Goal: Task Accomplishment & Management: Manage account settings

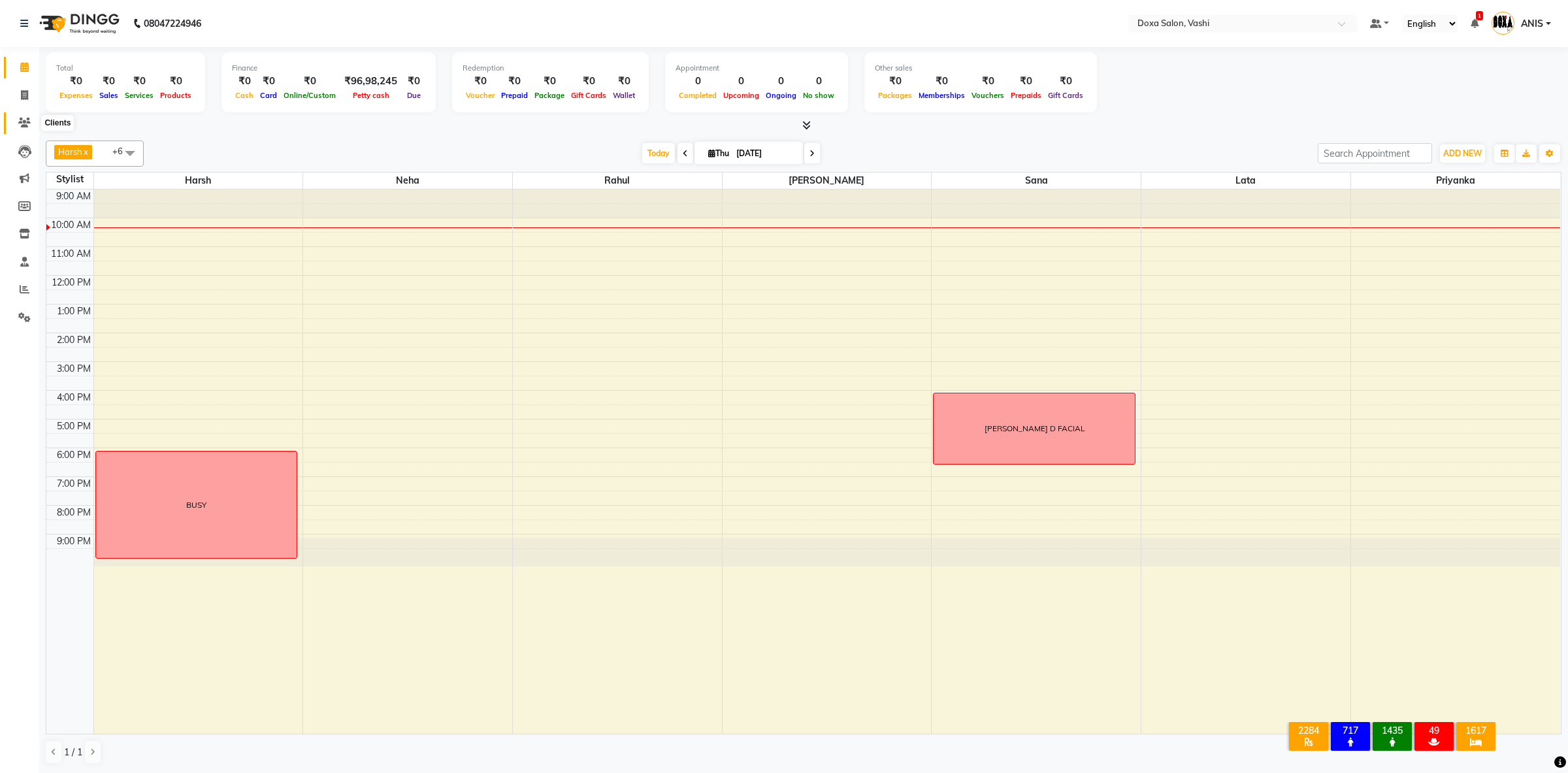
click at [18, 122] on span at bounding box center [24, 122] width 23 height 15
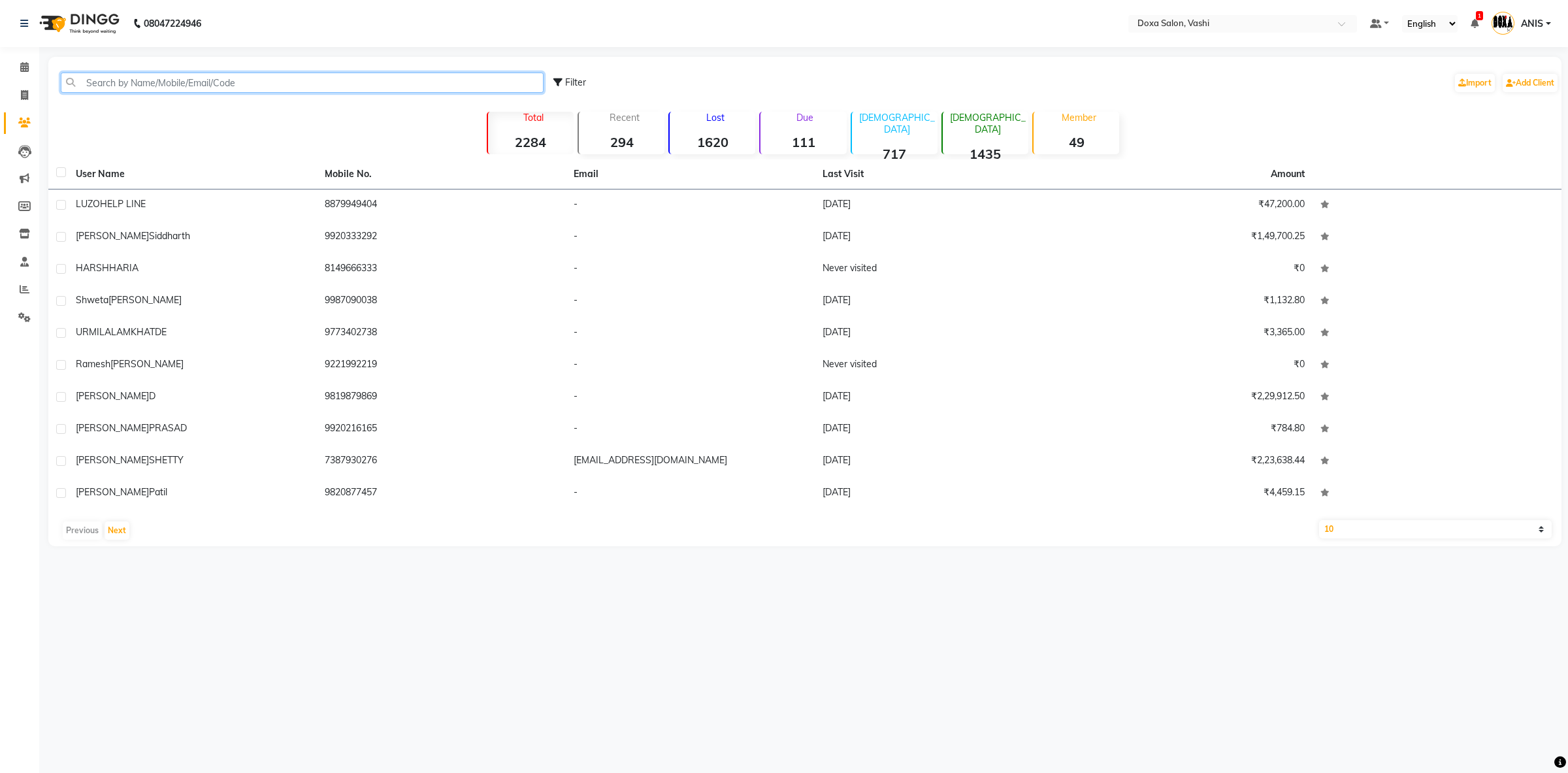
click at [235, 81] on input "text" at bounding box center [302, 83] width 483 height 20
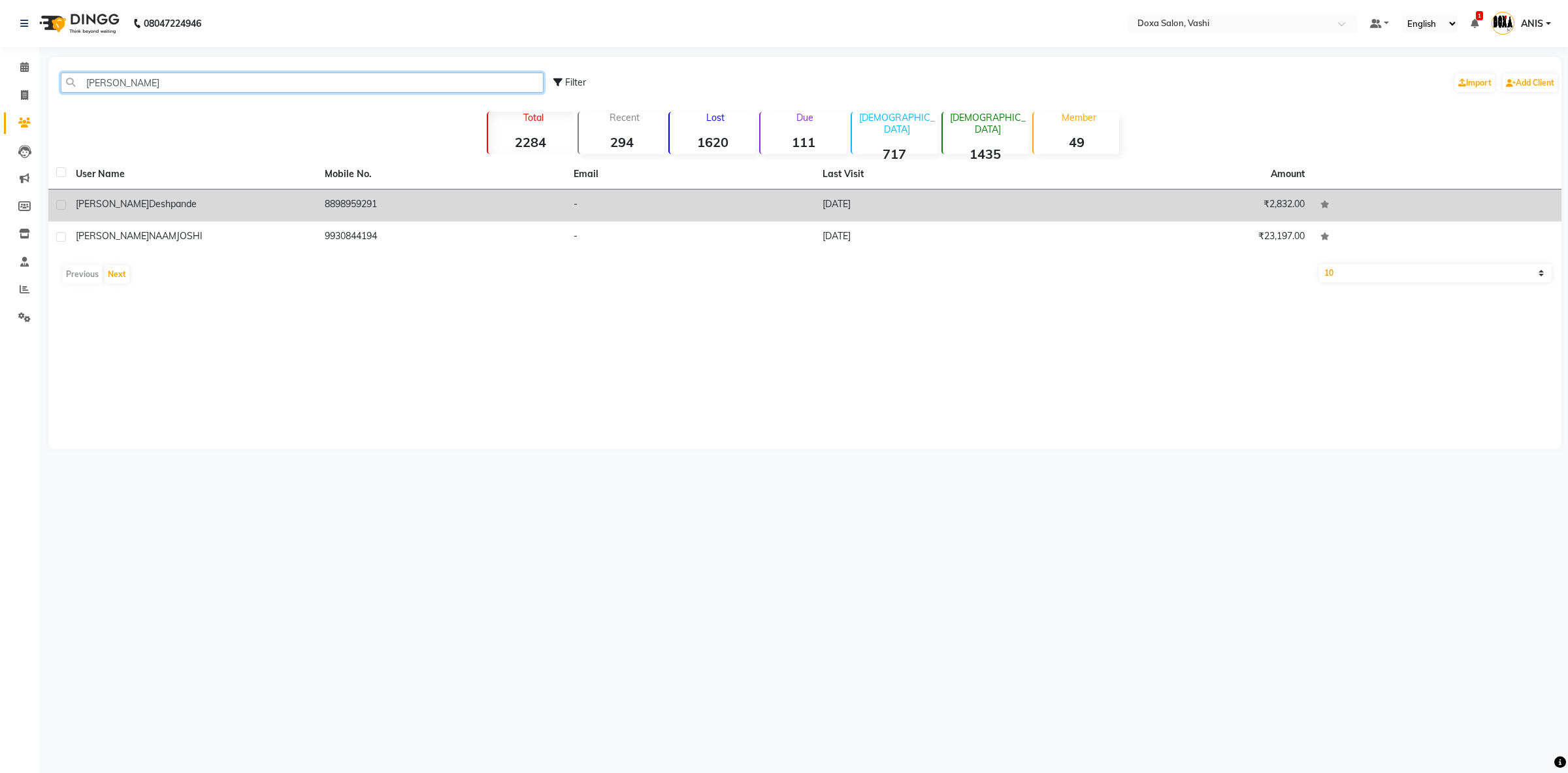
type input "ameya"
click at [366, 200] on td "8898959291" at bounding box center [441, 205] width 249 height 32
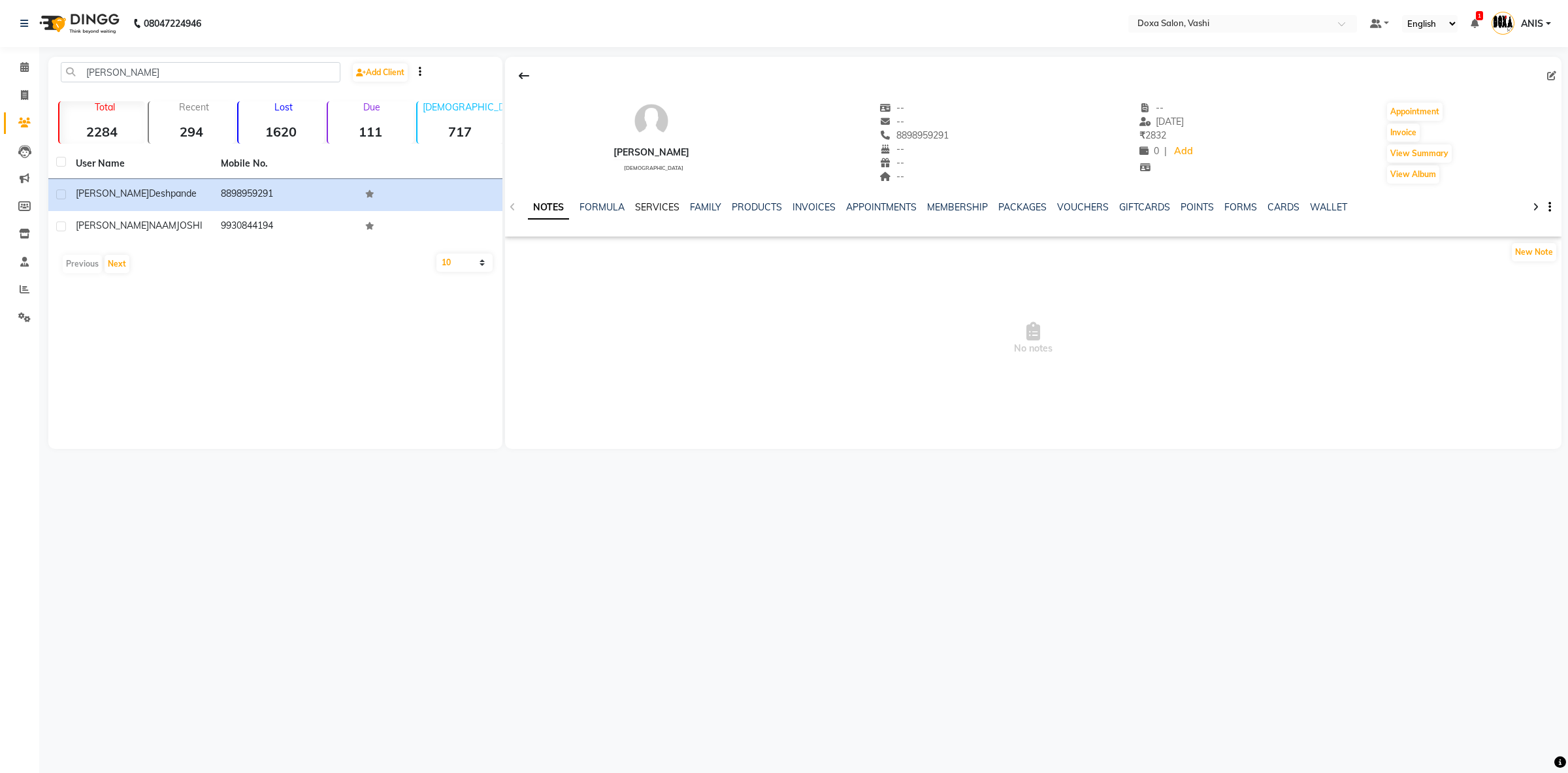
click at [646, 202] on link "SERVICES" at bounding box center [657, 208] width 44 height 12
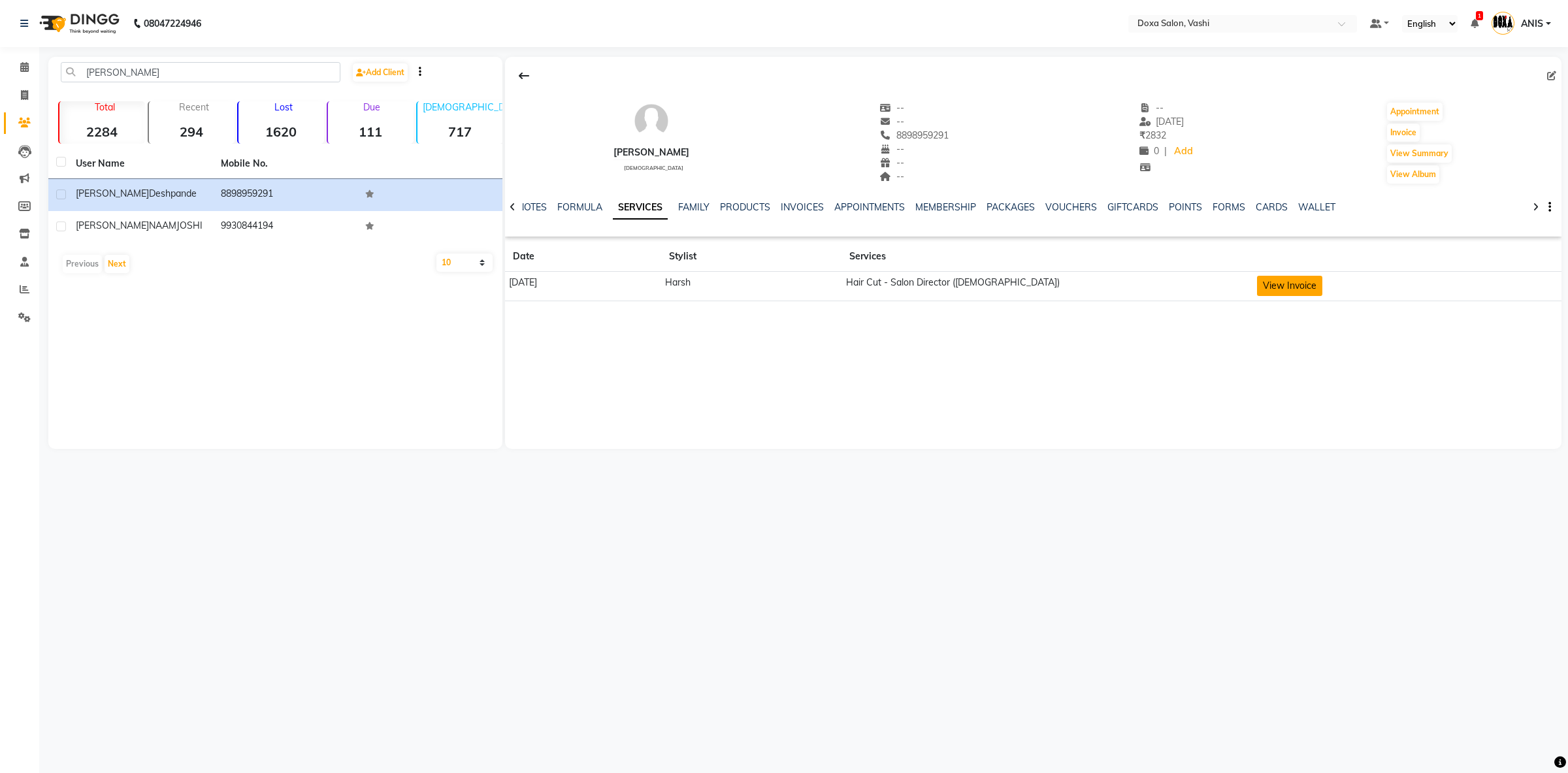
click at [1322, 292] on button "View Invoice" at bounding box center [1289, 286] width 65 height 20
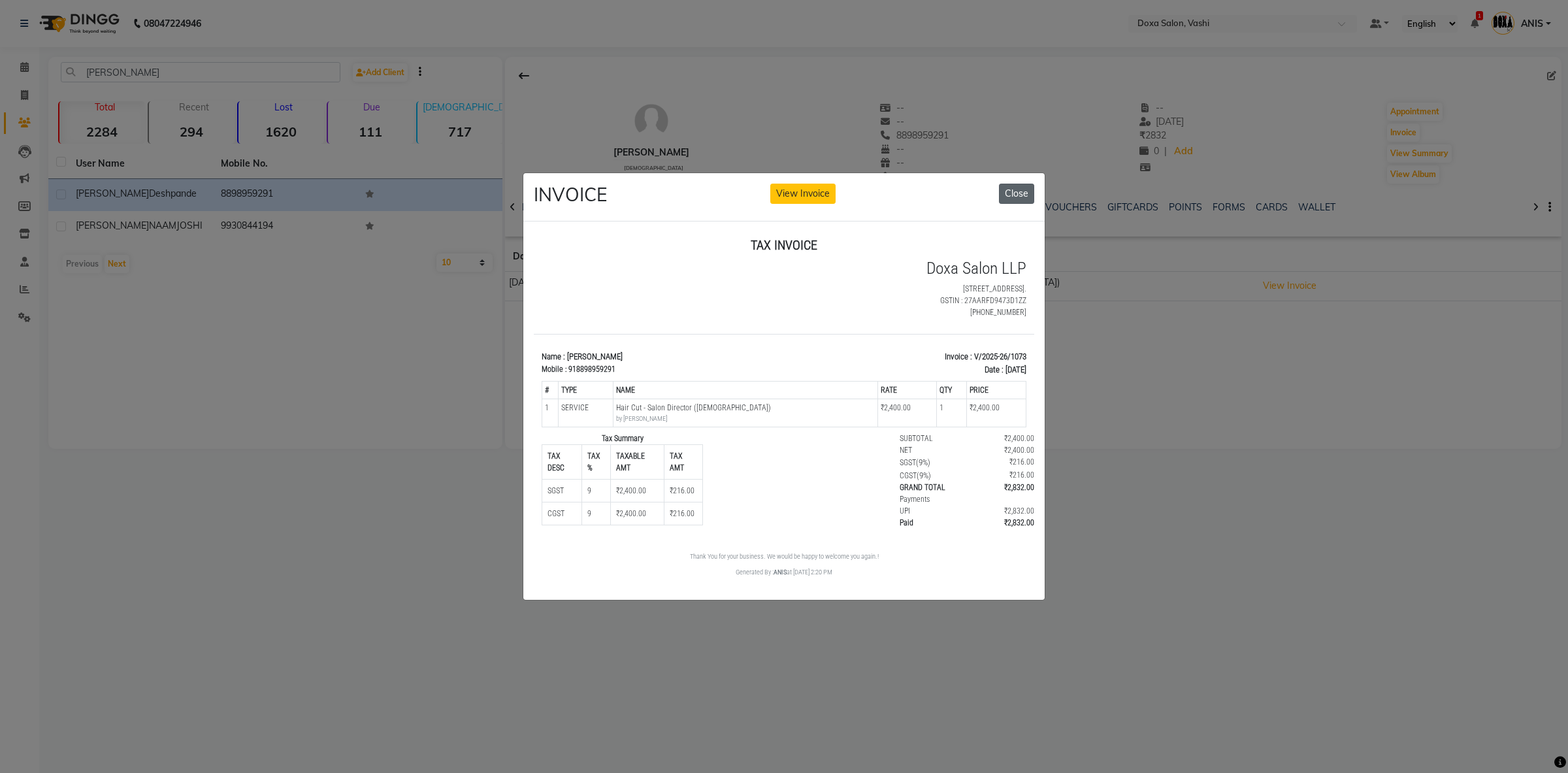
click at [1006, 200] on button "Close" at bounding box center [1017, 194] width 36 height 20
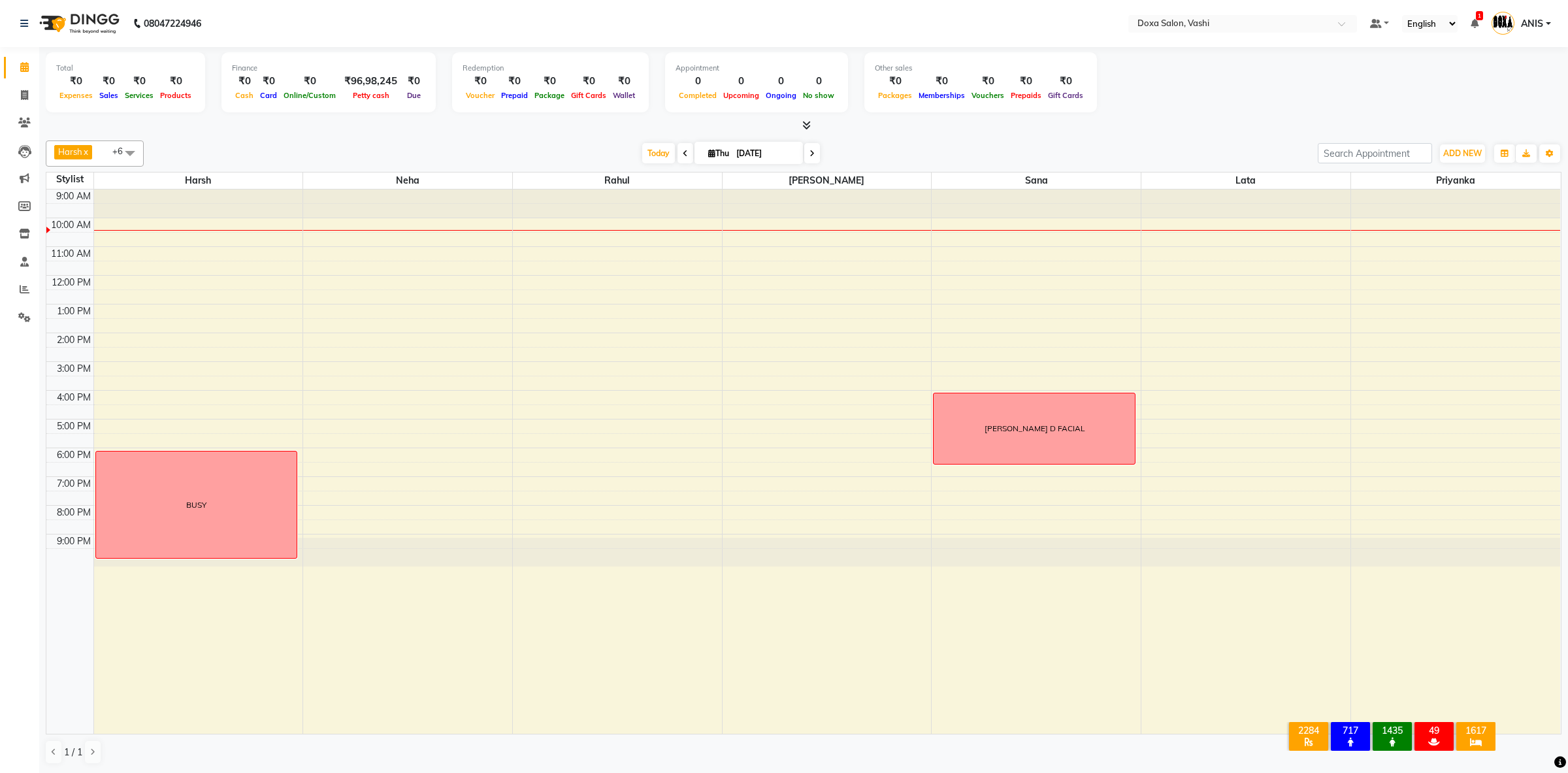
click at [679, 150] on span at bounding box center [686, 153] width 16 height 20
type input "03-09-2025"
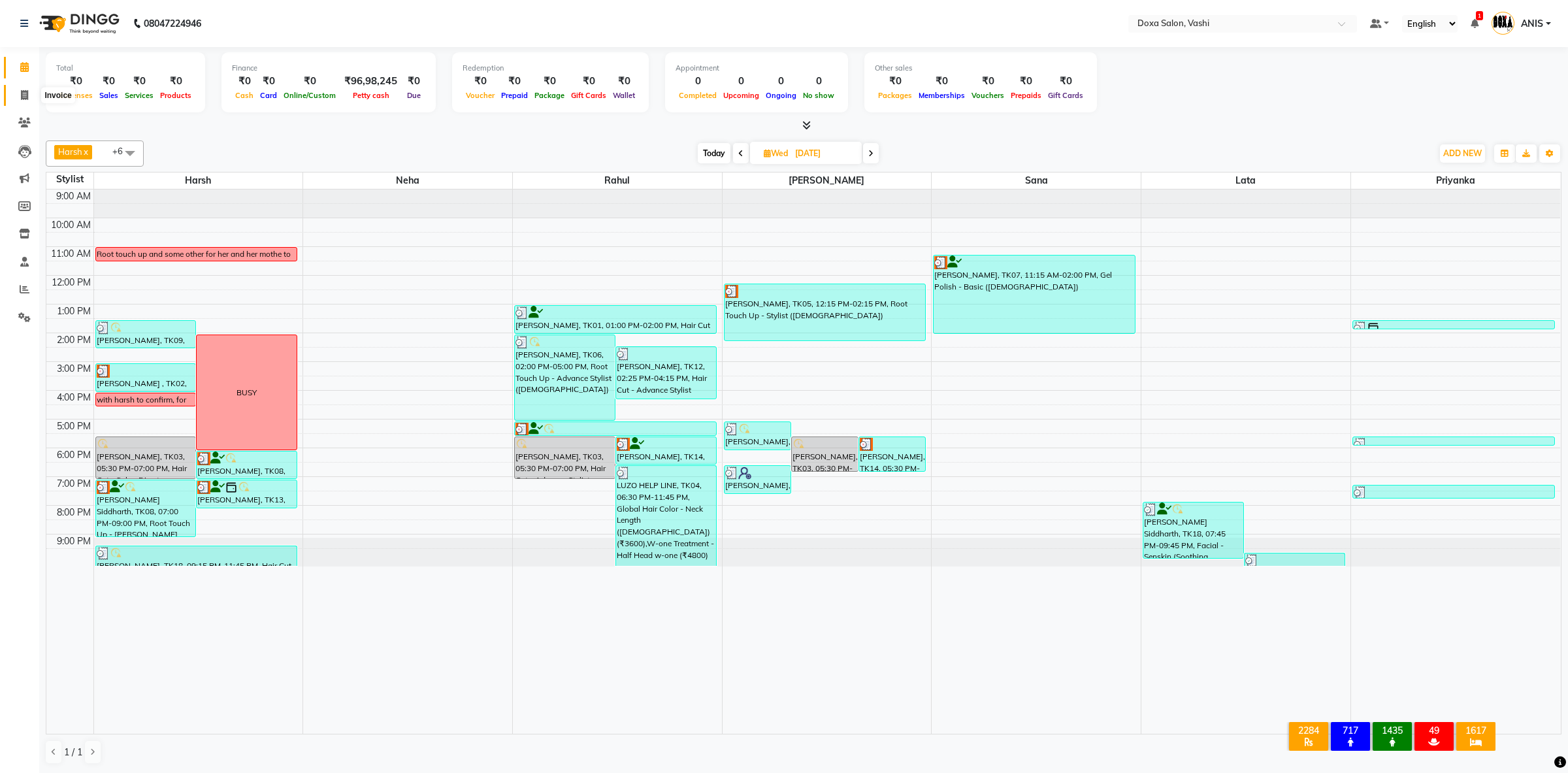
click at [19, 89] on span at bounding box center [24, 96] width 23 height 15
select select "416"
select select "service"
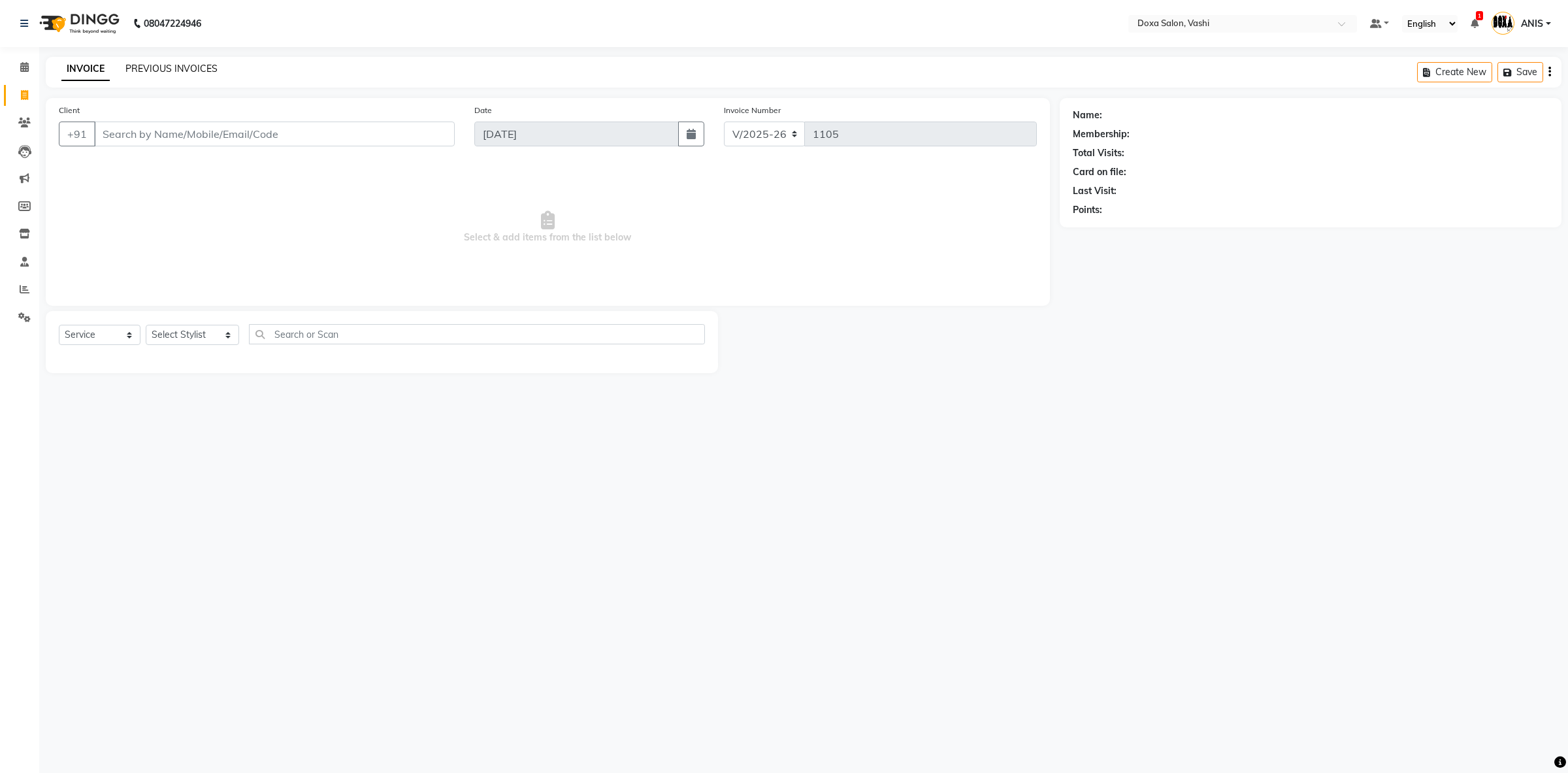
click at [168, 74] on link "PREVIOUS INVOICES" at bounding box center [172, 69] width 92 height 12
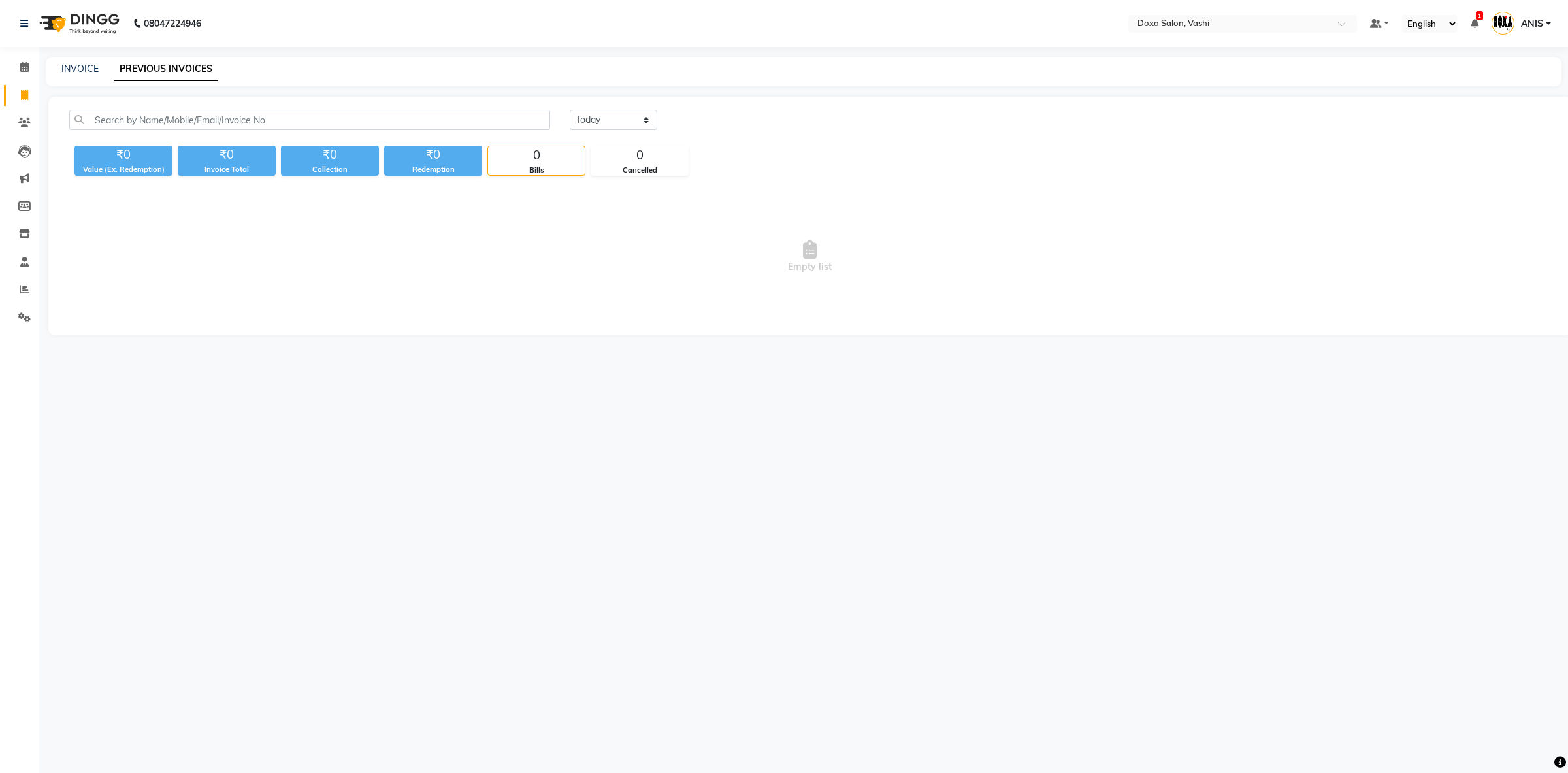
click at [601, 136] on div "Today Yesterday Custom Range" at bounding box center [1060, 124] width 1000 height 30
click at [570, 109] on select "Today Yesterday Custom Range" at bounding box center [613, 119] width 88 height 20
select select "yesterday"
click option "Yesterday" at bounding box center [0, 0] width 0 height 0
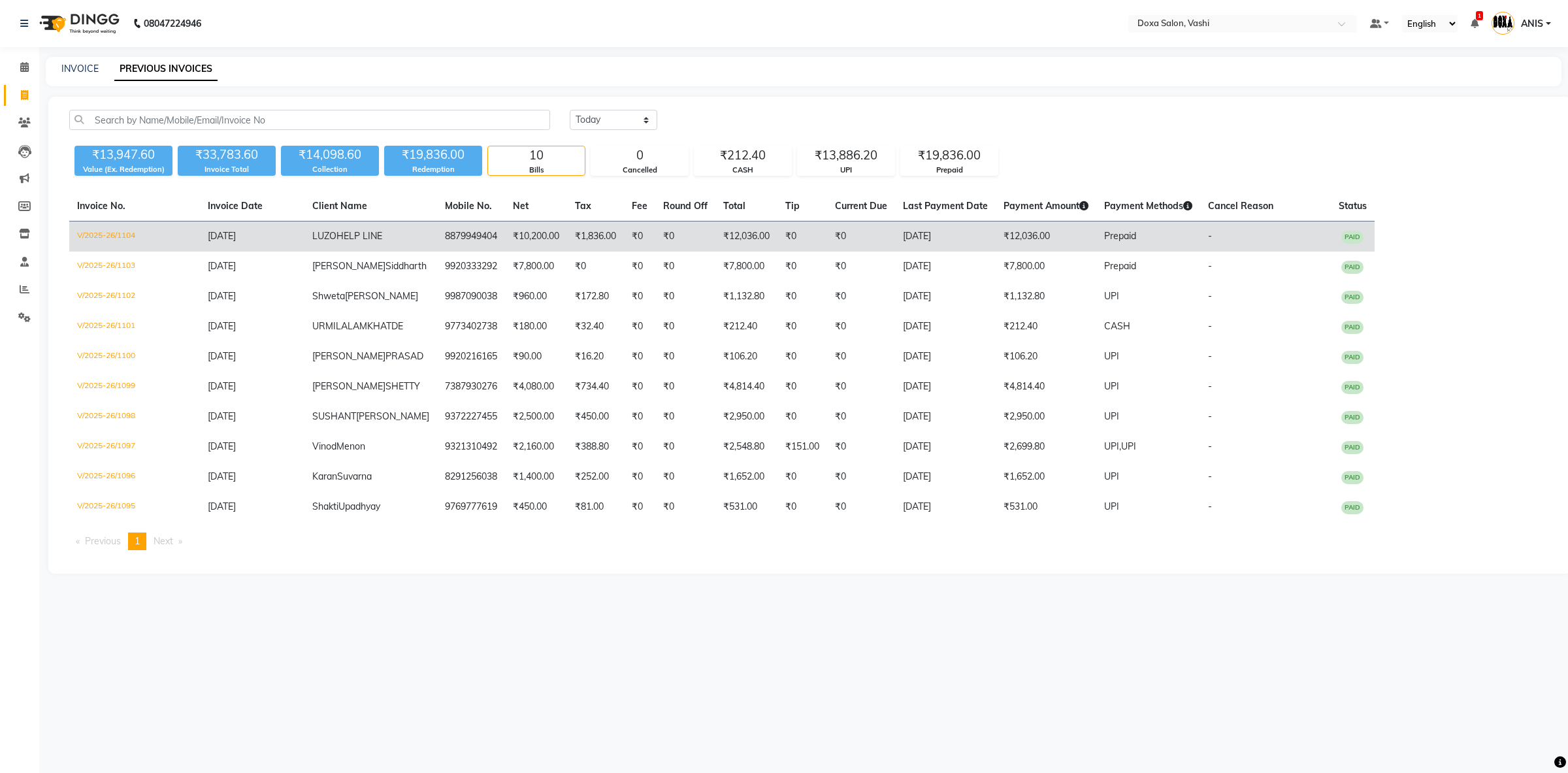
click at [379, 228] on td "LUZO HELP LINE" at bounding box center [371, 236] width 133 height 30
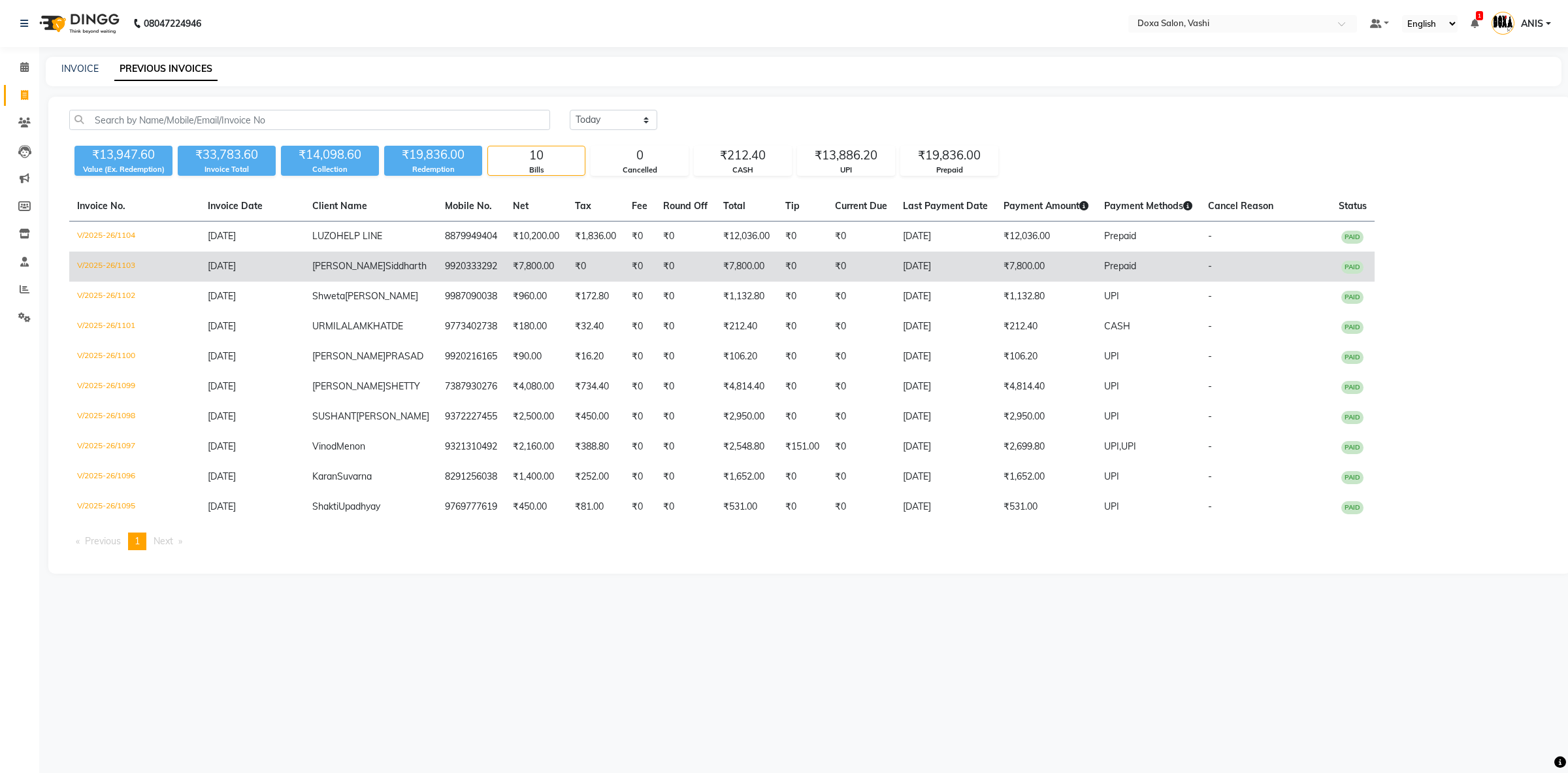
click at [358, 262] on span "Purushottam" at bounding box center [349, 267] width 73 height 12
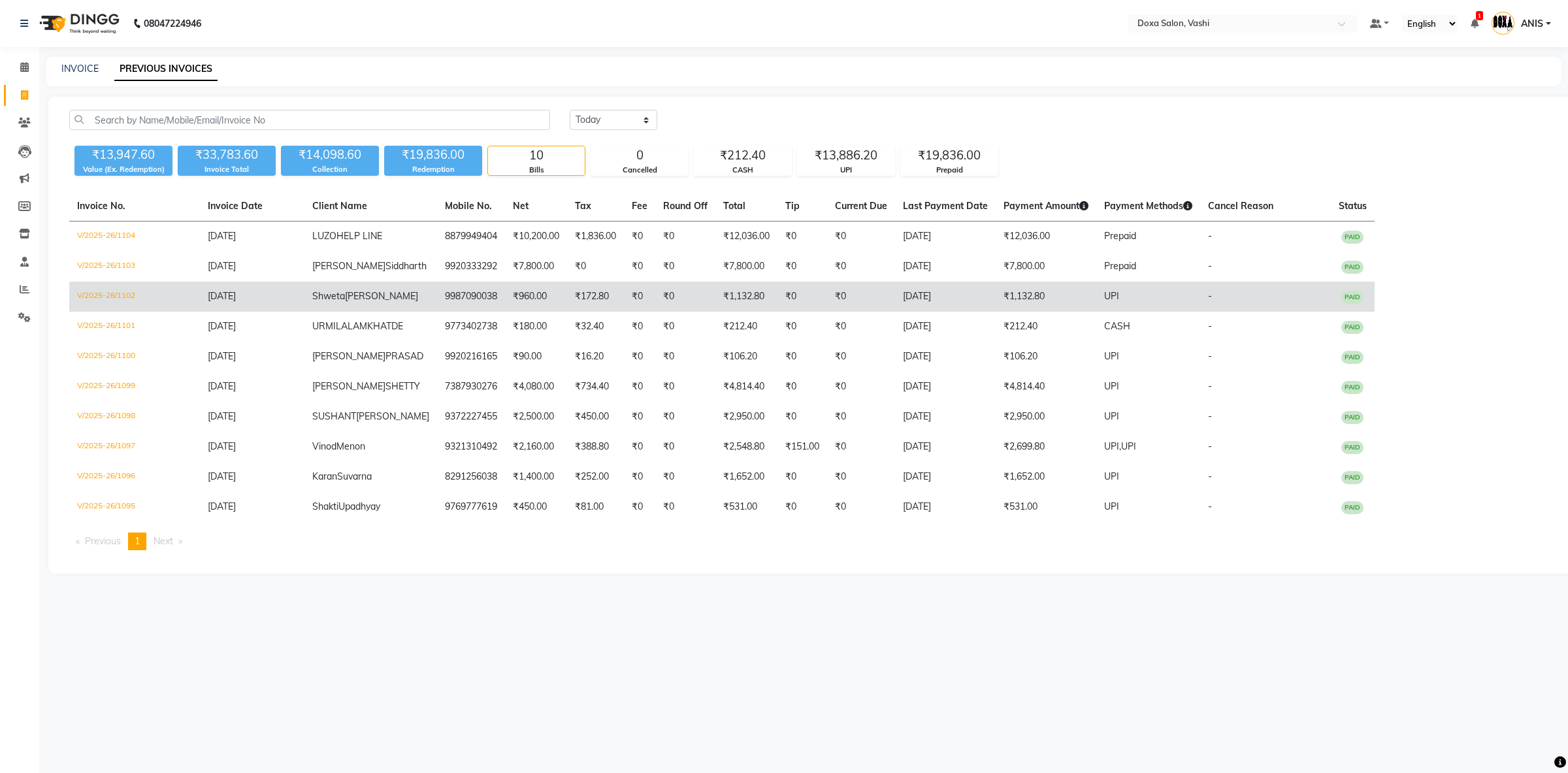
click at [363, 306] on td "Shweta Singh" at bounding box center [371, 296] width 133 height 30
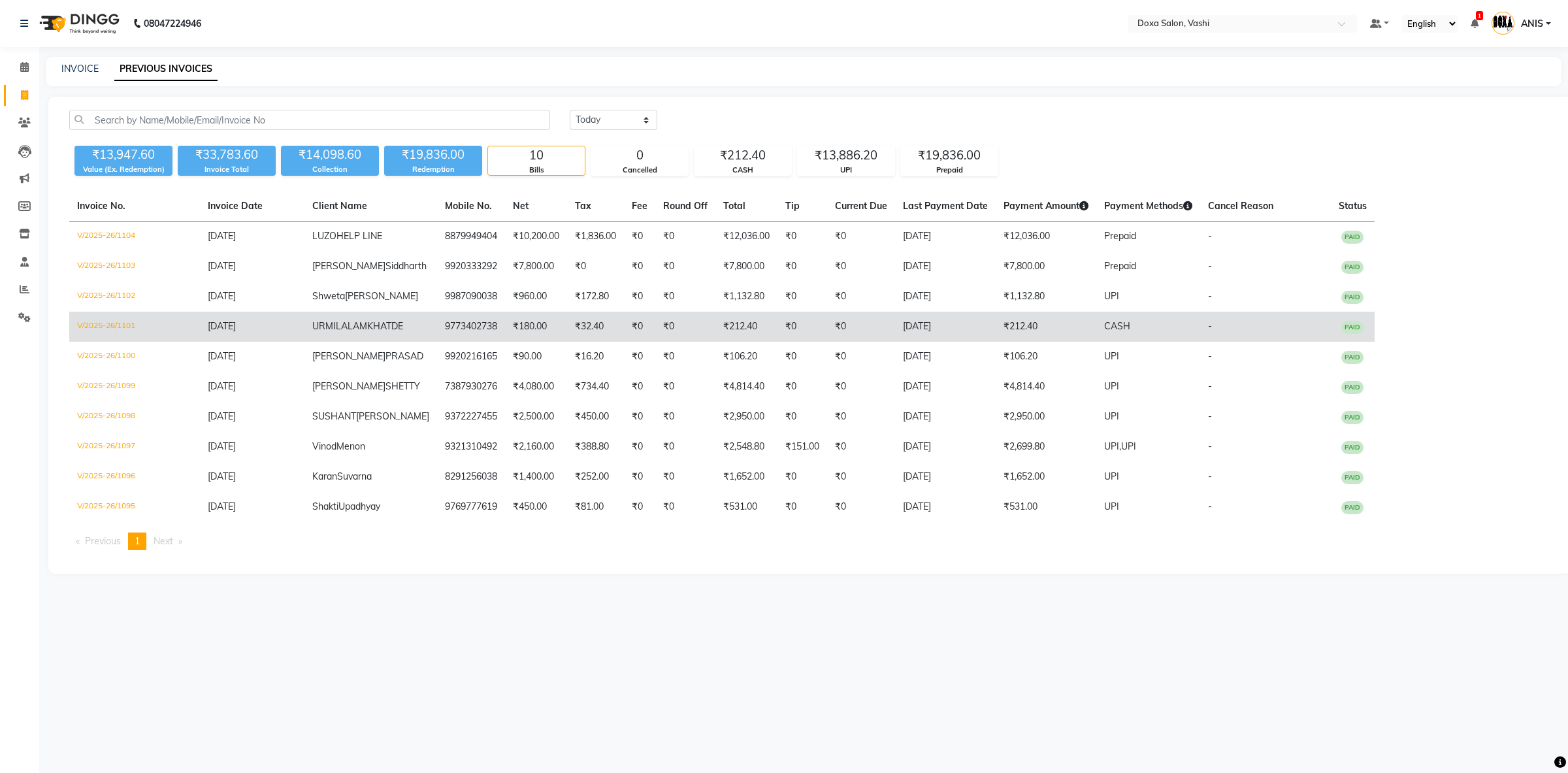
click at [385, 323] on span "LAMKHATDE" at bounding box center [375, 327] width 56 height 12
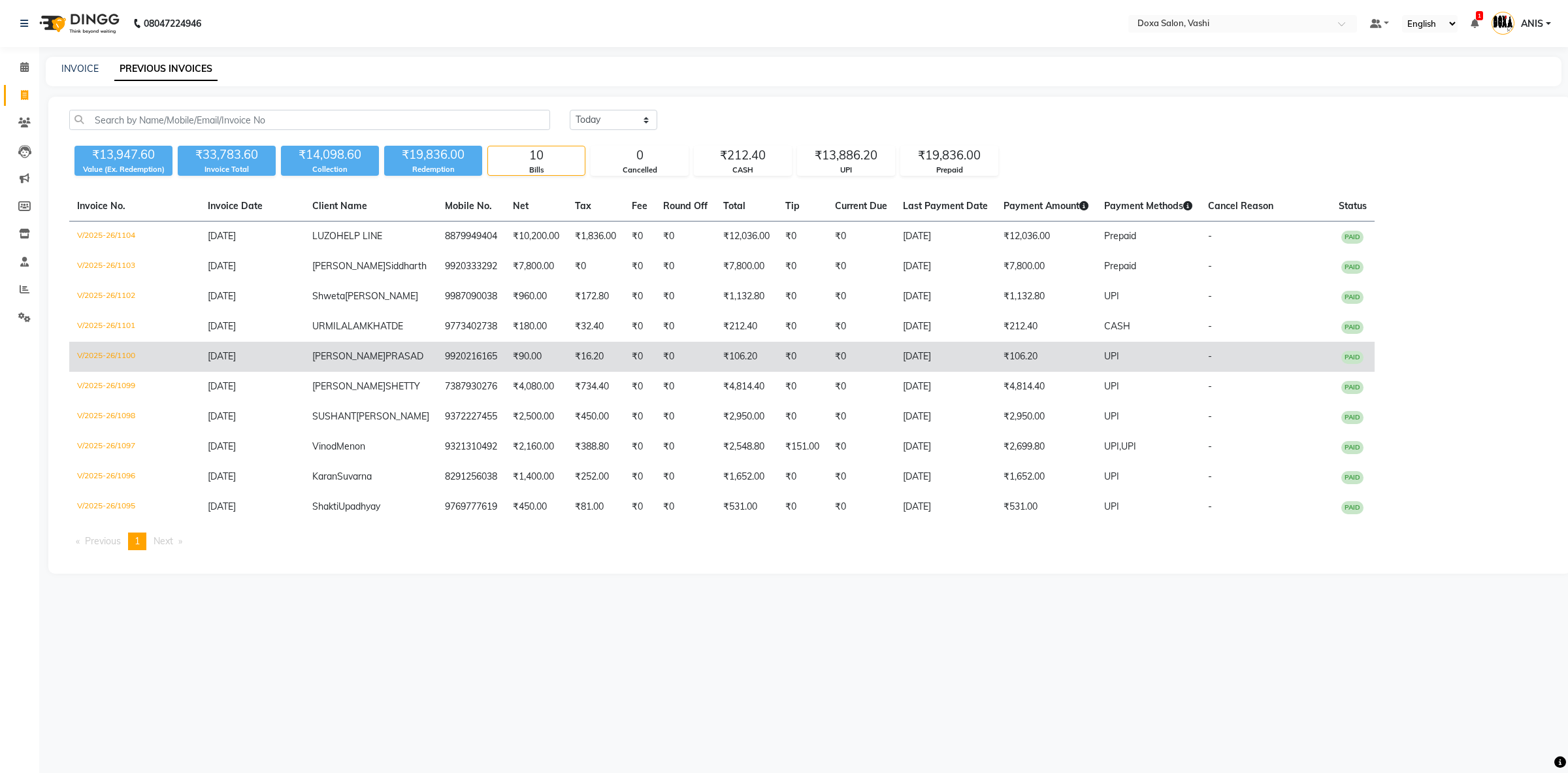
click at [438, 363] on td "9920216165" at bounding box center [471, 357] width 68 height 30
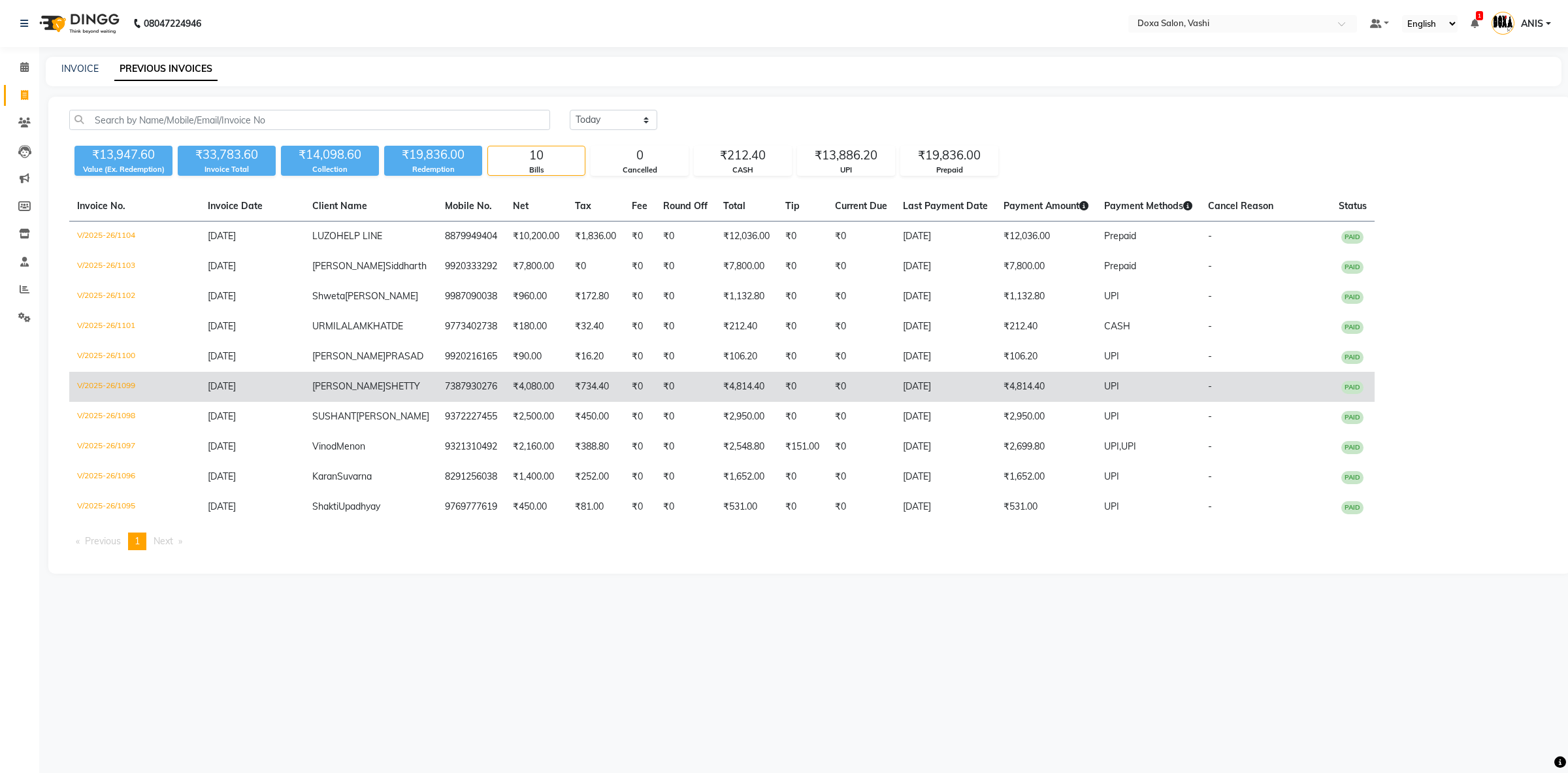
click at [388, 396] on td "PRADNYA SHETTY" at bounding box center [371, 386] width 133 height 30
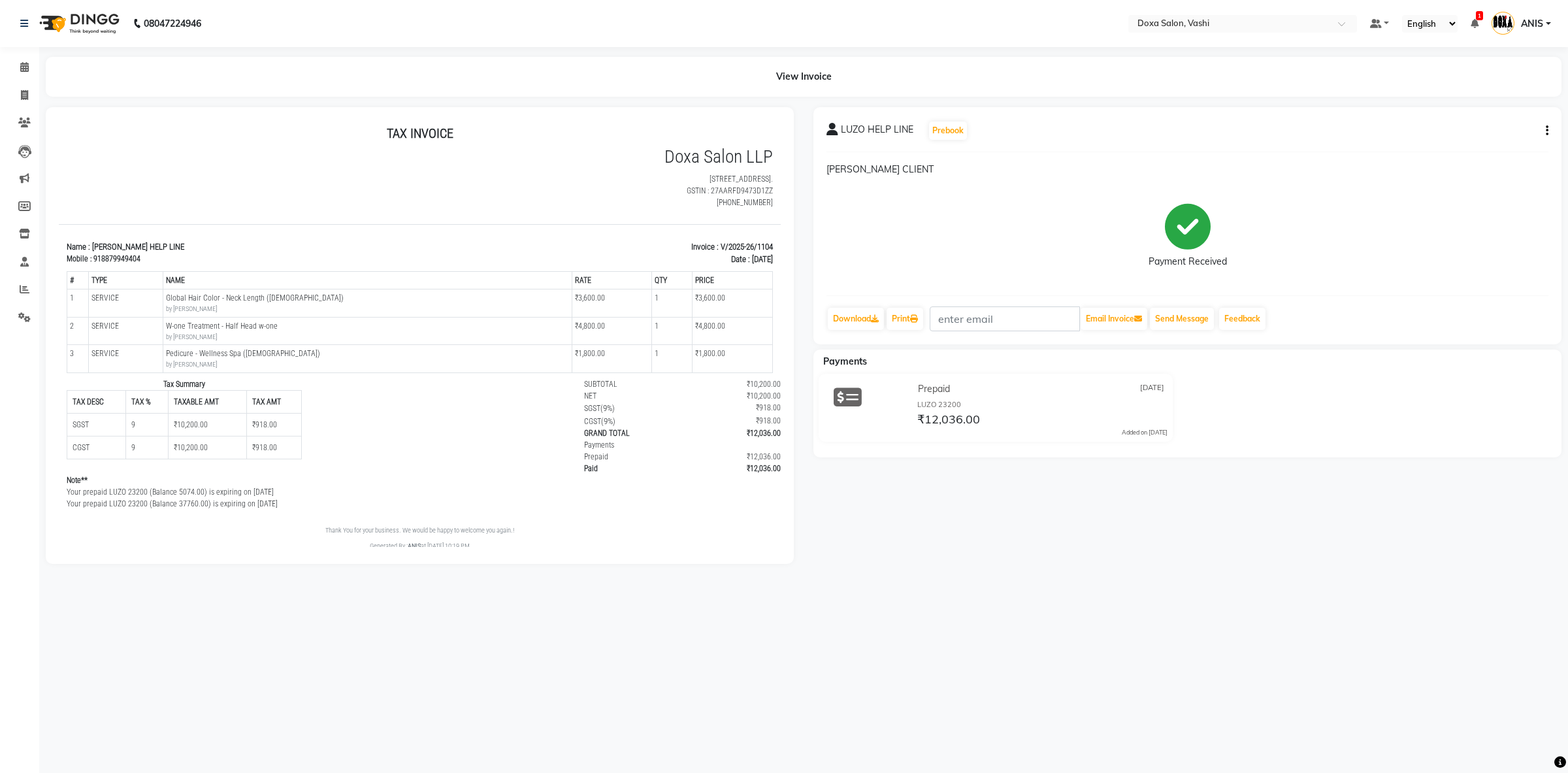
click at [1548, 131] on icon "button" at bounding box center [1547, 131] width 3 height 1
click at [1464, 141] on div "Edit Invoice" at bounding box center [1482, 139] width 89 height 17
select select "service"
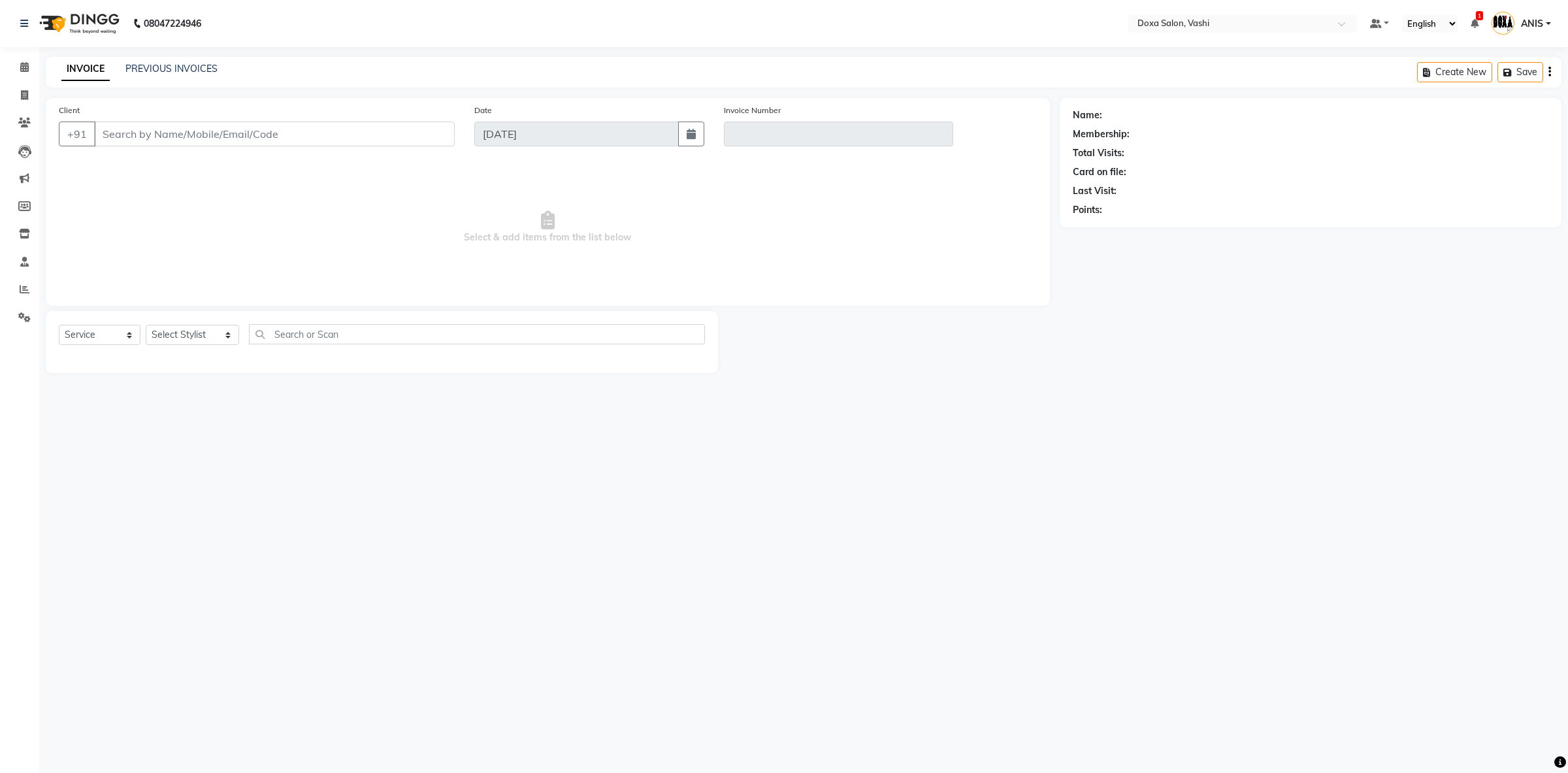
type input "8879949404"
type input "V/2025-26/1104"
type input "[DATE]"
select select "select"
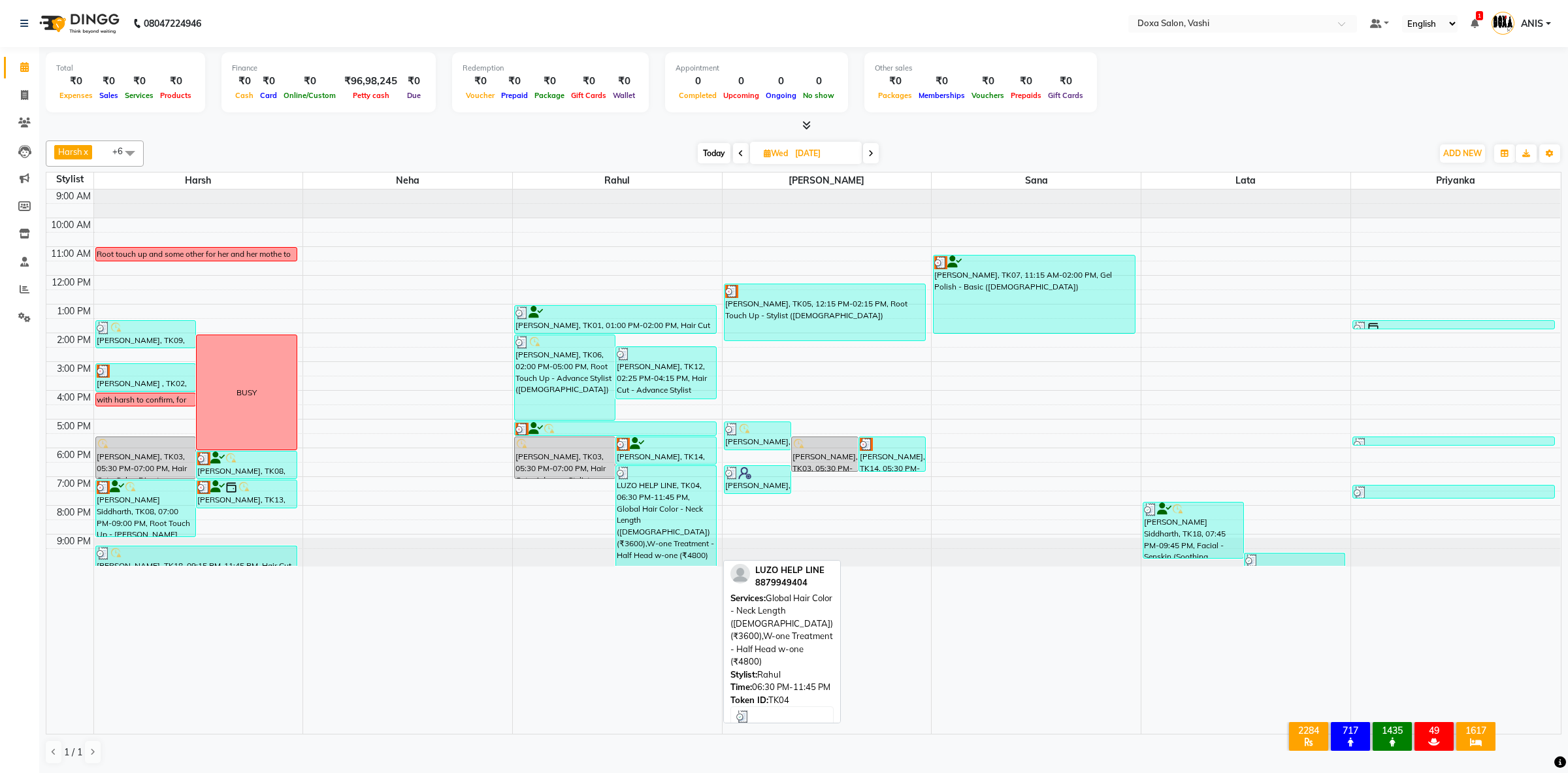
click at [621, 486] on div "LUZO HELP LINE, TK04, 06:30 PM-11:45 PM, Global Hair Color - Neck Length (Femal…" at bounding box center [666, 516] width 100 height 100
select select "3"
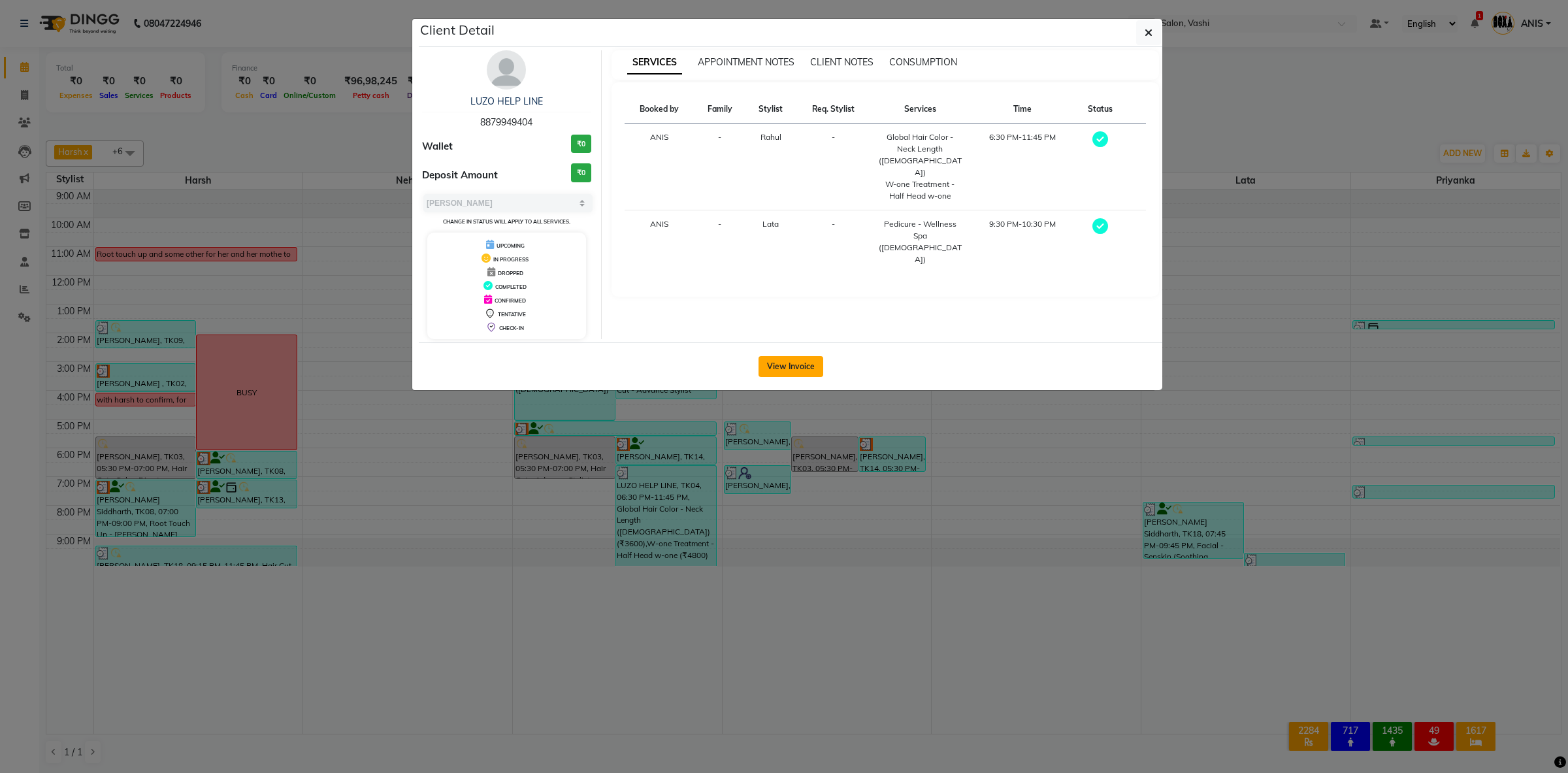
click at [761, 373] on button "View Invoice" at bounding box center [791, 367] width 65 height 21
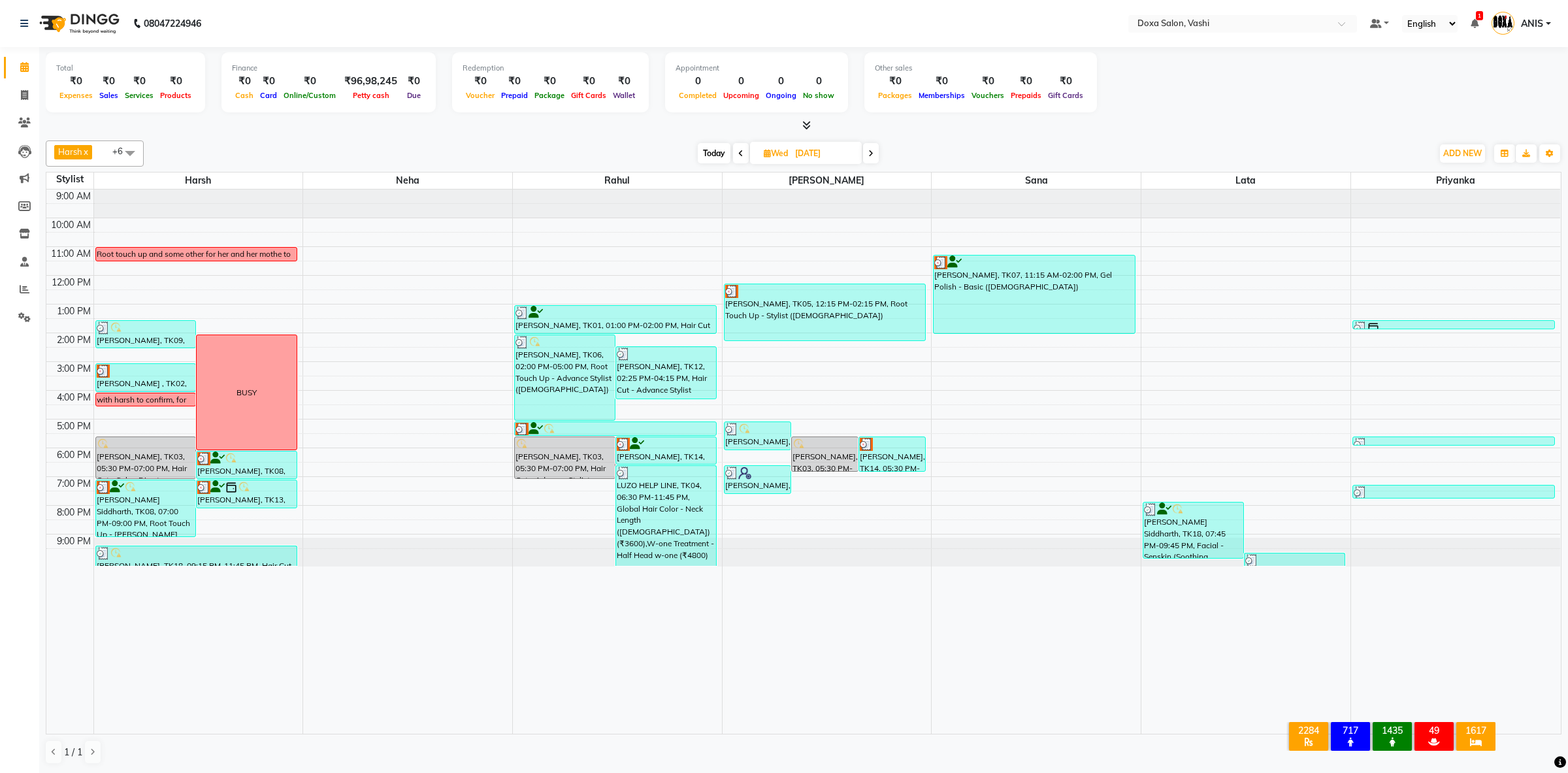
click at [705, 160] on span "Today" at bounding box center [715, 153] width 33 height 20
type input "[DATE]"
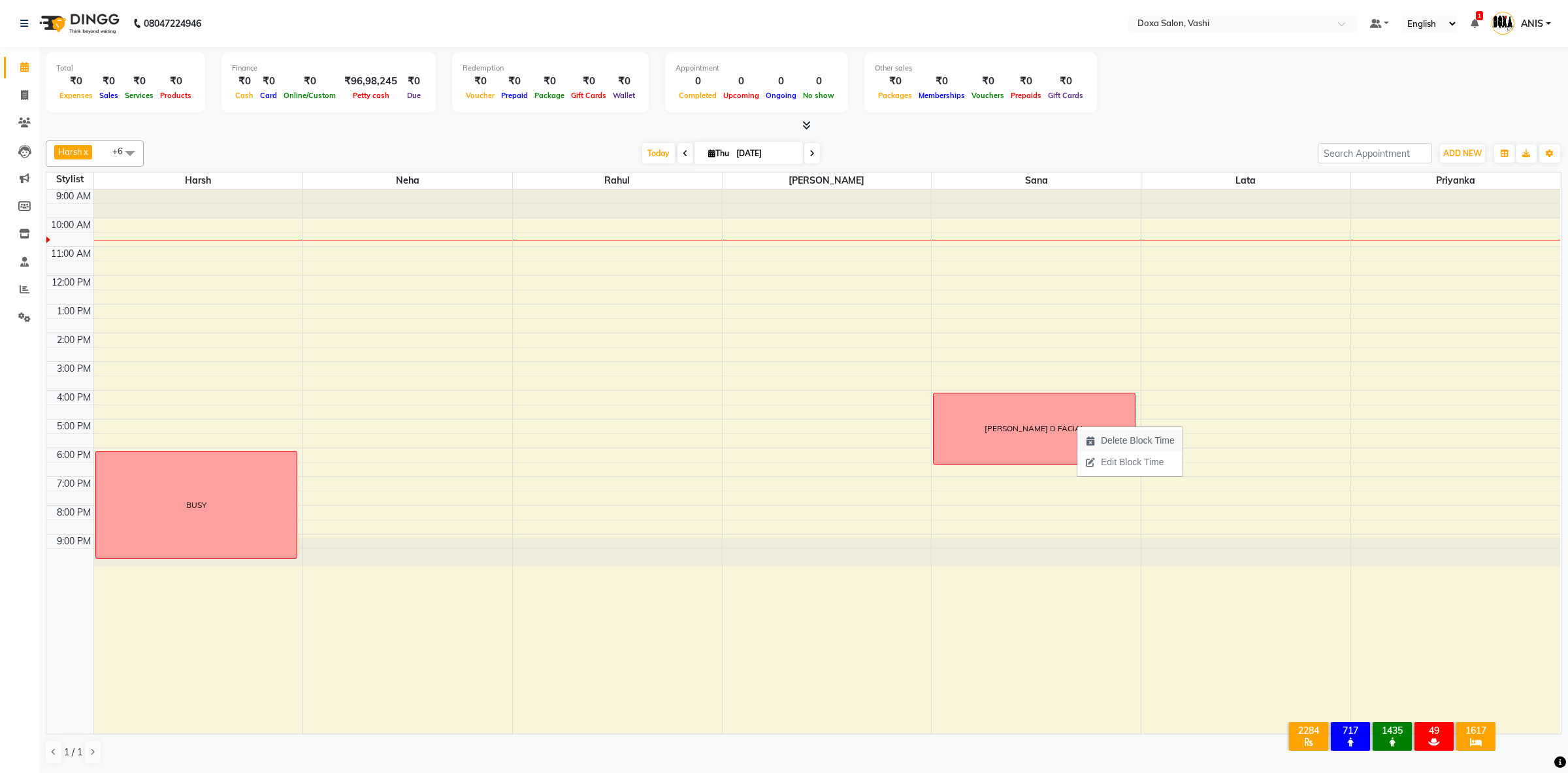
click at [1109, 431] on span "Delete Block Time" at bounding box center [1130, 440] width 105 height 22
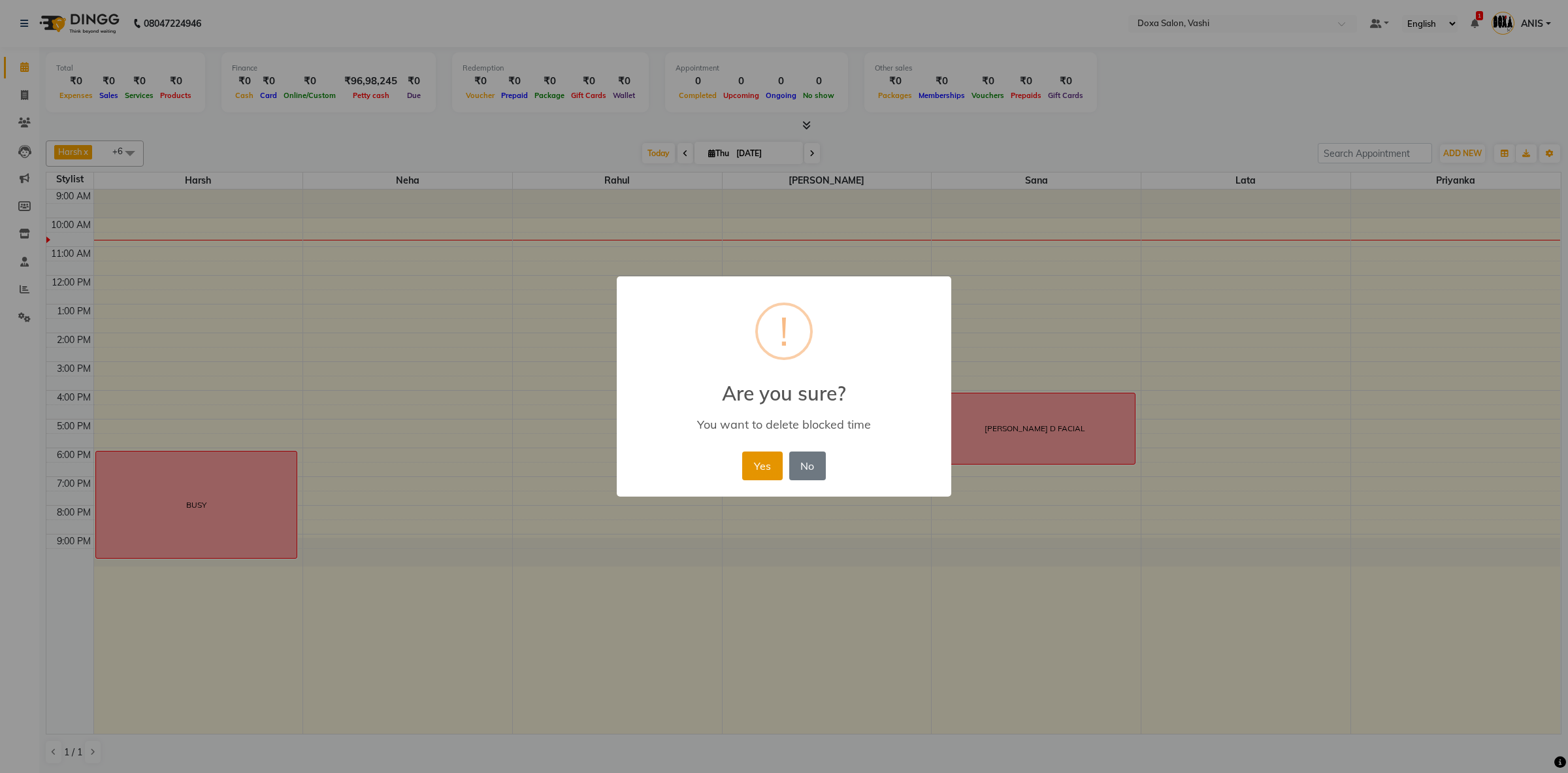
click at [749, 474] on button "Yes" at bounding box center [762, 466] width 40 height 29
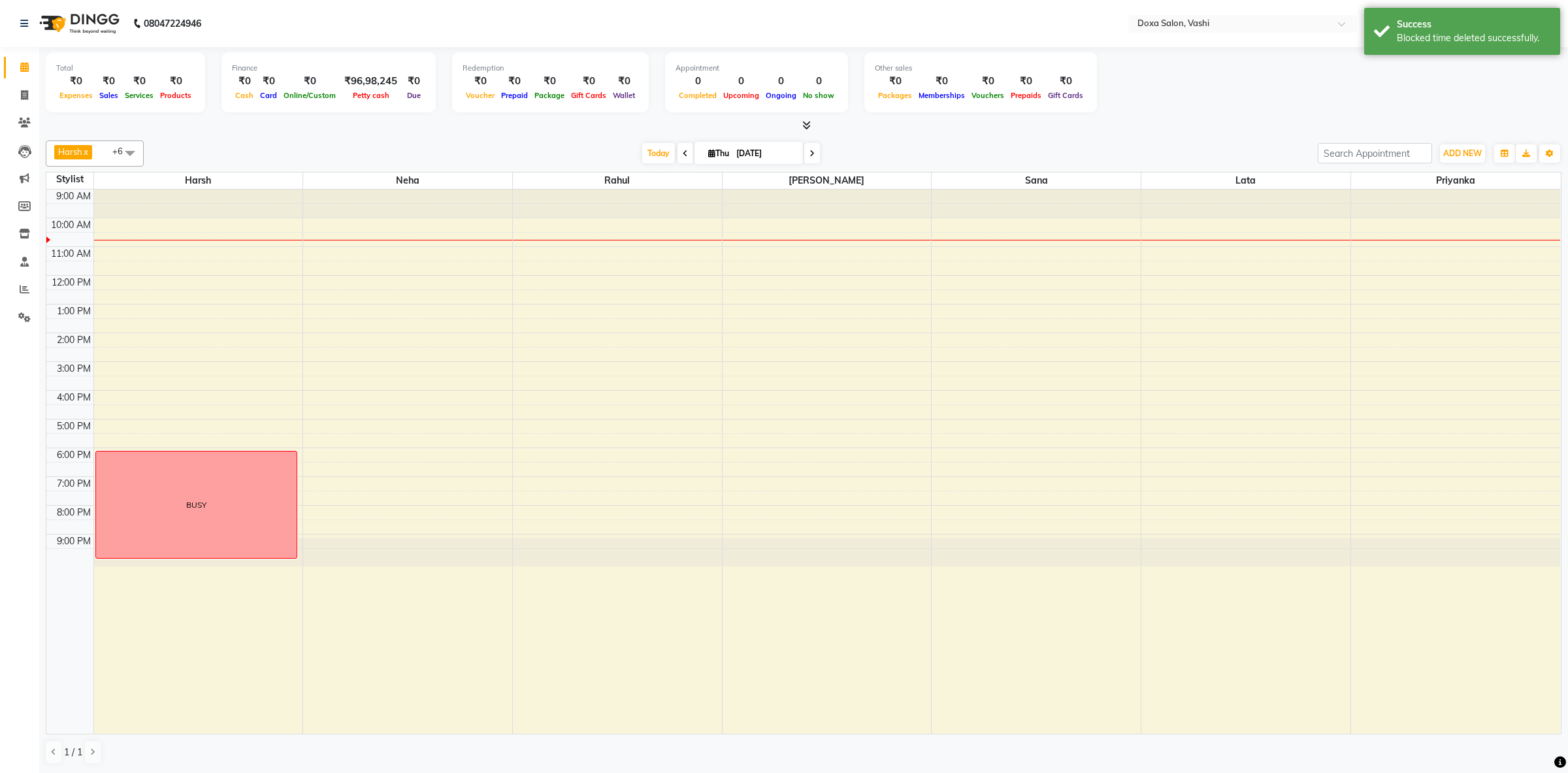
click at [1006, 404] on div "9:00 AM 10:00 AM 11:00 AM 12:00 PM 1:00 PM 2:00 PM 3:00 PM 4:00 PM 5:00 PM 6:00…" at bounding box center [803, 462] width 1514 height 545
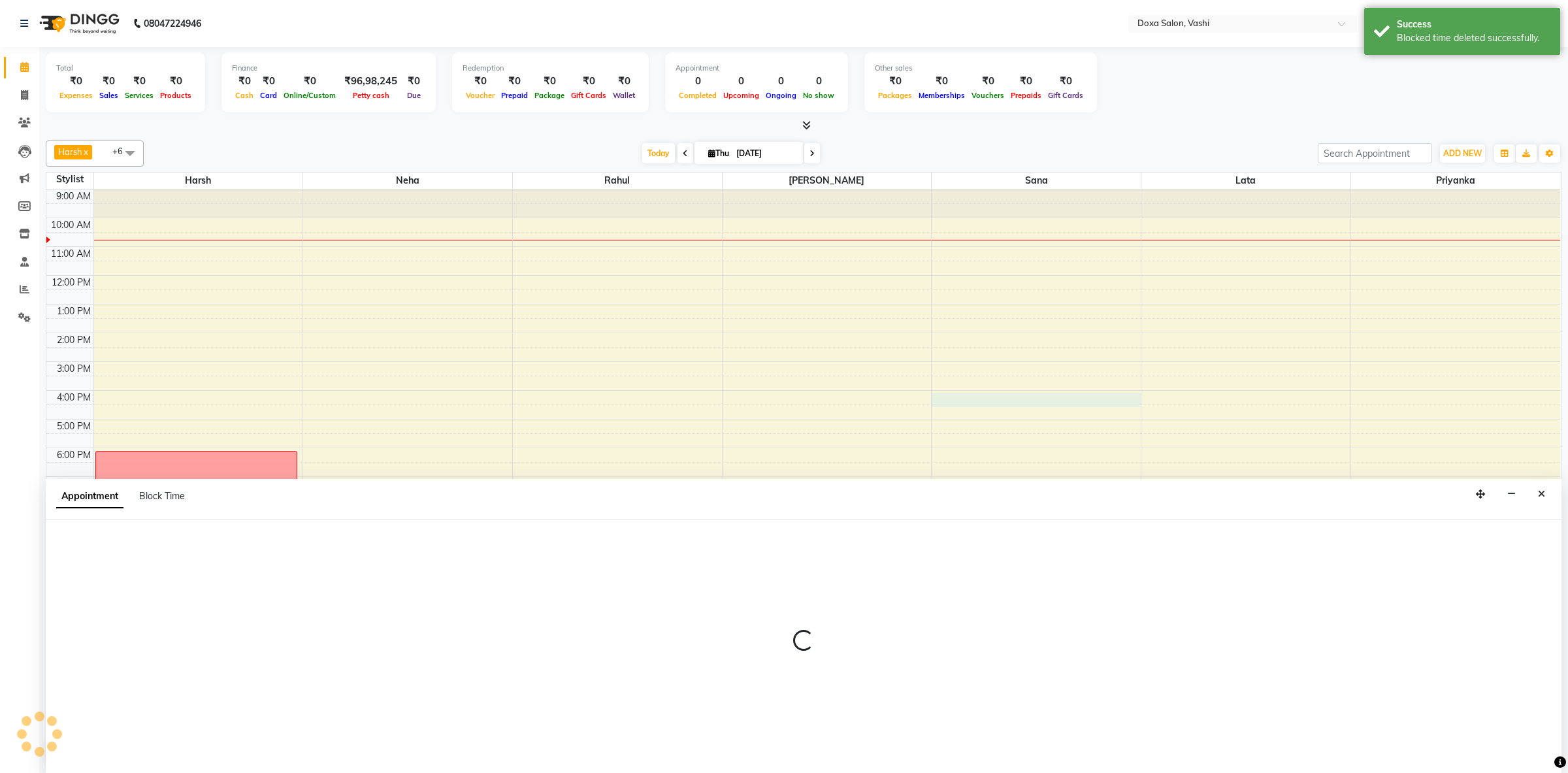
scroll to position [1, 0]
select select "25278"
select select "960"
select select "tentative"
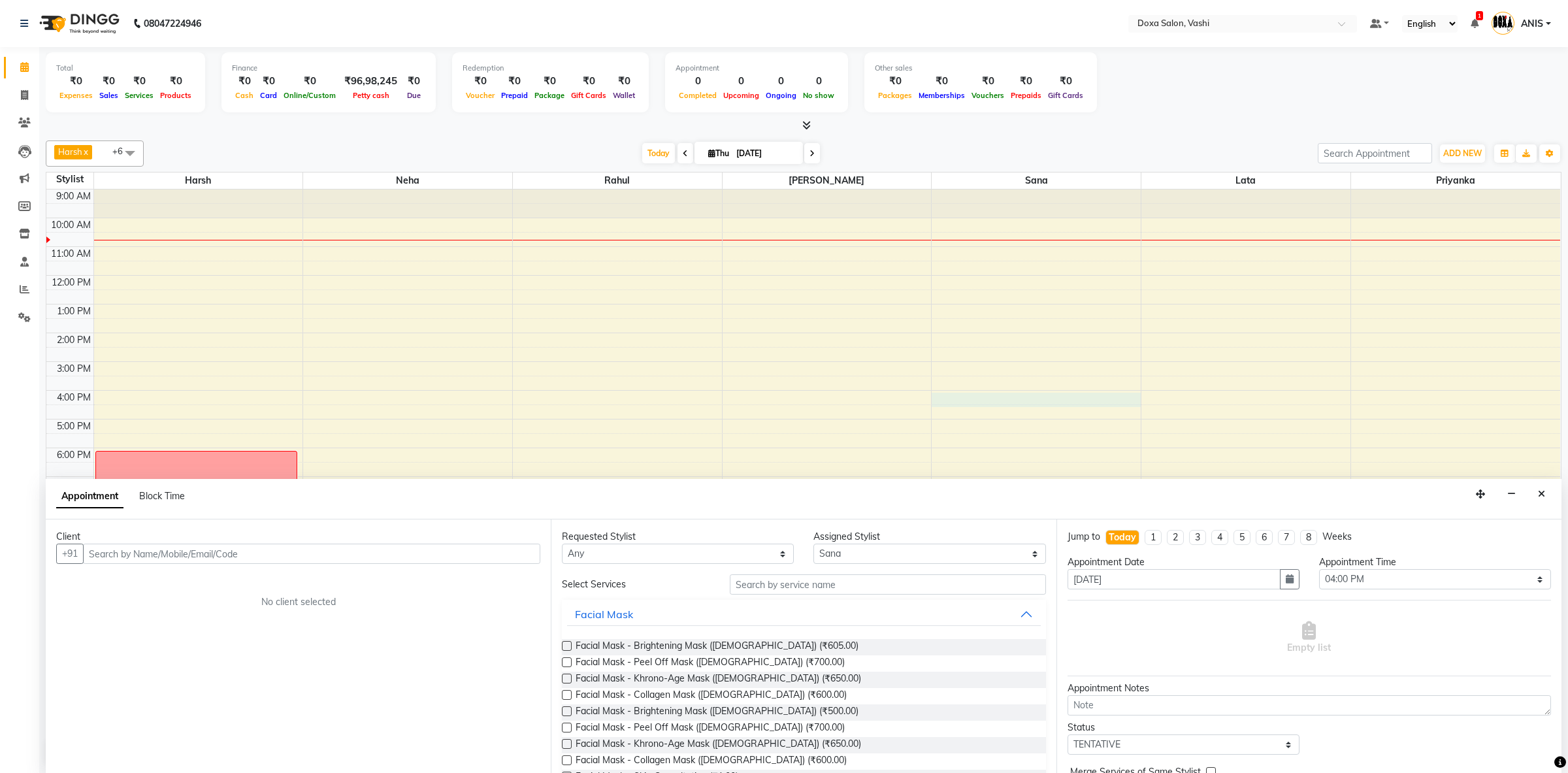
click at [480, 549] on input "text" at bounding box center [312, 553] width 458 height 20
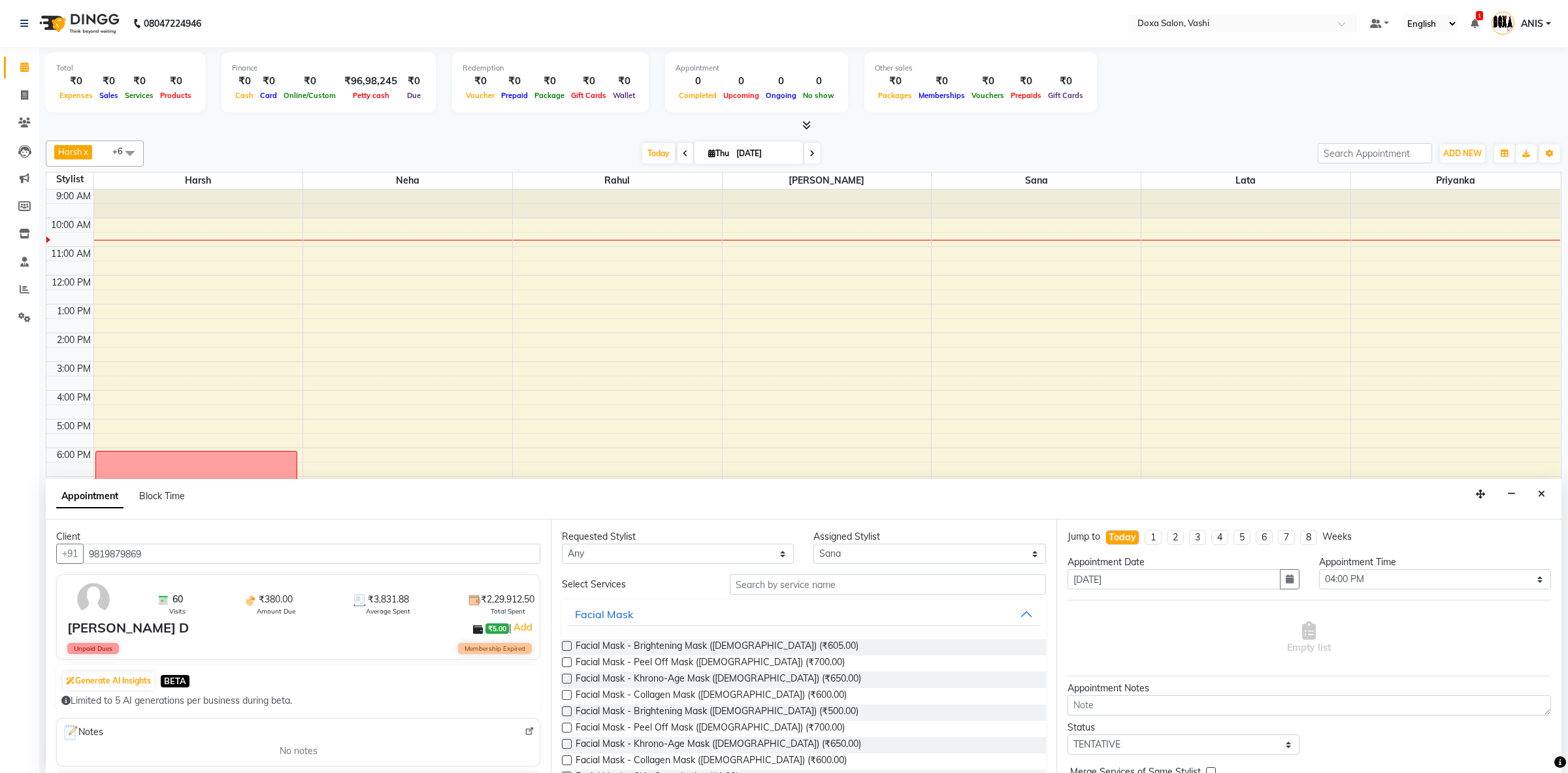
type input "9819879869"
click at [562, 544] on select "Any Faizan Harsh Lata Neha Niraj Prajwal Priyanka Rahul Sana" at bounding box center [677, 553] width 232 height 20
select select "25278"
click option "Sana" at bounding box center [0, 0] width 0 height 0
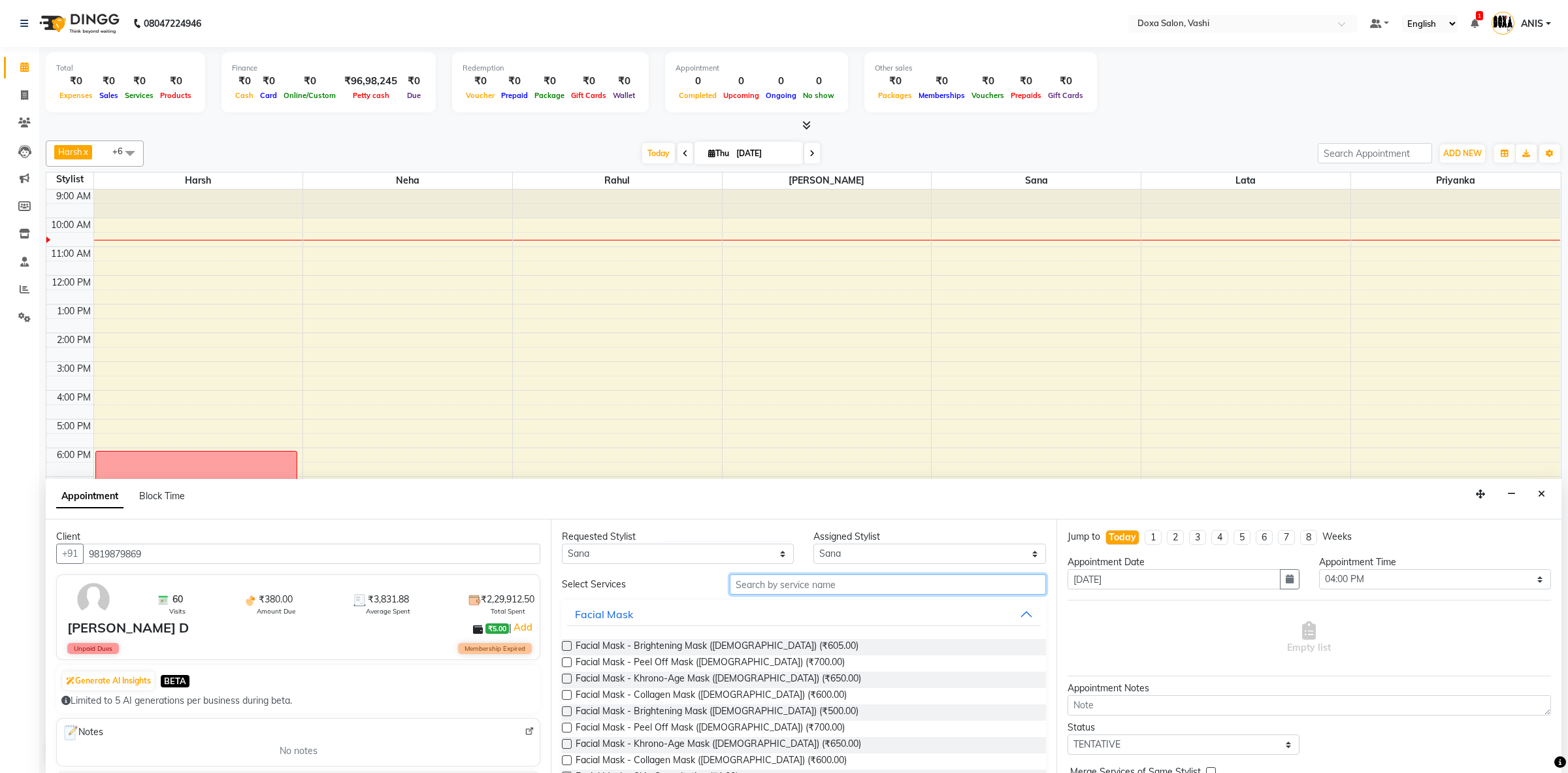
click at [777, 591] on input "text" at bounding box center [888, 585] width 316 height 20
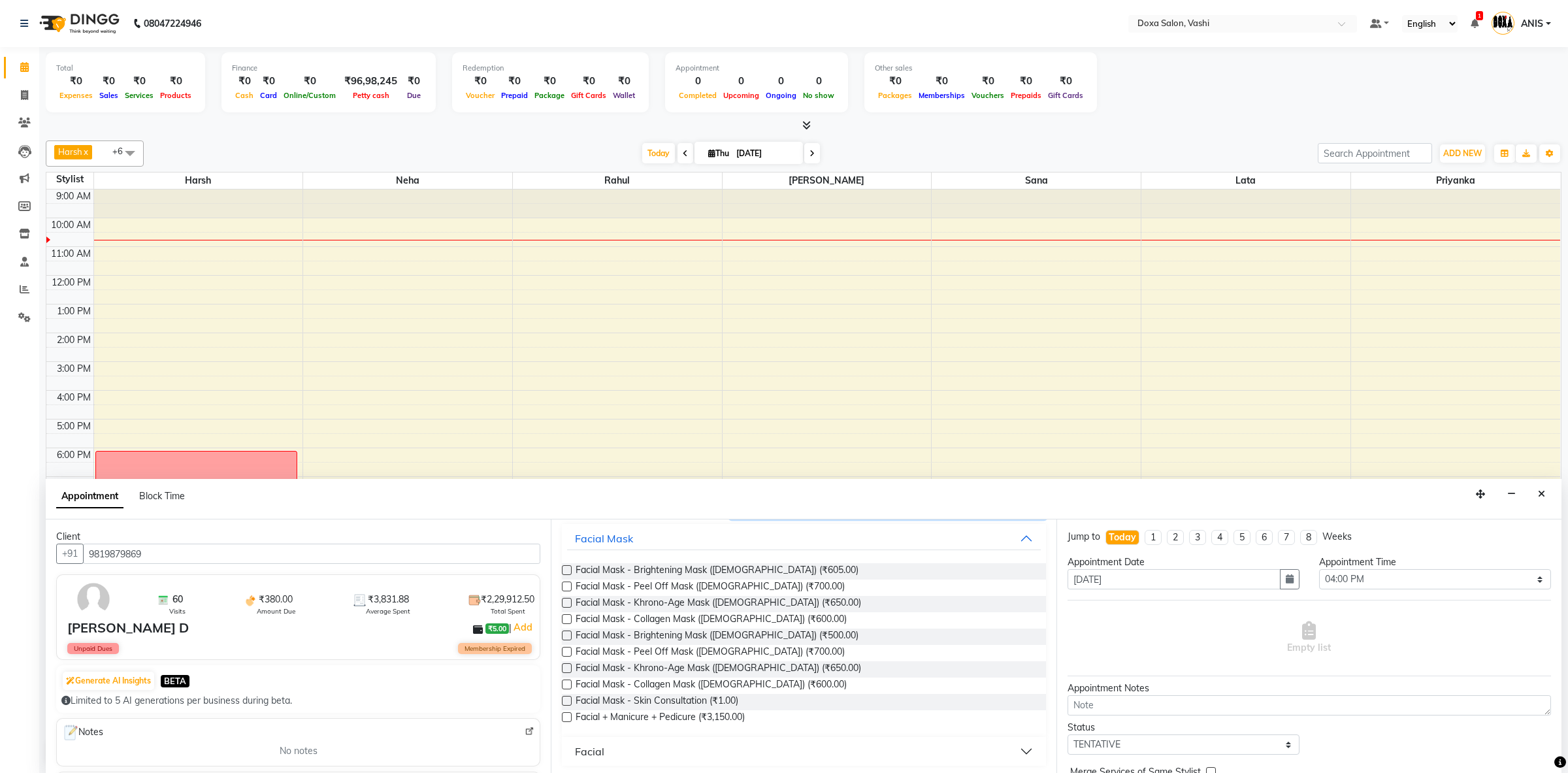
scroll to position [79, 0]
type input "FACIAL"
click at [685, 744] on button "Facial" at bounding box center [803, 748] width 473 height 23
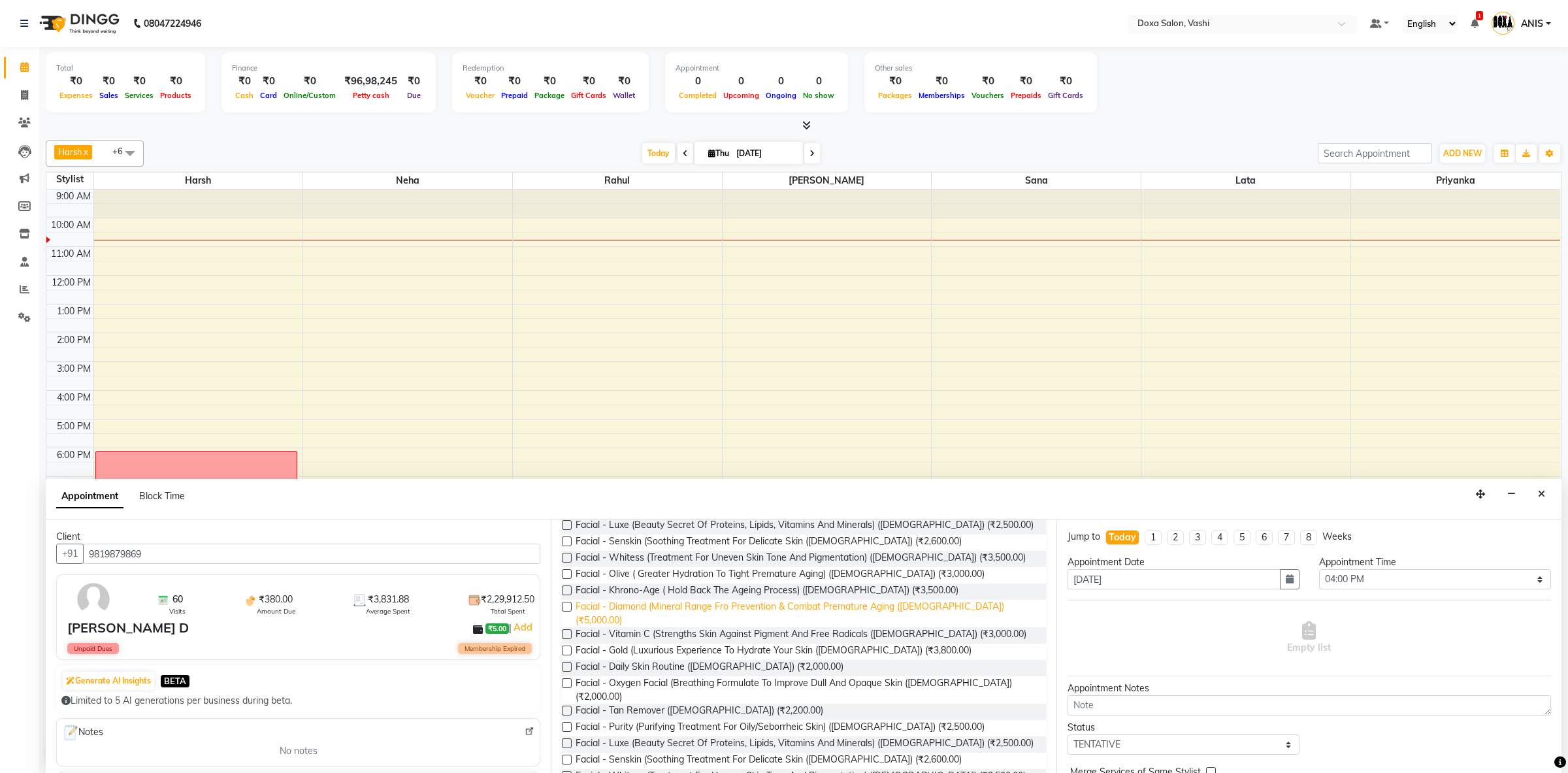
scroll to position [422, 0]
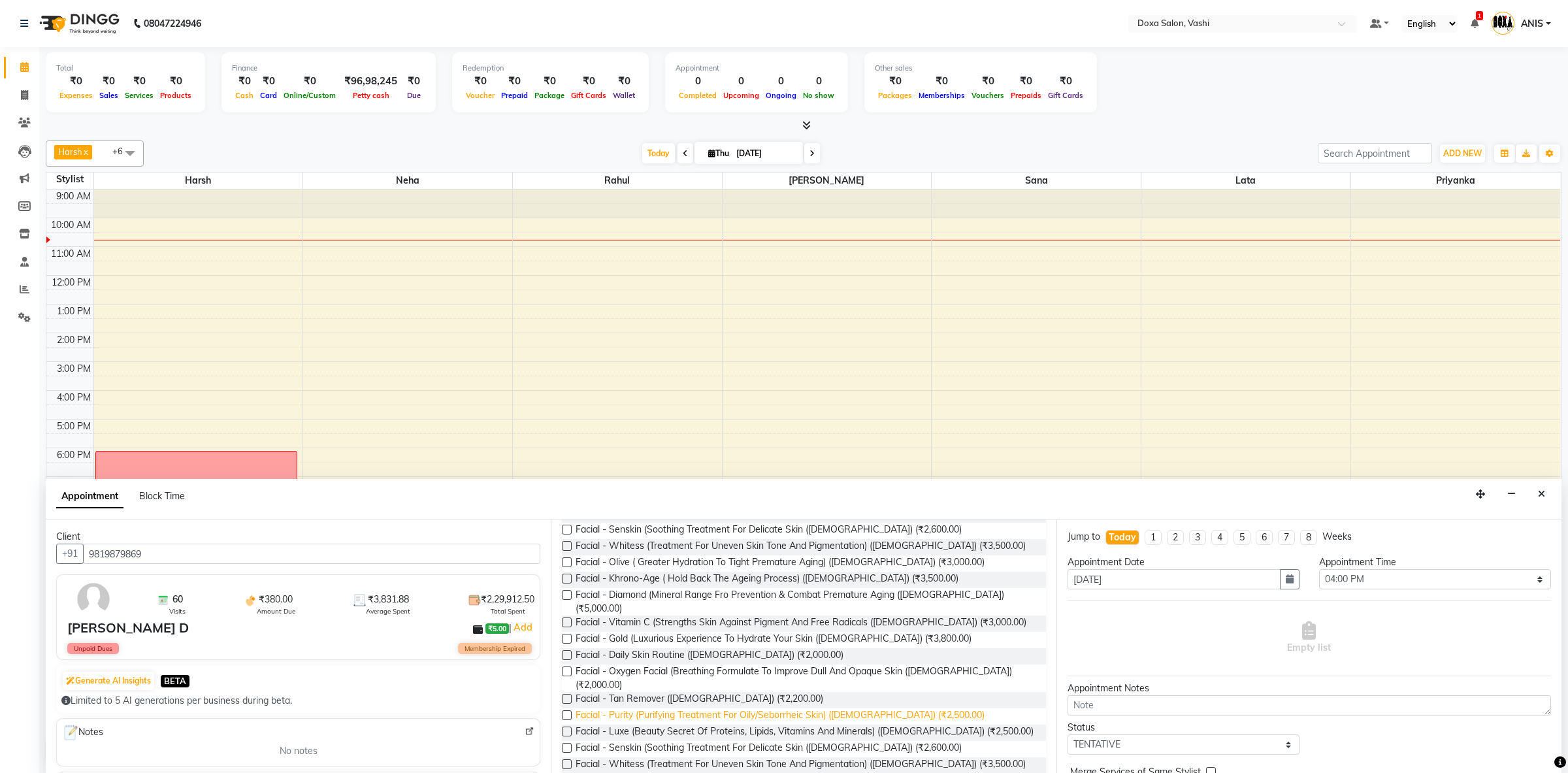
click at [749, 709] on span "Facial - Purity (Purifying Treatment For Oily/Seborrheic Skin) (Female) (₹2,500…" at bounding box center [780, 717] width 409 height 17
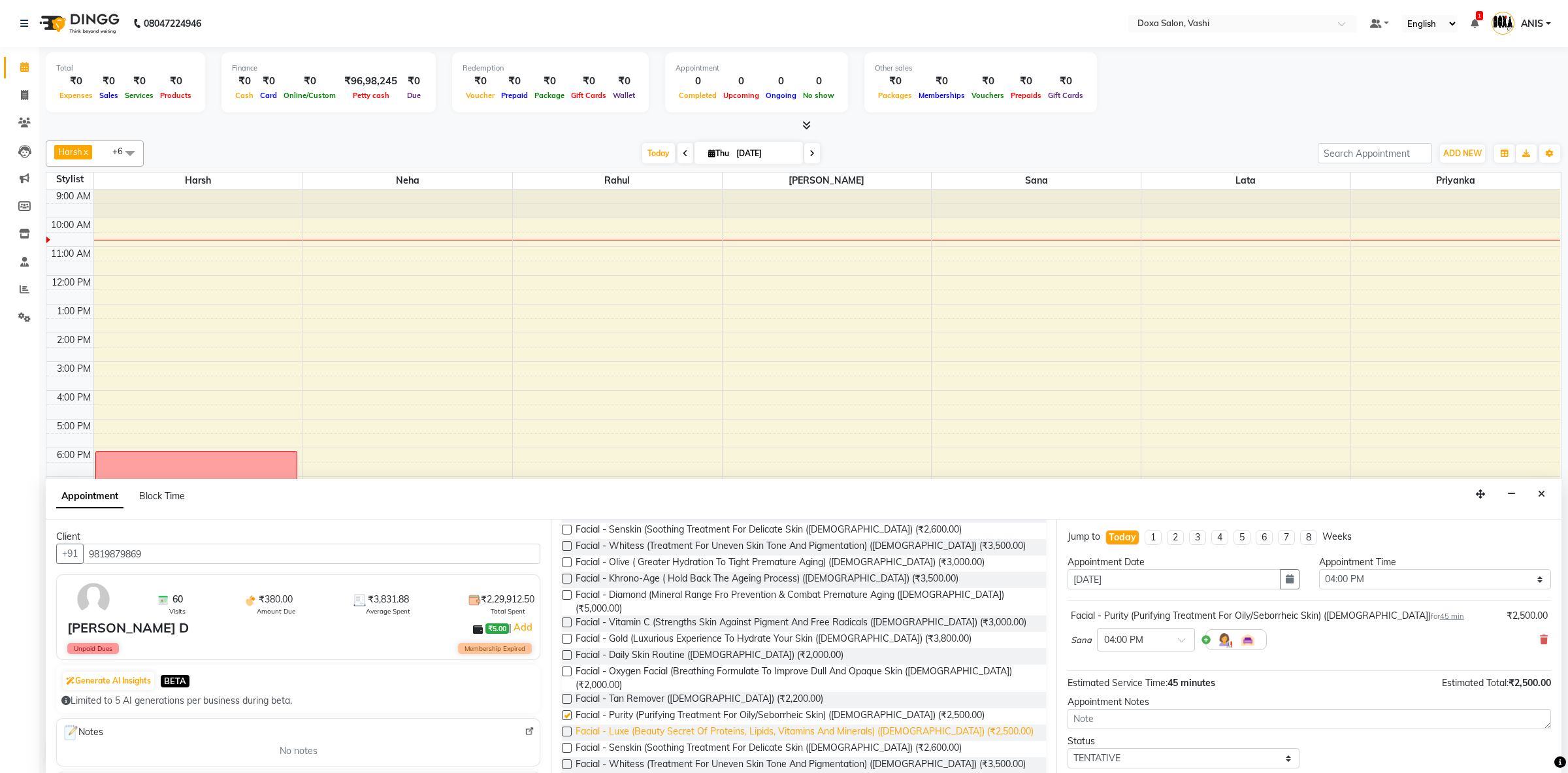
checkbox input "false"
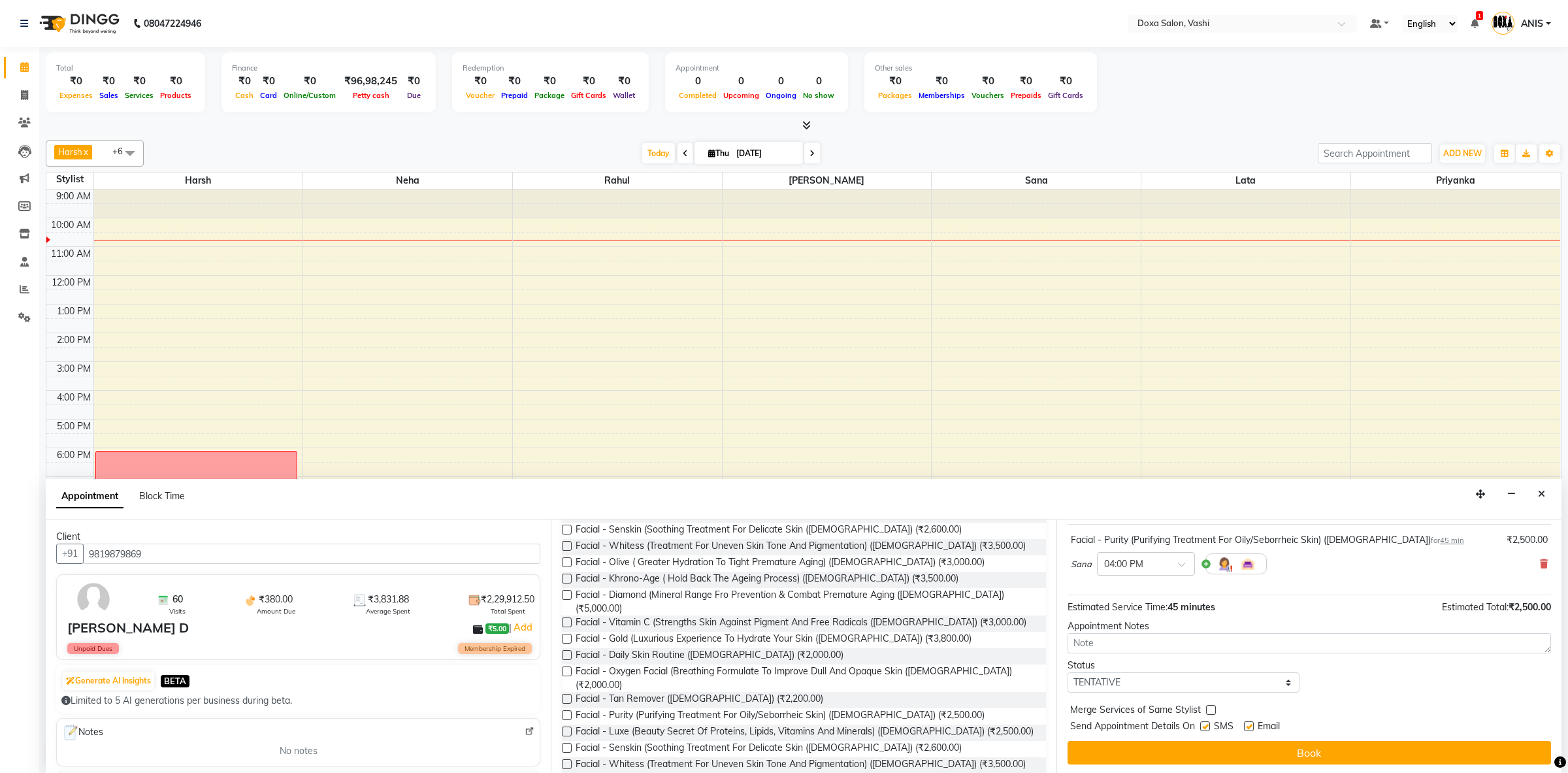
scroll to position [79, 0]
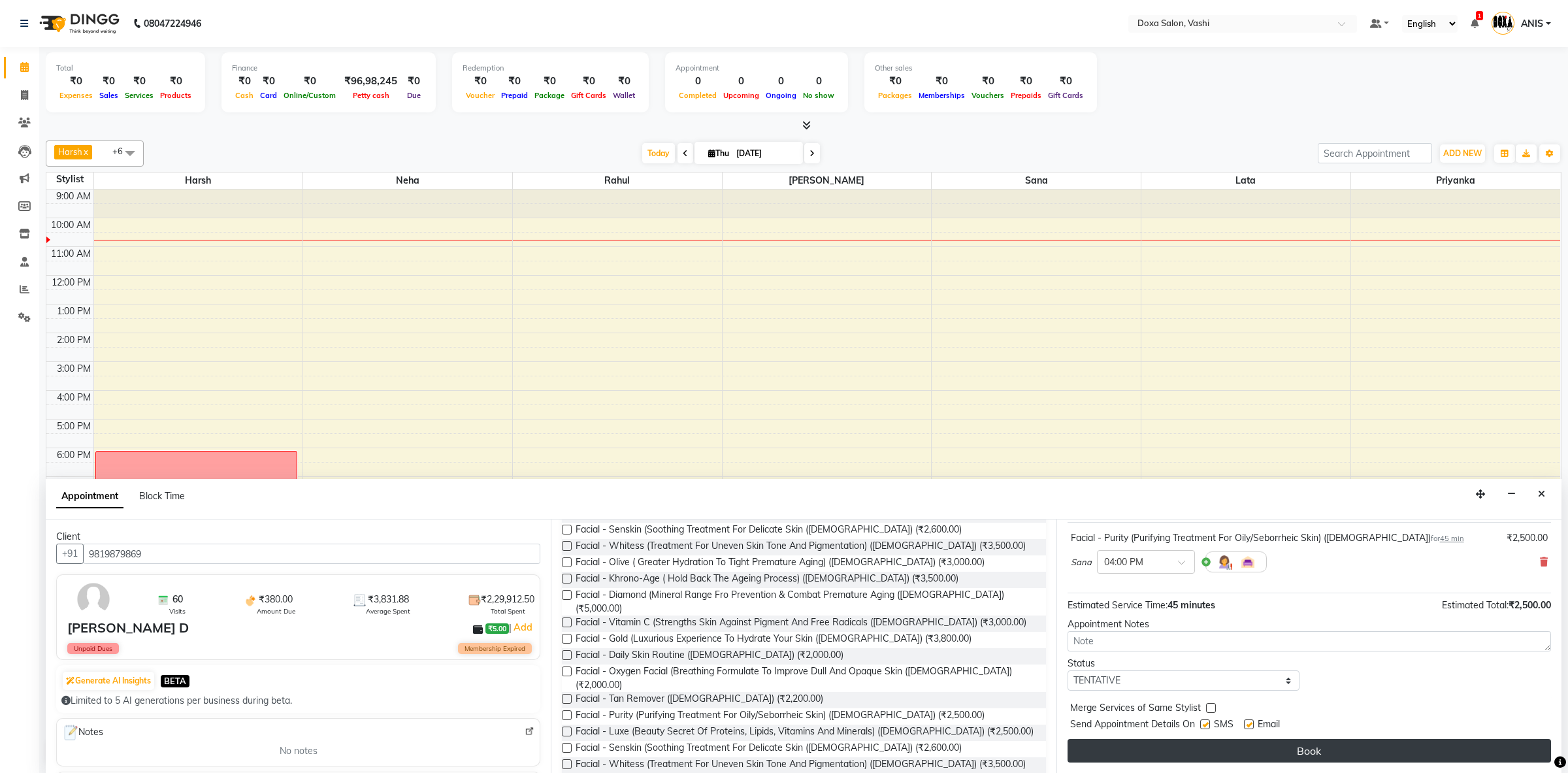
click at [1224, 746] on button "Book" at bounding box center [1309, 750] width 484 height 23
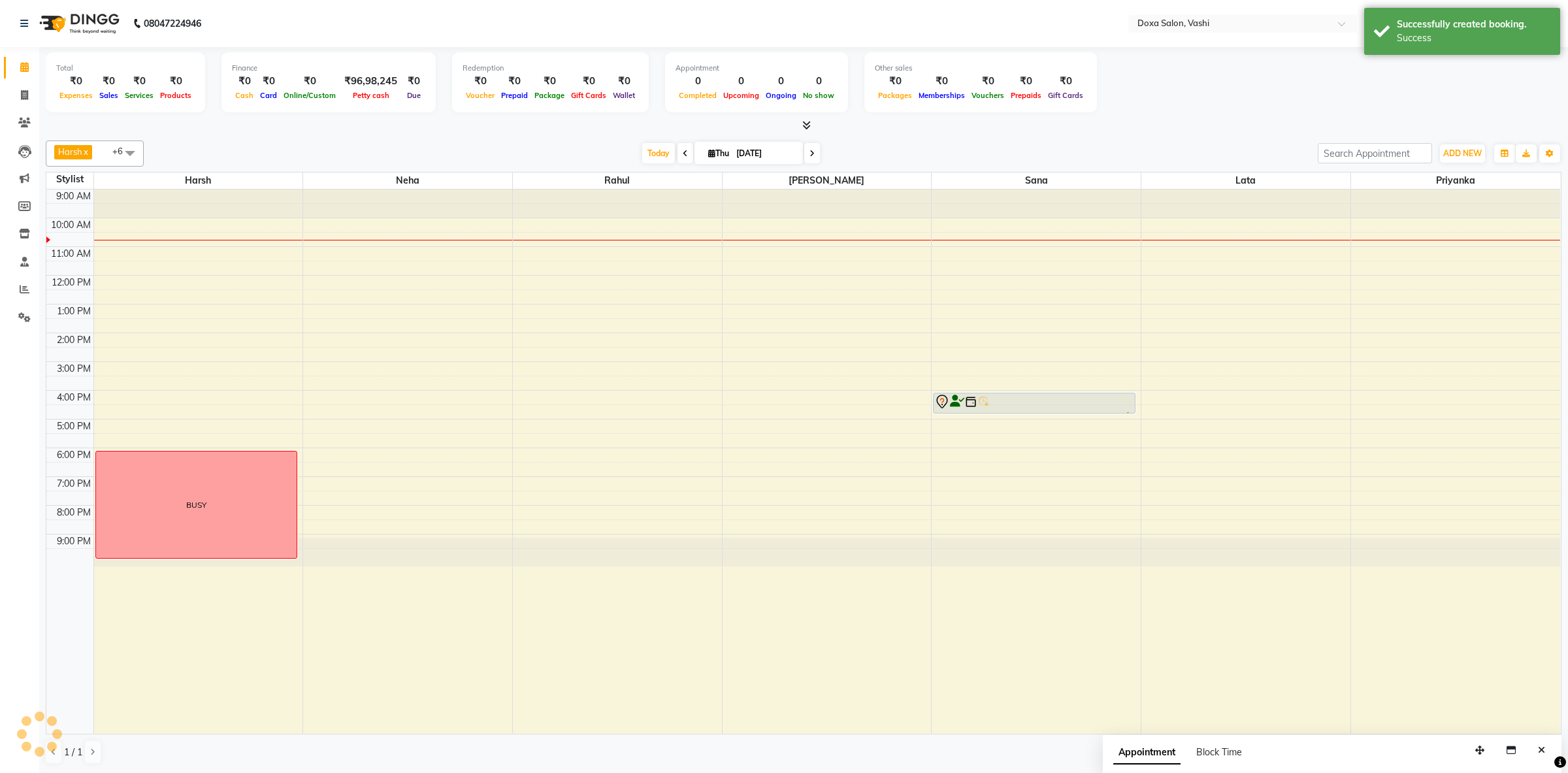
scroll to position [0, 0]
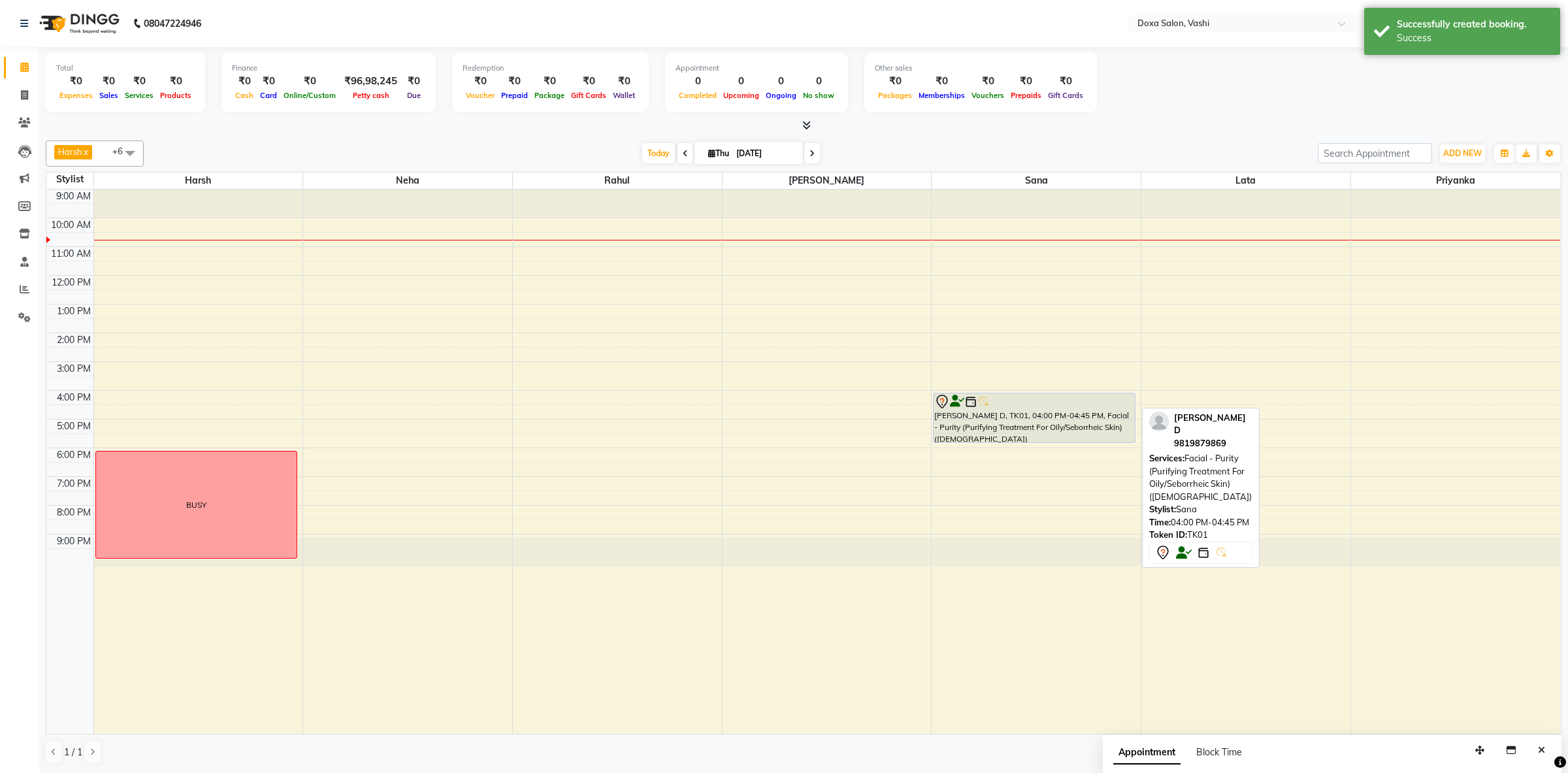
drag, startPoint x: 1012, startPoint y: 413, endPoint x: 1015, endPoint y: 450, distance: 37.1
click at [1015, 450] on div "9:00 AM 10:00 AM 11:00 AM 12:00 PM 1:00 PM 2:00 PM 3:00 PM 4:00 PM 5:00 PM 6:00…" at bounding box center [803, 462] width 1514 height 545
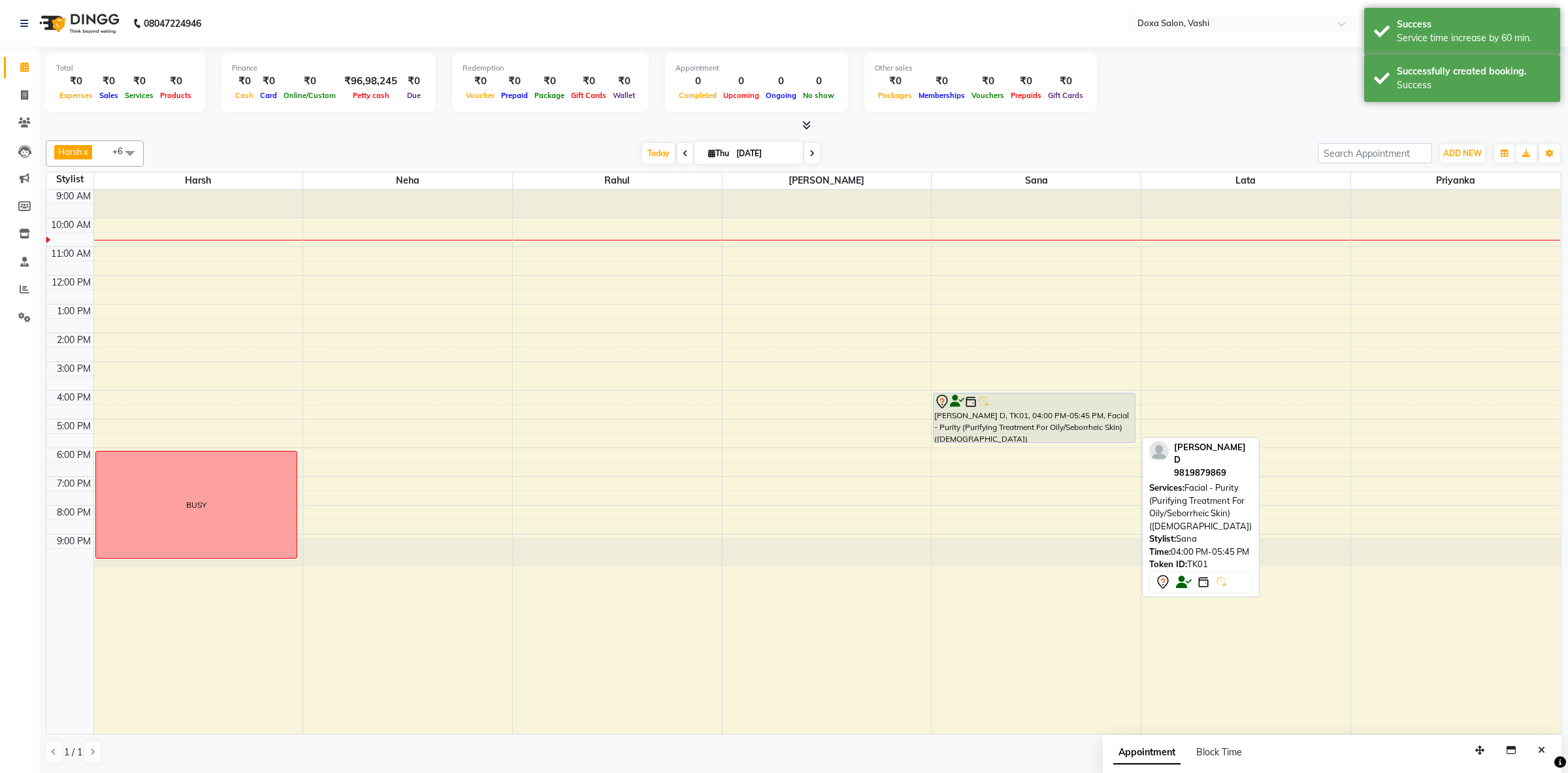
drag, startPoint x: 1029, startPoint y: 442, endPoint x: 1029, endPoint y: 451, distance: 9.0
click at [1029, 451] on div "9:00 AM 10:00 AM 11:00 AM 12:00 PM 1:00 PM 2:00 PM 3:00 PM 4:00 PM 5:00 PM 6:00…" at bounding box center [803, 462] width 1514 height 545
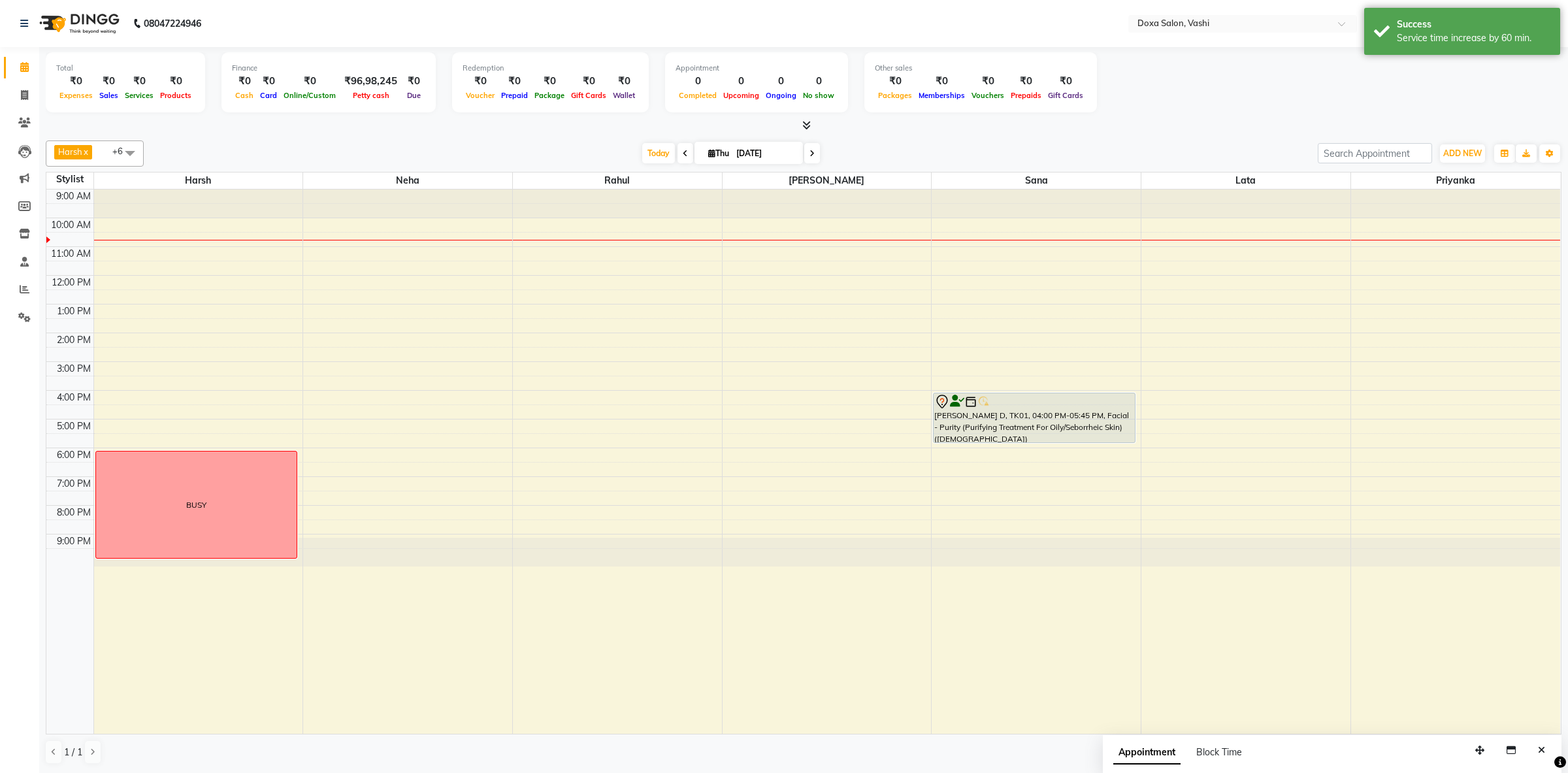
click at [1024, 450] on div "9:00 AM 10:00 AM 11:00 AM 12:00 PM 1:00 PM 2:00 PM 3:00 PM 4:00 PM 5:00 PM 6:00…" at bounding box center [803, 462] width 1514 height 545
drag, startPoint x: 1026, startPoint y: 446, endPoint x: 1025, endPoint y: 463, distance: 17.0
click at [1025, 463] on div "9:00 AM 10:00 AM 11:00 AM 12:00 PM 1:00 PM 2:00 PM 3:00 PM 4:00 PM 5:00 PM 6:00…" at bounding box center [803, 462] width 1514 height 545
click at [588, 366] on div "9:00 AM 10:00 AM 11:00 AM 12:00 PM 1:00 PM 2:00 PM 3:00 PM 4:00 PM 5:00 PM 6:00…" at bounding box center [803, 462] width 1514 height 545
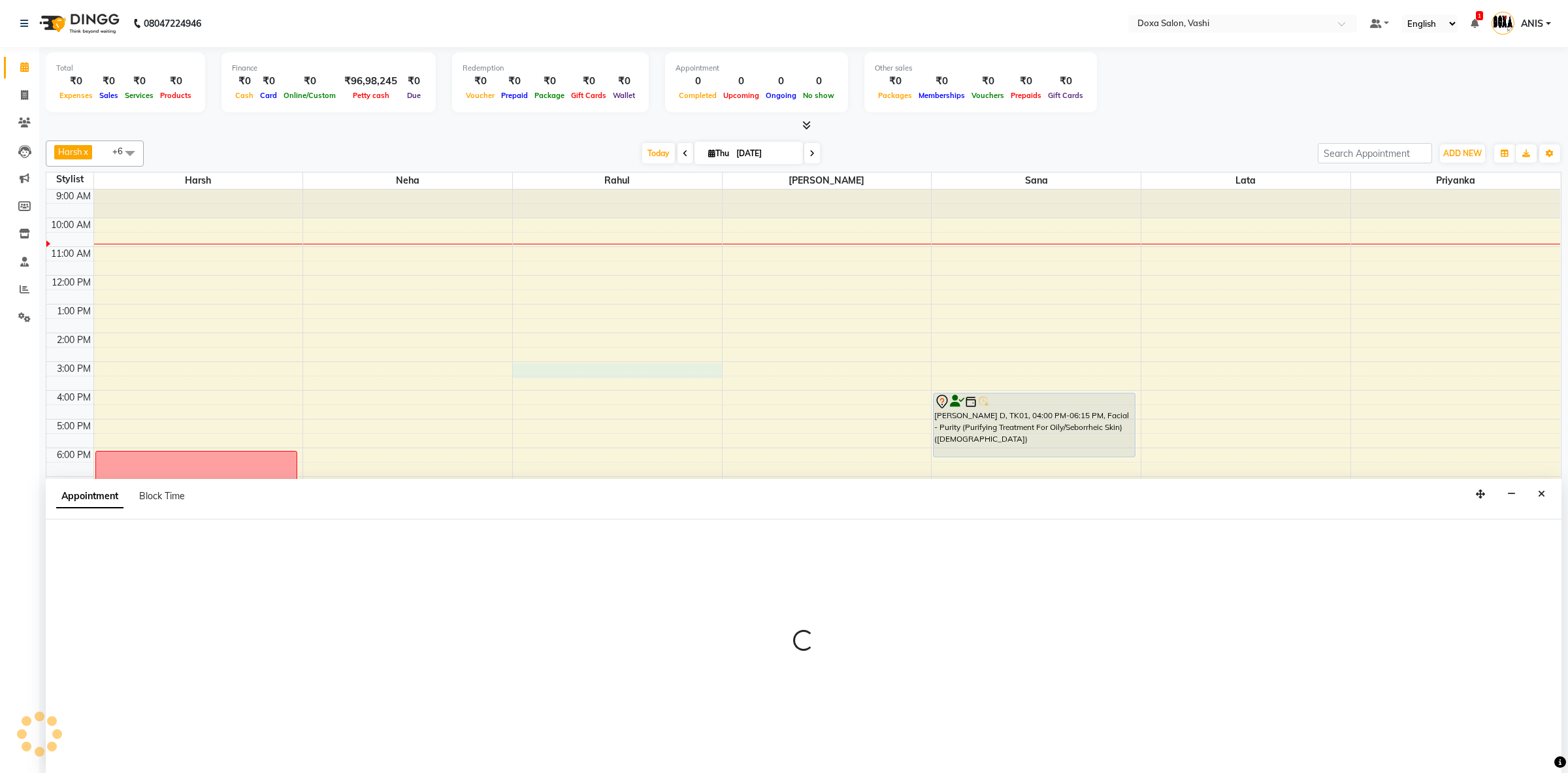
scroll to position [1, 0]
select select "11906"
select select "tentative"
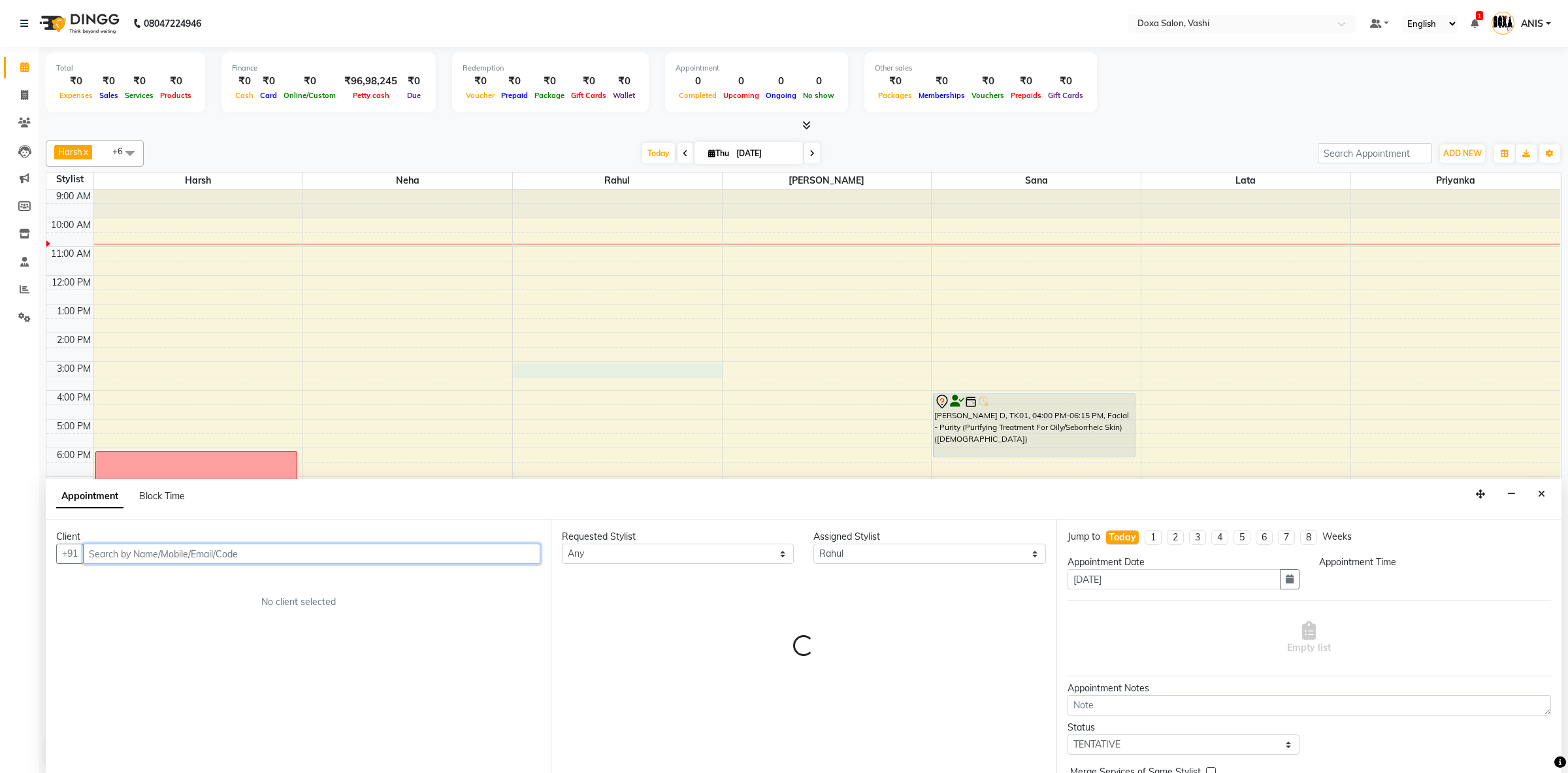
select select "900"
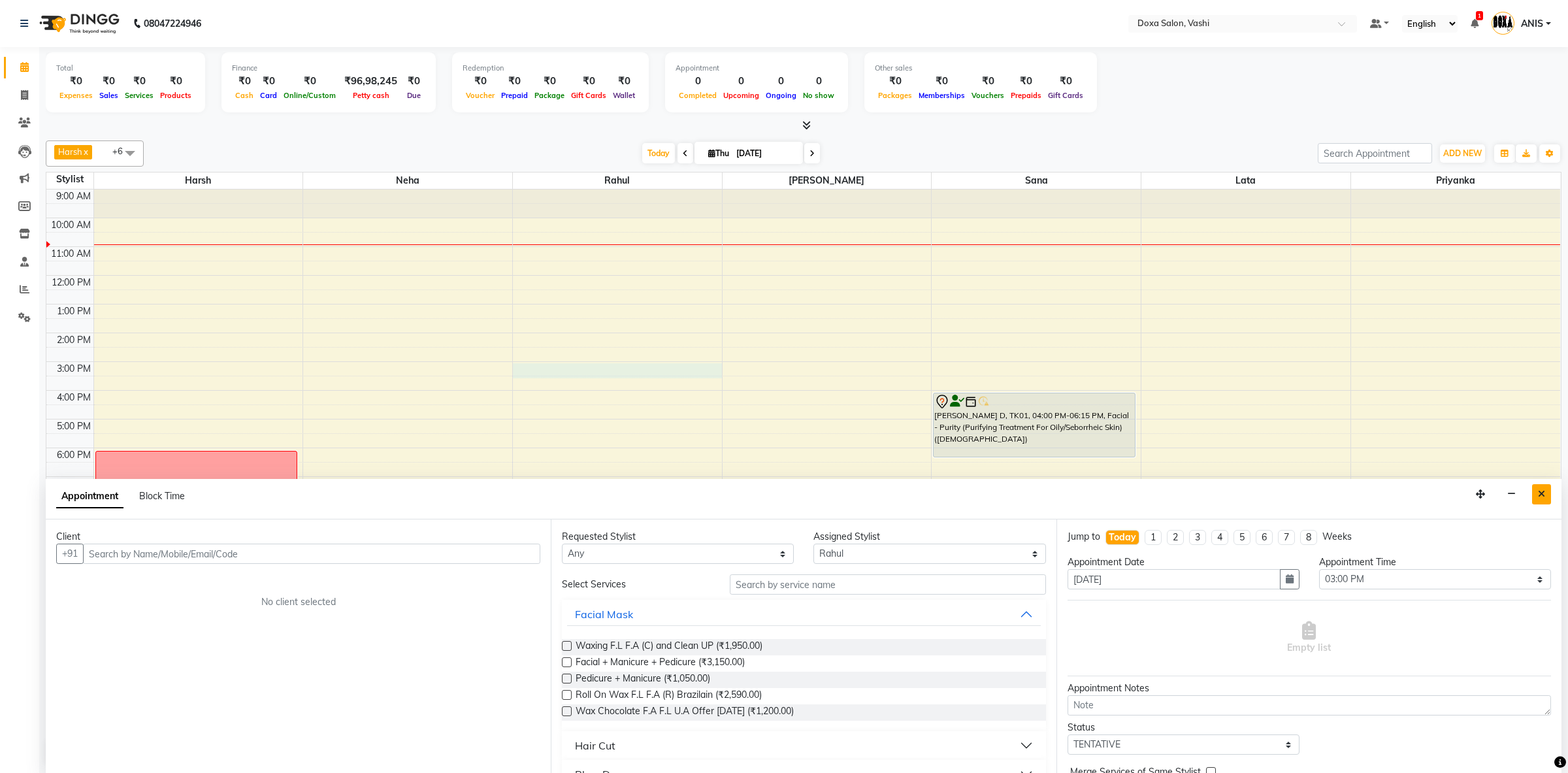
click at [1542, 492] on icon "Close" at bounding box center [1542, 494] width 7 height 10
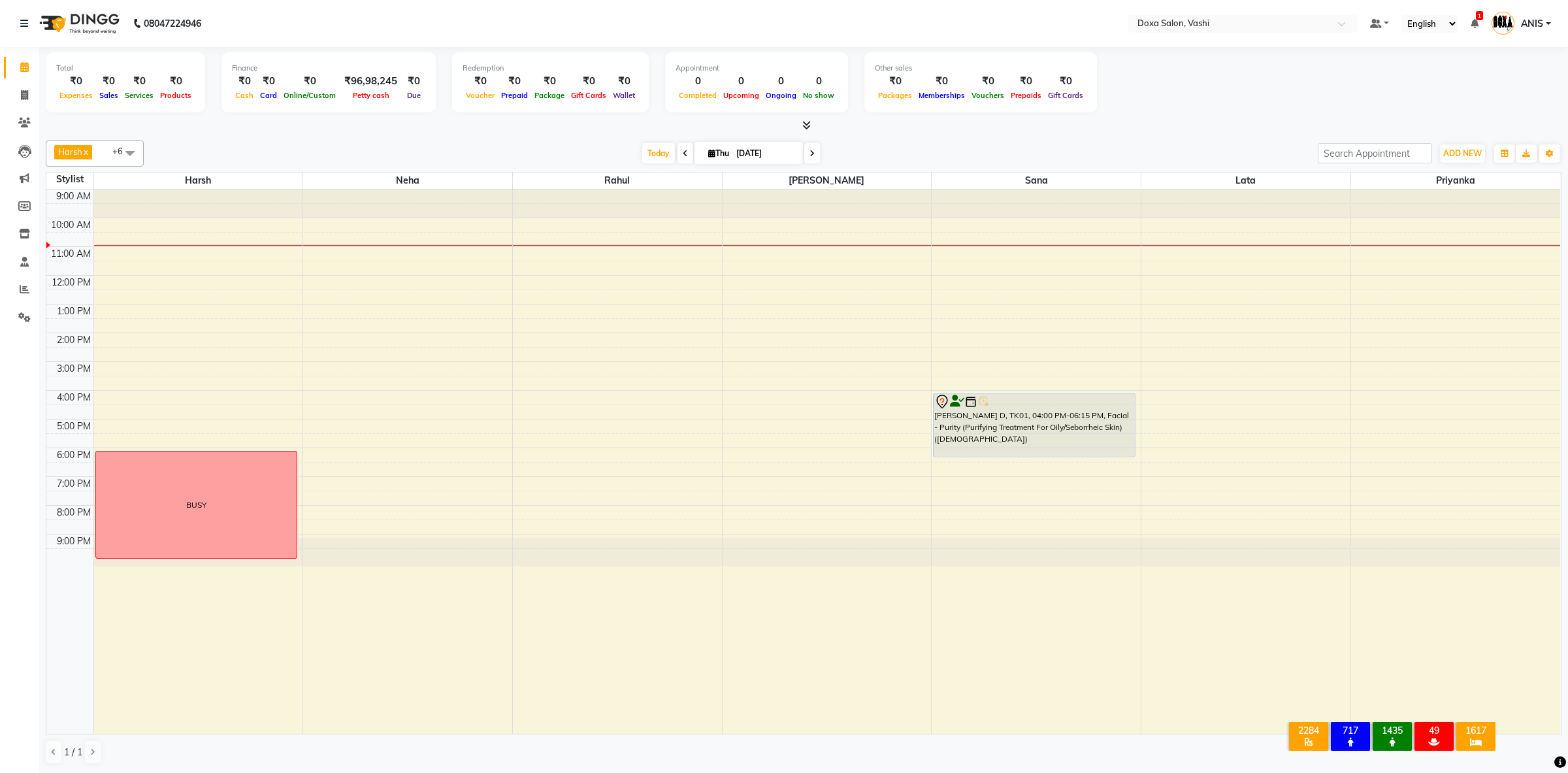
click at [959, 367] on div "9:00 AM 10:00 AM 11:00 AM 12:00 PM 1:00 PM 2:00 PM 3:00 PM 4:00 PM 5:00 PM 6:00…" at bounding box center [803, 462] width 1514 height 545
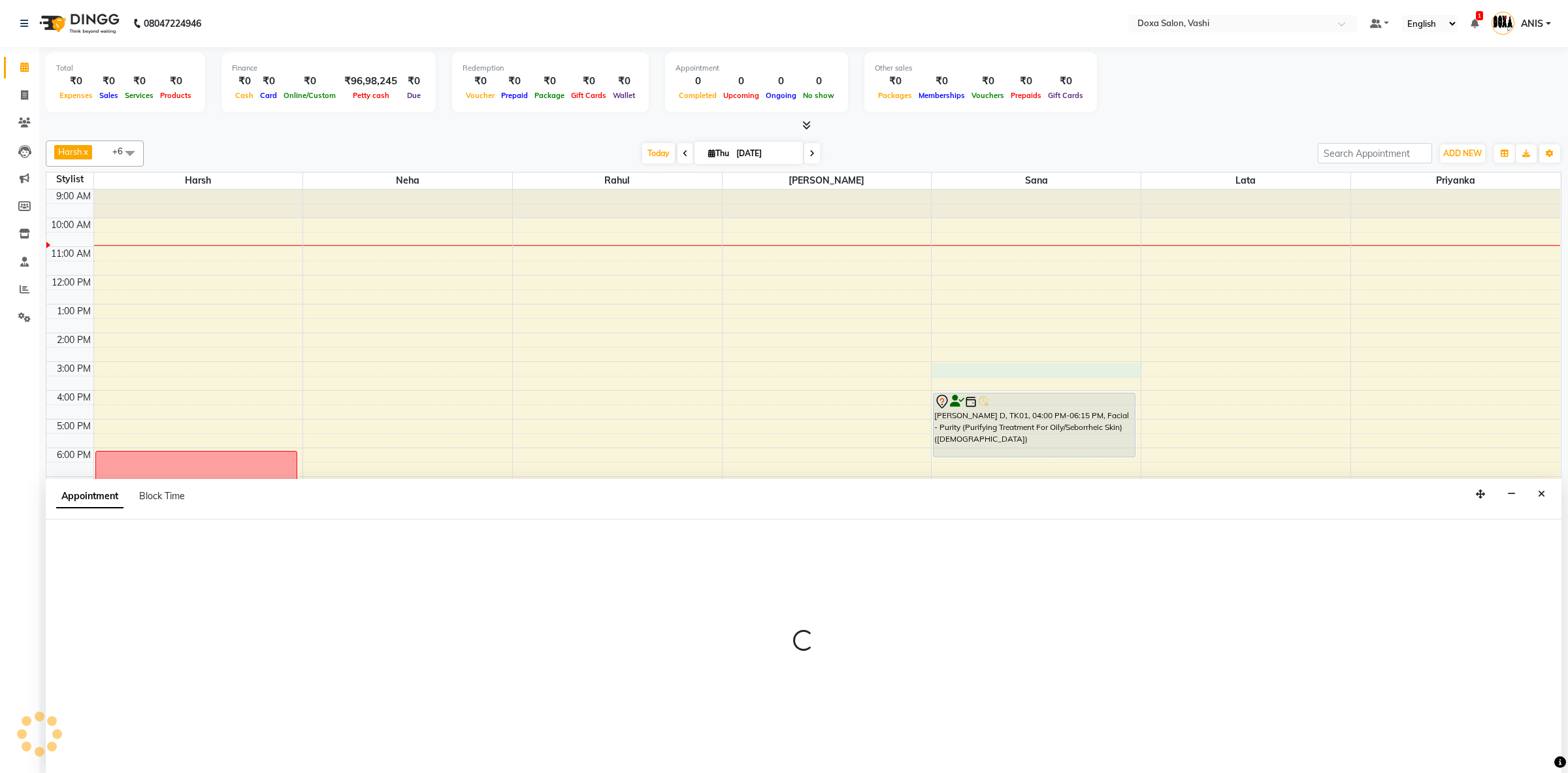
select select "25278"
select select "tentative"
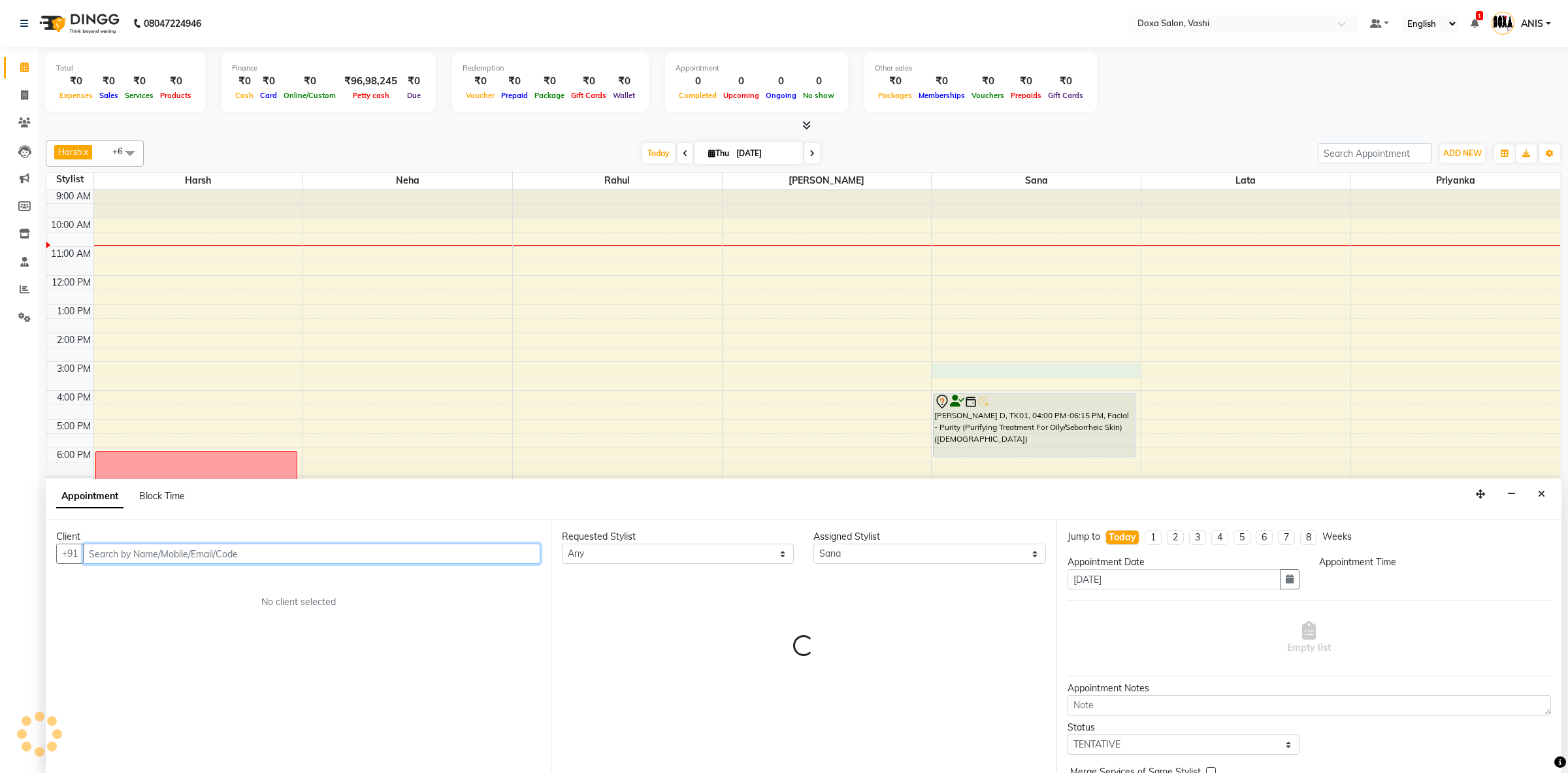
select select "900"
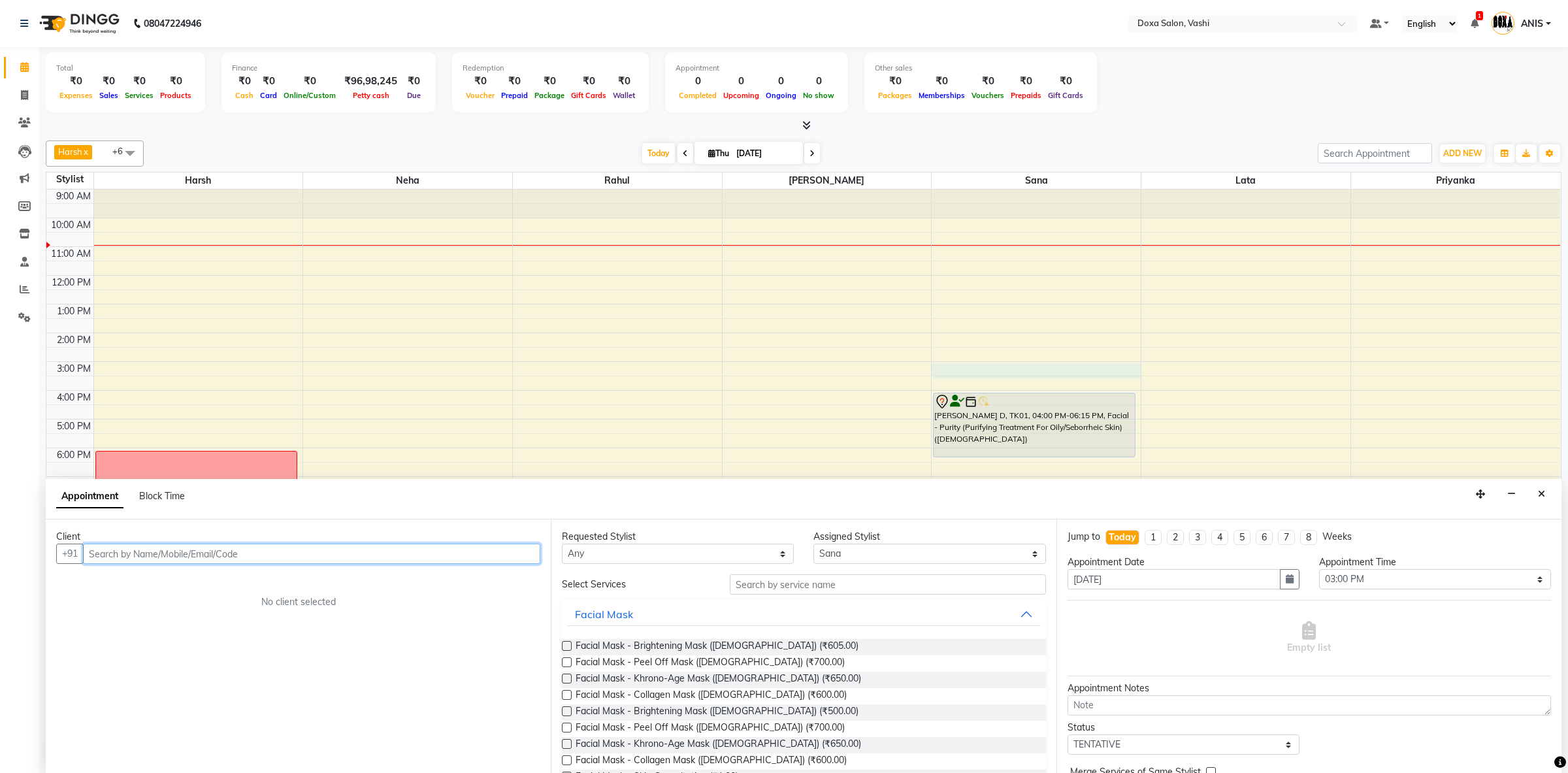
click at [332, 558] on input "text" at bounding box center [312, 553] width 458 height 20
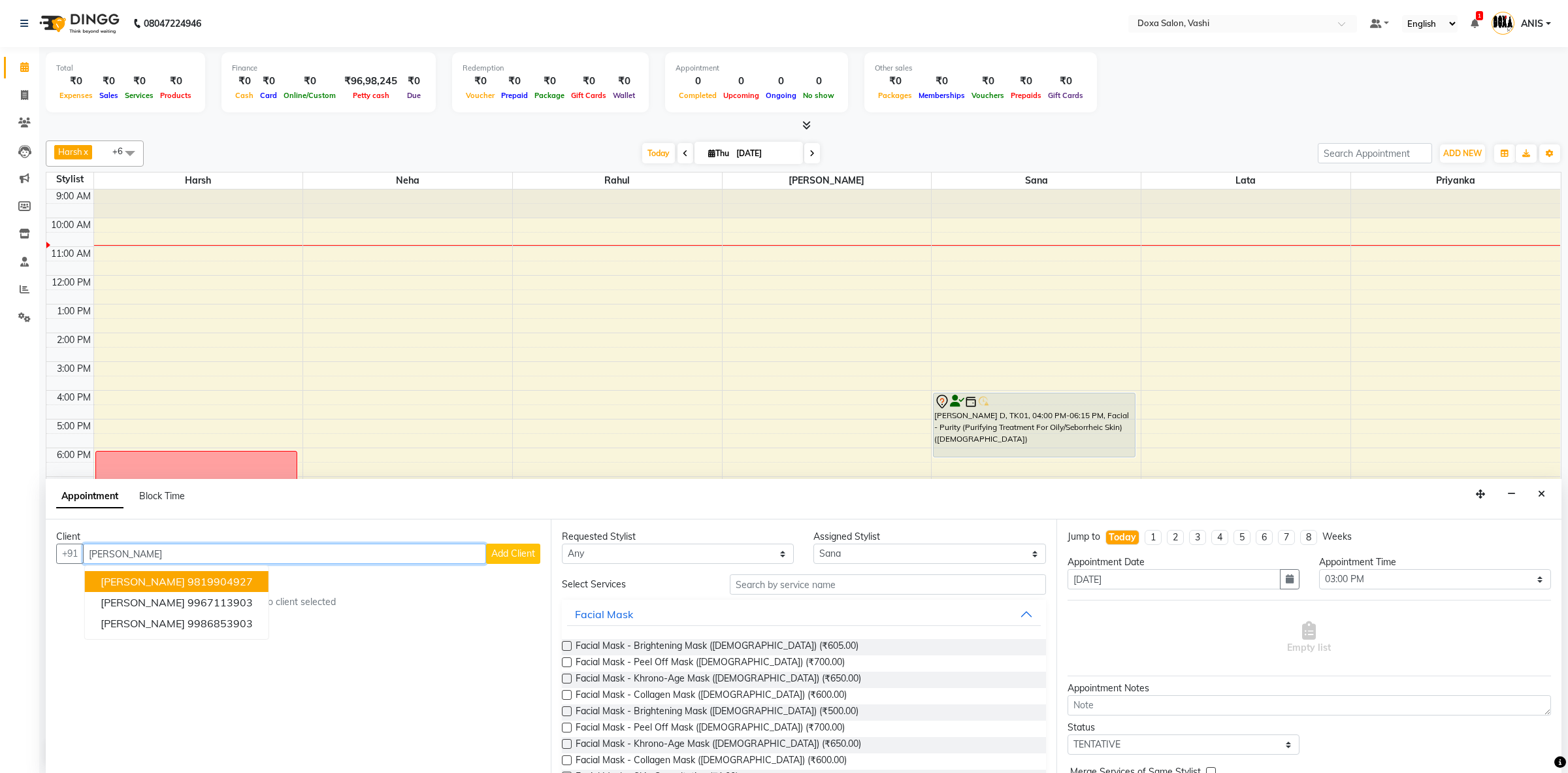
click at [240, 585] on ngb-highlight "9819904927" at bounding box center [220, 581] width 65 height 13
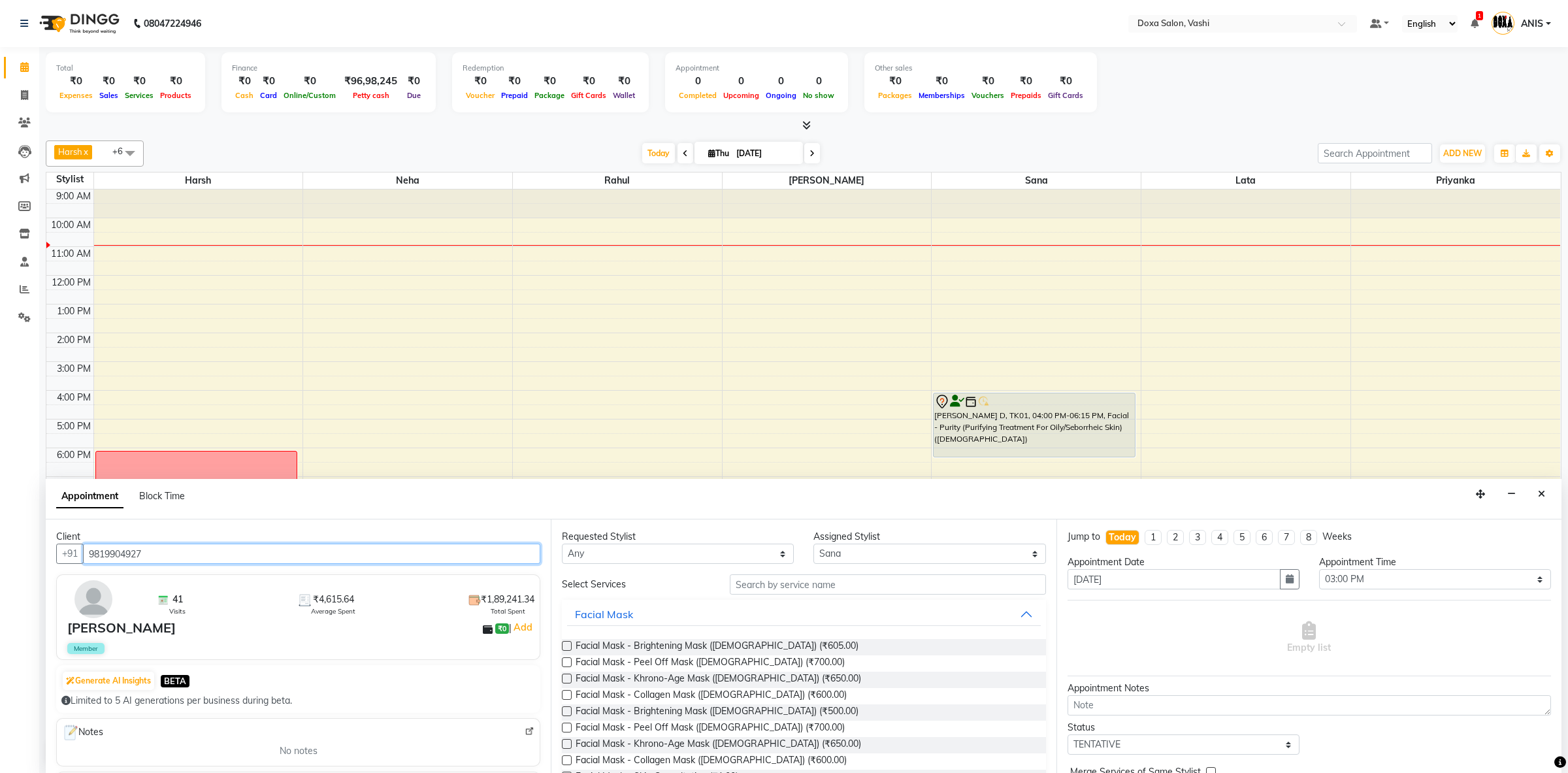
type input "9819904927"
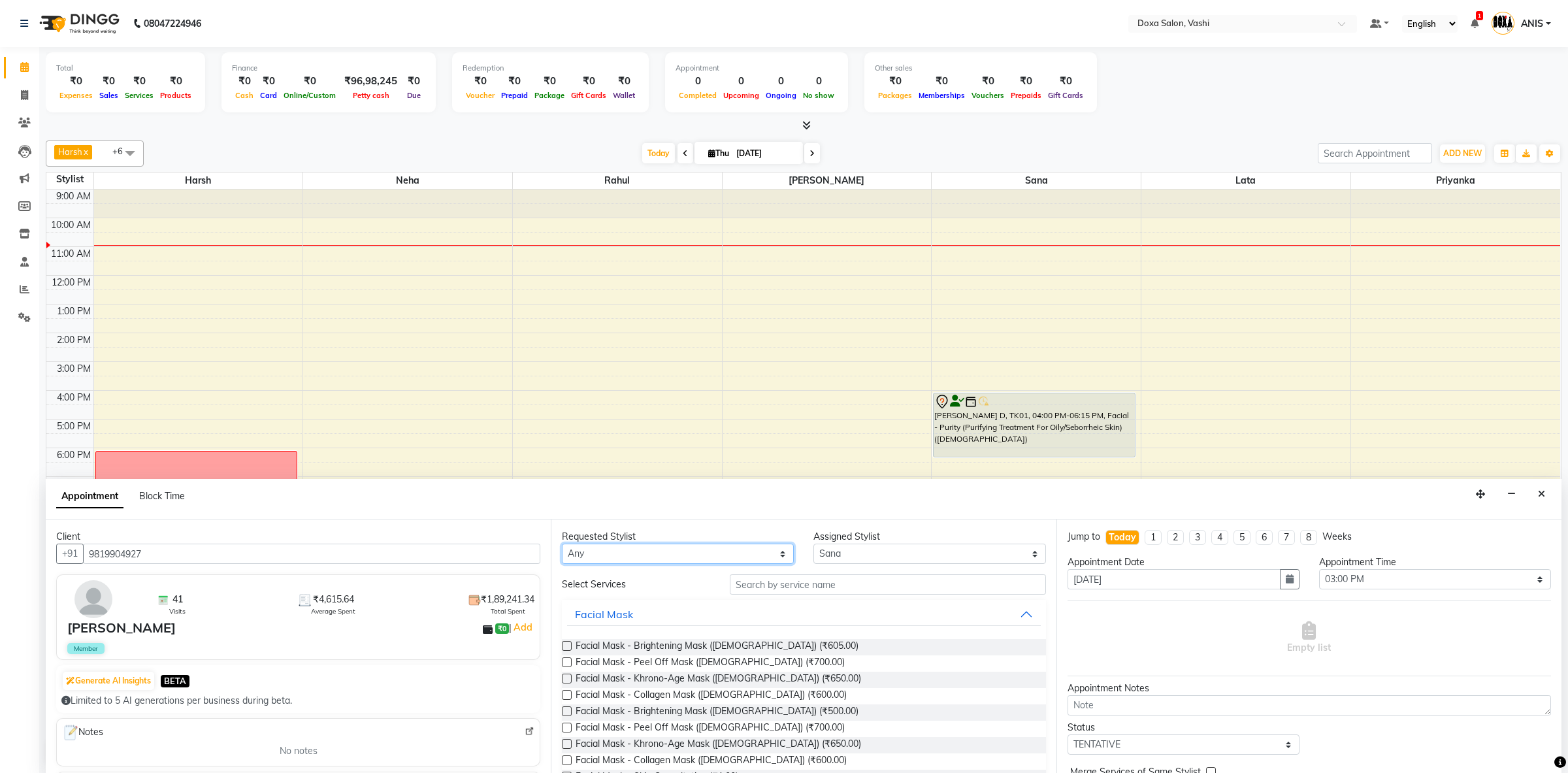
select select "25278"
click option "Sana" at bounding box center [0, 0] width 0 height 0
click at [760, 587] on input "text" at bounding box center [888, 585] width 316 height 20
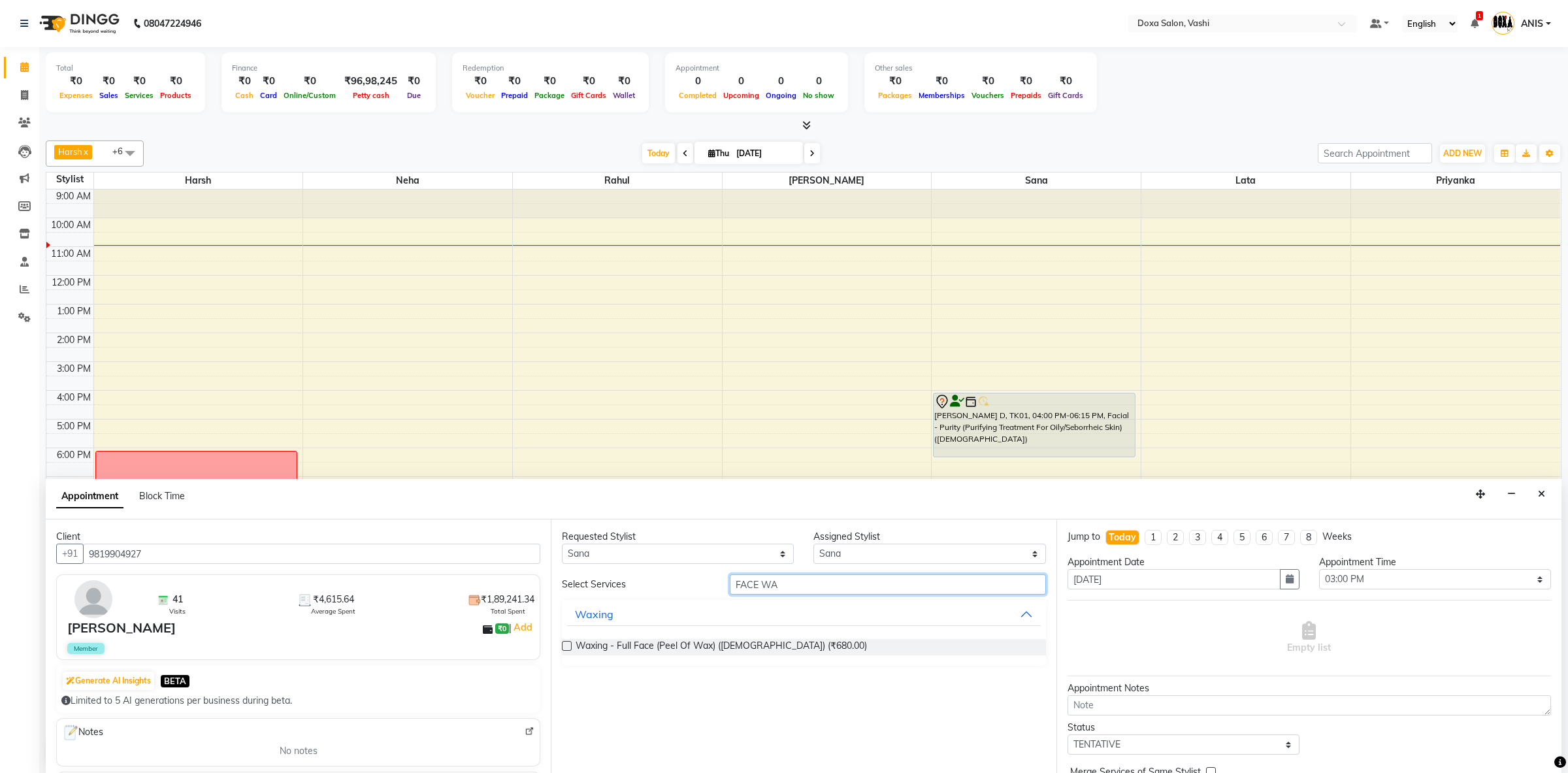
type input "FACE WAX"
drag, startPoint x: 791, startPoint y: 583, endPoint x: 595, endPoint y: 585, distance: 196.0
click at [730, 585] on input "FACE WAX" at bounding box center [888, 585] width 316 height 20
type input "WAXING"
click at [596, 687] on div "Waxing" at bounding box center [594, 681] width 38 height 16
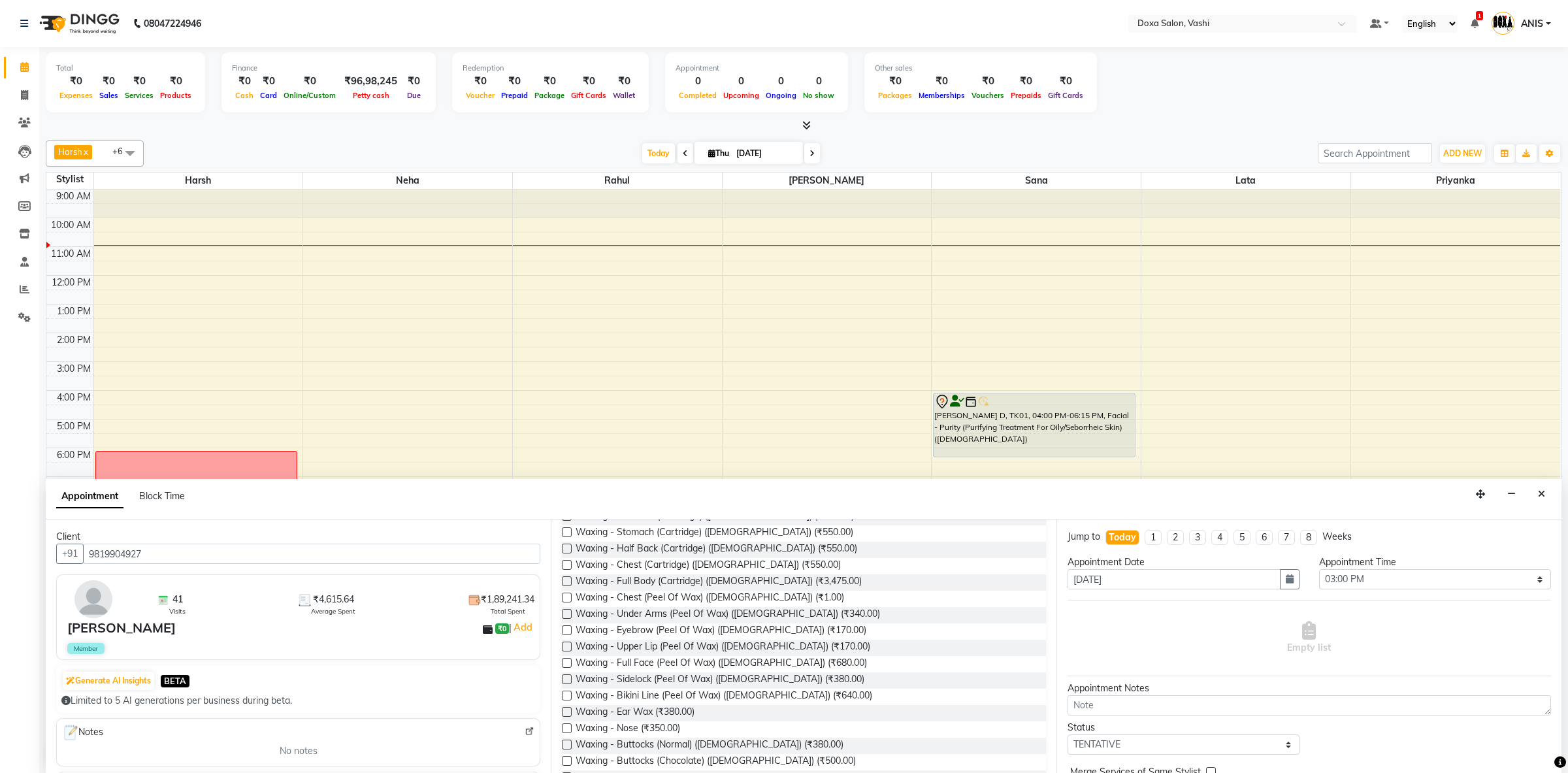
scroll to position [755, 0]
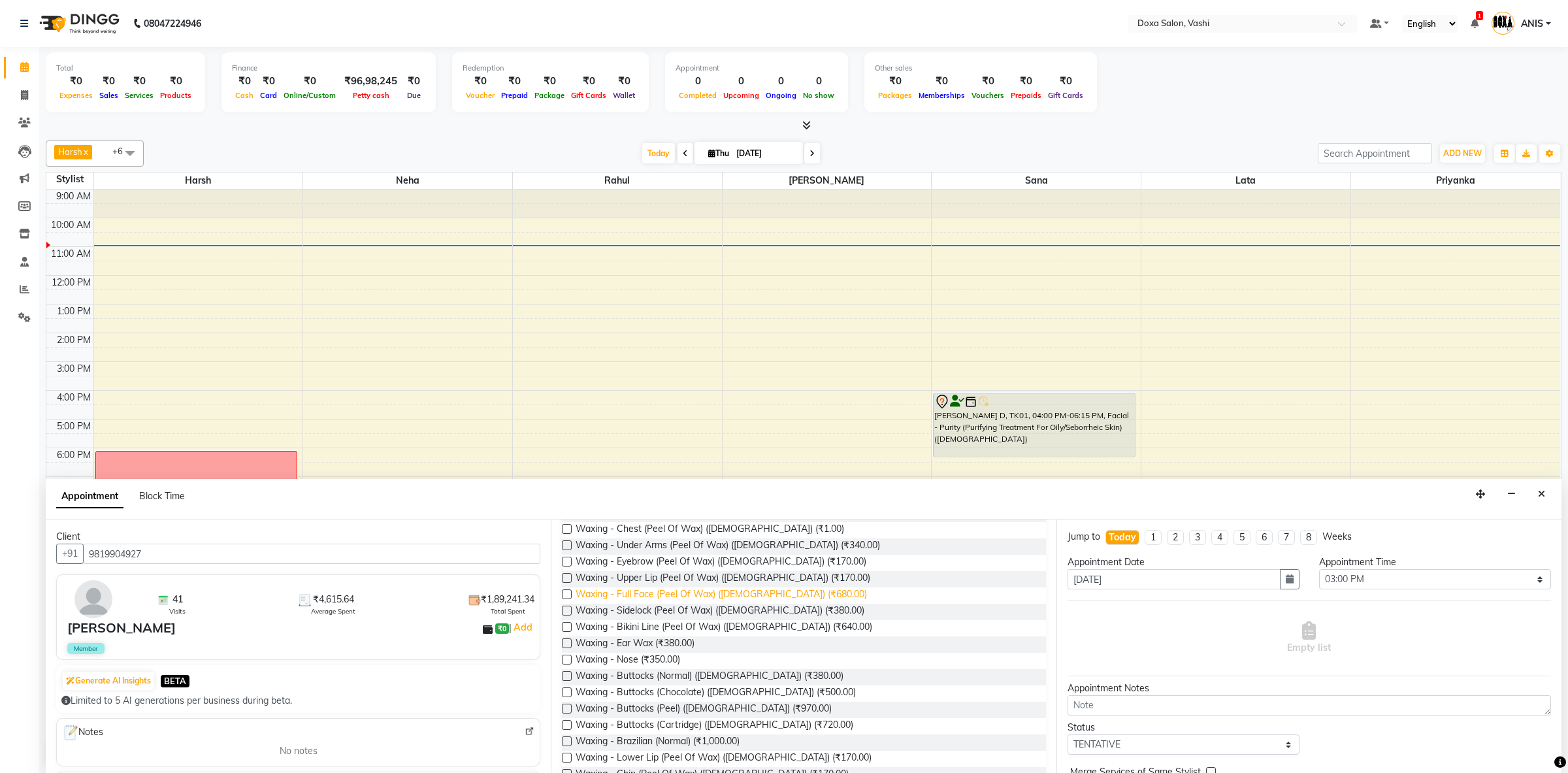
click at [715, 595] on span "Waxing - Full Face (Peel Of Wax) (Female) (₹680.00)" at bounding box center [721, 596] width 292 height 17
checkbox input "false"
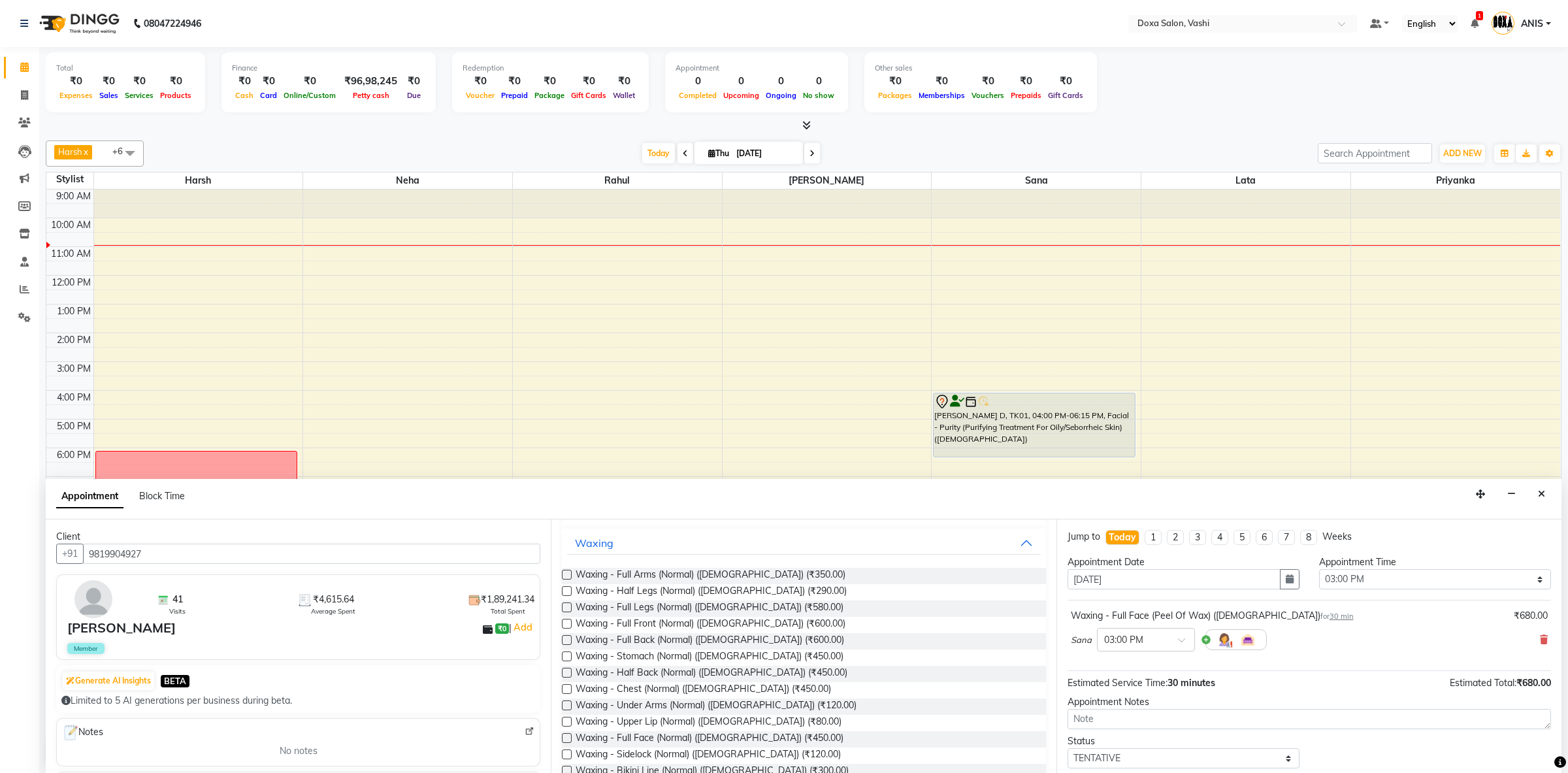
scroll to position [0, 0]
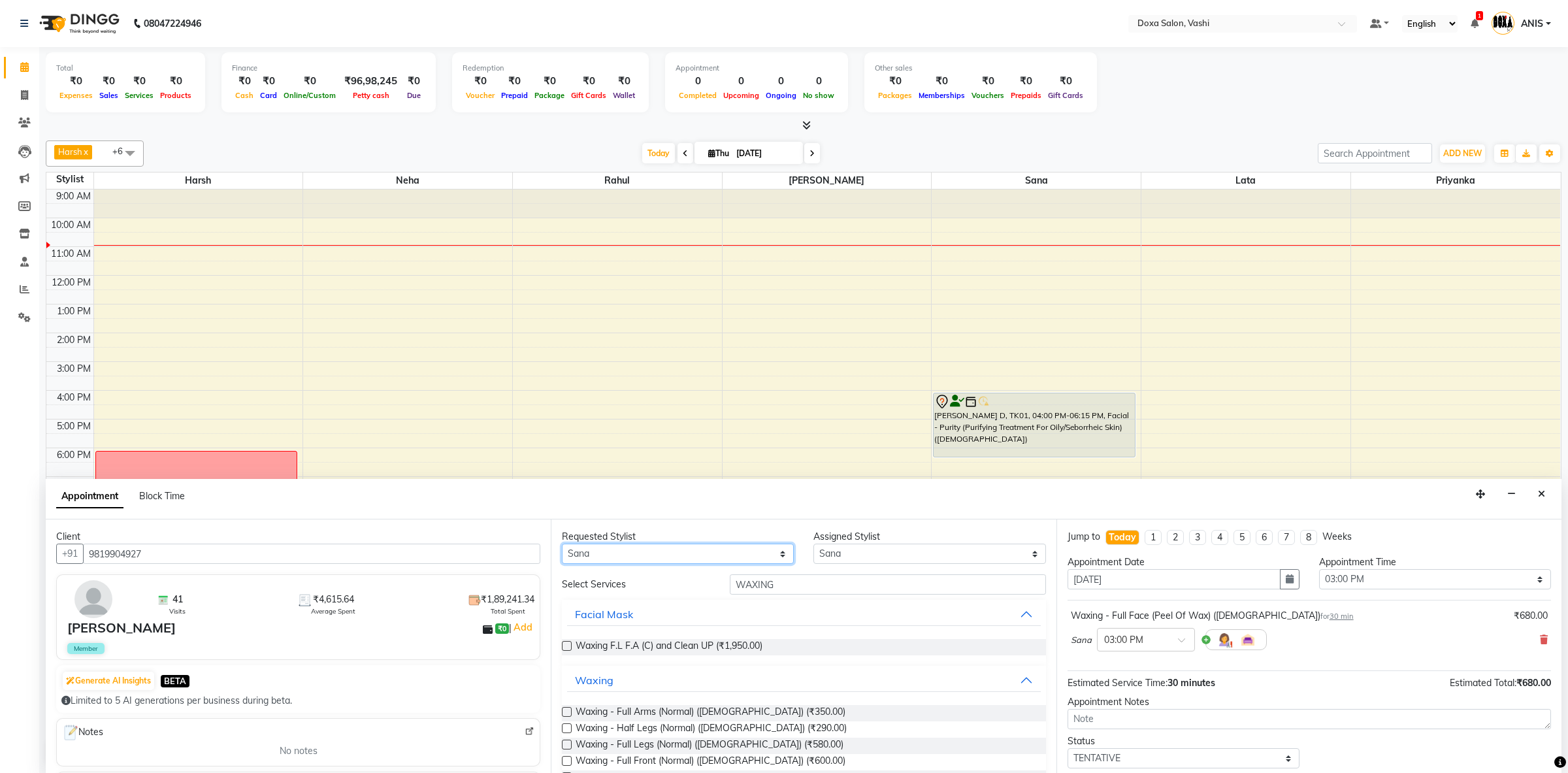
click at [562, 544] on select "Any Faizan Harsh Lata Neha Niraj Prajwal Priyanka Rahul Sana" at bounding box center [677, 553] width 232 height 20
select select "11906"
click option "Rahul" at bounding box center [0, 0] width 0 height 0
select select "11906"
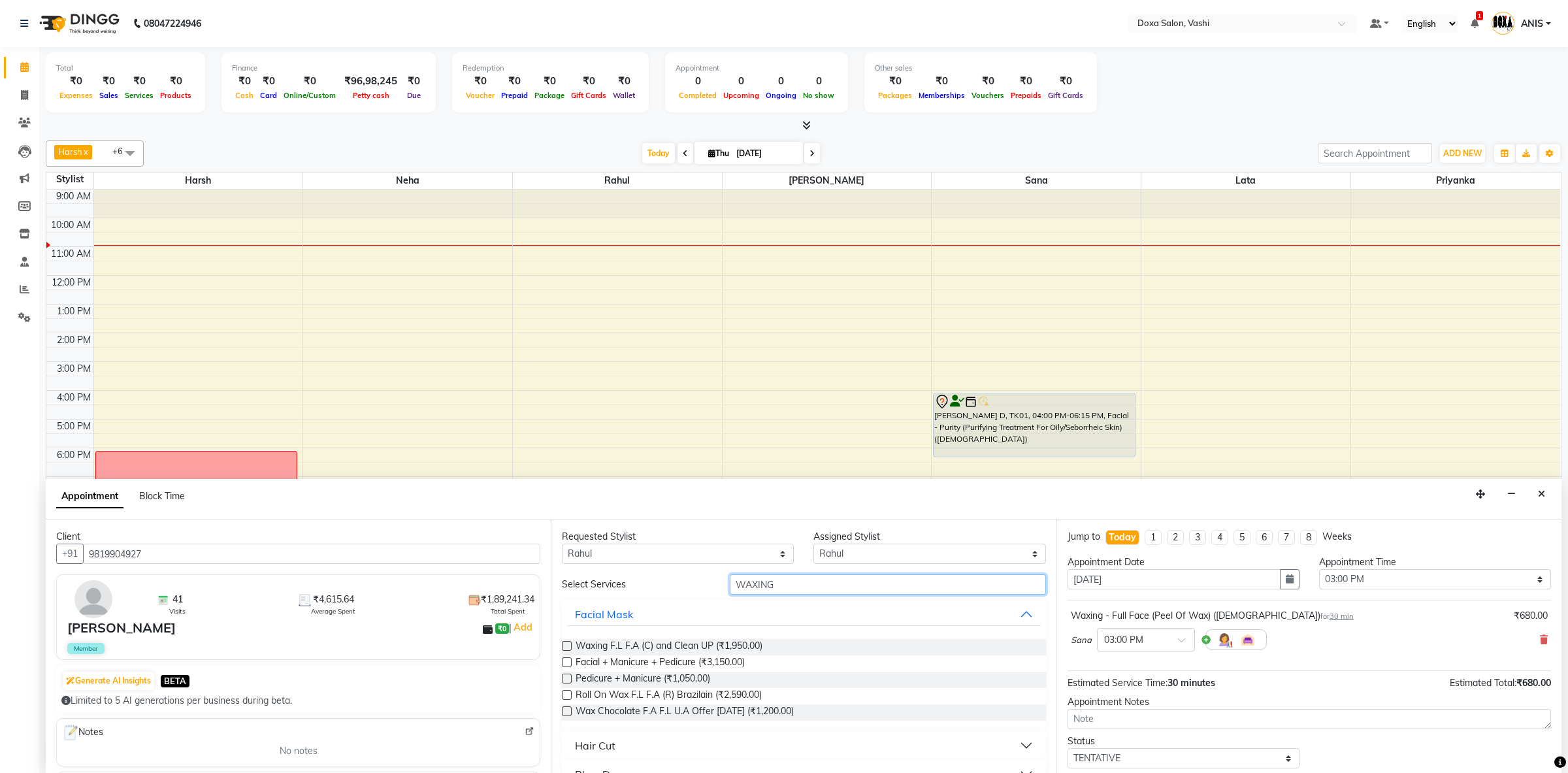
drag, startPoint x: 793, startPoint y: 582, endPoint x: 622, endPoint y: 545, distance: 175.0
click at [730, 575] on input "WAXING" at bounding box center [888, 585] width 316 height 20
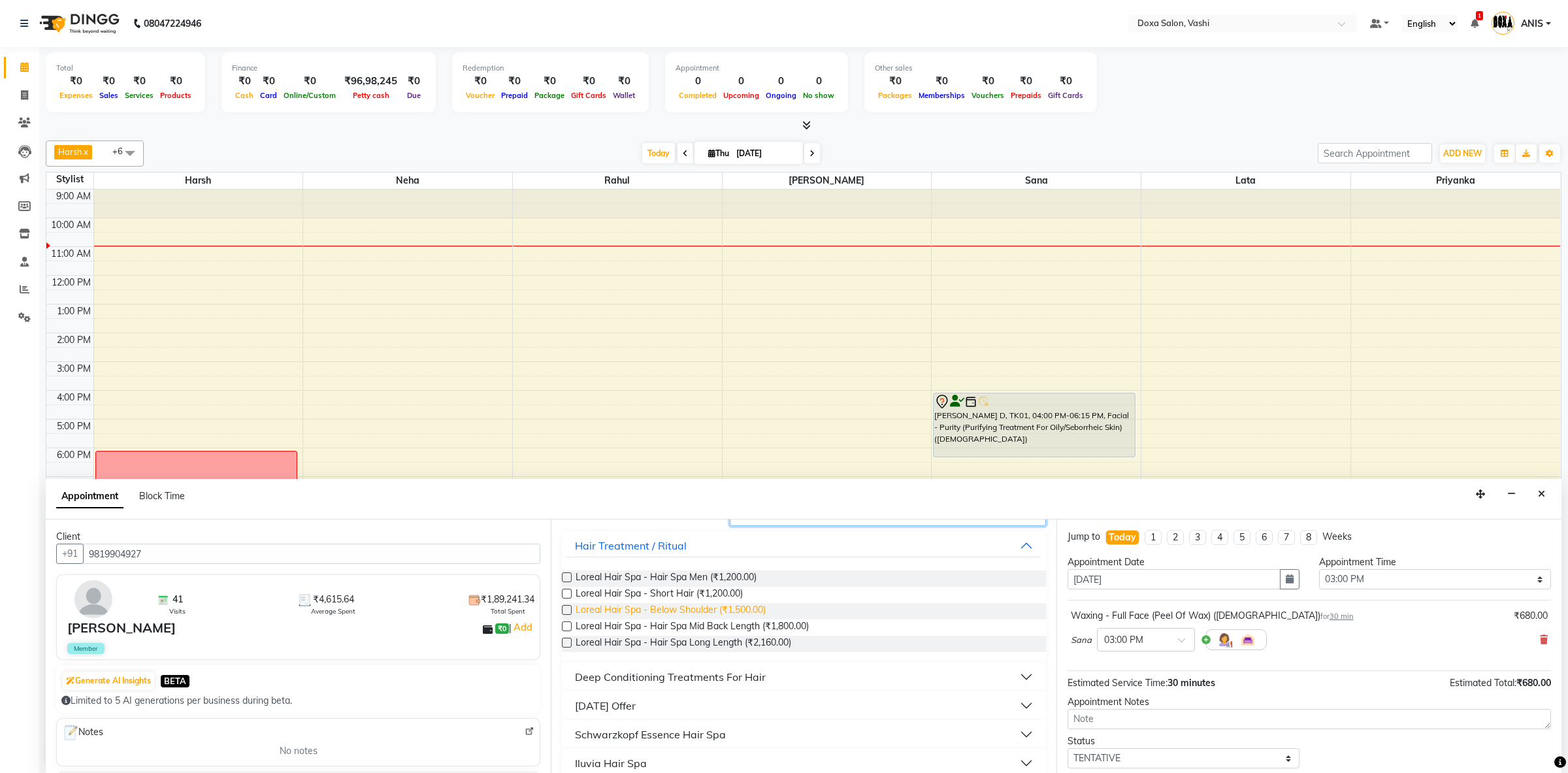
type input "HAIR SPA"
click at [677, 618] on span "Loreal Hair Spa - Below Shoulder (₹1,500.00)" at bounding box center [670, 611] width 190 height 17
checkbox input "false"
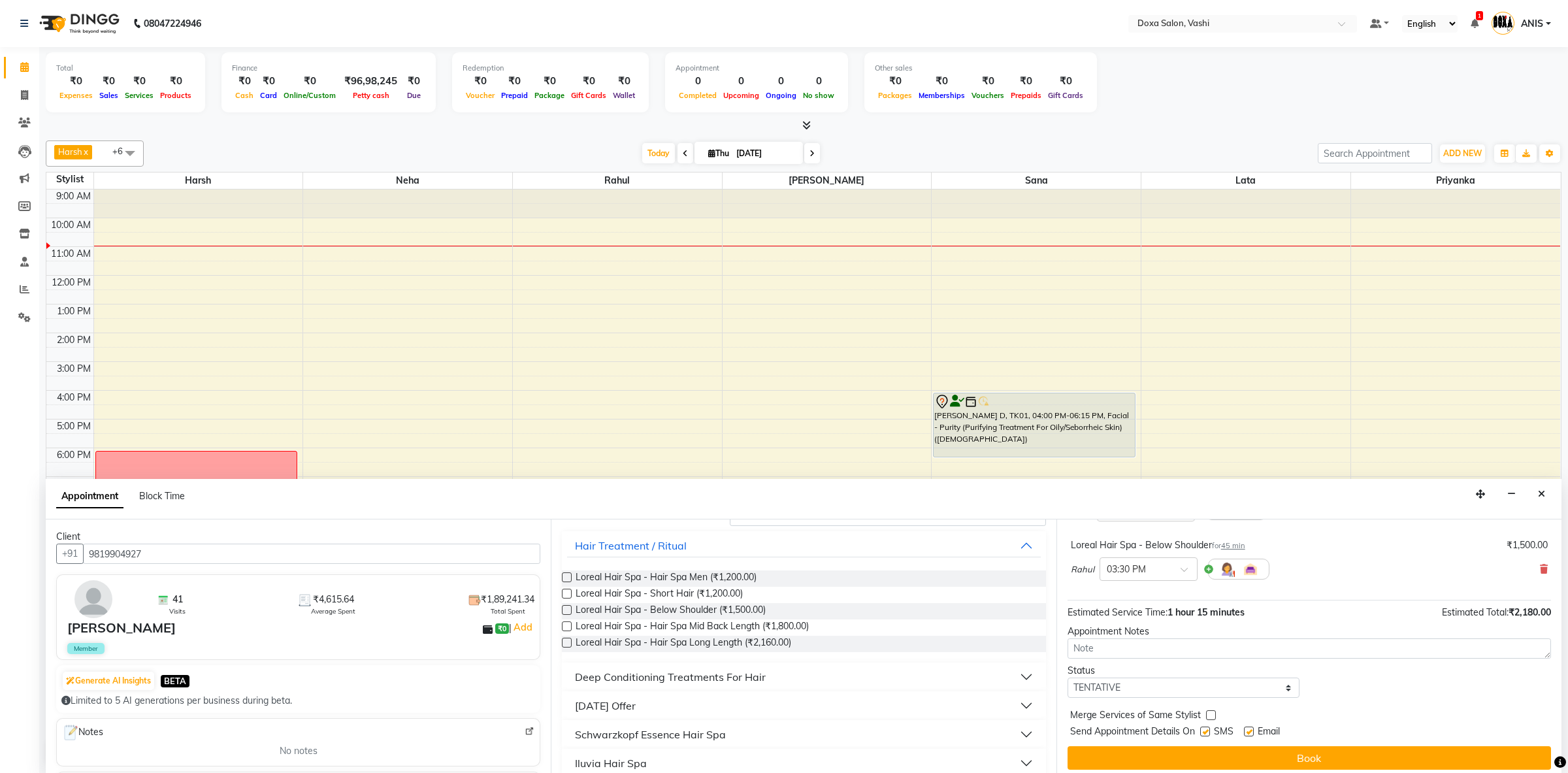
scroll to position [139, 0]
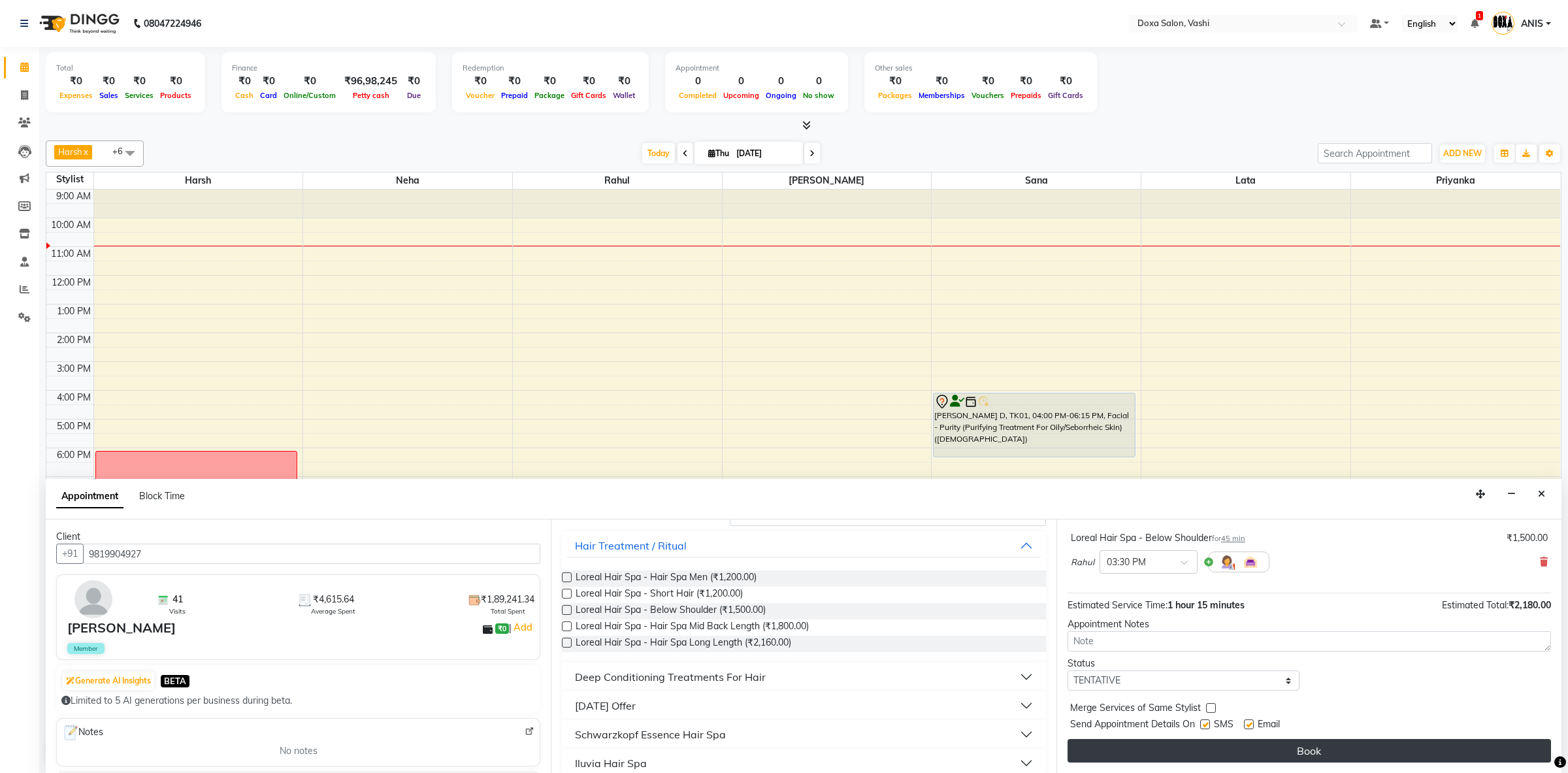
click at [1104, 746] on button "Book" at bounding box center [1309, 750] width 484 height 23
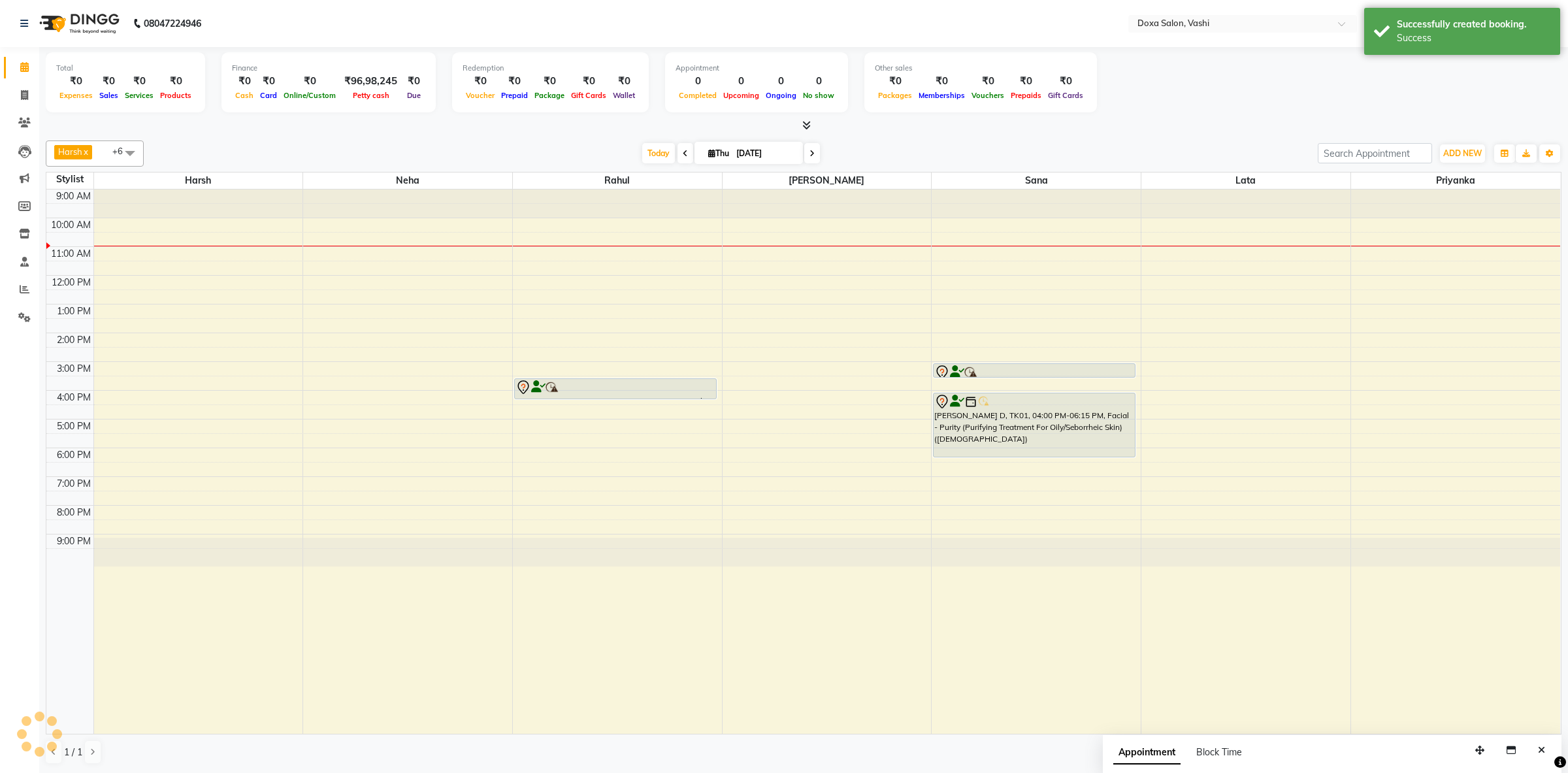
scroll to position [0, 0]
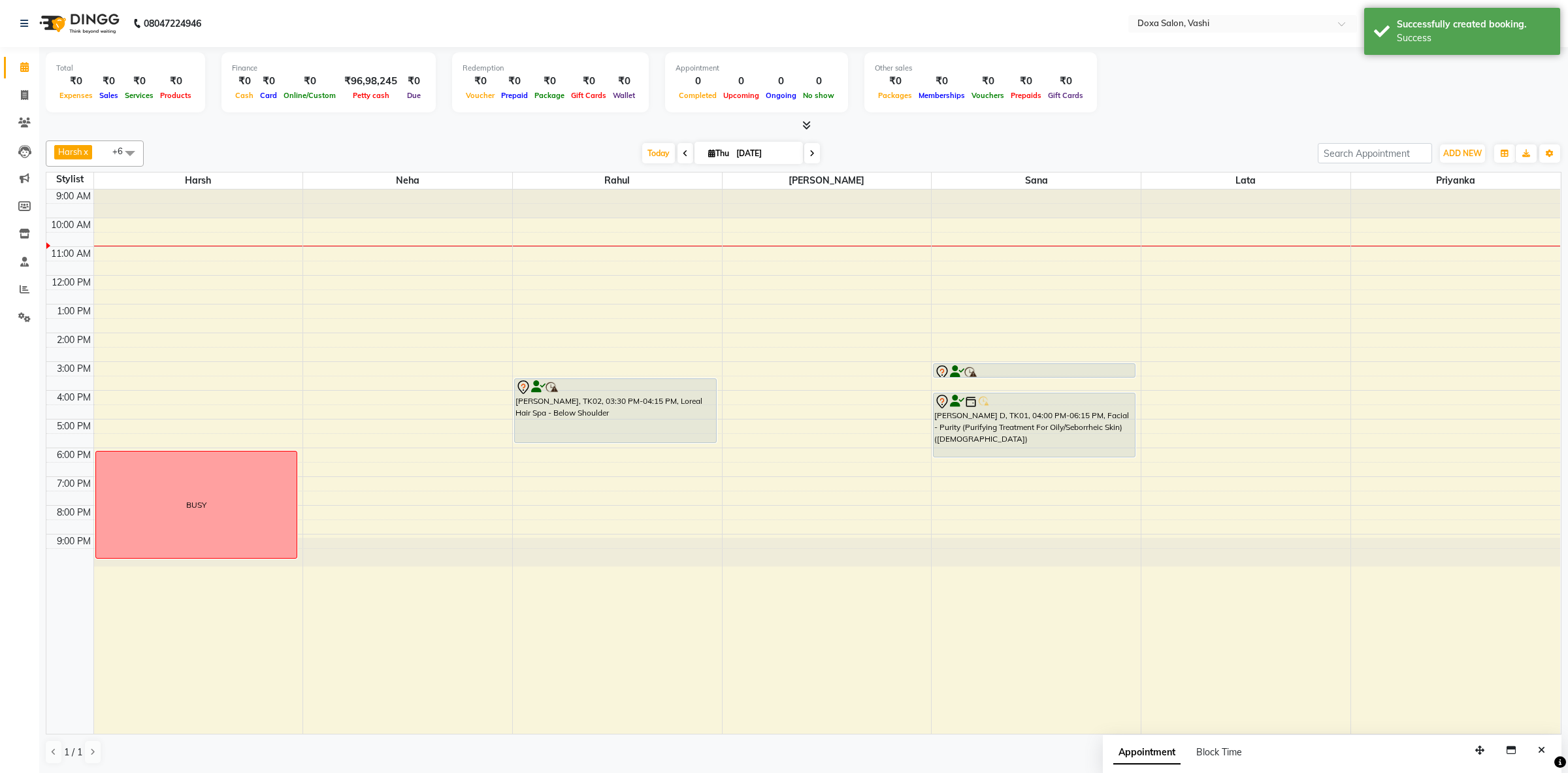
drag, startPoint x: 579, startPoint y: 399, endPoint x: 570, endPoint y: 440, distance: 42.0
click at [570, 440] on div "Nirupama Bhatia, TK02, 03:30 PM-04:15 PM, Loreal Hair Spa - Below Shoulder Niru…" at bounding box center [617, 462] width 209 height 545
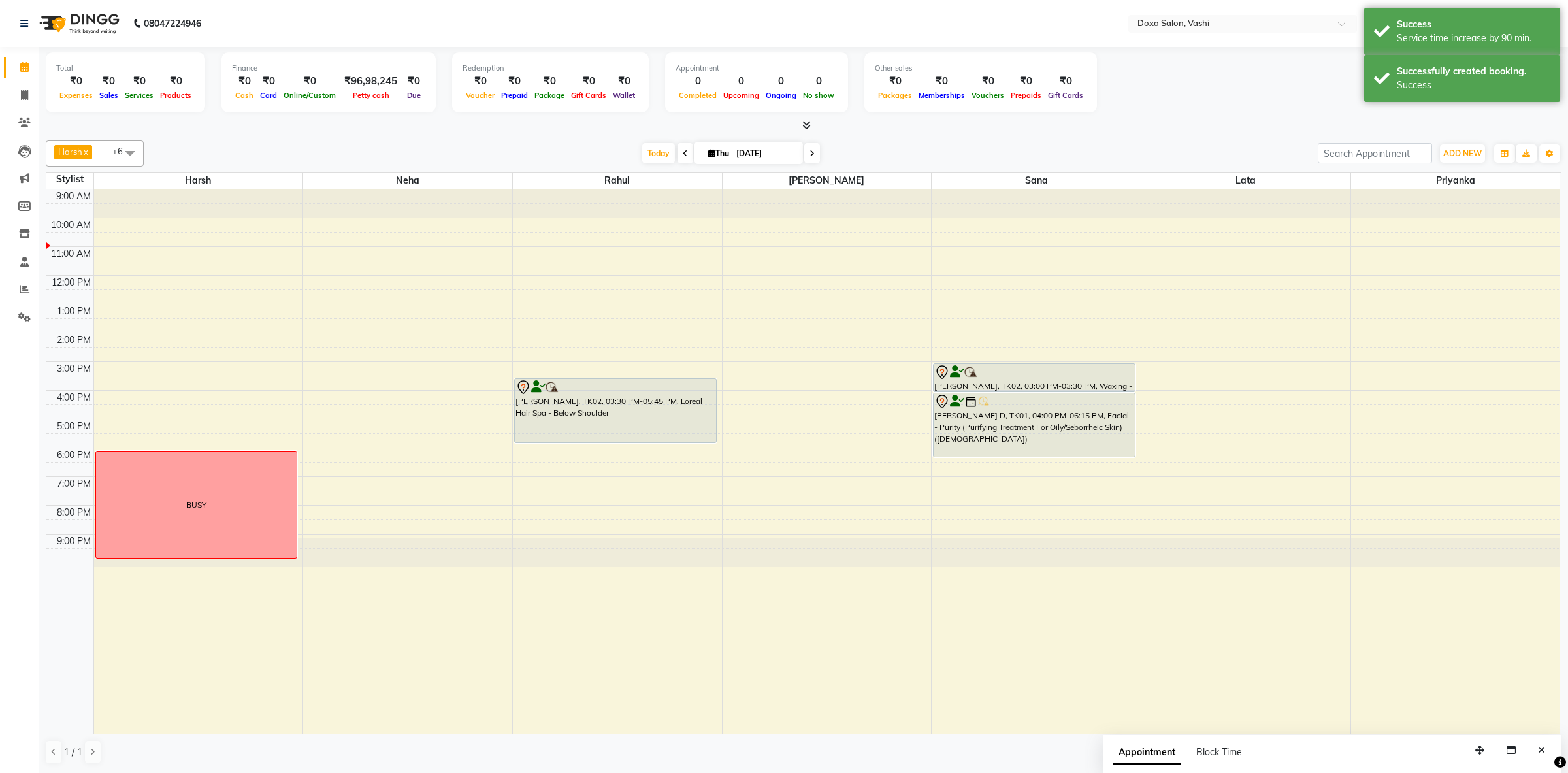
drag, startPoint x: 1019, startPoint y: 380, endPoint x: 1016, endPoint y: 399, distance: 19.2
click at [1016, 189] on div "Nirupama Bhatia, TK02, 03:00 PM-03:30 PM, Waxing - Full Face (Peel Of Wax) (Fem…" at bounding box center [1034, 189] width 202 height 0
click at [651, 160] on span "Today" at bounding box center [659, 153] width 33 height 20
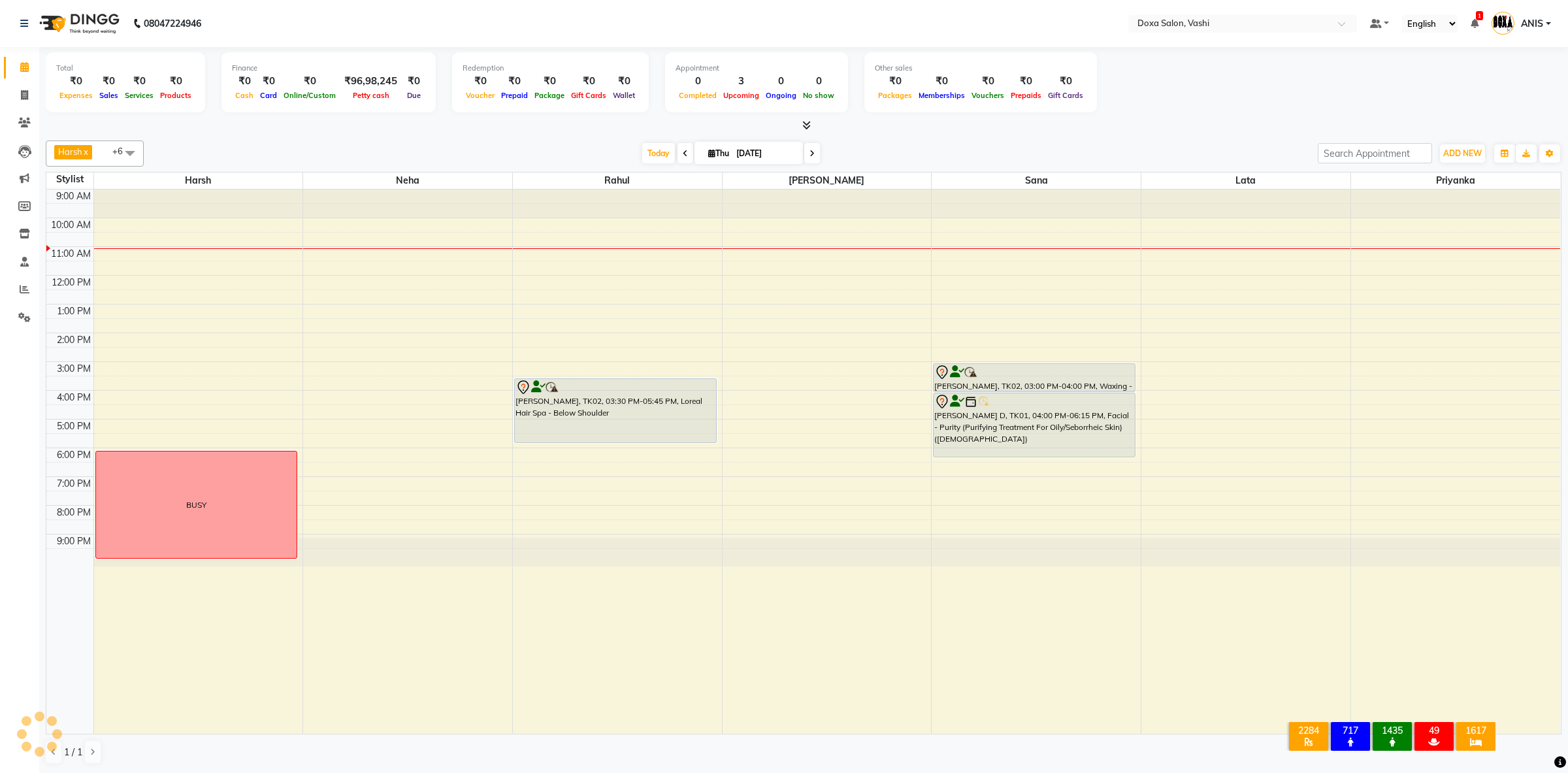
click at [810, 160] on span at bounding box center [813, 153] width 16 height 20
type input "[DATE]"
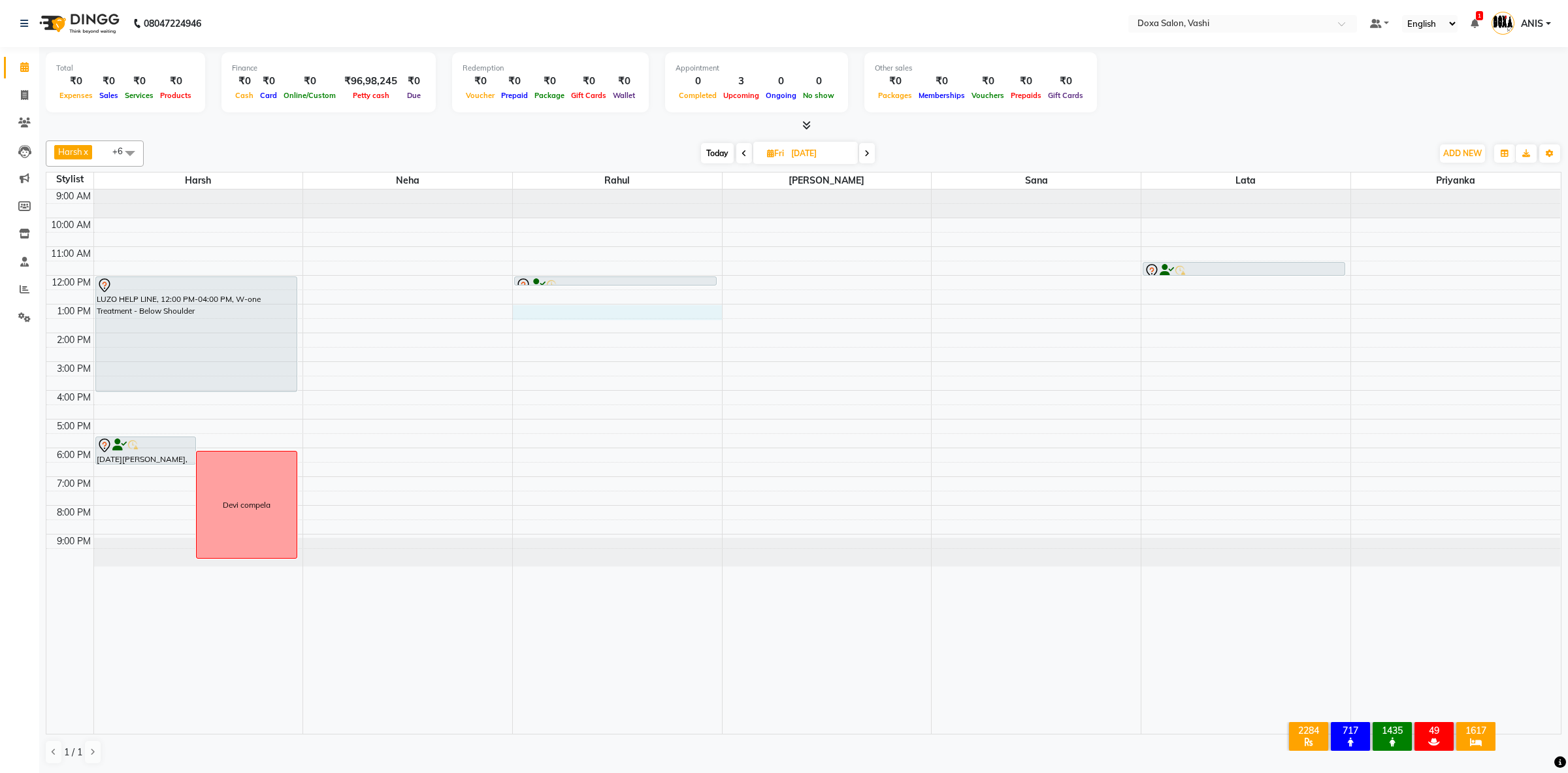
click at [583, 314] on div "9:00 AM 10:00 AM 11:00 AM 12:00 PM 1:00 PM 2:00 PM 3:00 PM 4:00 PM 5:00 PM 6:00…" at bounding box center [803, 462] width 1514 height 545
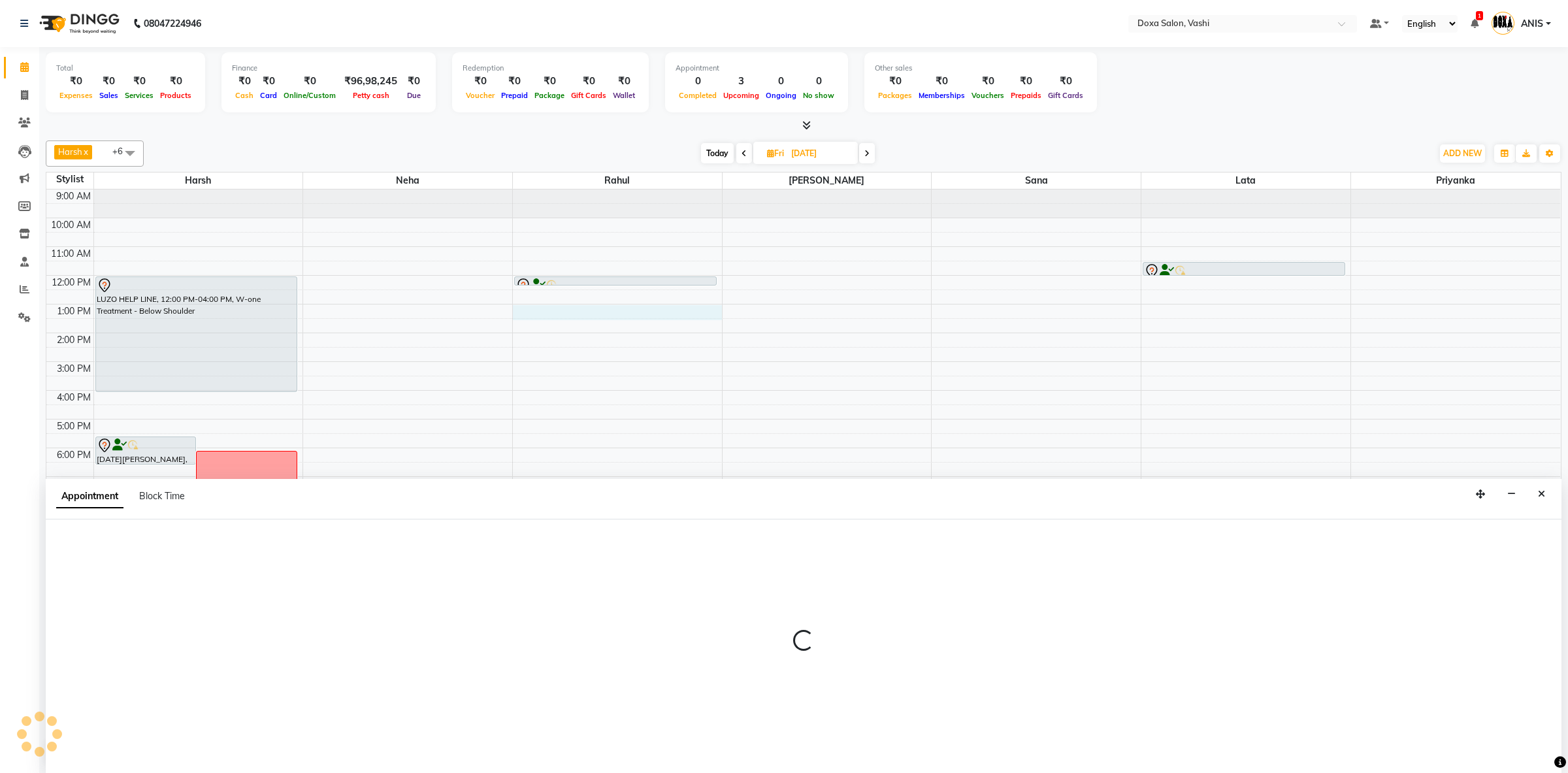
select select "11906"
select select "tentative"
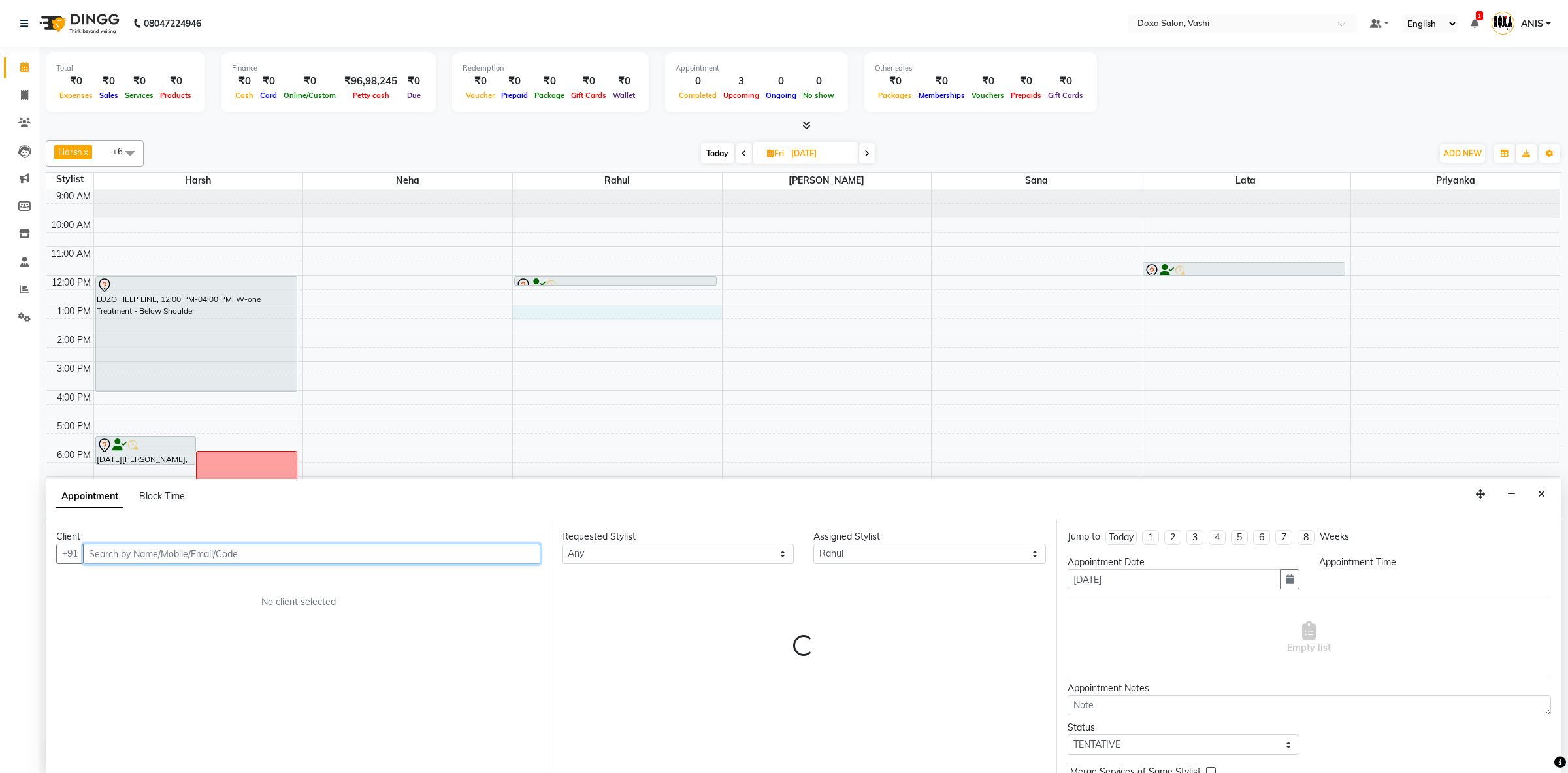
select select "780"
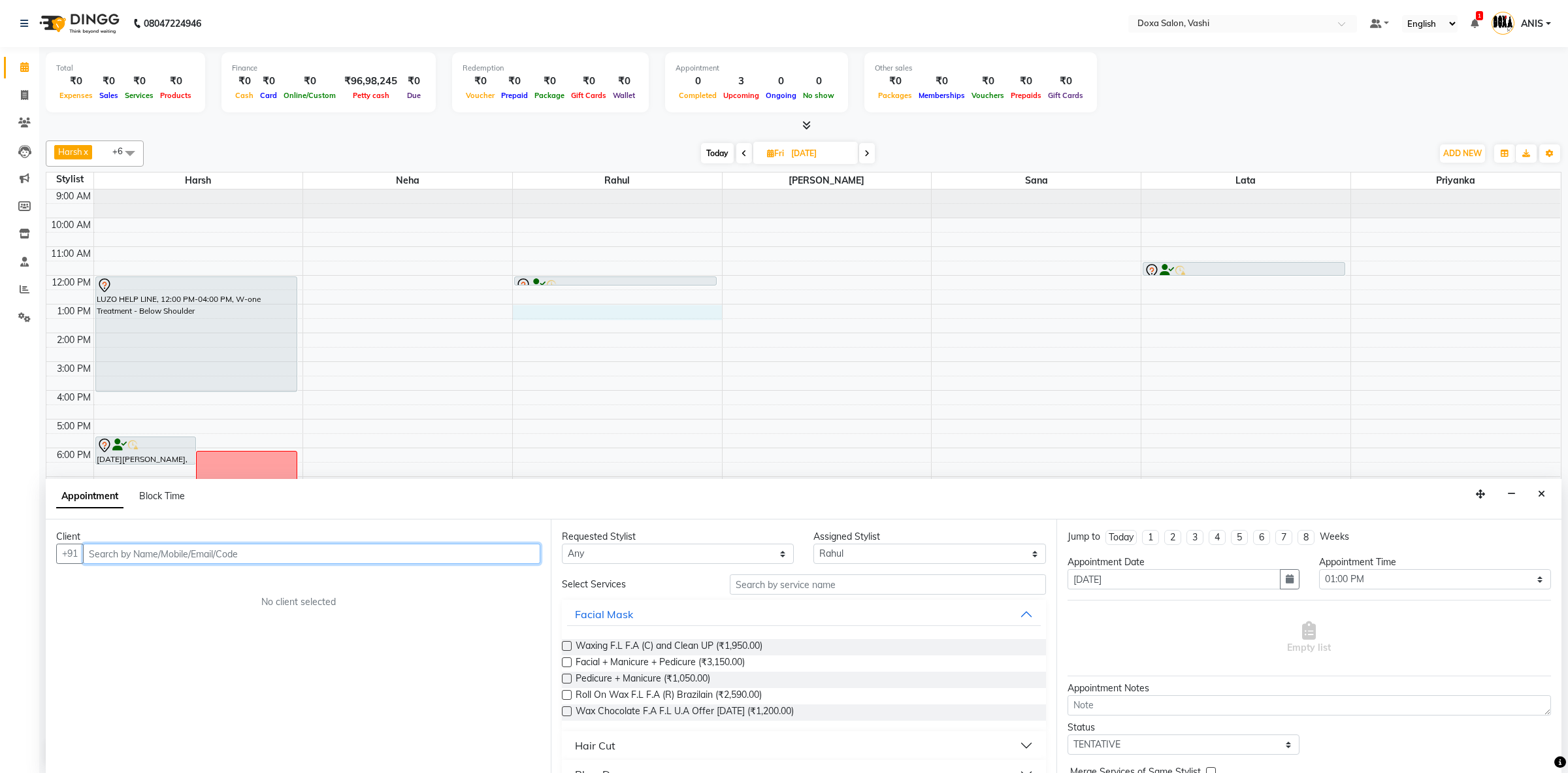
click at [166, 558] on input "text" at bounding box center [312, 553] width 458 height 20
click at [185, 591] on button "Smruti D 9819879869" at bounding box center [182, 582] width 194 height 21
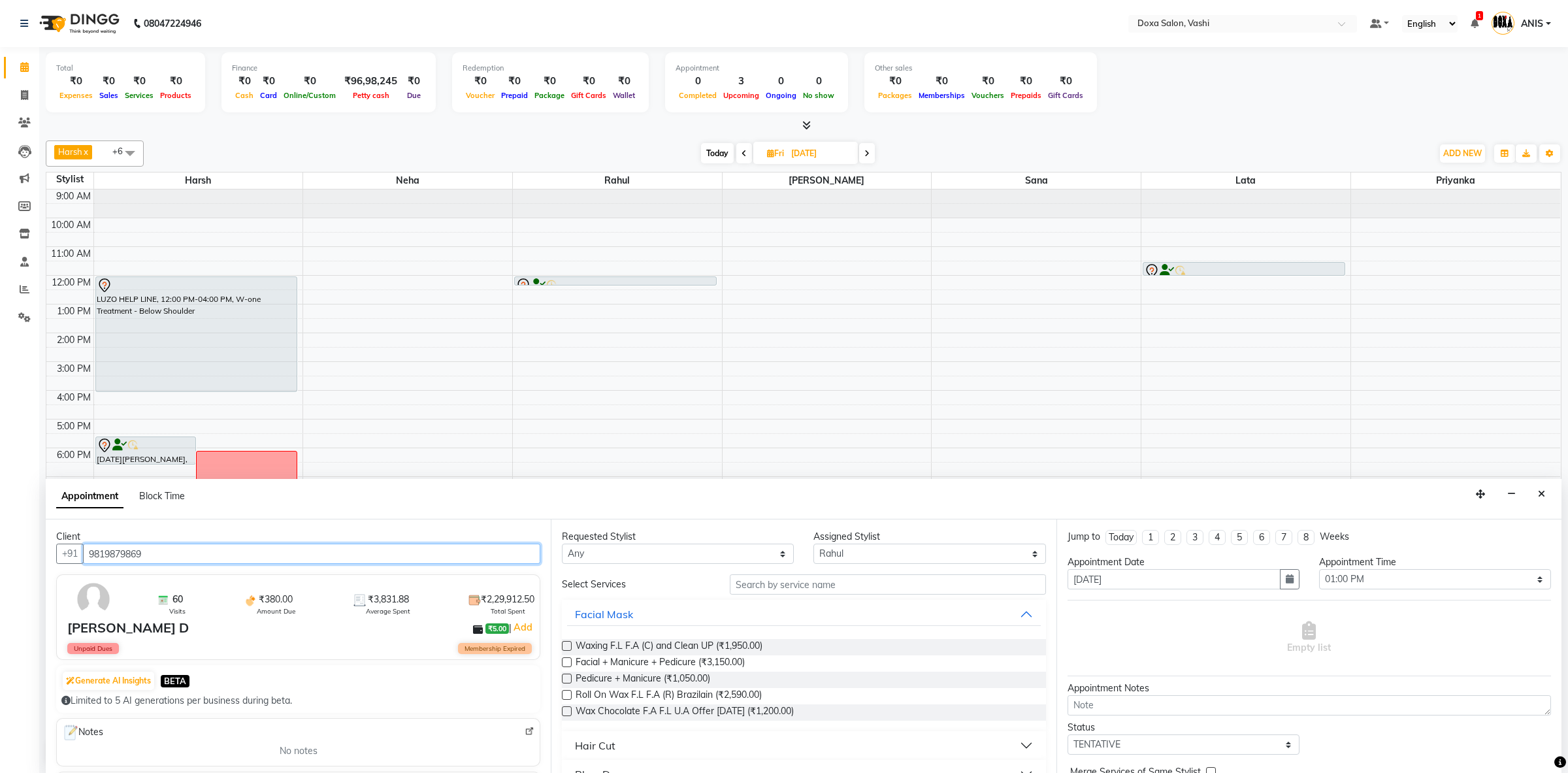
type input "9819879869"
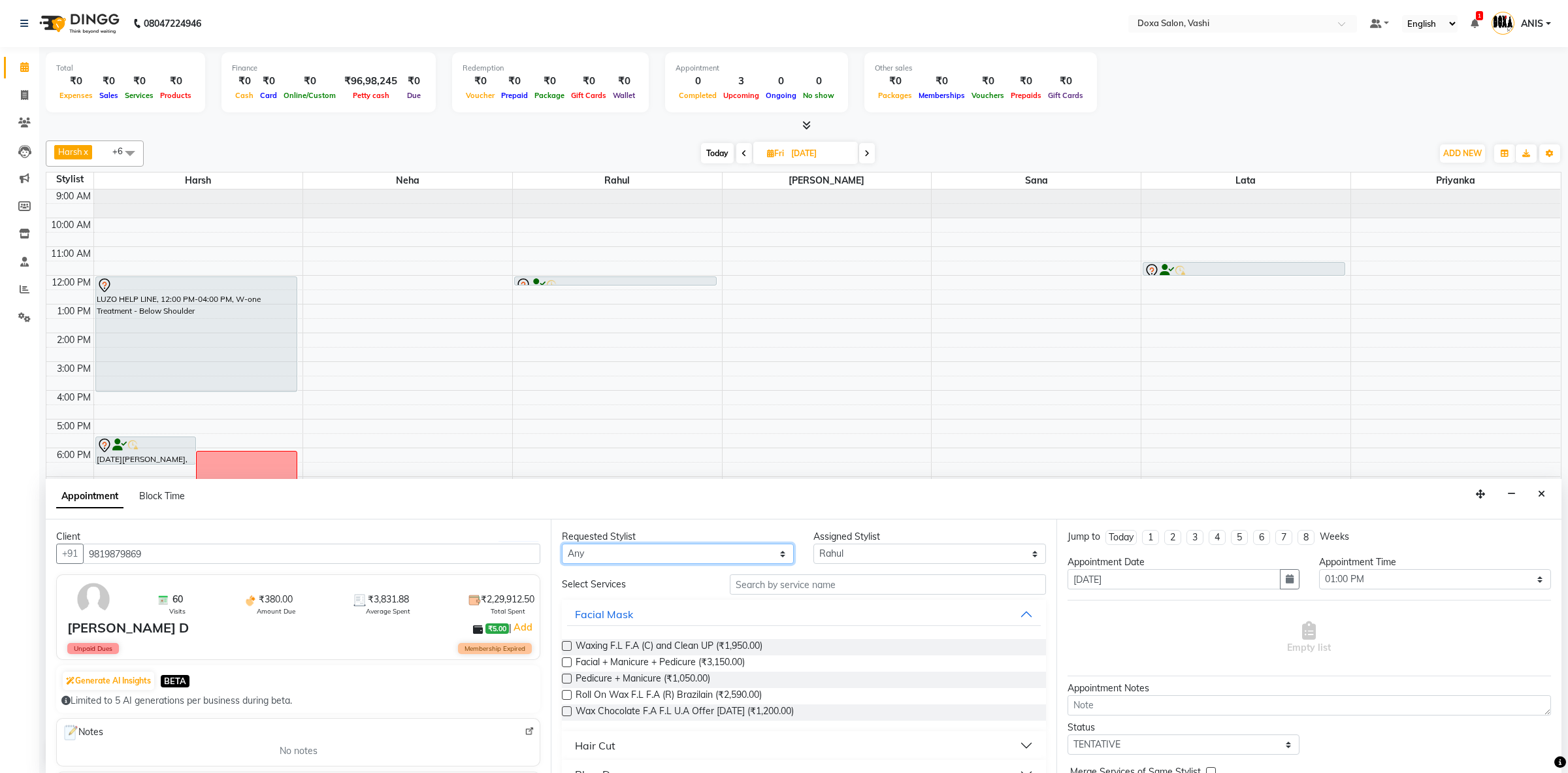
click at [562, 544] on select "Any Faizan Harsh Lata Neha Niraj Prajwal Priyanka Rahul Sana" at bounding box center [677, 553] width 232 height 20
select select "25278"
click option "Sana" at bounding box center [0, 0] width 0 height 0
select select "25278"
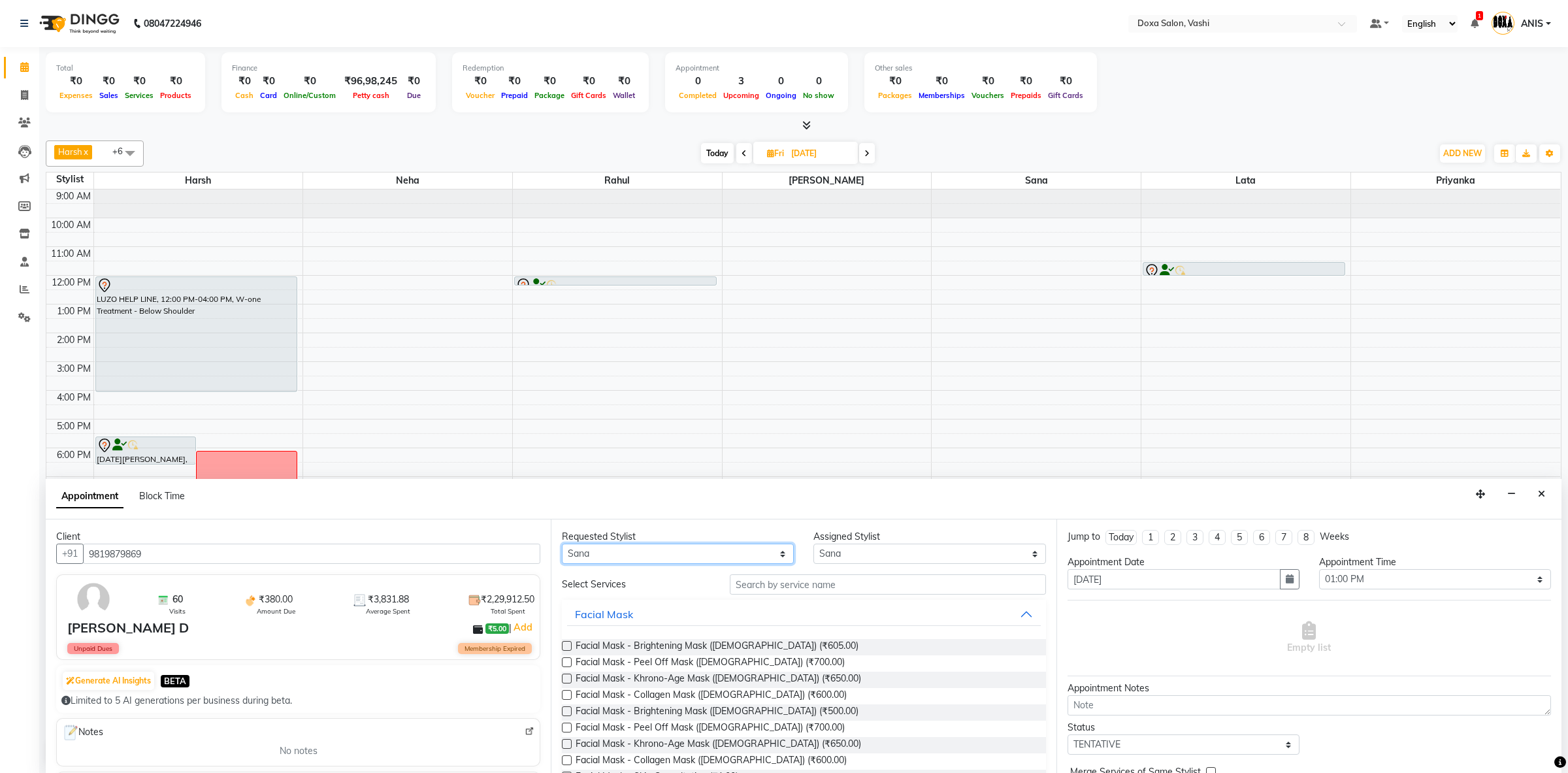
click at [562, 544] on select "Any Faizan Harsh Lata Neha Niraj Prajwal Priyanka Rahul Sana" at bounding box center [677, 553] width 232 height 20
select select "11906"
click option "Rahul" at bounding box center [0, 0] width 0 height 0
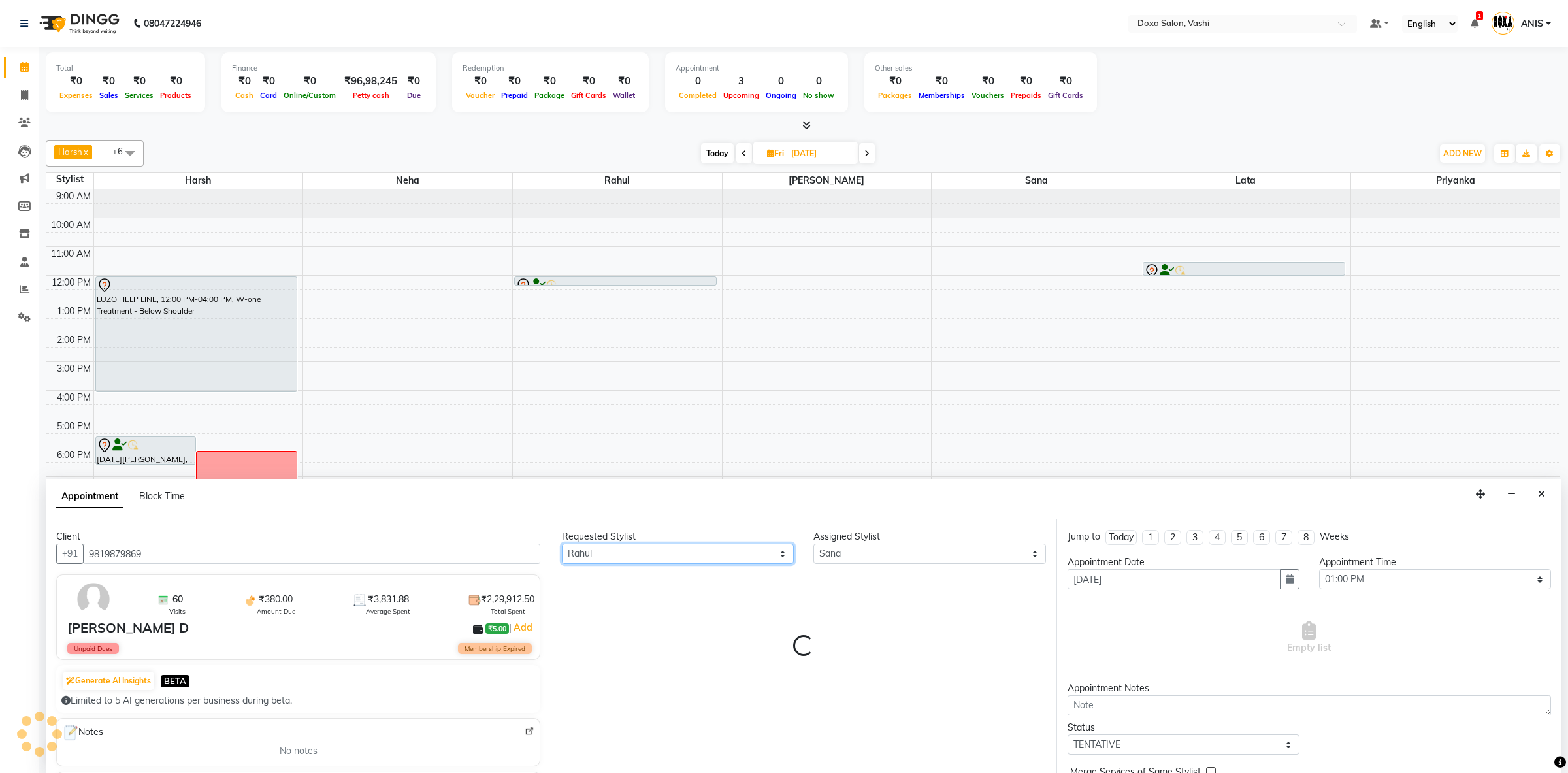
select select "11906"
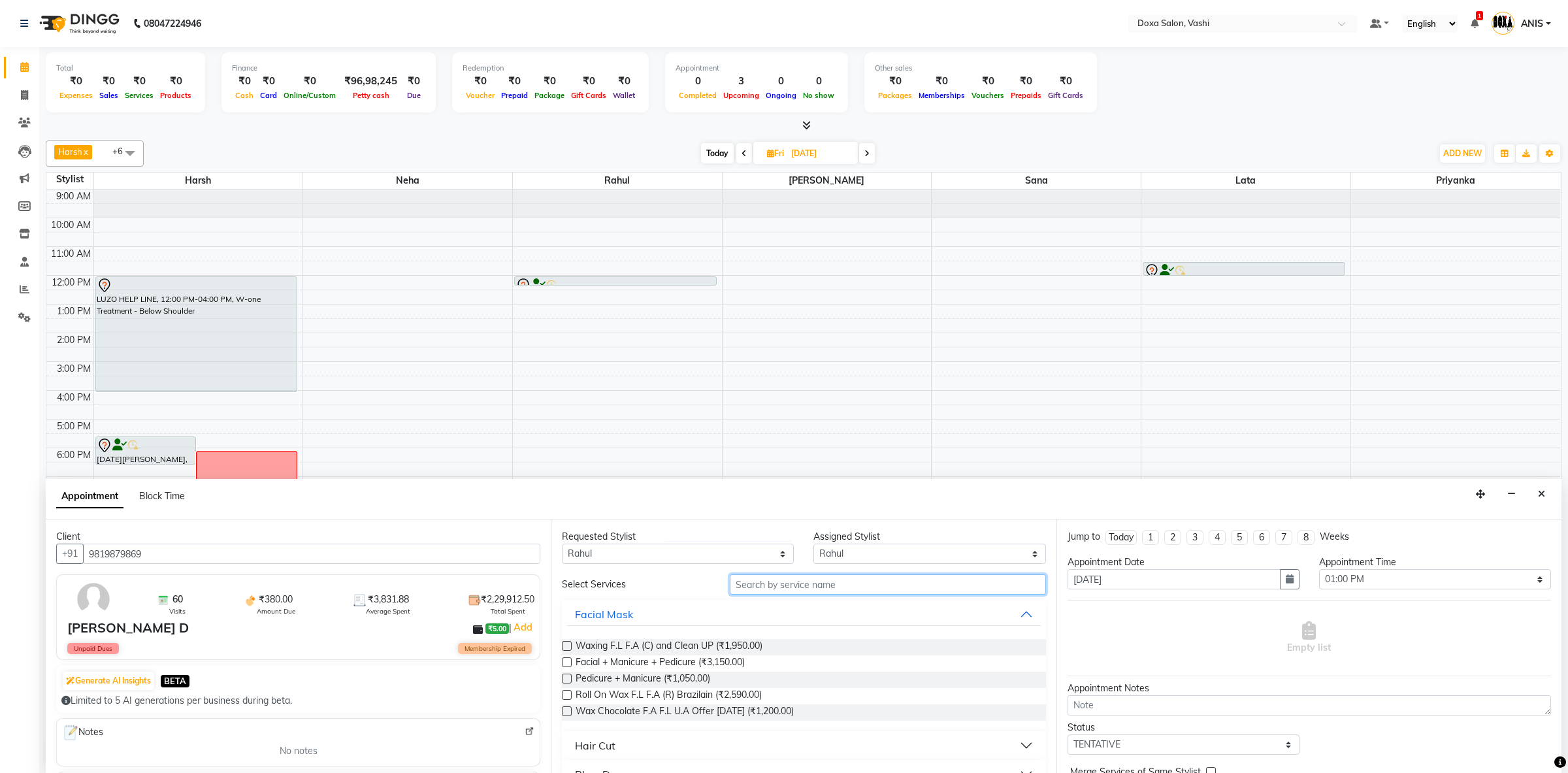
click at [785, 587] on input "text" at bounding box center [888, 585] width 316 height 20
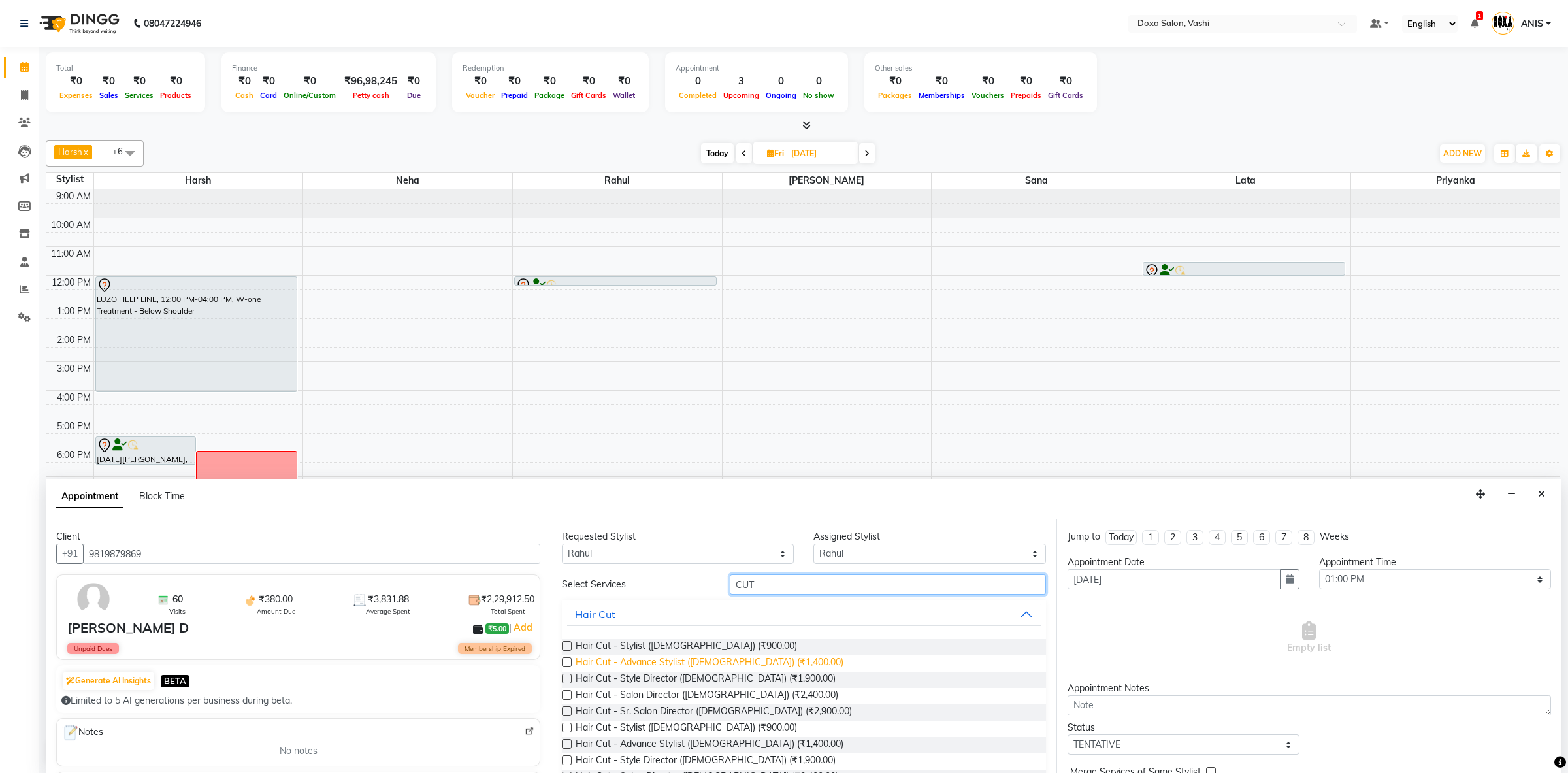
type input "CUT"
click at [700, 670] on span "Hair Cut - Advance Stylist (Male) (₹1,400.00)" at bounding box center [709, 664] width 268 height 17
checkbox input "false"
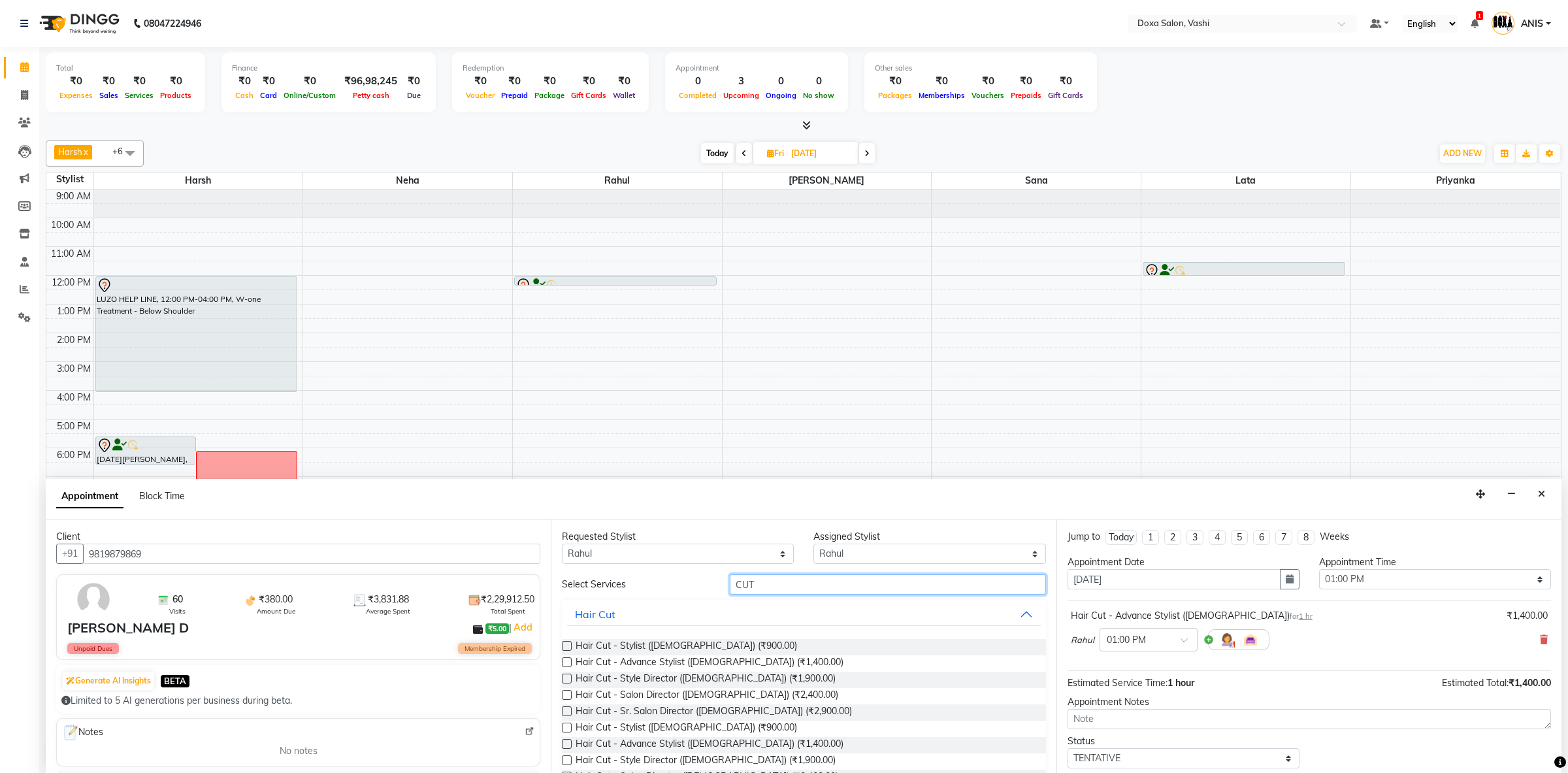
drag, startPoint x: 775, startPoint y: 585, endPoint x: 598, endPoint y: 578, distance: 177.1
click at [730, 578] on input "CUT" at bounding box center [888, 585] width 316 height 20
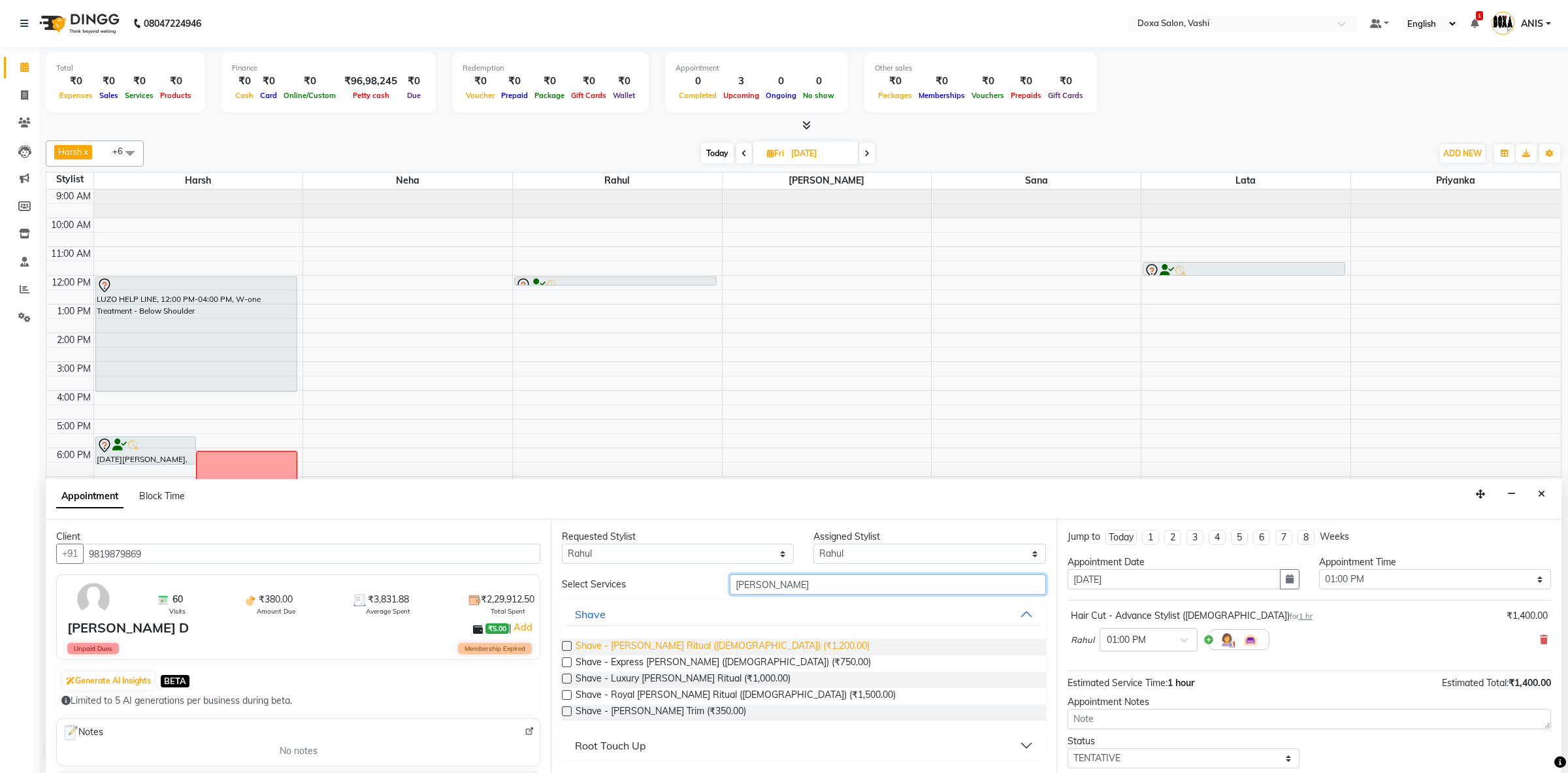
type input "BEARD"
click at [660, 656] on span "Shave - Beard Ritual (Male) (₹1,200.00)" at bounding box center [722, 647] width 294 height 17
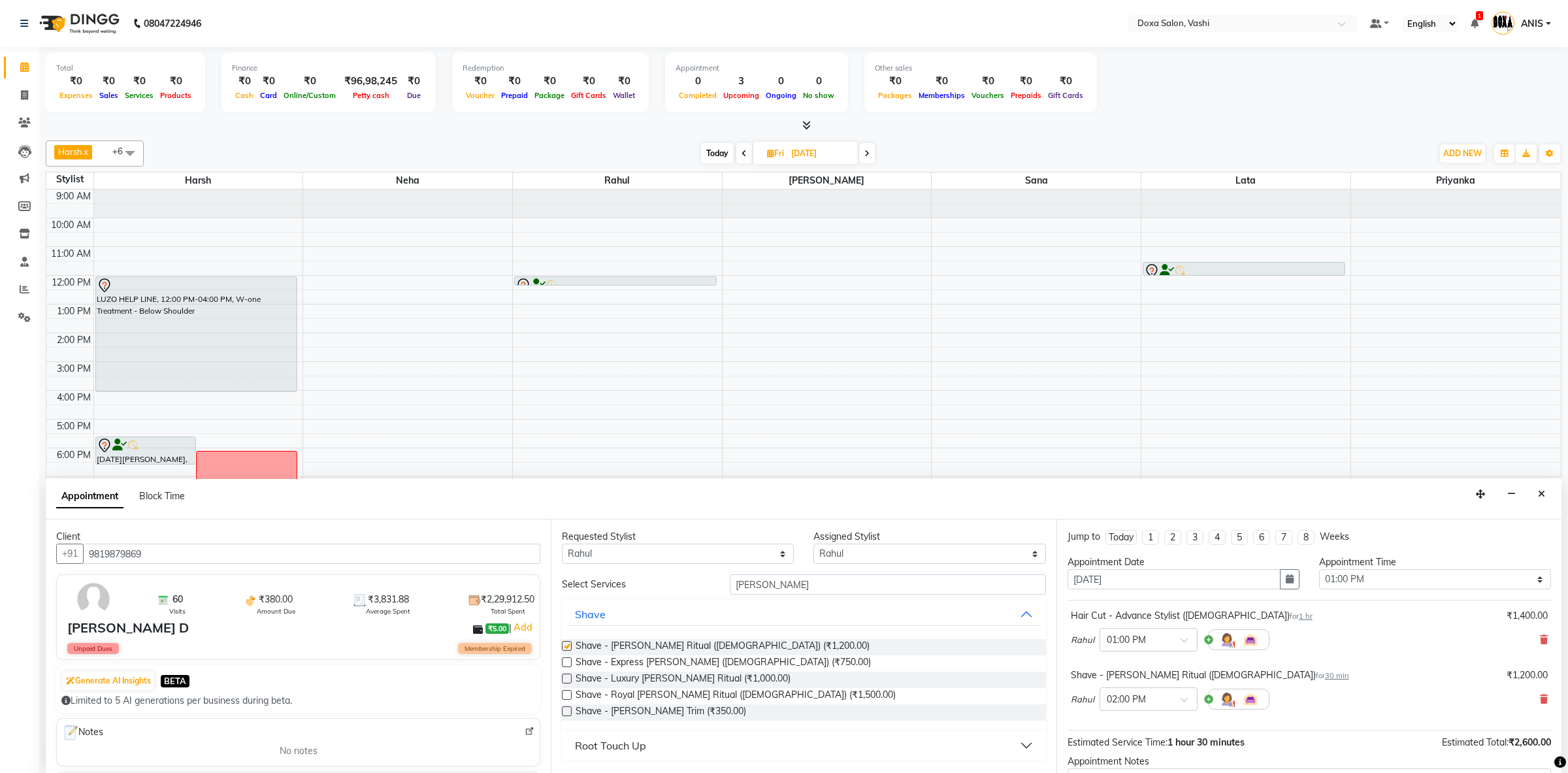
checkbox input "false"
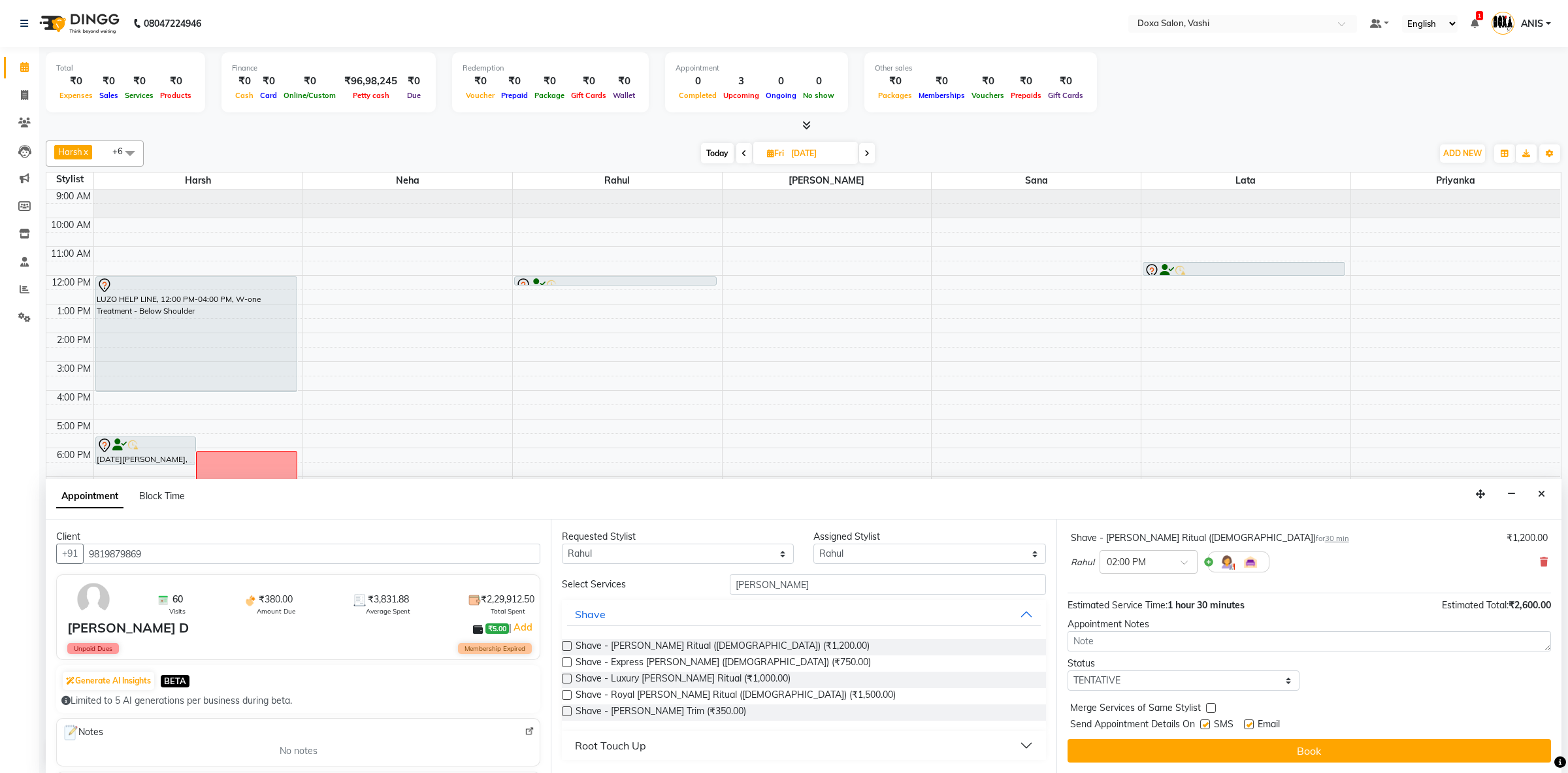
scroll to position [139, 0]
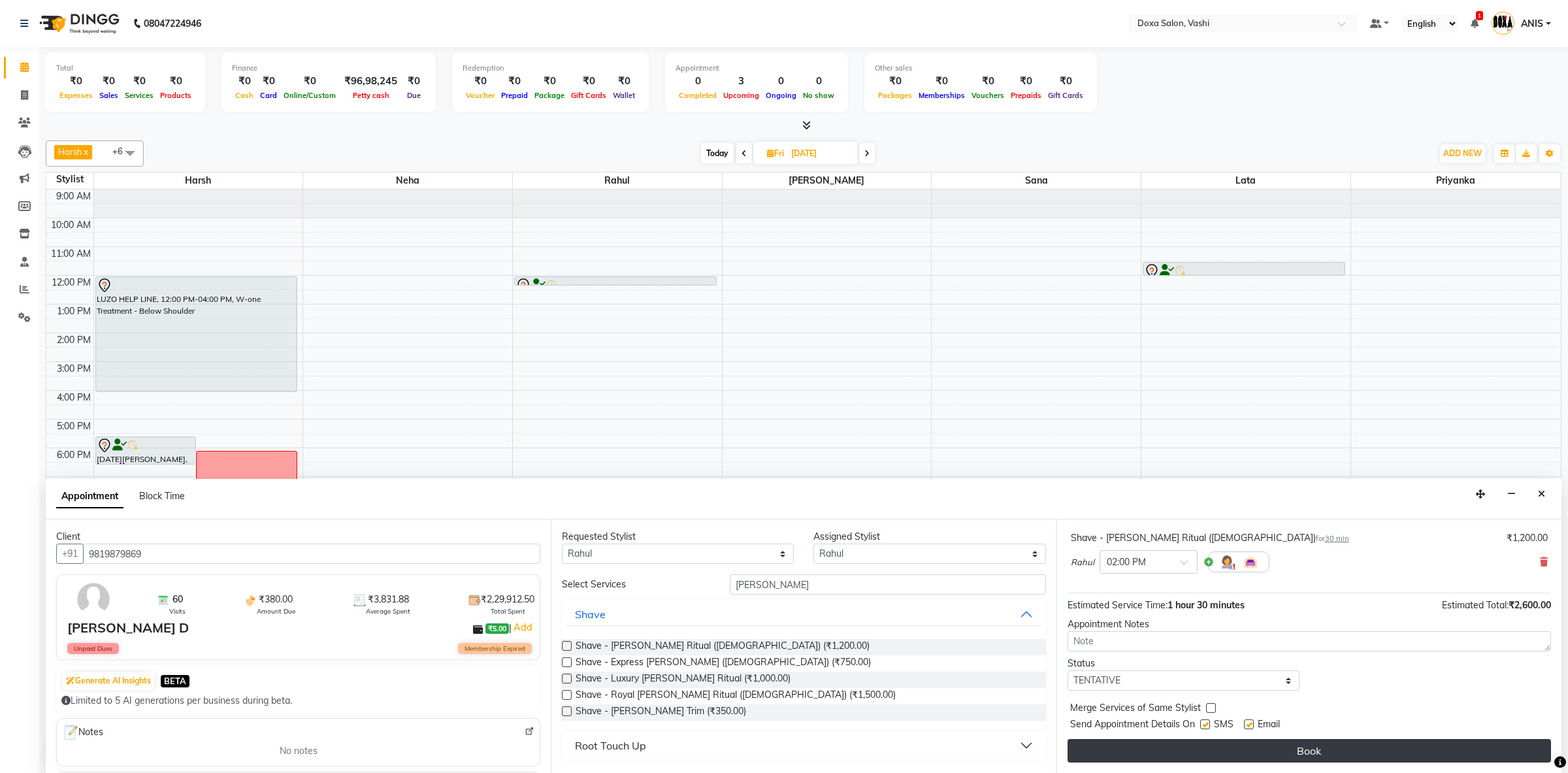
click at [1128, 763] on button "Book" at bounding box center [1309, 750] width 484 height 23
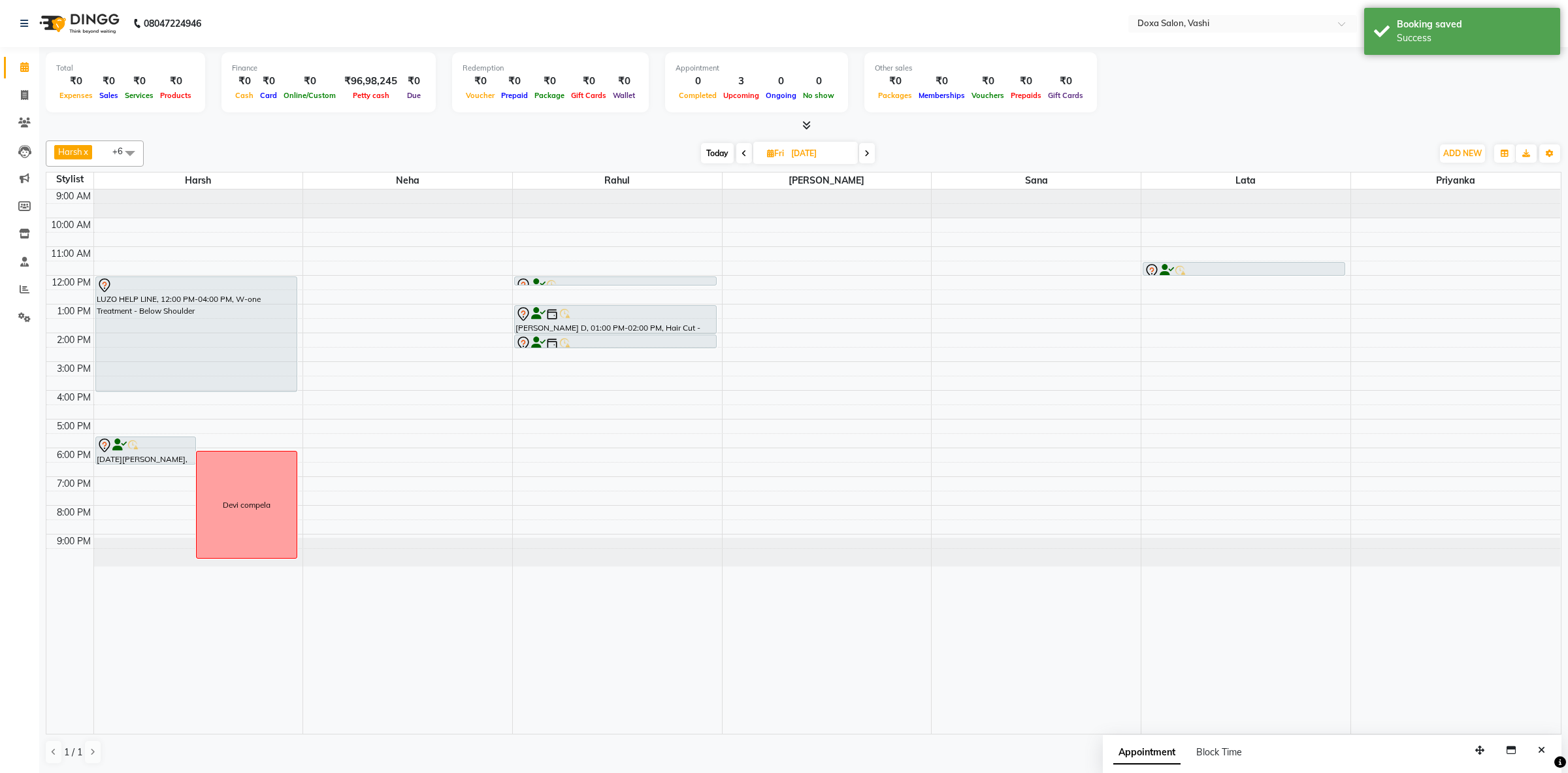
click at [800, 163] on span "Fri 05-09-2025" at bounding box center [806, 153] width 104 height 23
click at [800, 153] on input "[DATE]" at bounding box center [820, 154] width 65 height 20
select select "9"
select select "2025"
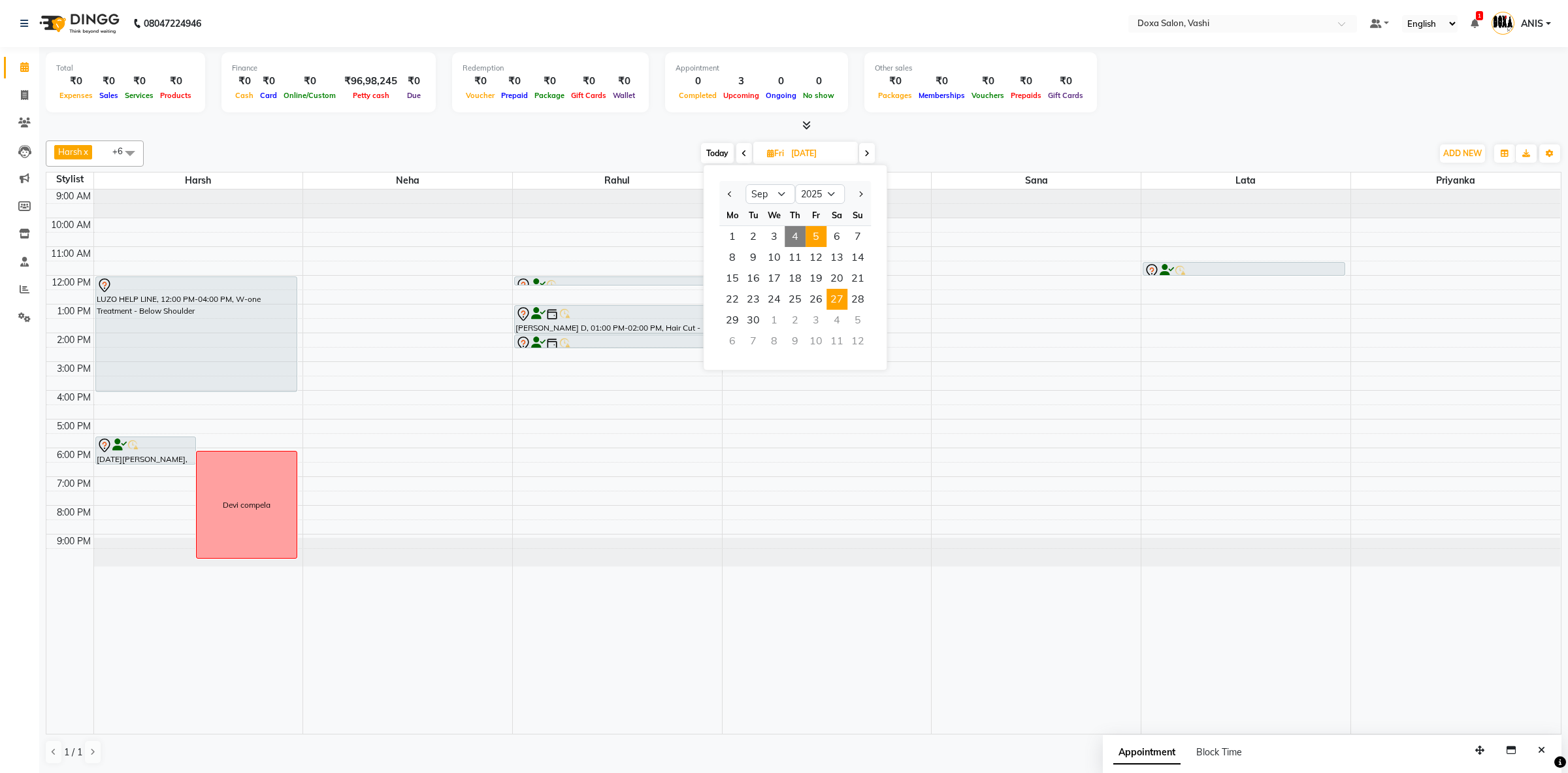
click at [828, 294] on span "27" at bounding box center [837, 300] width 21 height 21
type input "[DATE]"
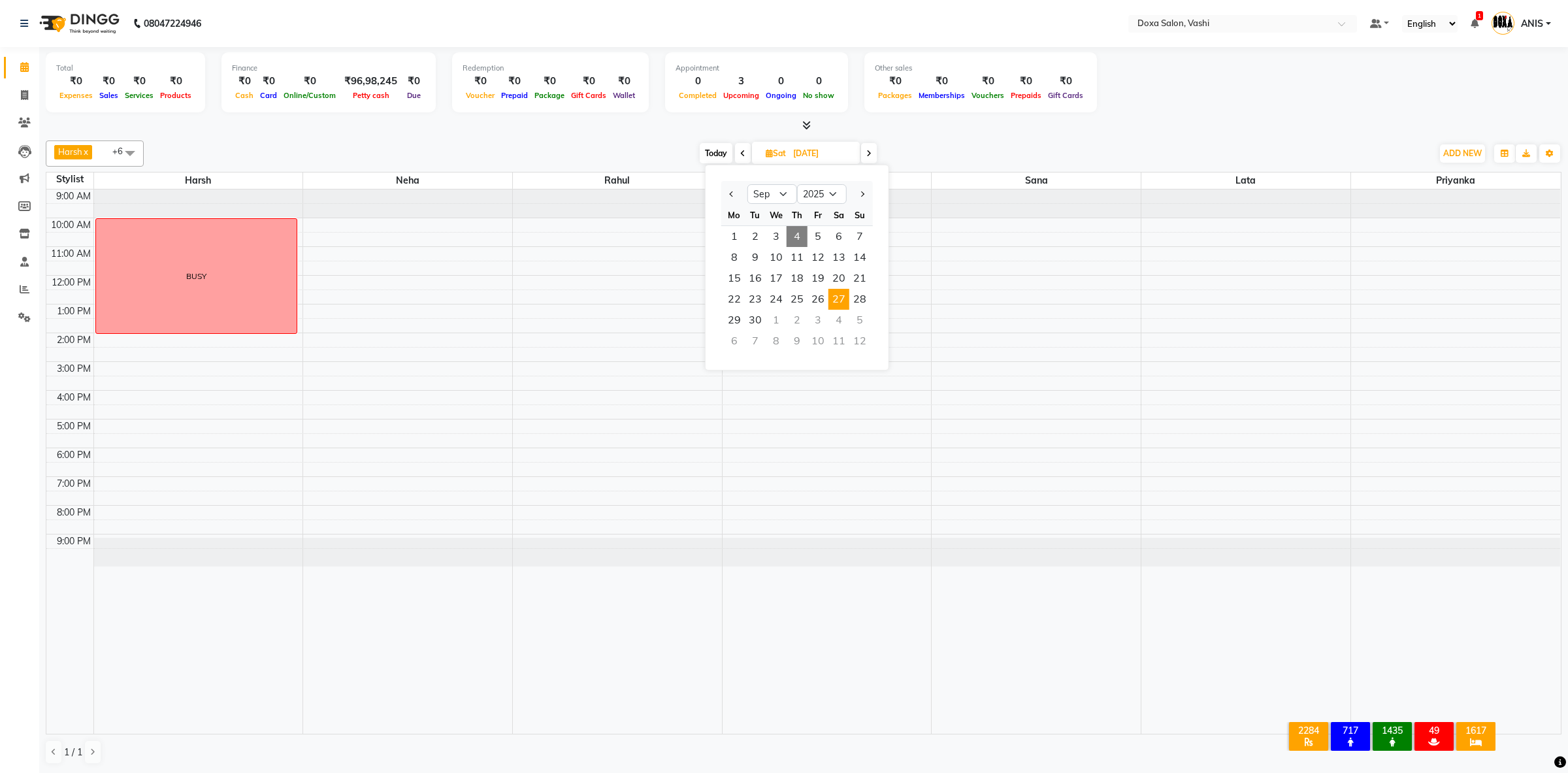
select select "9"
select select "2025"
click at [836, 311] on div "4" at bounding box center [839, 320] width 21 height 21
click at [719, 155] on span "Today" at bounding box center [716, 153] width 33 height 20
type input "[DATE]"
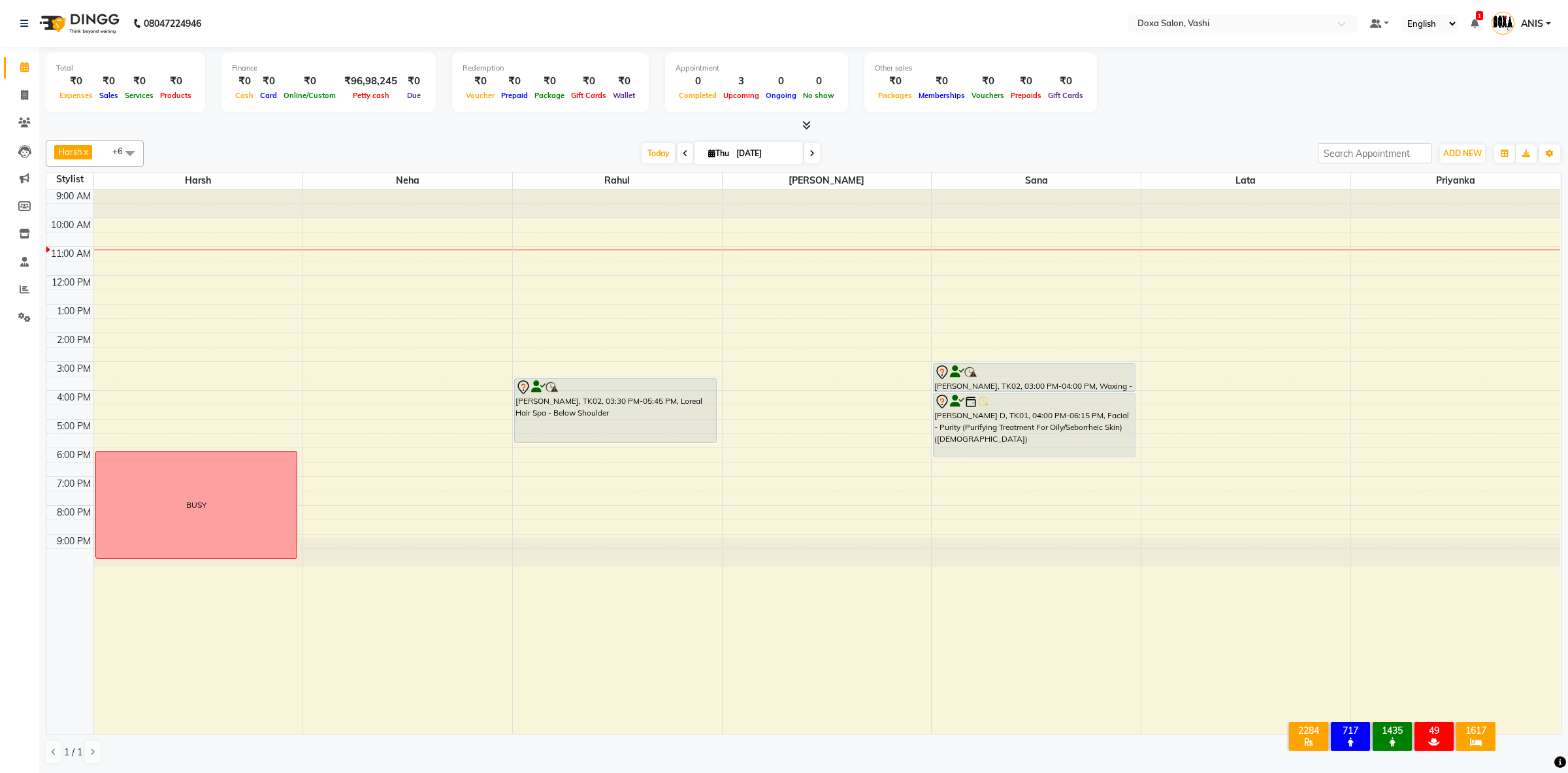
click at [746, 156] on input "[DATE]" at bounding box center [765, 154] width 65 height 20
select select "9"
select select "2025"
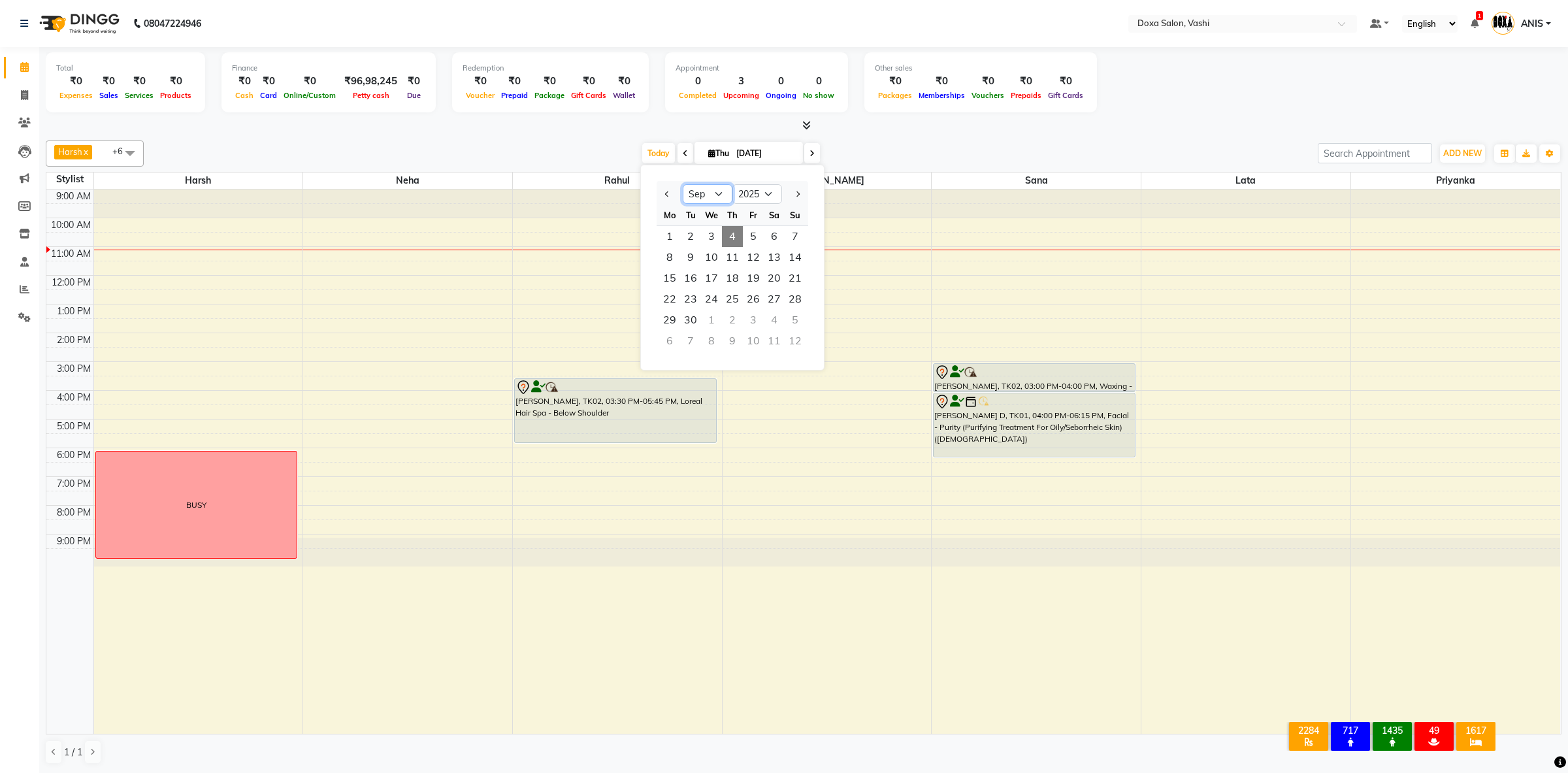
click at [683, 184] on select "Jan Feb Mar Apr May Jun [DATE] Aug Sep Oct Nov Dec" at bounding box center [708, 194] width 49 height 20
select select "8"
click option "Aug" at bounding box center [0, 0] width 0 height 0
click at [772, 322] on span "30" at bounding box center [774, 320] width 21 height 21
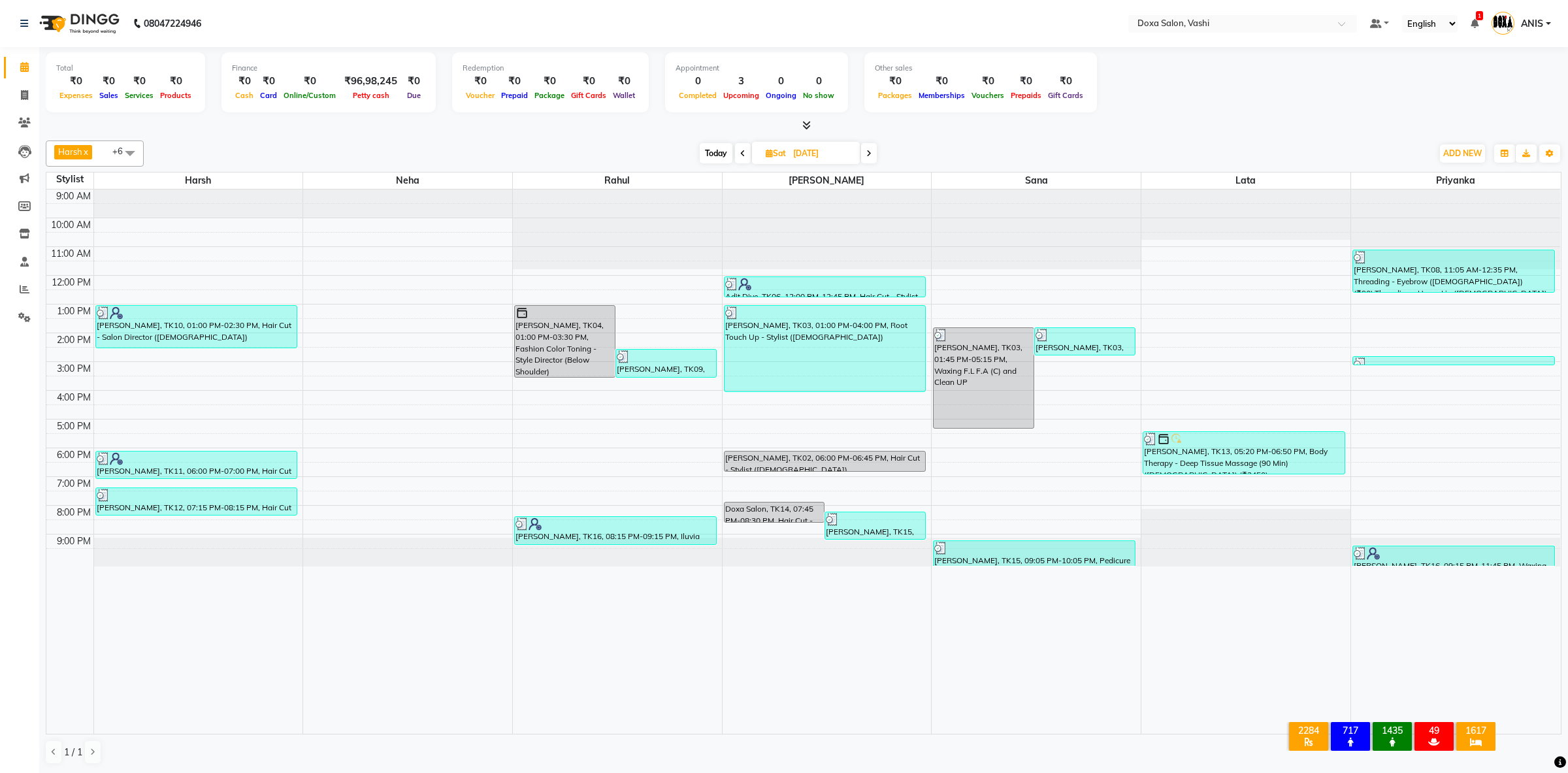
click at [715, 155] on span "Today" at bounding box center [716, 153] width 33 height 20
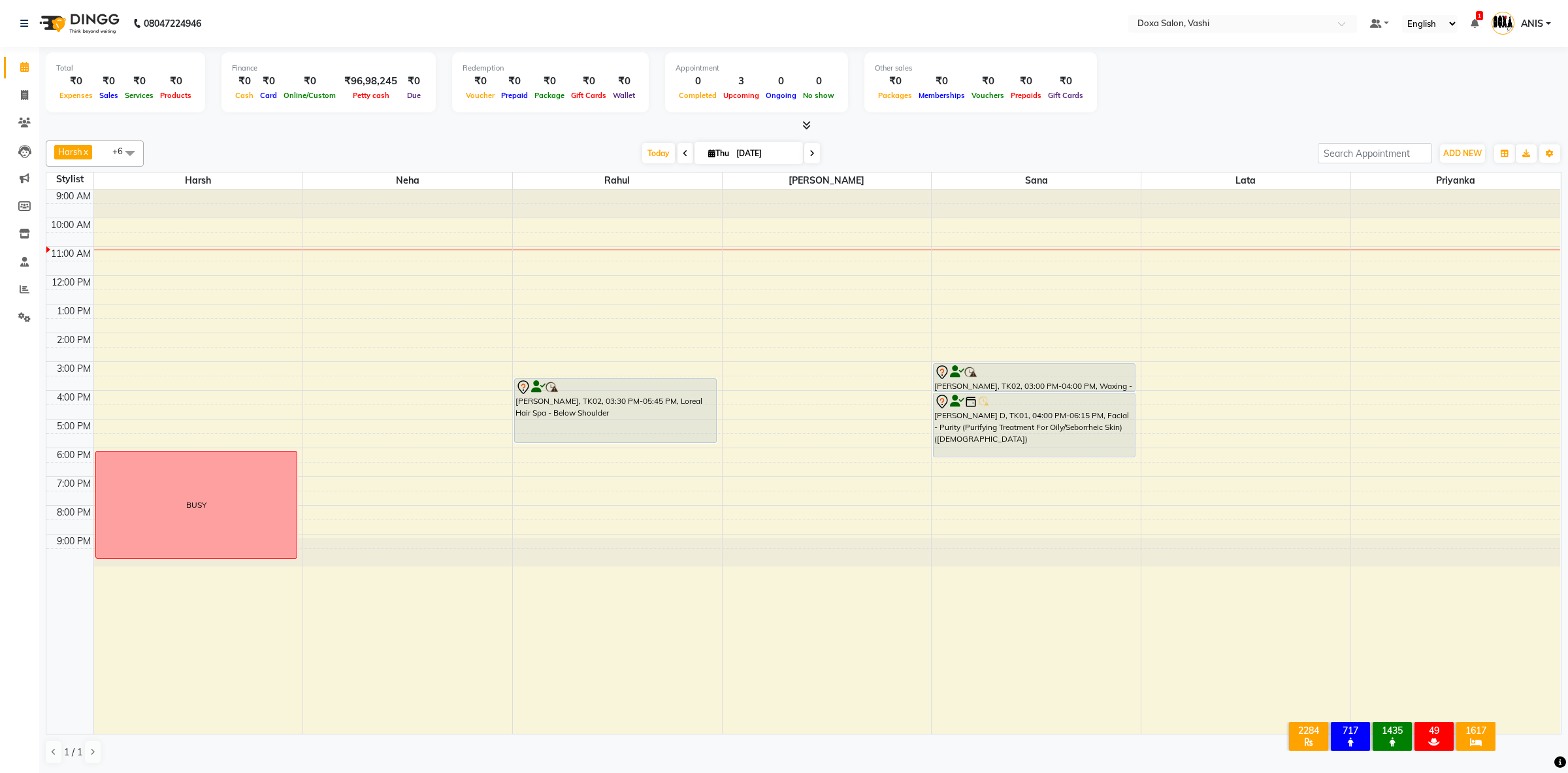
click at [805, 155] on span at bounding box center [813, 153] width 16 height 20
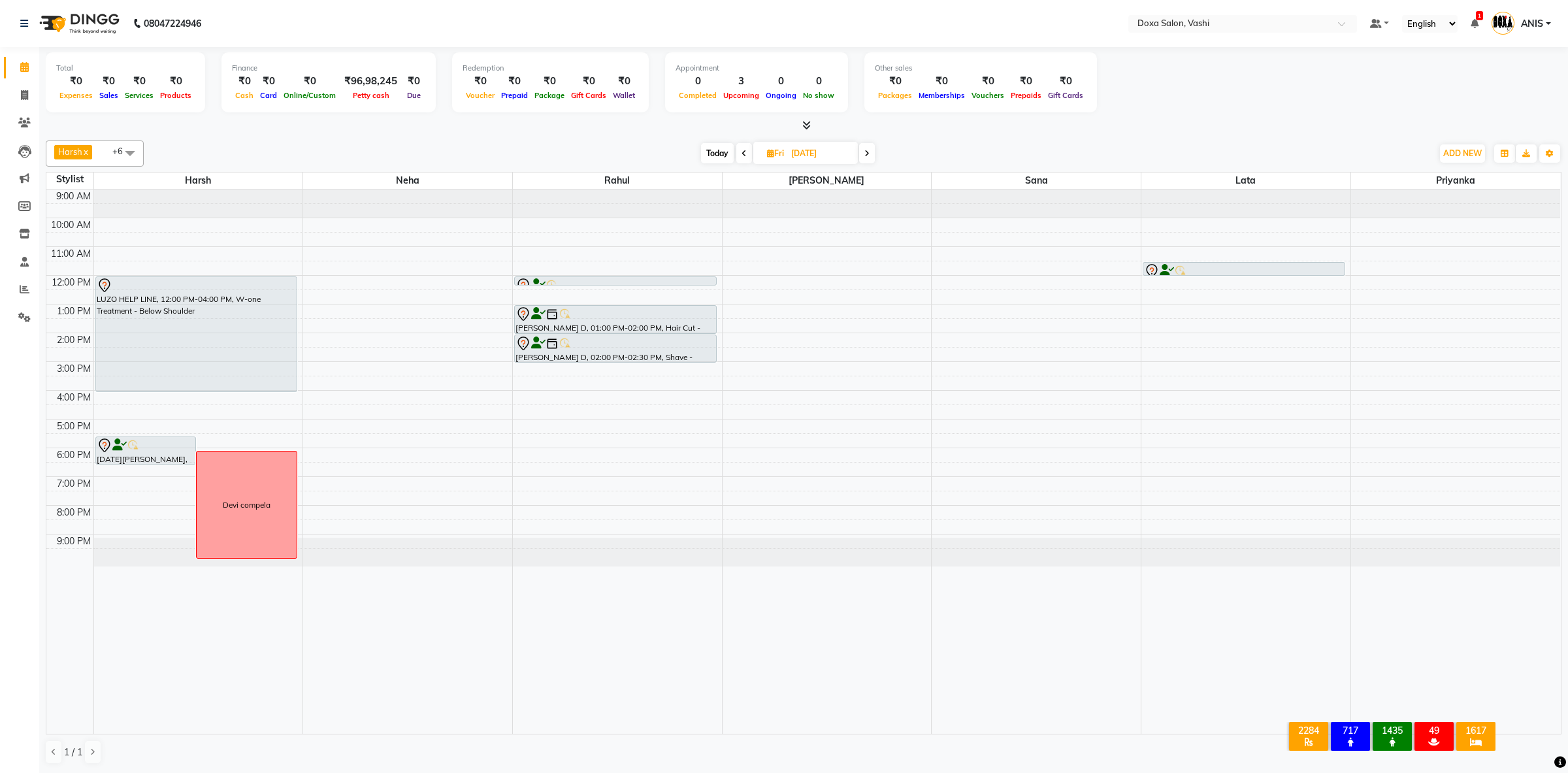
click at [585, 355] on div "[DATE][PERSON_NAME], 12:00 PM-12:15 PM, Shave - [PERSON_NAME] Trim [PERSON_NAME…" at bounding box center [617, 462] width 209 height 545
click at [594, 294] on div "[DATE][PERSON_NAME], 12:00 PM-12:15 PM, Shave - [PERSON_NAME] Trim [PERSON_NAME…" at bounding box center [617, 462] width 209 height 545
click at [621, 293] on div "Raja Sen, 12:00 PM-12:45 PM, Shave - Beard Trim Smruti D, 01:00 PM-02:00 PM, Ha…" at bounding box center [617, 462] width 209 height 545
click at [722, 143] on div "Harsh x Neha x Prajwal x Priyanka x Rahul x Sana x Lata x +6 Select All Harsh N…" at bounding box center [804, 154] width 1516 height 26
click at [709, 156] on span "Today" at bounding box center [718, 153] width 33 height 20
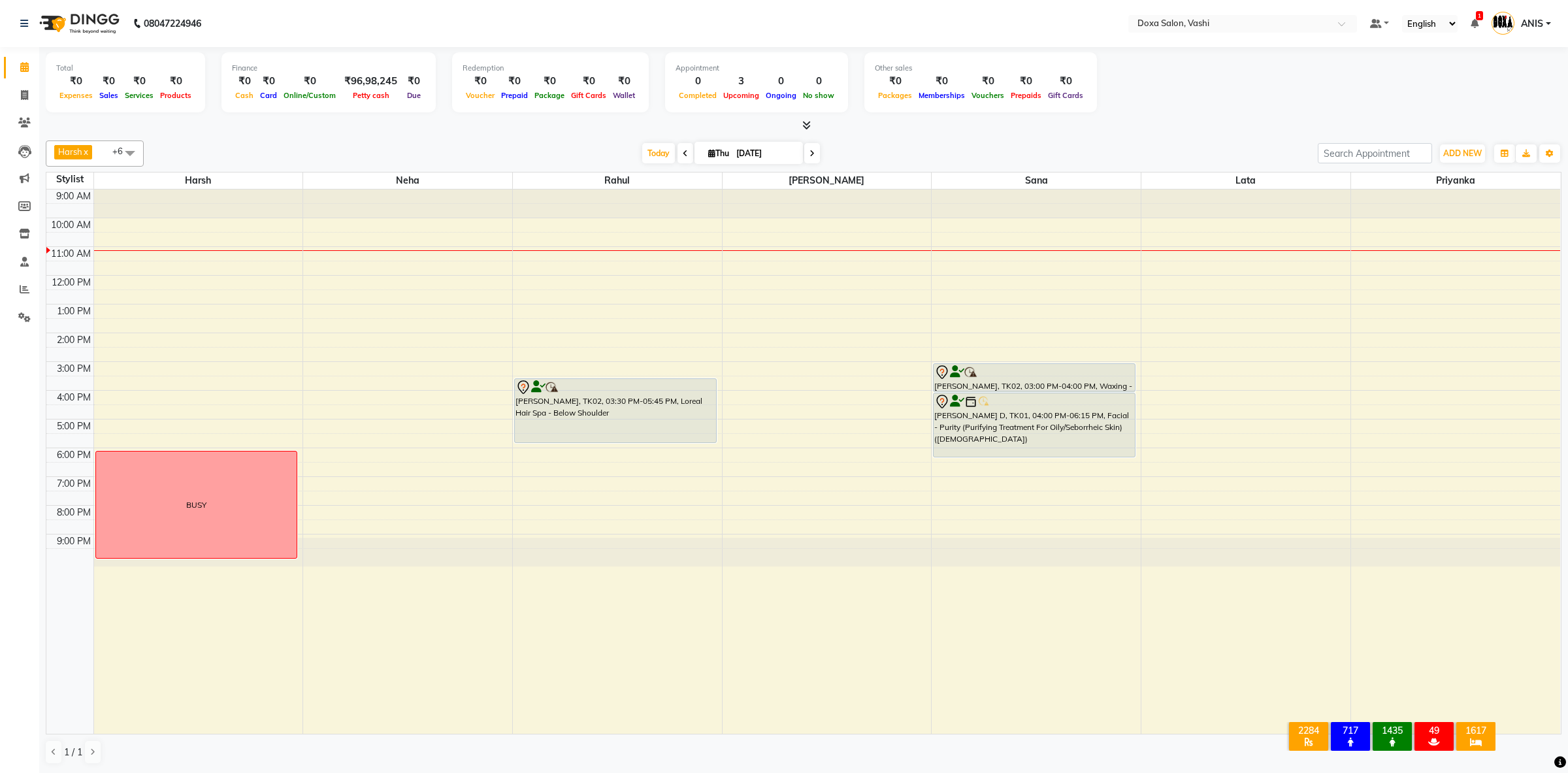
click at [810, 153] on span at bounding box center [813, 153] width 16 height 20
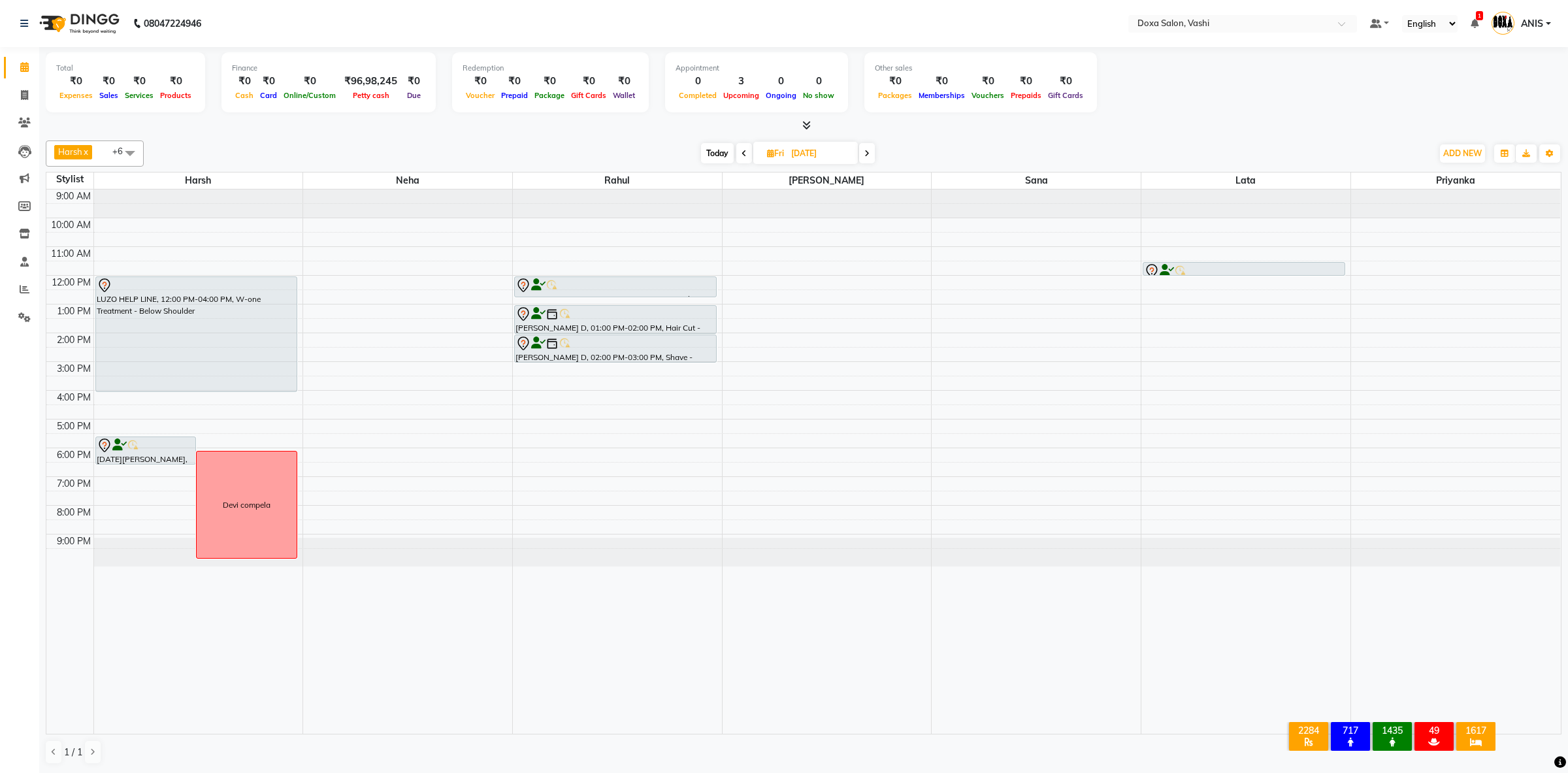
click at [704, 163] on span "Today" at bounding box center [718, 153] width 33 height 20
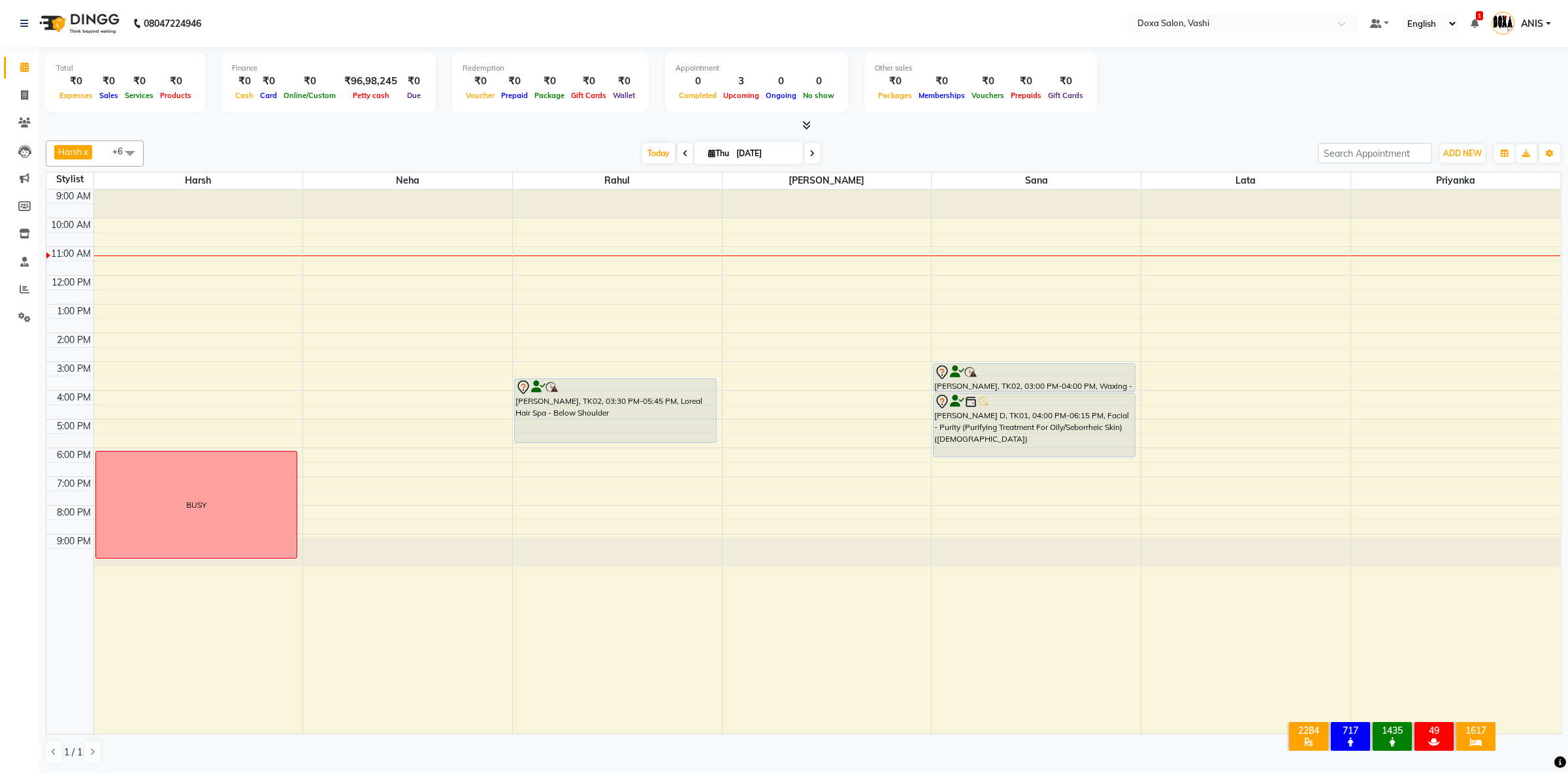
click at [810, 156] on icon at bounding box center [813, 153] width 5 height 8
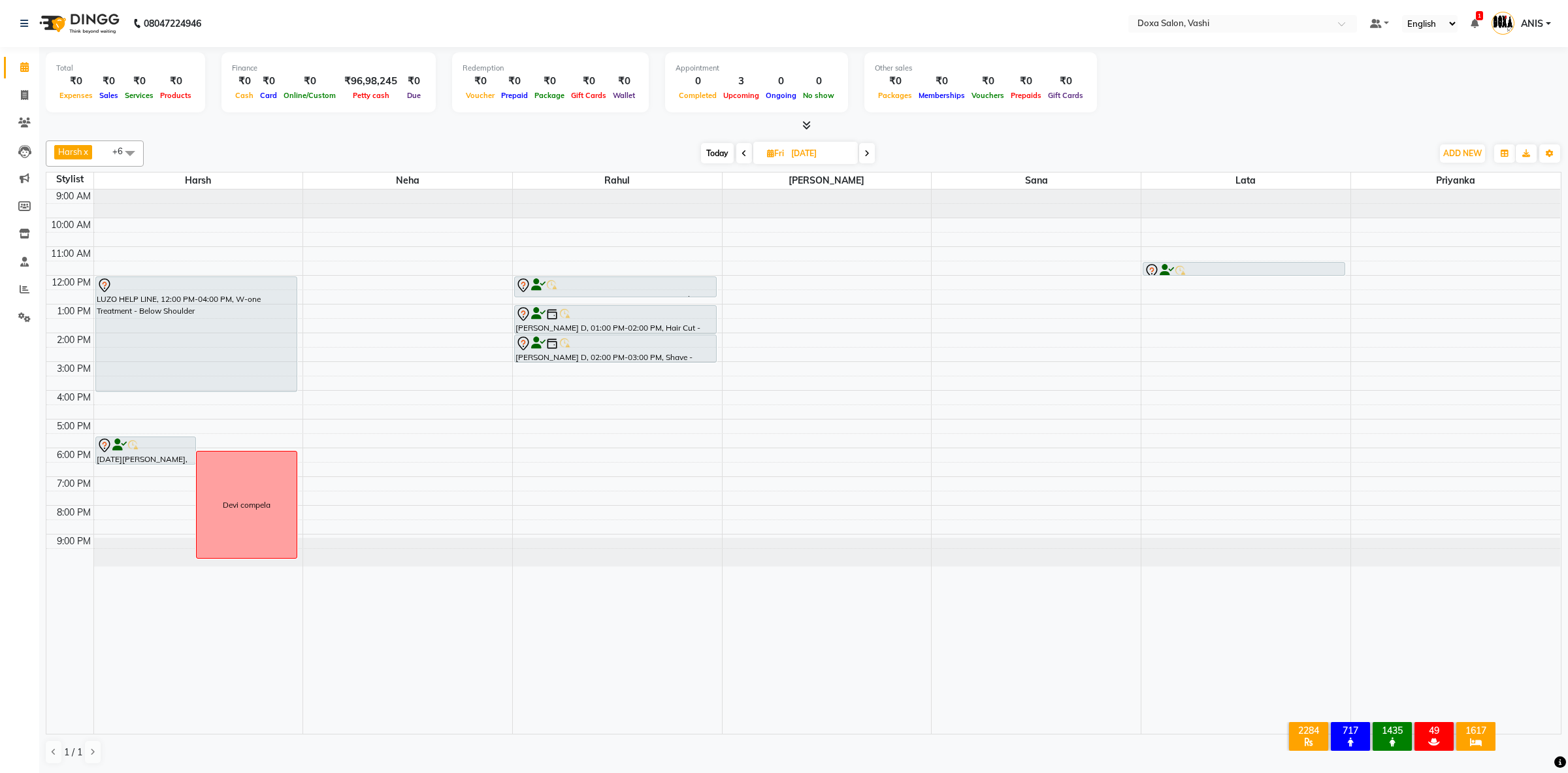
click at [718, 155] on span "Today" at bounding box center [718, 153] width 33 height 20
type input "[DATE]"
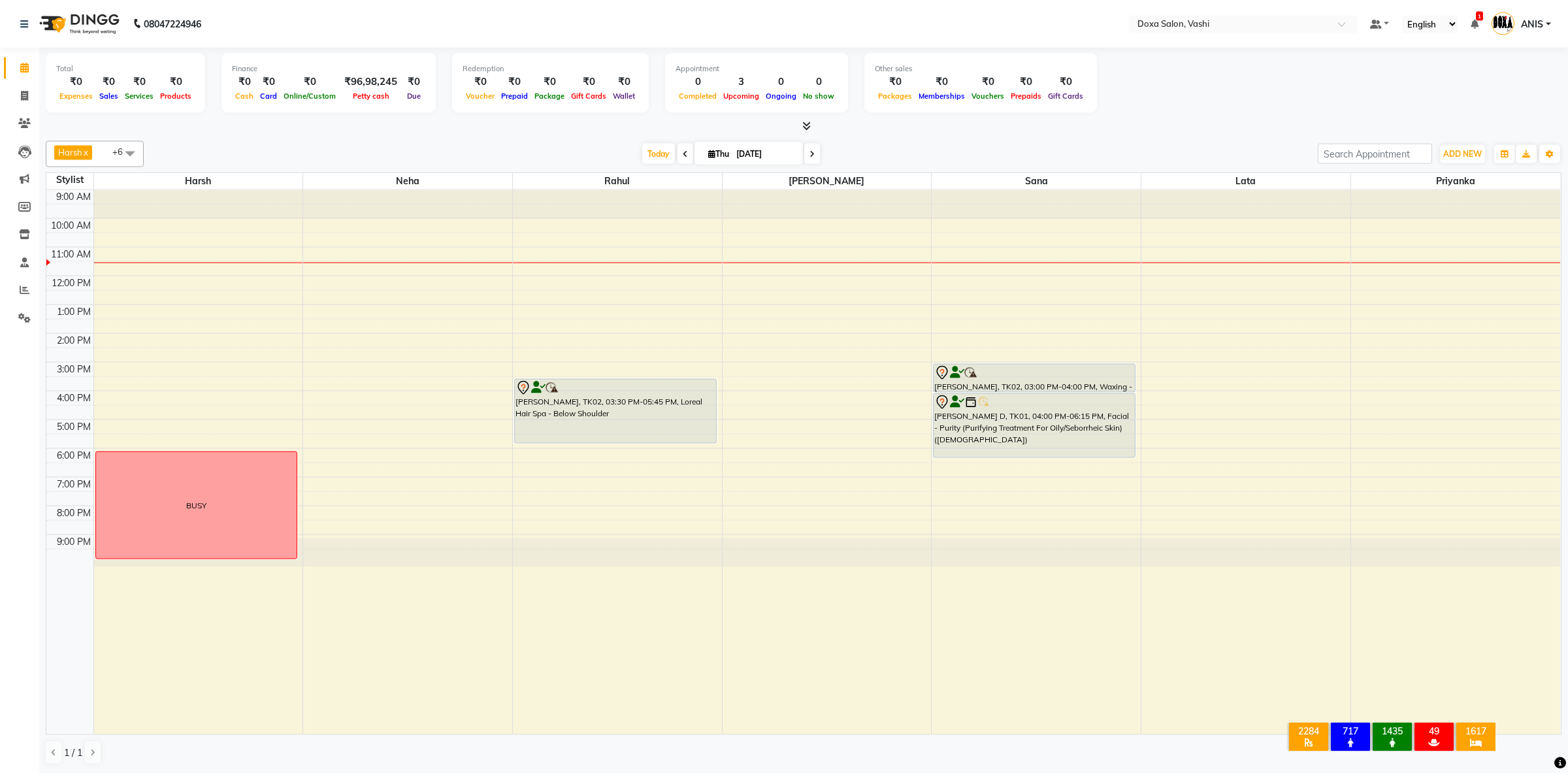
scroll to position [1, 0]
click at [805, 157] on span at bounding box center [813, 153] width 16 height 20
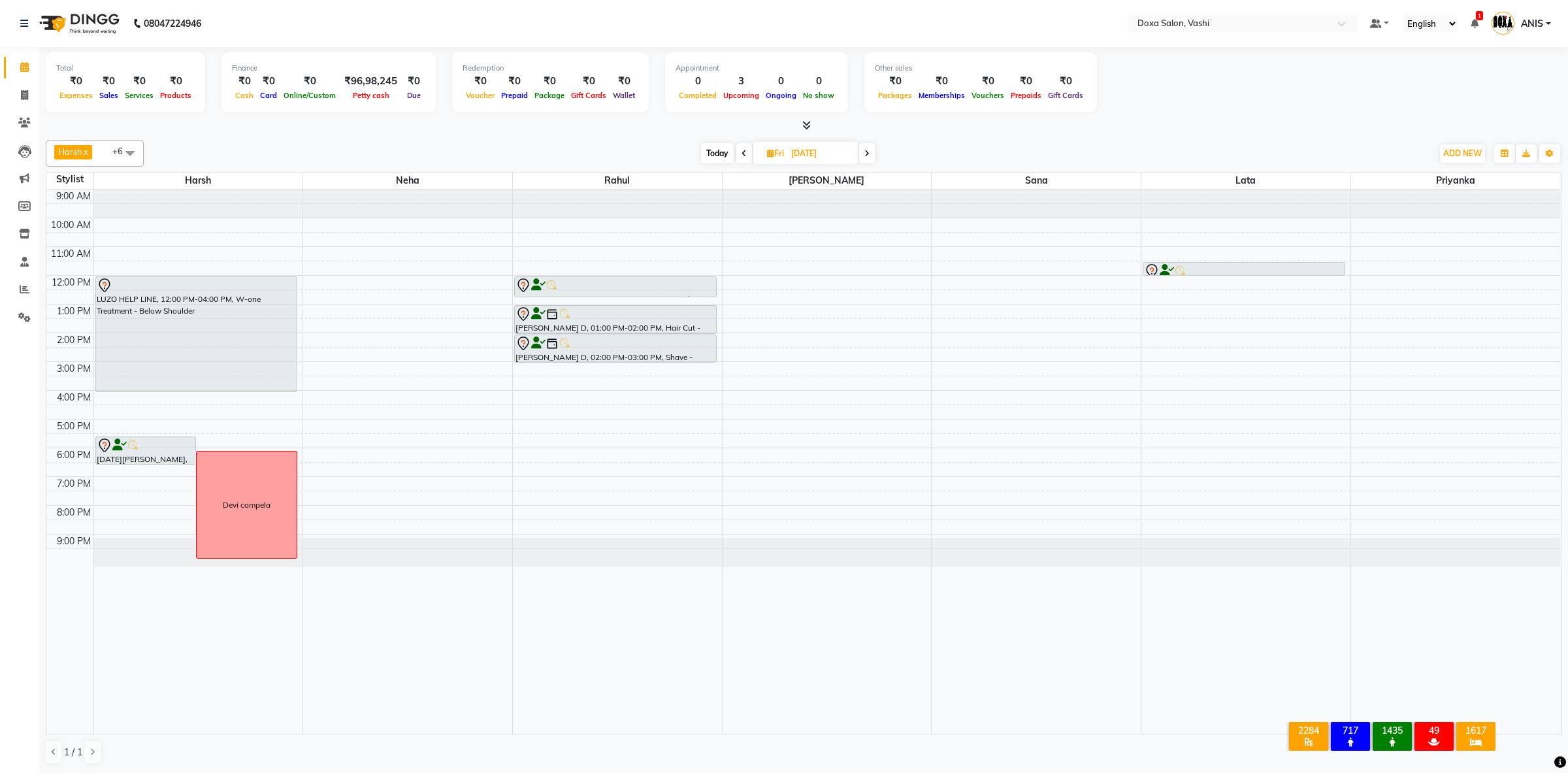
click at [866, 156] on span at bounding box center [867, 153] width 16 height 20
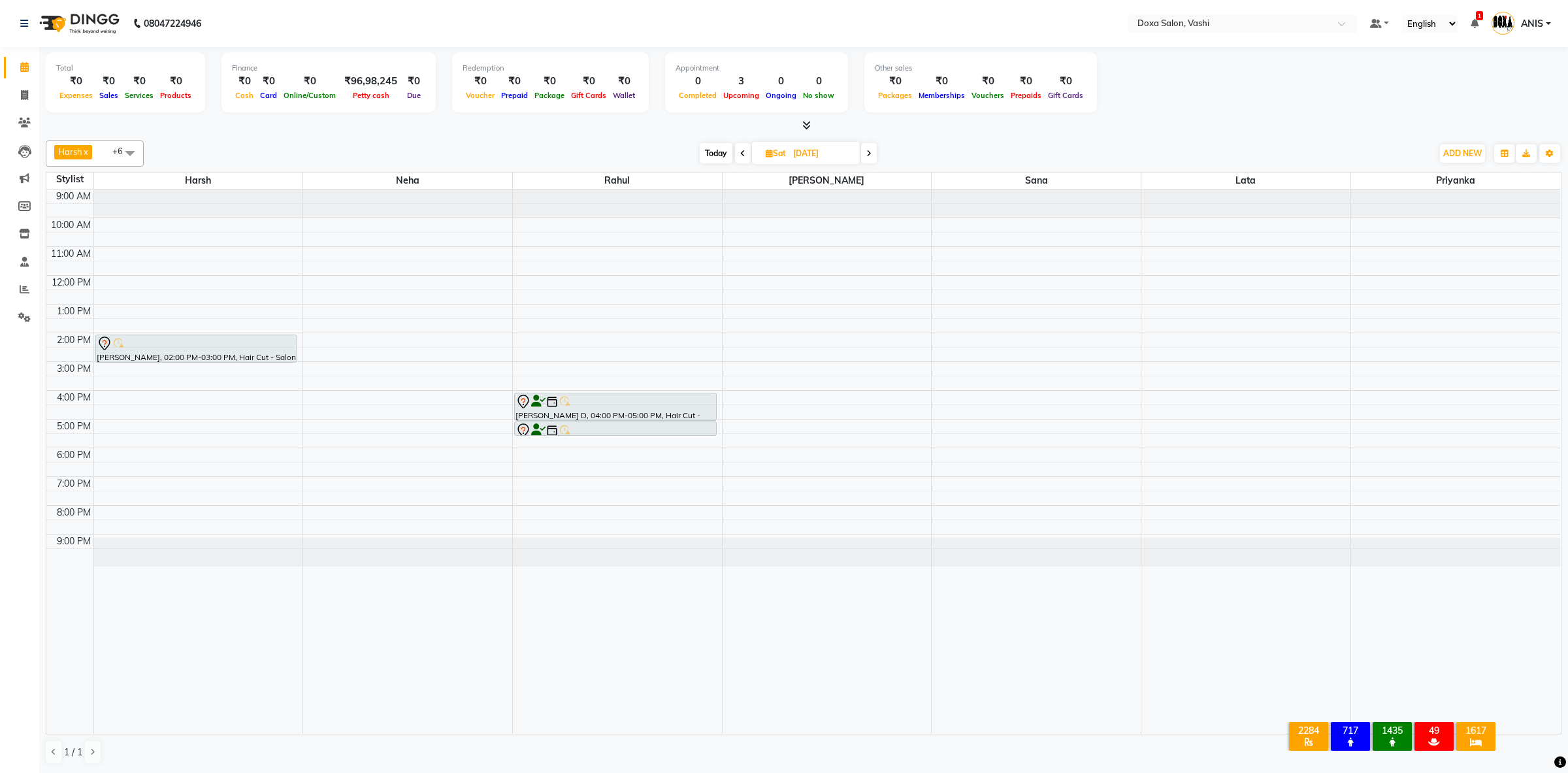
click at [744, 160] on span at bounding box center [743, 153] width 16 height 20
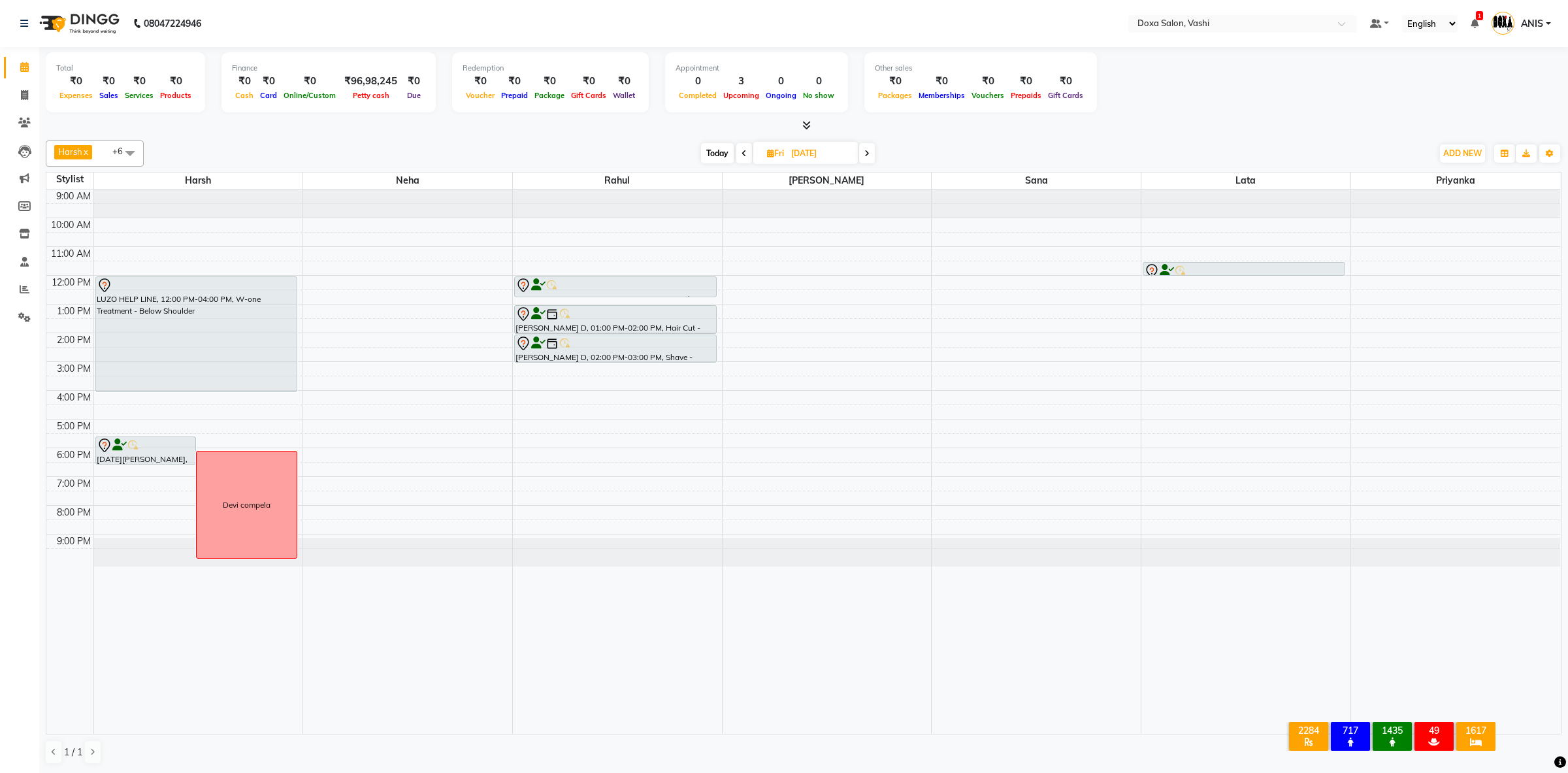
click at [744, 155] on icon at bounding box center [744, 153] width 5 height 8
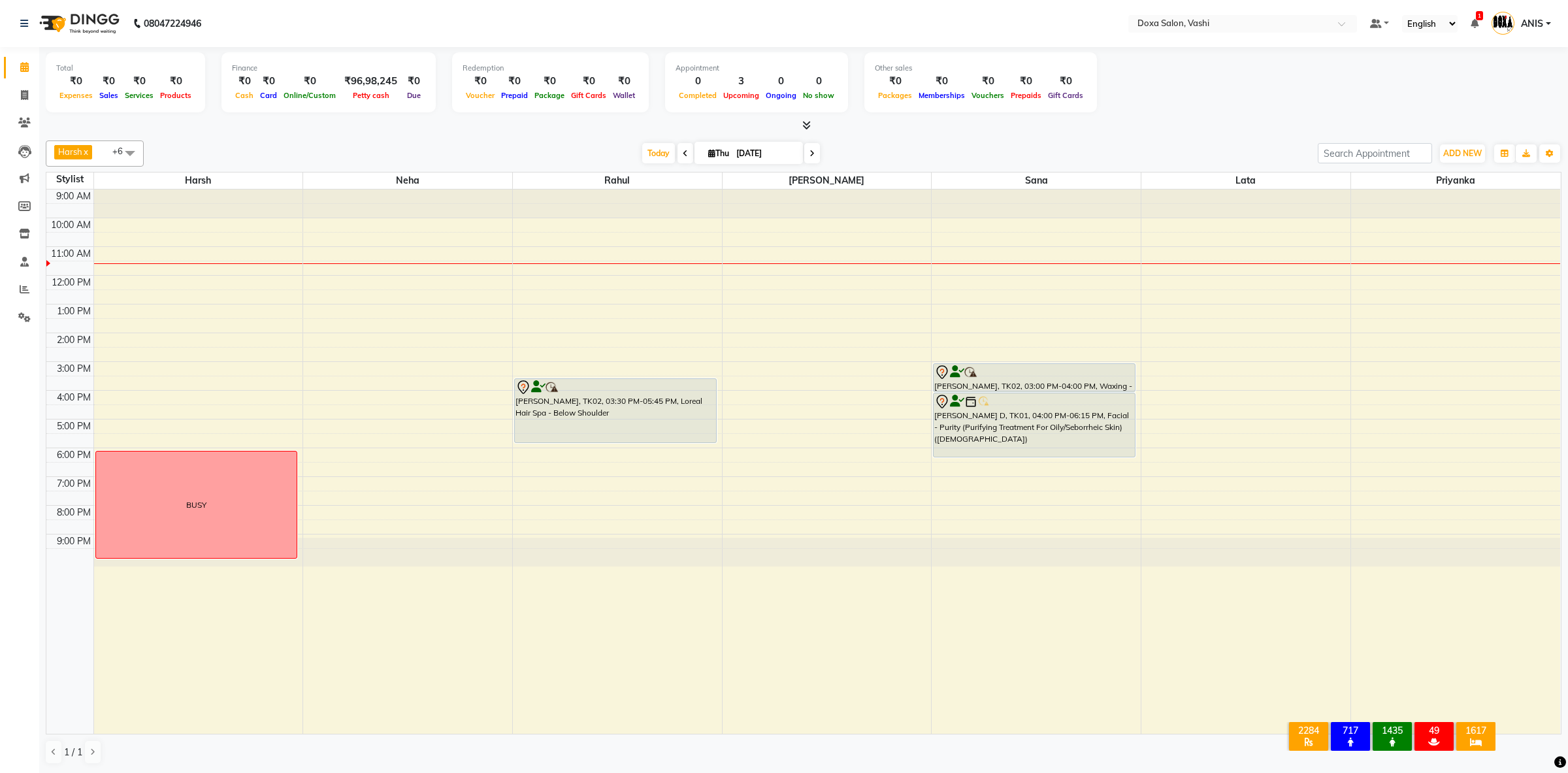
click at [797, 161] on div "[DATE] [DATE]" at bounding box center [731, 154] width 181 height 20
click at [810, 151] on span at bounding box center [813, 153] width 16 height 20
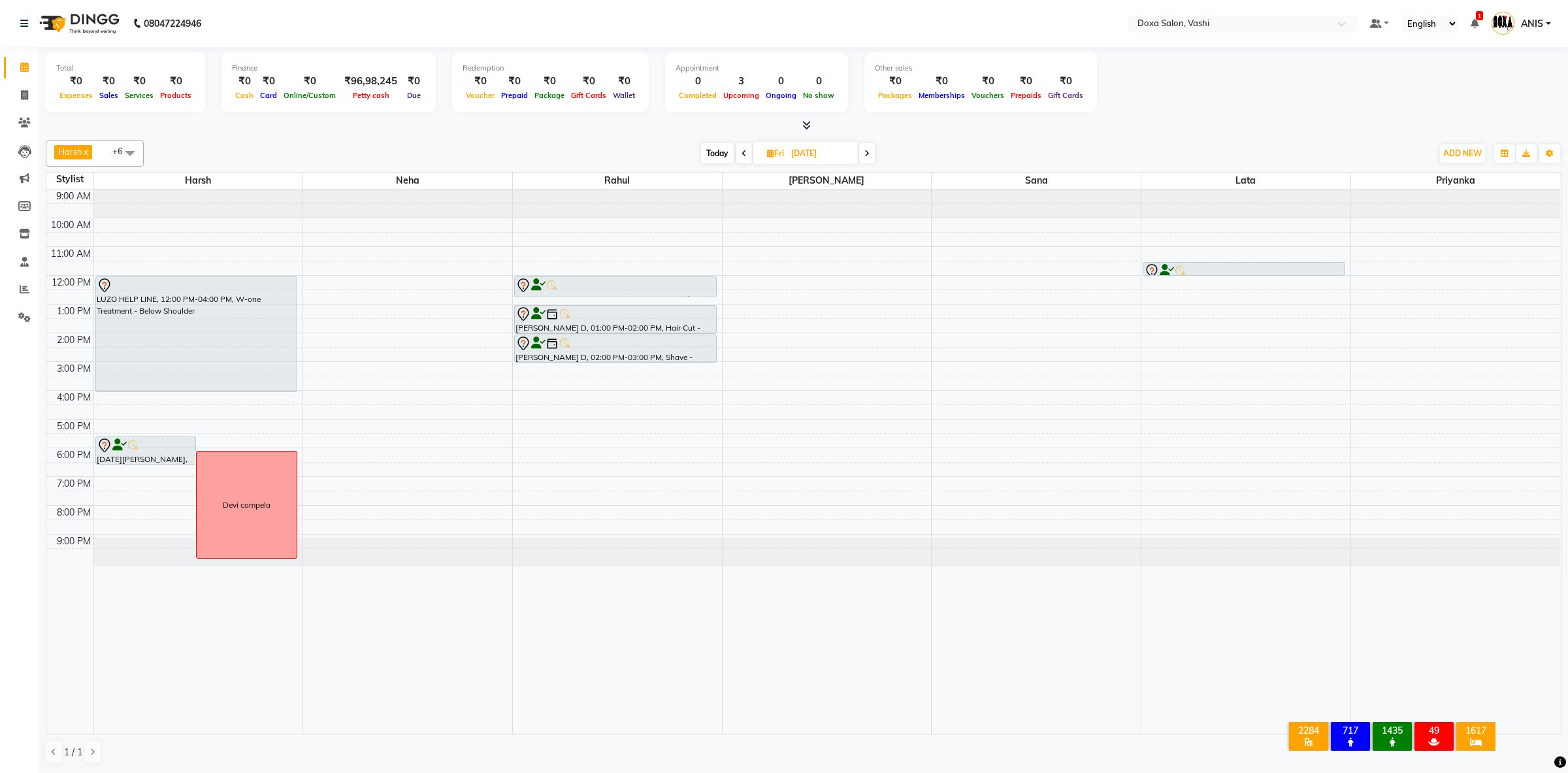
click at [873, 159] on span at bounding box center [867, 153] width 16 height 20
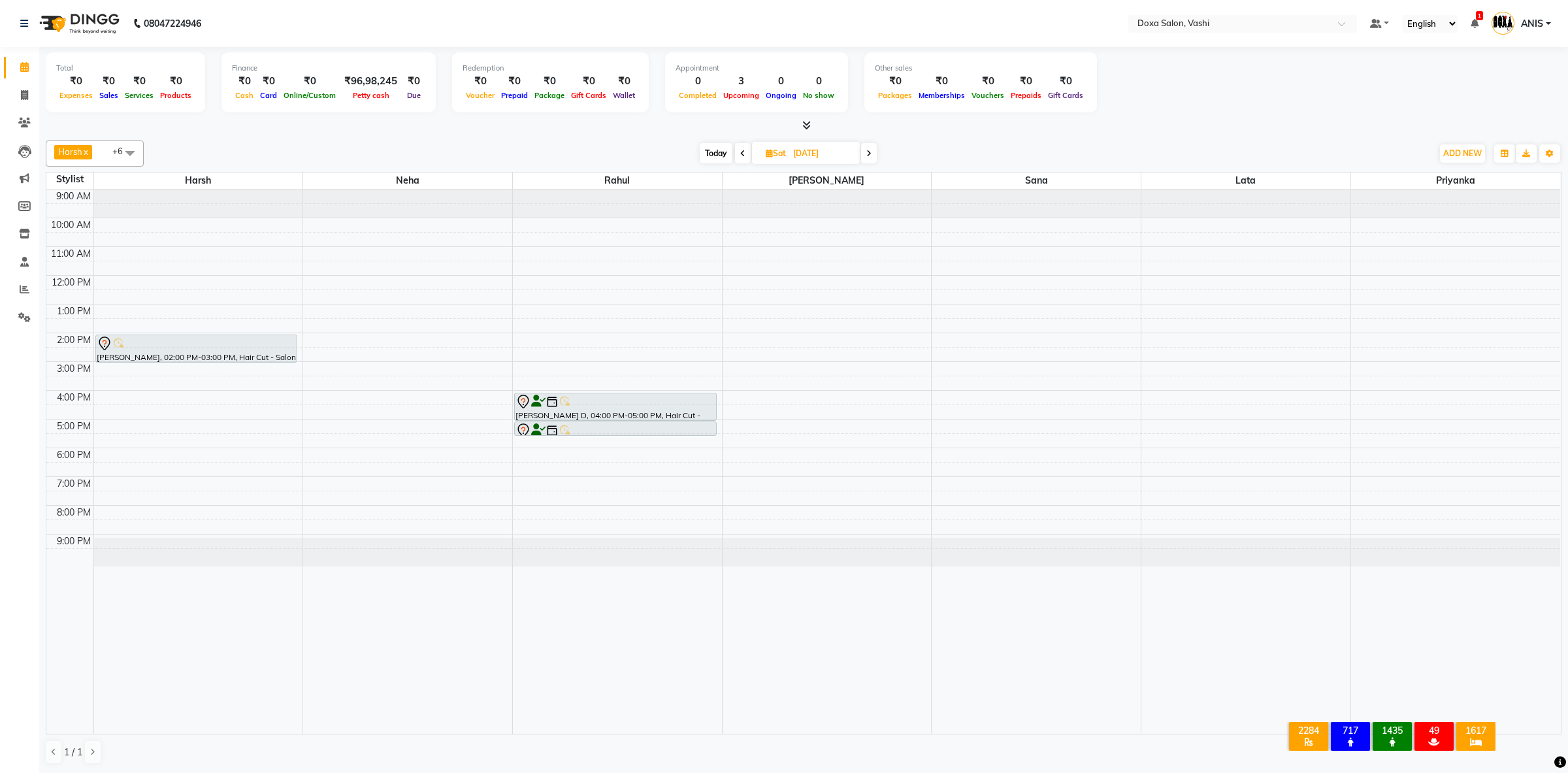
click at [719, 160] on span "Today" at bounding box center [716, 153] width 33 height 20
type input "[DATE]"
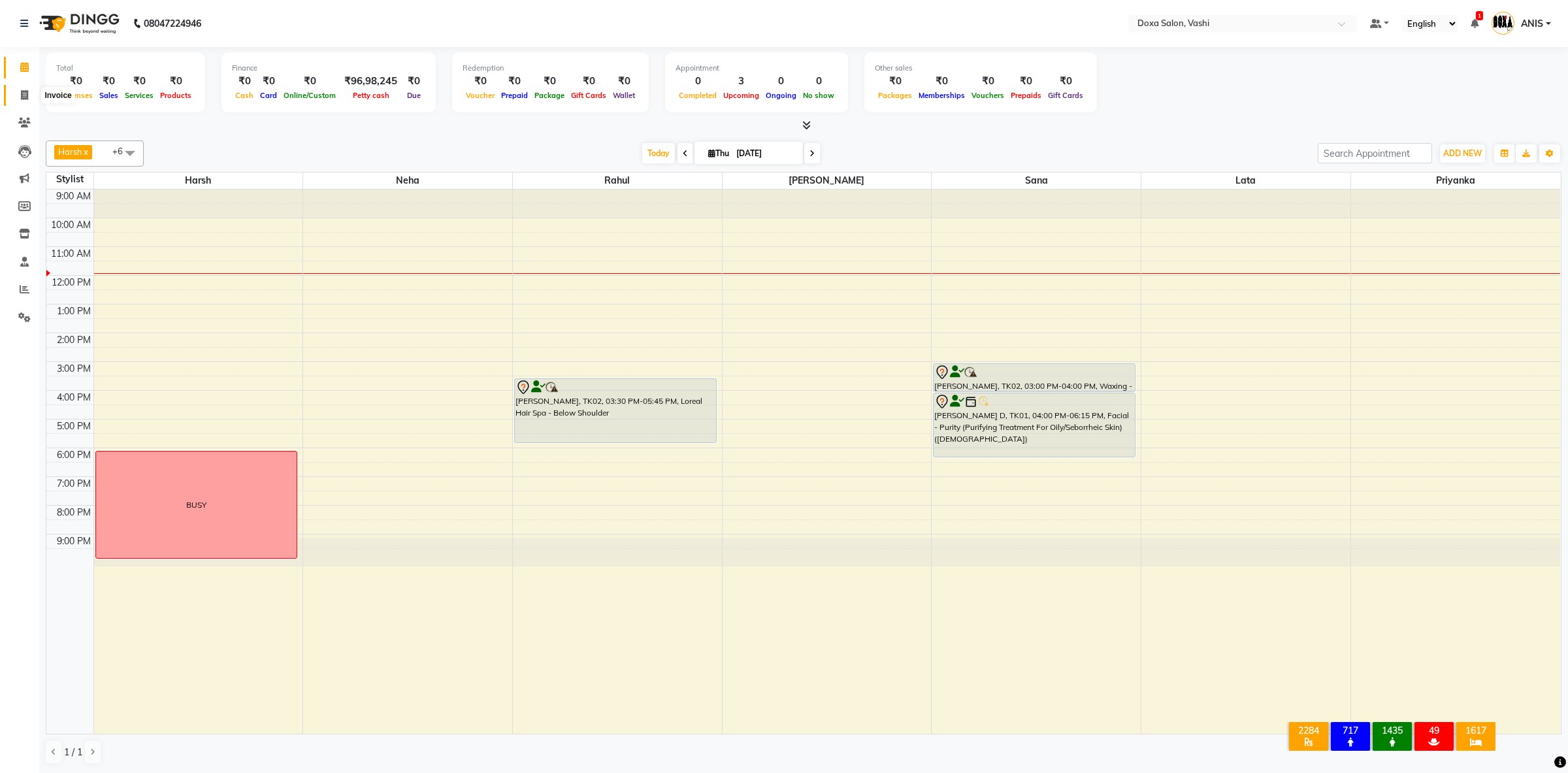
click at [25, 97] on icon at bounding box center [24, 95] width 7 height 10
select select "416"
select select "service"
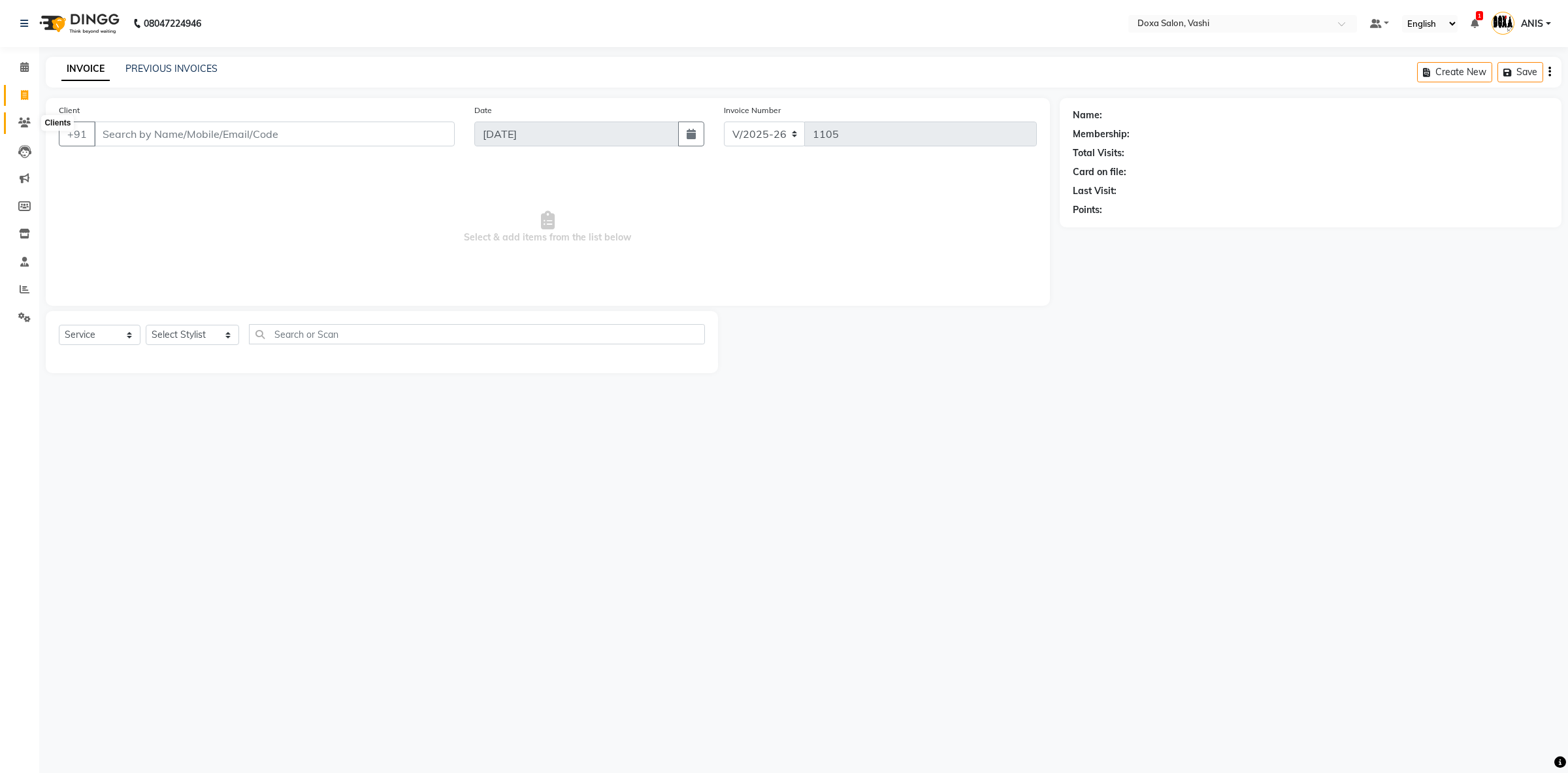
click at [31, 130] on span at bounding box center [24, 122] width 23 height 15
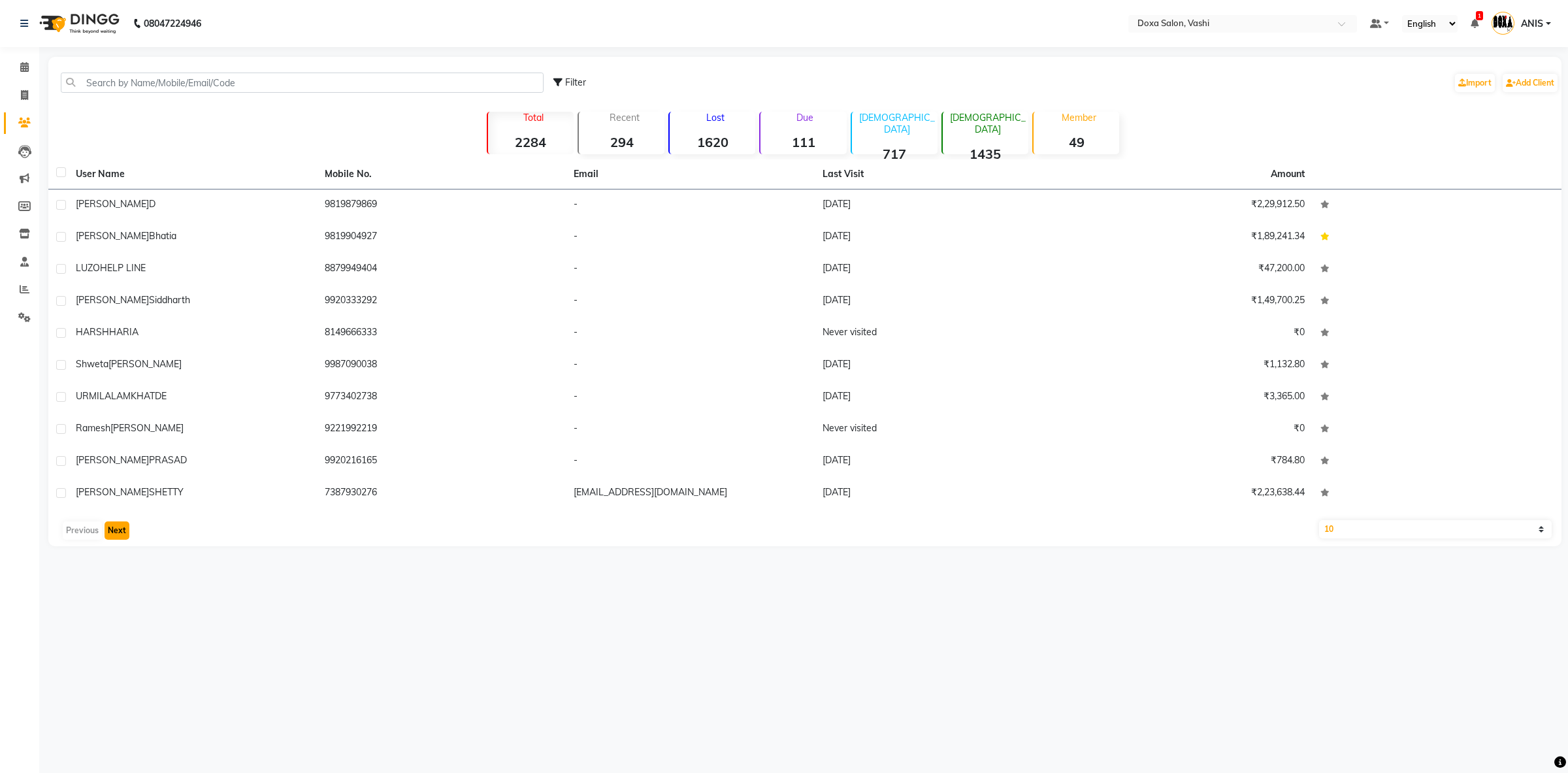
click at [113, 530] on button "Next" at bounding box center [116, 531] width 25 height 18
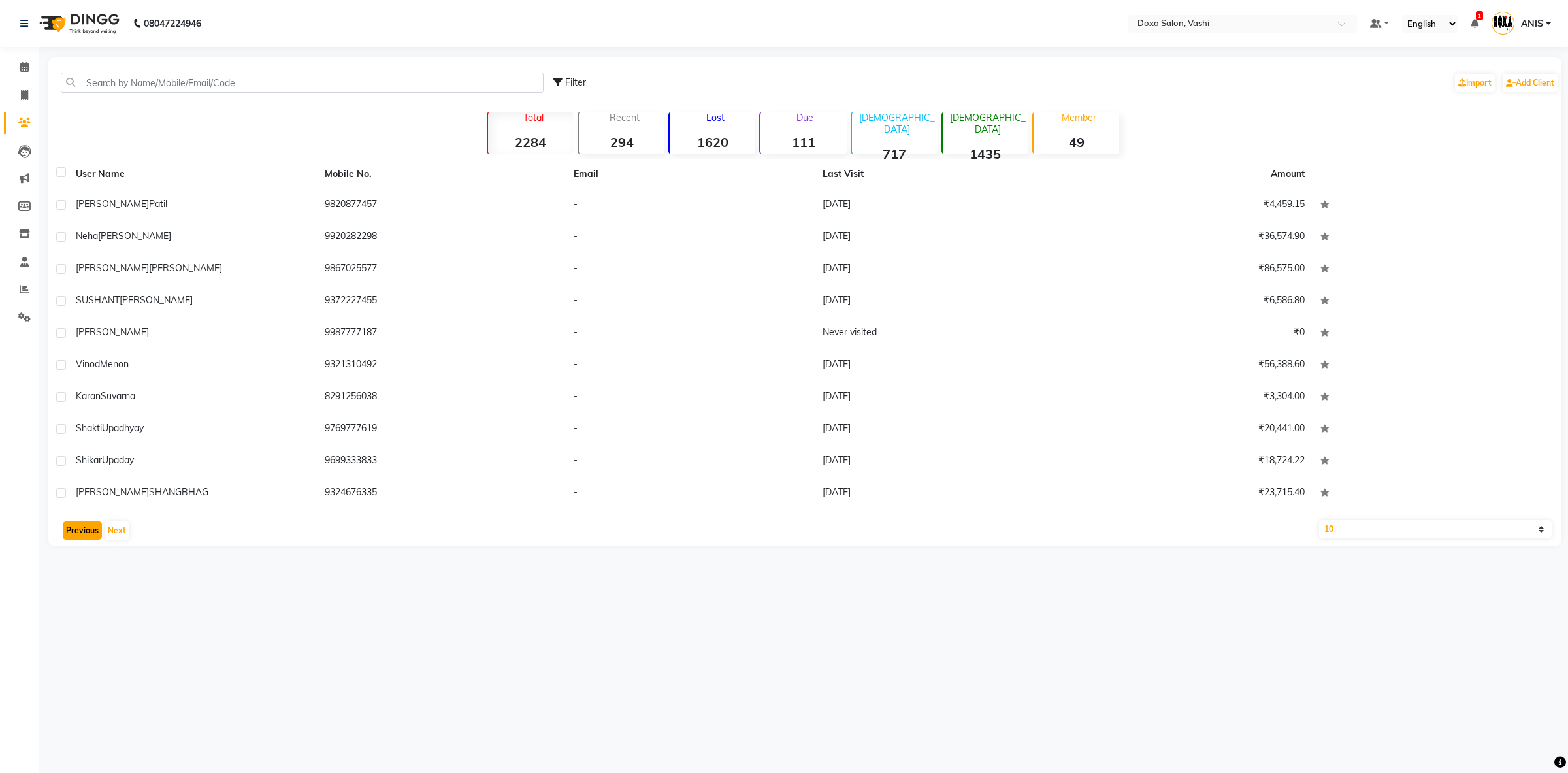
click at [70, 523] on button "Previous" at bounding box center [82, 531] width 39 height 18
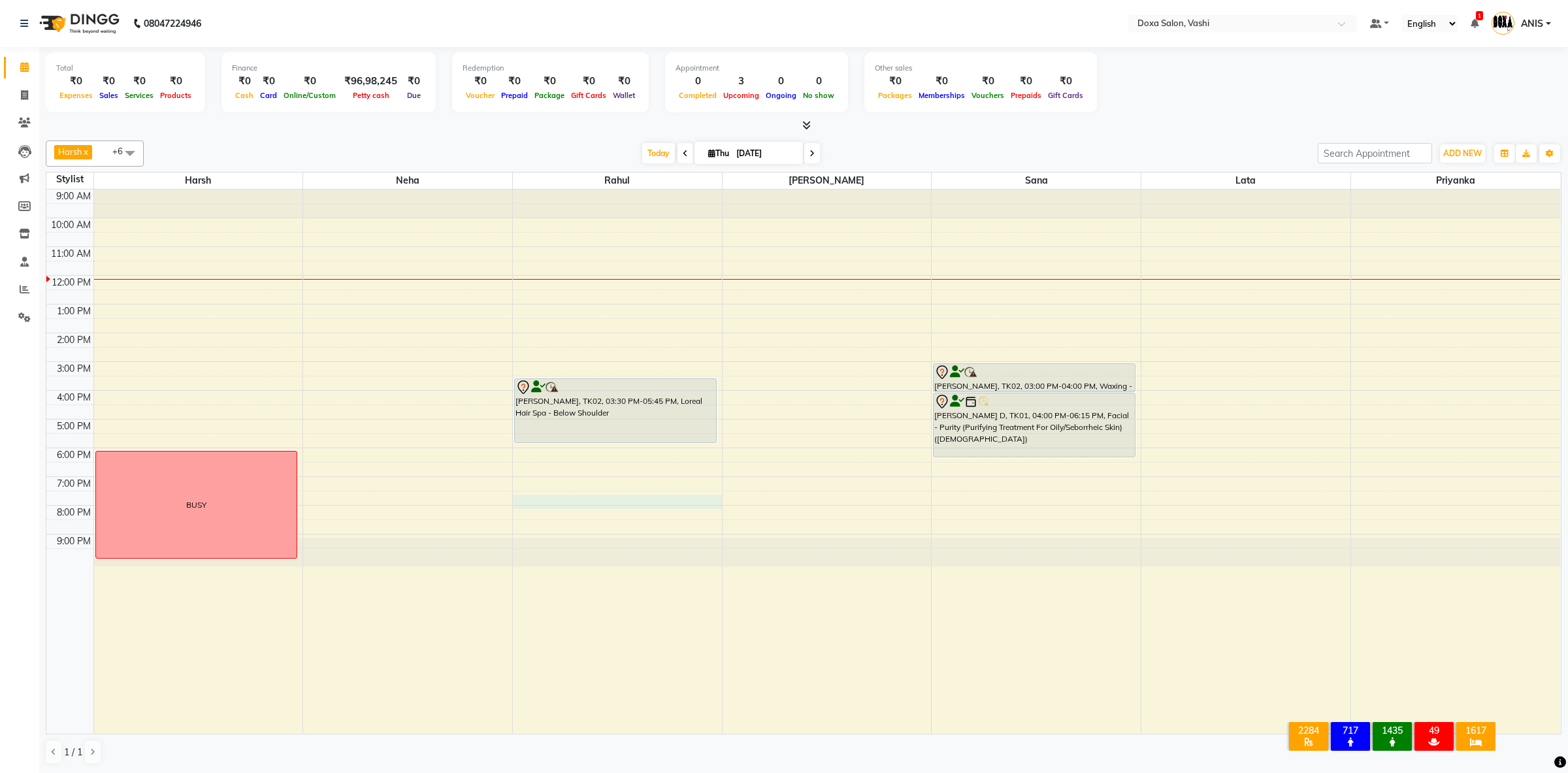
click at [575, 500] on div "9:00 AM 10:00 AM 11:00 AM 12:00 PM 1:00 PM 2:00 PM 3:00 PM 4:00 PM 5:00 PM 6:00…" at bounding box center [803, 462] width 1514 height 545
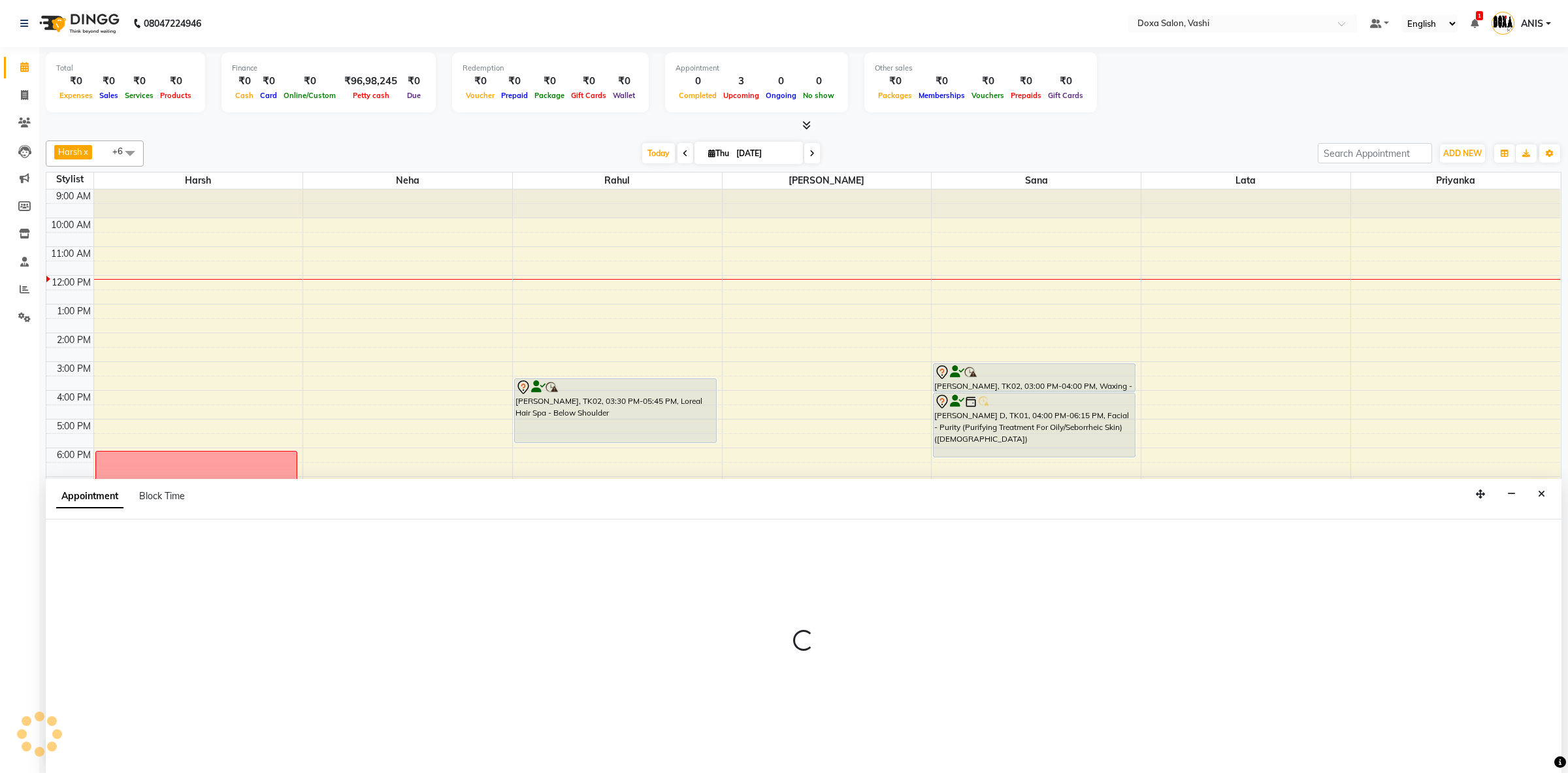
select select "11906"
select select "tentative"
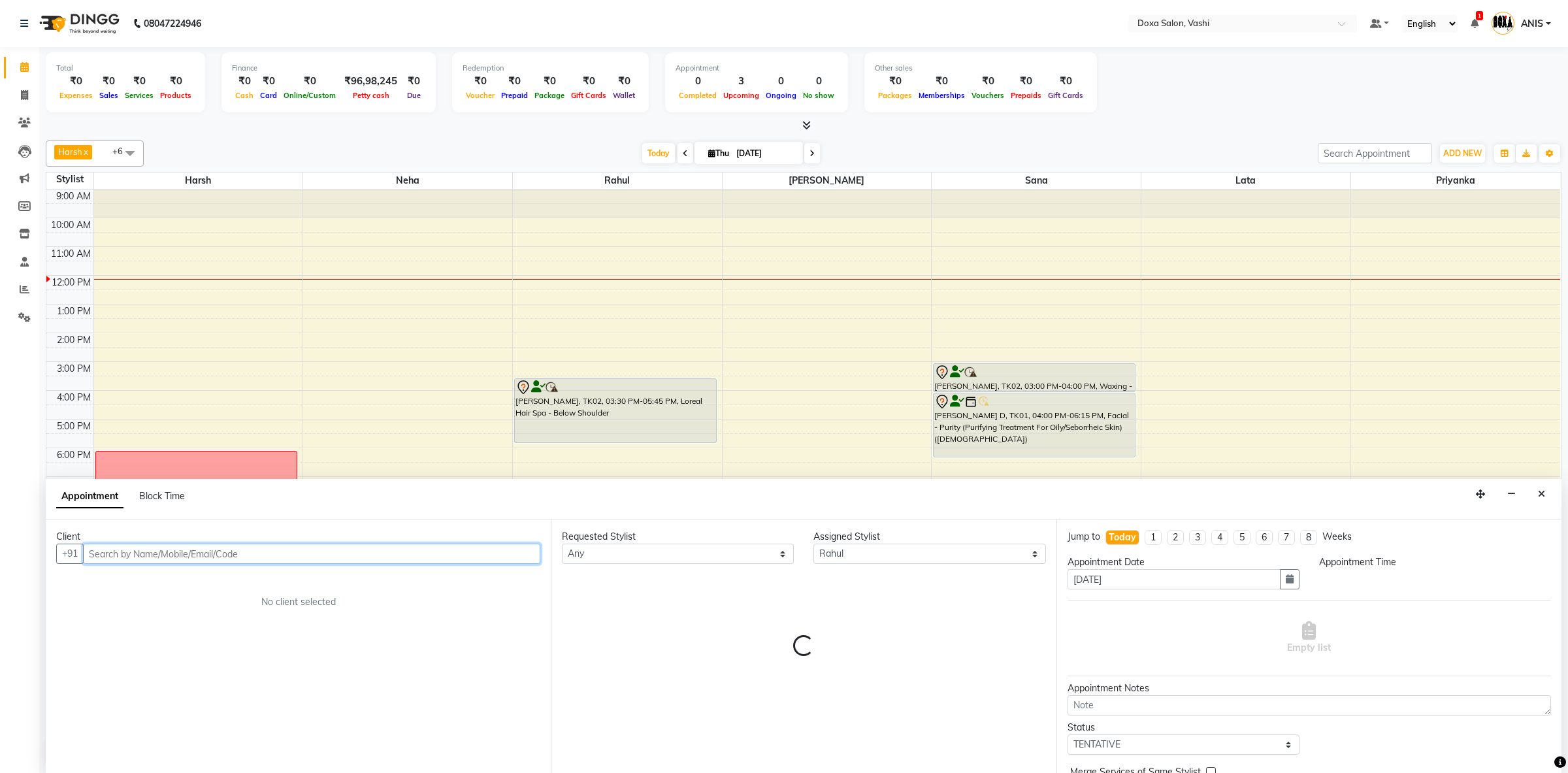
select select "1170"
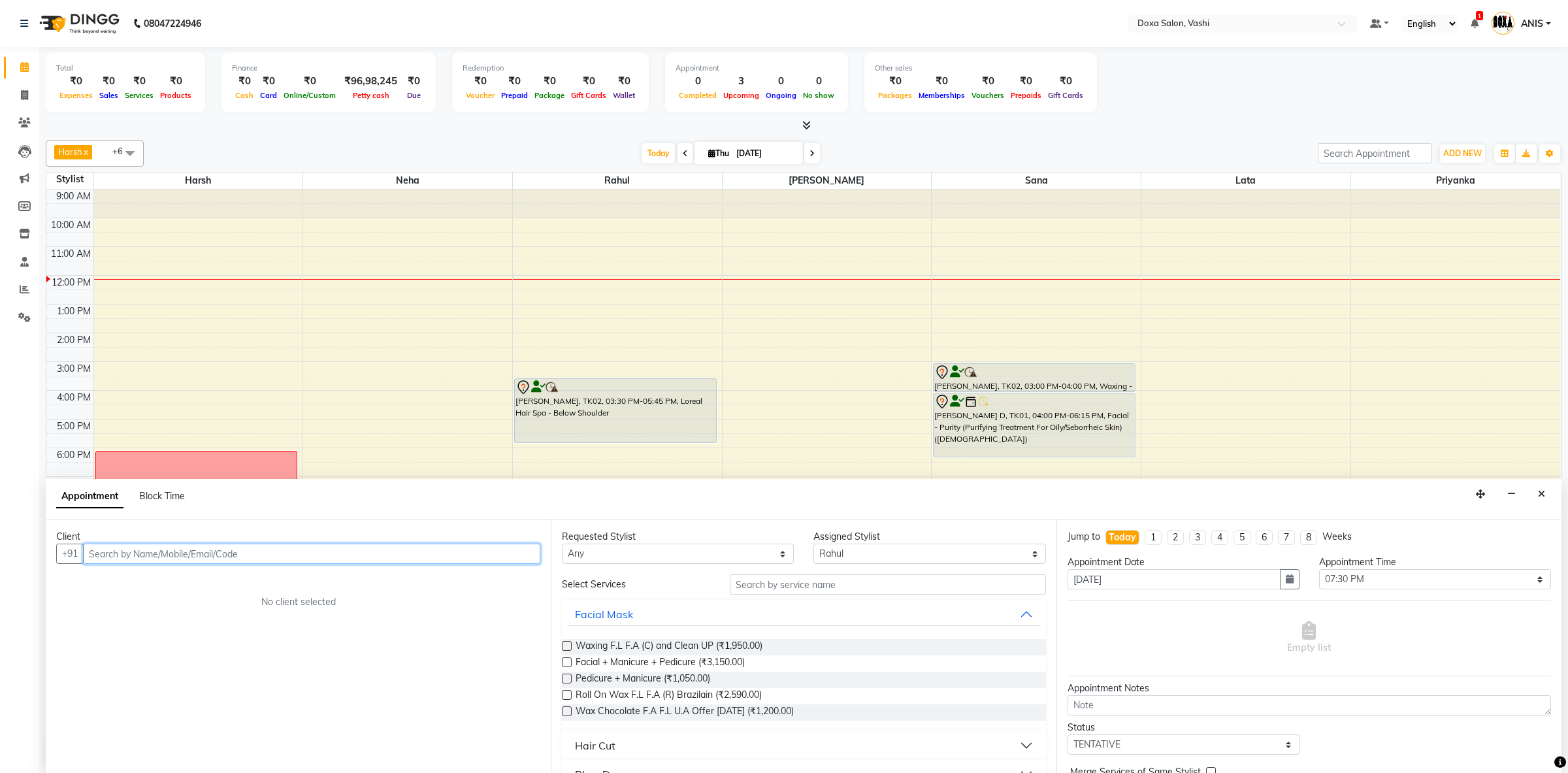
click at [247, 558] on input "text" at bounding box center [312, 553] width 458 height 20
click at [183, 591] on button "Amit Hemrajni 9769121009" at bounding box center [177, 582] width 184 height 21
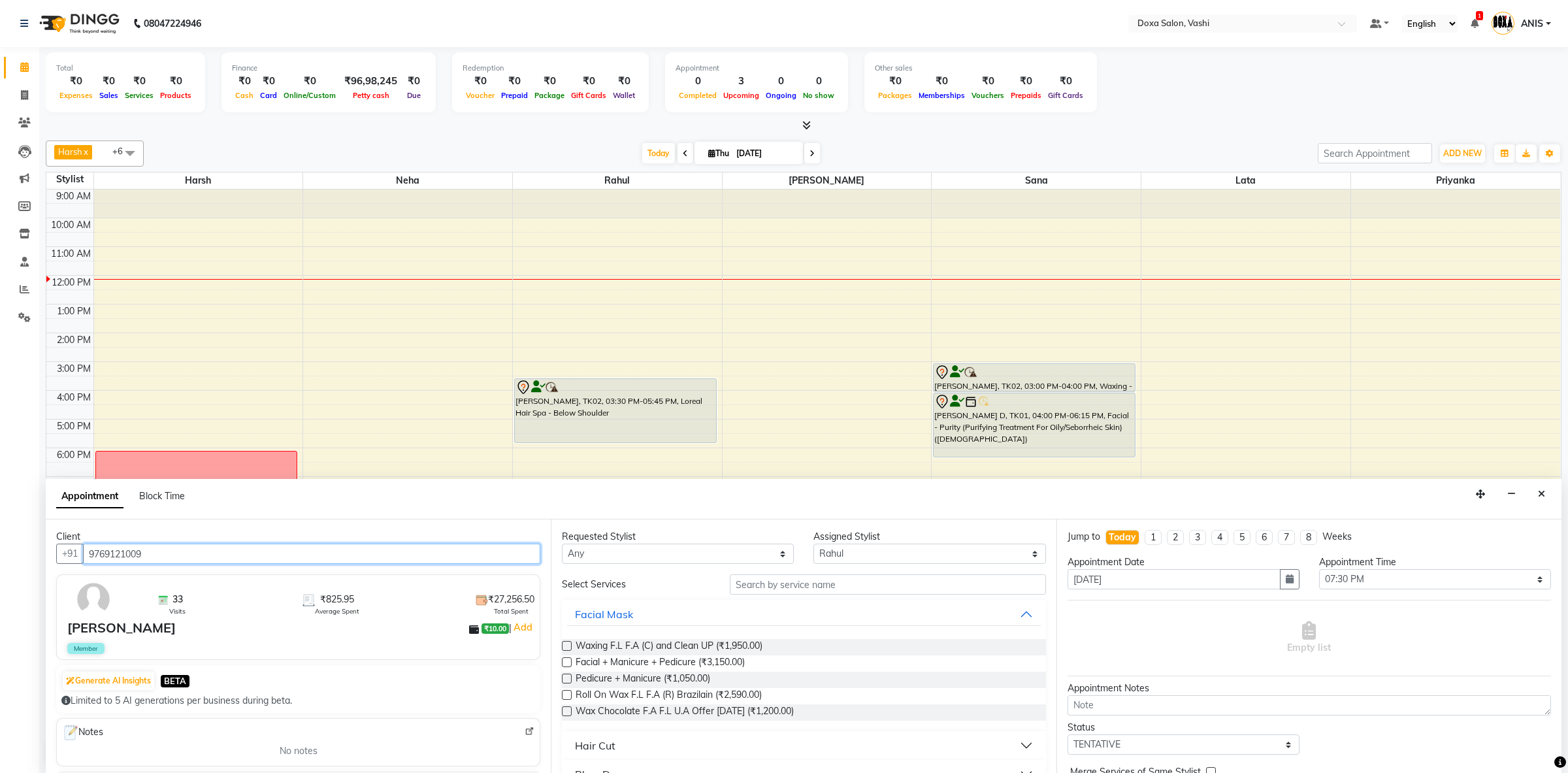
type input "9769121009"
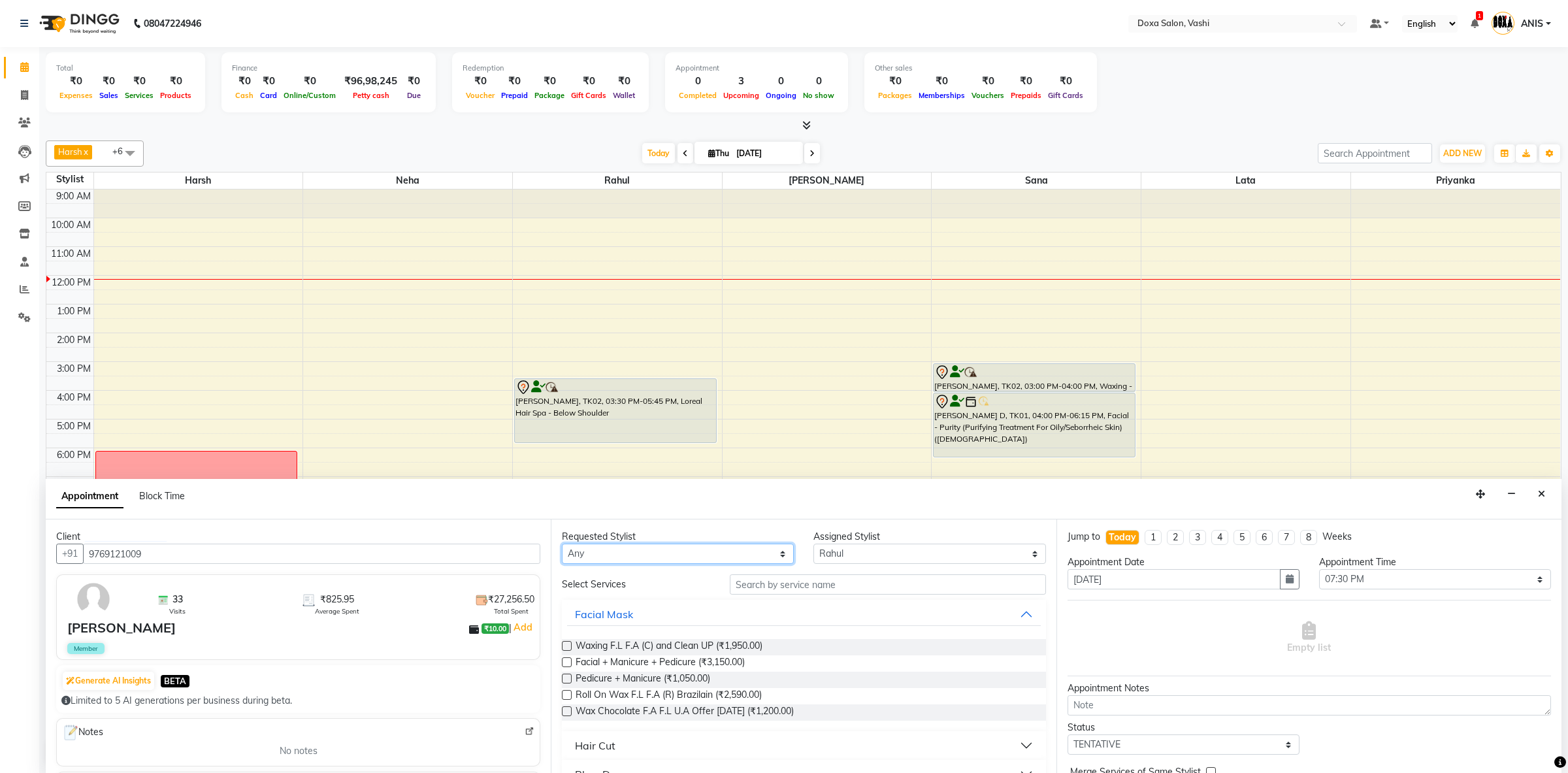
click at [562, 544] on select "Any Faizan Harsh Lata Neha Niraj Prajwal Priyanka Rahul Sana" at bounding box center [677, 553] width 232 height 20
select select "11906"
click option "Rahul" at bounding box center [0, 0] width 0 height 0
click at [750, 582] on input "text" at bounding box center [888, 585] width 316 height 20
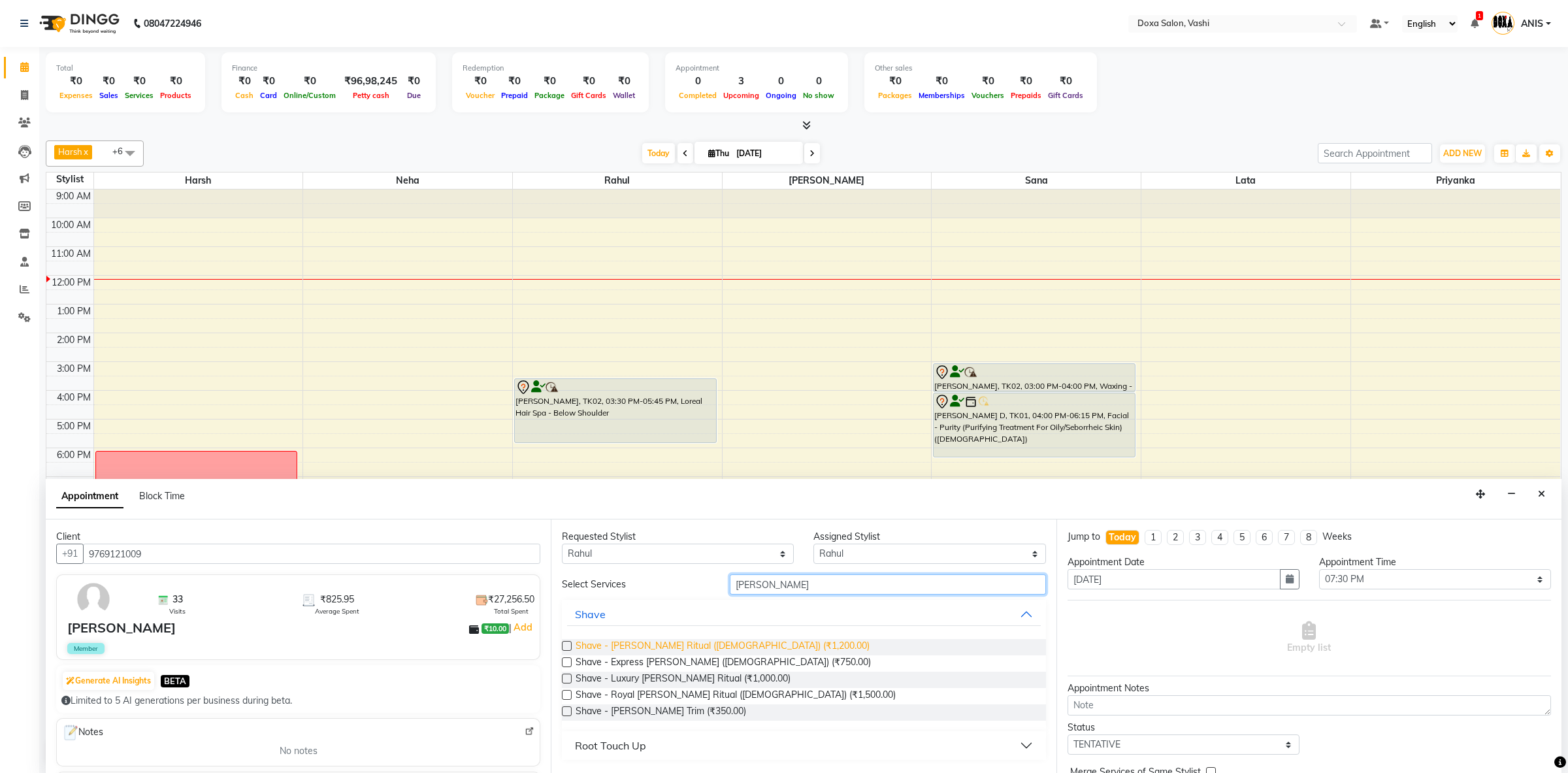
type input "BEARD"
click at [733, 644] on span "Shave - Beard Ritual (Male) (₹1,200.00)" at bounding box center [722, 647] width 294 height 17
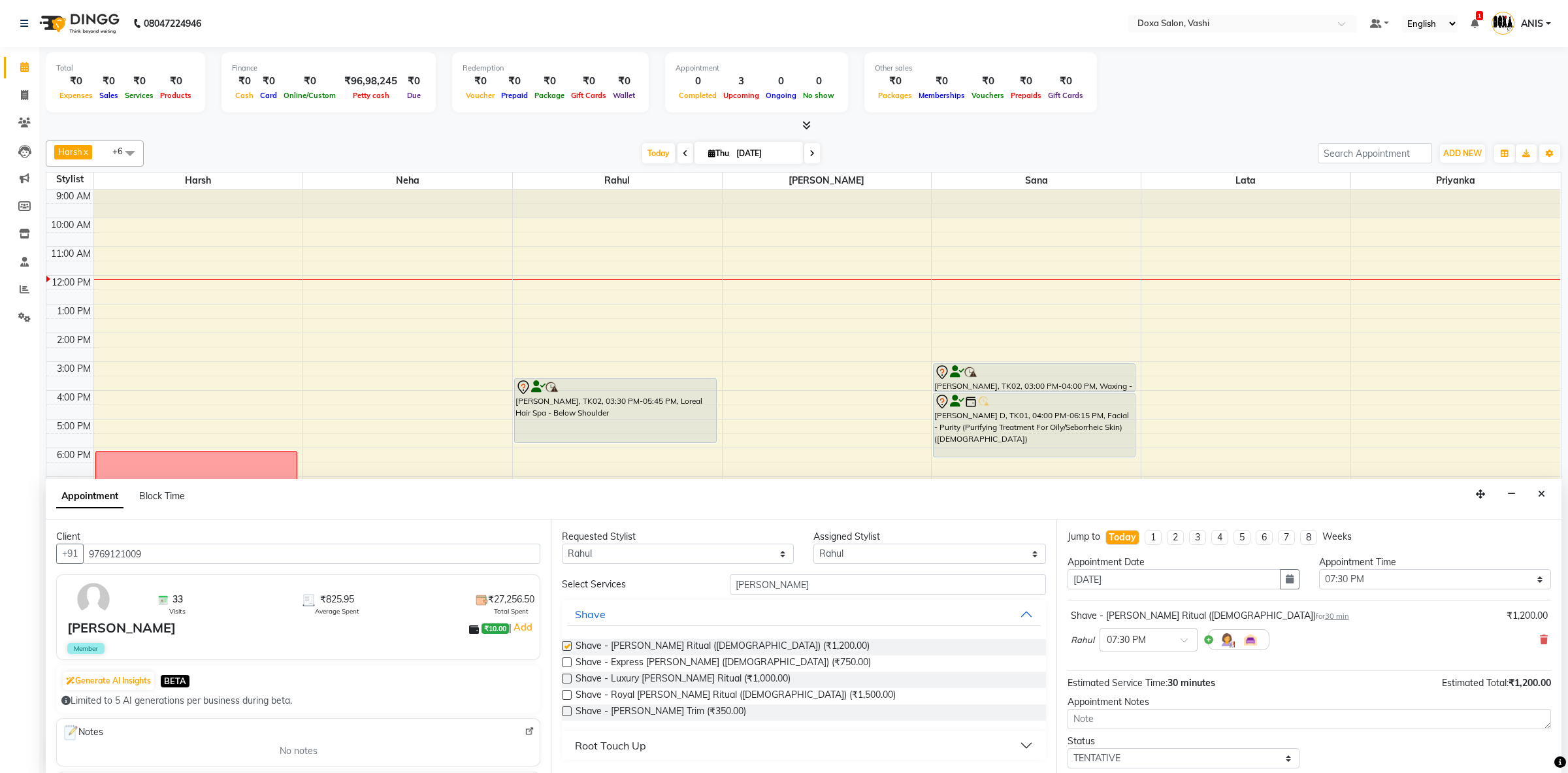
checkbox input "false"
click at [805, 153] on span at bounding box center [813, 153] width 16 height 20
type input "05-09-2025"
select select "1170"
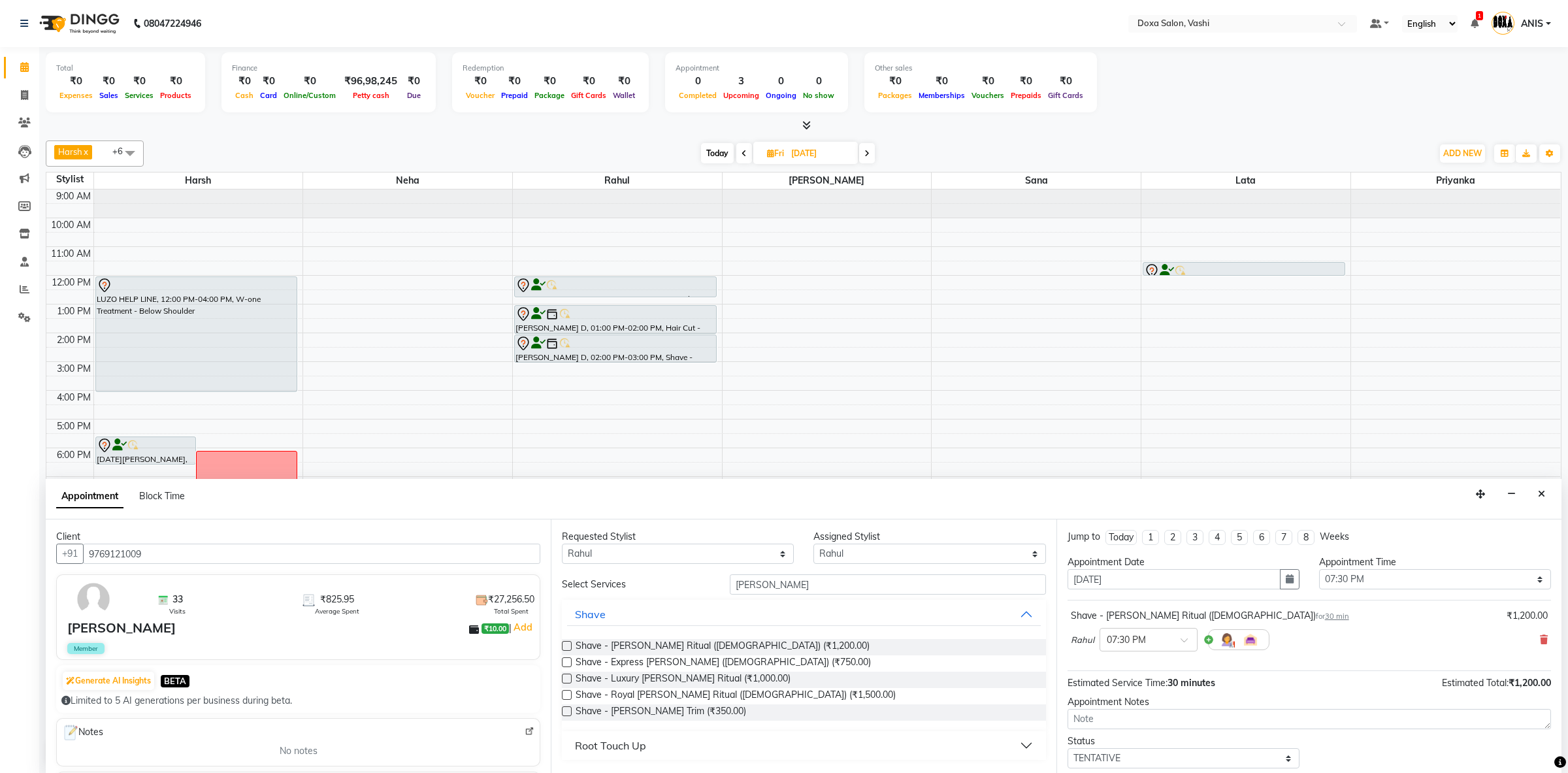
scroll to position [1, 0]
click at [741, 155] on icon at bounding box center [744, 153] width 5 height 8
type input "[DATE]"
select select "1170"
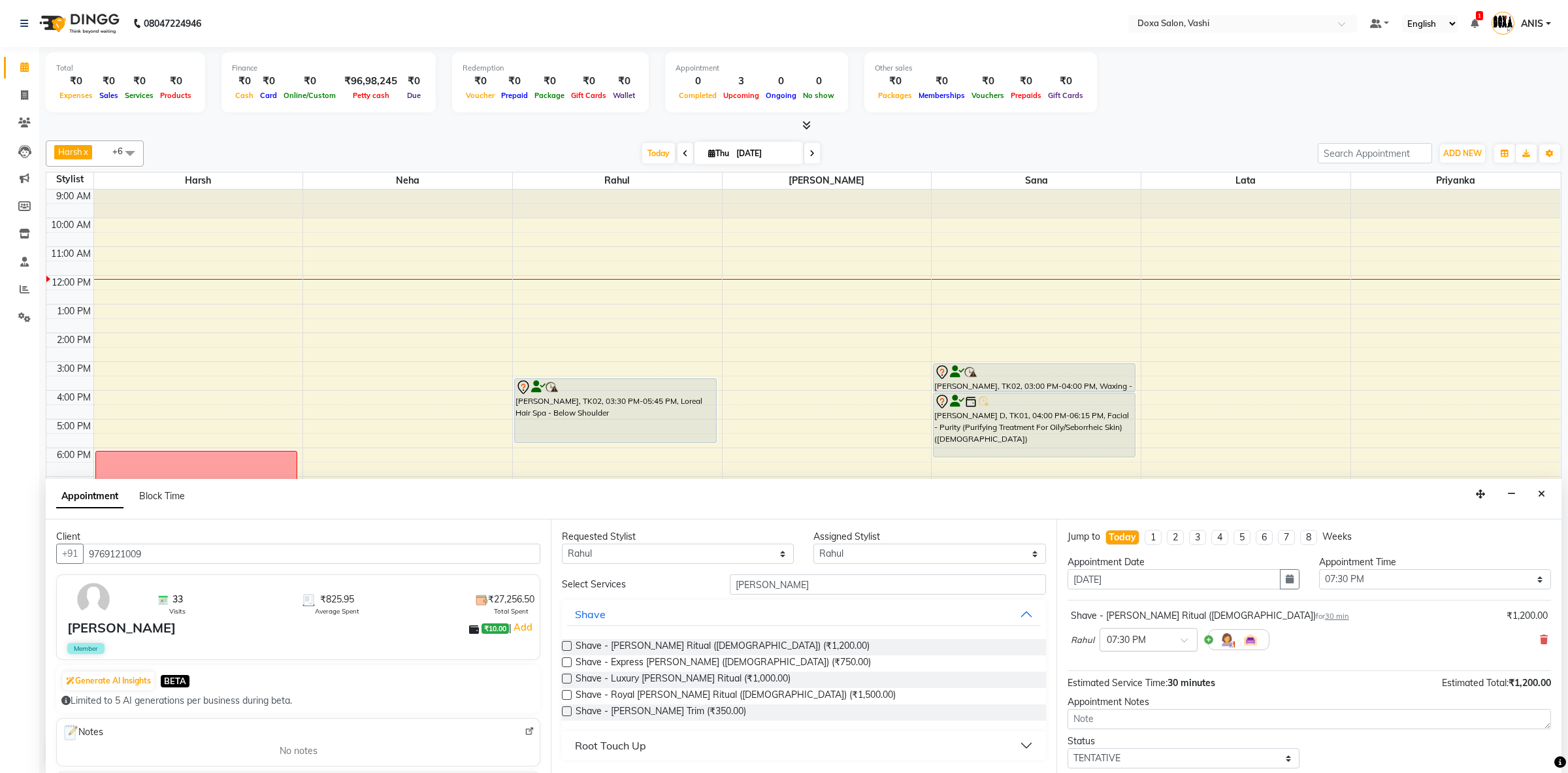
click at [1185, 638] on div at bounding box center [1149, 639] width 96 height 14
click at [1149, 686] on div "07:45 PM" at bounding box center [1149, 685] width 96 height 24
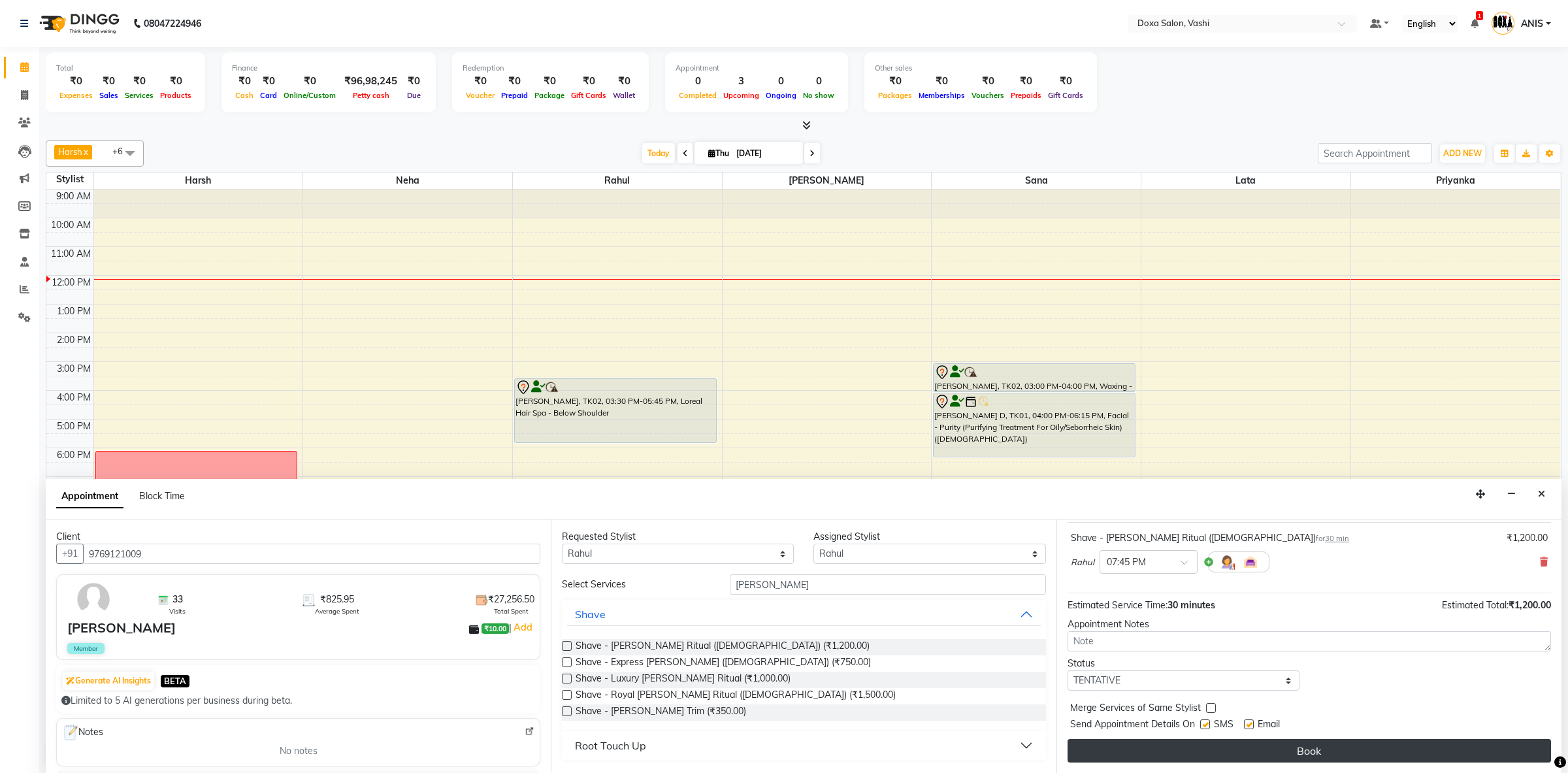
click at [1216, 743] on button "Book" at bounding box center [1309, 750] width 484 height 23
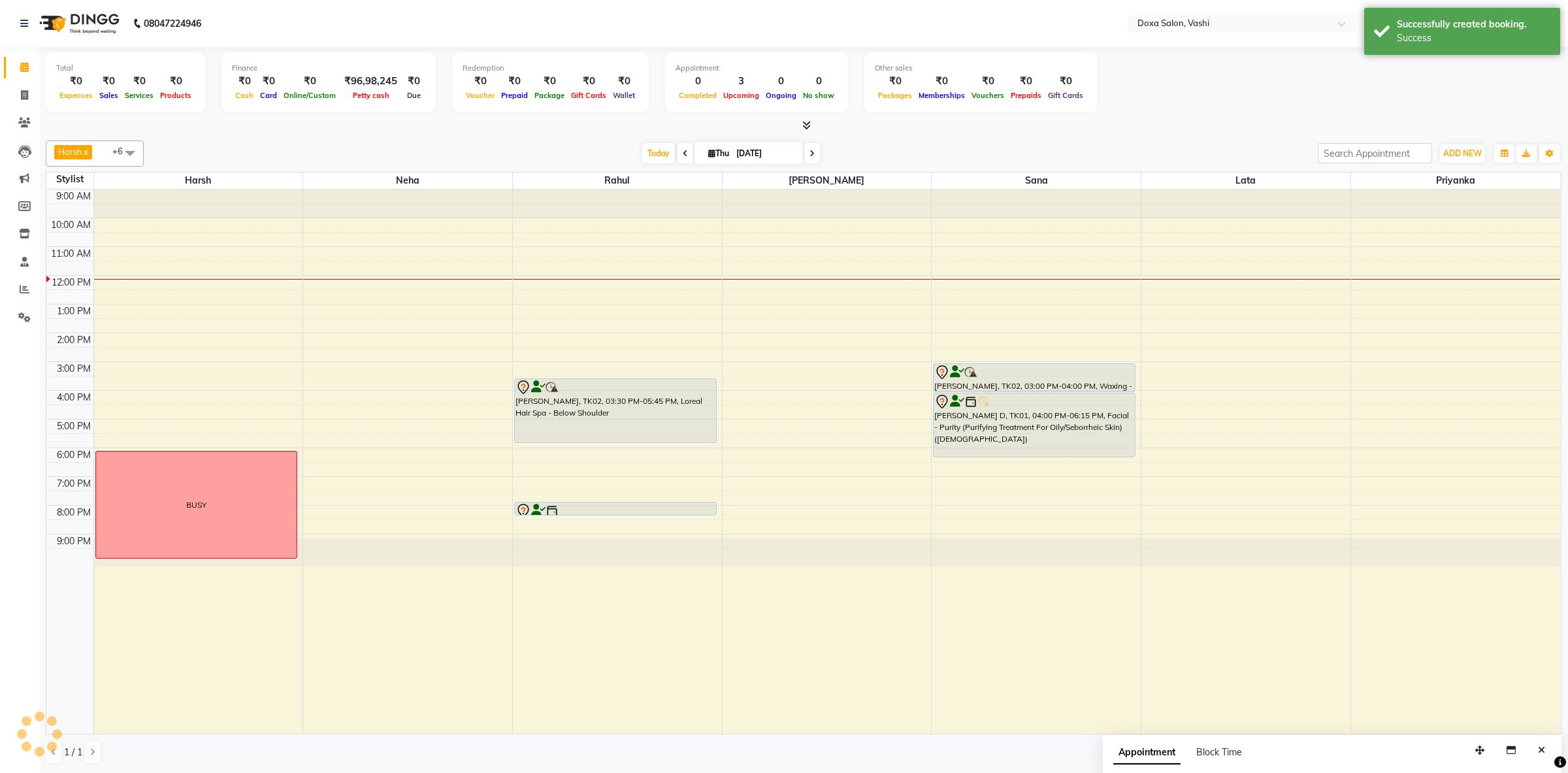
scroll to position [0, 0]
drag, startPoint x: 603, startPoint y: 517, endPoint x: 608, endPoint y: 525, distance: 9.4
click at [608, 525] on div "Nirupama Bhatia, TK02, 03:30 PM-05:45 PM, Loreal Hair Spa - Below Shoulder Amit…" at bounding box center [617, 462] width 209 height 545
click at [642, 152] on span "Today" at bounding box center [659, 153] width 33 height 20
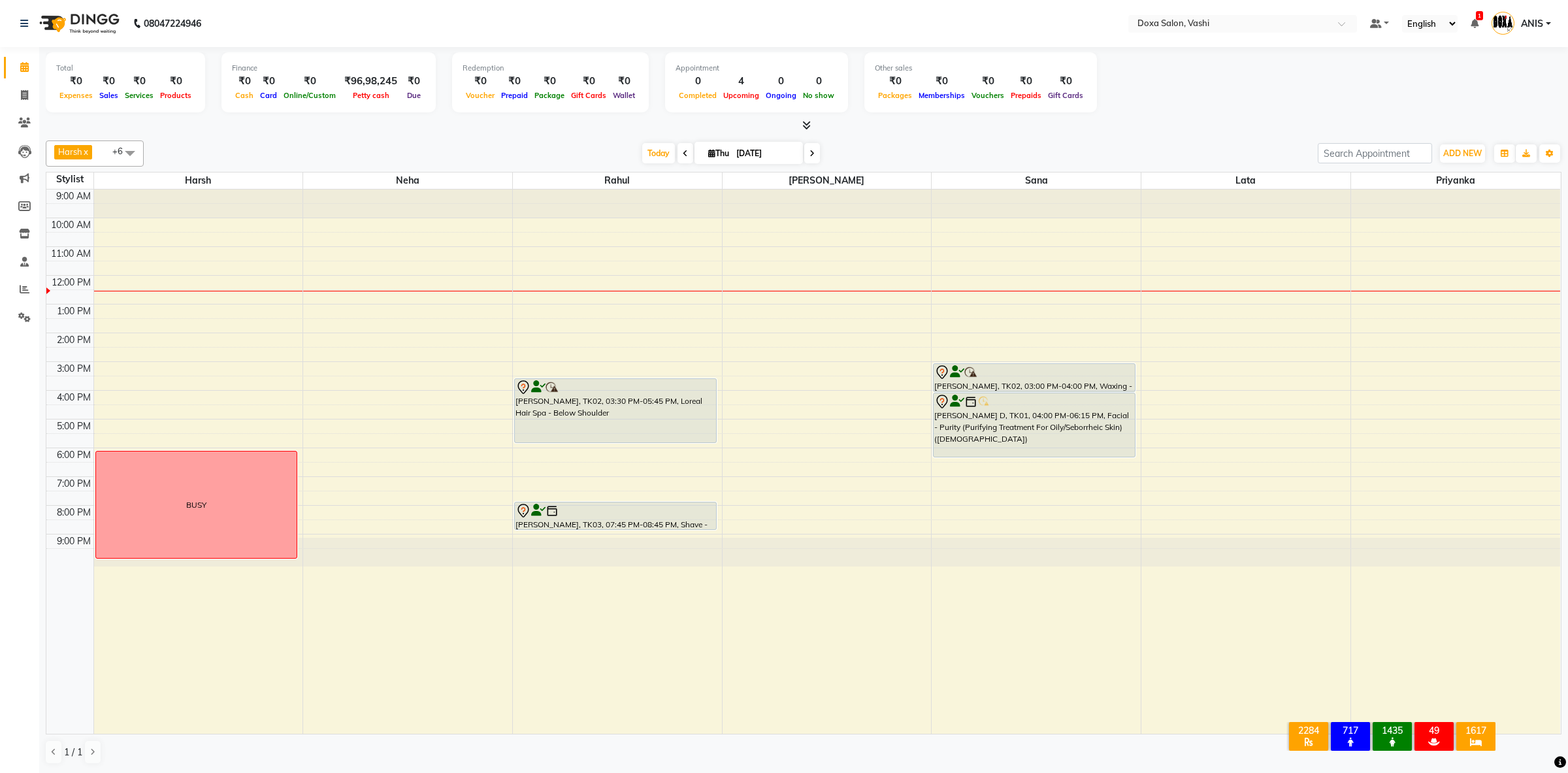
click at [748, 160] on input "[DATE]" at bounding box center [765, 154] width 65 height 20
select select "9"
select select "2025"
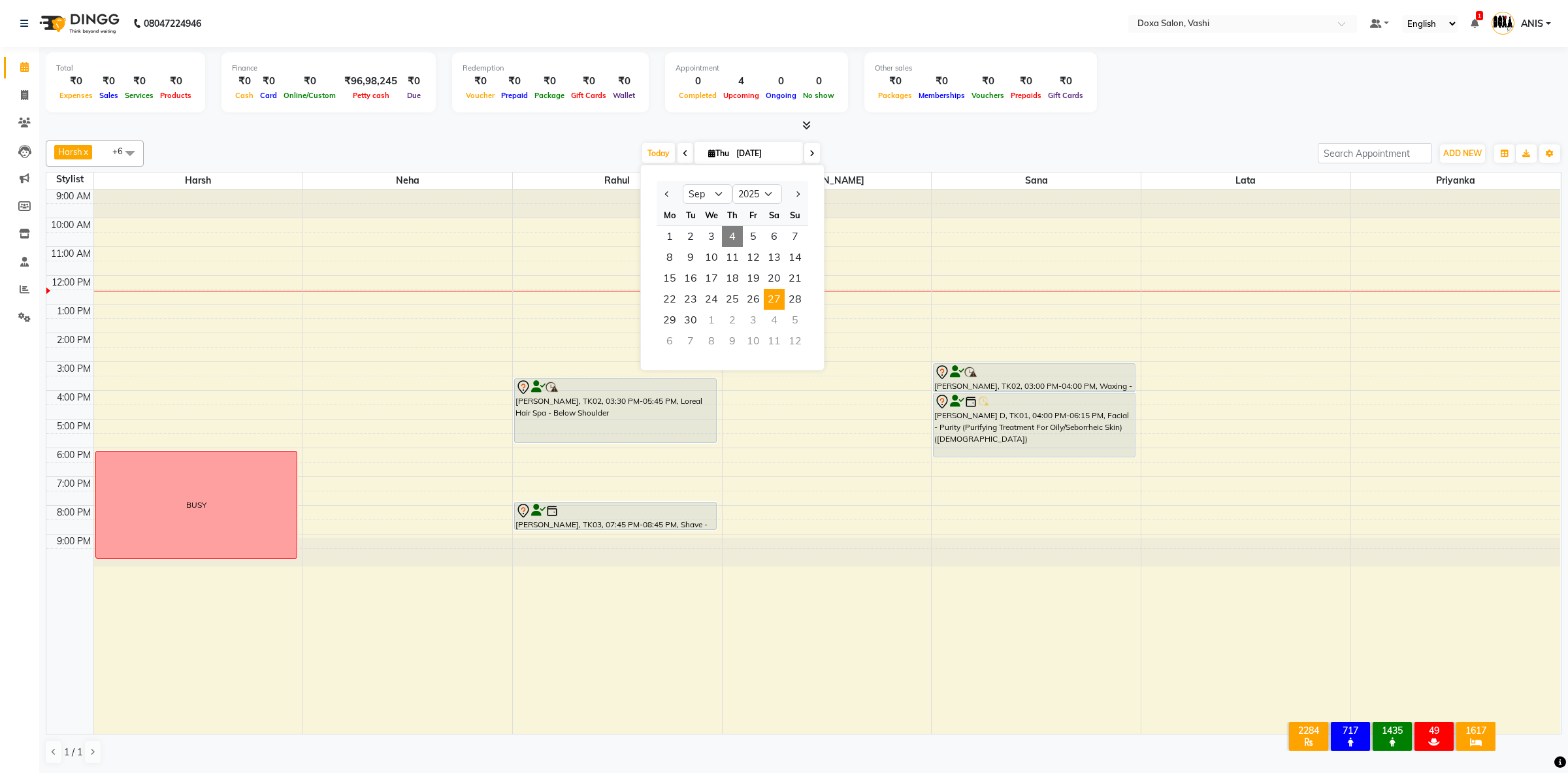
click at [775, 297] on span "27" at bounding box center [774, 300] width 21 height 21
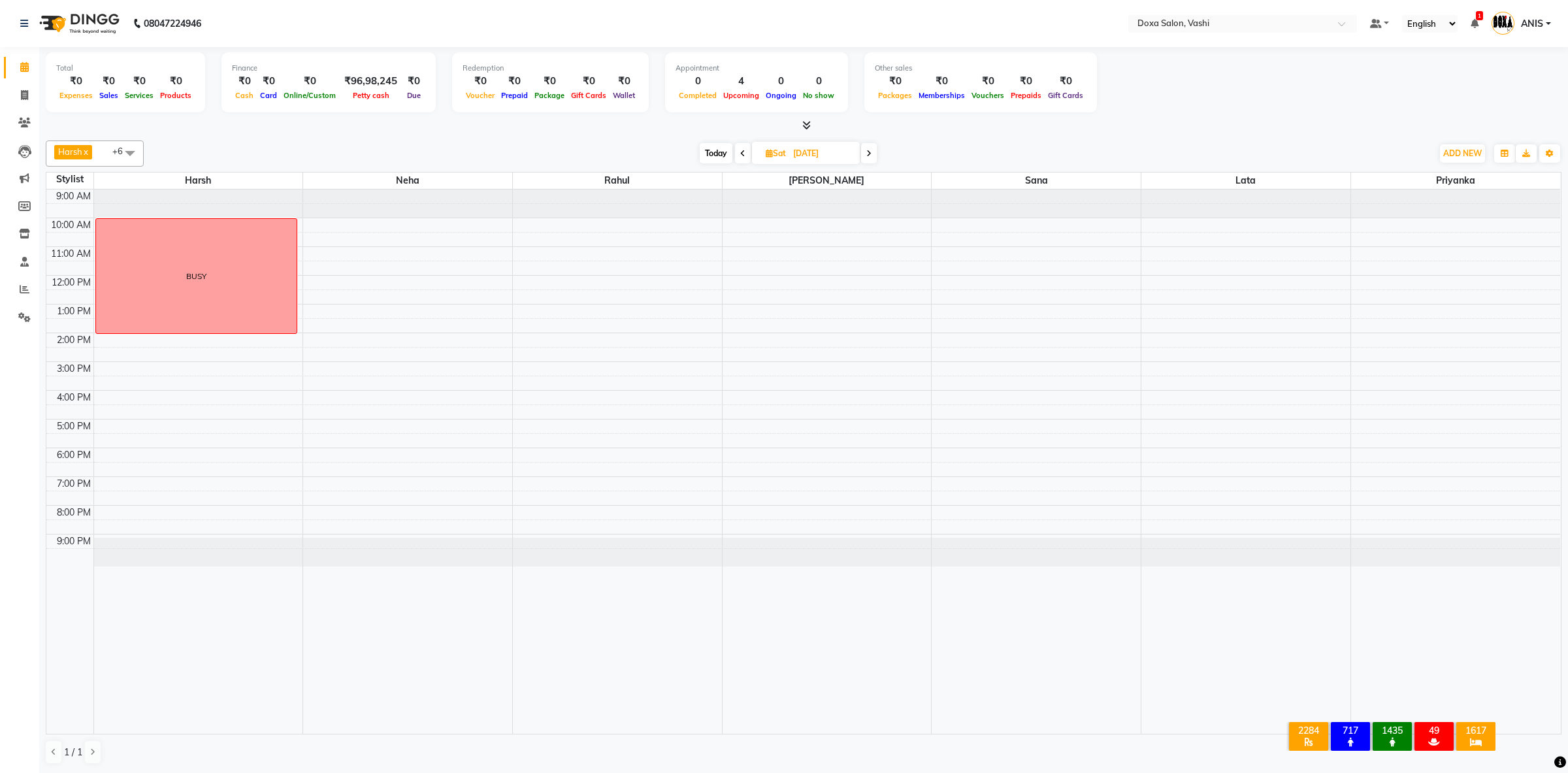
click at [696, 155] on div "Today Sat 27-09-2025" at bounding box center [787, 154] width 1275 height 20
click at [724, 156] on span "Today" at bounding box center [716, 153] width 33 height 20
type input "[DATE]"
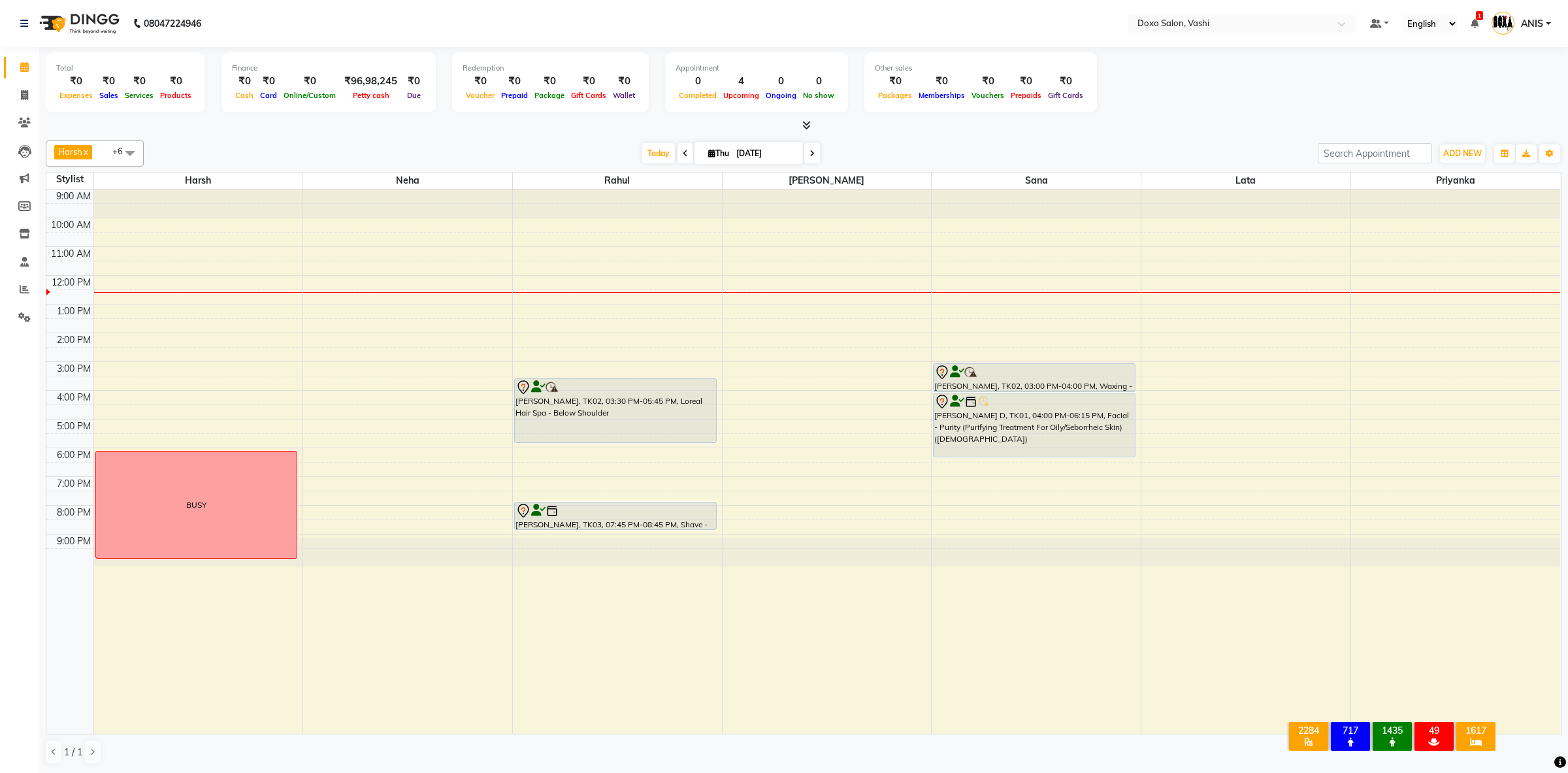
drag, startPoint x: 51, startPoint y: 419, endPoint x: 91, endPoint y: 535, distance: 122.7
click at [91, 535] on tbody "9:00 AM 10:00 AM 11:00 AM 12:00 PM 1:00 PM 2:00 PM 3:00 PM 4:00 PM 5:00 PM 6:00…" at bounding box center [803, 376] width 1514 height 373
drag, startPoint x: 56, startPoint y: 131, endPoint x: 861, endPoint y: 767, distance: 1025.9
click at [861, 767] on div "Total ₹0 Expenses ₹0 Sales ₹0 Services ₹0 Products Finance ₹0 Cash ₹0 Card ₹0 O…" at bounding box center [803, 410] width 1529 height 726
click at [841, 735] on td "9:00 AM 10:00 AM 11:00 AM 12:00 PM 1:00 PM 2:00 PM 3:00 PM 4:00 PM 5:00 PM 6:00…" at bounding box center [803, 462] width 1515 height 545
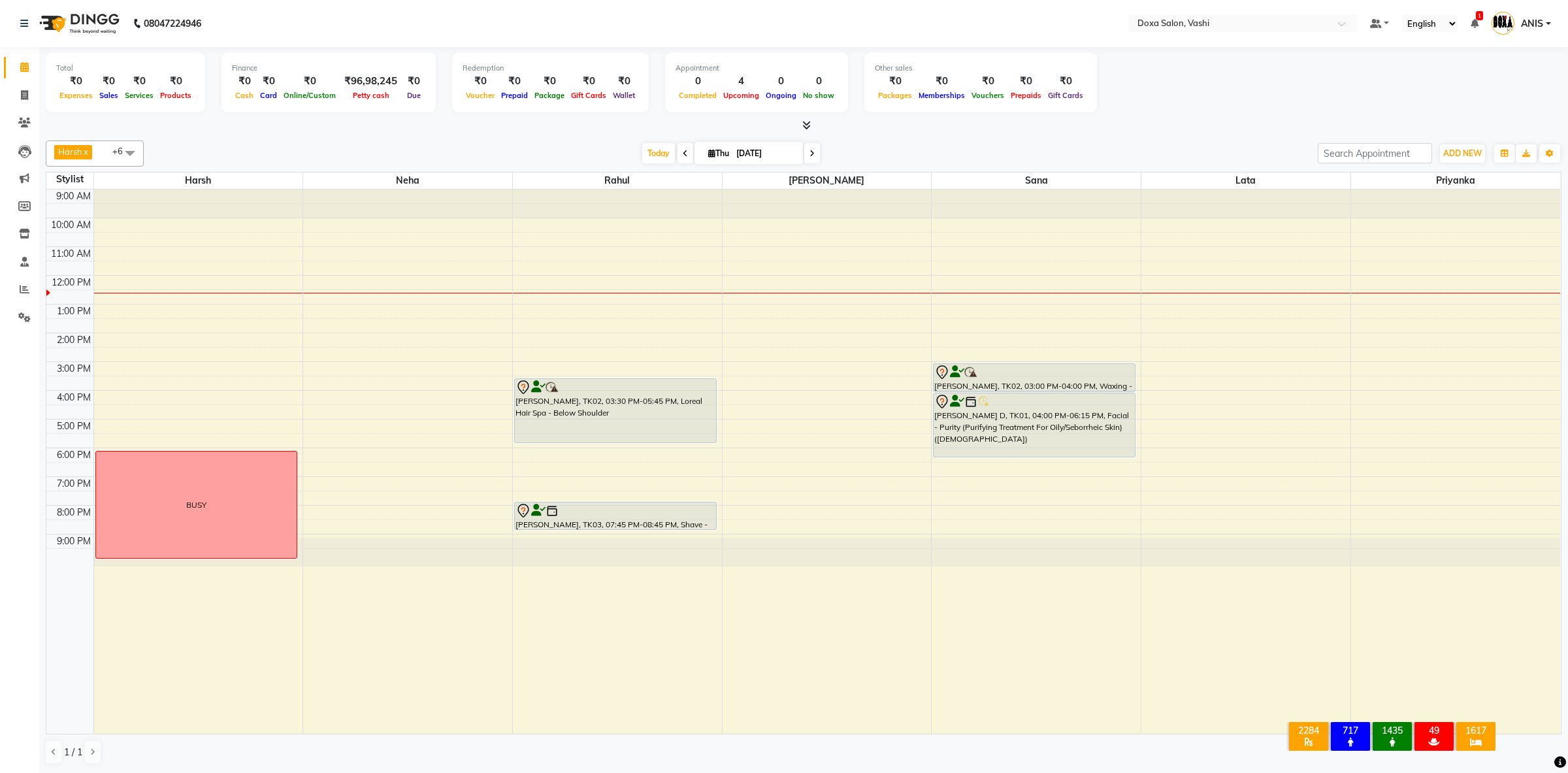
click at [990, 755] on div "1 / 1" at bounding box center [804, 752] width 1516 height 25
click at [610, 303] on div "9:00 AM 10:00 AM 11:00 AM 12:00 PM 1:00 PM 2:00 PM 3:00 PM 4:00 PM 5:00 PM 6:00…" at bounding box center [803, 462] width 1514 height 545
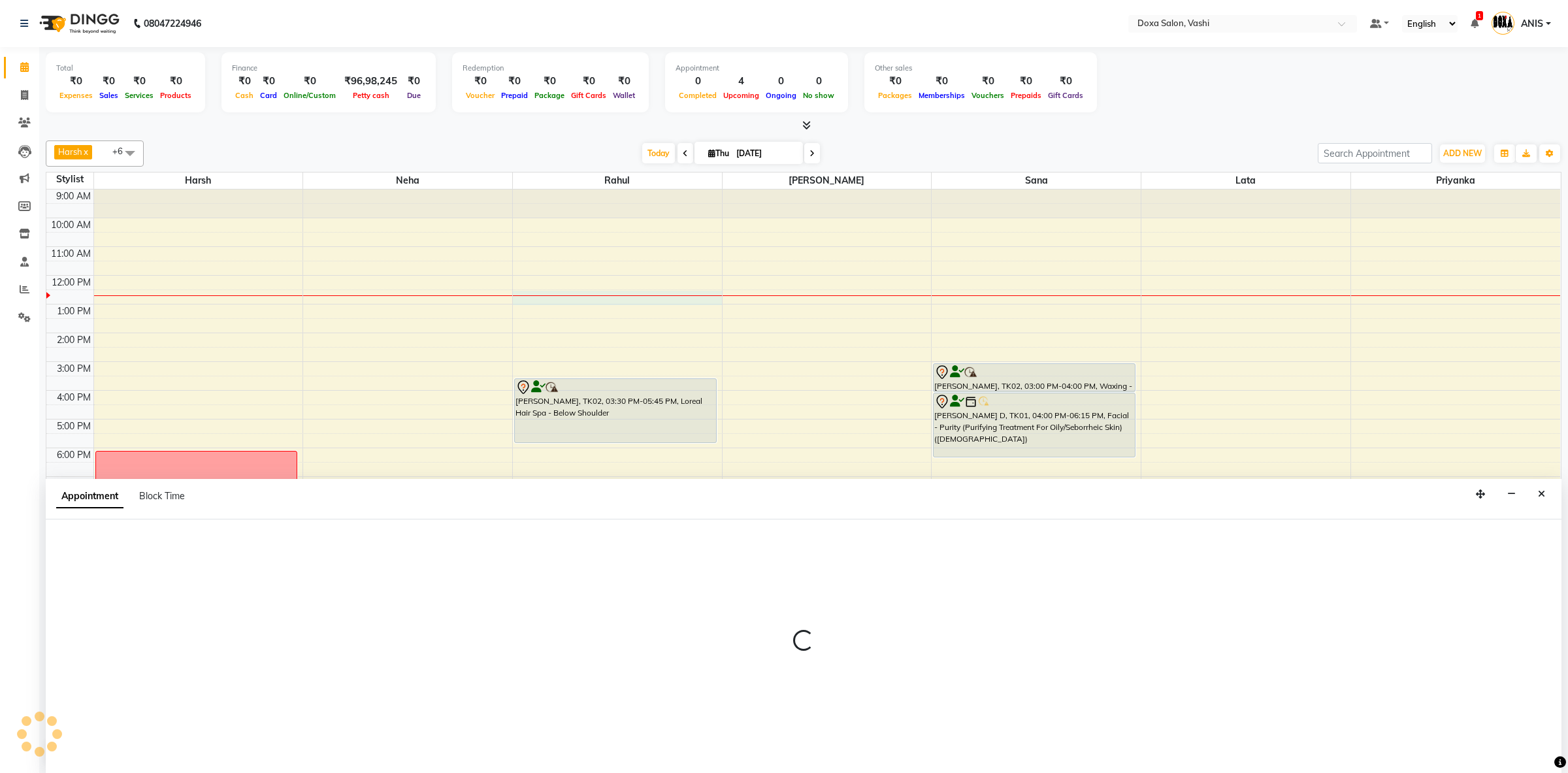
select select "11906"
select select "750"
select select "tentative"
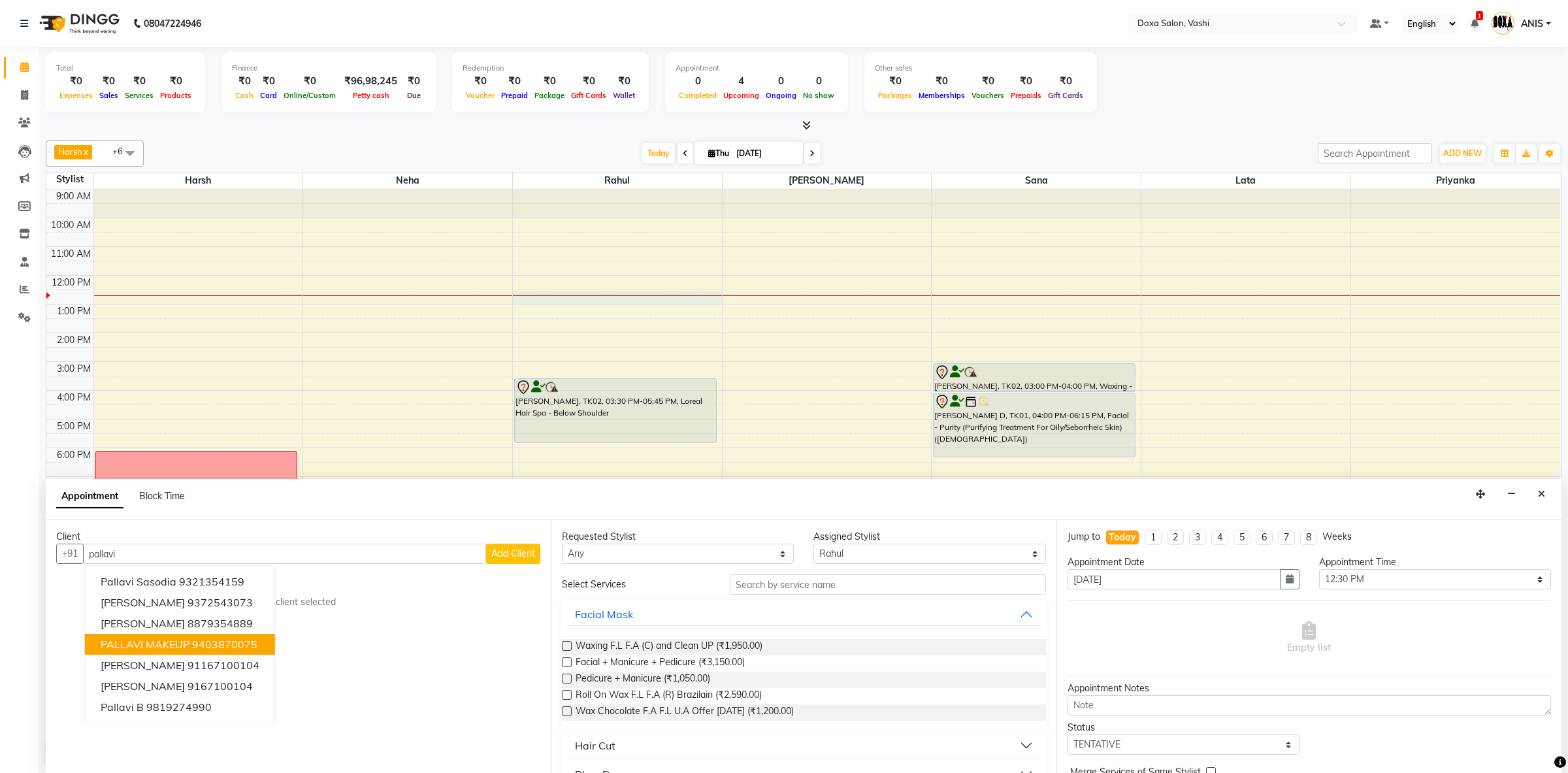
click at [260, 643] on button "PALLAVI MAKEUP 9403870075" at bounding box center [180, 644] width 190 height 21
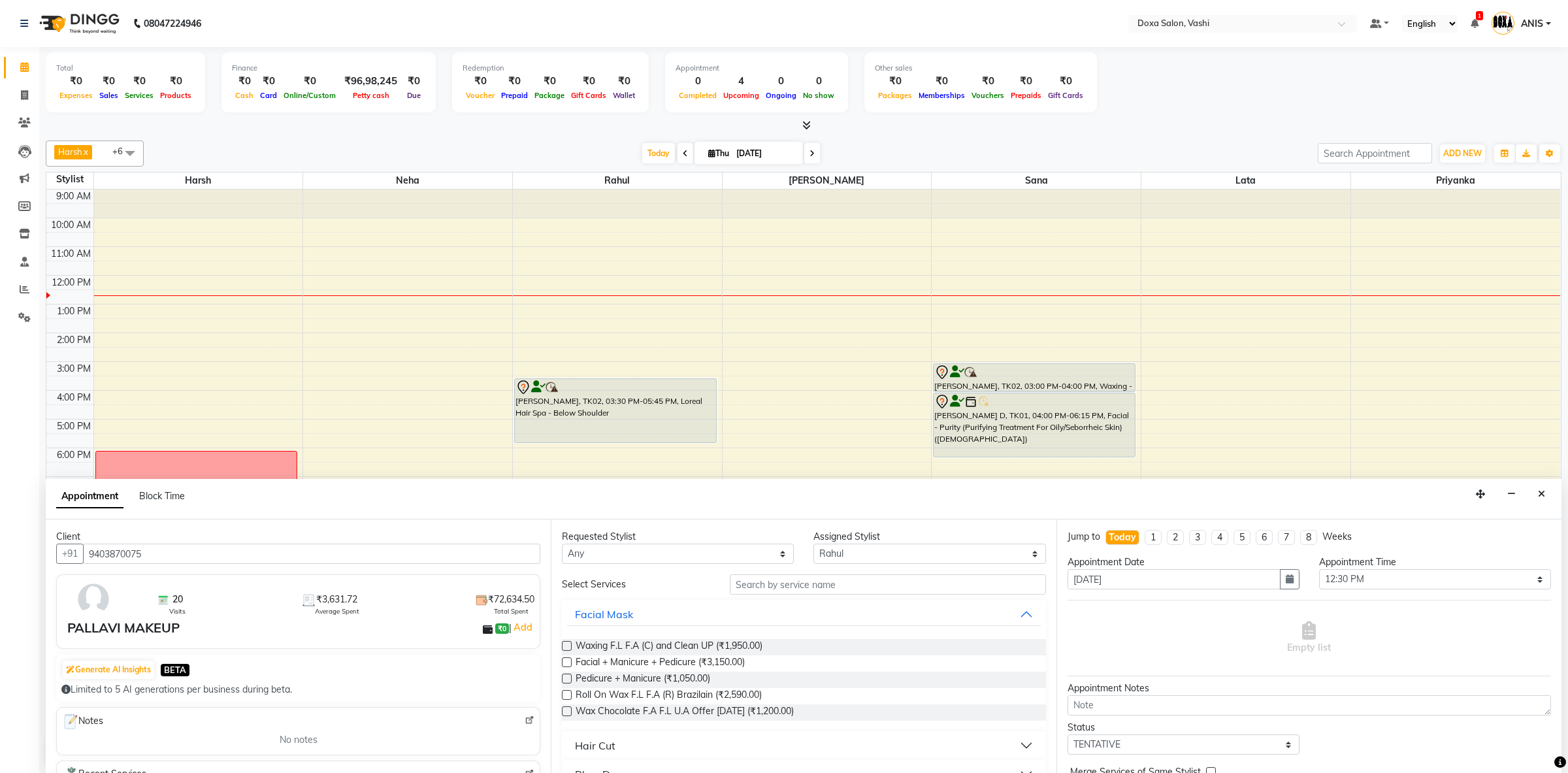
type input "9403870075"
click at [562, 544] on select "Any Faizan Harsh Lata Neha Niraj Prajwal Priyanka Rahul Sana" at bounding box center [677, 553] width 232 height 20
select select "11906"
click option "Rahul" at bounding box center [0, 0] width 0 height 0
drag, startPoint x: 783, startPoint y: 572, endPoint x: 768, endPoint y: 596, distance: 28.3
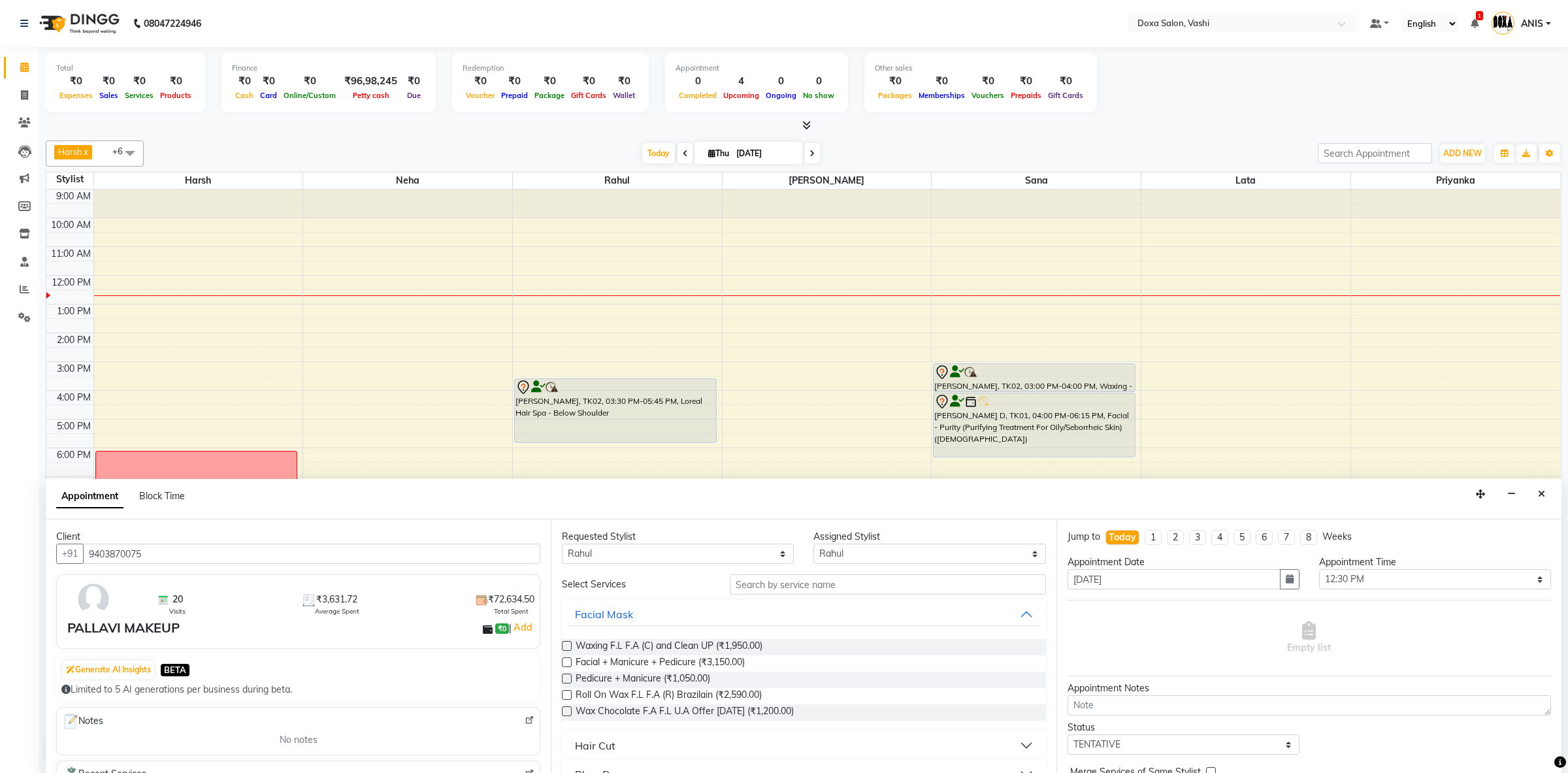
click at [783, 572] on div "Requested Stylist Any Faizan Harsh Lata Neha Niraj Prajwal Priyanka Rahul Sana …" at bounding box center [804, 646] width 505 height 254
click at [767, 585] on input "text" at bounding box center [888, 585] width 316 height 20
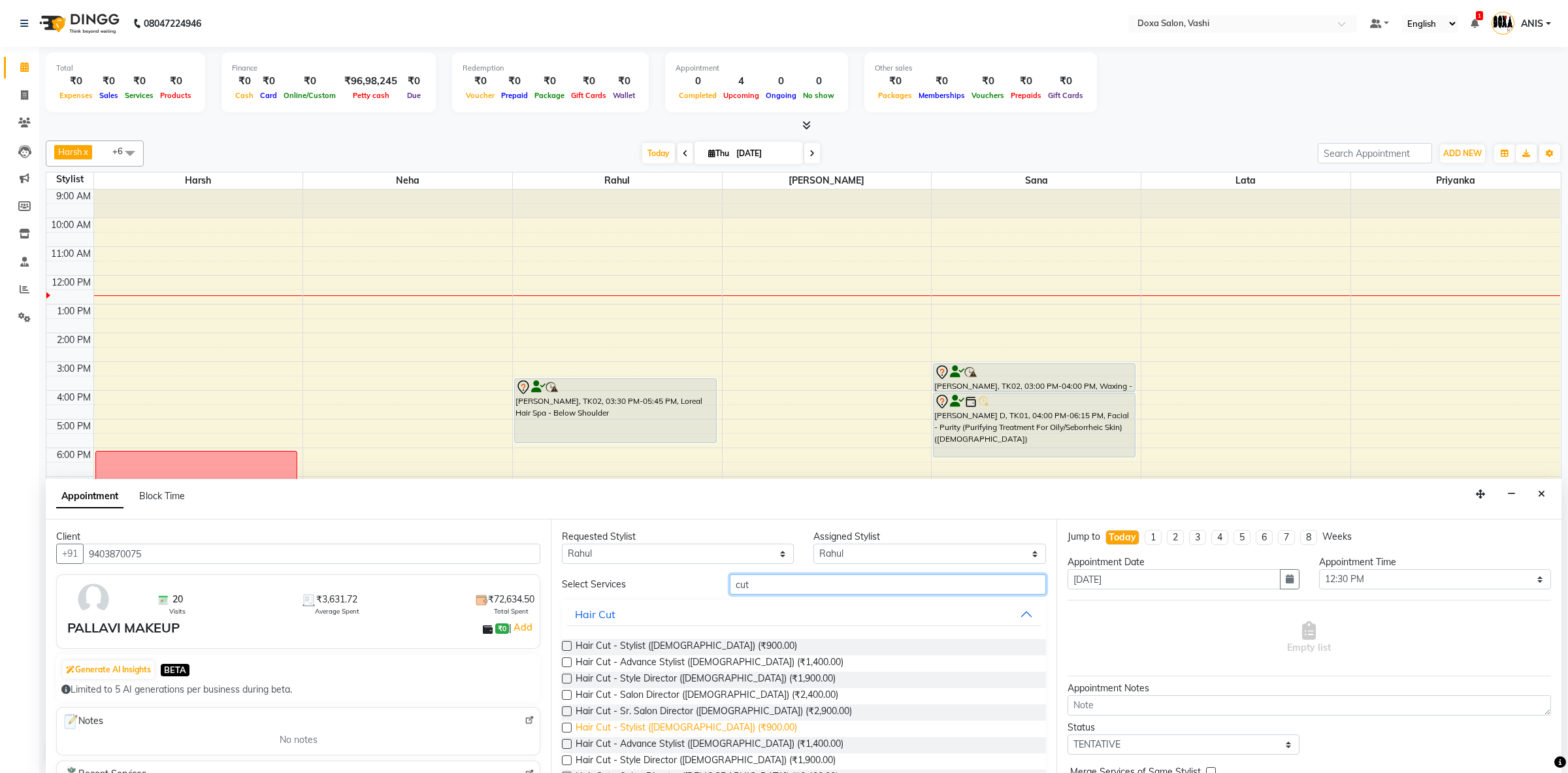
scroll to position [69, 0]
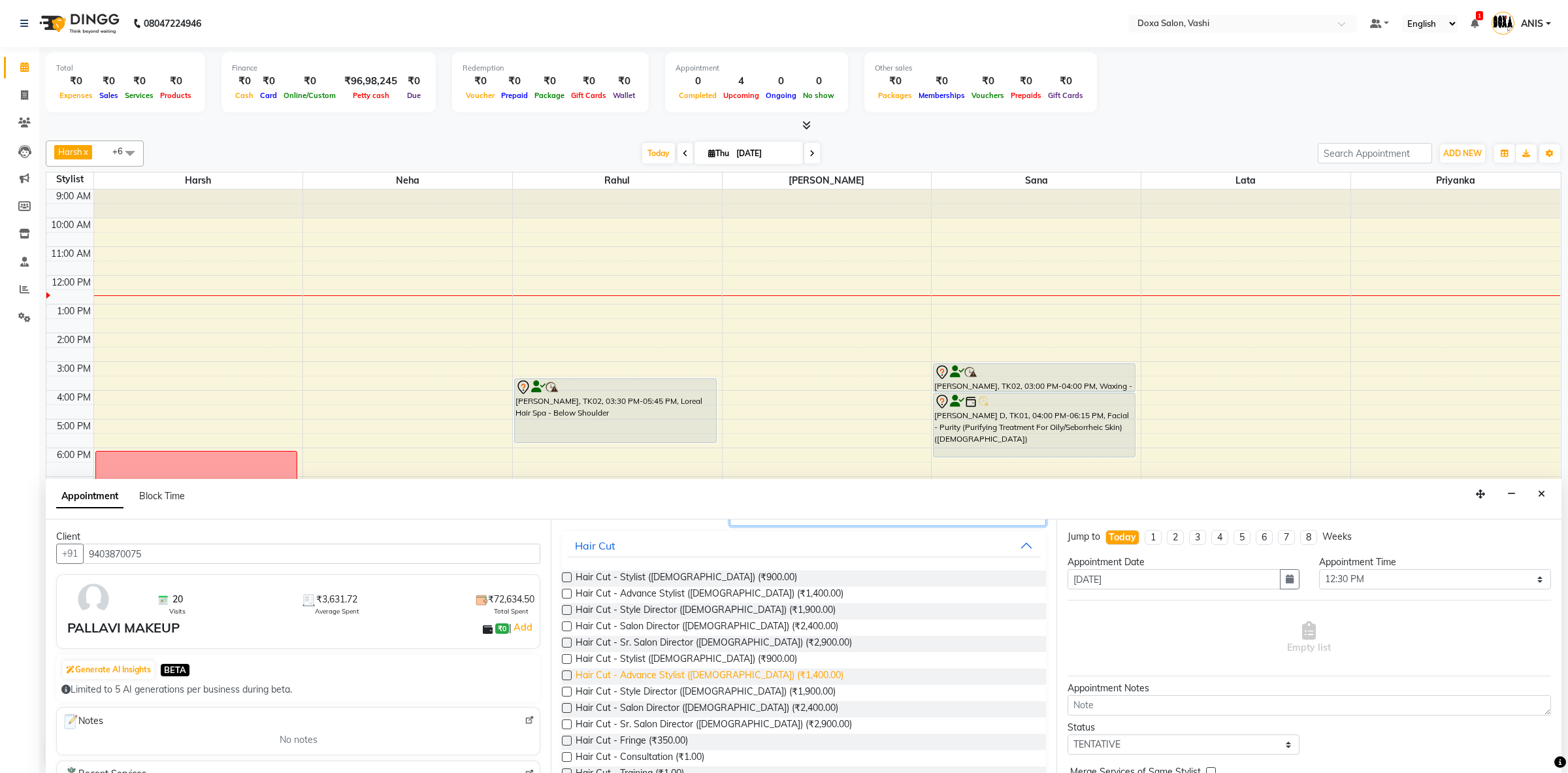
type input "cut"
click at [722, 673] on span "Hair Cut - Advance Stylist (Female) (₹1,400.00)" at bounding box center [709, 677] width 268 height 17
checkbox input "false"
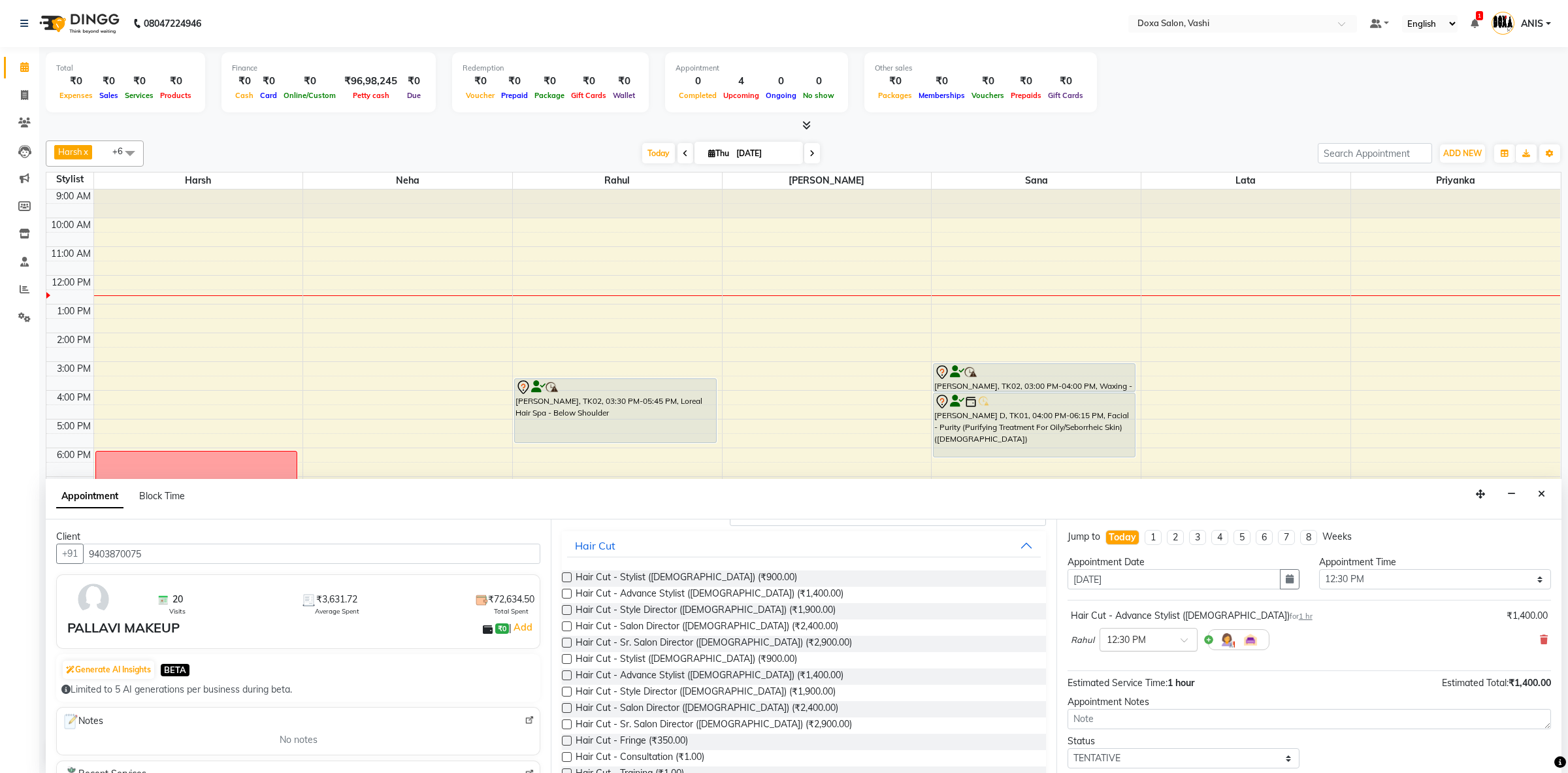
click at [1185, 647] on span at bounding box center [1189, 644] width 16 height 14
click at [1132, 691] on div "12:45 PM" at bounding box center [1149, 688] width 96 height 24
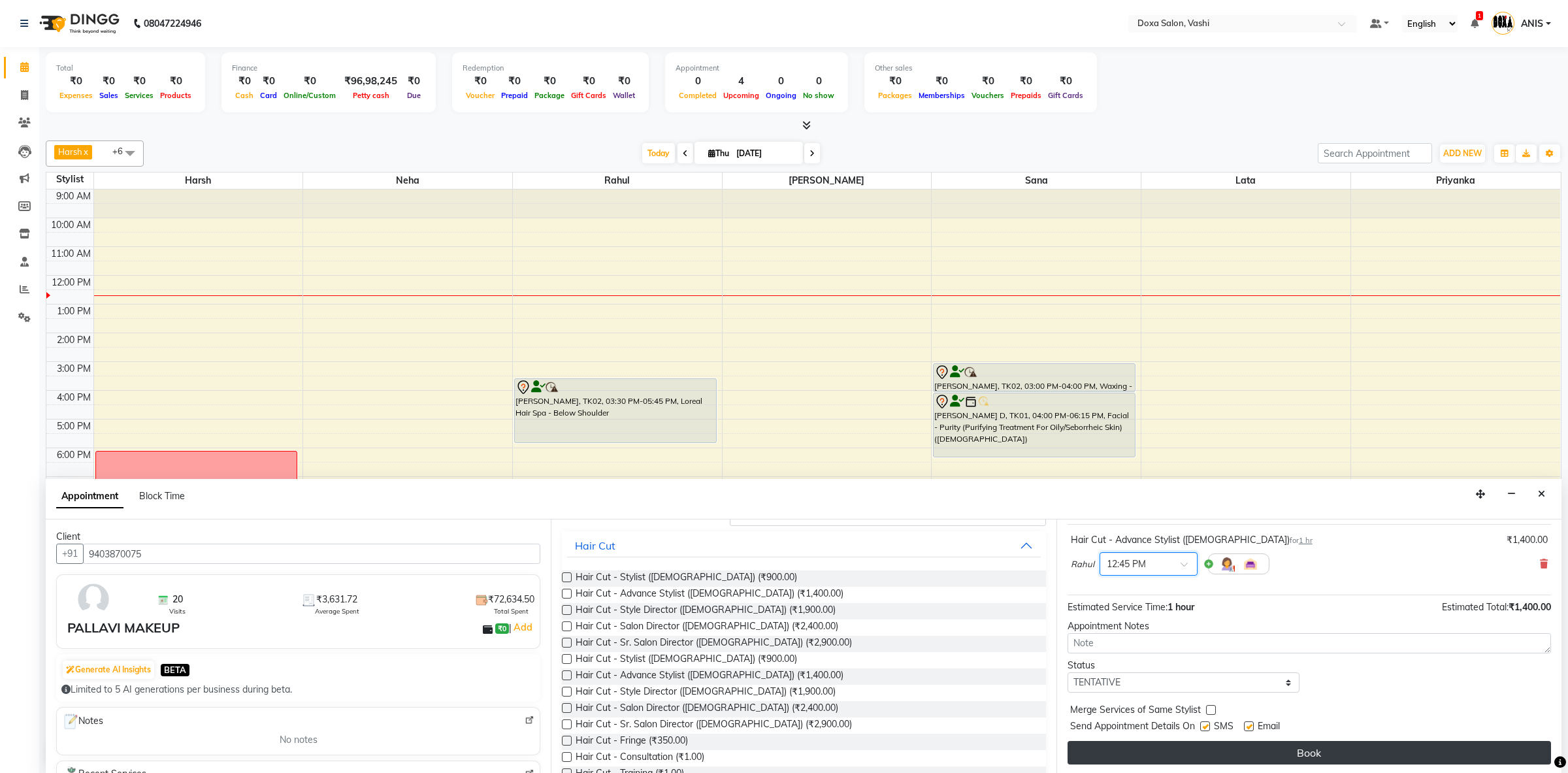
scroll to position [79, 0]
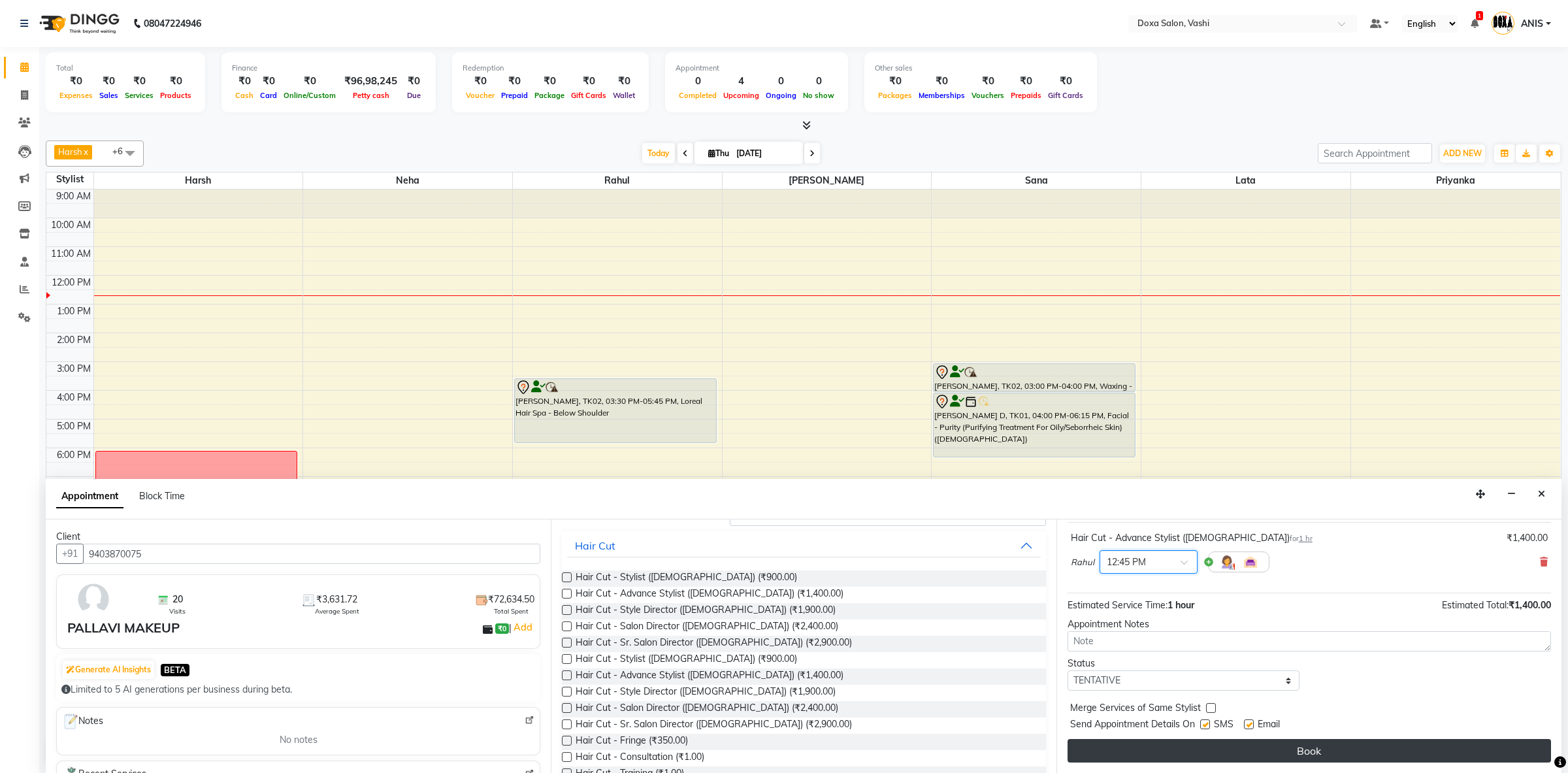
click at [1209, 749] on button "Book" at bounding box center [1309, 750] width 484 height 23
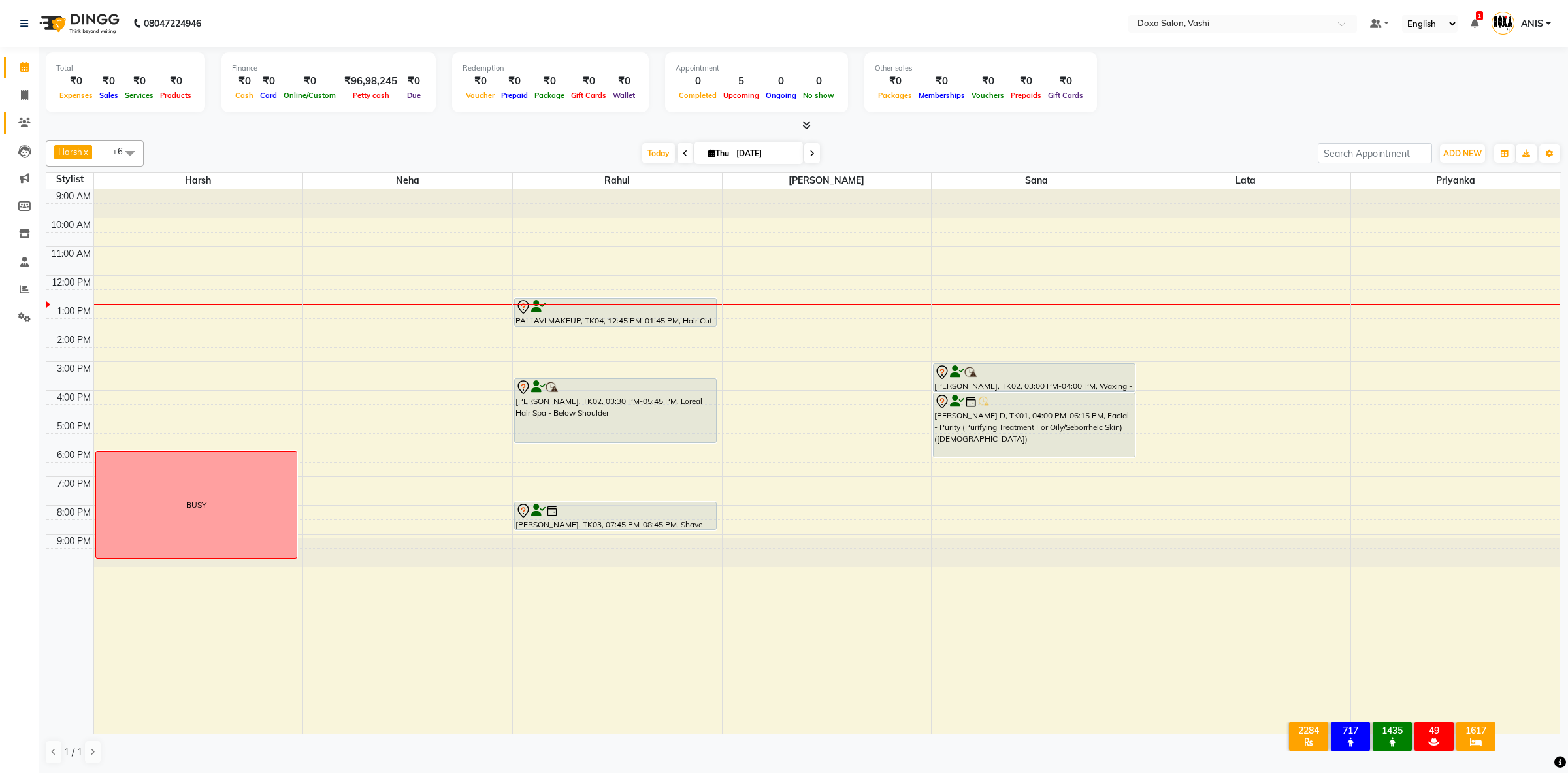
click at [10, 116] on link "Clients" at bounding box center [20, 122] width 31 height 22
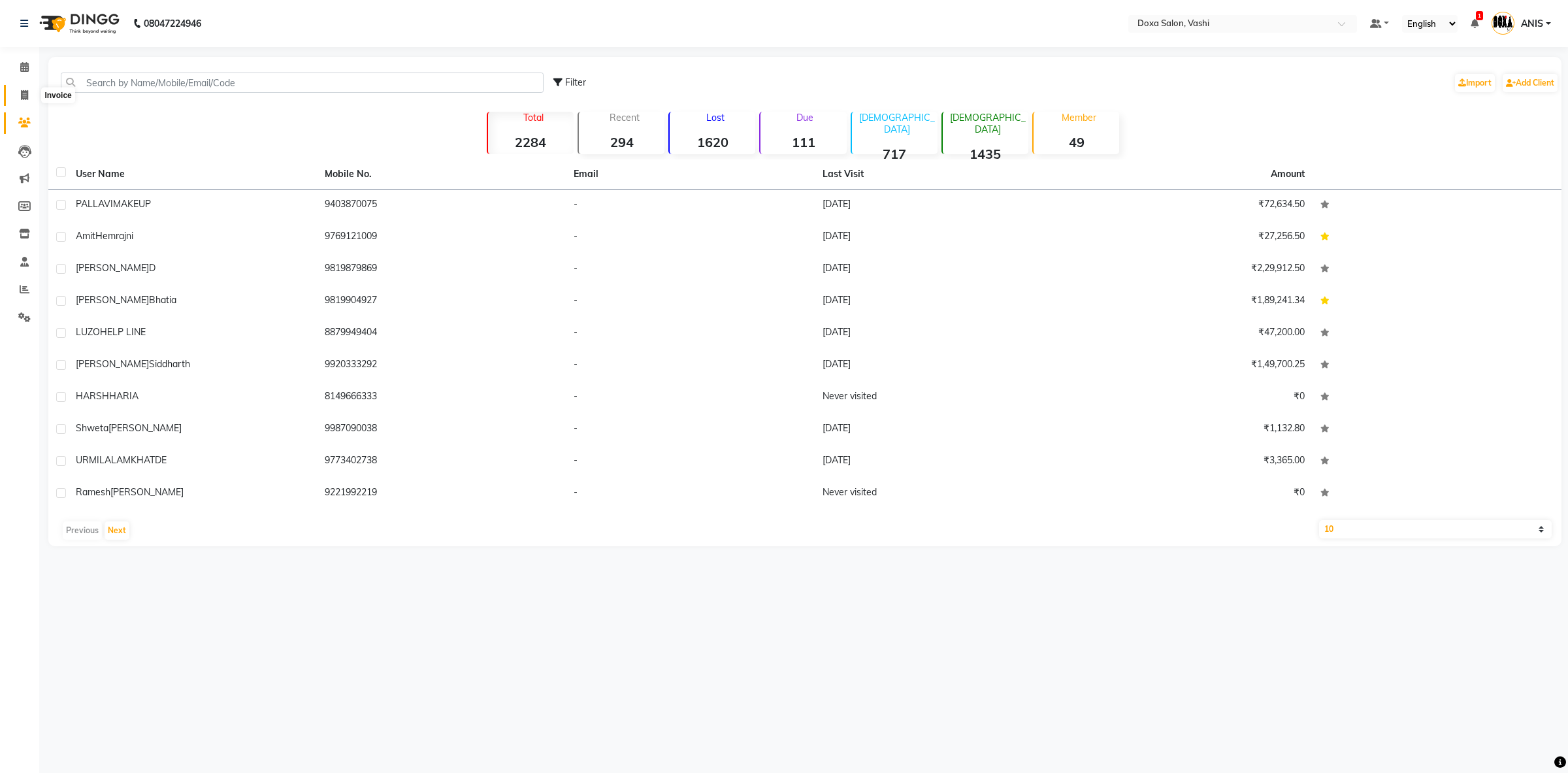
click at [25, 100] on icon at bounding box center [24, 95] width 7 height 10
select select "416"
select select "service"
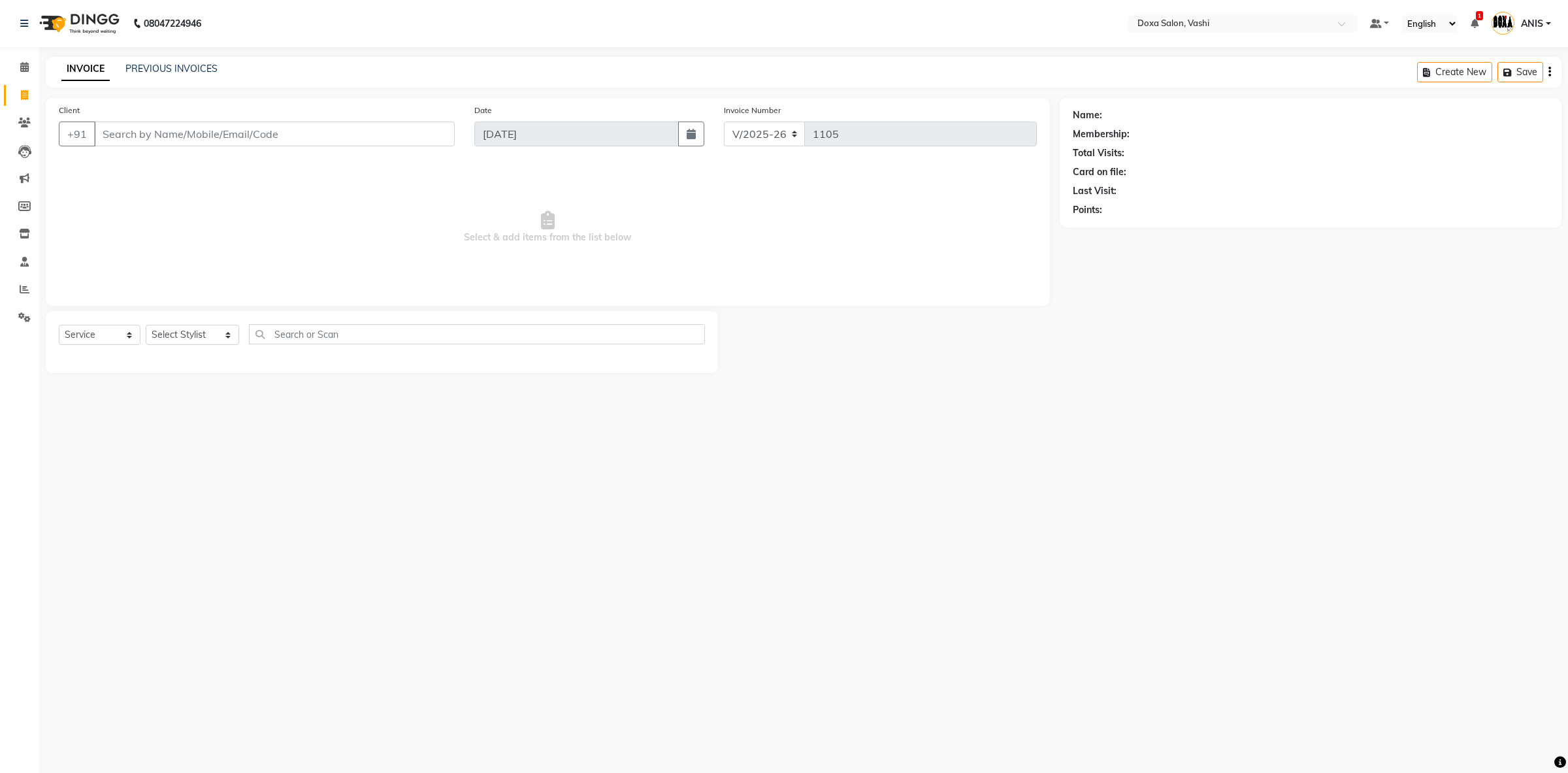
click at [187, 62] on div "INVOICE PREVIOUS INVOICES Create New Save" at bounding box center [804, 71] width 1516 height 30
click at [192, 70] on link "PREVIOUS INVOICES" at bounding box center [172, 69] width 92 height 12
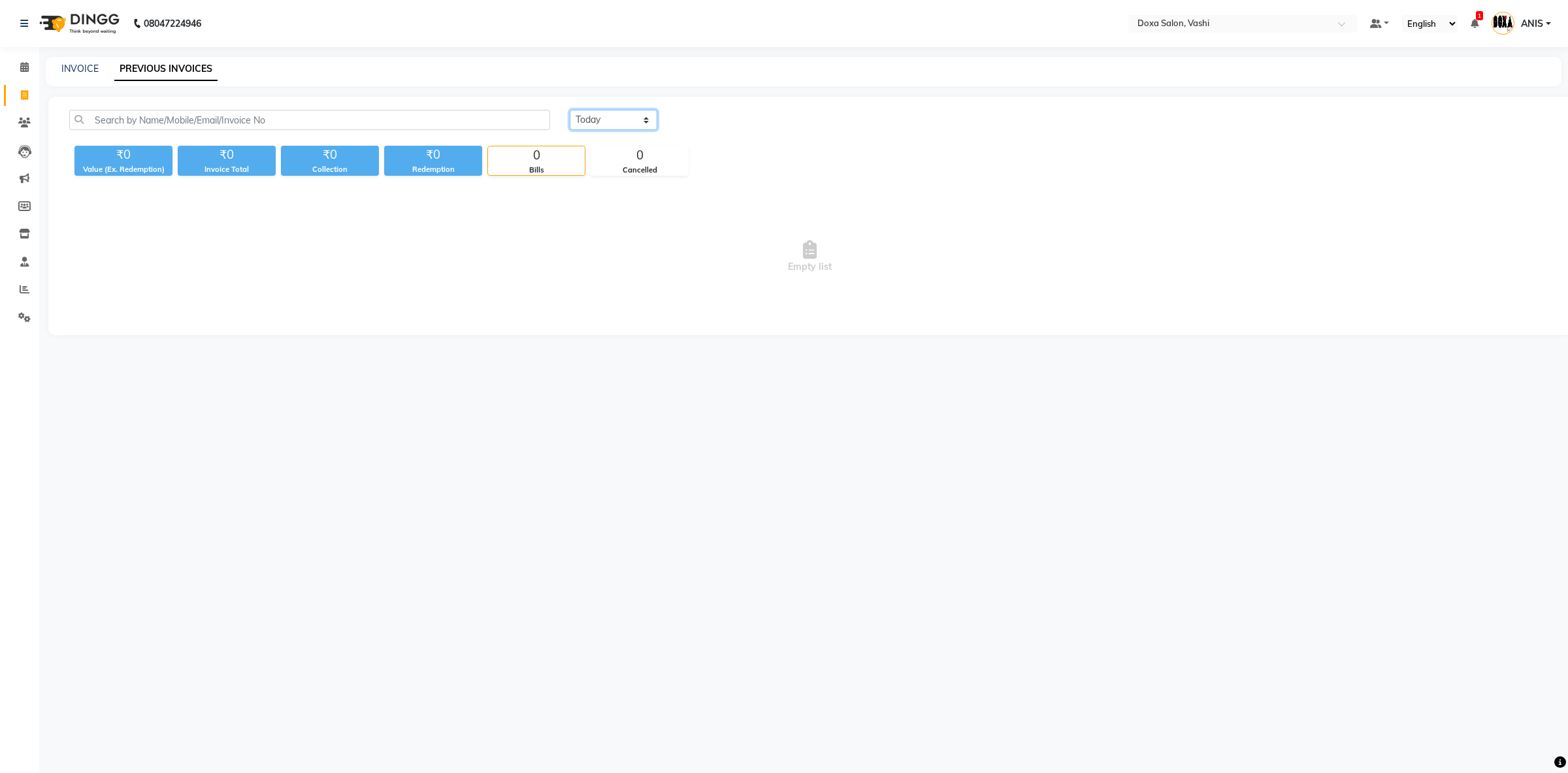
click at [570, 109] on select "Today Yesterday Custom Range" at bounding box center [613, 119] width 88 height 20
select select "range"
click option "Custom Range" at bounding box center [0, 0] width 0 height 0
click at [696, 115] on input "[DATE]" at bounding box center [720, 120] width 91 height 18
select select "9"
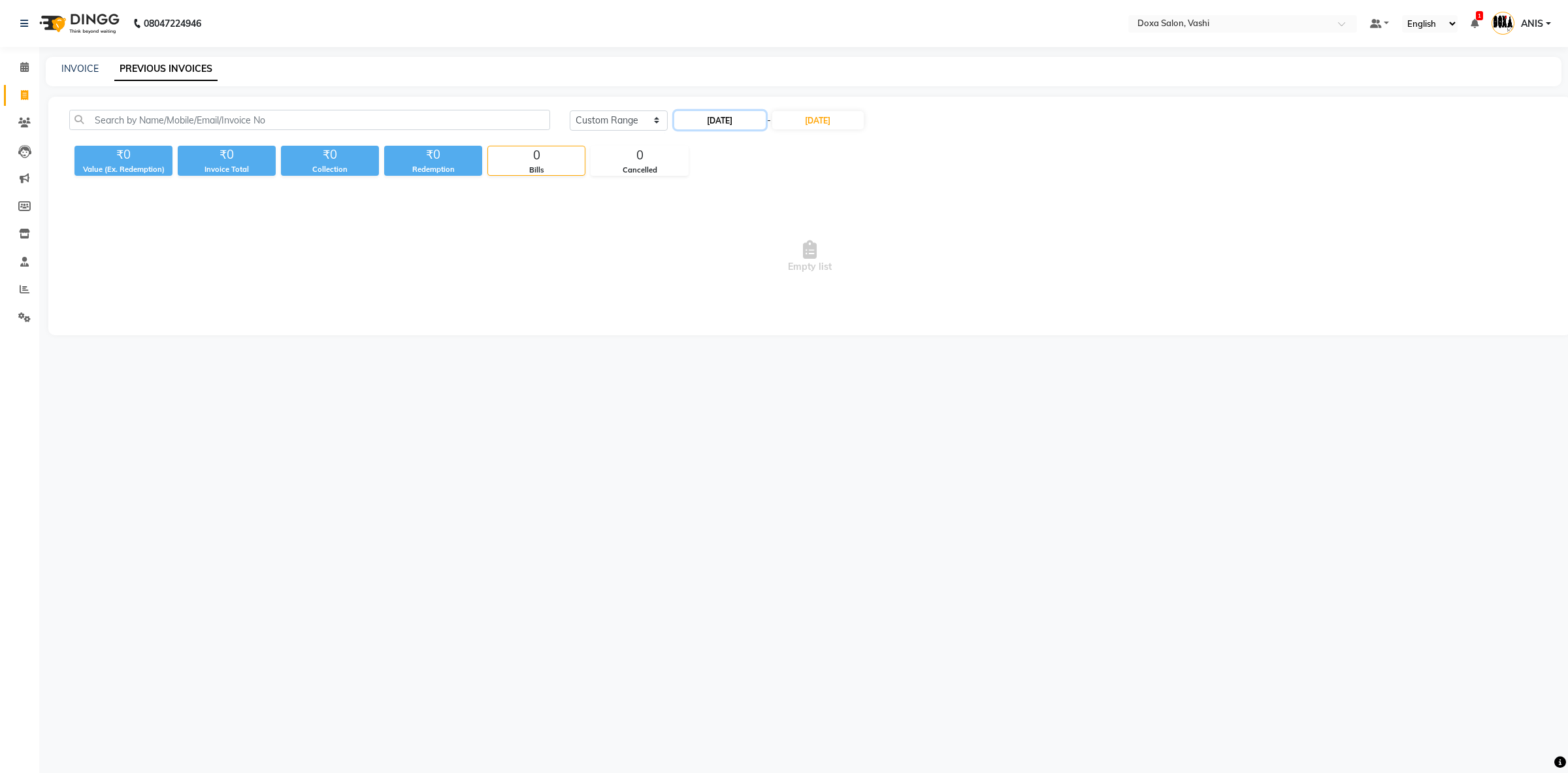
select select "2025"
click at [702, 135] on select "Jan Feb Mar Apr May Jun Jul Aug Sep Oct Nov Dec" at bounding box center [726, 145] width 49 height 20
select select "8"
click option "Aug" at bounding box center [0, 0] width 0 height 0
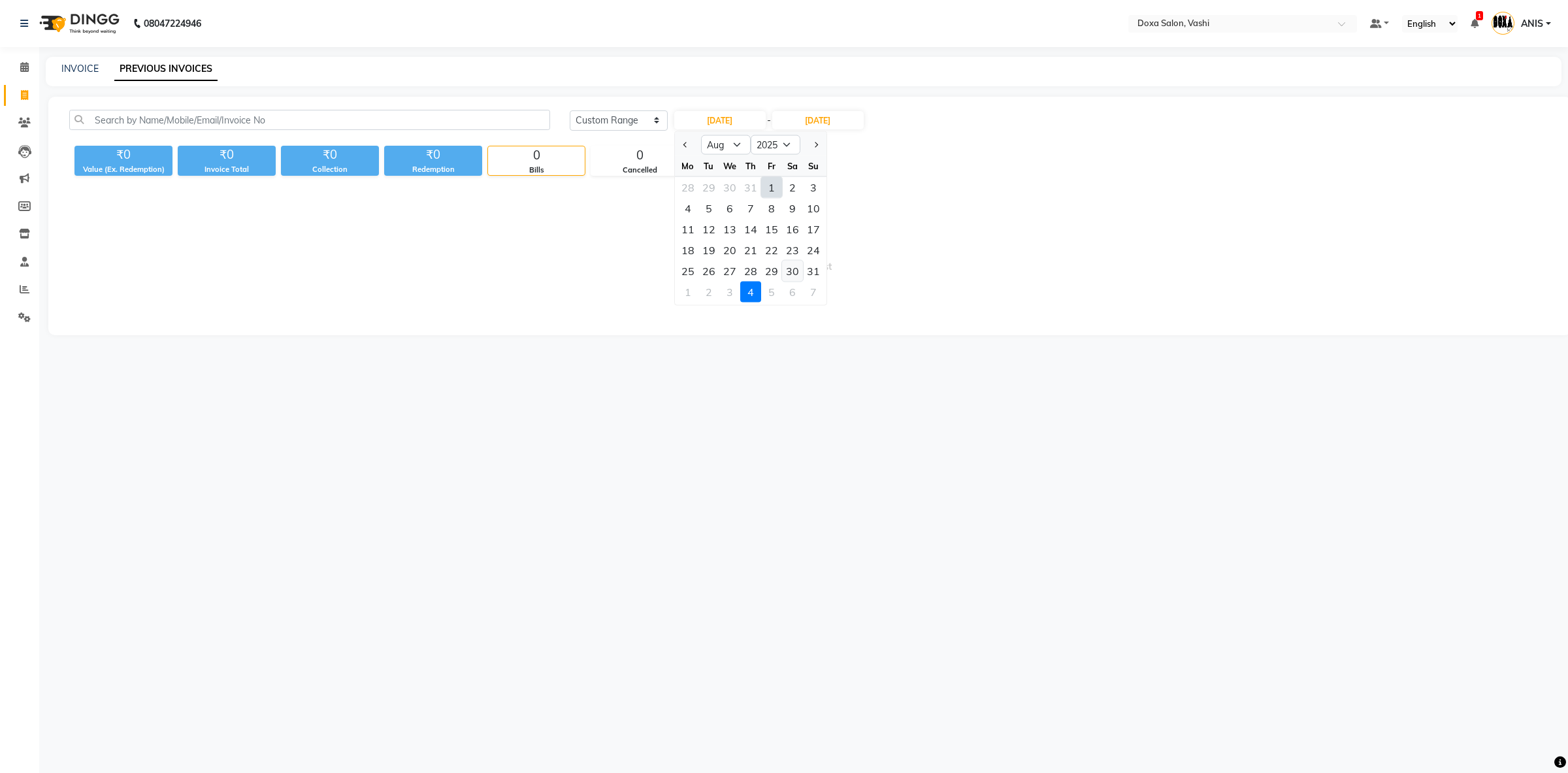
click at [791, 278] on div "30" at bounding box center [793, 271] width 21 height 21
type input "30-08-2025"
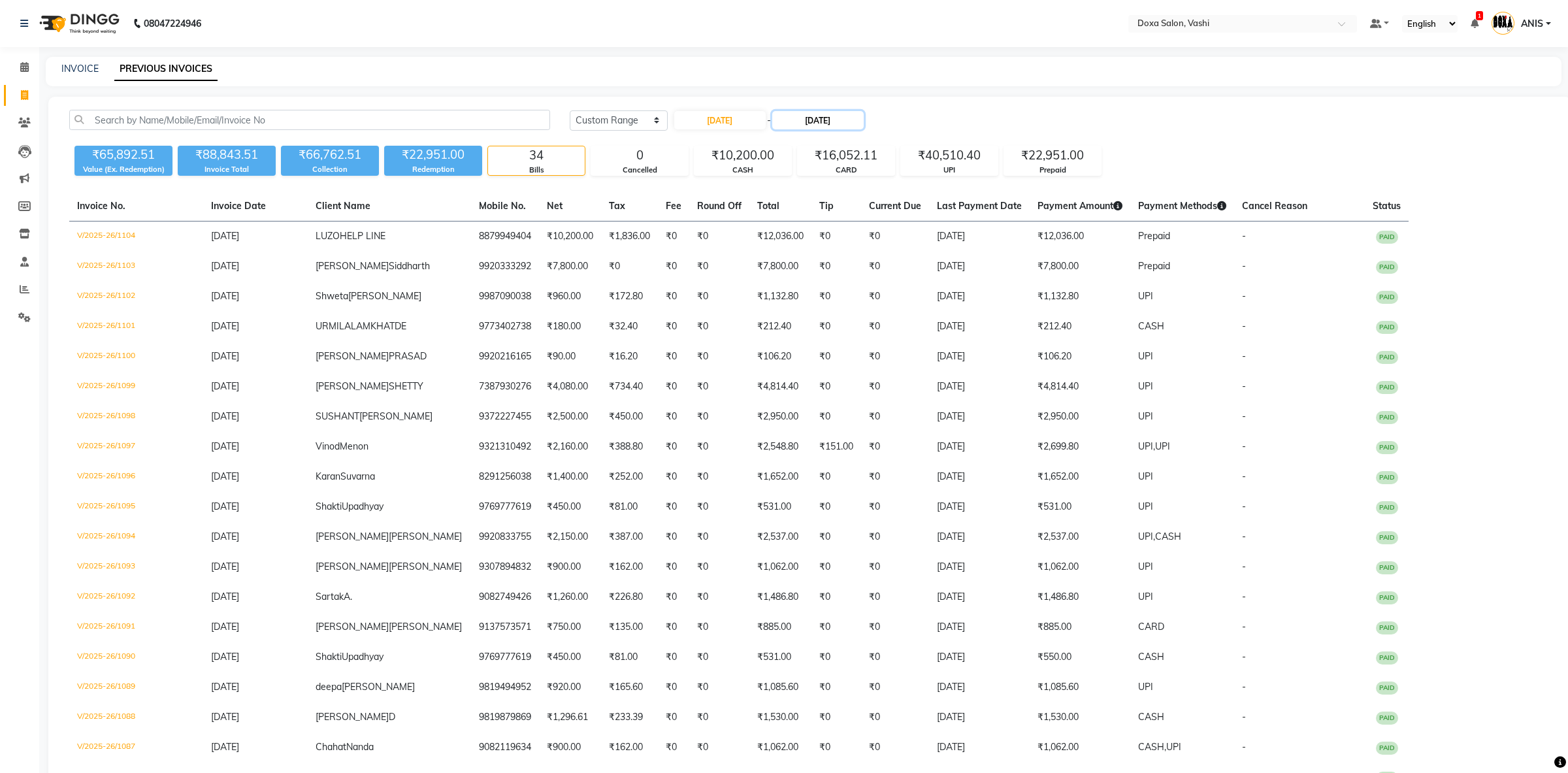
click at [831, 127] on input "[DATE]" at bounding box center [818, 120] width 91 height 18
click at [794, 149] on button "Previous month" at bounding box center [794, 145] width 11 height 21
select select "8"
click at [901, 274] on div "30" at bounding box center [901, 271] width 21 height 21
type input "30-08-2025"
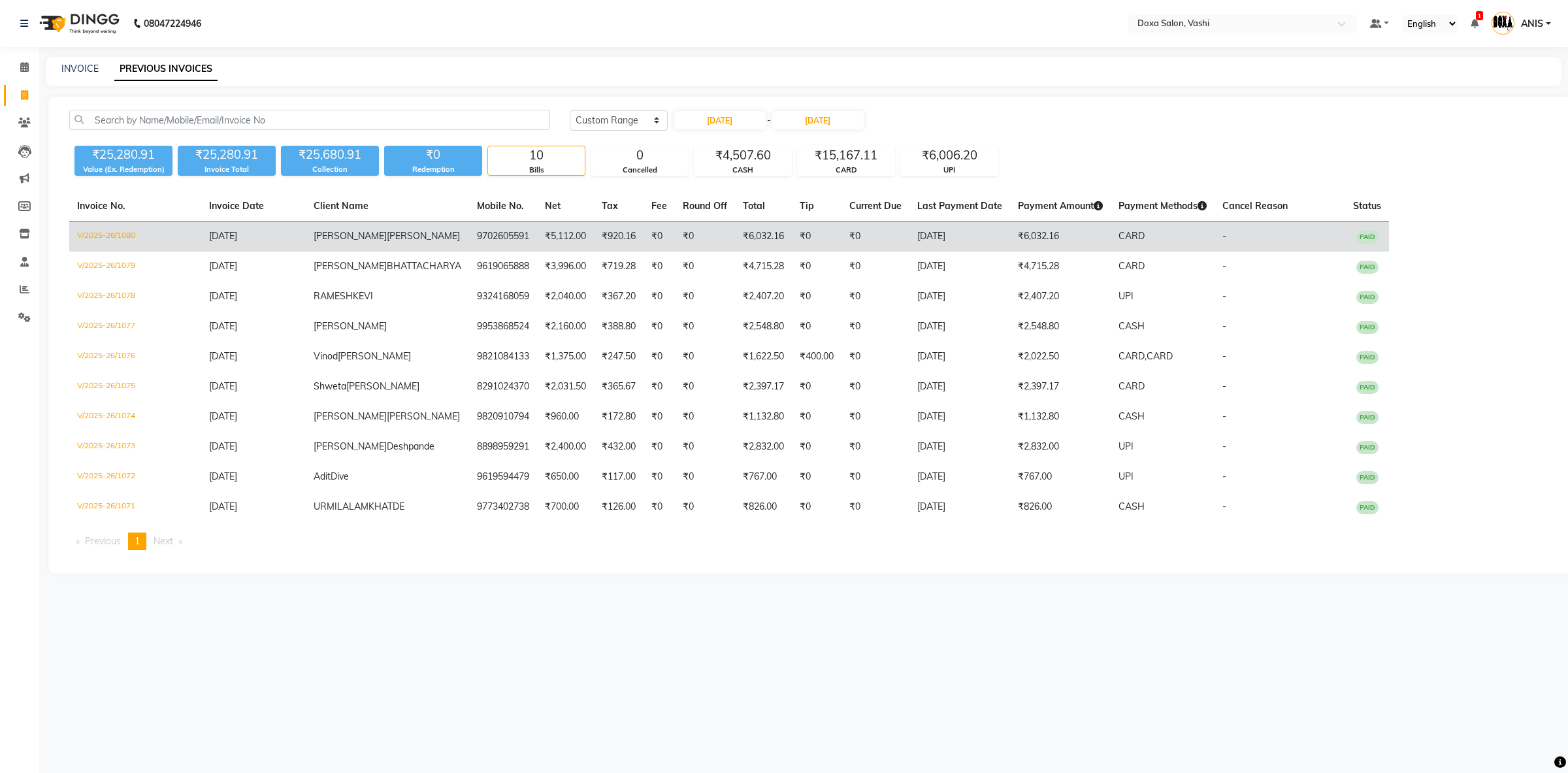
click at [415, 238] on td "AMITA PISHARODY" at bounding box center [387, 236] width 163 height 30
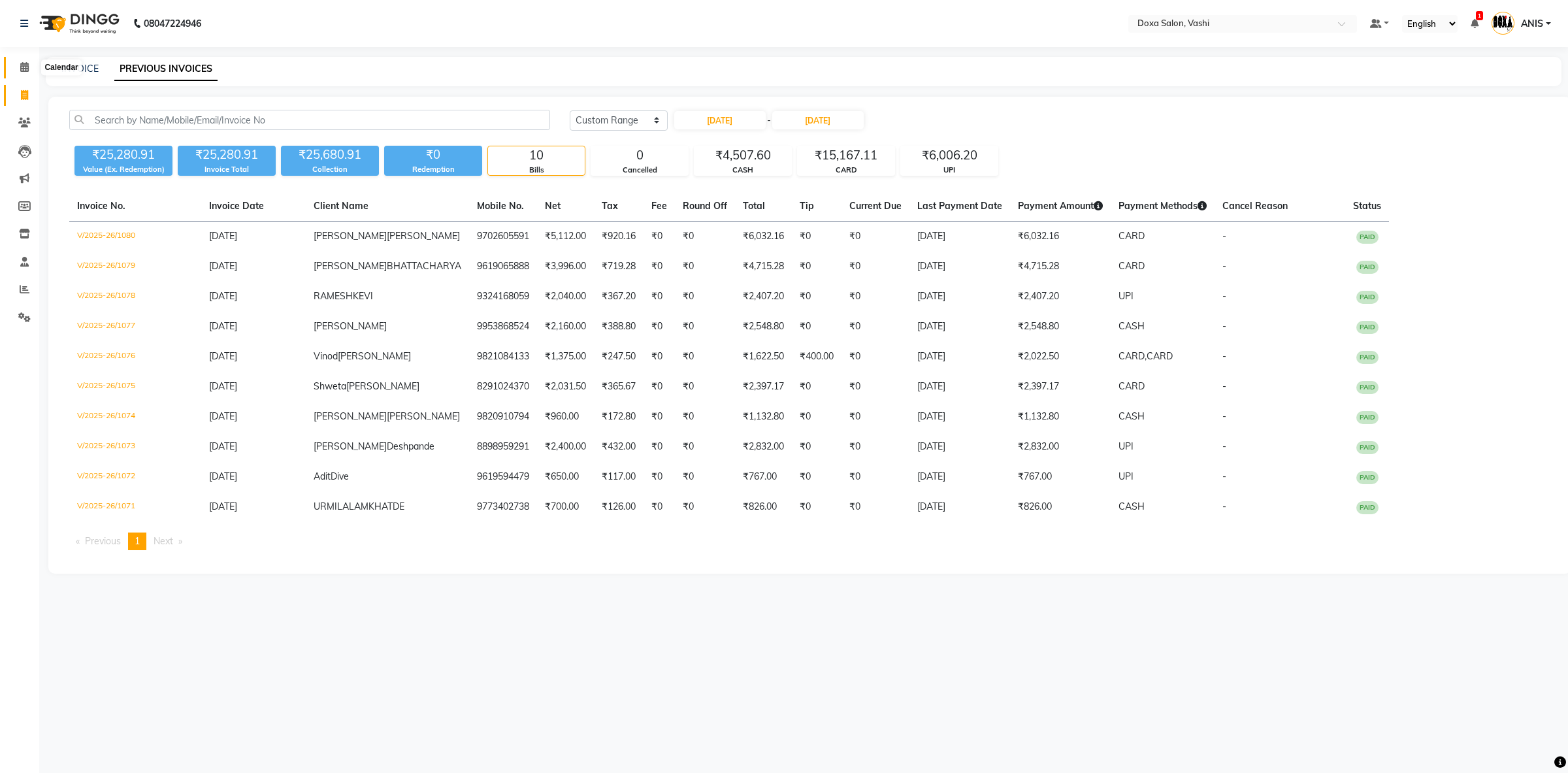
click at [23, 70] on icon at bounding box center [24, 67] width 9 height 10
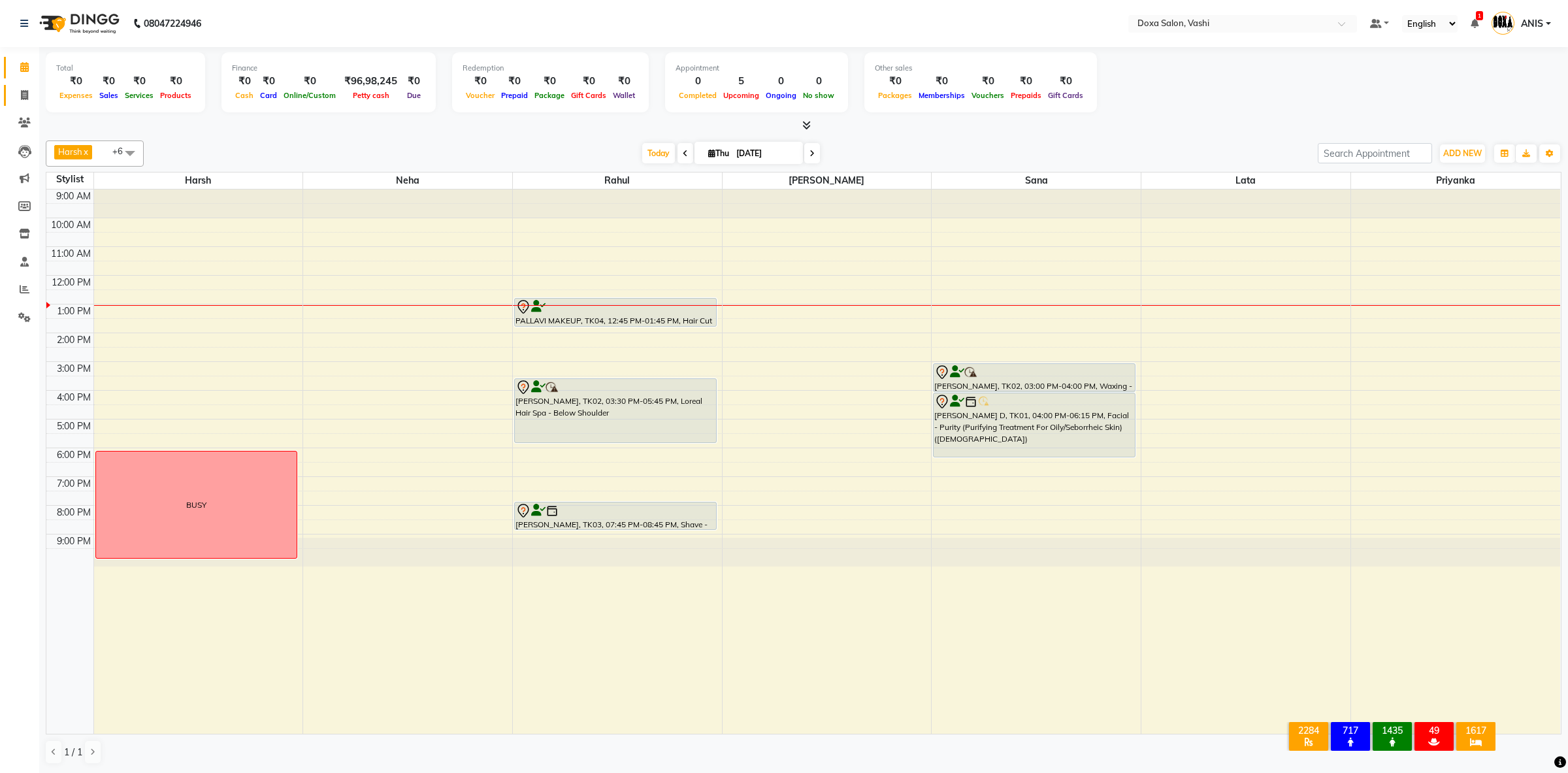
click at [18, 88] on link "Invoice" at bounding box center [20, 96] width 31 height 22
select select "416"
select select "service"
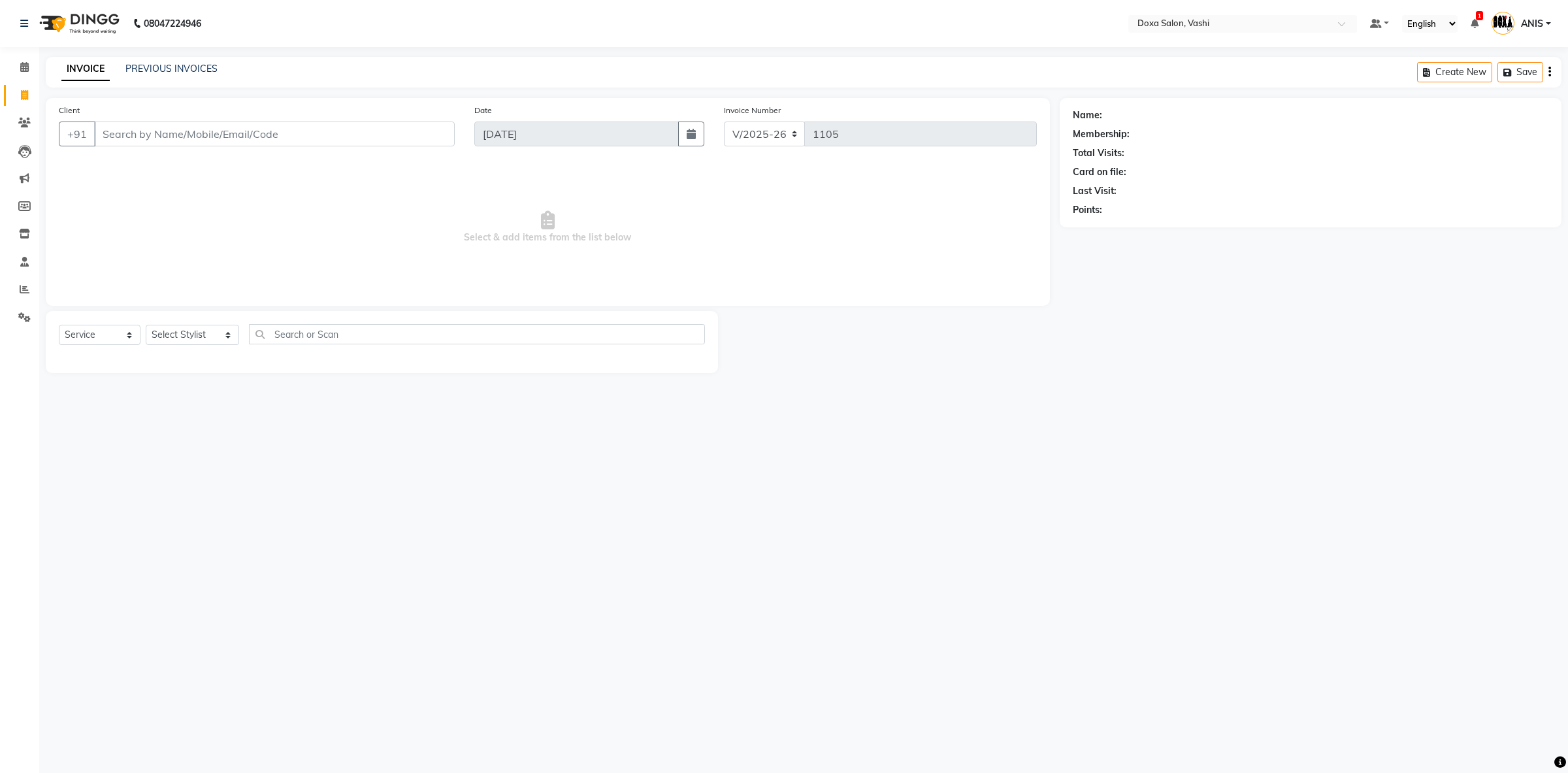
click at [153, 59] on div "INVOICE PREVIOUS INVOICES Create New Save" at bounding box center [804, 71] width 1516 height 30
click at [163, 68] on link "PREVIOUS INVOICES" at bounding box center [172, 69] width 92 height 12
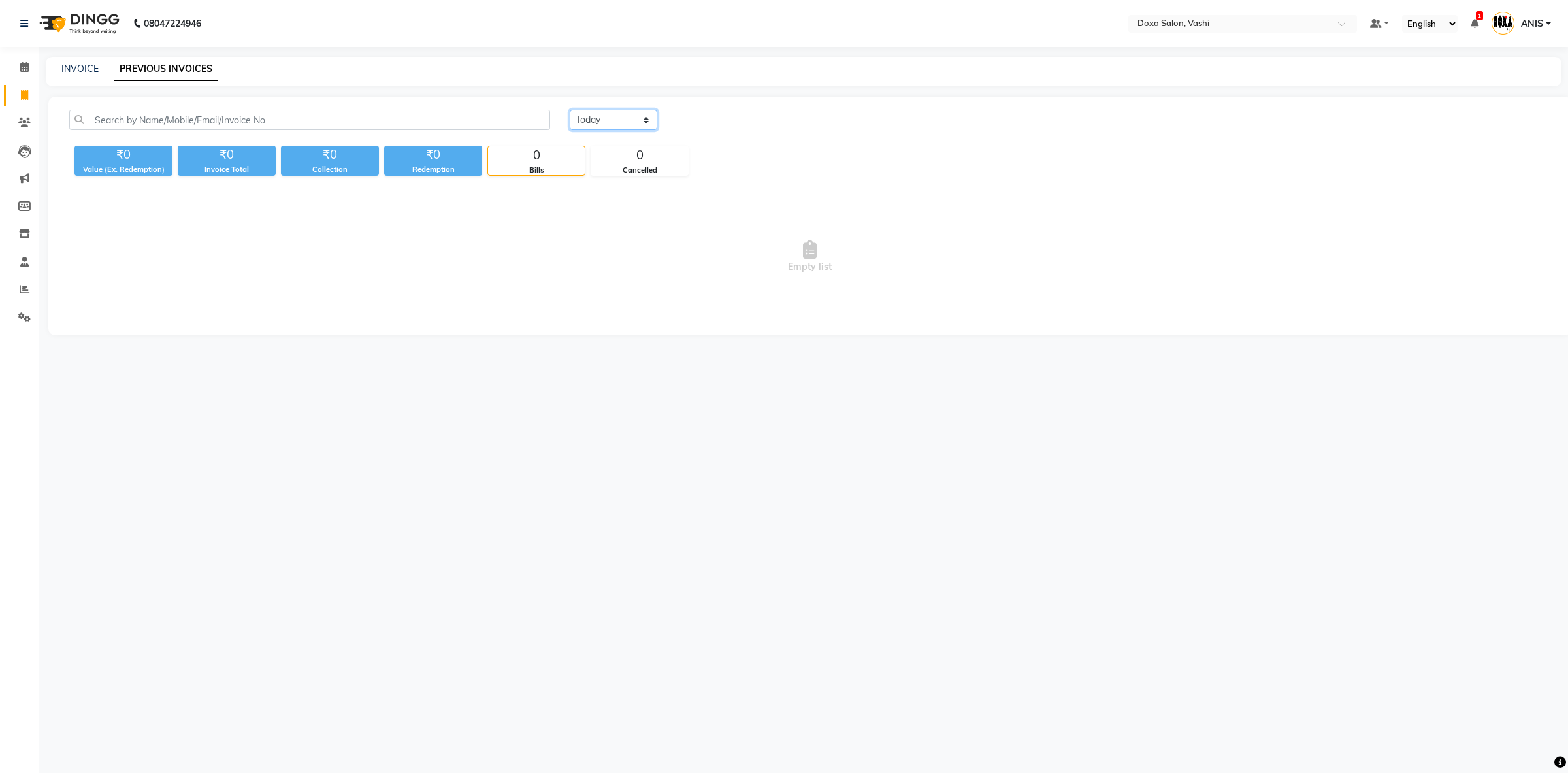
click at [570, 109] on select "Today Yesterday Custom Range" at bounding box center [613, 119] width 88 height 20
click option "Yesterday" at bounding box center [0, 0] width 0 height 0
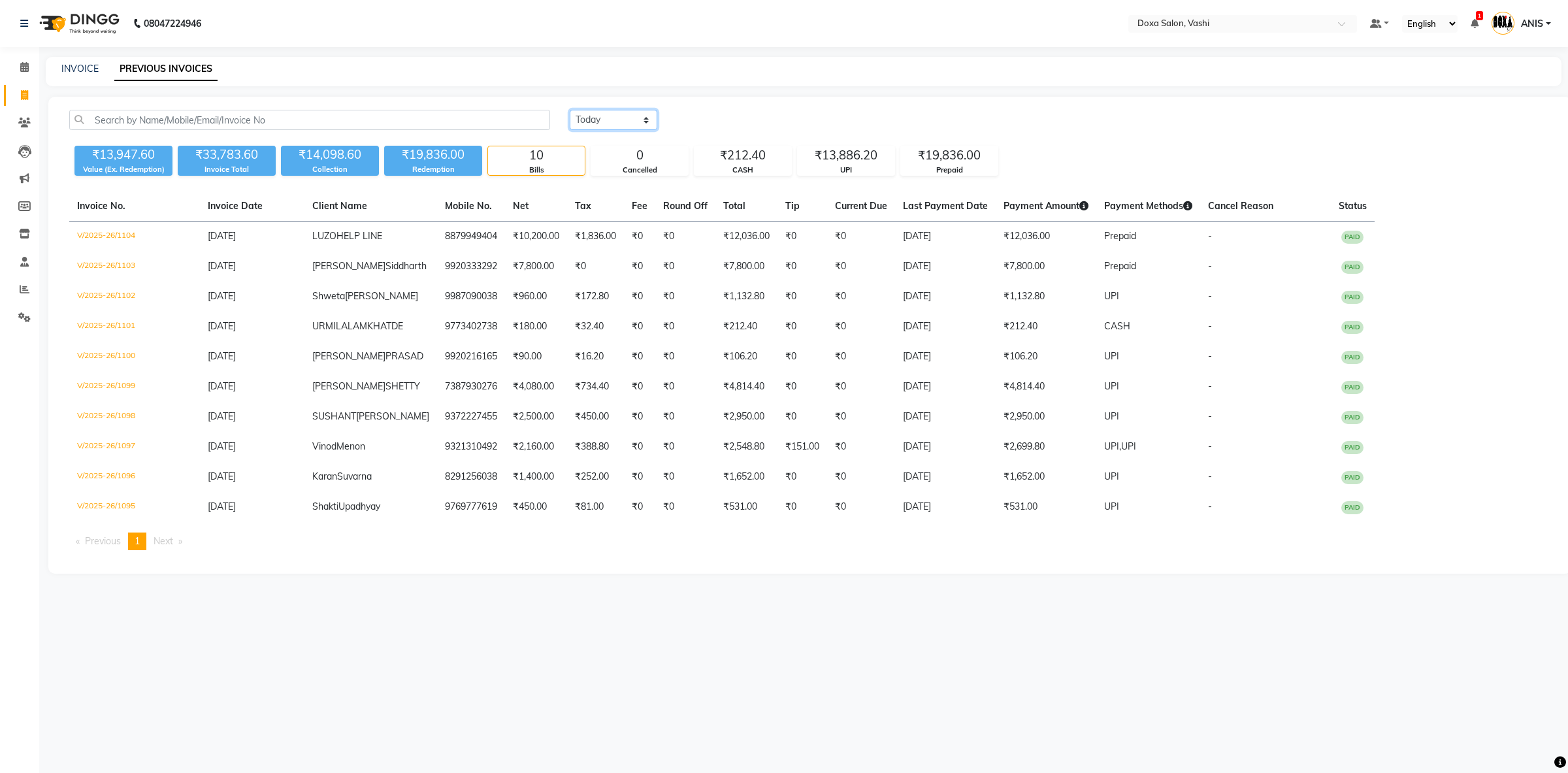
click at [570, 109] on select "Today Yesterday Custom Range" at bounding box center [613, 119] width 88 height 20
select select "today"
click option "Today" at bounding box center [0, 0] width 0 height 0
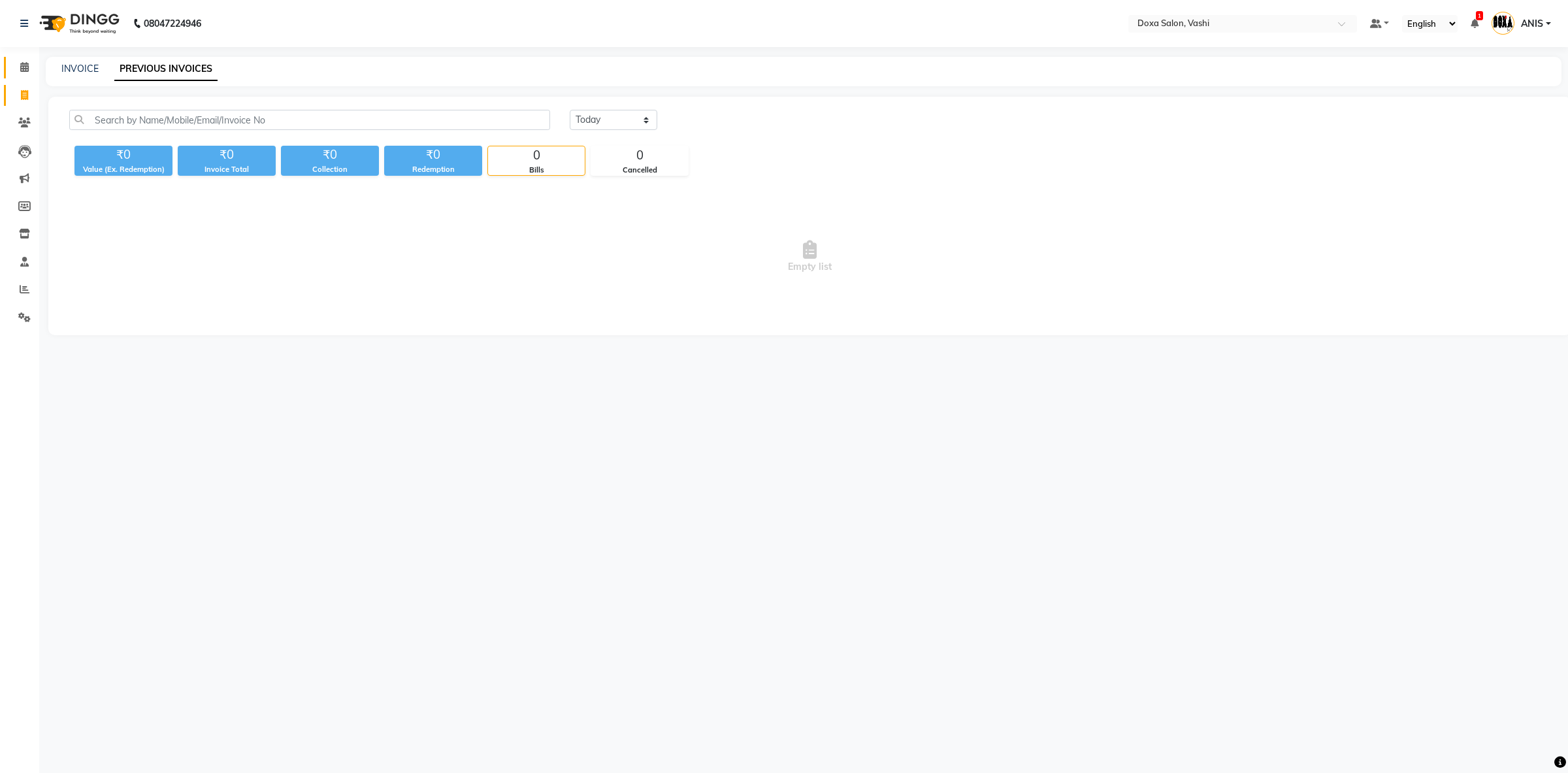
click at [12, 69] on link "Calendar" at bounding box center [20, 67] width 31 height 22
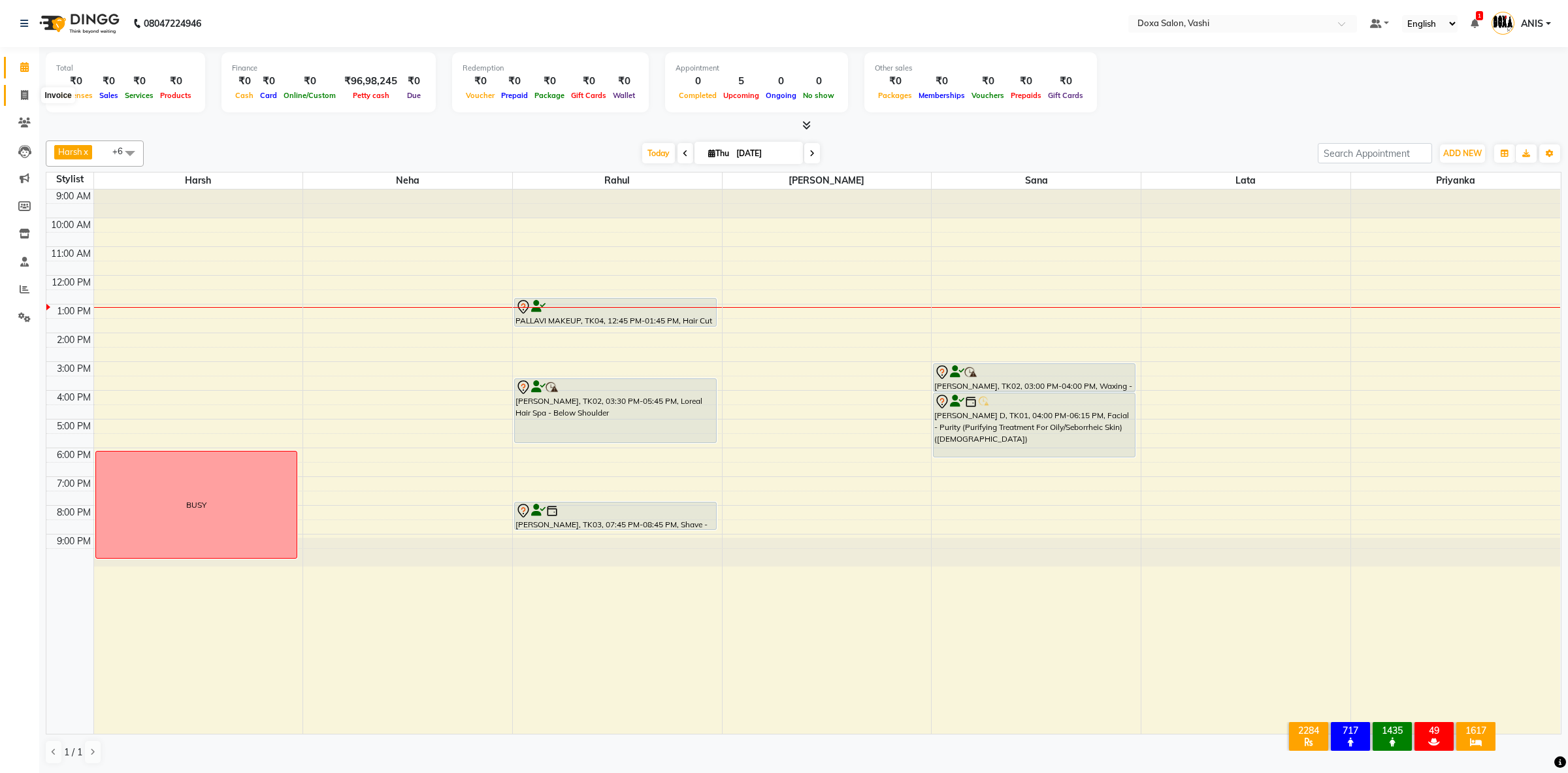
click at [23, 94] on icon at bounding box center [24, 95] width 7 height 10
select select "416"
select select "service"
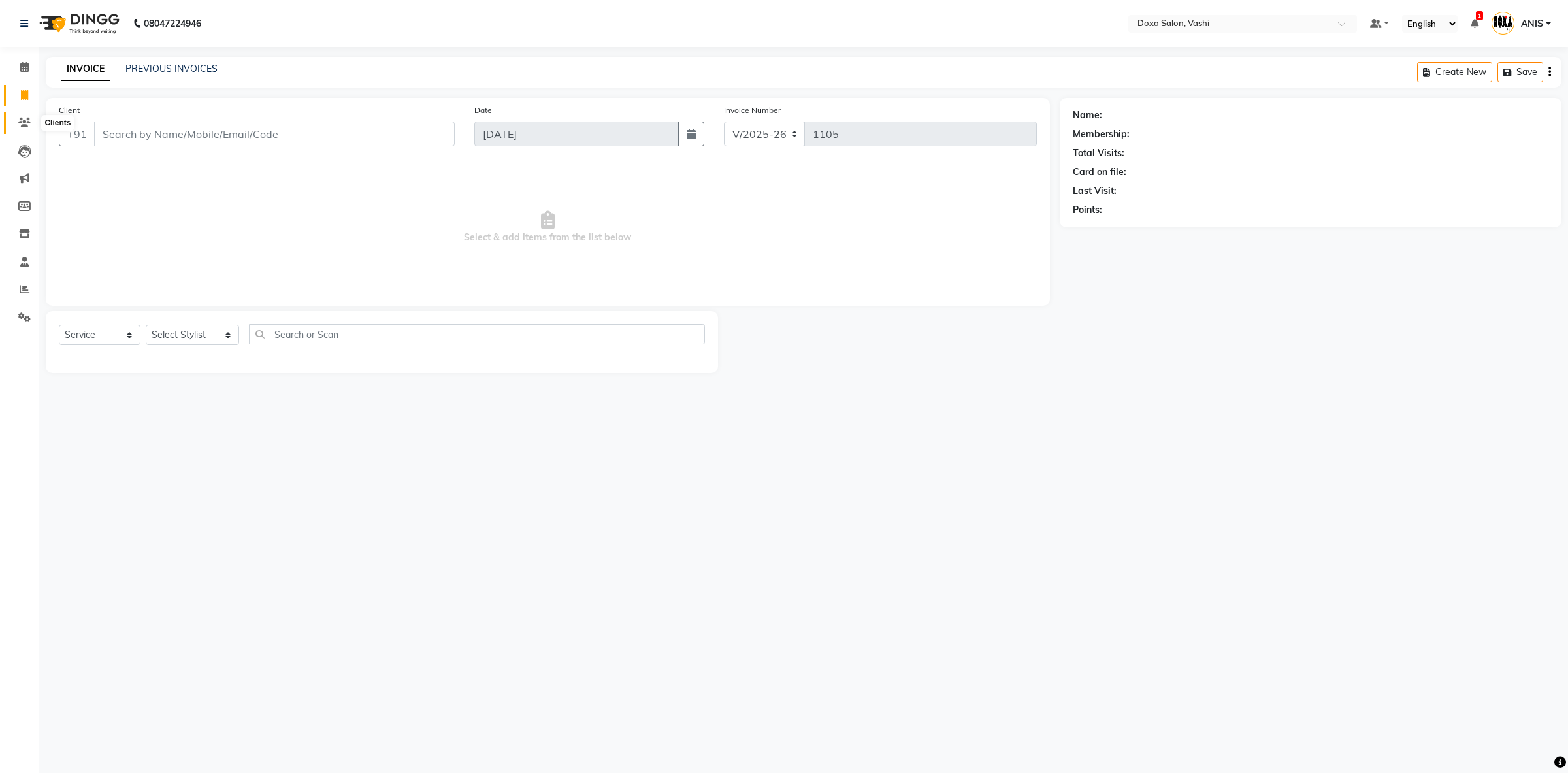
click at [23, 120] on icon at bounding box center [24, 122] width 12 height 10
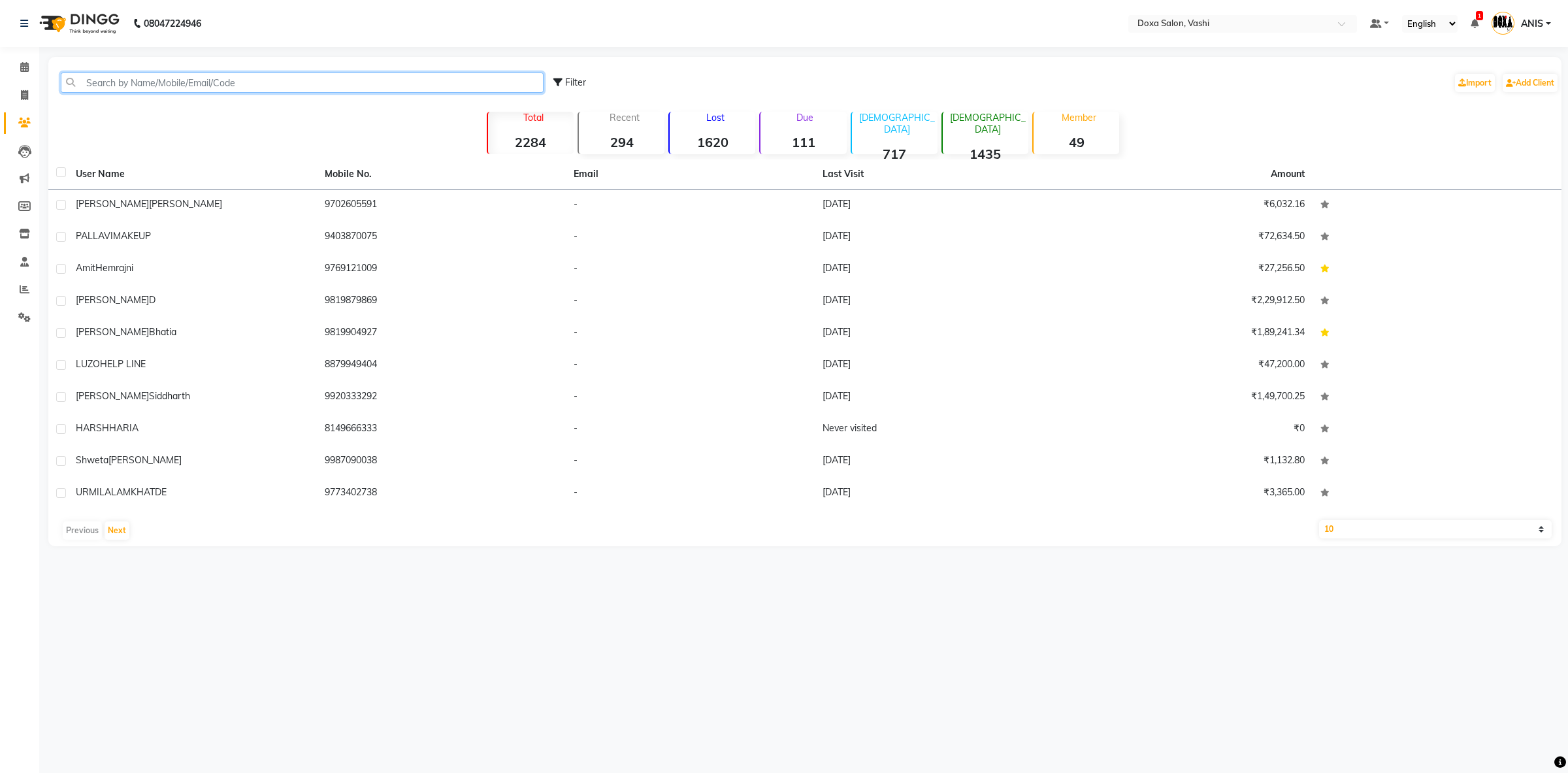
click at [223, 87] on input "text" at bounding box center [302, 83] width 483 height 20
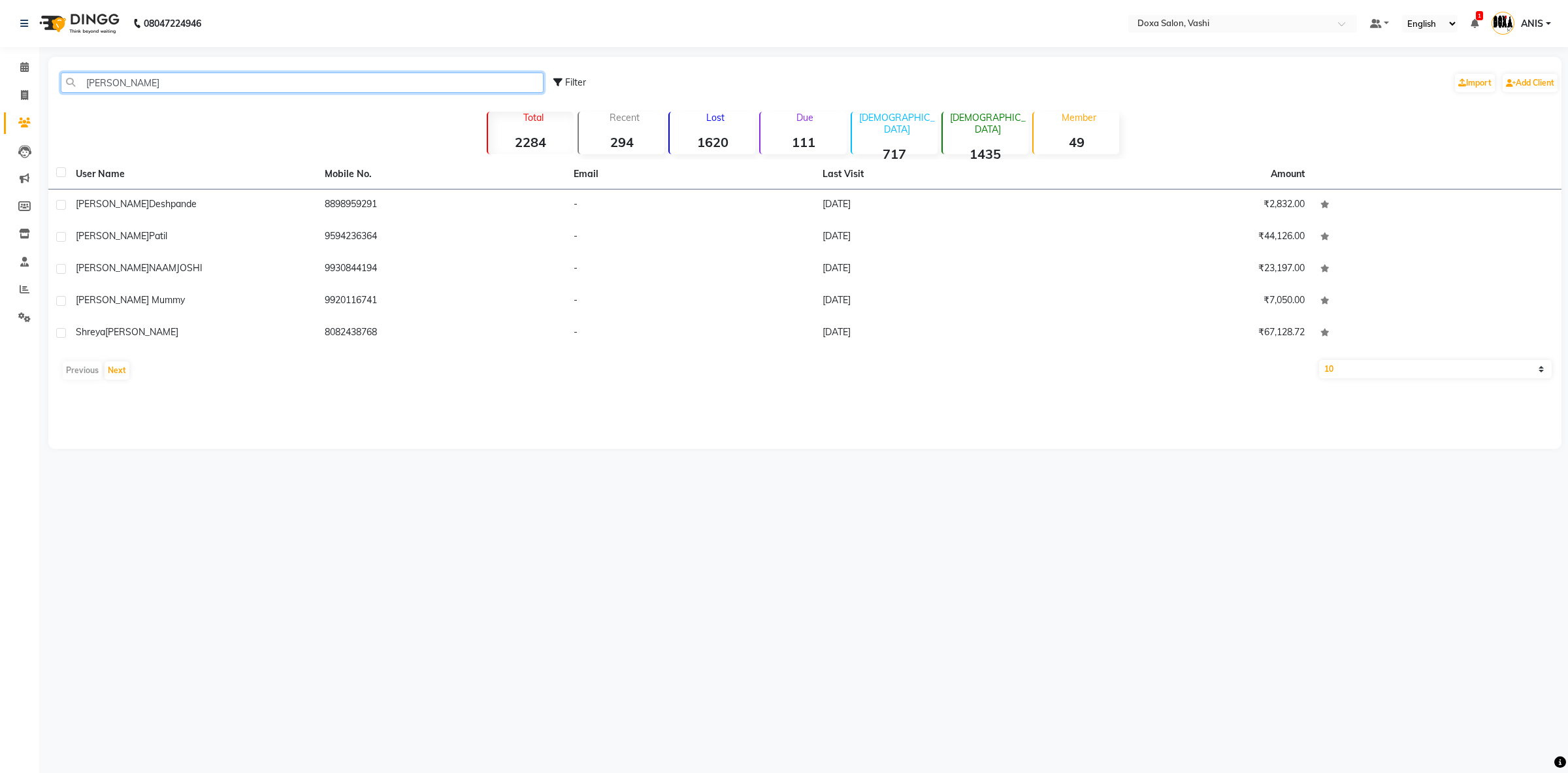
type input "AMEY"
click at [30, 63] on span at bounding box center [24, 67] width 23 height 15
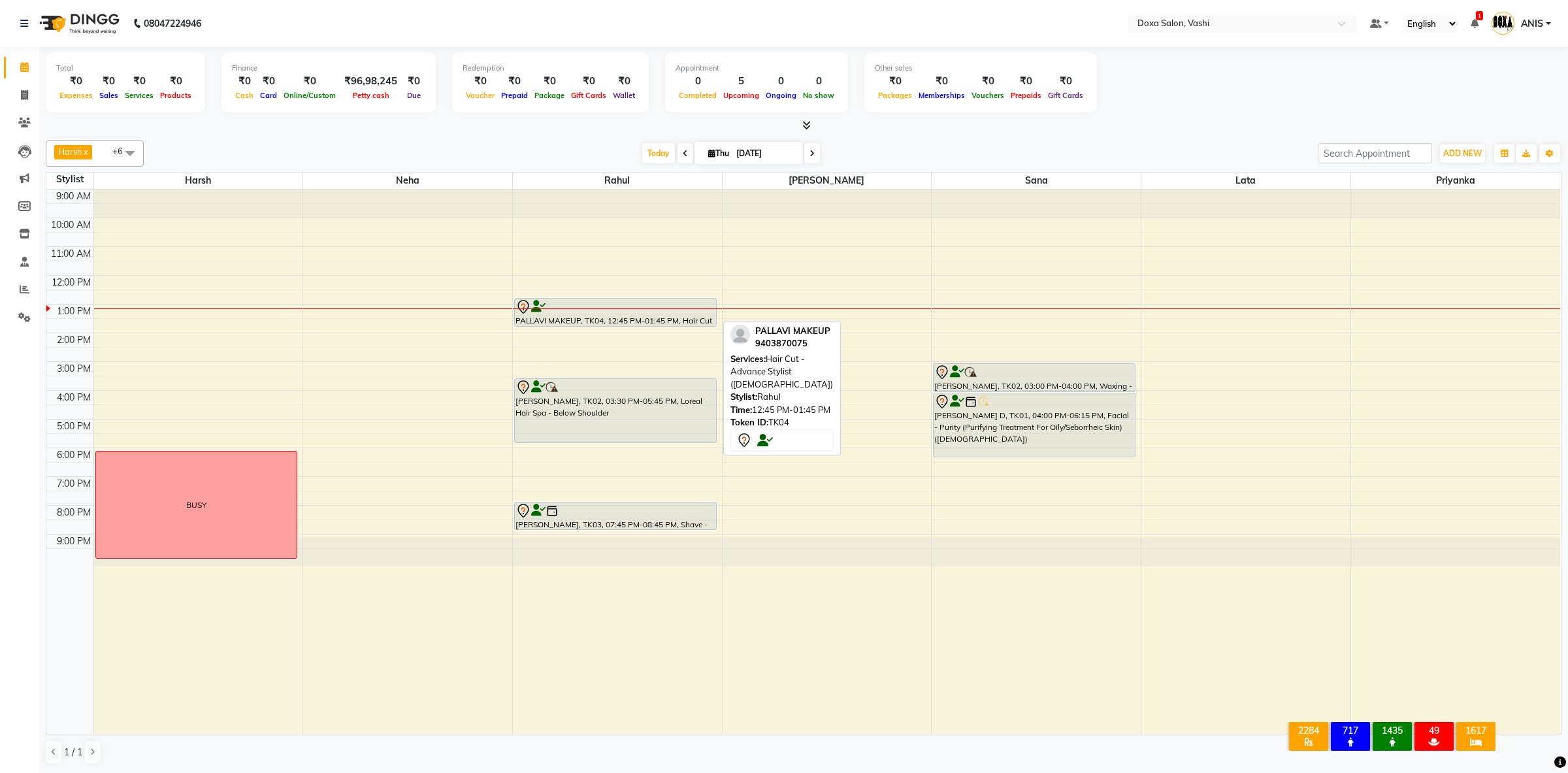
click at [603, 314] on div at bounding box center [616, 307] width 200 height 16
select select "7"
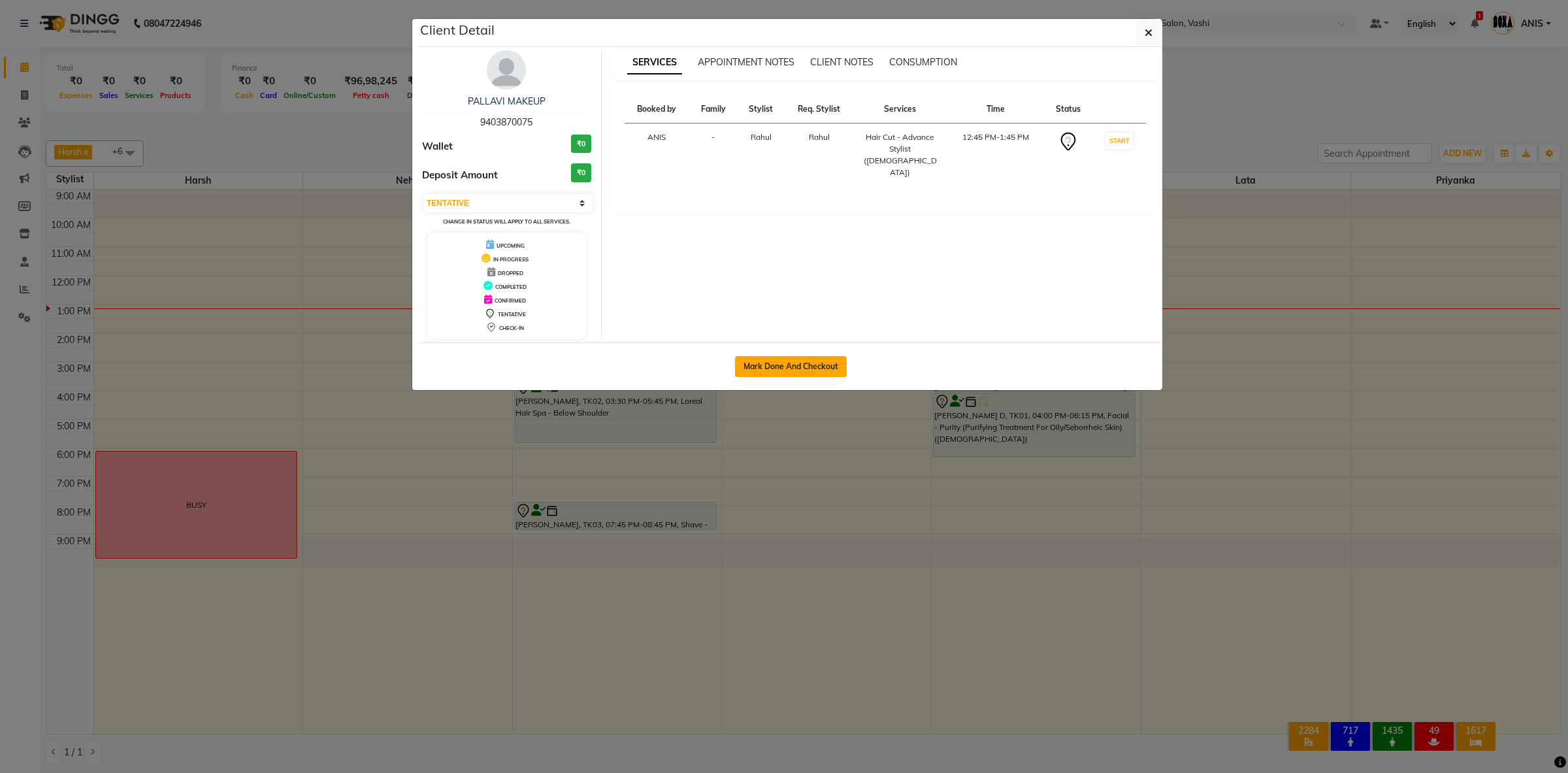
click at [763, 367] on button "Mark Done And Checkout" at bounding box center [791, 367] width 112 height 21
select select "416"
select select "service"
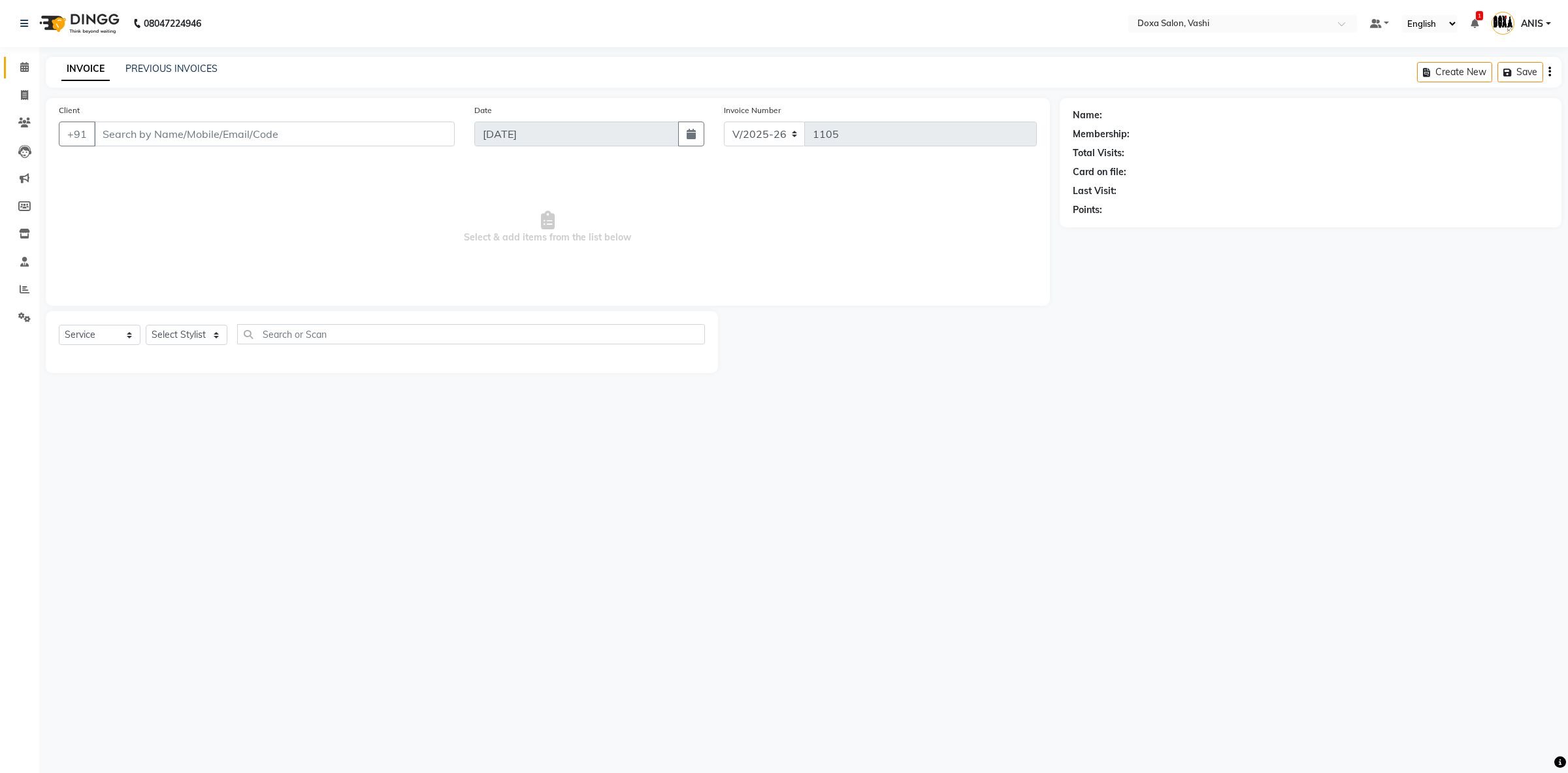
type input "9403870075"
select select "11906"
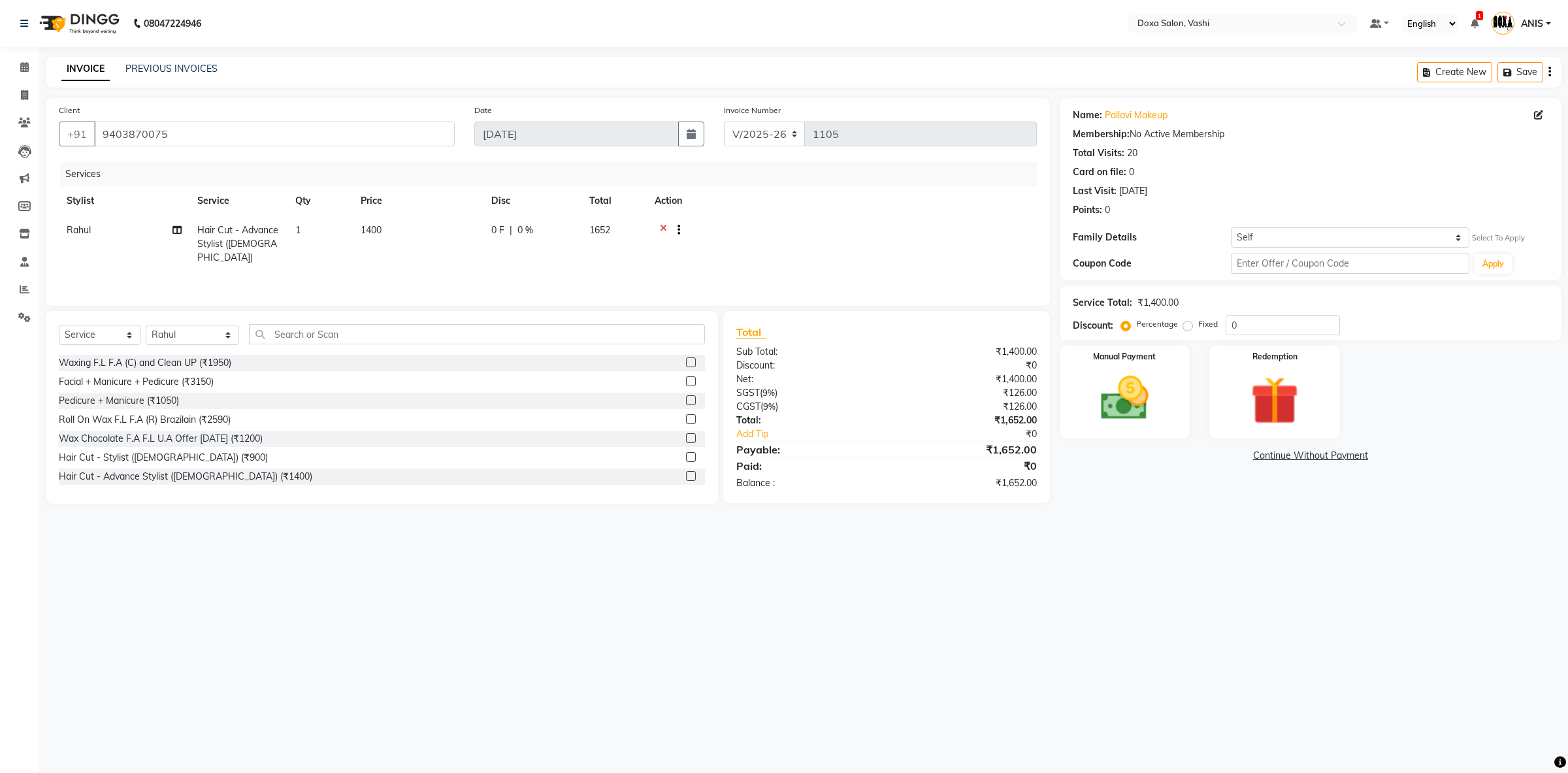
click at [664, 233] on icon at bounding box center [663, 231] width 7 height 17
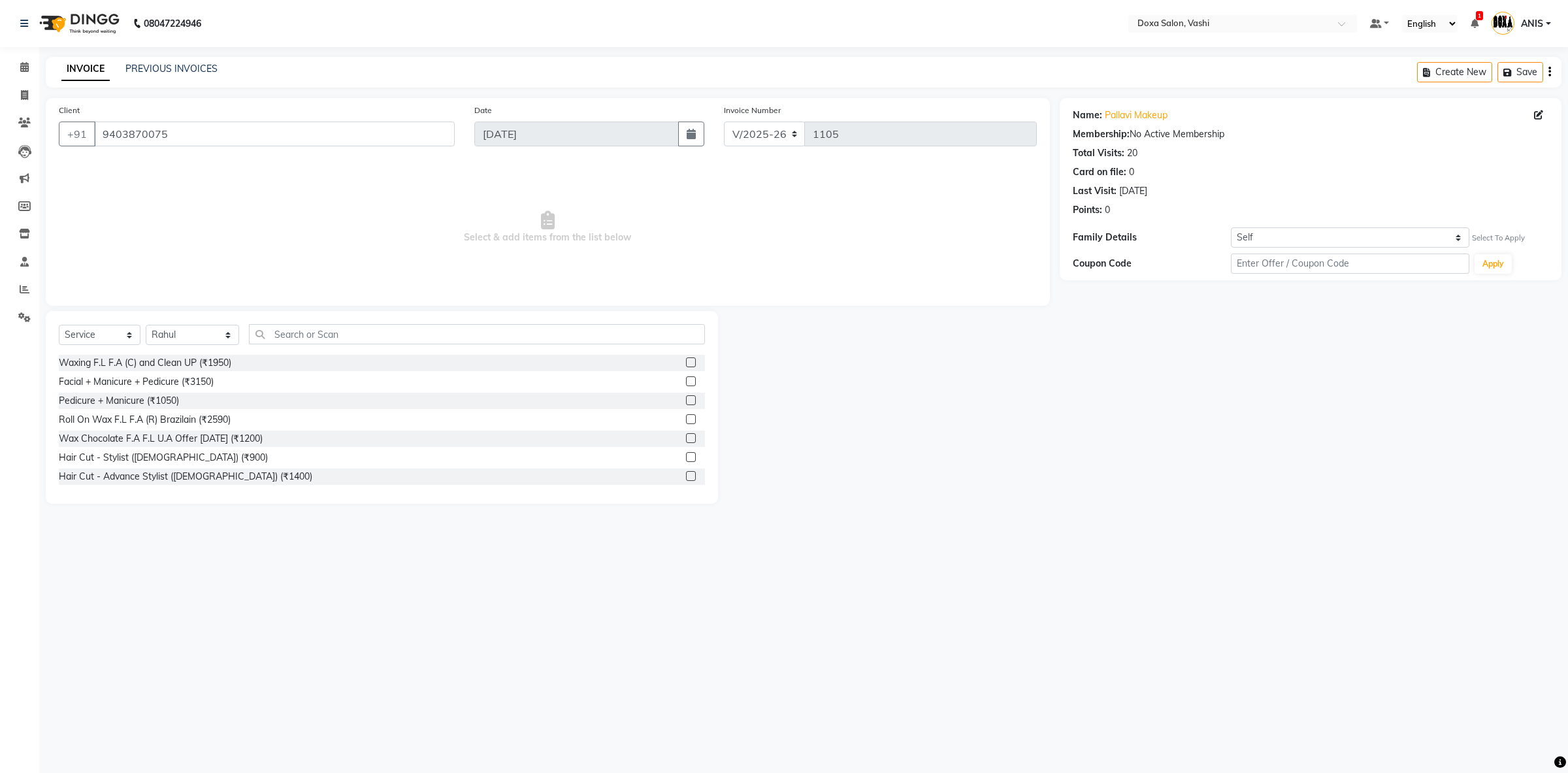
click at [234, 334] on div "Select Service Product Membership Package Voucher Prepaid Gift Card Select Styl…" at bounding box center [382, 339] width 646 height 30
click at [289, 334] on input "text" at bounding box center [477, 334] width 456 height 20
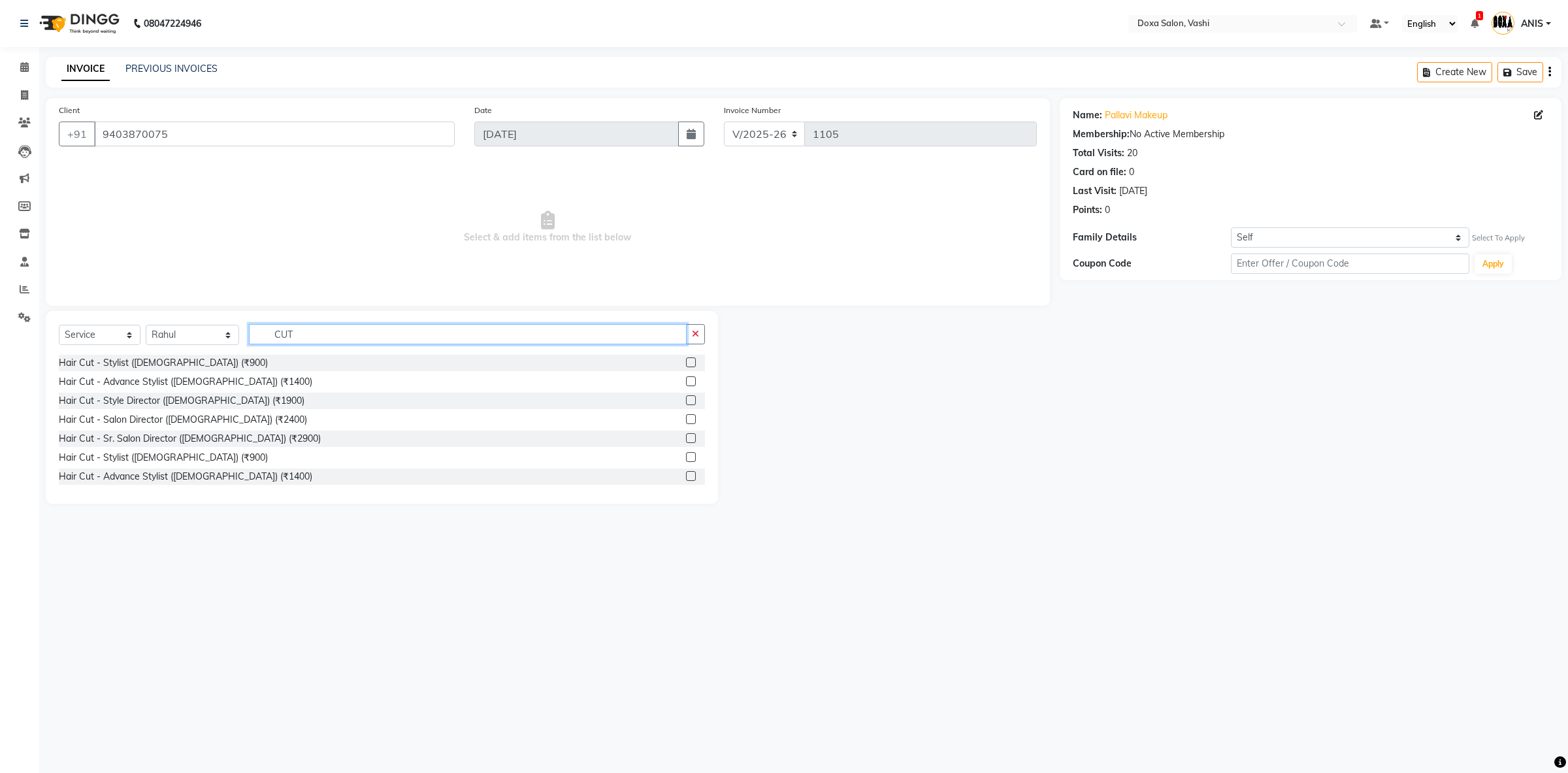
scroll to position [229, 0]
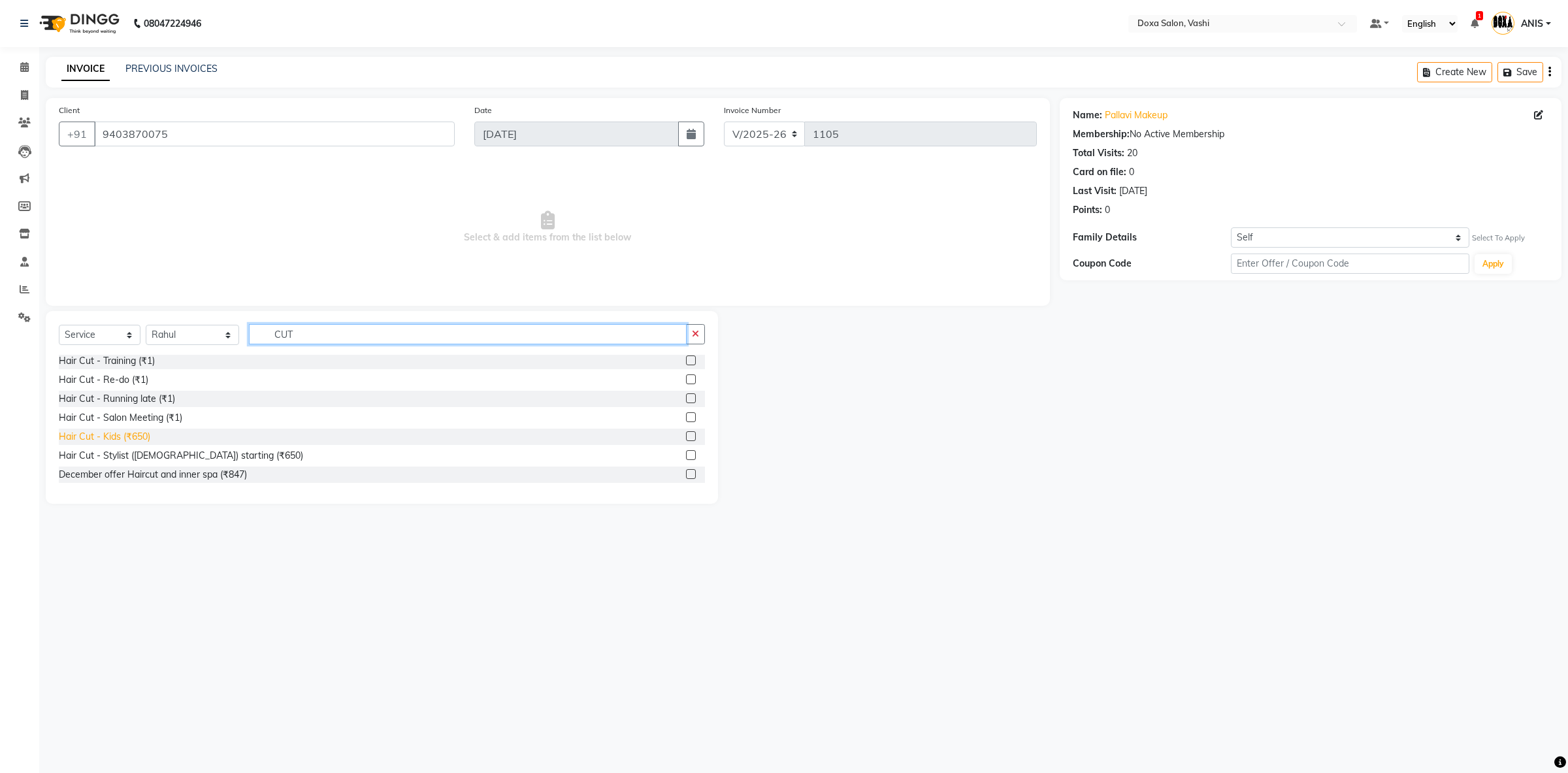
type input "CUT"
click at [143, 443] on div "Hair Cut - Kids (₹650)" at bounding box center [104, 437] width 91 height 14
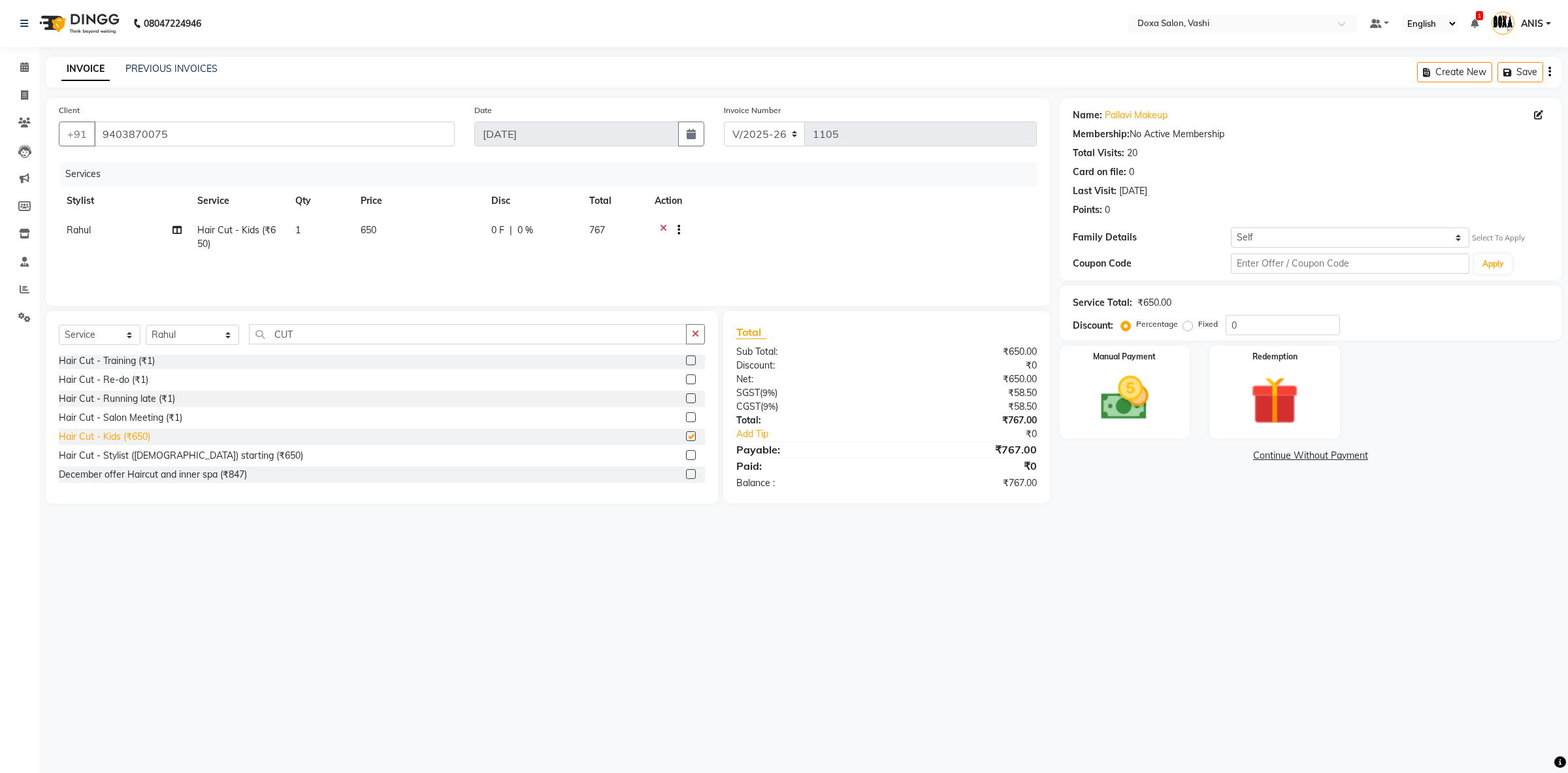
checkbox input "false"
click at [1145, 111] on link "Pallavi Makeup" at bounding box center [1136, 116] width 63 height 14
click at [1143, 406] on img at bounding box center [1124, 399] width 81 height 57
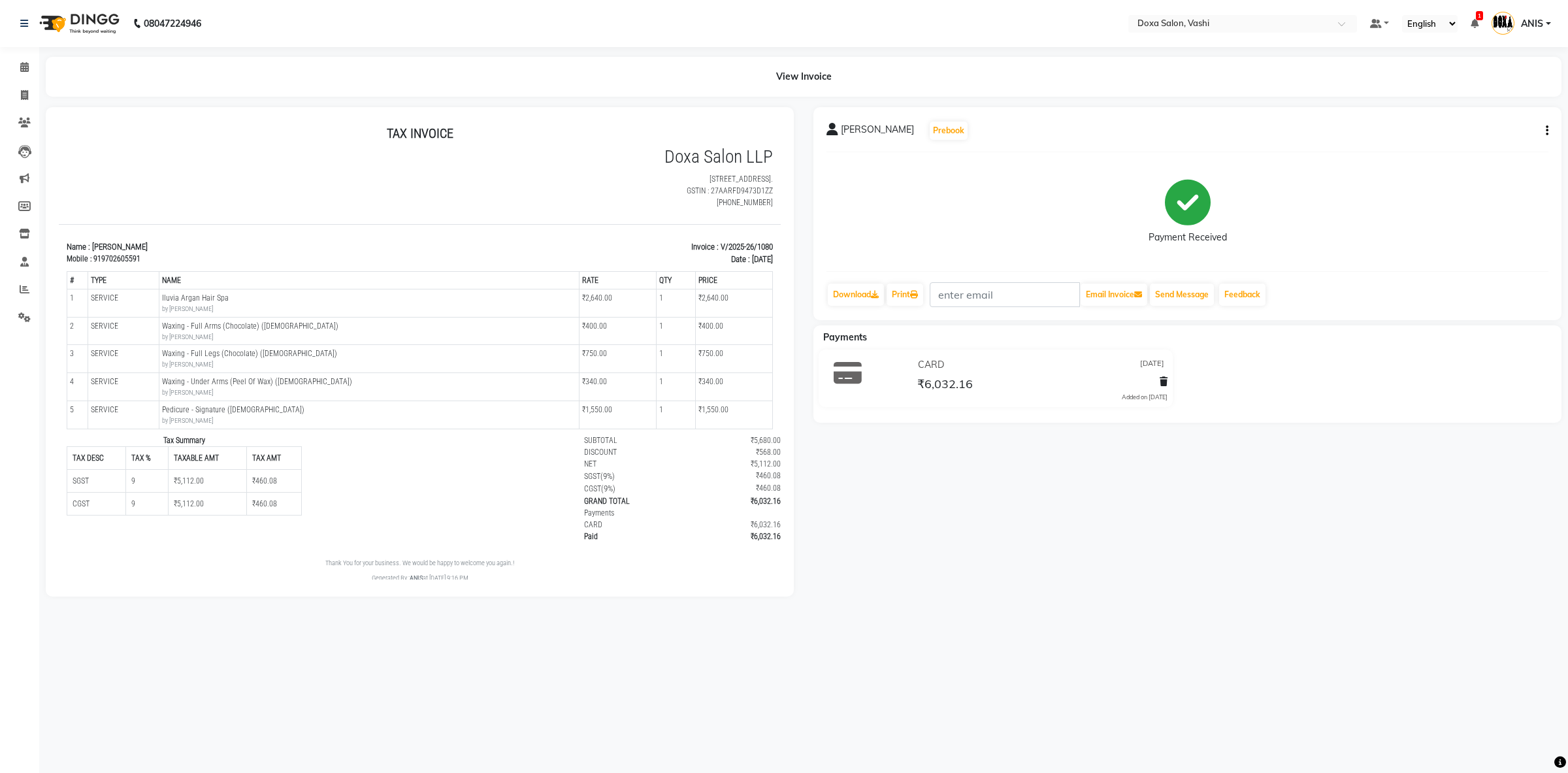
click at [1545, 133] on button "button" at bounding box center [1545, 131] width 8 height 14
click at [1458, 136] on div "Edit Invoice" at bounding box center [1482, 139] width 89 height 17
select select "service"
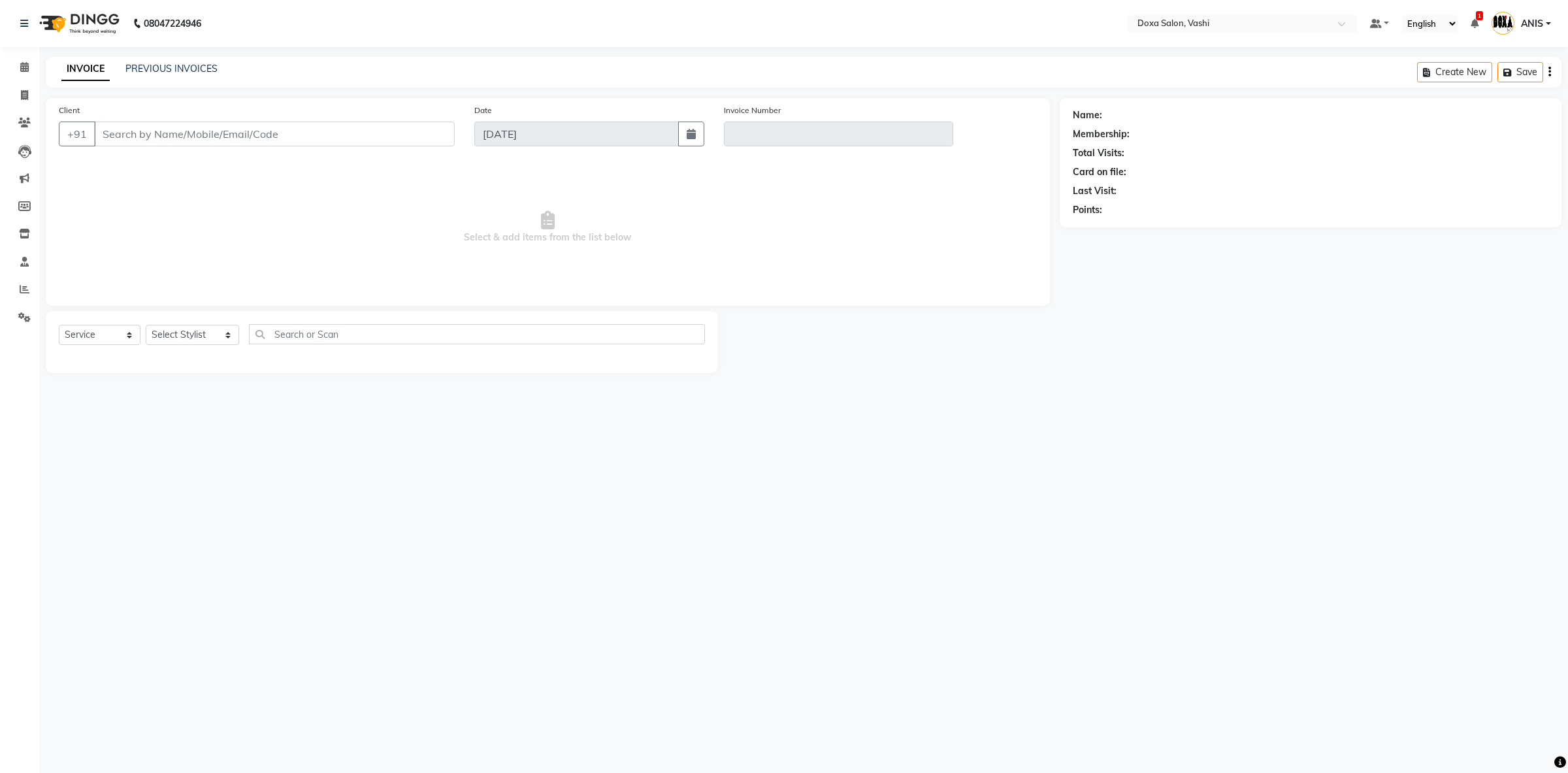
type input "9702605591"
type input "V/2025-26/1080"
type input "30-08-2025"
select select "select"
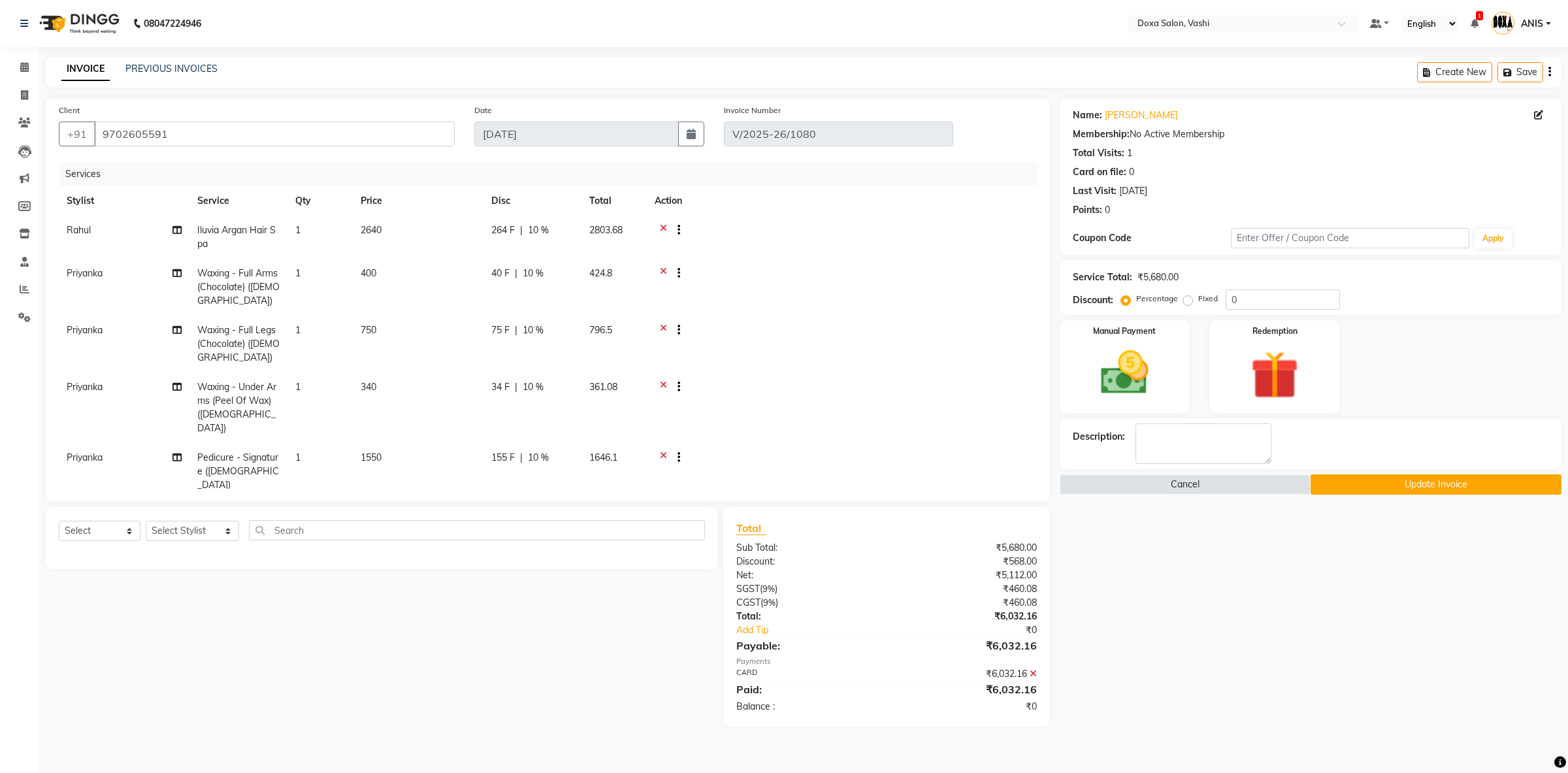
click at [1035, 671] on icon at bounding box center [1033, 674] width 7 height 10
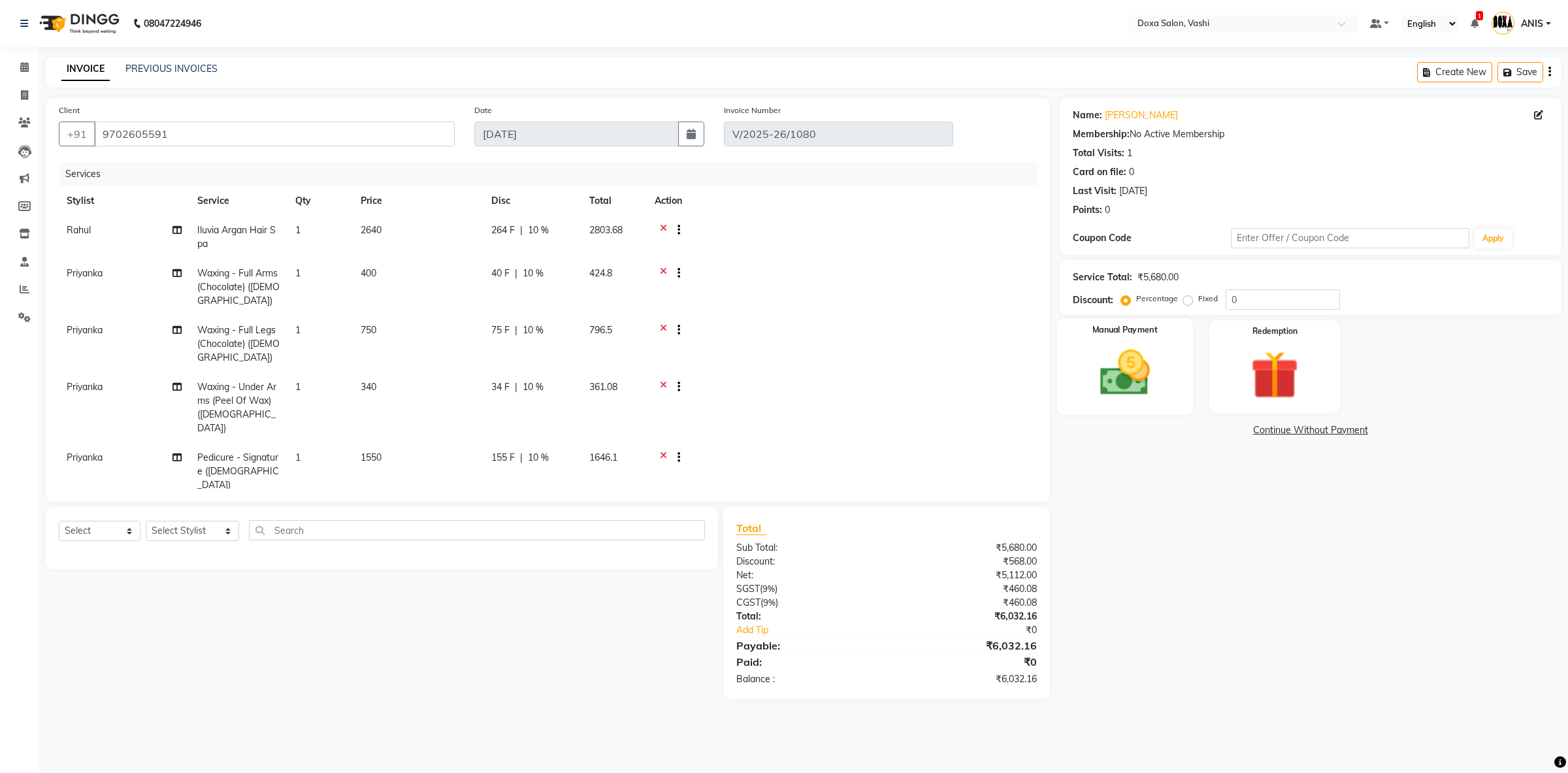
click at [1159, 363] on img at bounding box center [1124, 373] width 81 height 57
click at [1235, 430] on span "UPI" at bounding box center [1235, 431] width 20 height 15
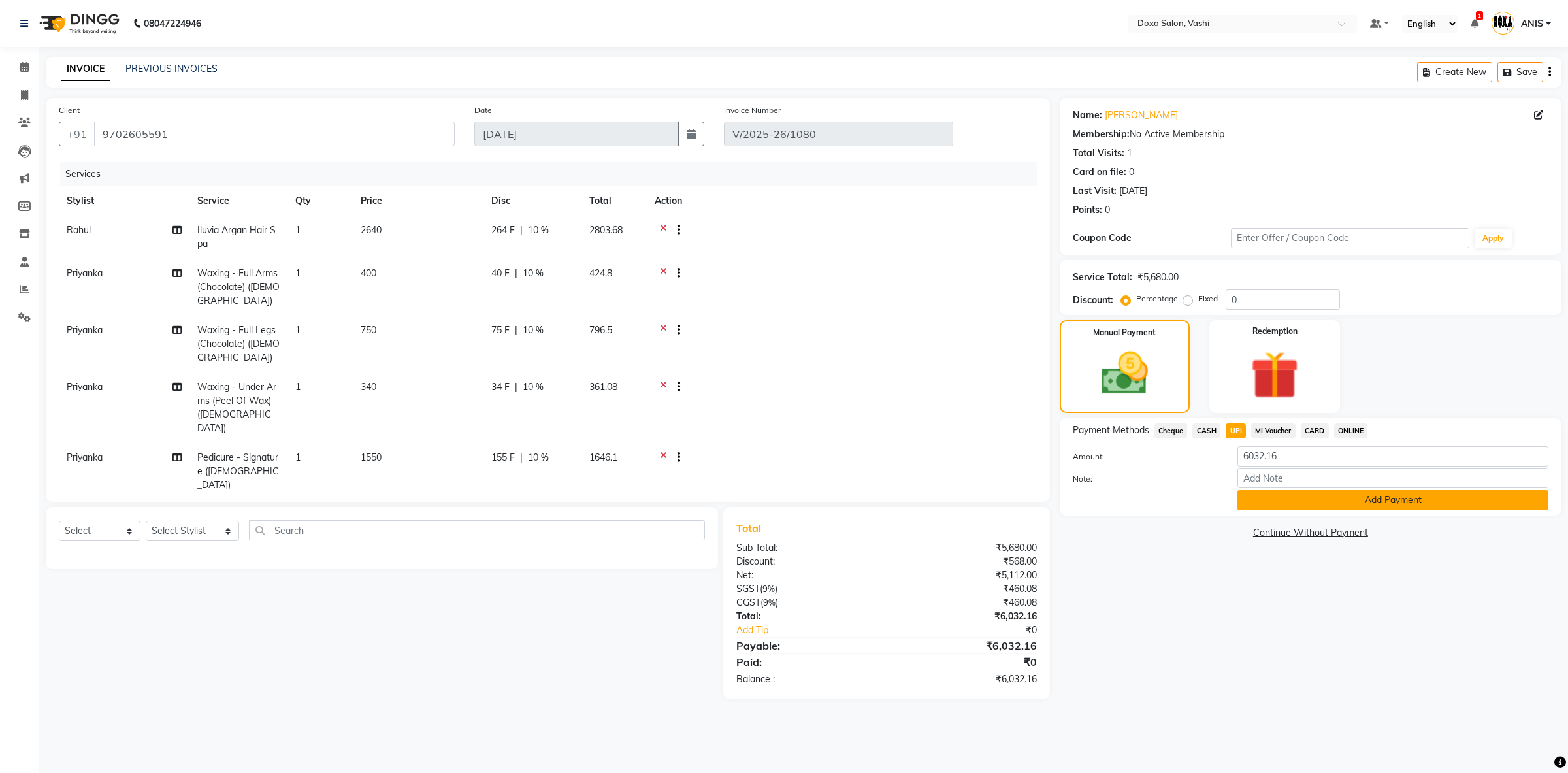
click at [1301, 496] on button "Add Payment" at bounding box center [1393, 500] width 311 height 20
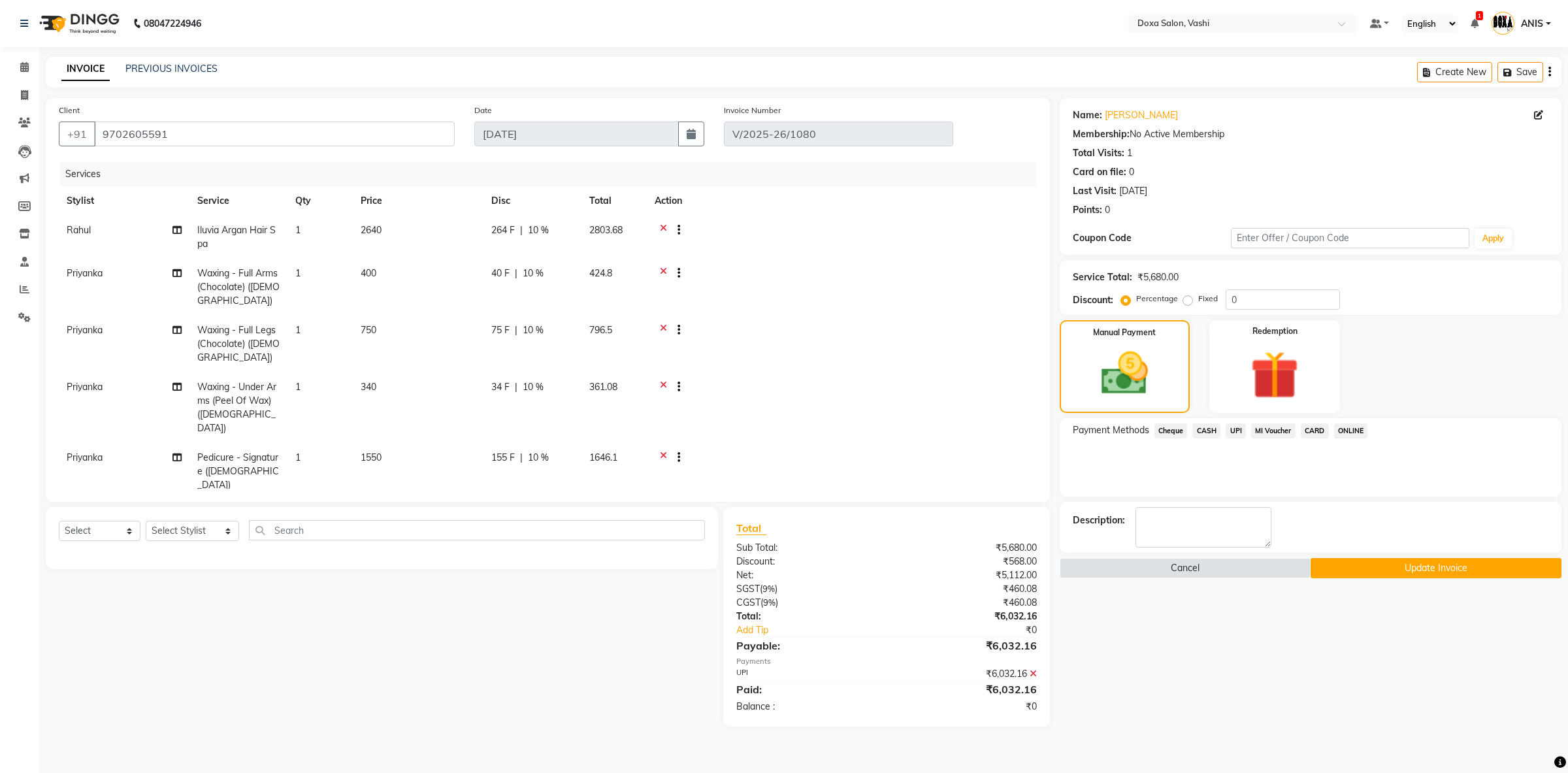
click at [1389, 567] on button "Update Invoice" at bounding box center [1436, 568] width 251 height 20
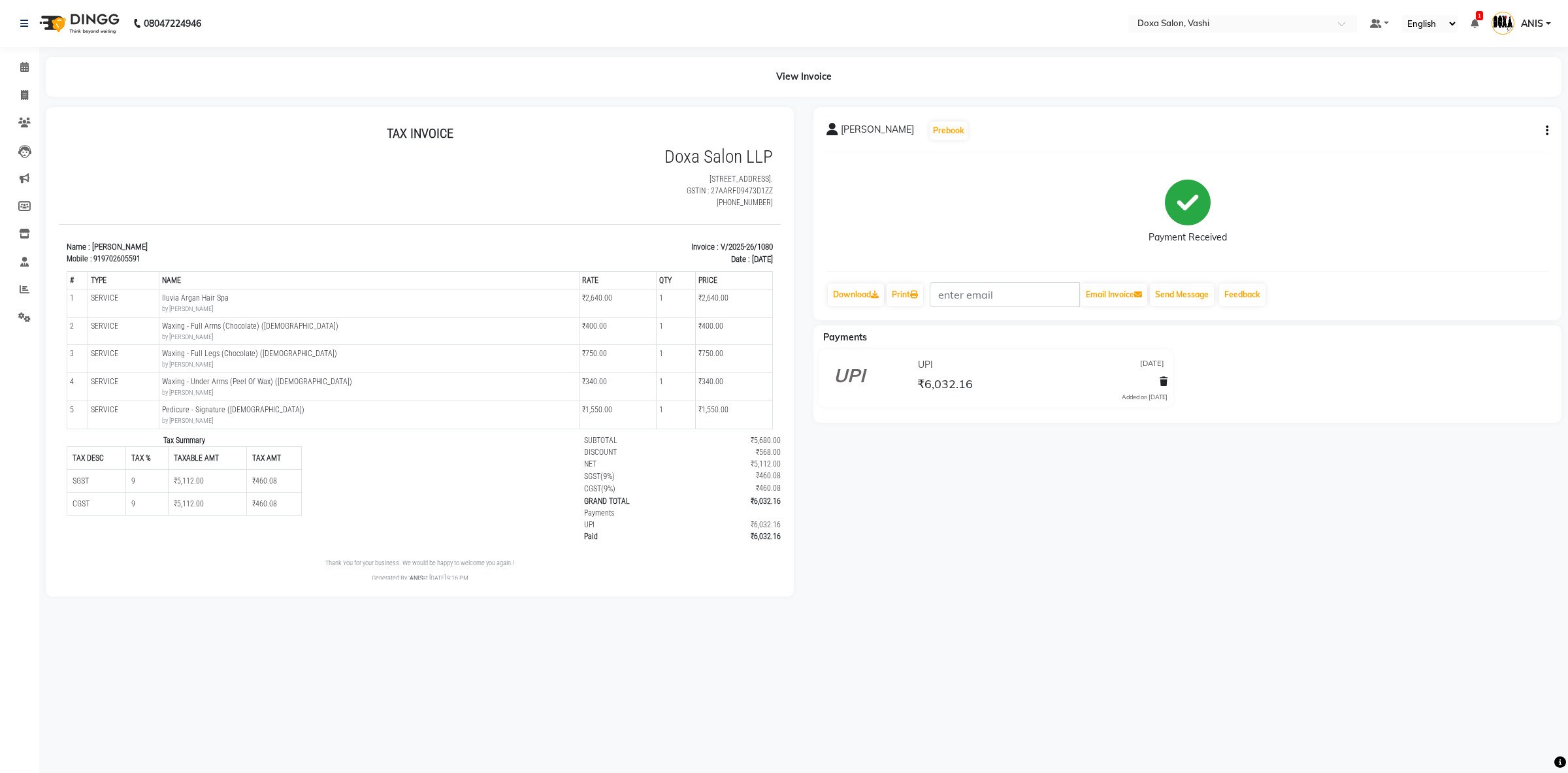
click at [68, 23] on img at bounding box center [77, 23] width 89 height 36
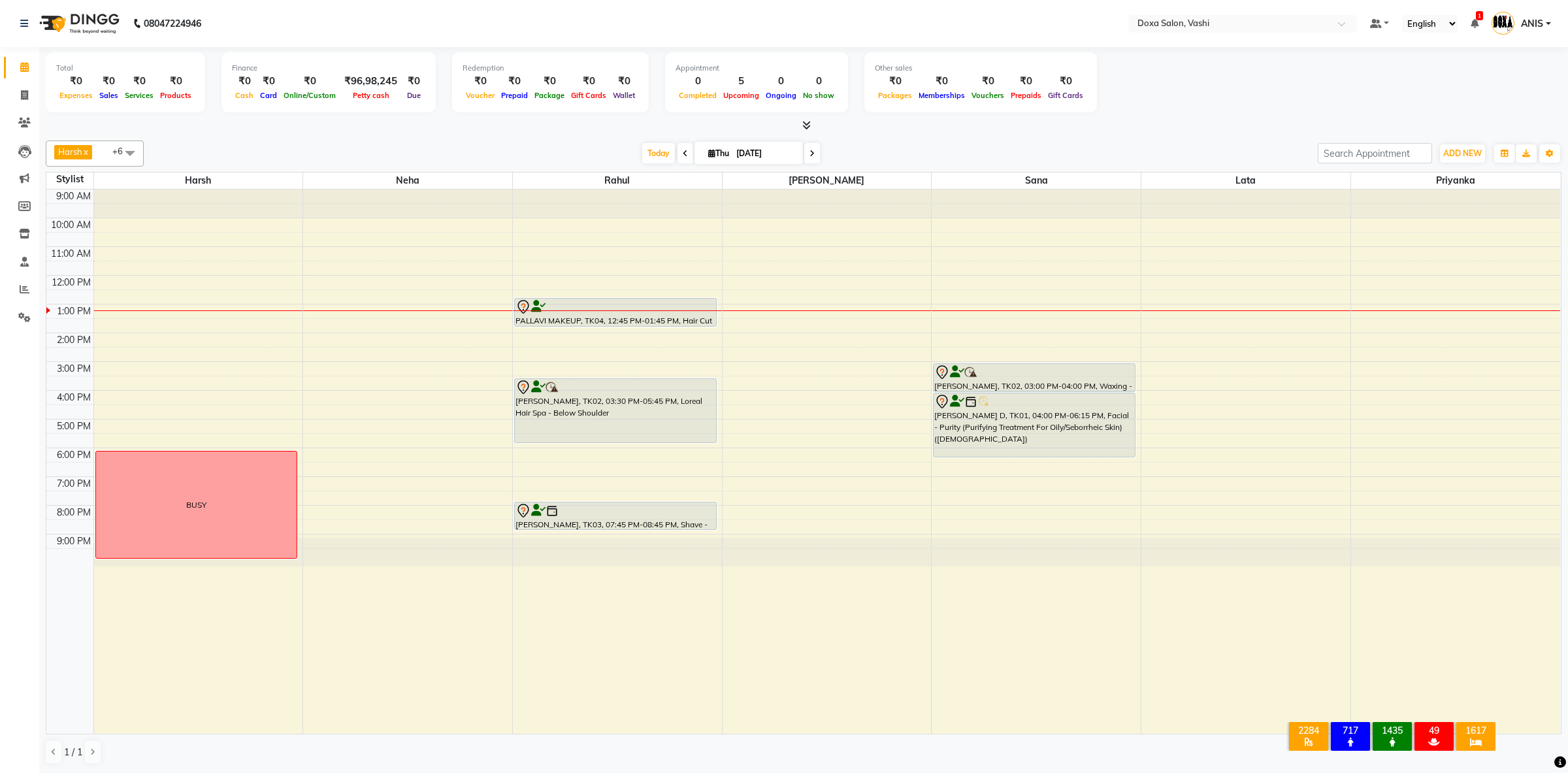
click at [805, 152] on span at bounding box center [813, 153] width 16 height 20
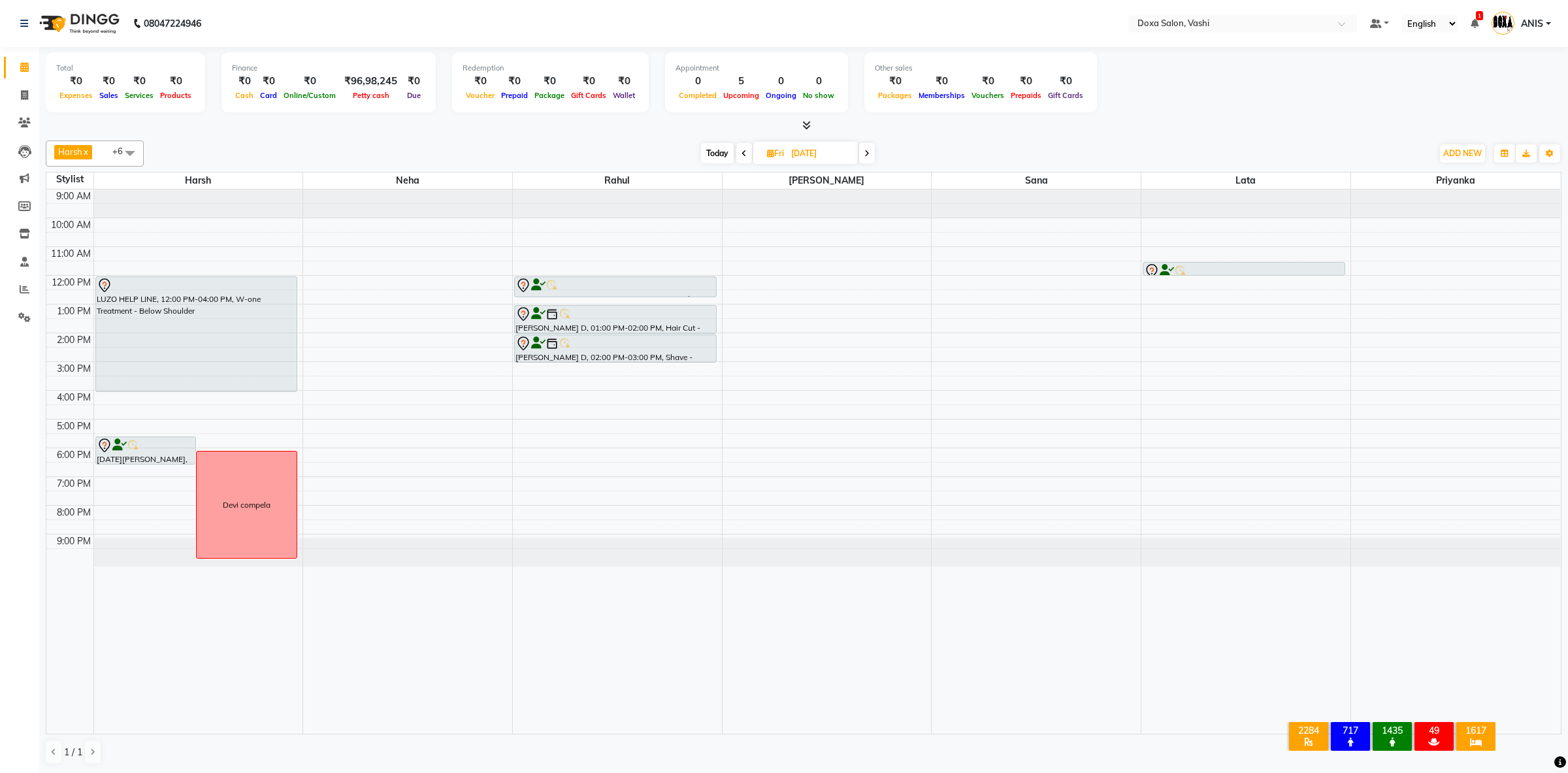
click at [720, 156] on span "Today" at bounding box center [718, 153] width 33 height 20
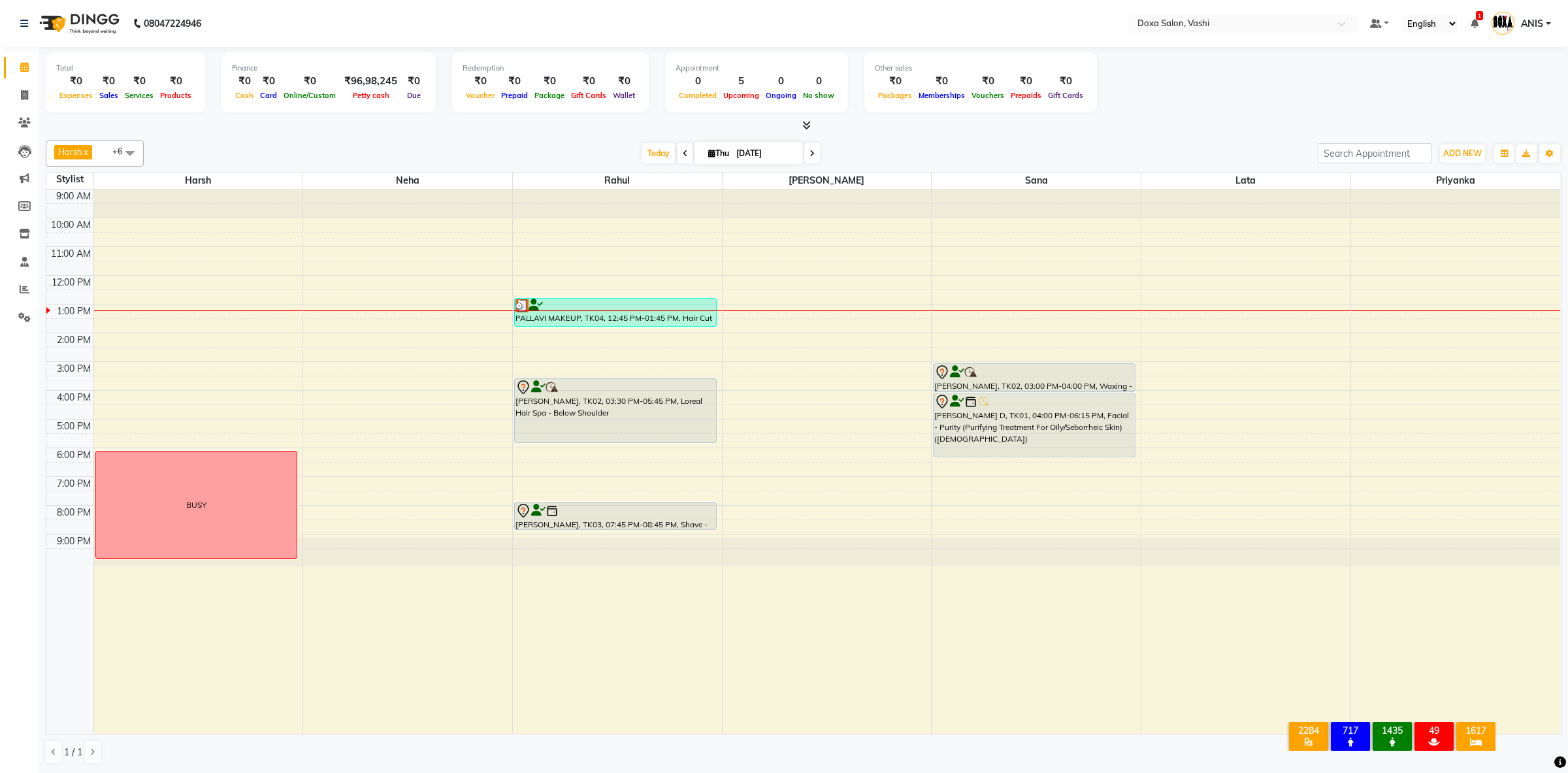
click at [810, 149] on icon at bounding box center [813, 153] width 5 height 8
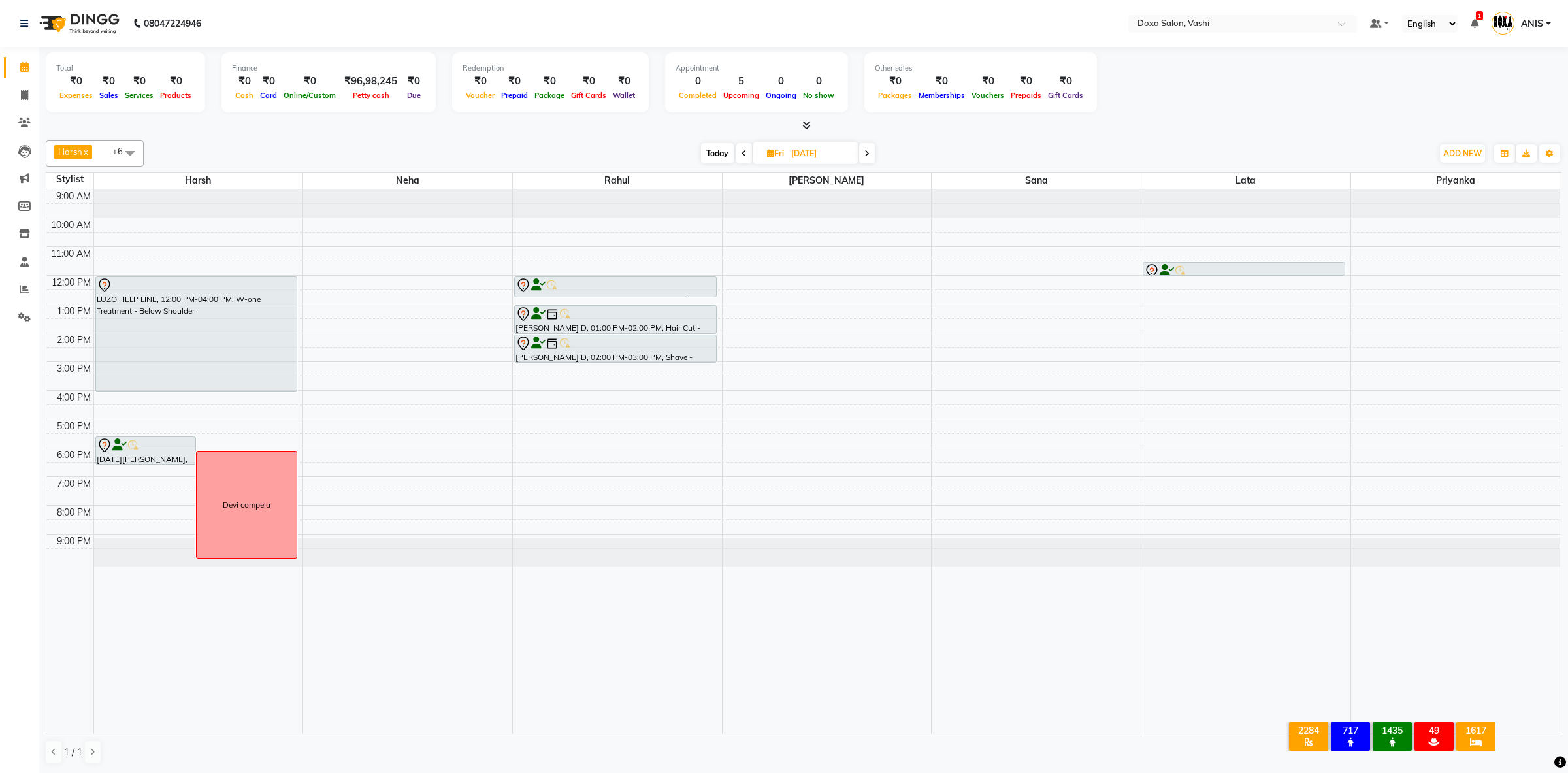
click at [713, 157] on span "Today" at bounding box center [718, 153] width 33 height 20
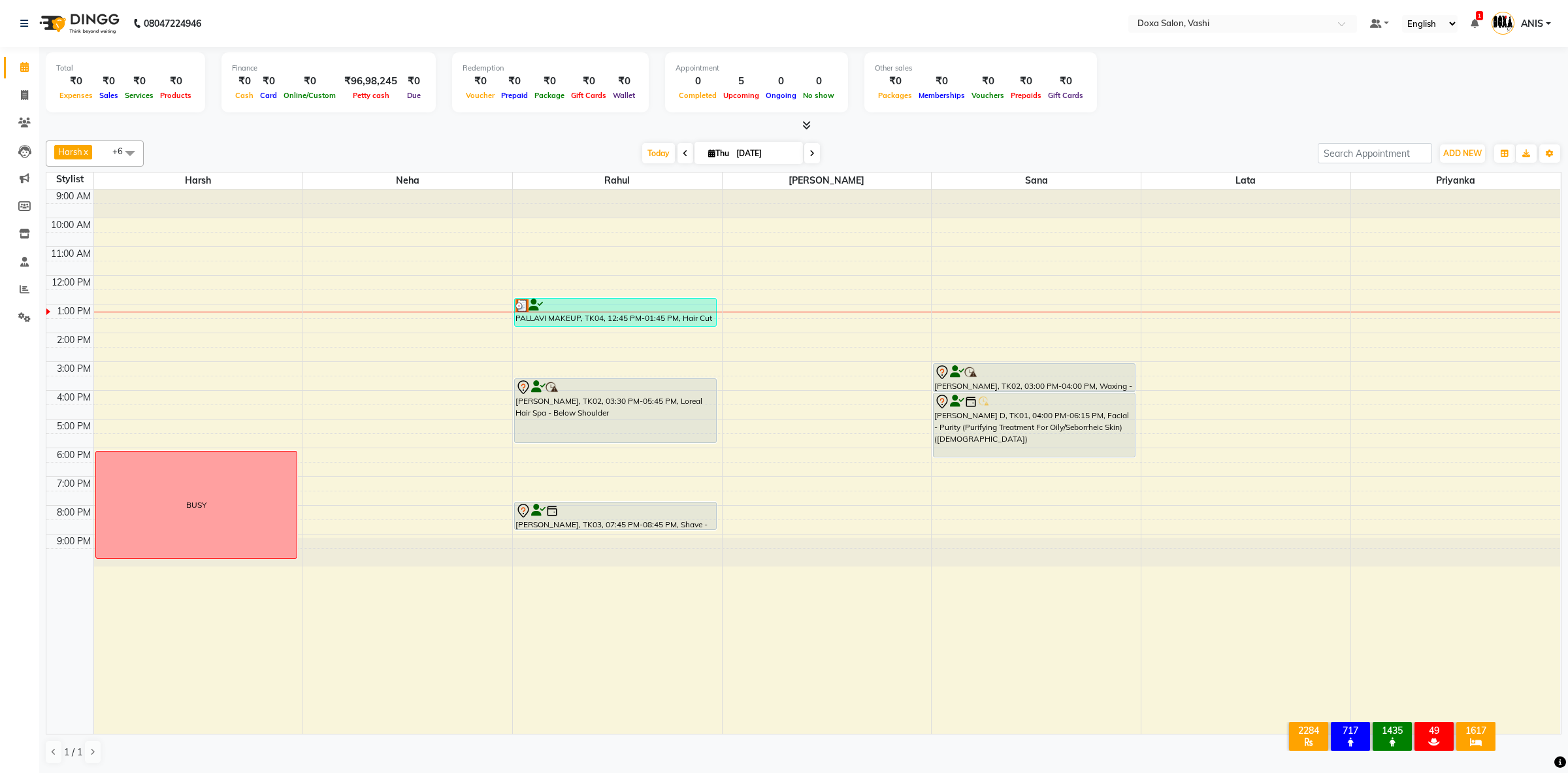
click at [810, 160] on span at bounding box center [813, 153] width 16 height 20
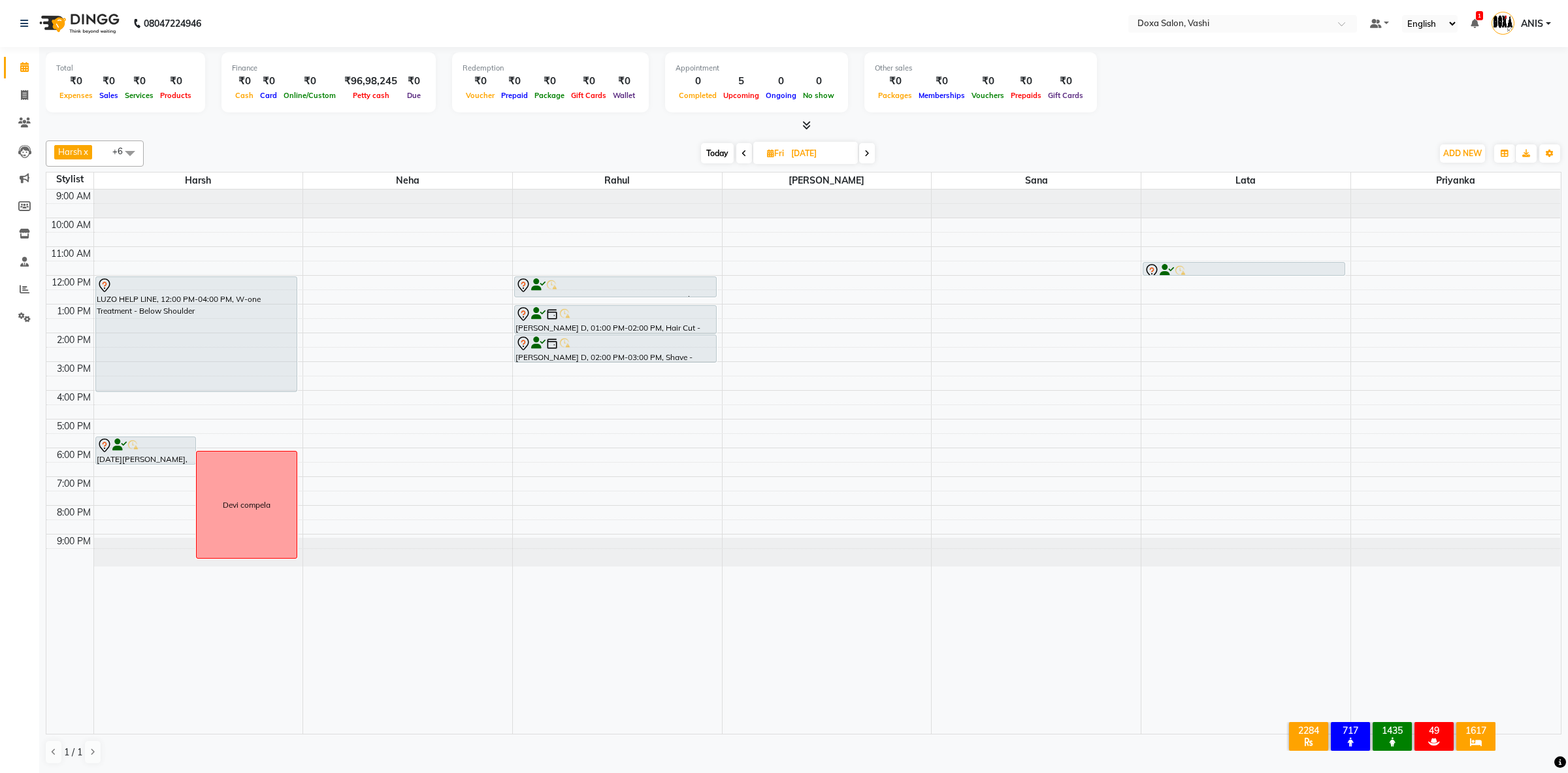
click at [729, 149] on span "Today" at bounding box center [718, 153] width 33 height 20
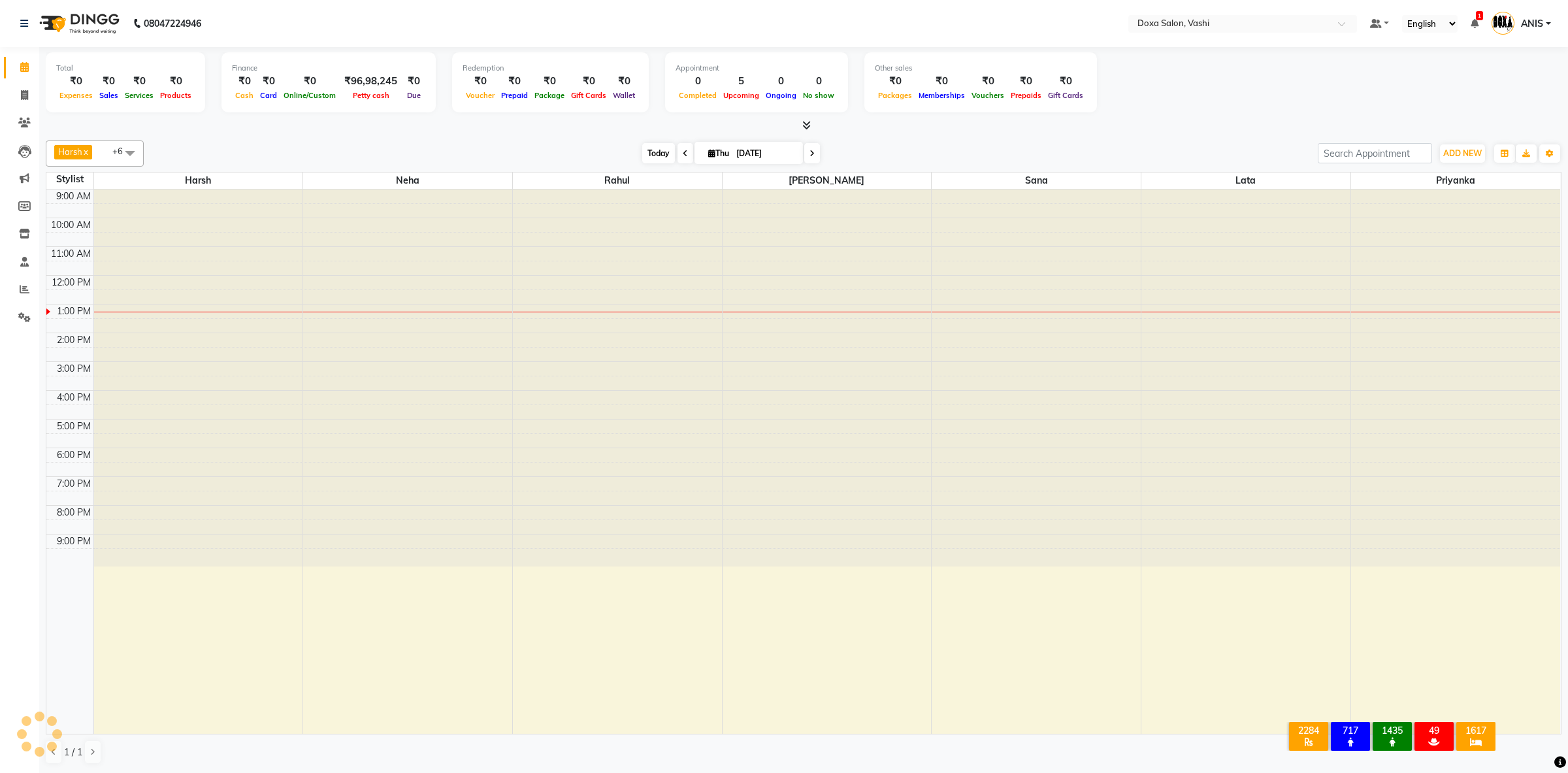
type input "[DATE]"
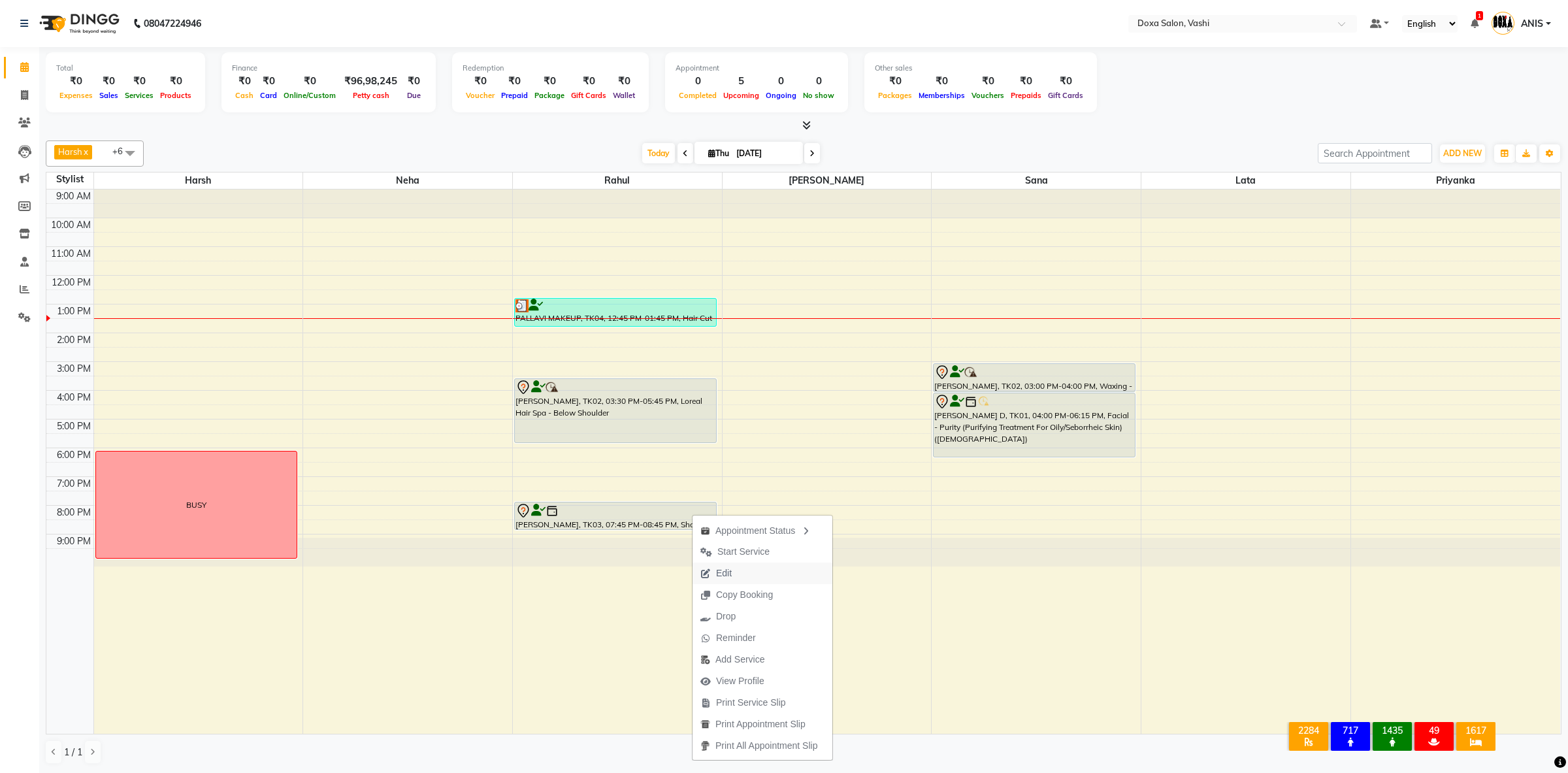
click at [730, 571] on span "Edit" at bounding box center [724, 574] width 16 height 14
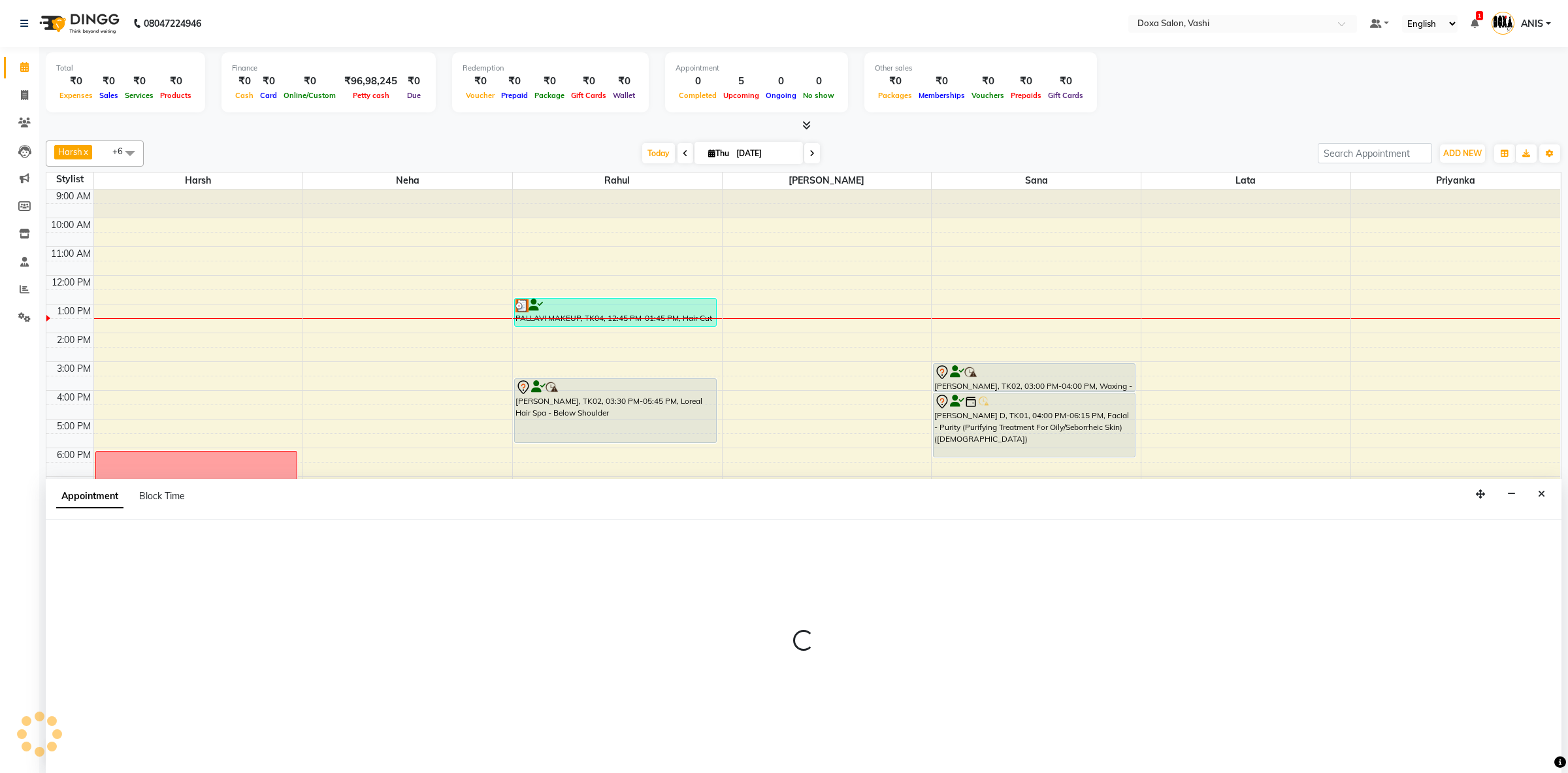
select select "tentative"
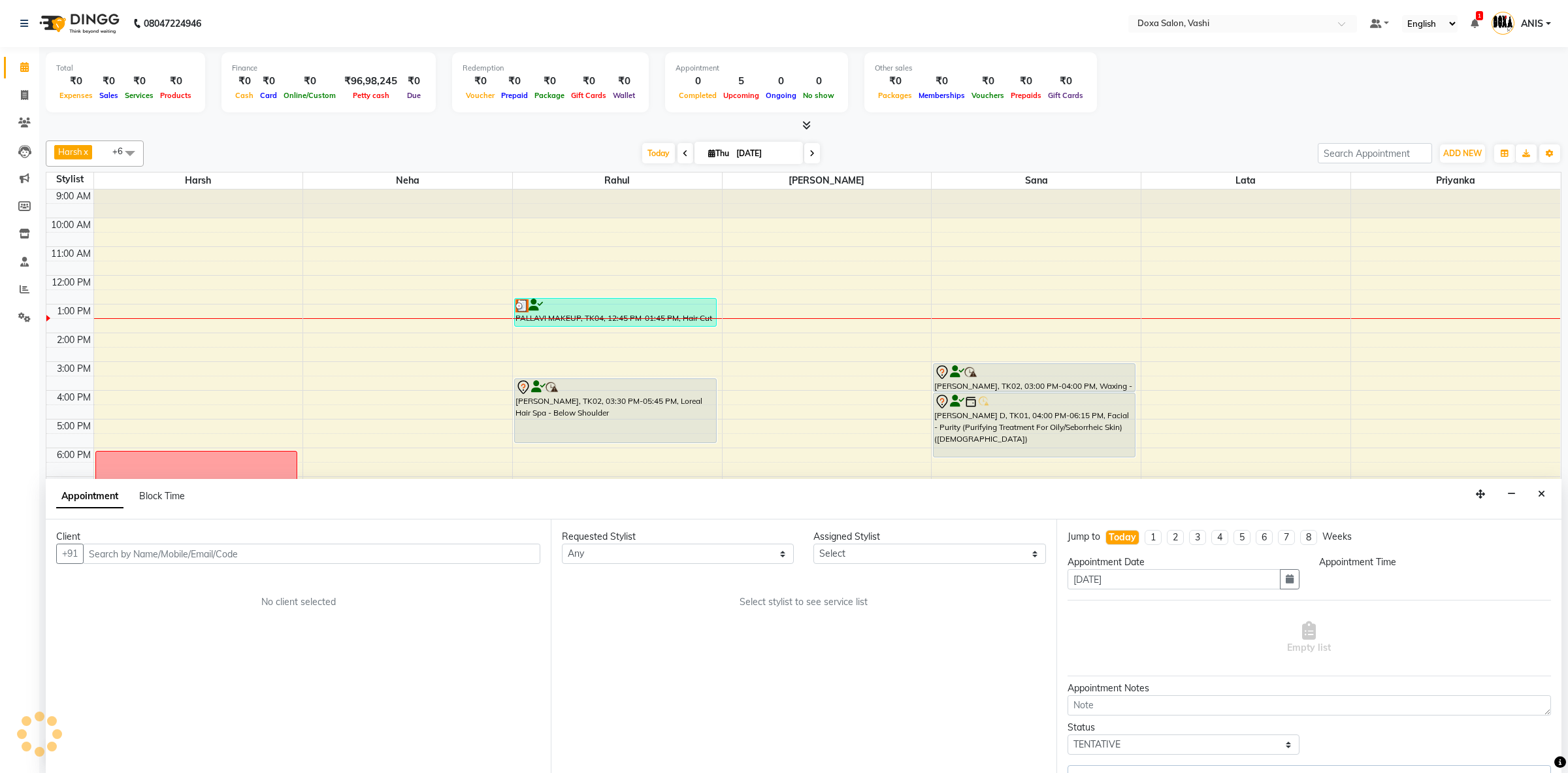
select select "11906"
select select "1185"
select select "688"
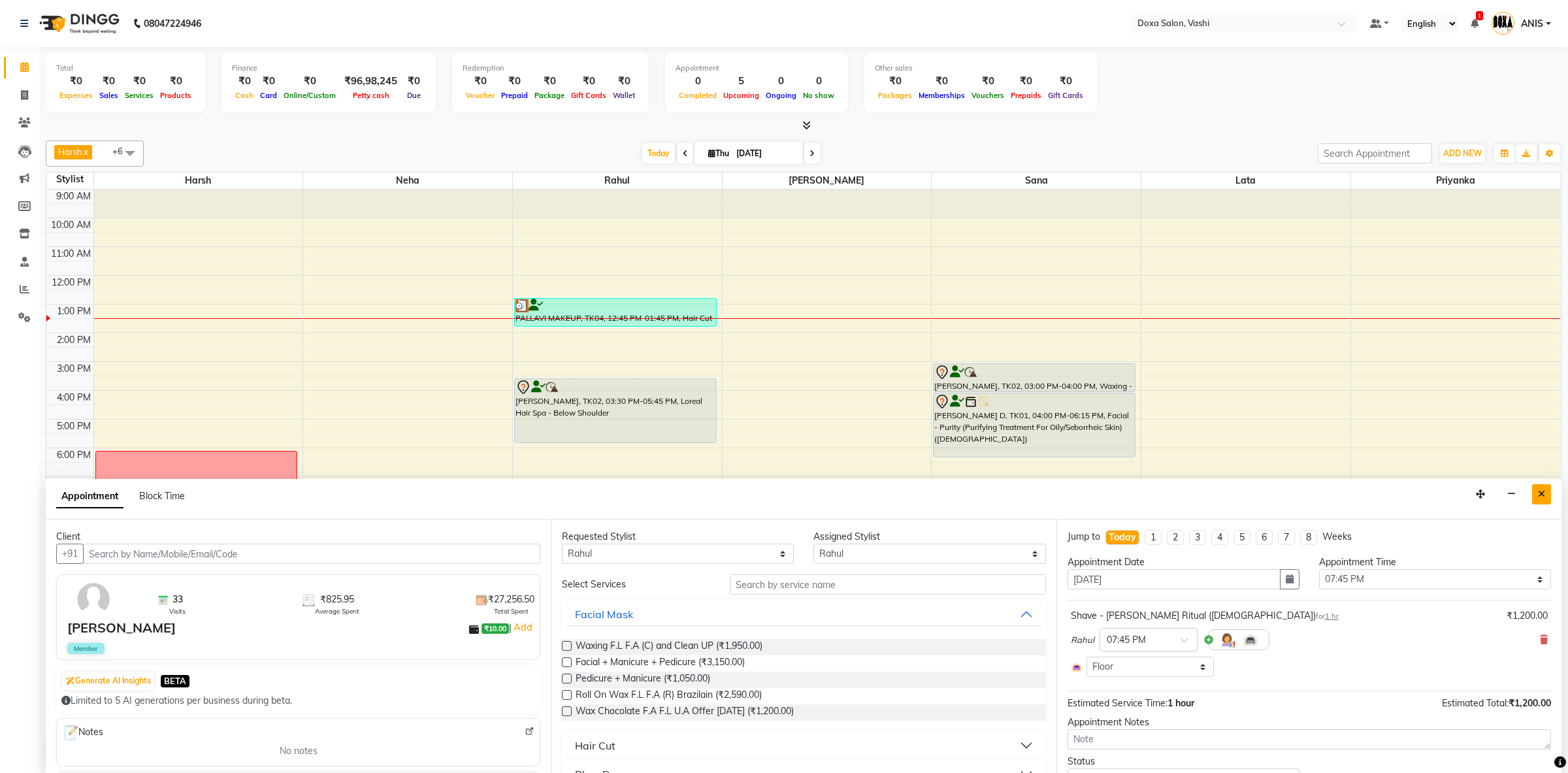
click at [1545, 499] on icon "Close" at bounding box center [1542, 494] width 7 height 10
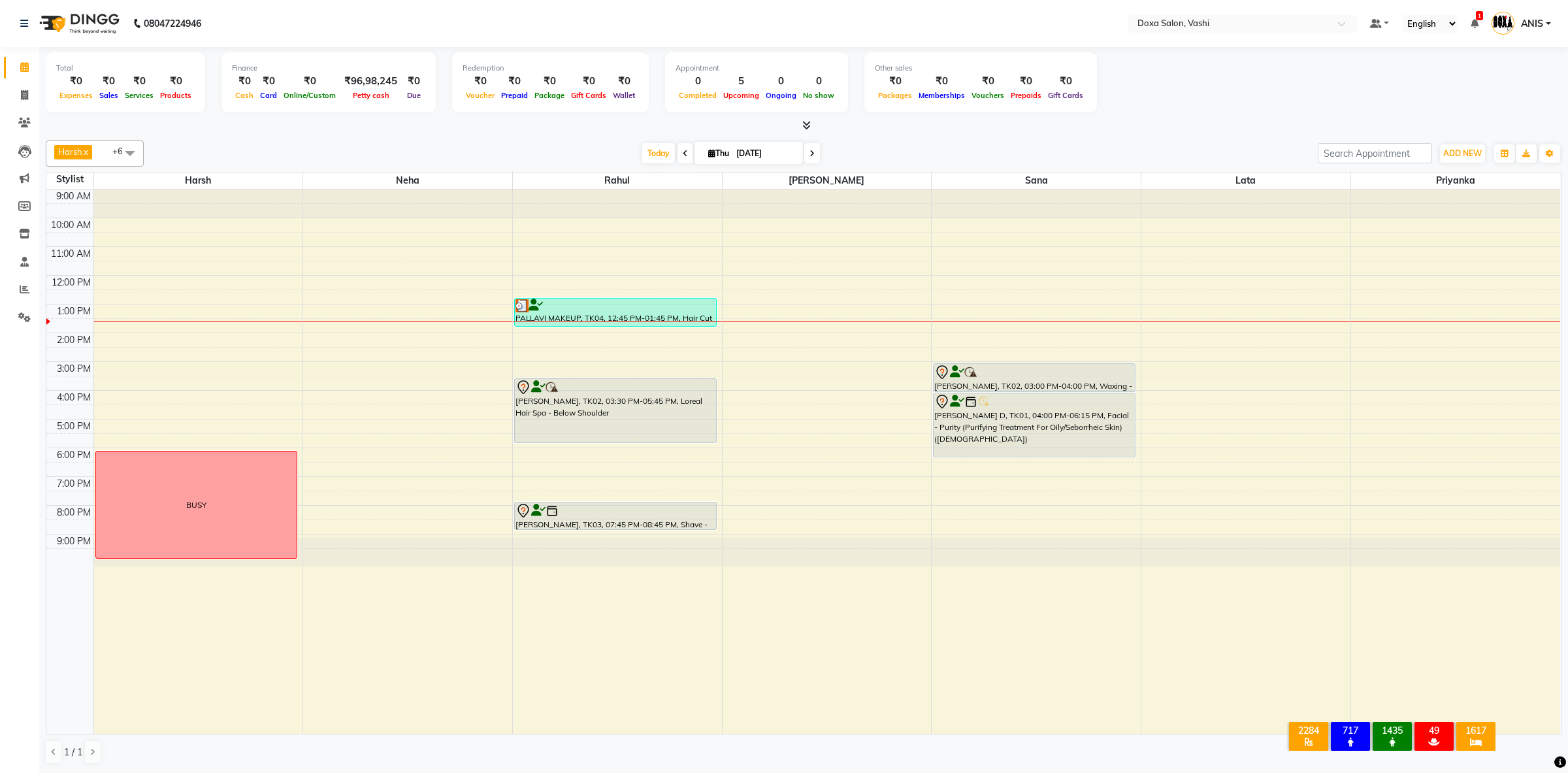
click at [809, 151] on span at bounding box center [813, 153] width 16 height 20
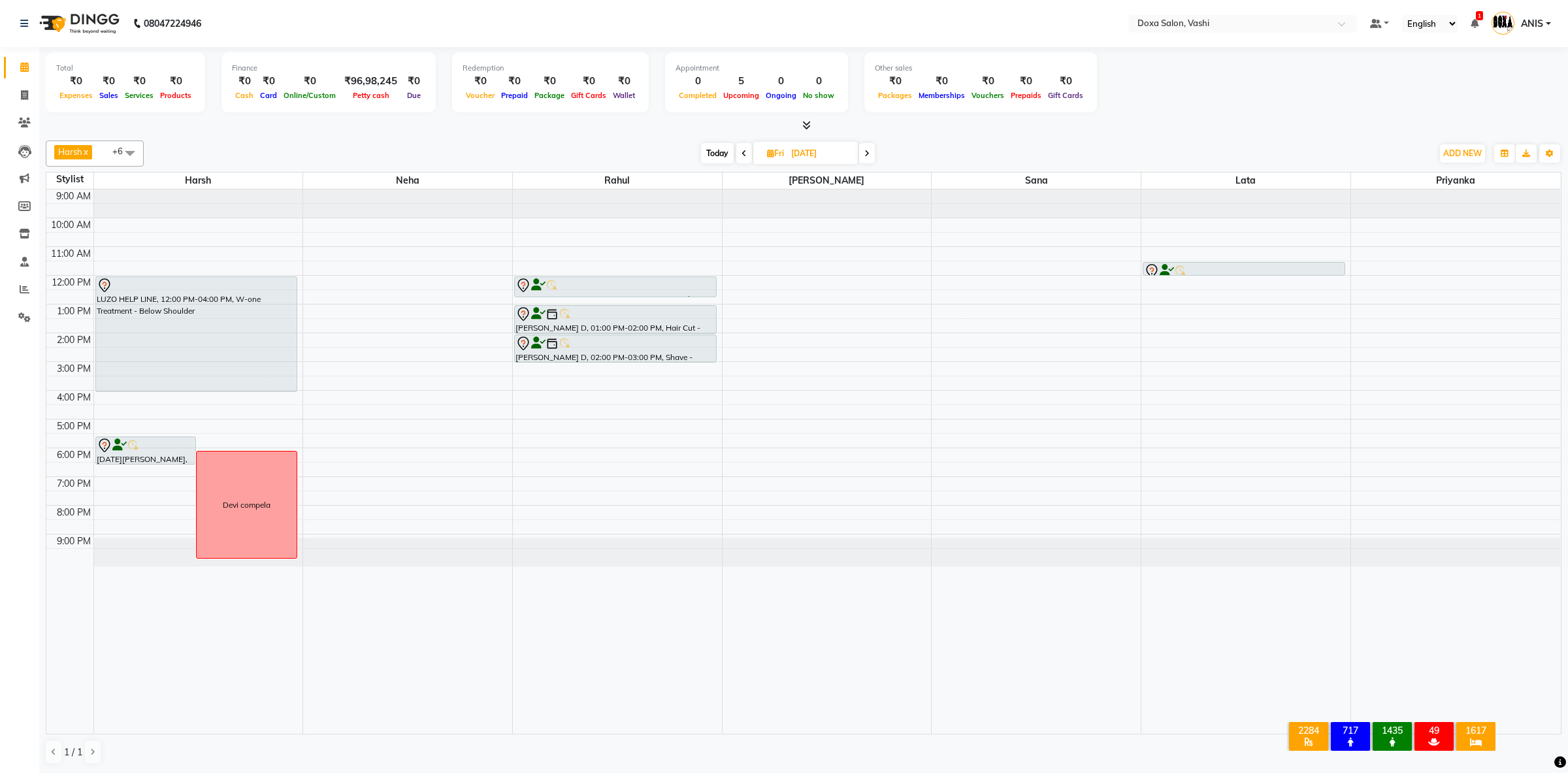
click at [717, 157] on span "Today" at bounding box center [718, 153] width 33 height 20
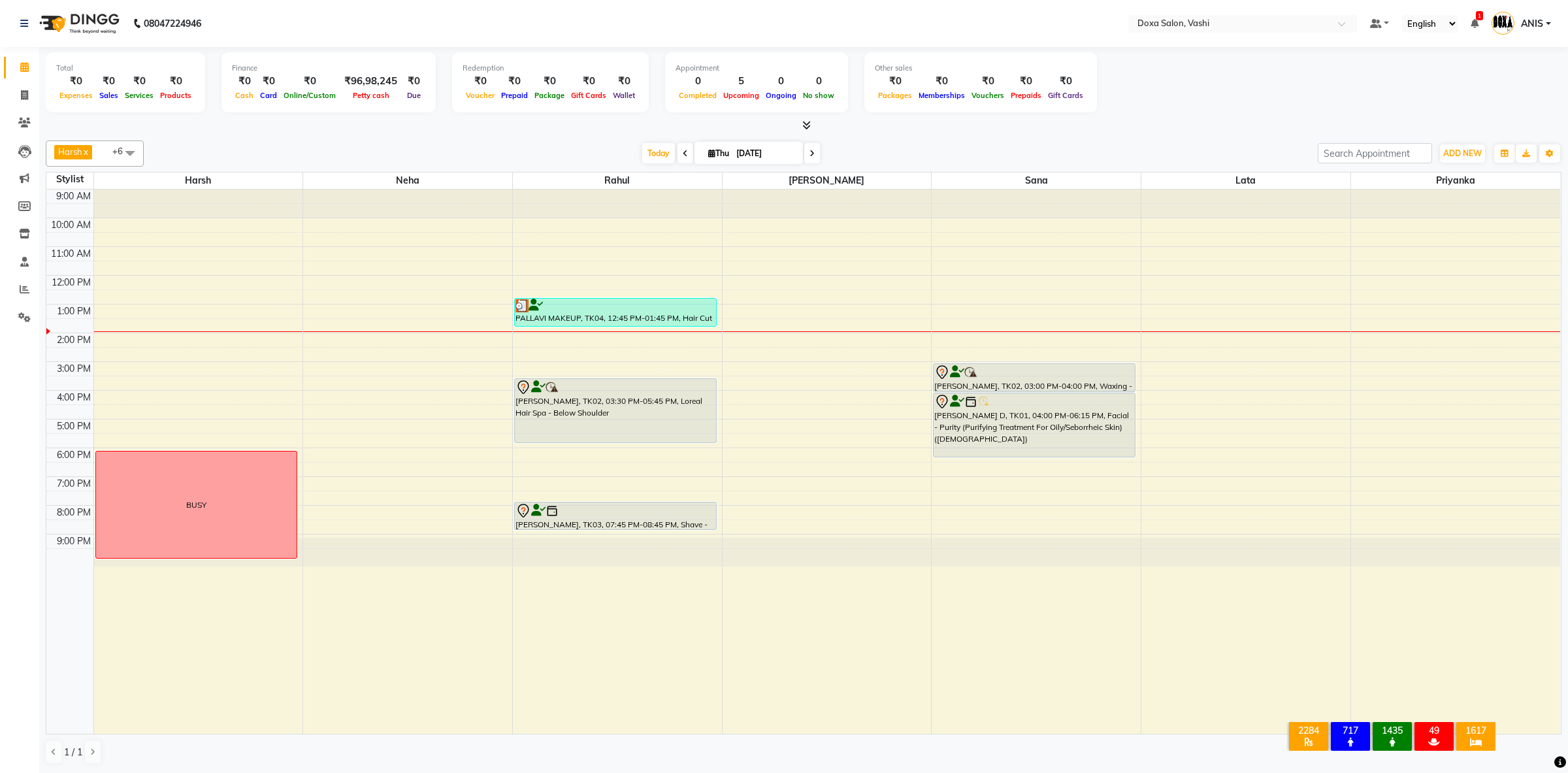
click at [805, 157] on span at bounding box center [813, 153] width 16 height 20
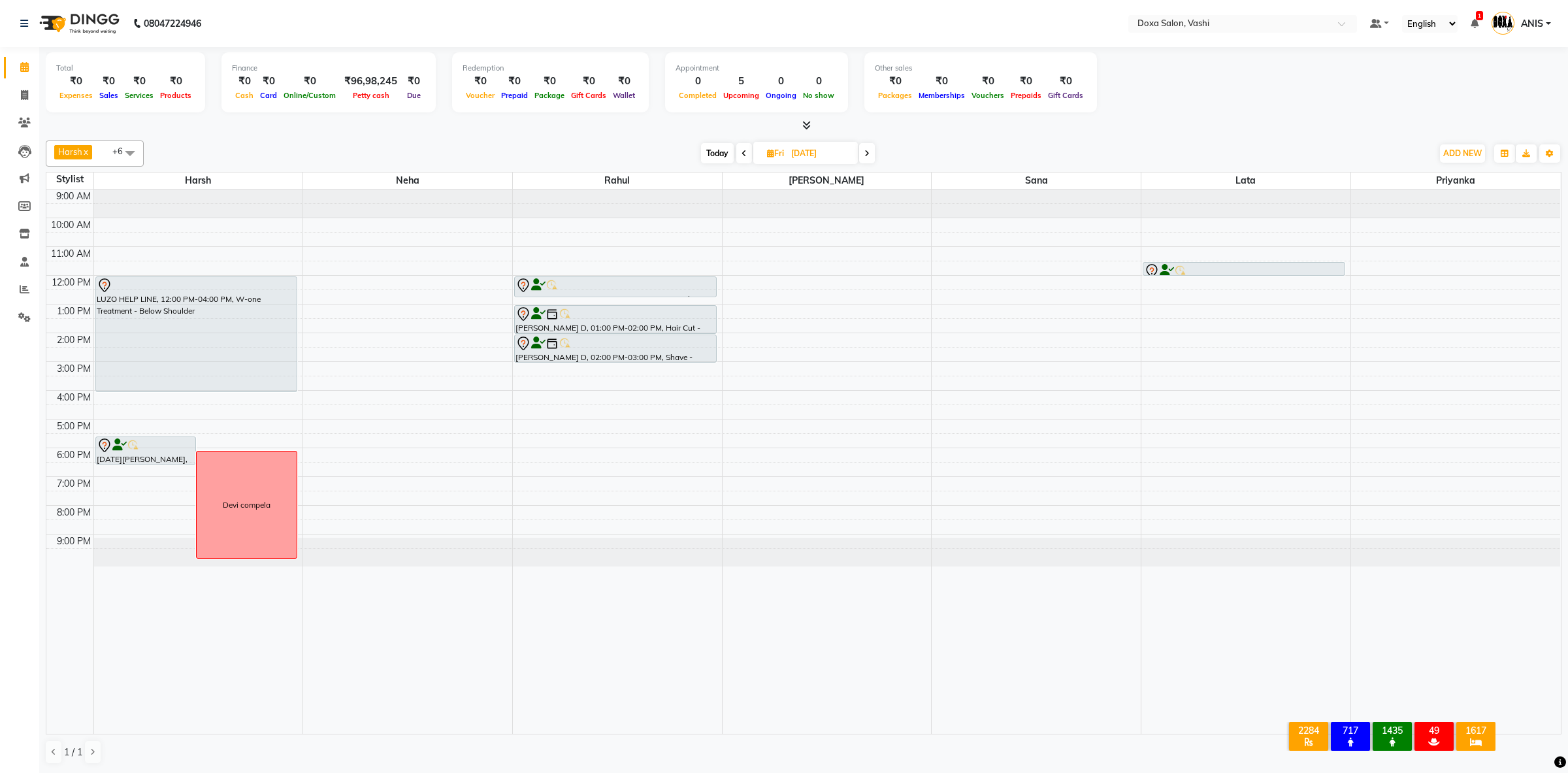
click at [703, 159] on span "Today" at bounding box center [718, 153] width 33 height 20
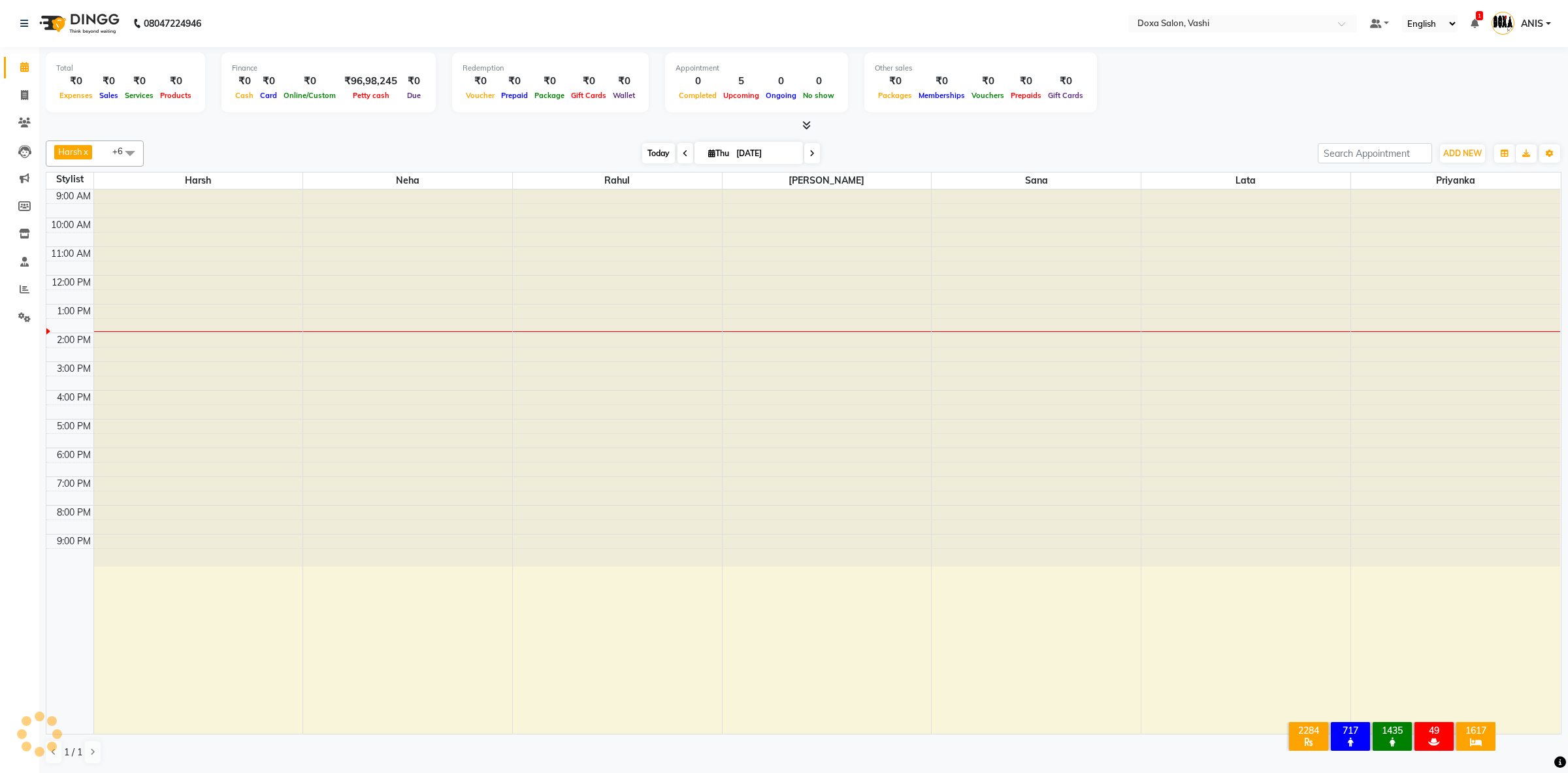
type input "[DATE]"
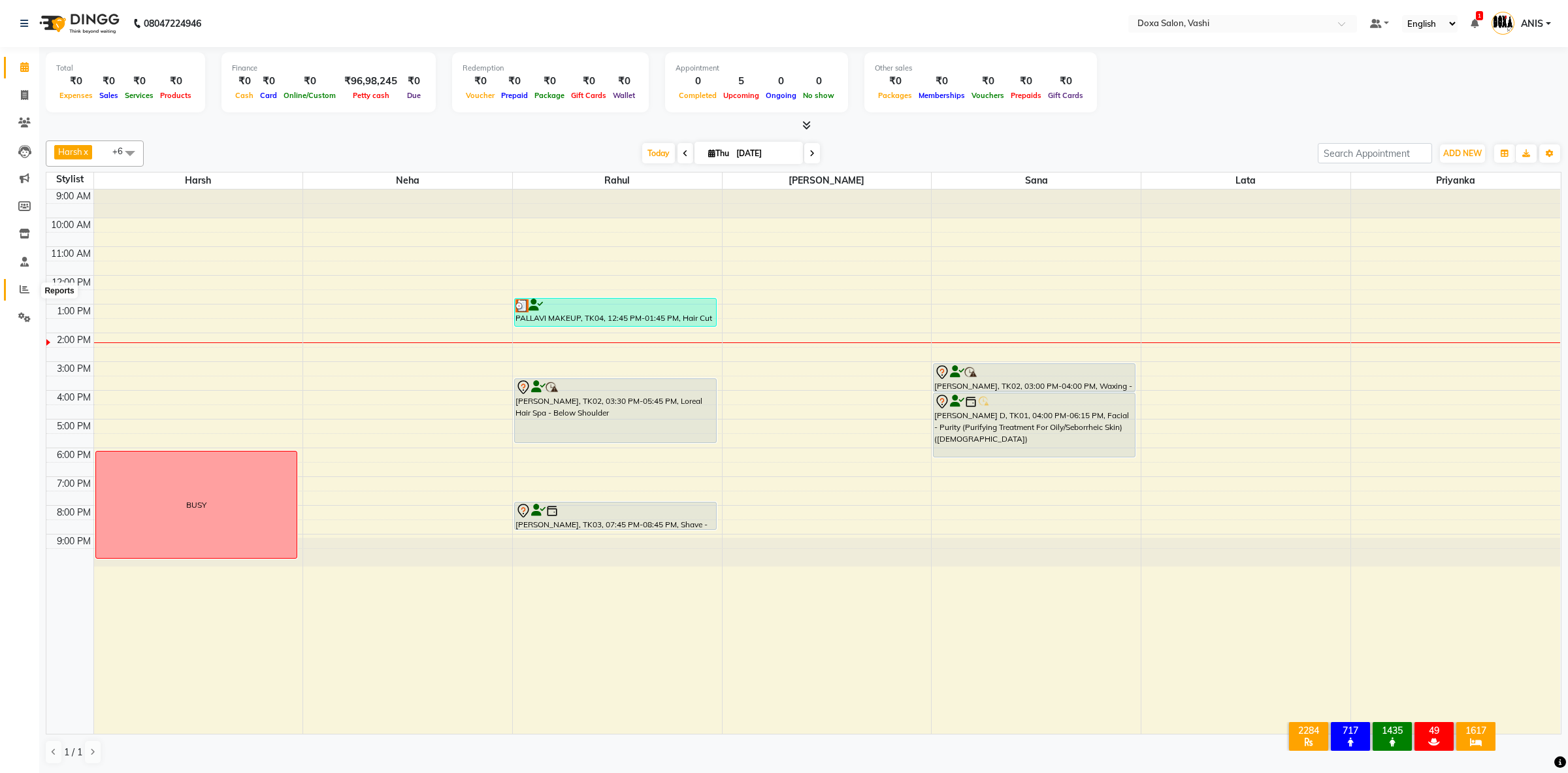
click at [26, 291] on icon at bounding box center [24, 288] width 10 height 10
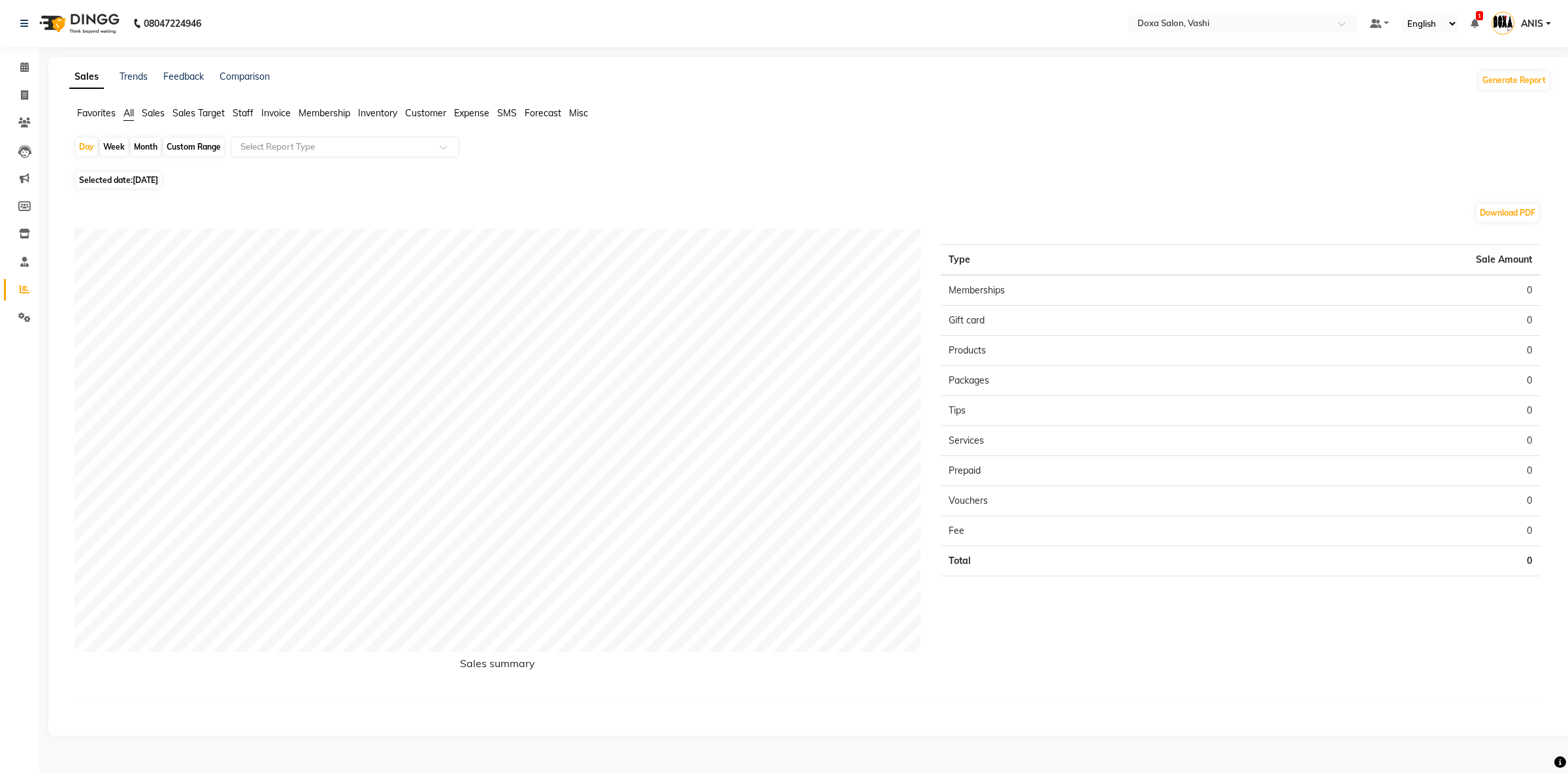
click at [129, 147] on div "Day Week Month Custom Range Select Report Type" at bounding box center [810, 152] width 1471 height 31
click at [146, 142] on div "Month" at bounding box center [146, 147] width 30 height 18
select select "9"
select select "2025"
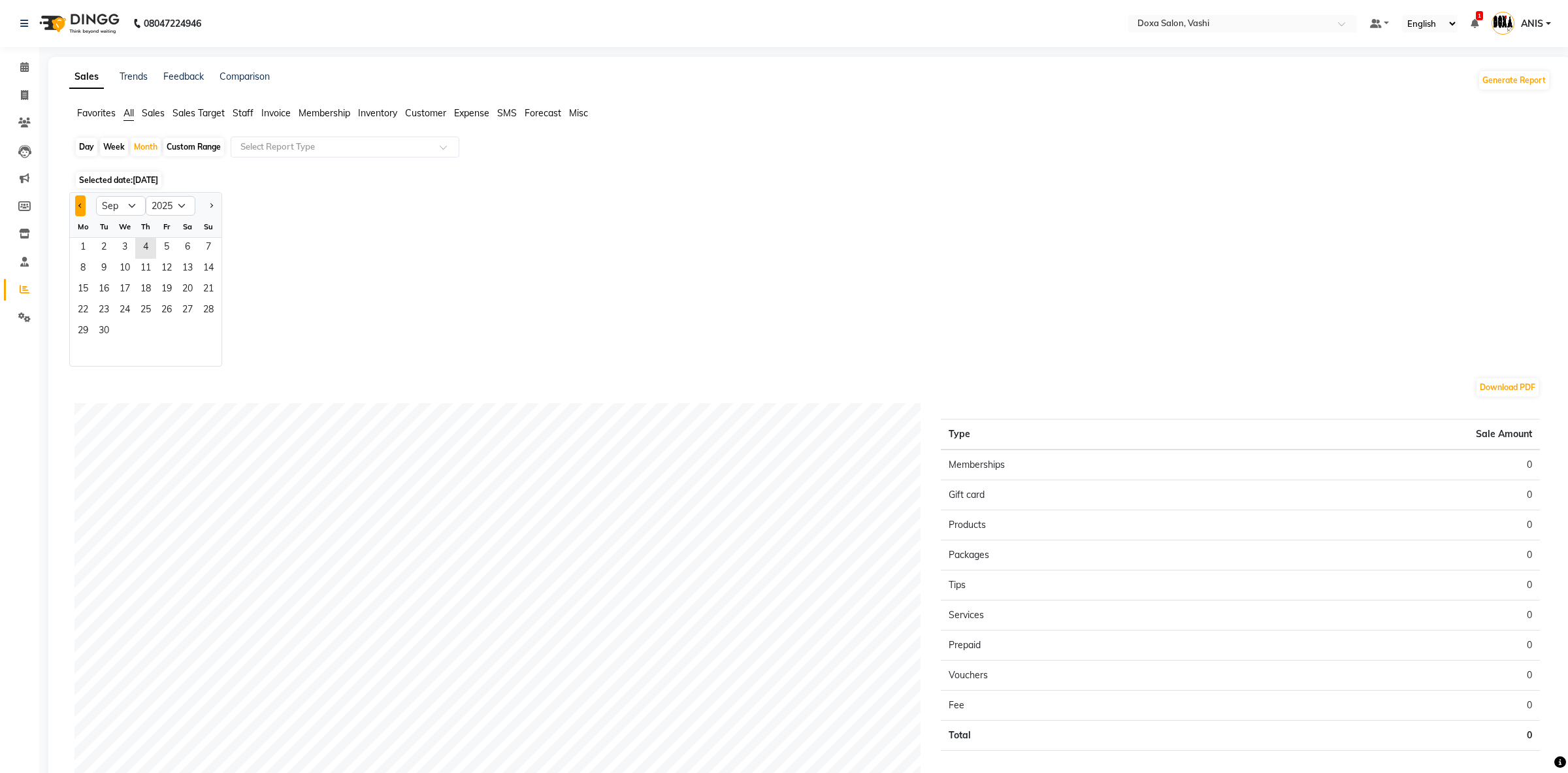
click at [78, 208] on button "Previous month" at bounding box center [81, 206] width 10 height 21
select select "8"
click at [157, 241] on span "1" at bounding box center [167, 248] width 21 height 21
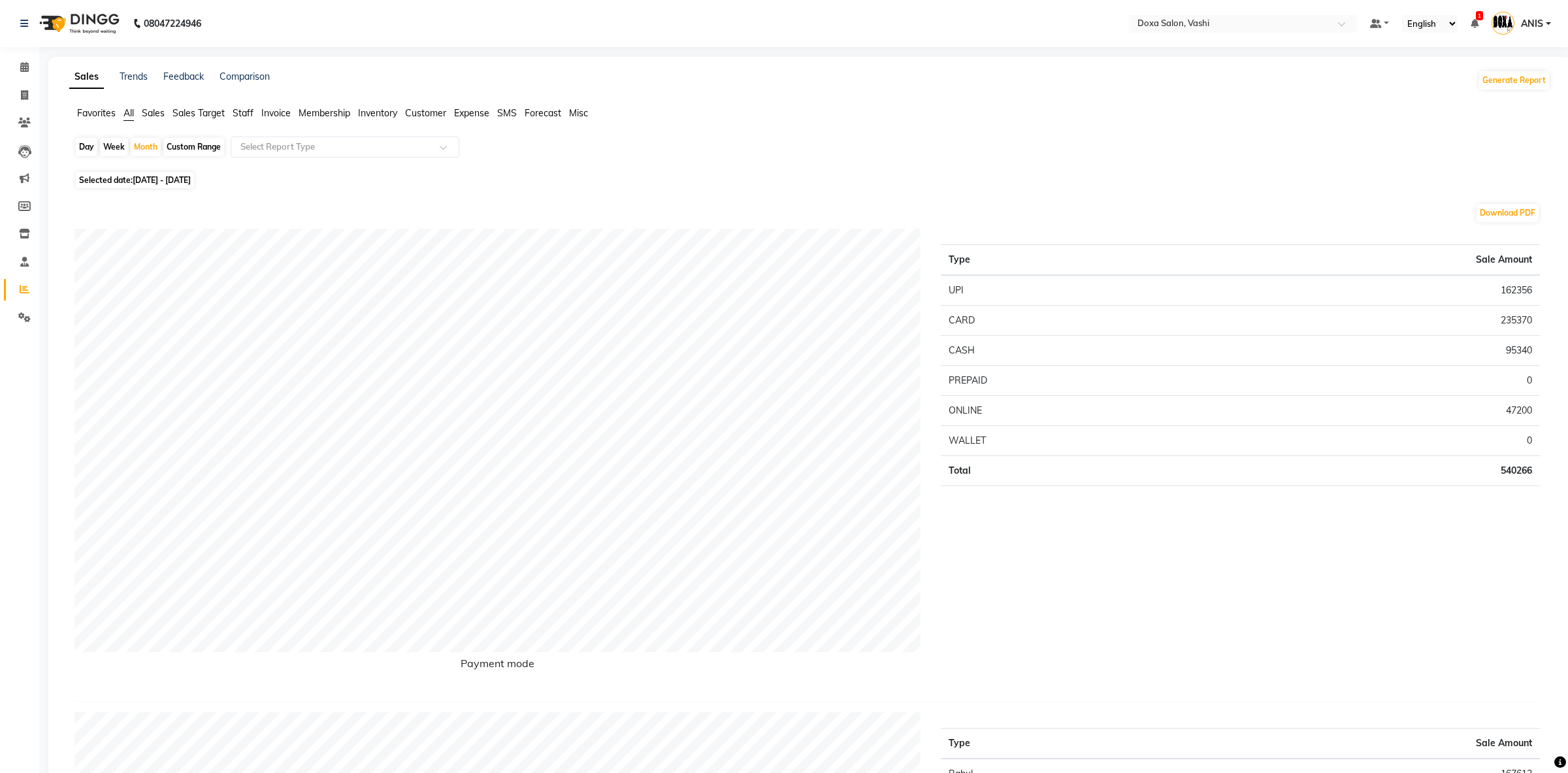
click at [244, 115] on span "Staff" at bounding box center [243, 113] width 21 height 12
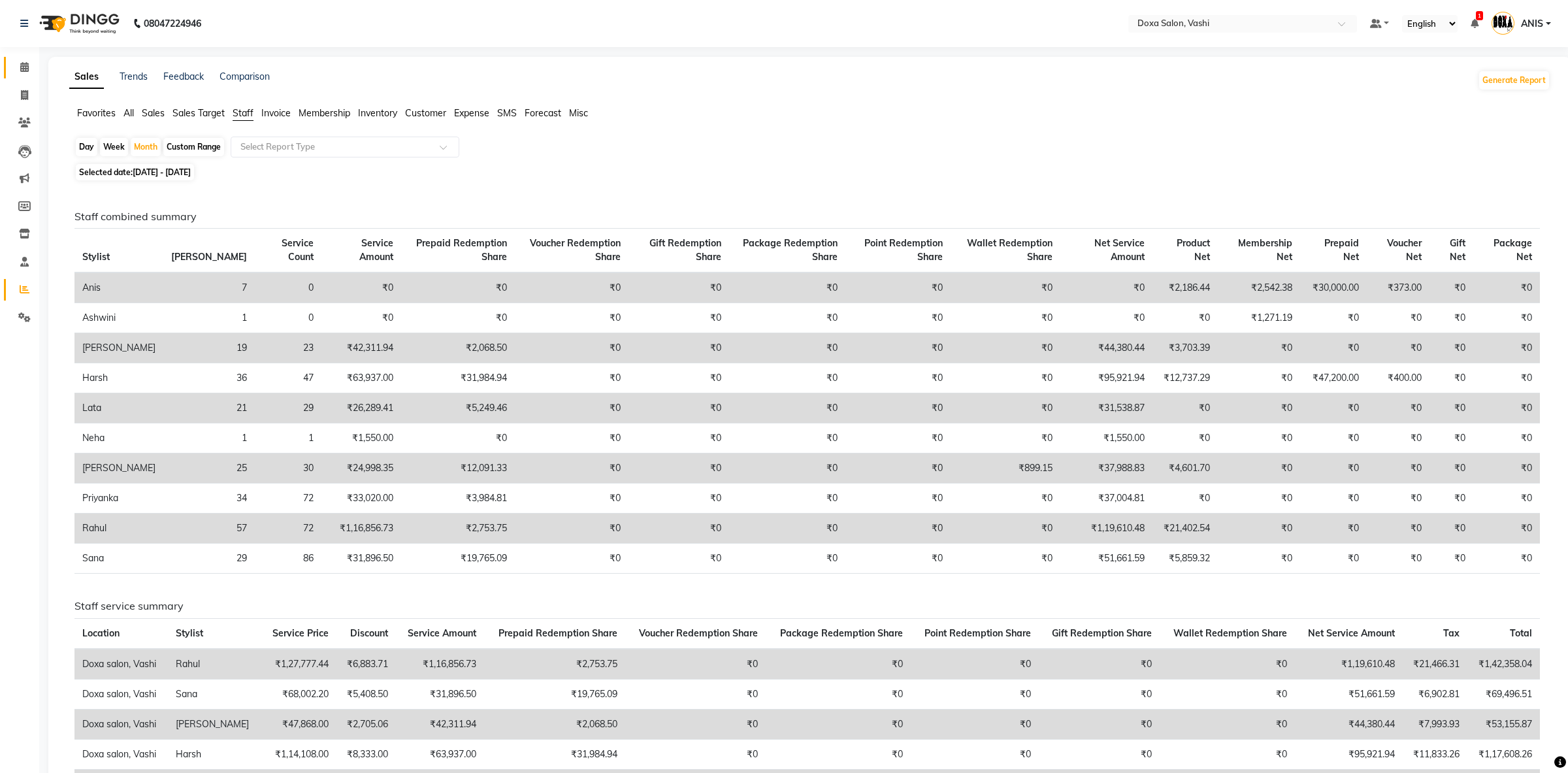
click at [30, 59] on link "Calendar" at bounding box center [20, 67] width 31 height 22
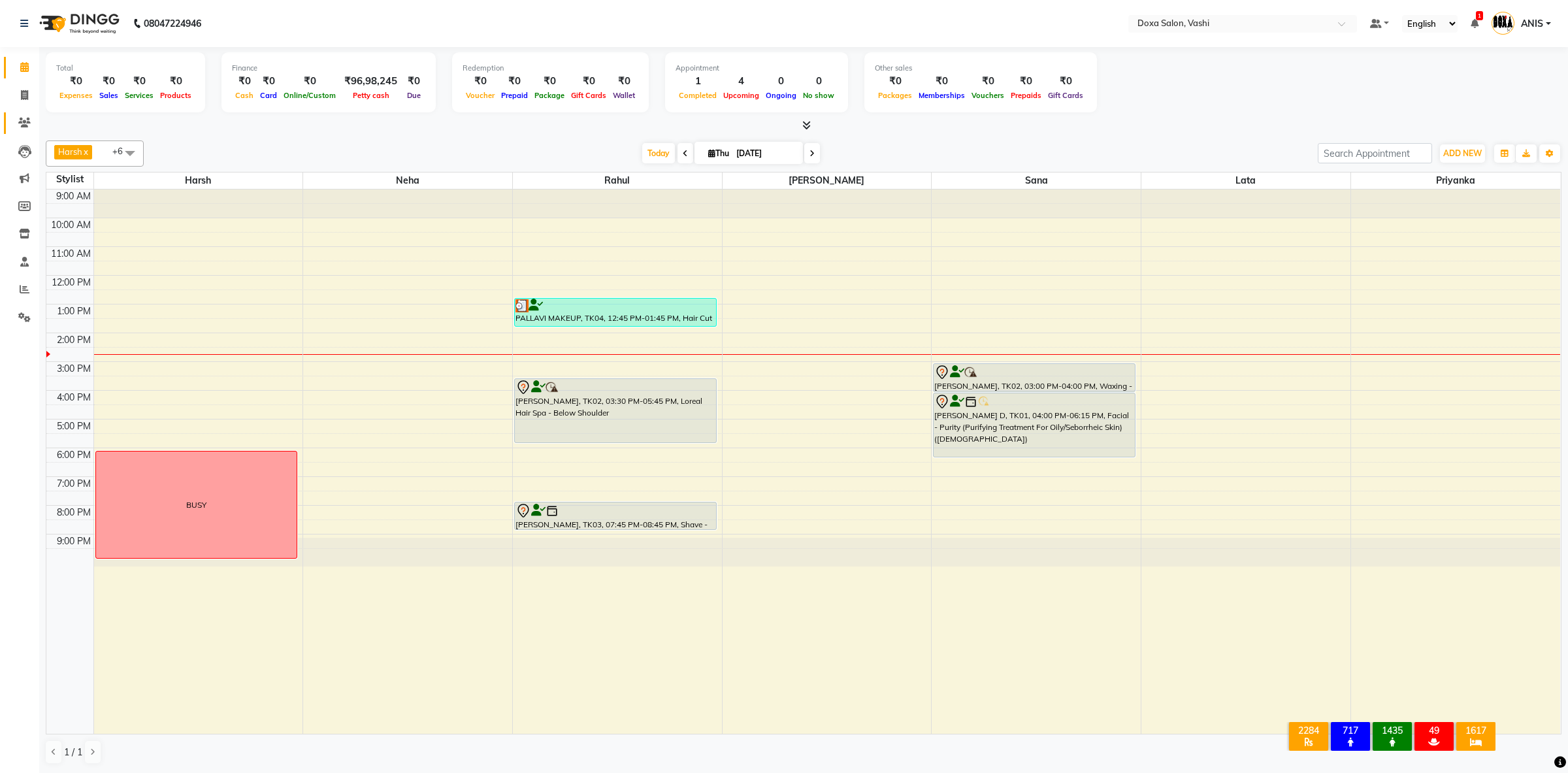
click at [25, 115] on link "Clients" at bounding box center [20, 122] width 31 height 22
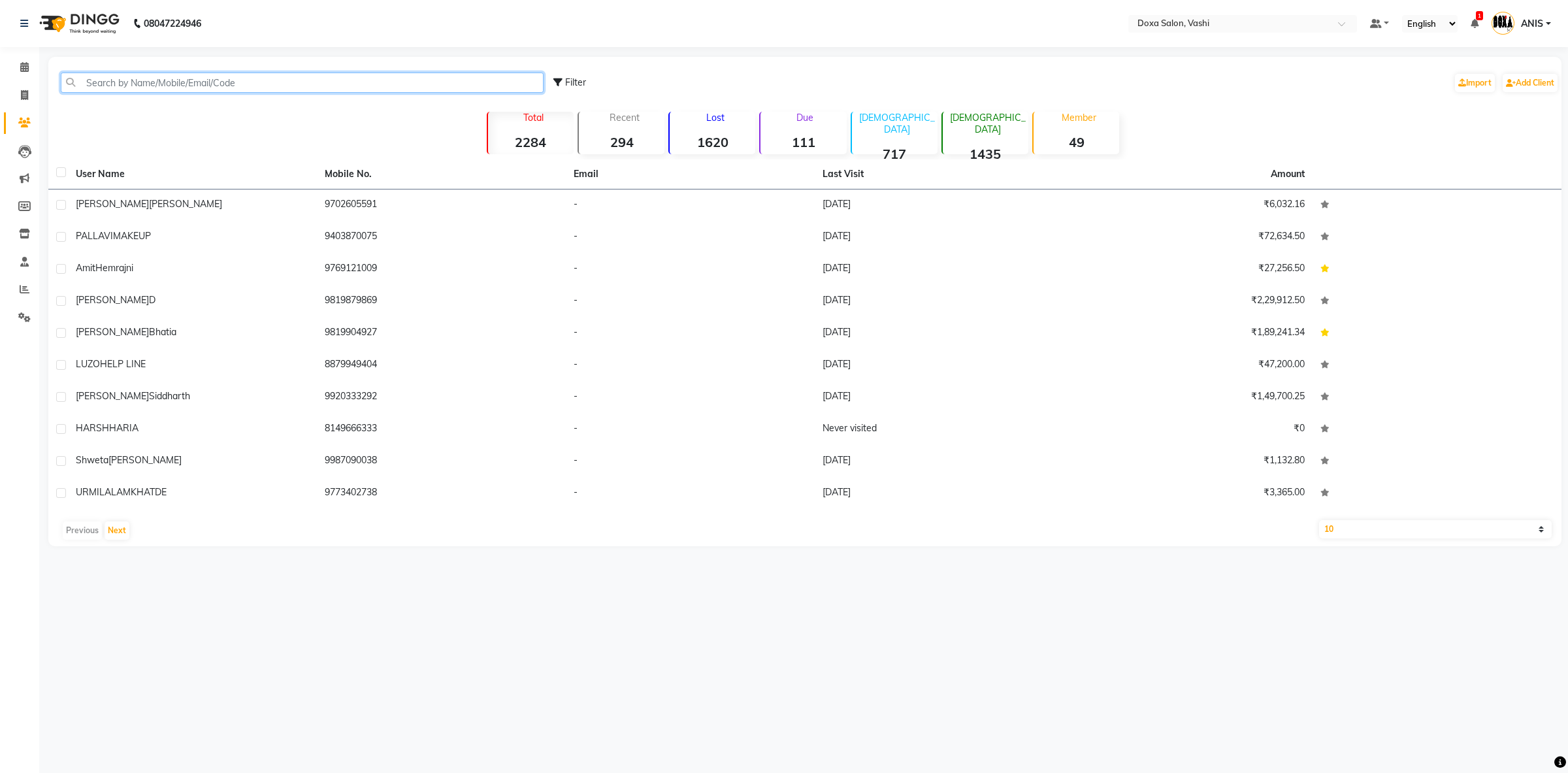
click at [107, 81] on input "text" at bounding box center [302, 83] width 483 height 20
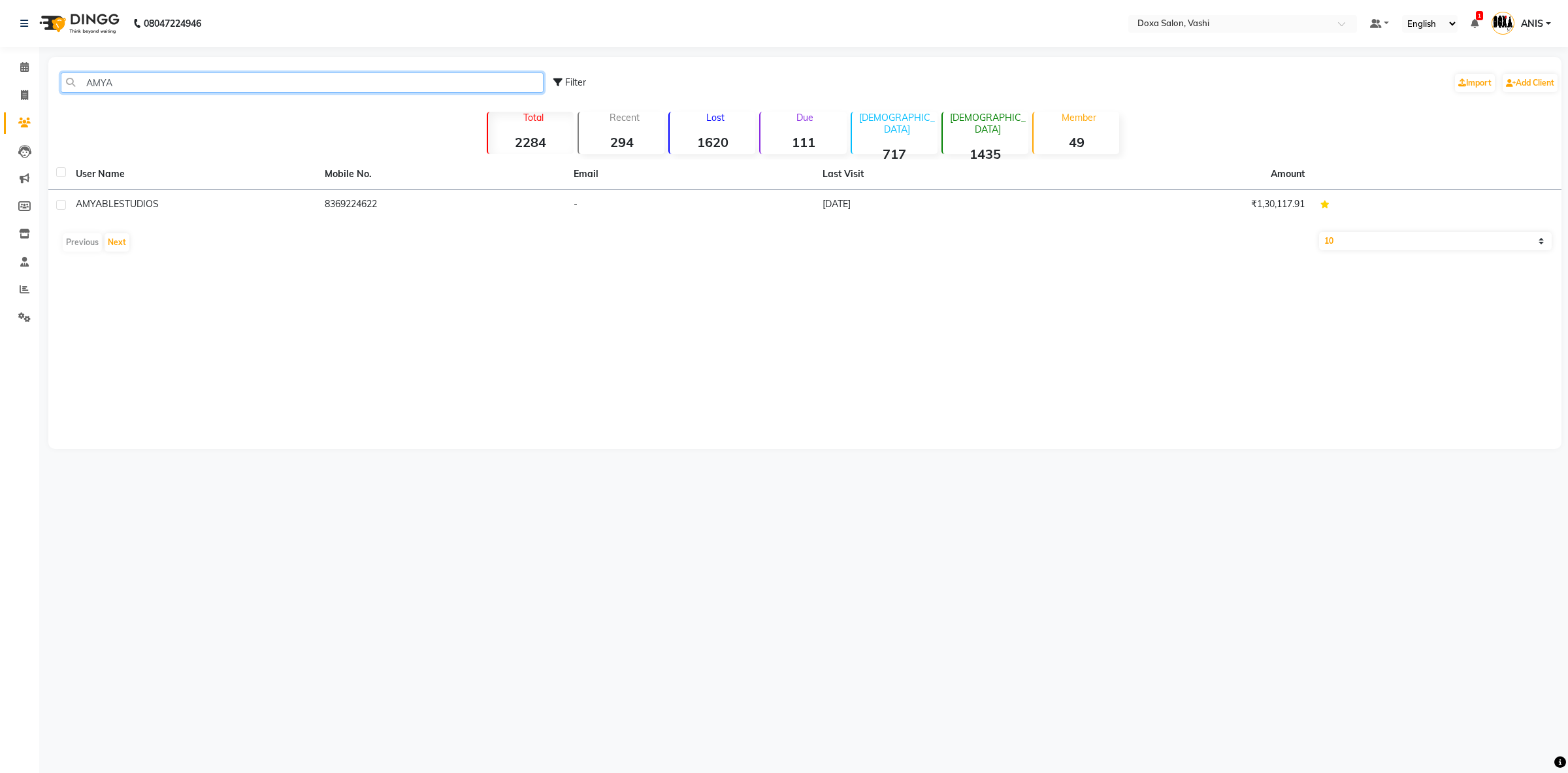
type input "AMYA"
click at [368, 223] on div "User Name Mobile No. Email Last Visit Amount AMYABLE STUDIOS 8369224622 - 25-08…" at bounding box center [805, 209] width 1513 height 99
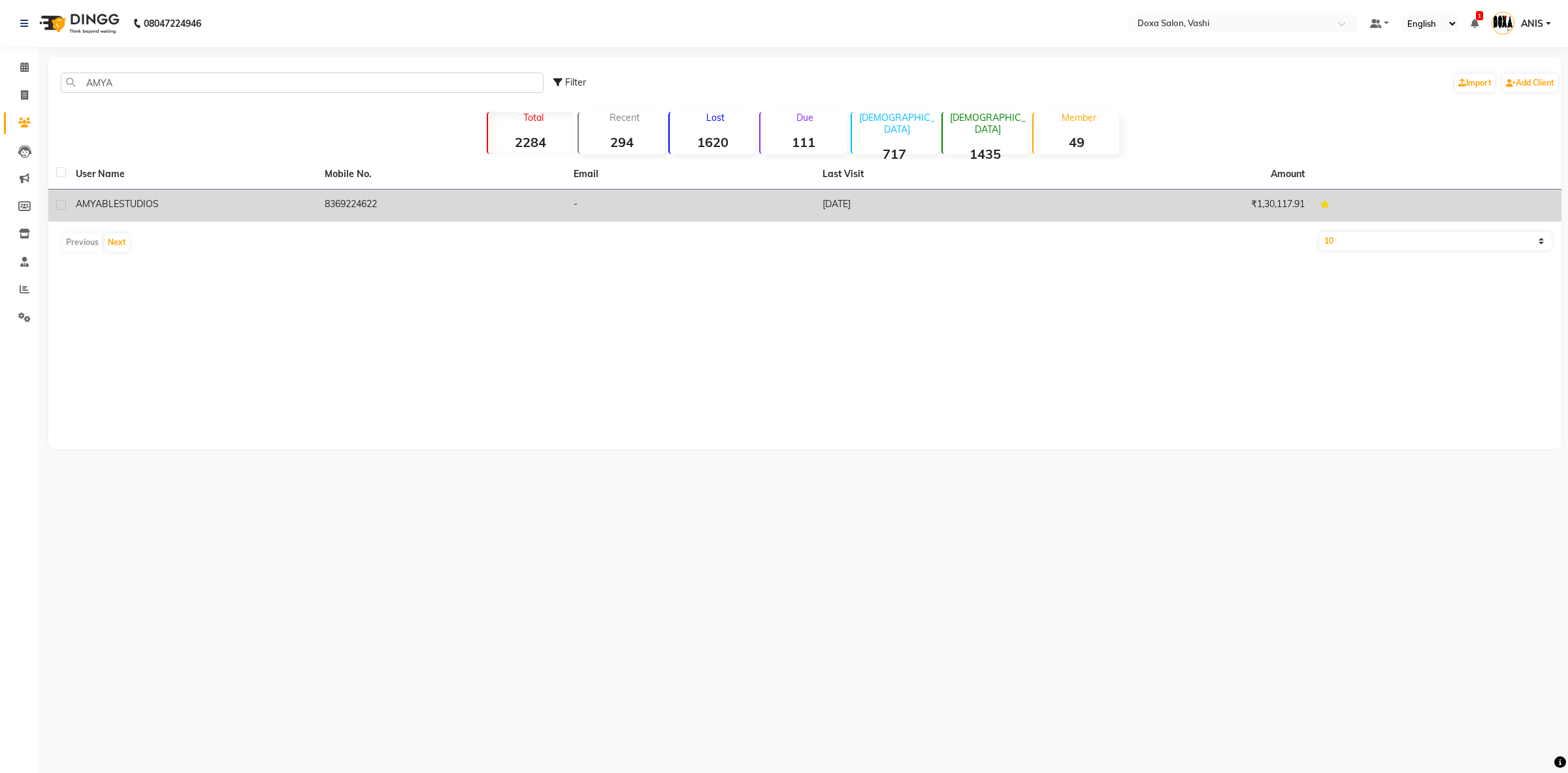
click at [374, 216] on td "8369224622" at bounding box center [441, 205] width 249 height 32
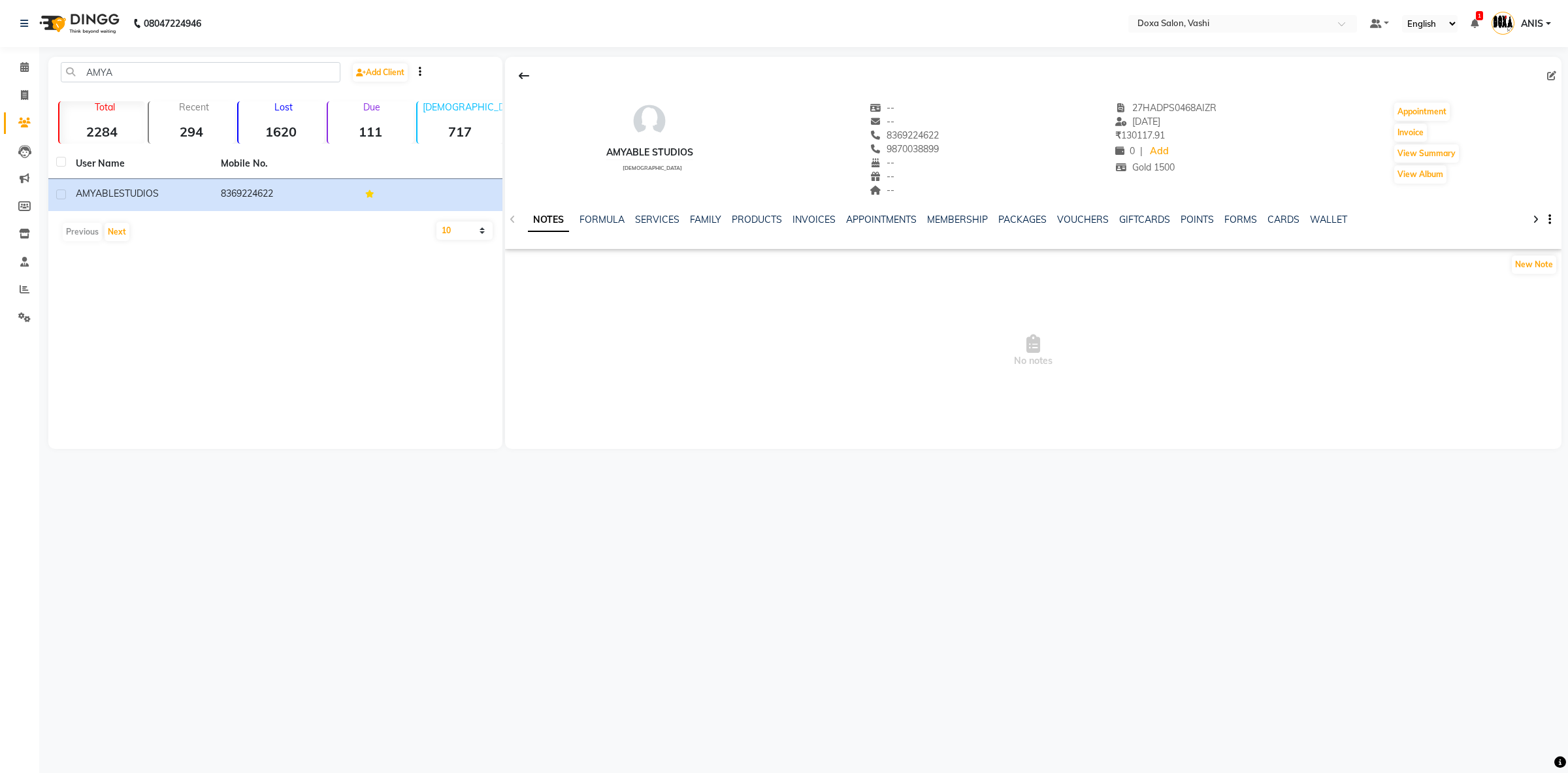
click at [814, 207] on div "NOTES FORMULA SERVICES FAMILY PRODUCTS INVOICES APPOINTMENTS MEMBERSHIP PACKAGE…" at bounding box center [1033, 220] width 1057 height 45
click at [814, 221] on link "INVOICES" at bounding box center [814, 220] width 43 height 12
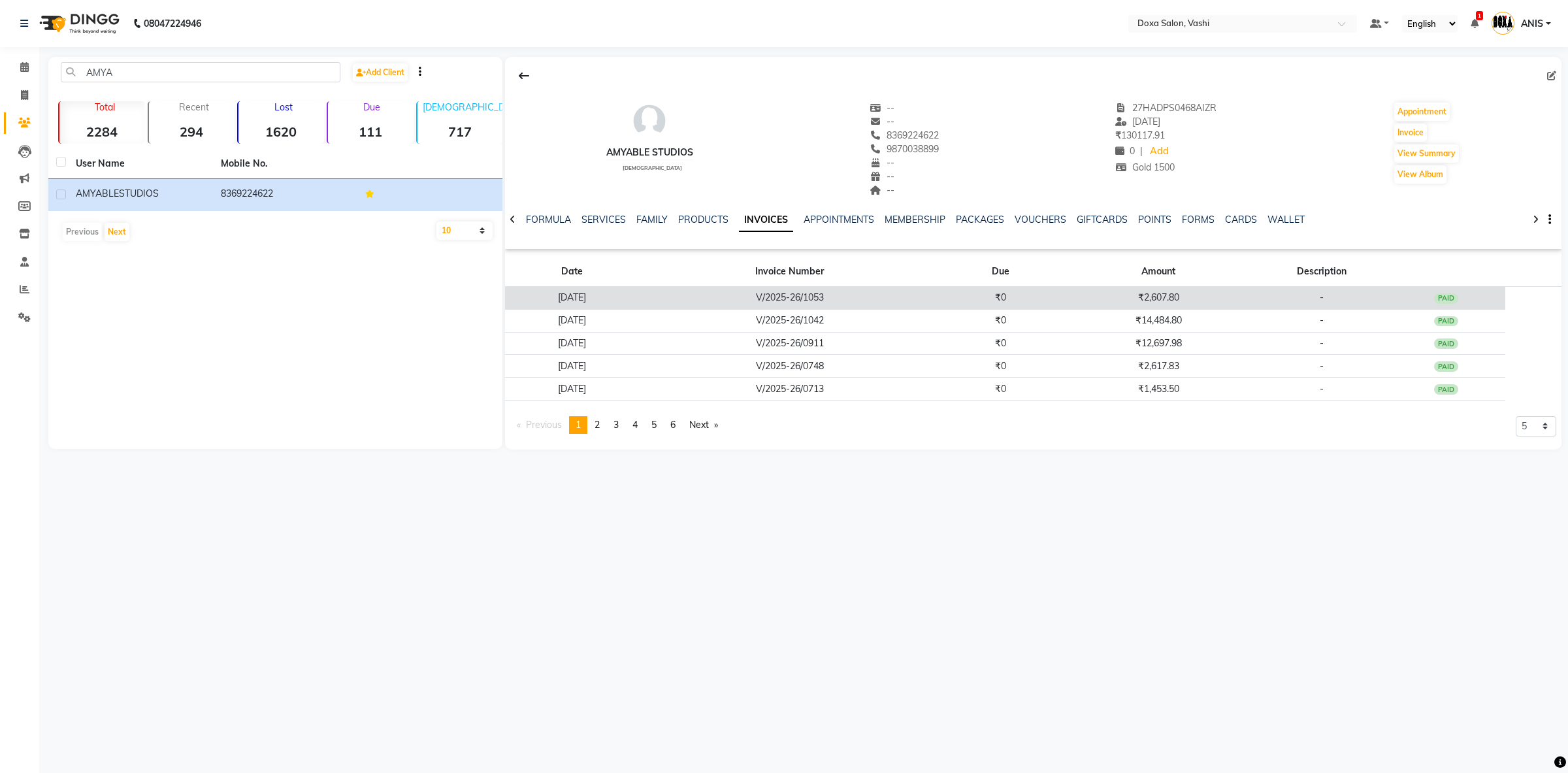
click at [813, 308] on td "V/2025-26/1053" at bounding box center [789, 298] width 302 height 23
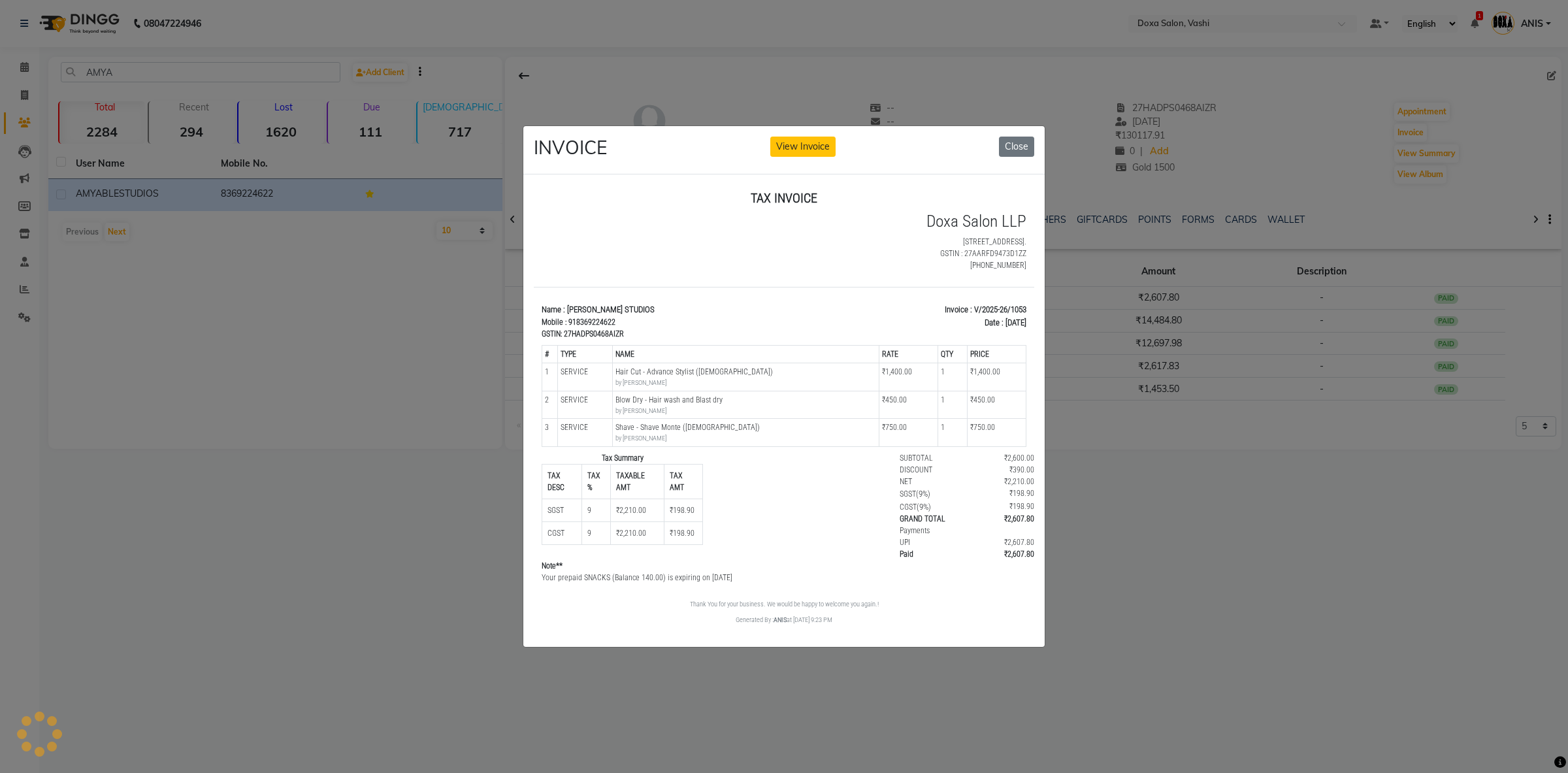
click at [1219, 442] on ngb-modal-window "INVOICE View Invoice Close" at bounding box center [784, 386] width 1568 height 773
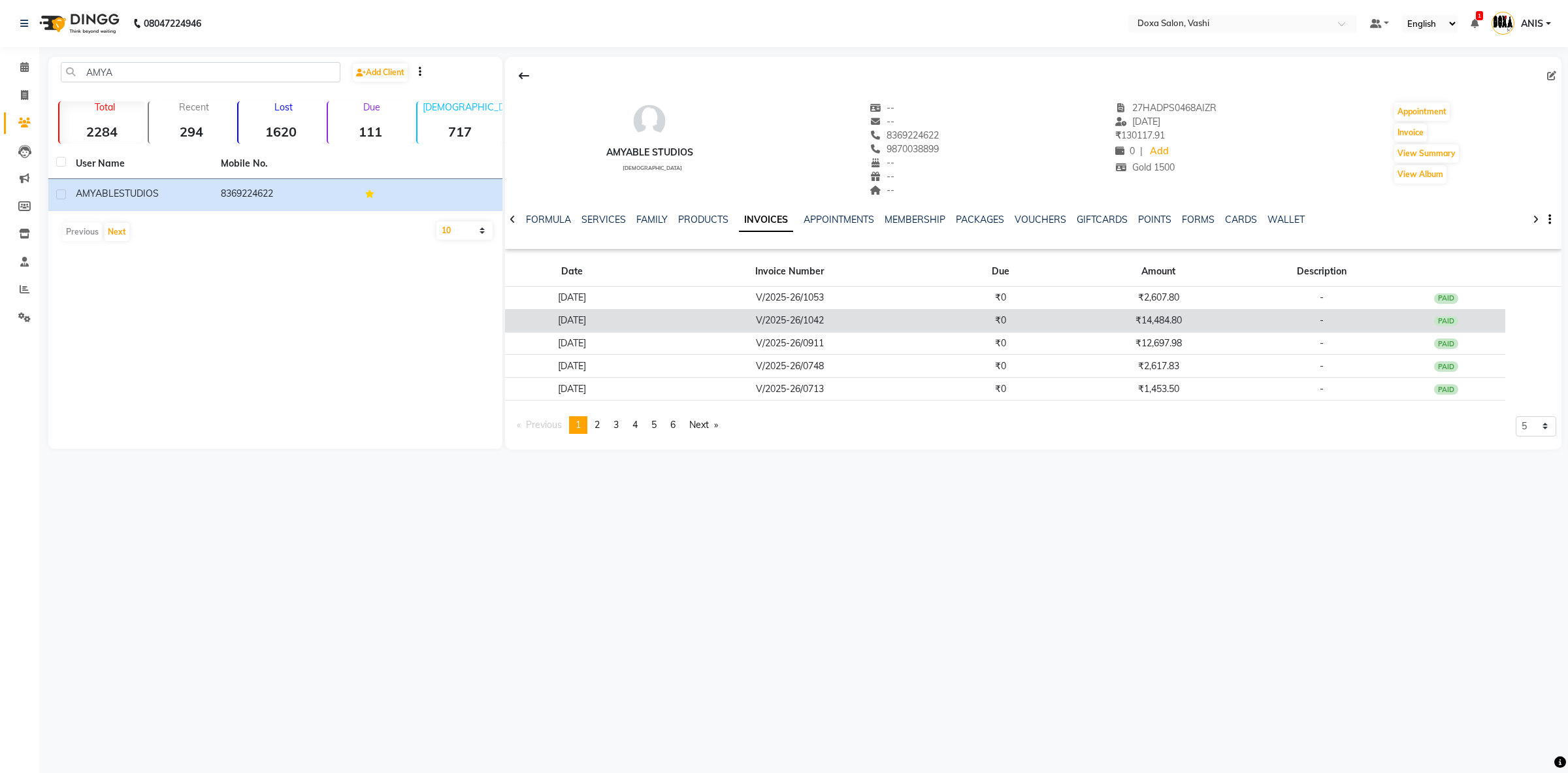
click at [1216, 327] on td "₹14,484.80" at bounding box center [1159, 320] width 196 height 23
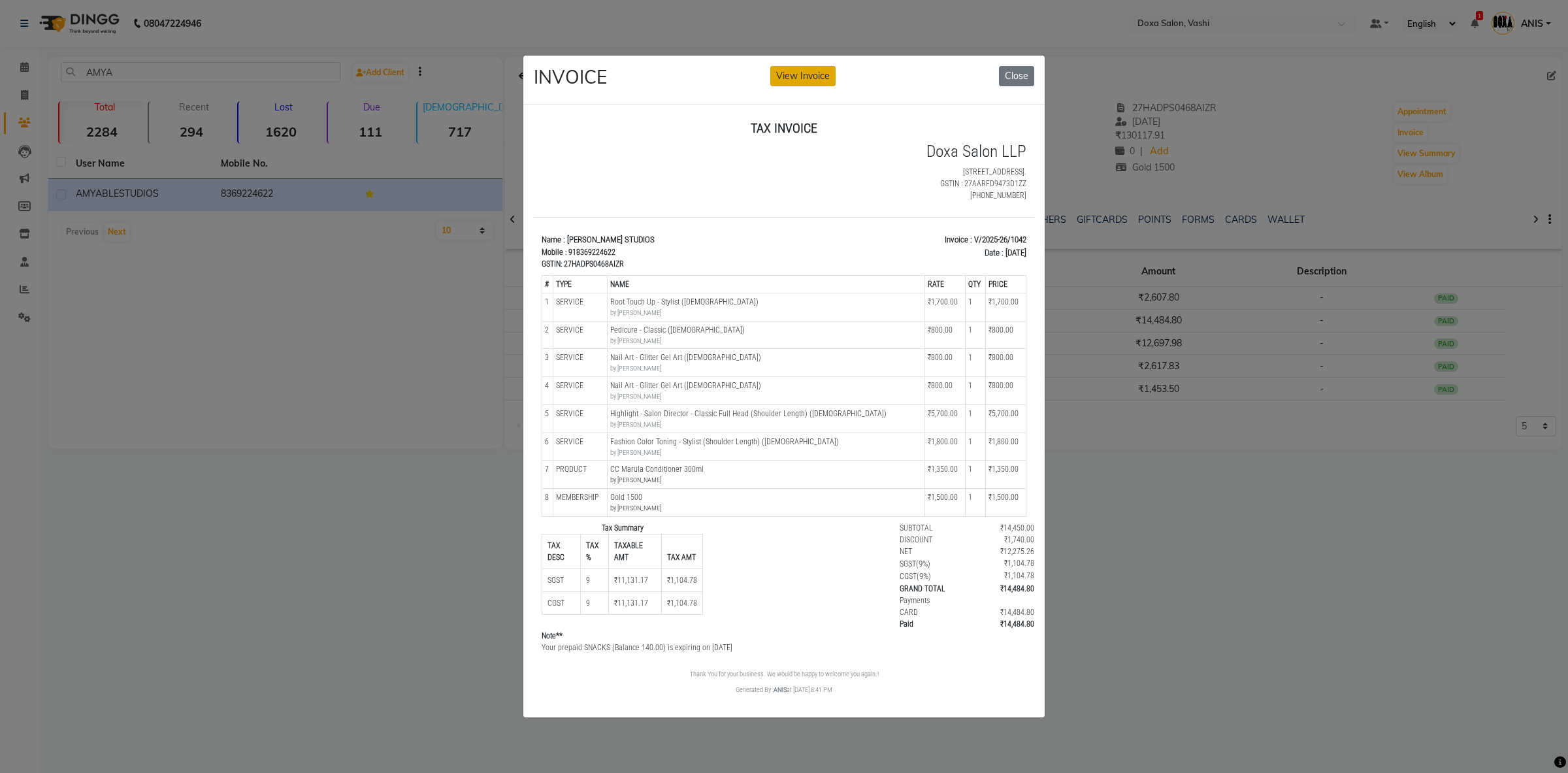
click at [803, 86] on button "View Invoice" at bounding box center [802, 76] width 65 height 20
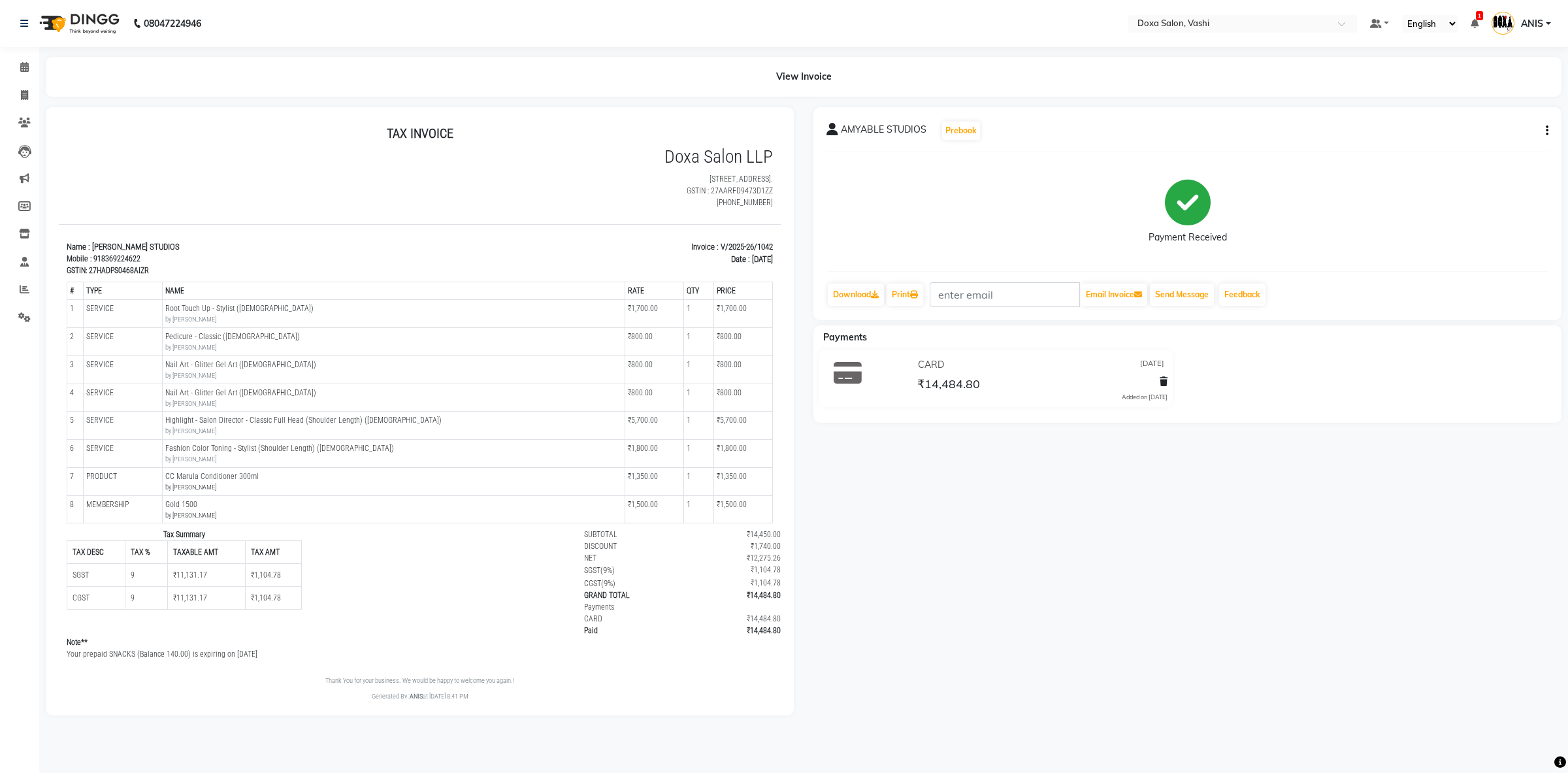
click at [1545, 126] on button "button" at bounding box center [1545, 131] width 8 height 14
click at [1472, 141] on div "Edit Invoice" at bounding box center [1482, 139] width 89 height 17
select select "service"
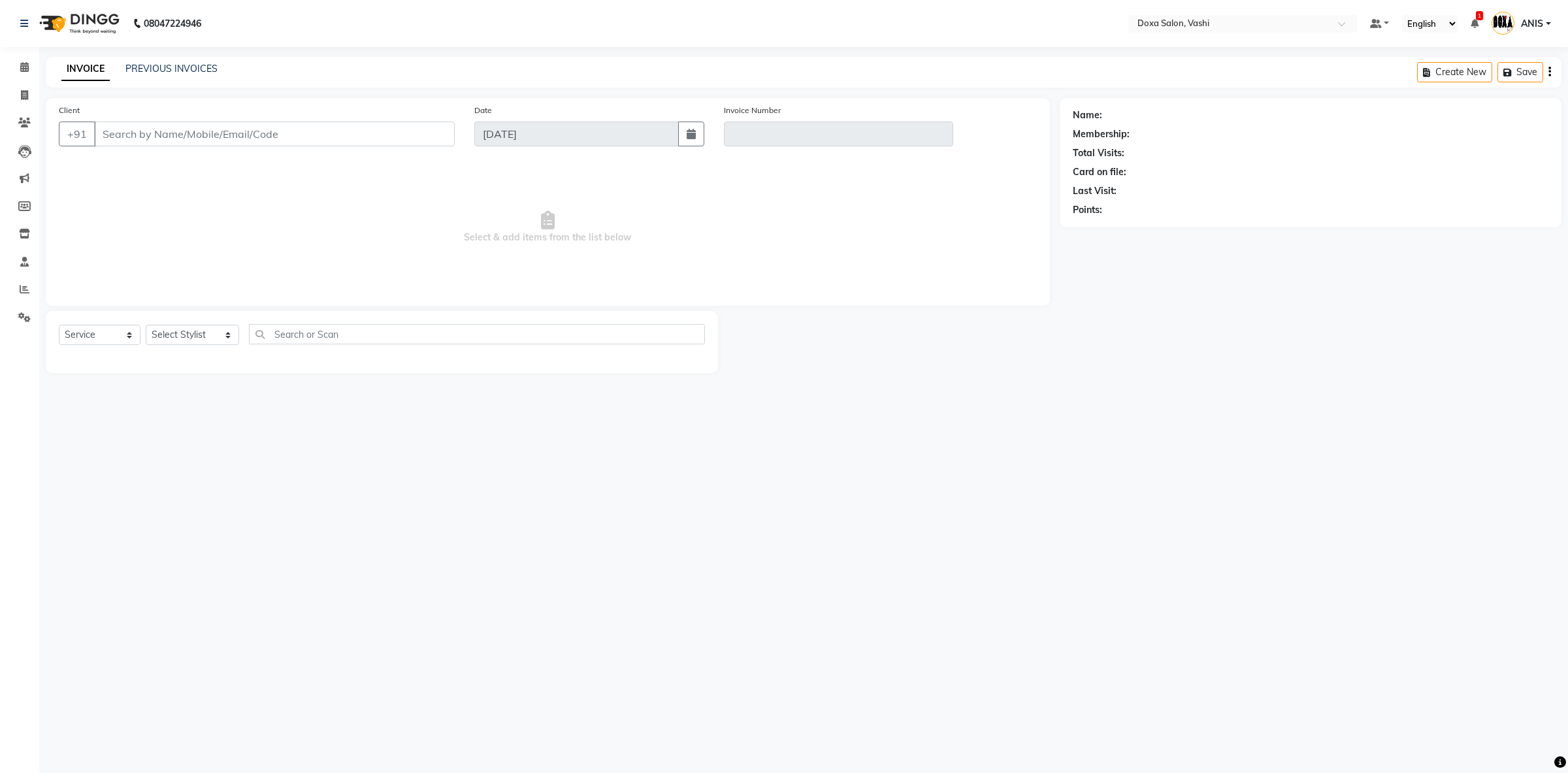
type input "8369224622"
type input "V/2025-26/1042"
select select "1: Object"
type input "24-08-2025"
select select "select"
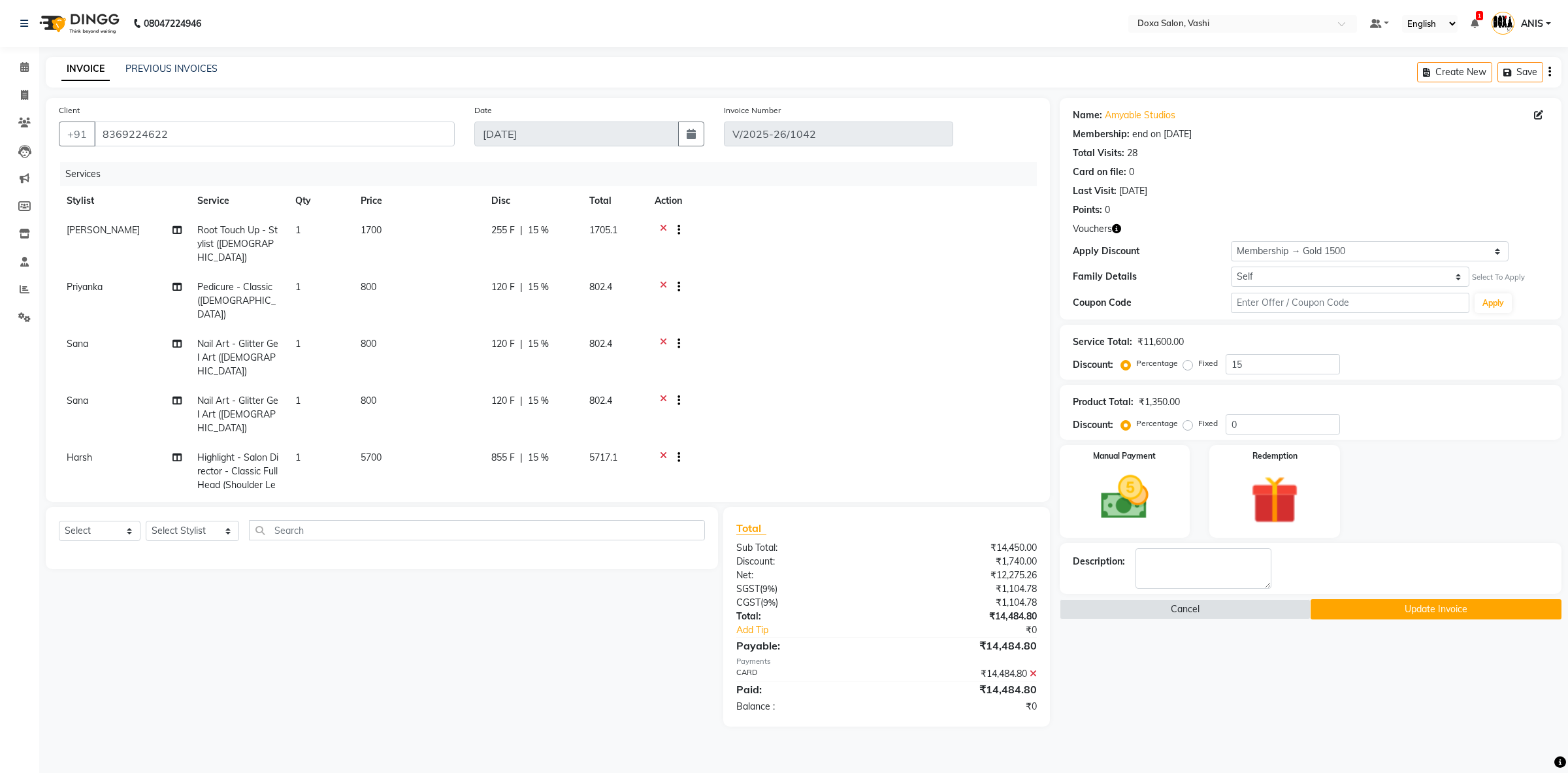
click at [116, 443] on td "Harsh" at bounding box center [124, 485] width 131 height 84
select select "6423"
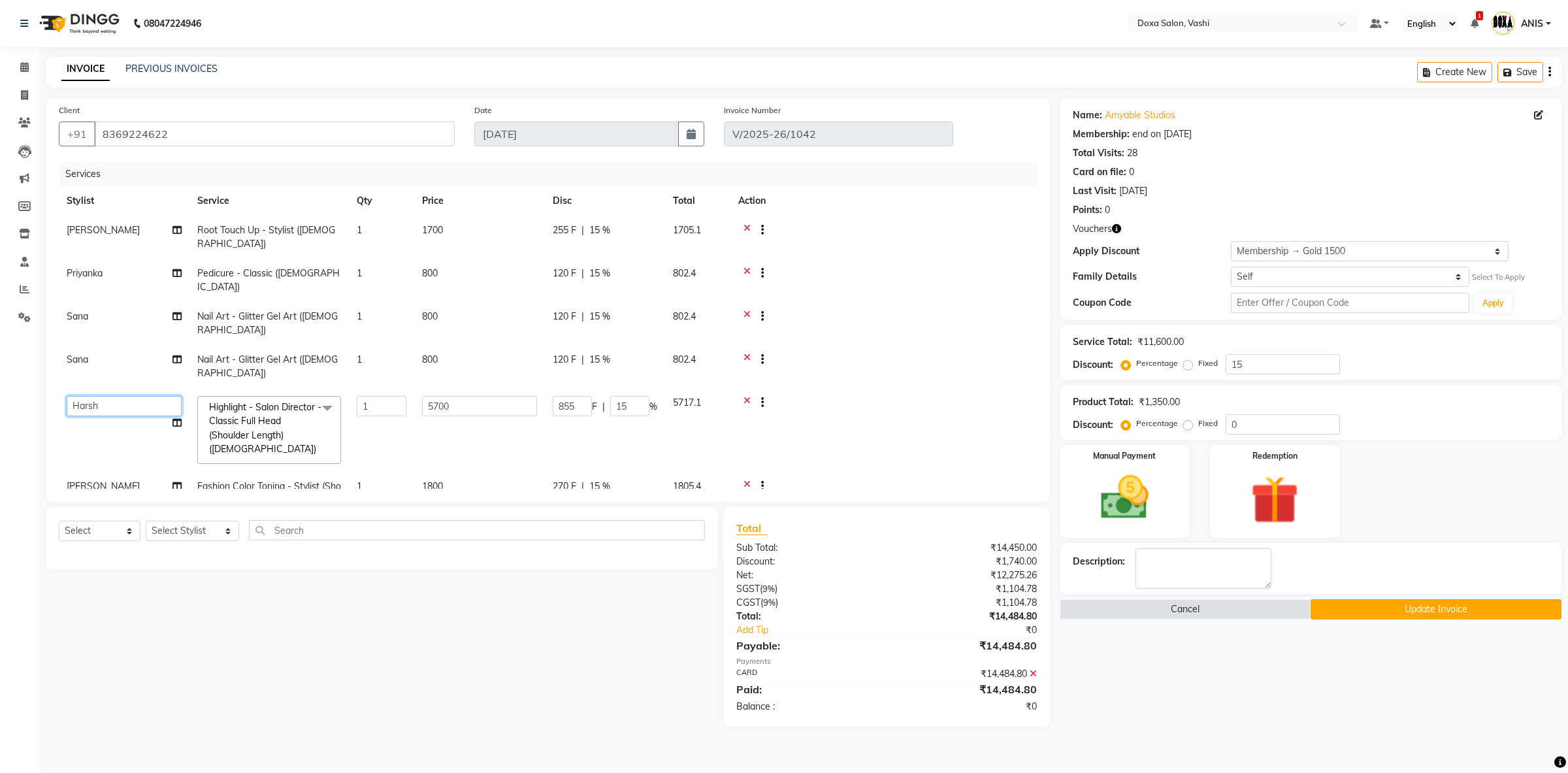
click at [67, 396] on select "AMOL BUDHE ANIS Ashwini Faizan Harsh i pad 11 i pad 9 Karishma Komal Lata Neha …" at bounding box center [124, 406] width 115 height 20
select select "34480"
click at [178, 419] on icon at bounding box center [177, 423] width 10 height 10
select select "34480"
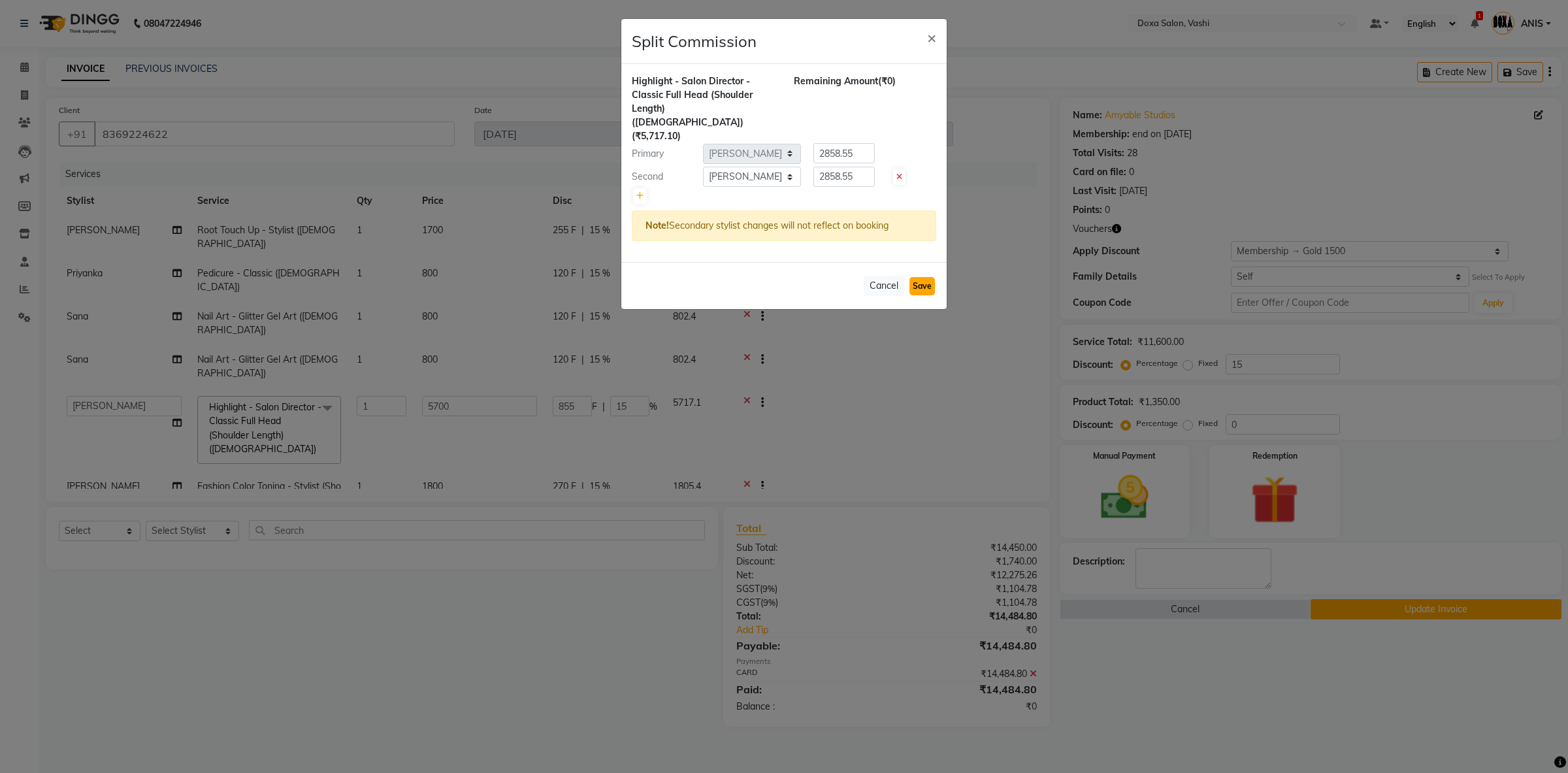
click at [934, 277] on button "Save" at bounding box center [922, 286] width 25 height 18
select select "Select"
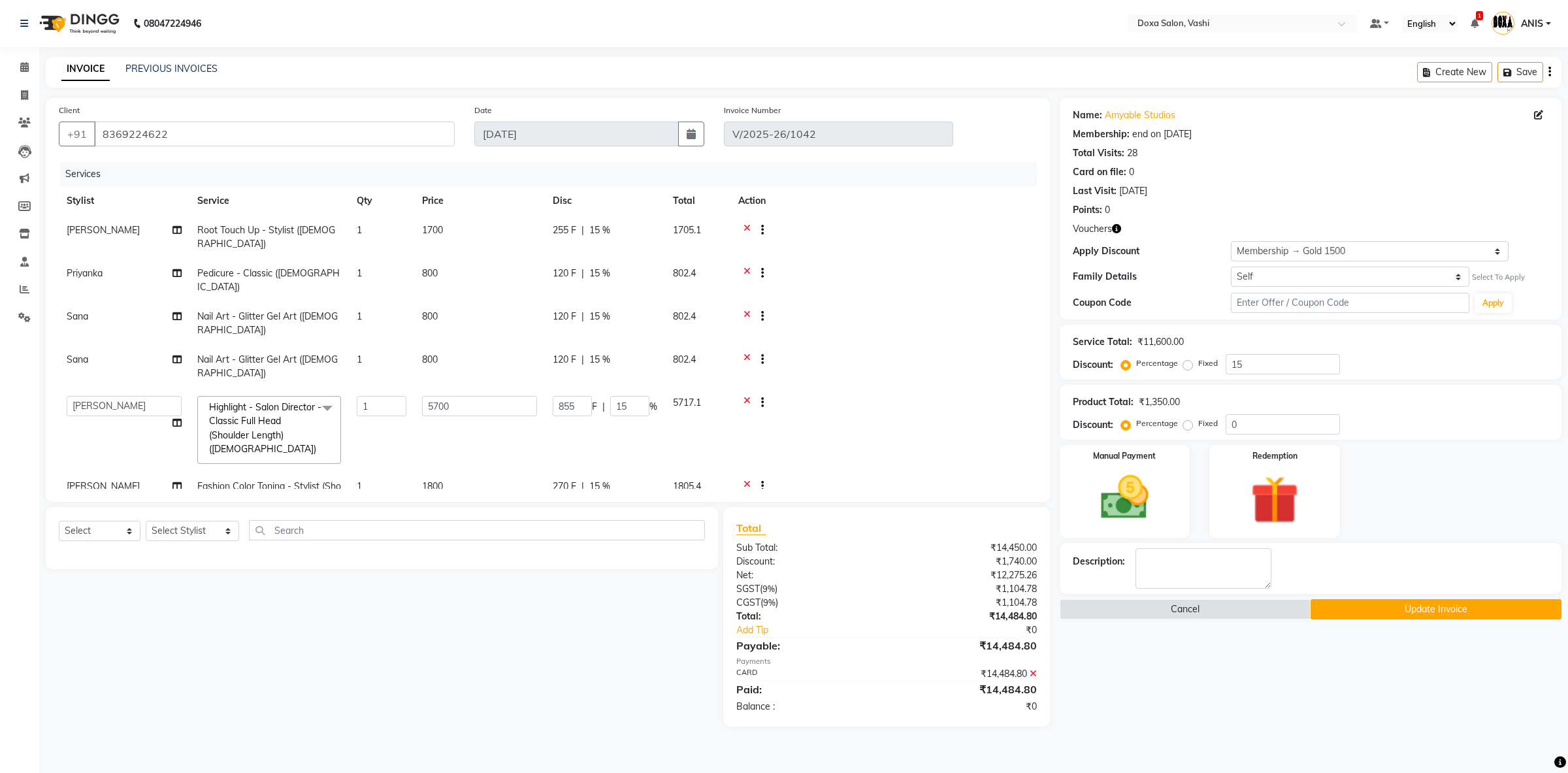
click at [1418, 620] on button "Update Invoice" at bounding box center [1436, 609] width 251 height 20
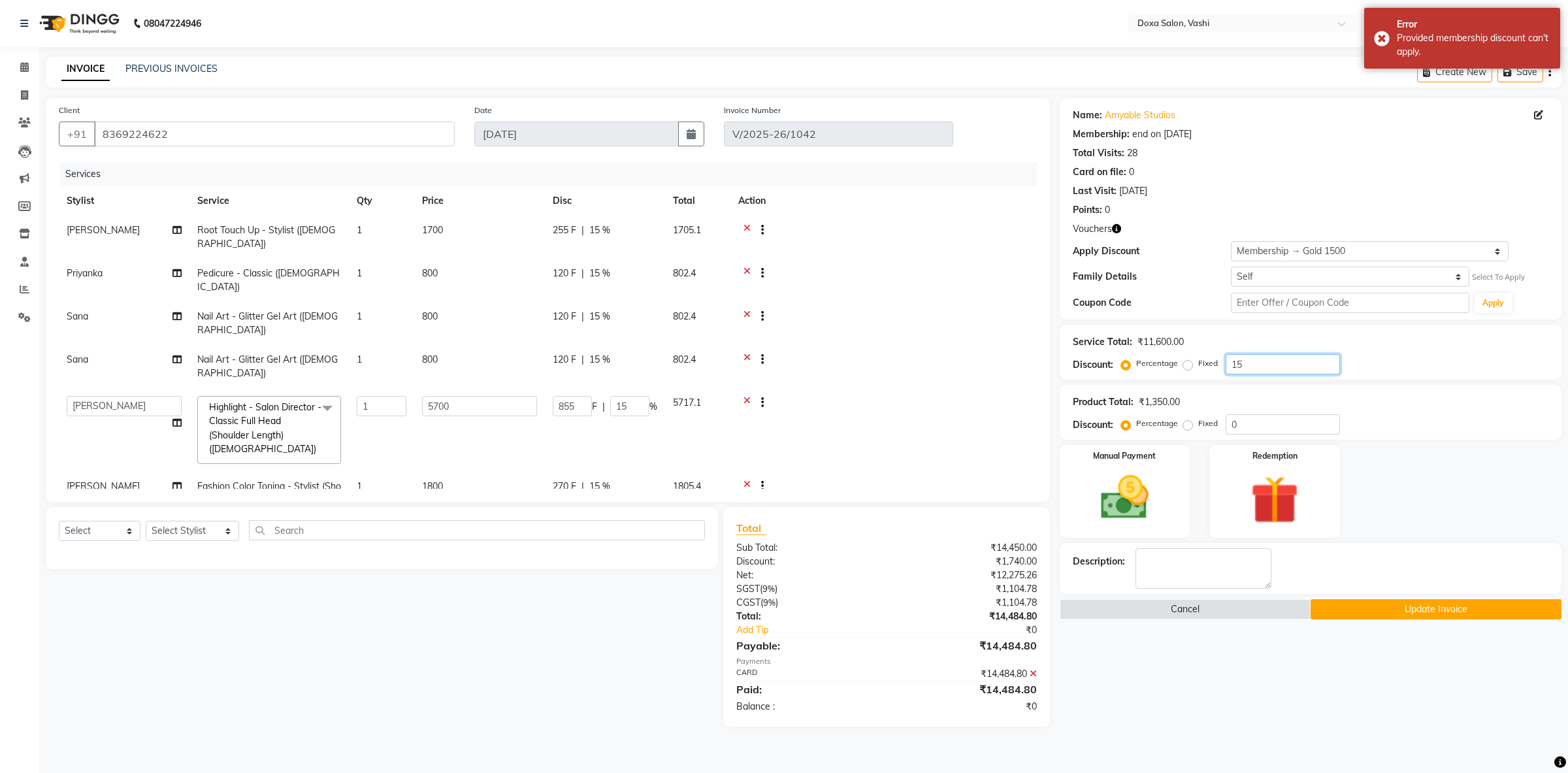
click at [1283, 357] on input "15" at bounding box center [1283, 364] width 115 height 20
click at [1231, 241] on select "Select Membership → Gold 1500" at bounding box center [1370, 251] width 278 height 20
select select "0:"
click option "Select" at bounding box center [0, 0] width 0 height 0
type input "0"
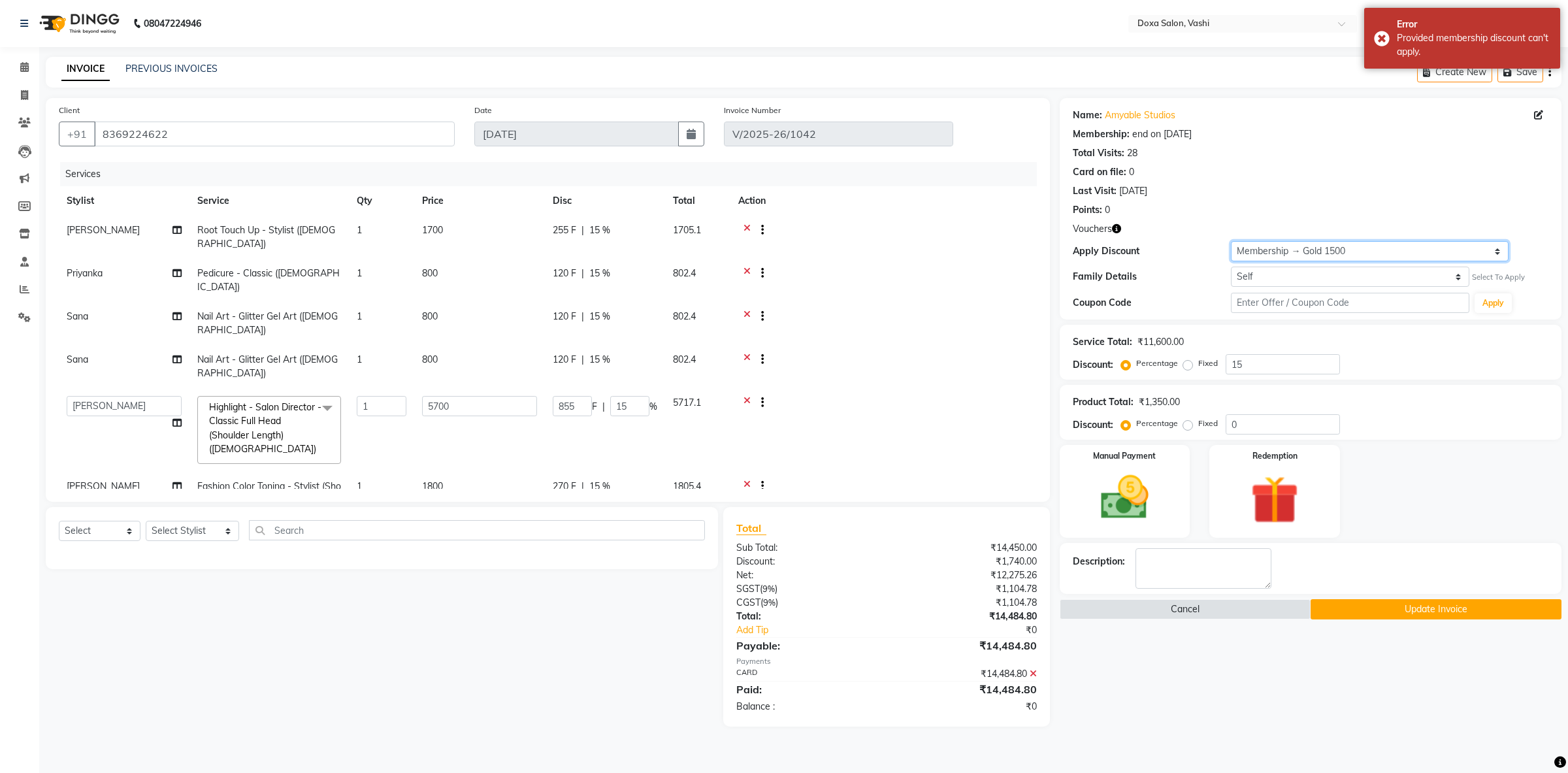
type input "0"
click at [1275, 368] on input "0" at bounding box center [1283, 364] width 115 height 20
type input "1"
type input "57"
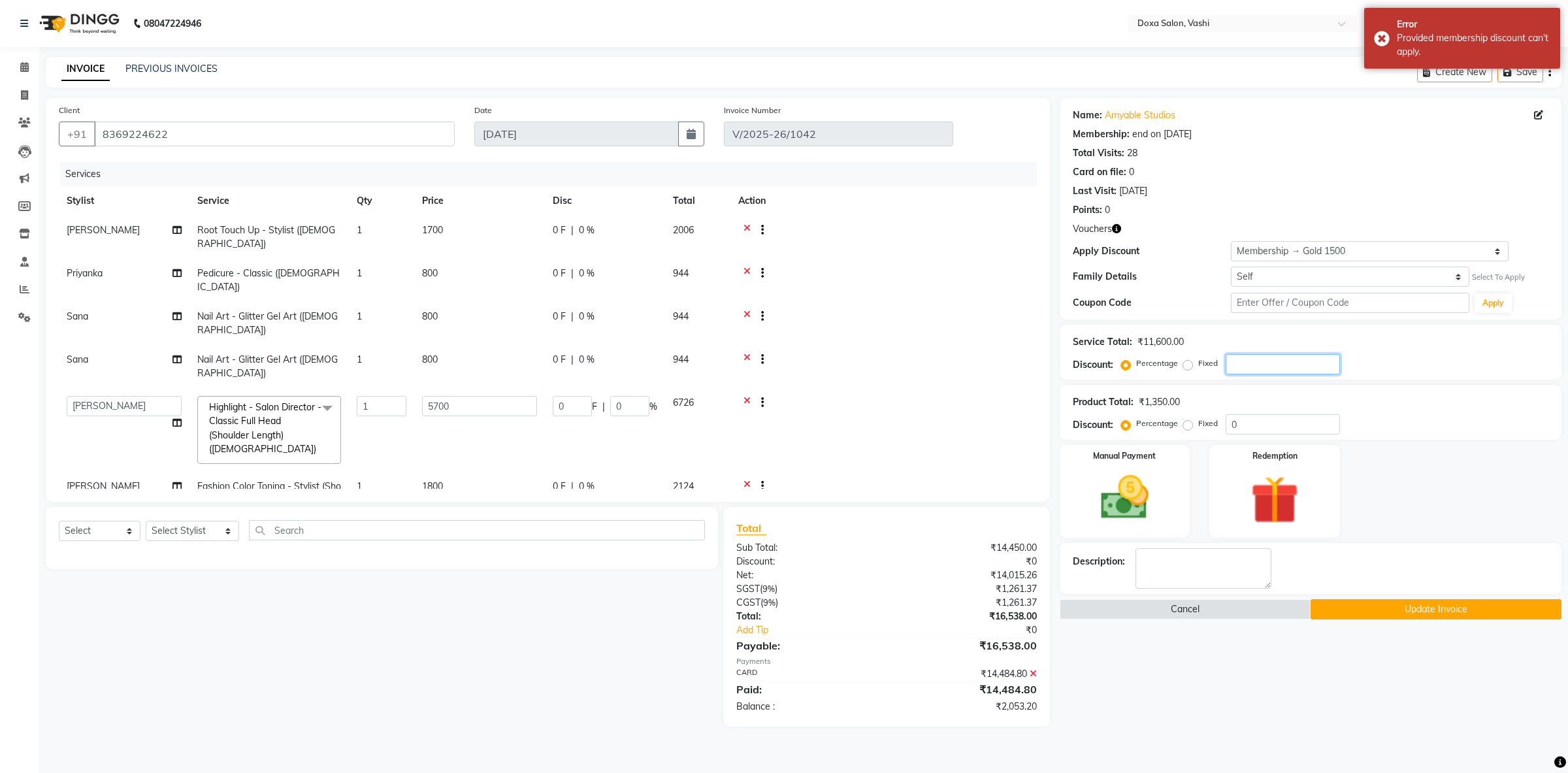
type input "1"
type input "15"
type input "855"
type input "15"
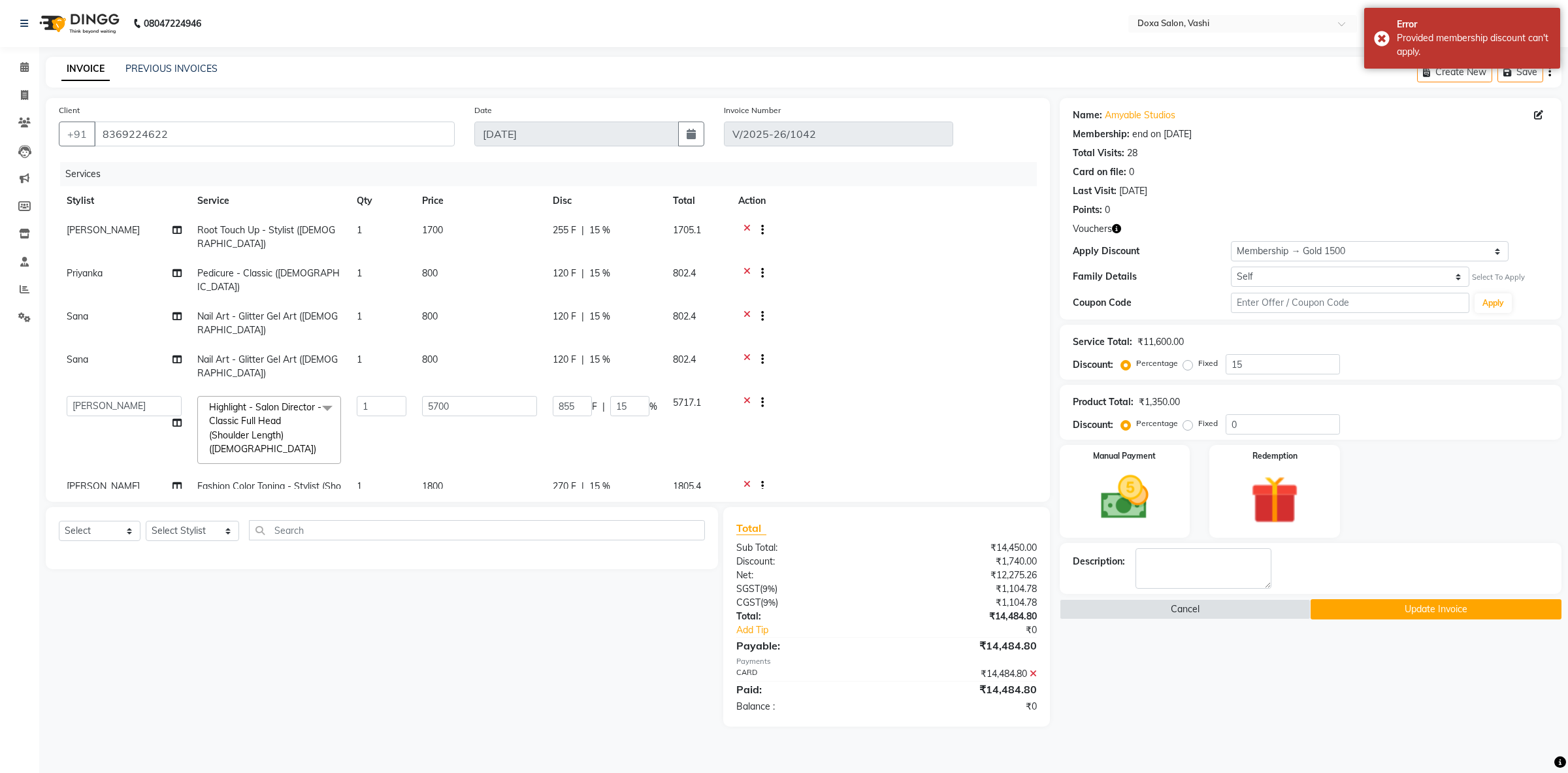
click at [1344, 614] on button "Update Invoice" at bounding box center [1436, 609] width 251 height 20
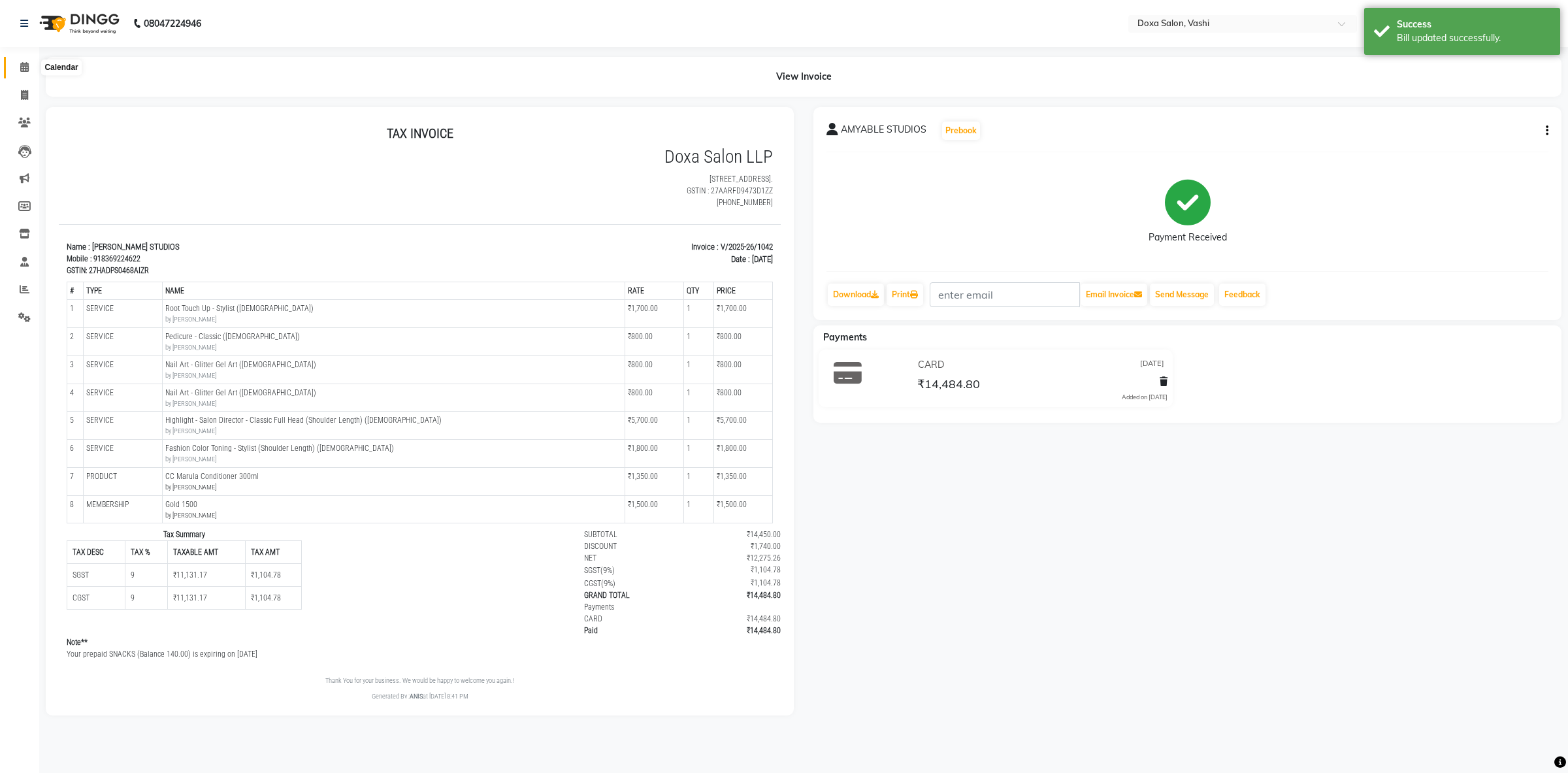
click icon
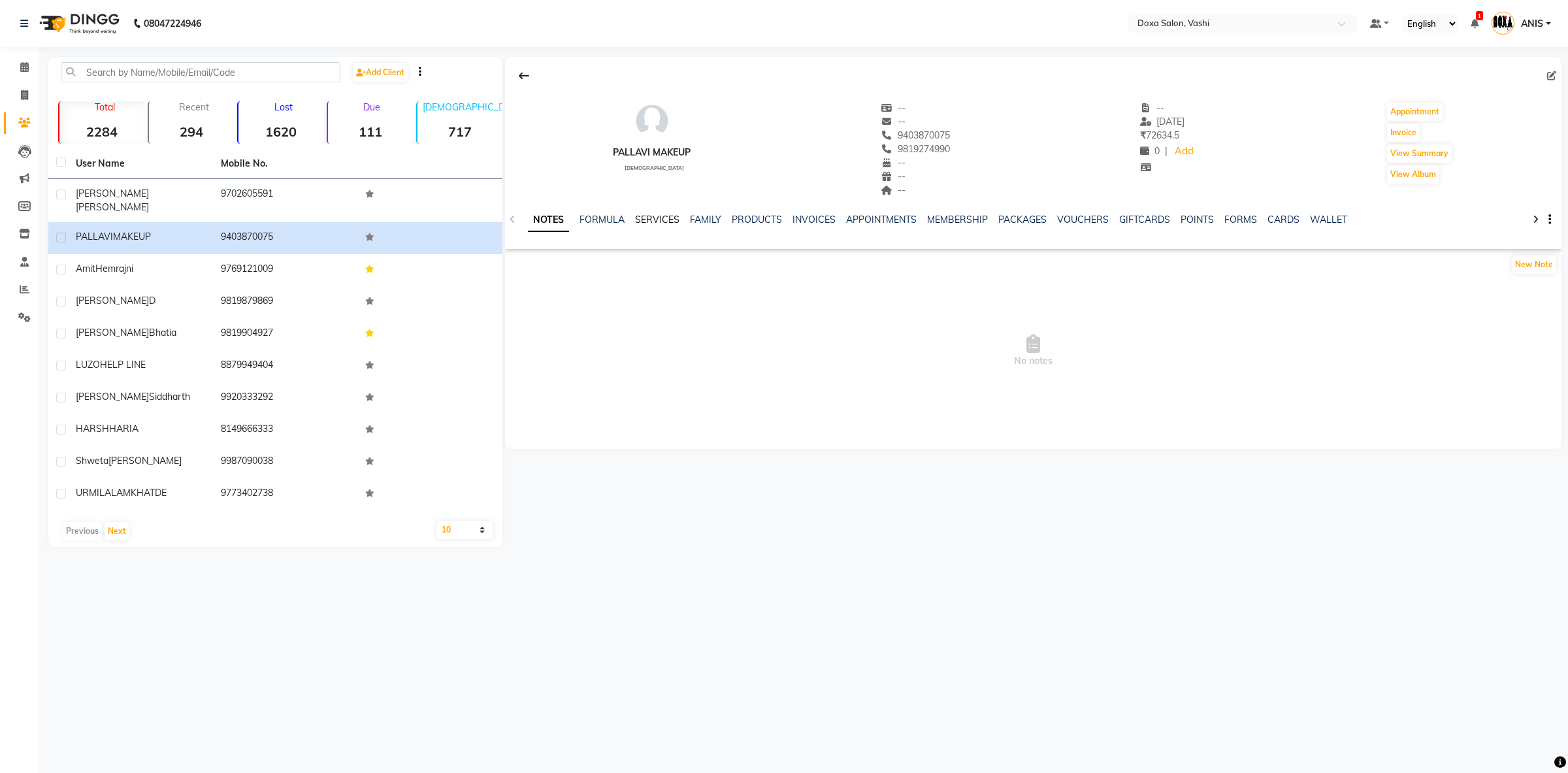
click at [669, 221] on link "SERVICES" at bounding box center [657, 220] width 44 height 12
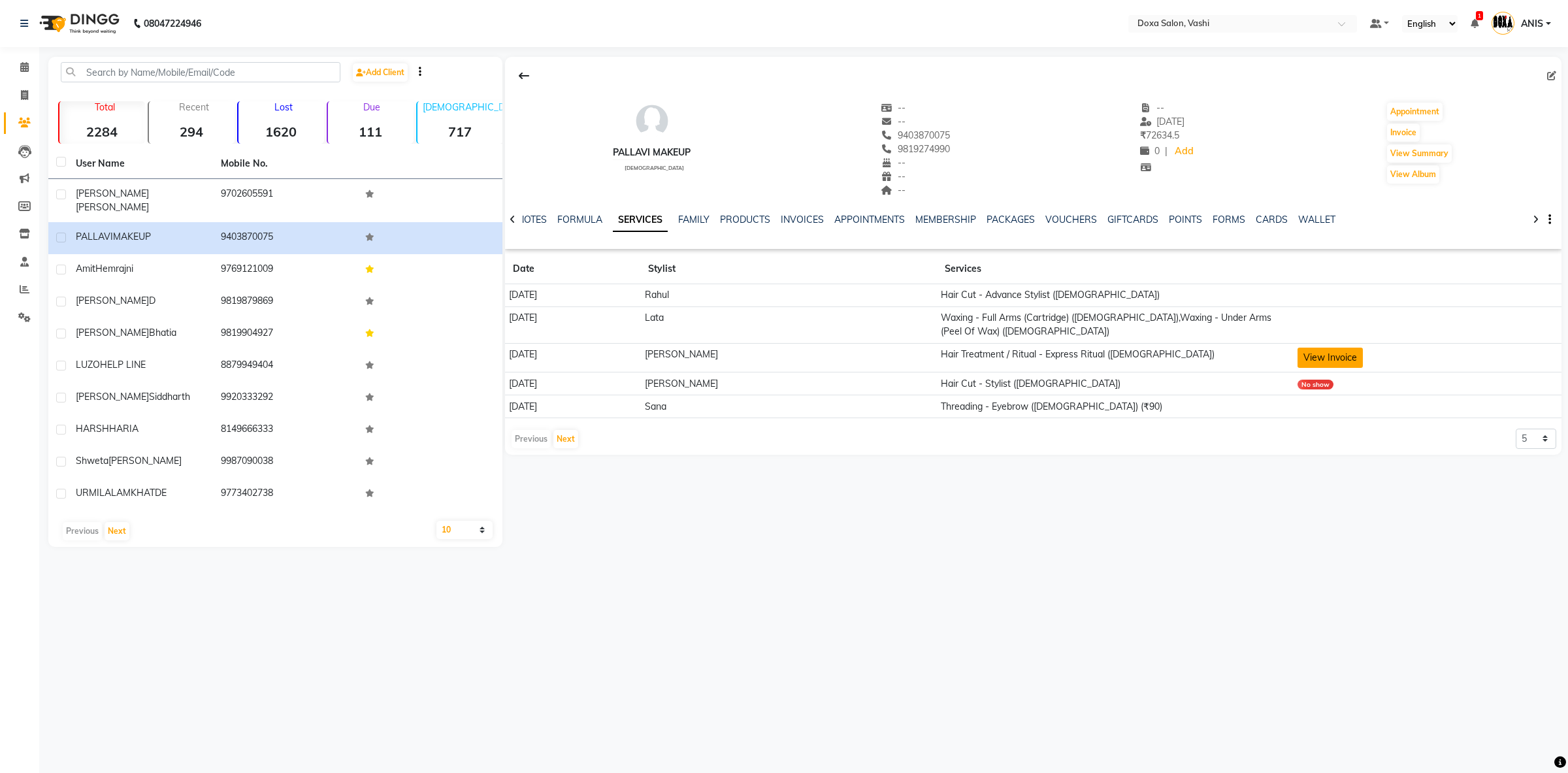
click at [1303, 347] on button "View Invoice" at bounding box center [1330, 357] width 65 height 20
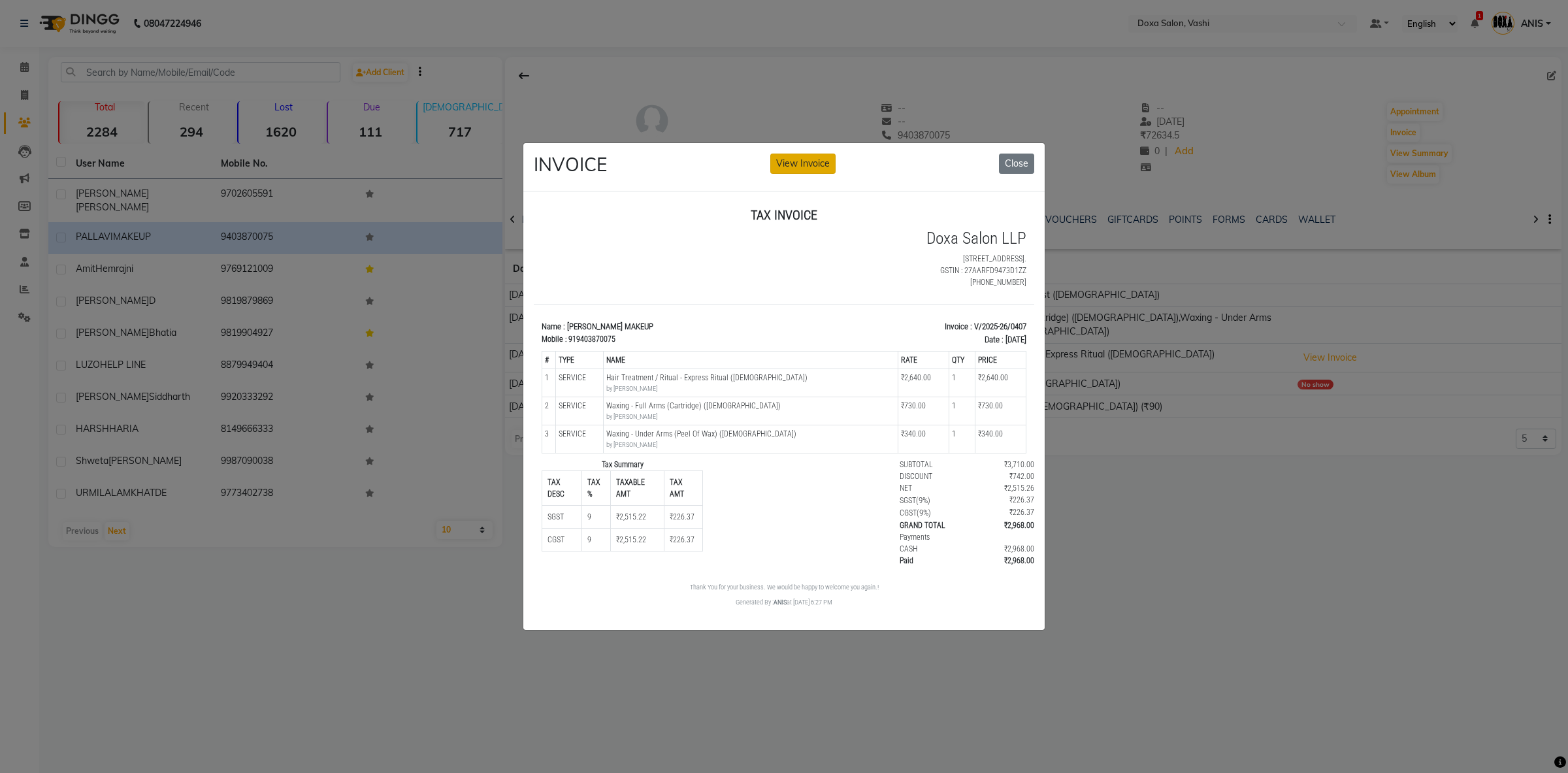
click at [820, 169] on button "View Invoice" at bounding box center [802, 163] width 65 height 20
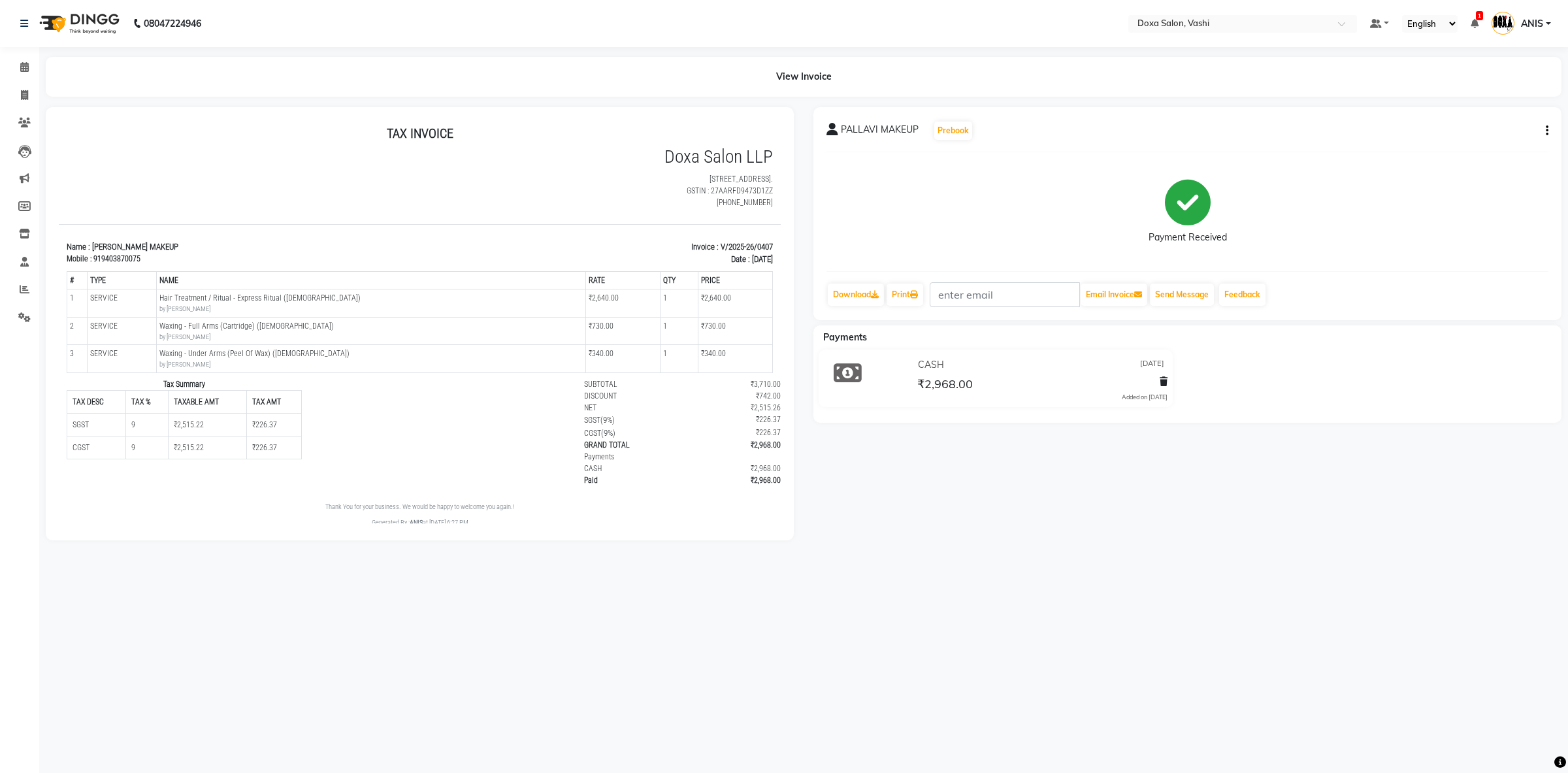
click at [1545, 134] on button "button" at bounding box center [1545, 131] width 8 height 14
click at [1499, 131] on div "Edit Invoice" at bounding box center [1482, 139] width 89 height 17
select select "service"
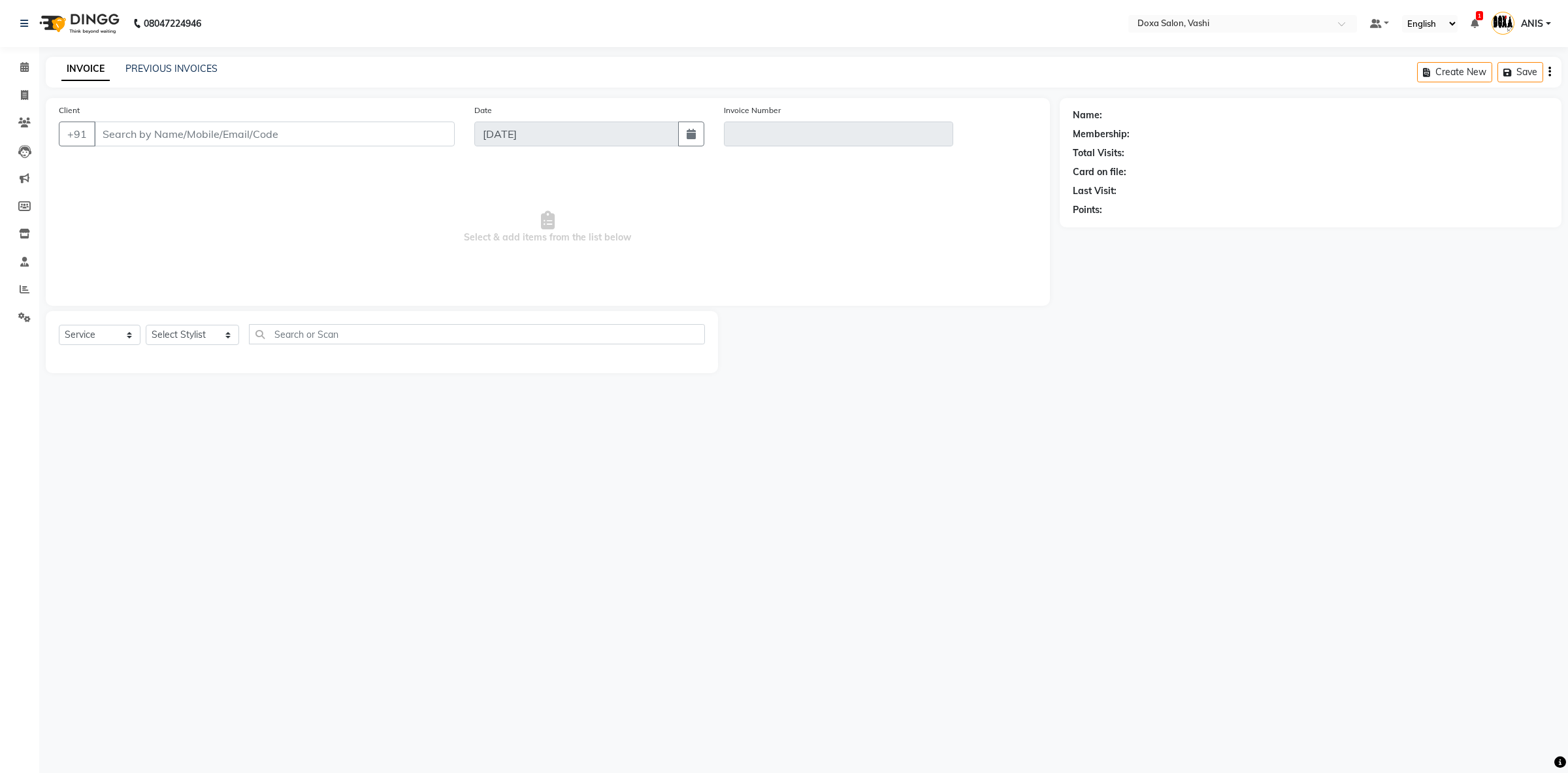
type input "9403870075"
type input "V/2025-26/0407"
type input "[DATE]"
select select "select"
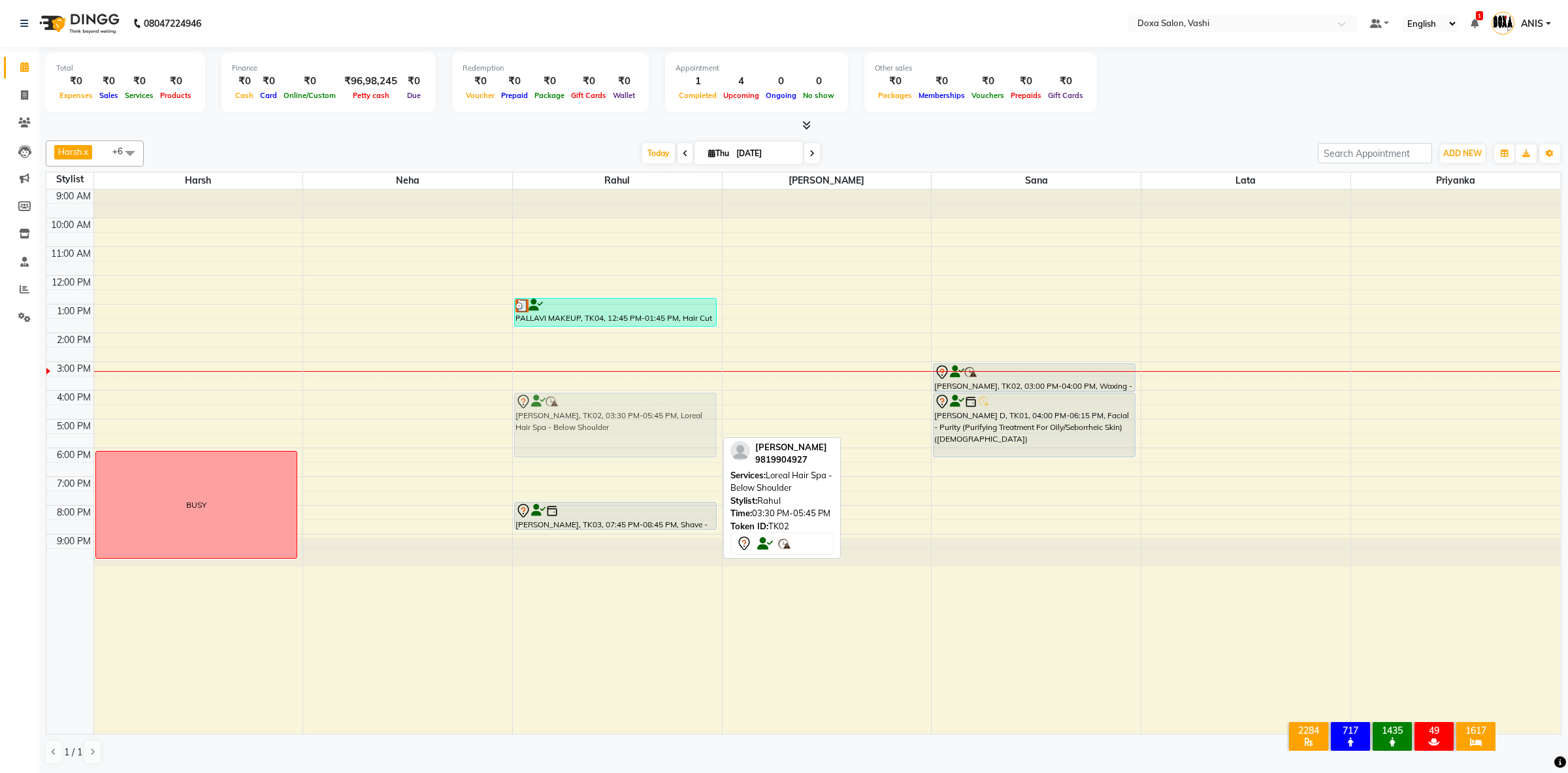
drag, startPoint x: 609, startPoint y: 387, endPoint x: 609, endPoint y: 406, distance: 19.0
click at [609, 406] on div "PALLAVI MAKEUP, TK04, 12:45 PM-01:45 PM, Hair Cut - Advance Stylist (Female) Ni…" at bounding box center [617, 462] width 209 height 545
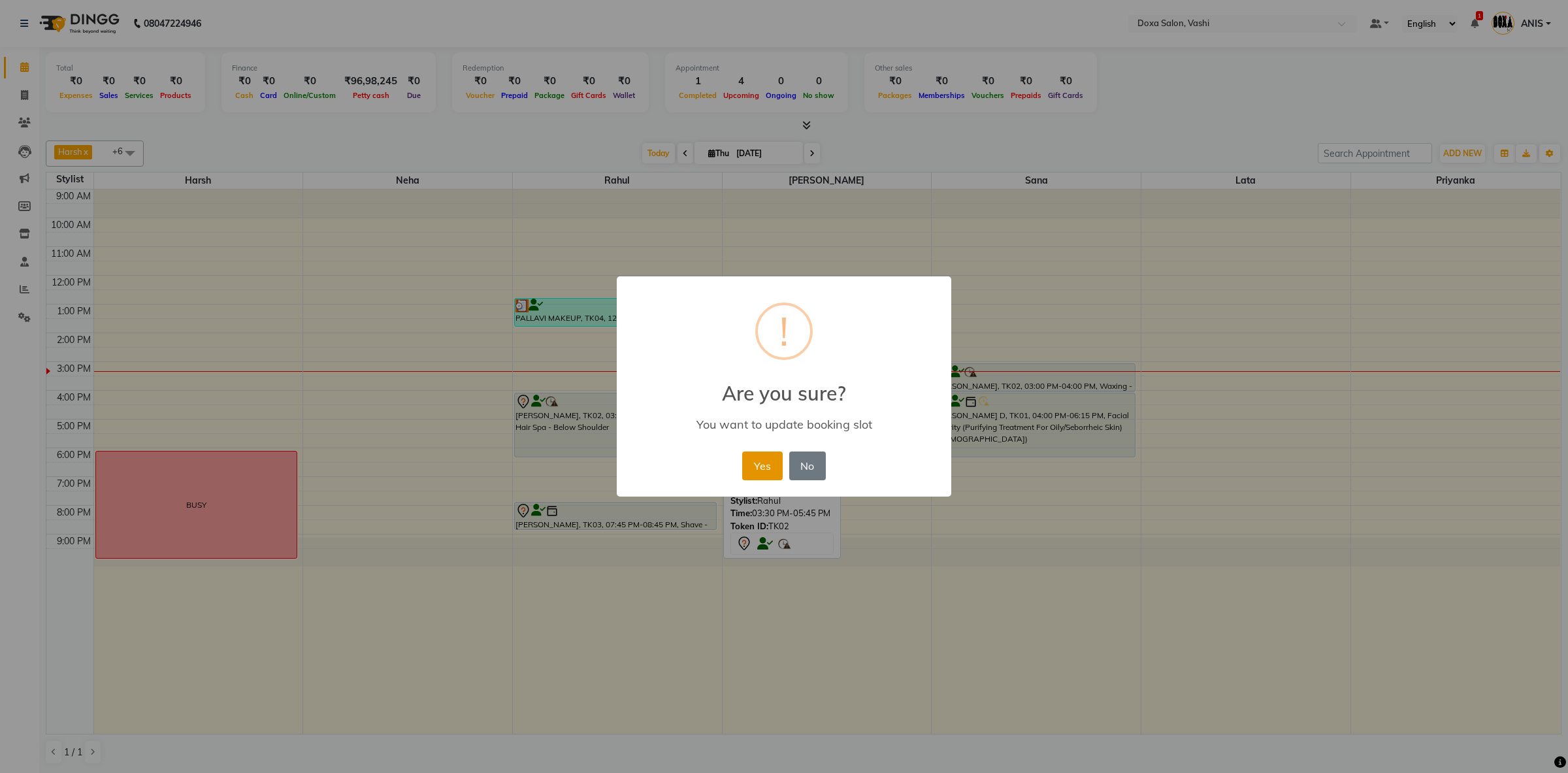
click at [752, 461] on button "Yes" at bounding box center [762, 466] width 40 height 29
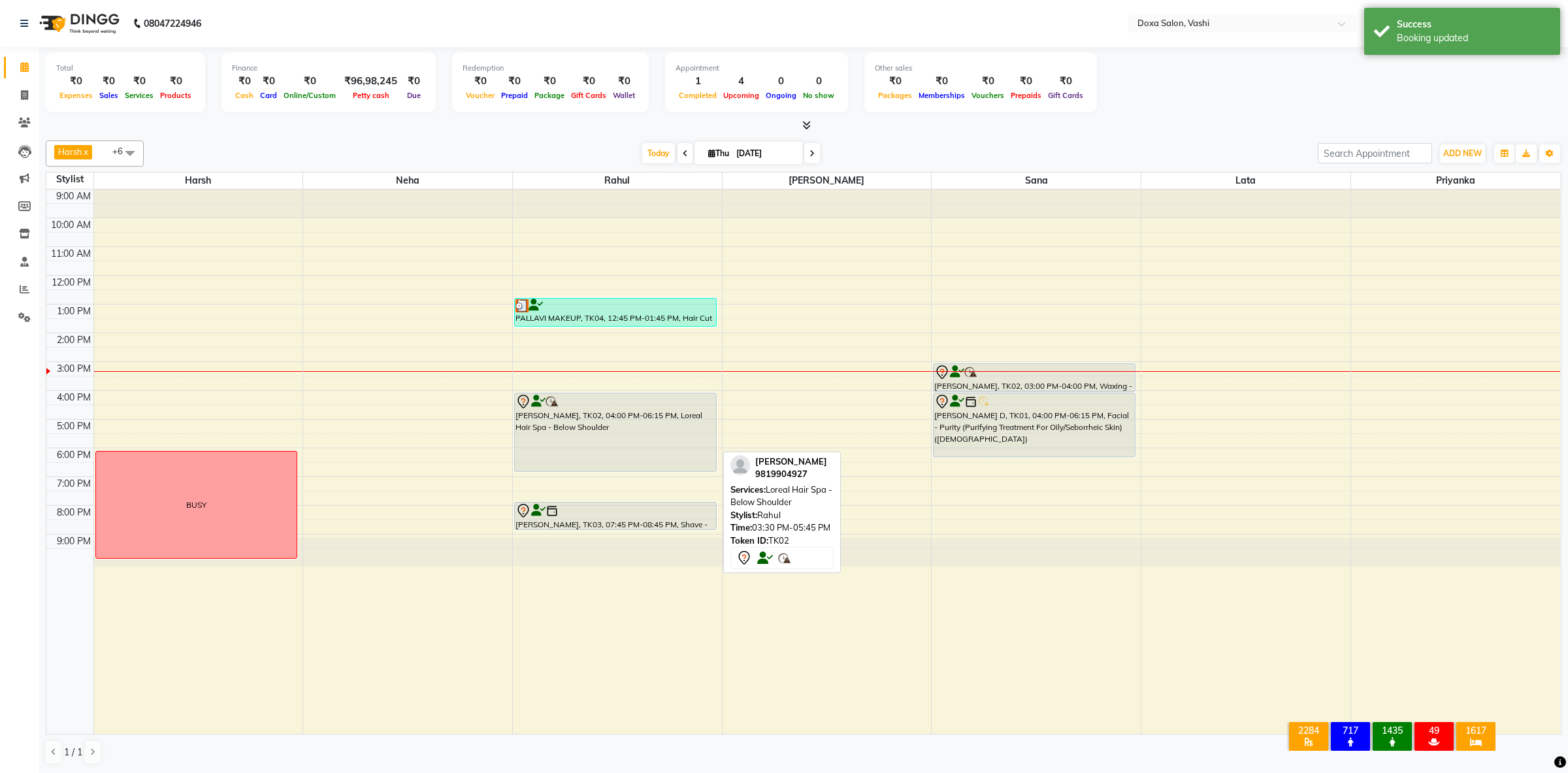
drag, startPoint x: 594, startPoint y: 456, endPoint x: 596, endPoint y: 466, distance: 10.2
click at [596, 466] on div "PALLAVI MAKEUP, TK04, 12:45 PM-01:45 PM, Hair Cut - Advance Stylist (Female) Ni…" at bounding box center [617, 462] width 209 height 545
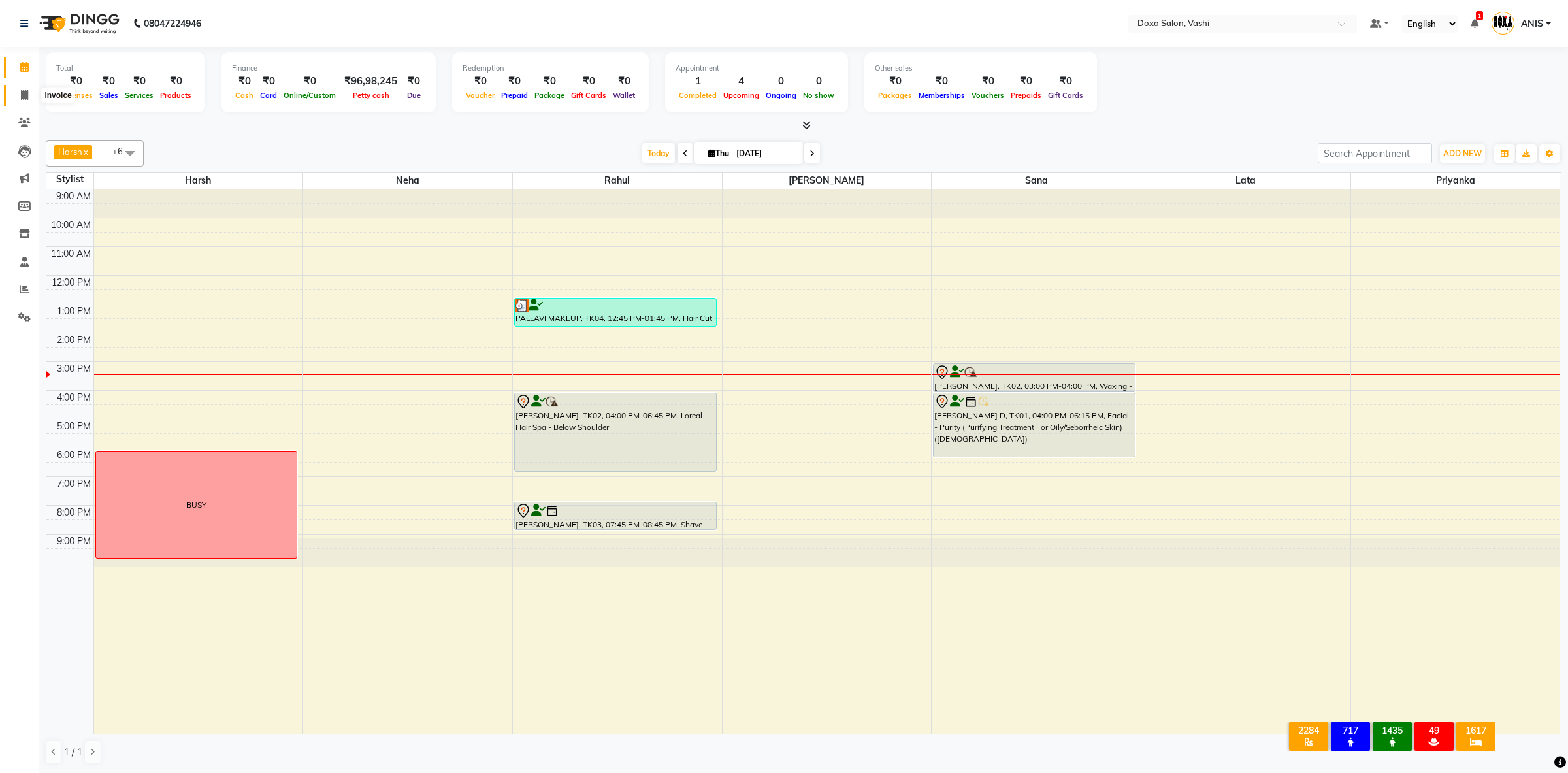
click at [30, 95] on span at bounding box center [24, 96] width 23 height 15
select select "416"
select select "service"
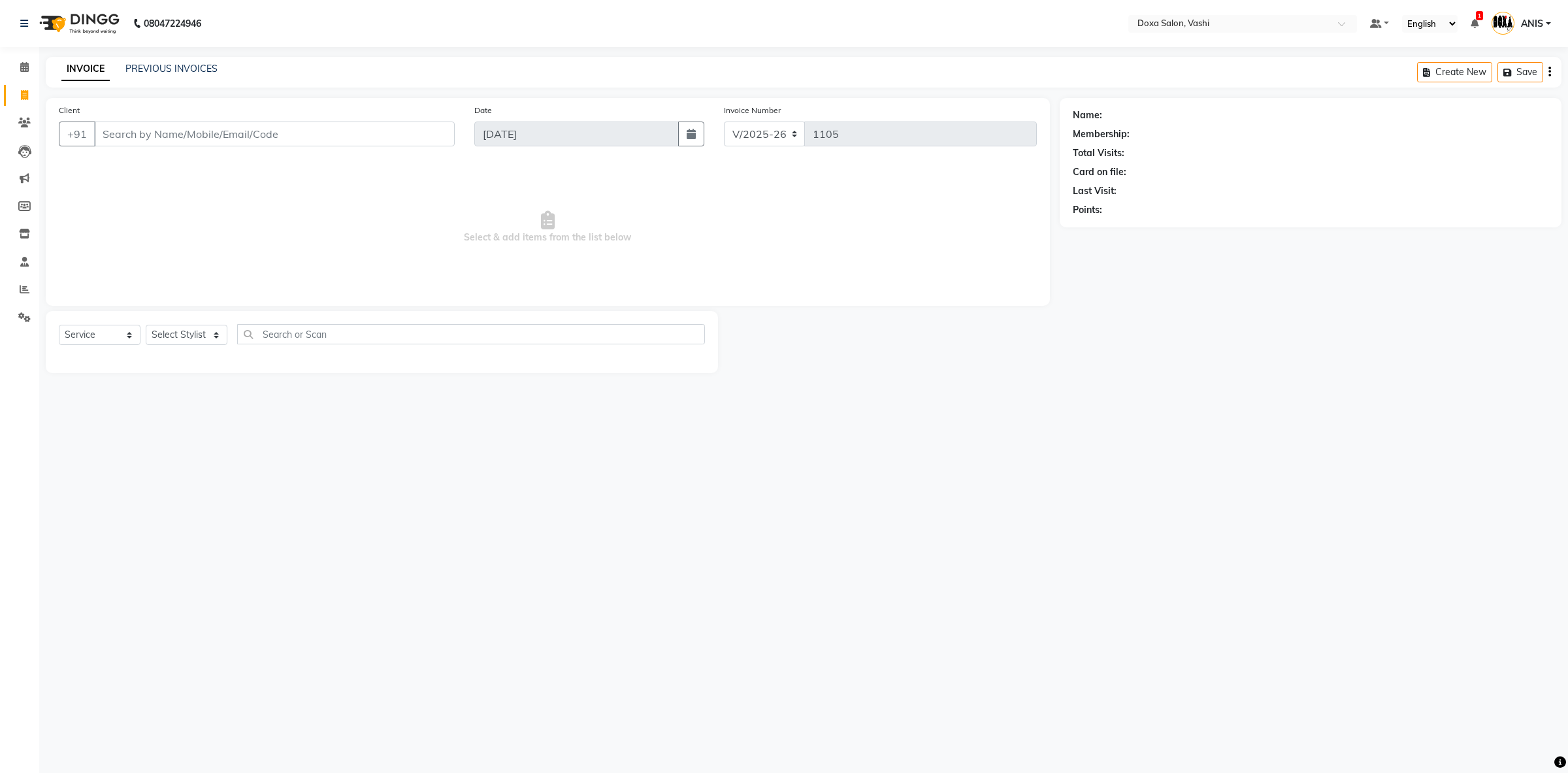
click at [267, 123] on input "Client" at bounding box center [273, 134] width 360 height 25
click at [199, 170] on ngb-highlight "9819037779" at bounding box center [229, 163] width 65 height 13
type input "9819037779"
select select "11906"
click option "Rahul" at bounding box center [0, 0] width 0 height 0
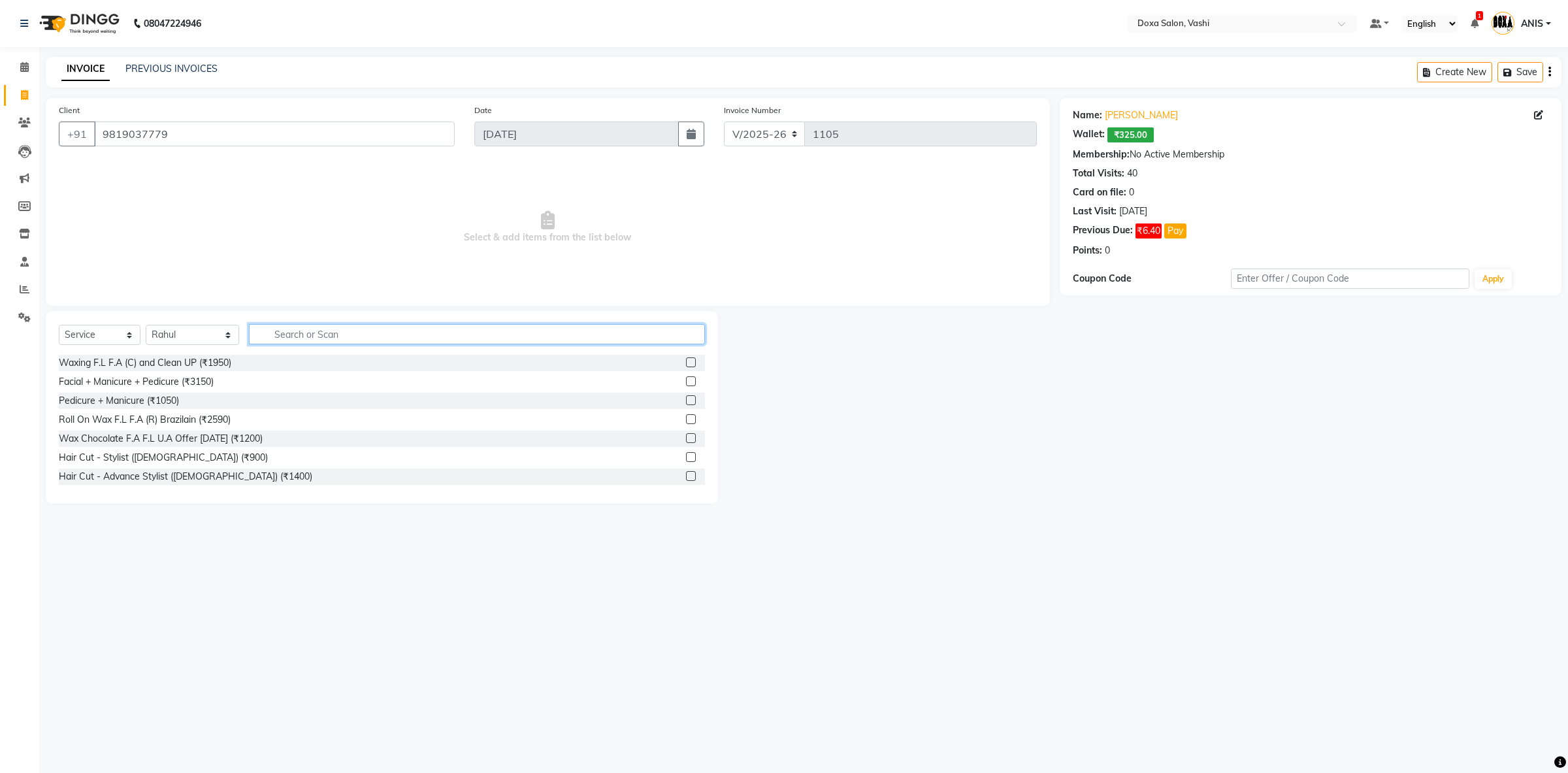
click at [316, 324] on input "text" at bounding box center [477, 334] width 456 height 20
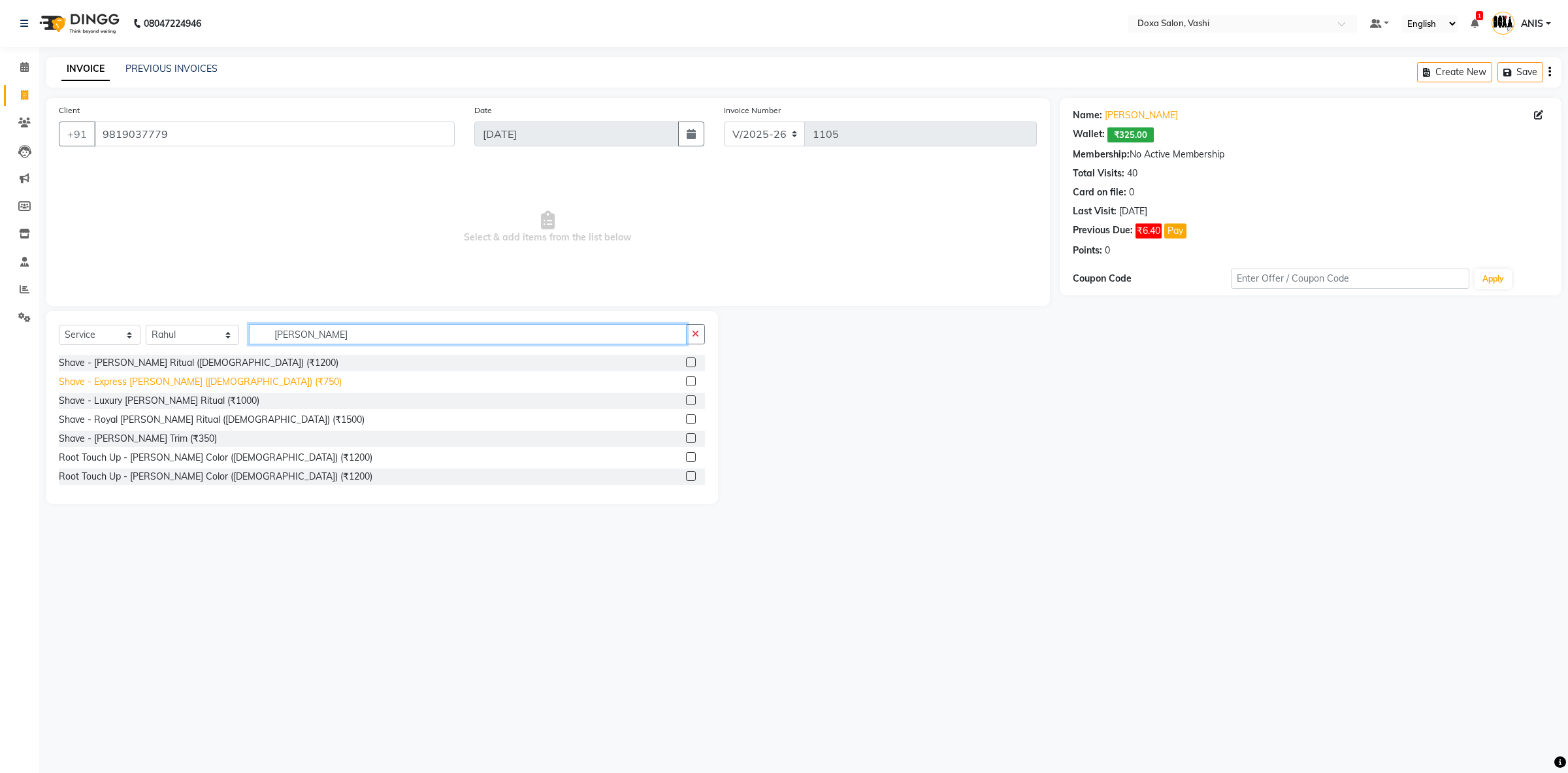
type input "BEARD"
click at [205, 386] on div "Shave - Express Beard (Male) (₹750)" at bounding box center [201, 382] width 283 height 14
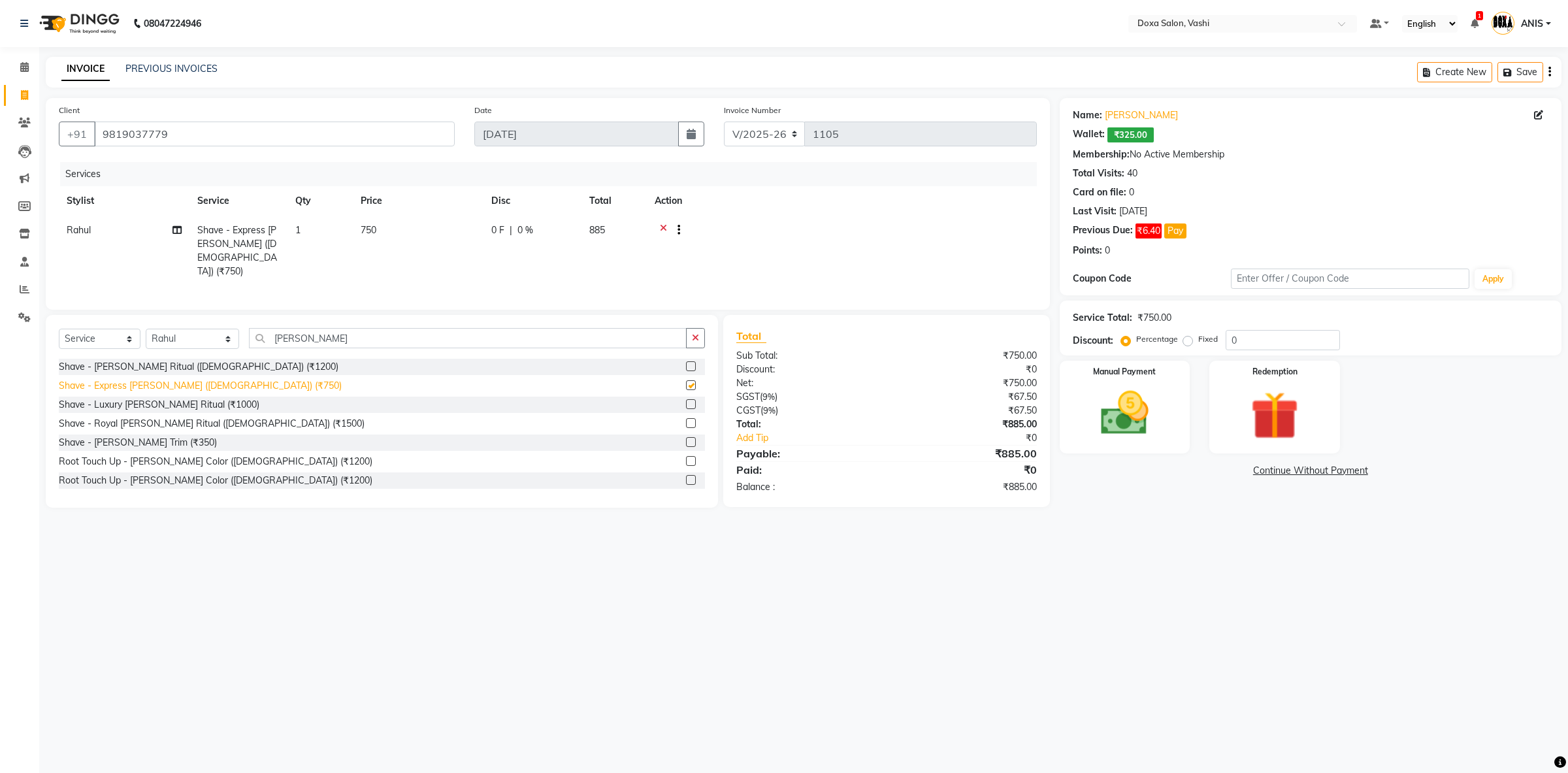
checkbox input "false"
click at [1244, 350] on input "0" at bounding box center [1283, 340] width 115 height 20
click at [1139, 116] on link "Jayesh Patel" at bounding box center [1142, 116] width 73 height 14
click at [1254, 327] on div "Service Total: ₹750.00 Discount: Percentage Fixed" at bounding box center [1311, 327] width 476 height 44
click at [1254, 352] on div "Service Total: ₹750.00 Discount: Percentage Fixed" at bounding box center [1311, 327] width 502 height 55
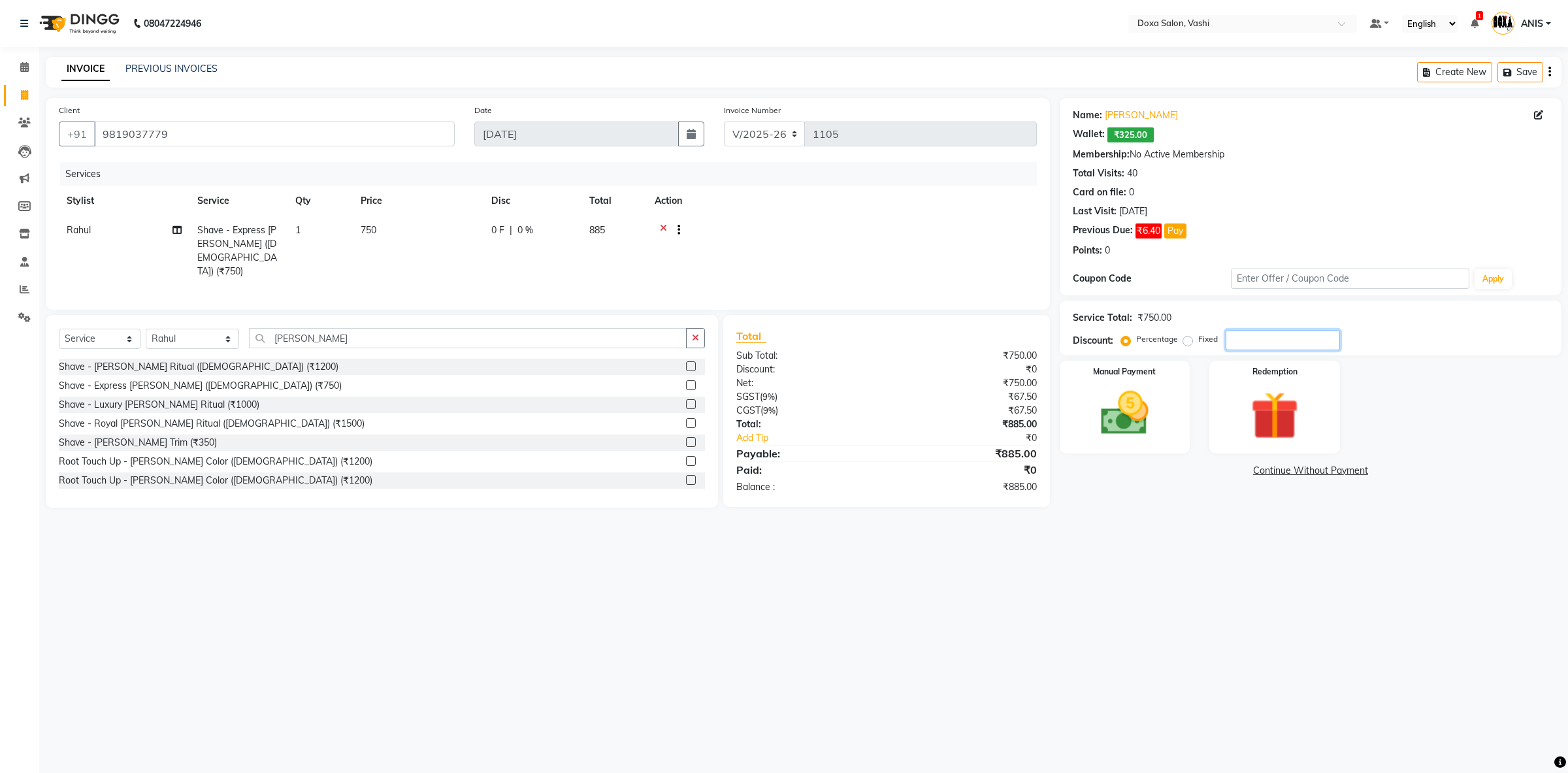
click at [1246, 339] on input "number" at bounding box center [1283, 340] width 115 height 20
type input "10"
click at [959, 537] on div "08047224946 Select Location × Doxa Salon, Vashi Default Panel My Panel English …" at bounding box center [784, 386] width 1568 height 773
click at [1136, 435] on img at bounding box center [1124, 413] width 81 height 57
click at [1218, 469] on span "CASH" at bounding box center [1207, 471] width 28 height 15
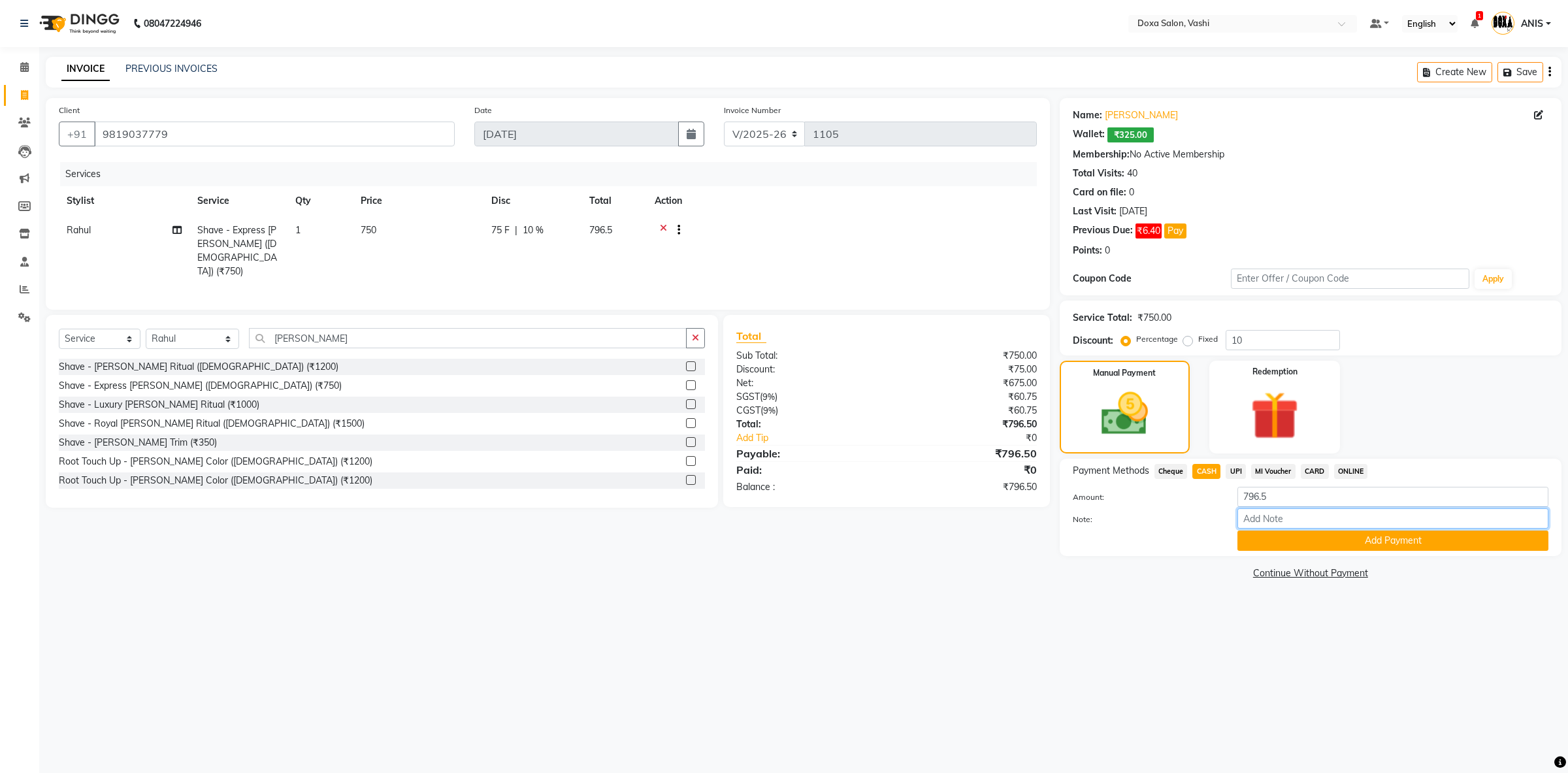
drag, startPoint x: 1293, startPoint y: 509, endPoint x: 1166, endPoint y: 543, distance: 131.5
click at [1176, 537] on div "Amount: 796.5 Note: Add Payment" at bounding box center [1311, 519] width 476 height 64
click at [1273, 478] on span "MI Voucher" at bounding box center [1273, 471] width 44 height 15
click at [1275, 493] on input "796.5" at bounding box center [1393, 497] width 311 height 20
click at [1219, 469] on span "CASH" at bounding box center [1207, 471] width 28 height 15
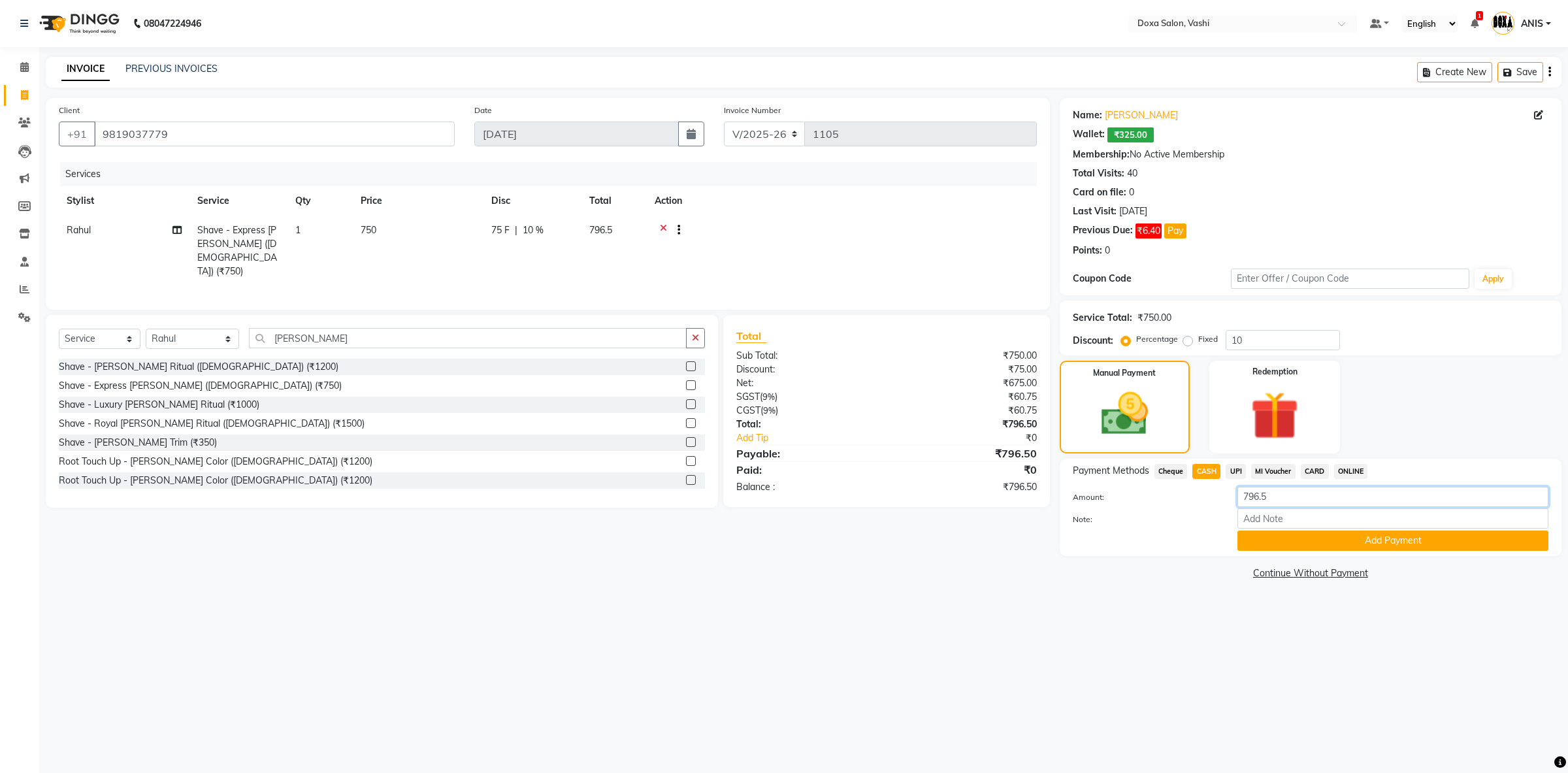
drag, startPoint x: 1308, startPoint y: 506, endPoint x: 973, endPoint y: 504, distance: 335.0
click at [1238, 487] on input "796.5" at bounding box center [1393, 497] width 311 height 20
type input "675"
click at [693, 583] on main "INVOICE PREVIOUS INVOICES Create New Save Client +91 9819037779 Date 04-09-2025…" at bounding box center [803, 329] width 1529 height 545
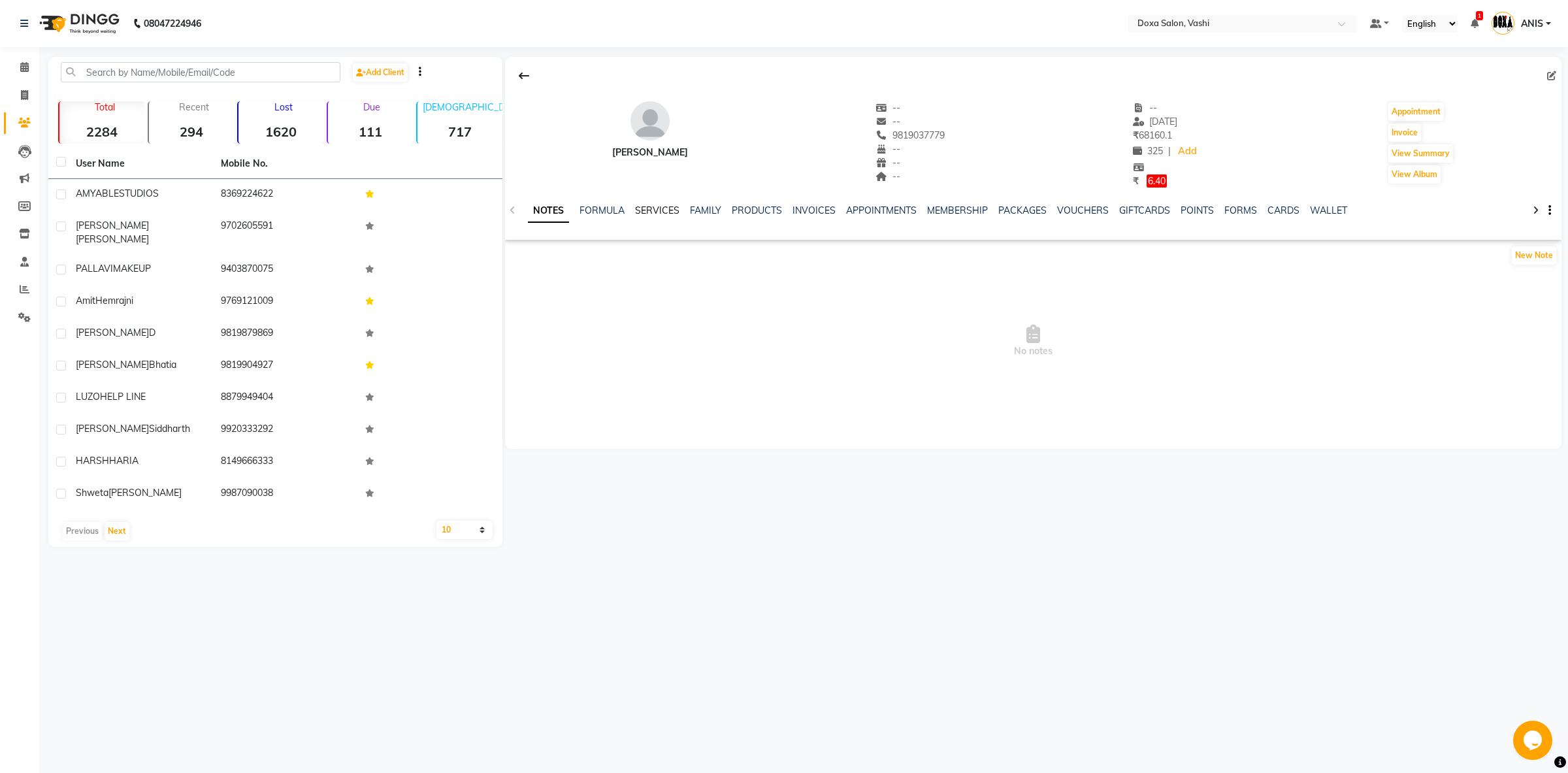
click at [676, 215] on link "SERVICES" at bounding box center [657, 211] width 44 height 12
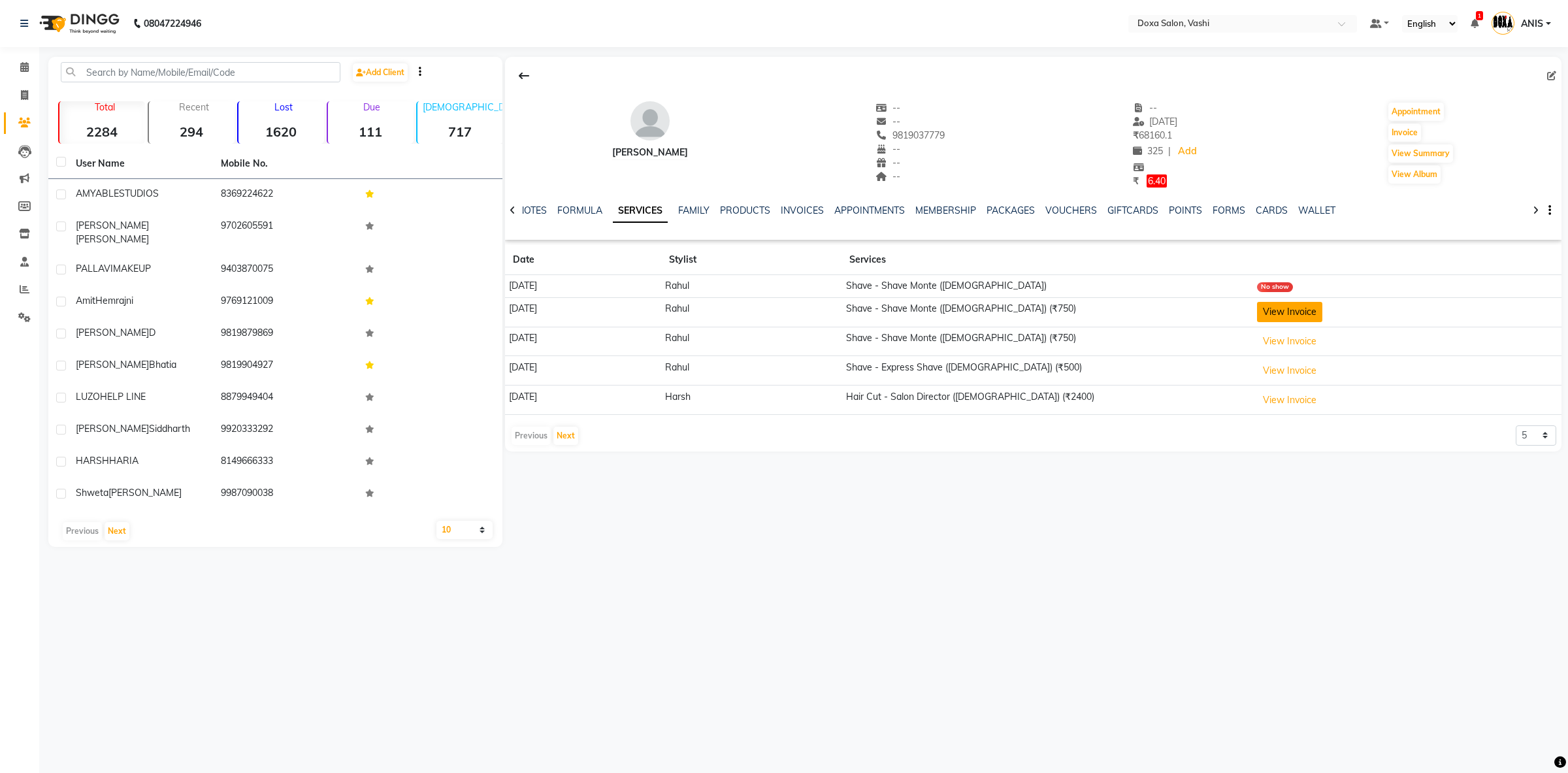
click at [1322, 316] on button "View Invoice" at bounding box center [1289, 312] width 65 height 20
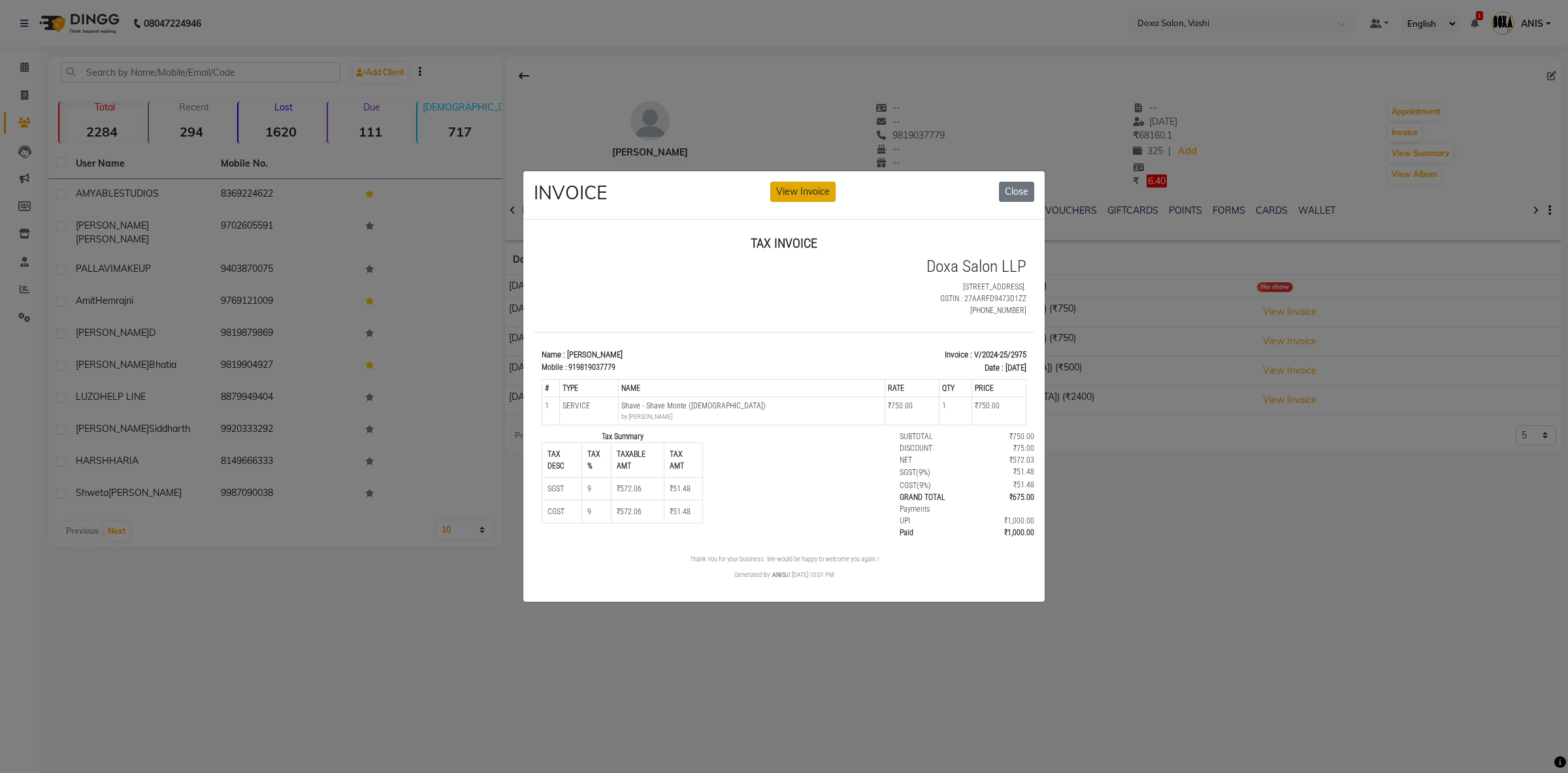
click at [796, 182] on button "View Invoice" at bounding box center [802, 191] width 65 height 20
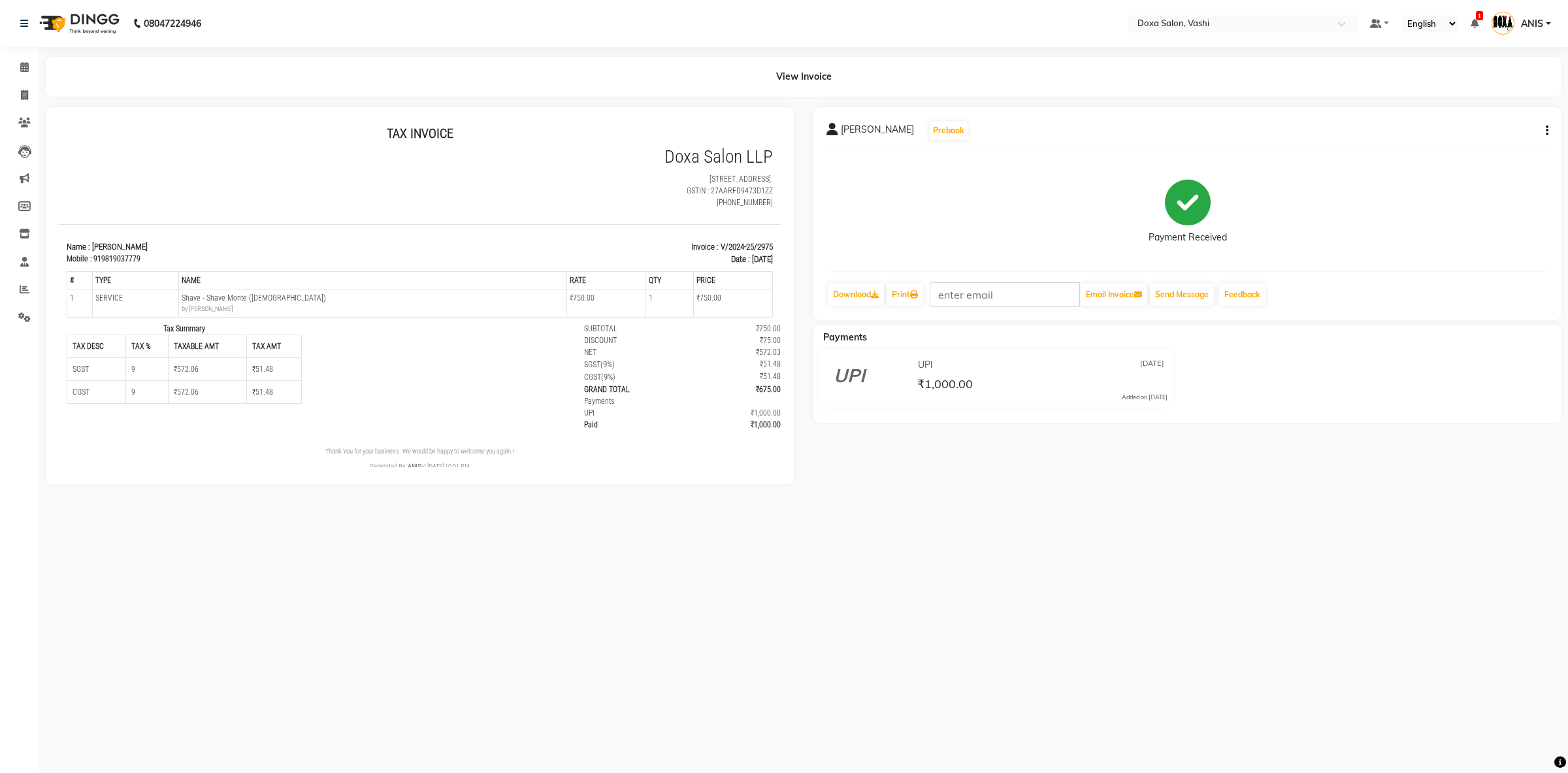
click at [1542, 131] on button "button" at bounding box center [1545, 131] width 8 height 14
click at [1489, 136] on div "Edit Invoice" at bounding box center [1482, 139] width 89 height 17
select select "service"
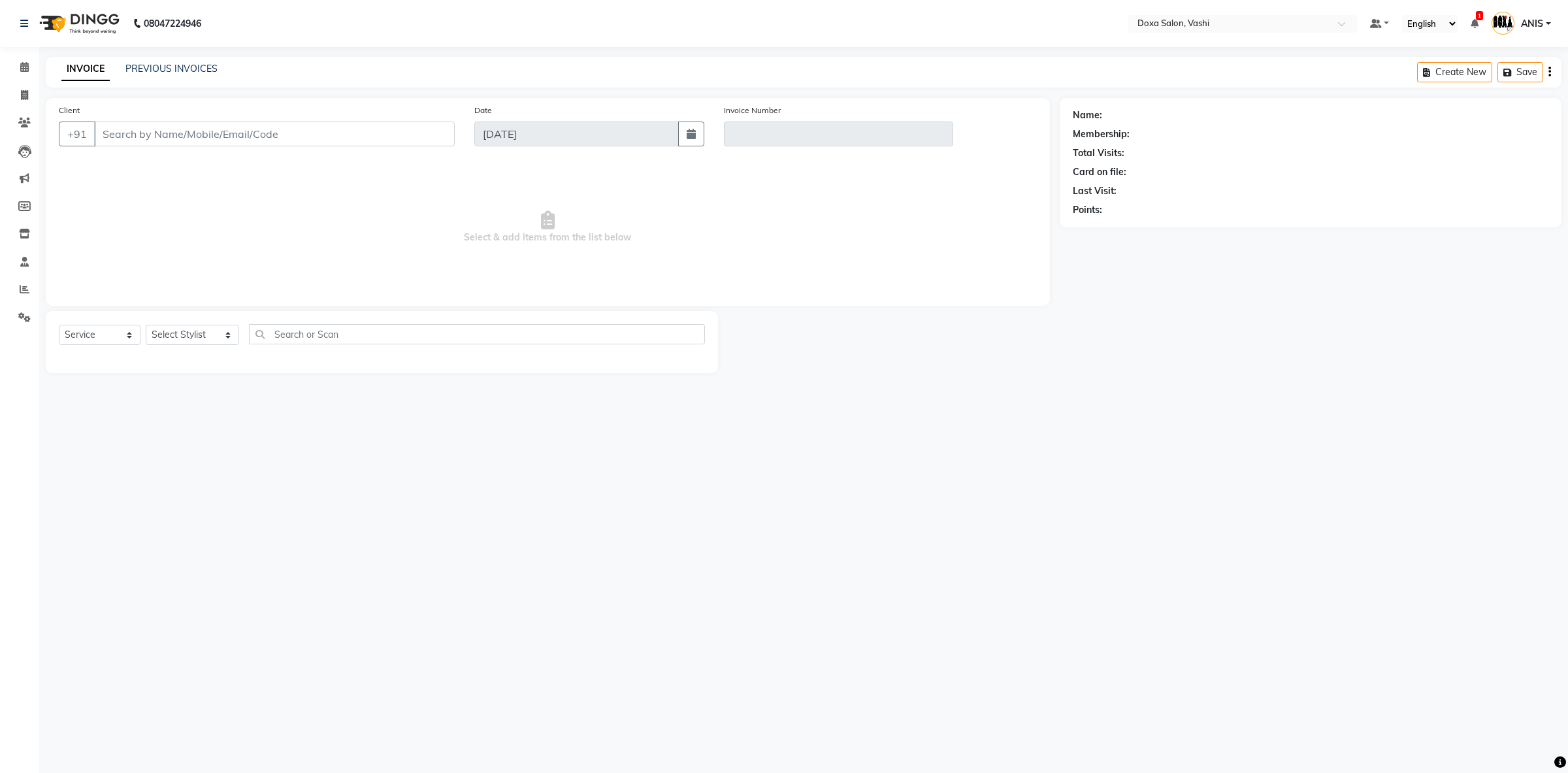
type input "9819037779"
type input "V/2024-25/2975"
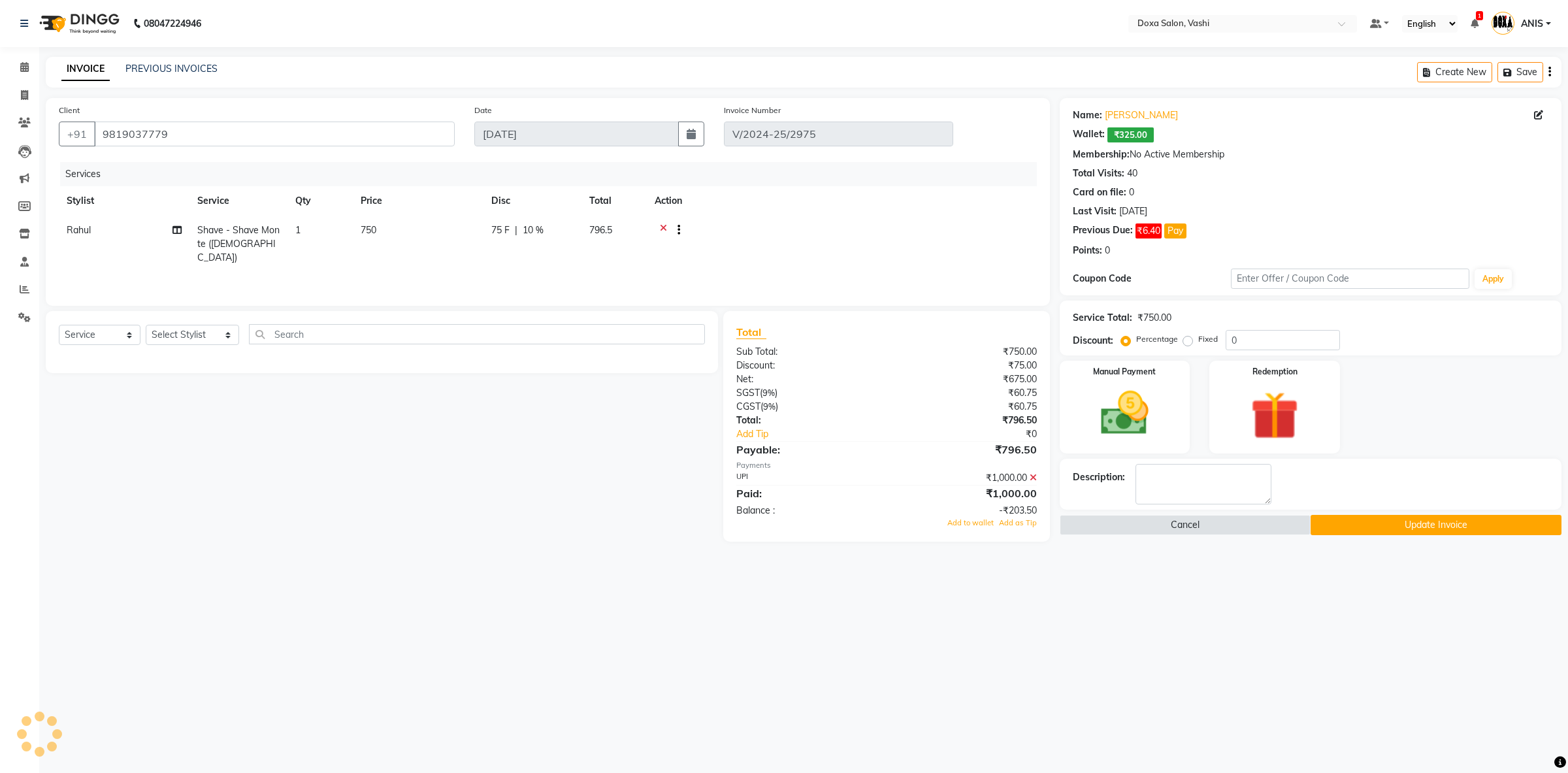
type input "[DATE]"
select select "select"
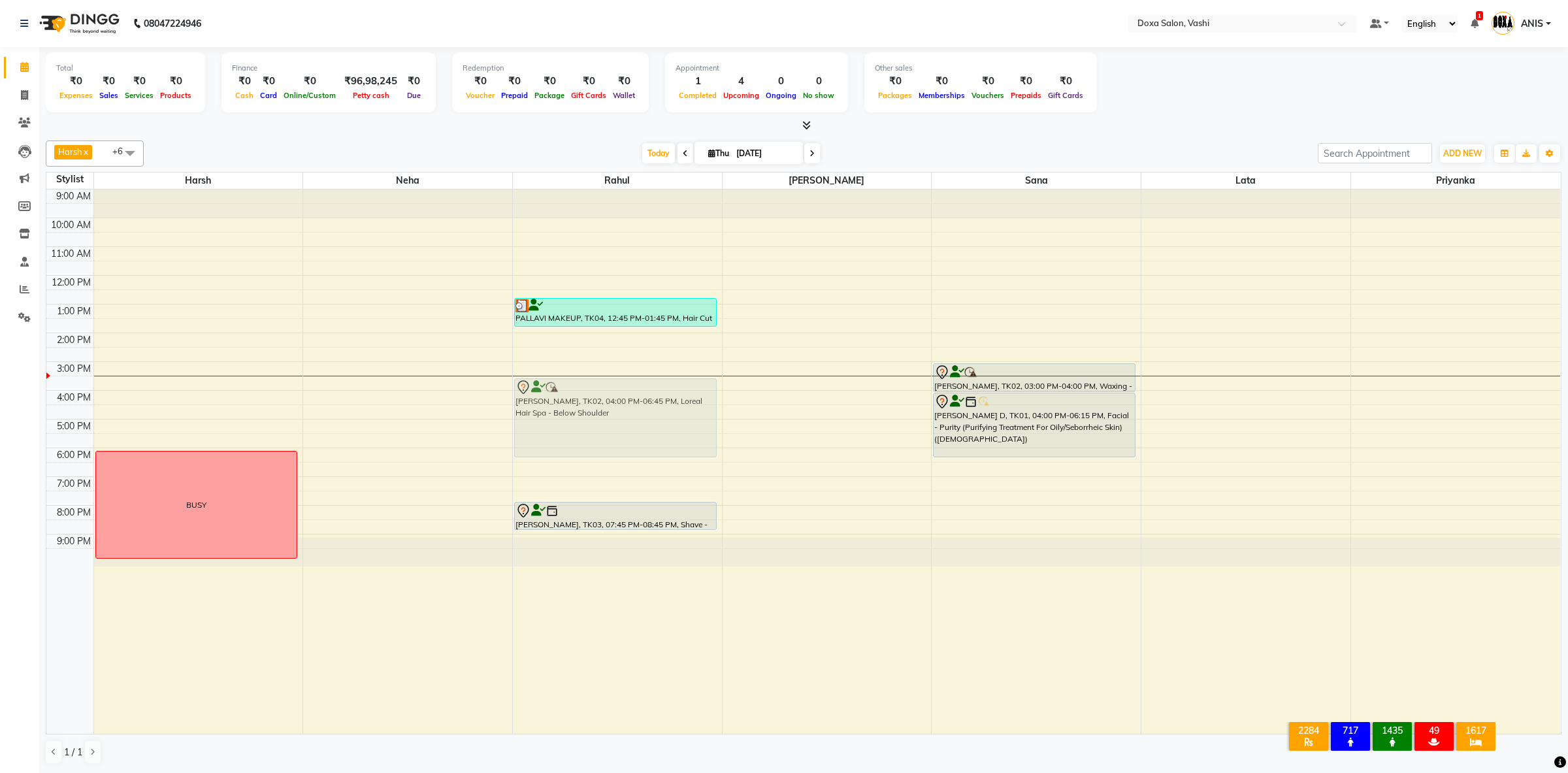
drag, startPoint x: 592, startPoint y: 400, endPoint x: 595, endPoint y: 393, distance: 7.6
click at [601, 382] on div "PALLAVI MAKEUP, TK04, 12:45 PM-01:45 PM, Hair Cut - Advance Stylist (Female) Ni…" at bounding box center [617, 462] width 209 height 545
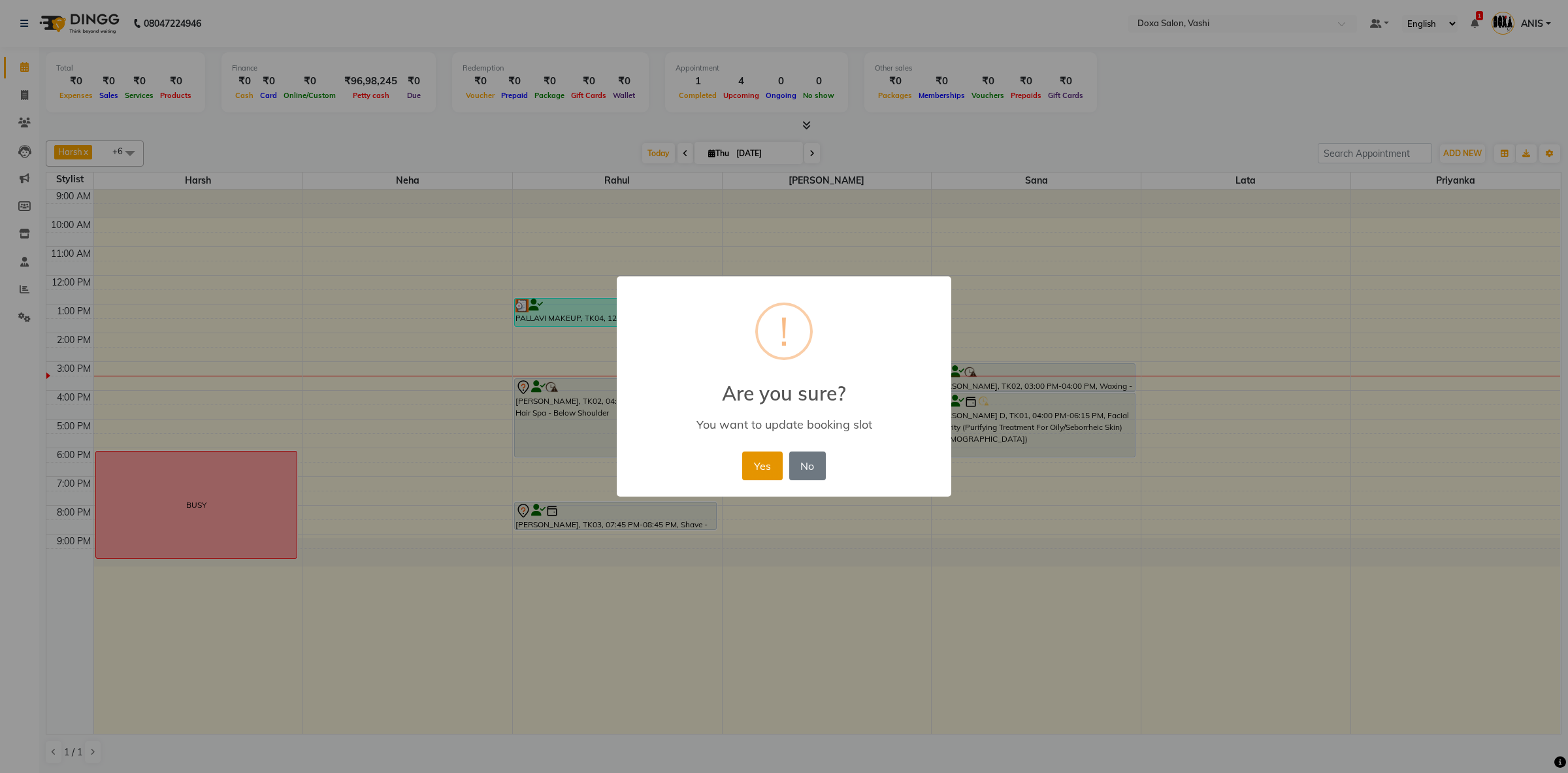
click at [757, 474] on button "Yes" at bounding box center [762, 466] width 40 height 29
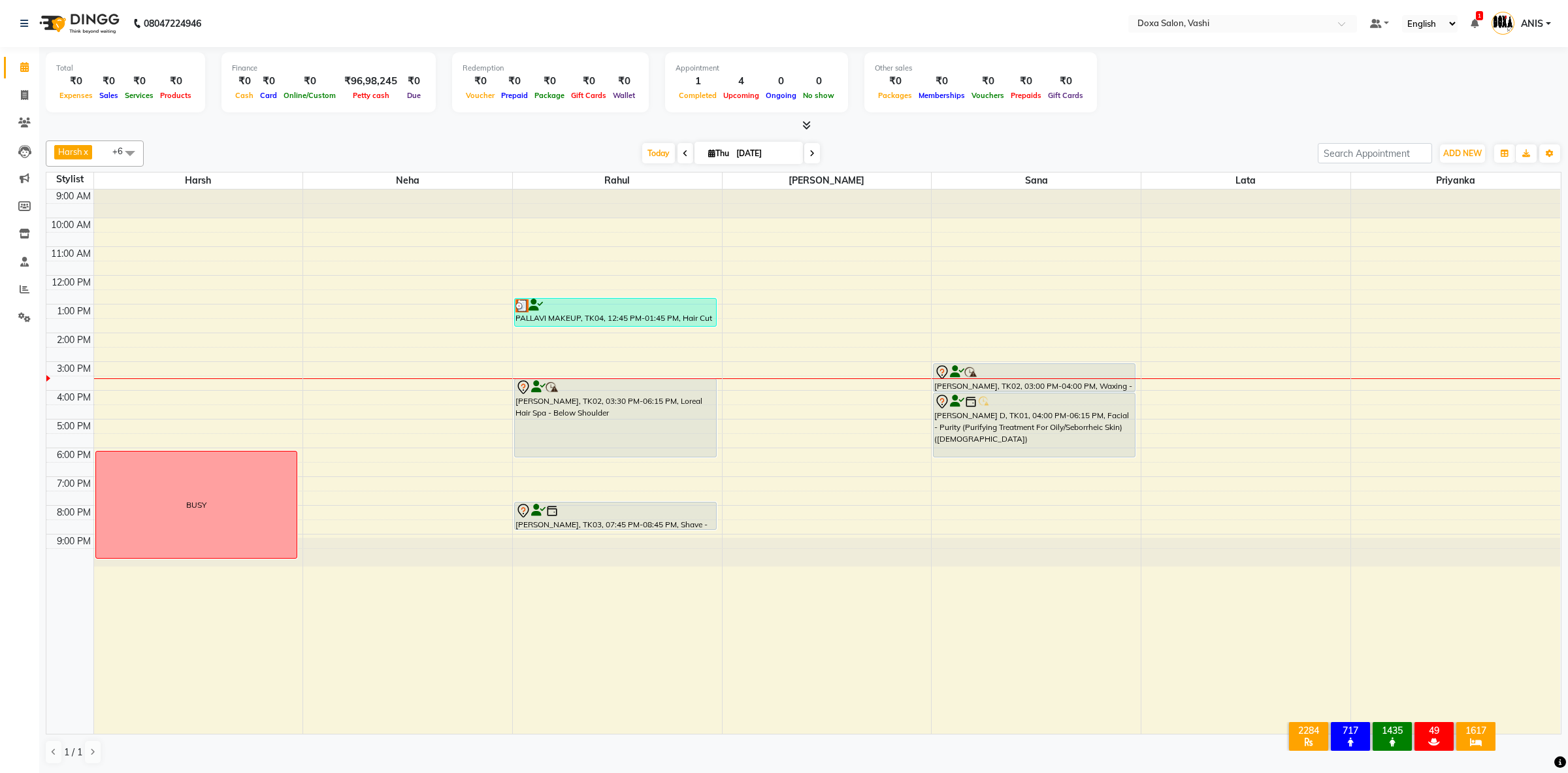
click at [555, 671] on div at bounding box center [617, 462] width 209 height 545
click at [29, 99] on span at bounding box center [24, 96] width 23 height 15
select select "416"
select select "service"
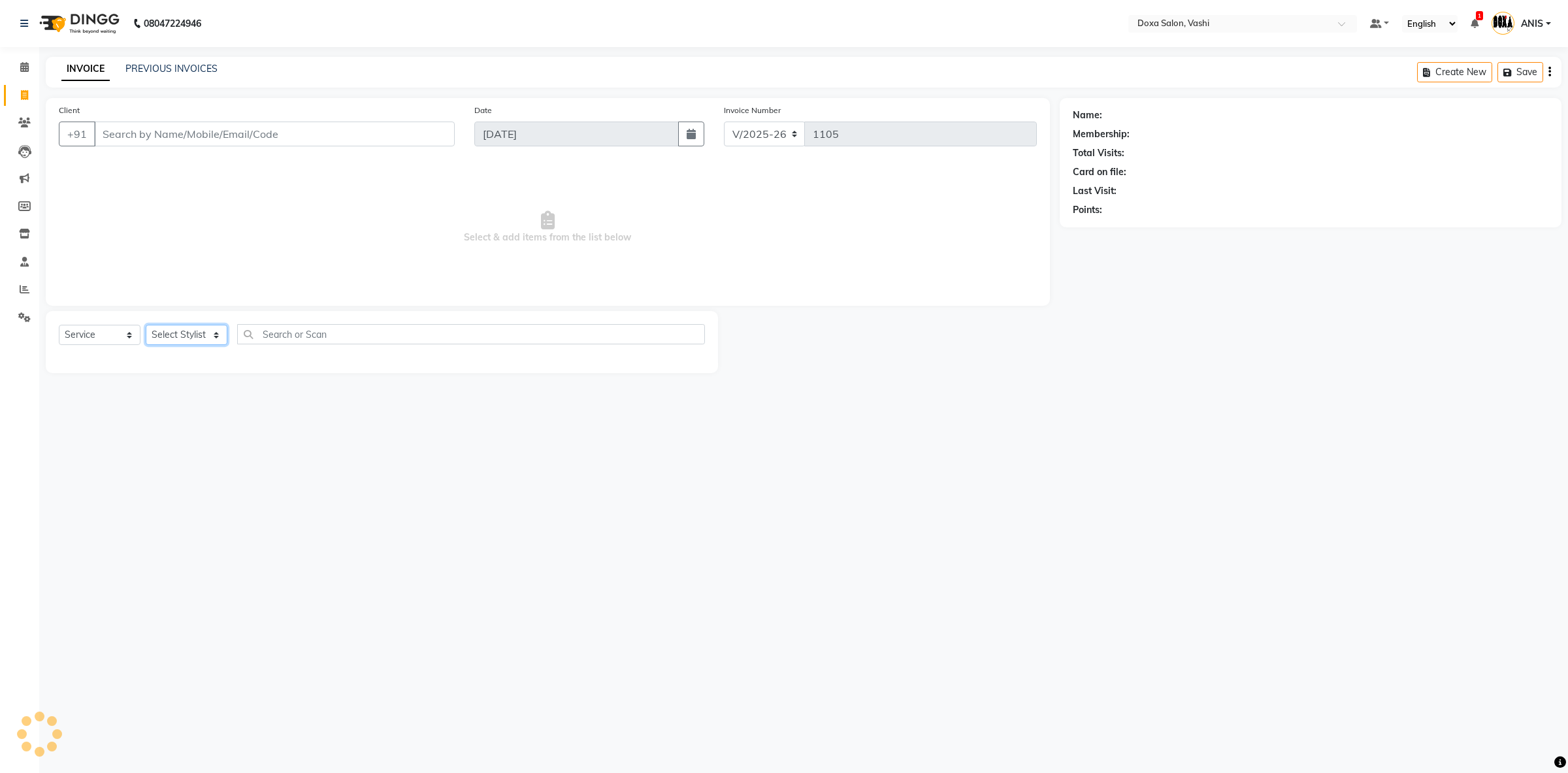
click at [146, 325] on select "Select Stylist" at bounding box center [187, 334] width 82 height 20
select select "6423"
click option "Harsh" at bounding box center [0, 0] width 0 height 0
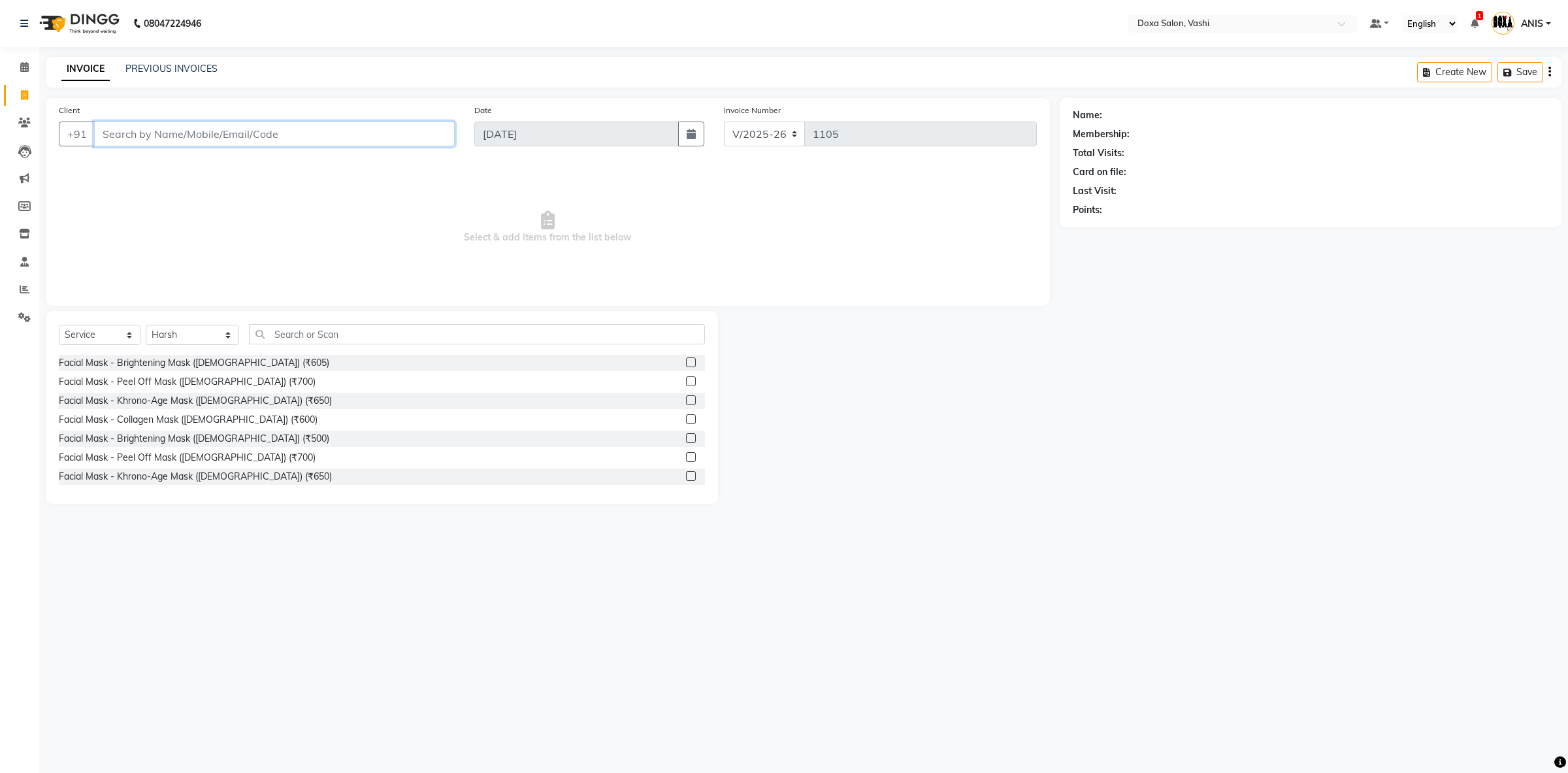
click at [224, 138] on input "Client" at bounding box center [273, 134] width 360 height 25
click at [208, 159] on ngb-highlight "9819879869" at bounding box center [240, 163] width 65 height 13
type input "9819879869"
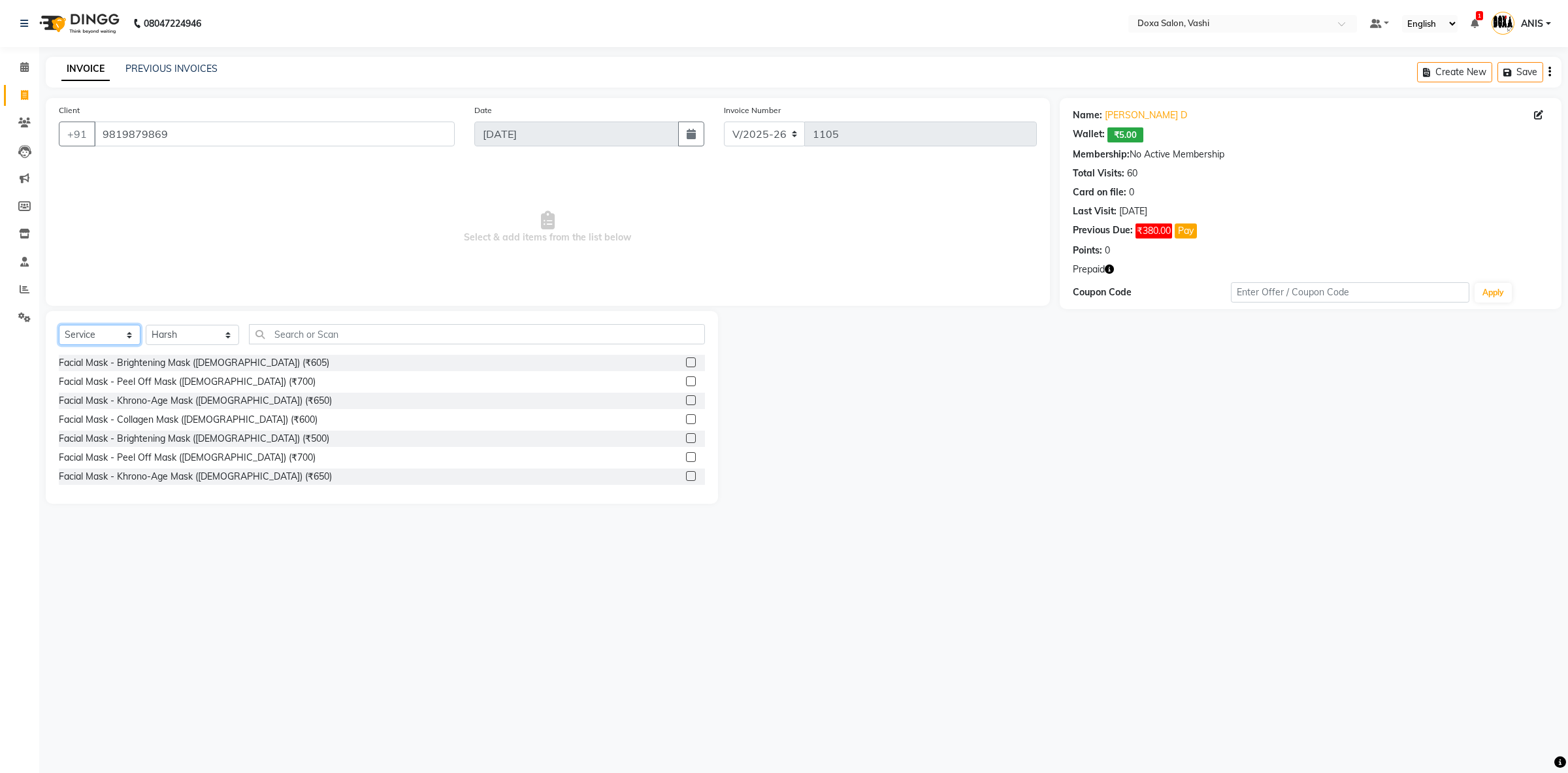
click at [59, 325] on select "Select Service Product Membership Package Voucher Prepaid Gift Card" at bounding box center [100, 334] width 82 height 20
select select "product"
click option "Product" at bounding box center [0, 0] width 0 height 0
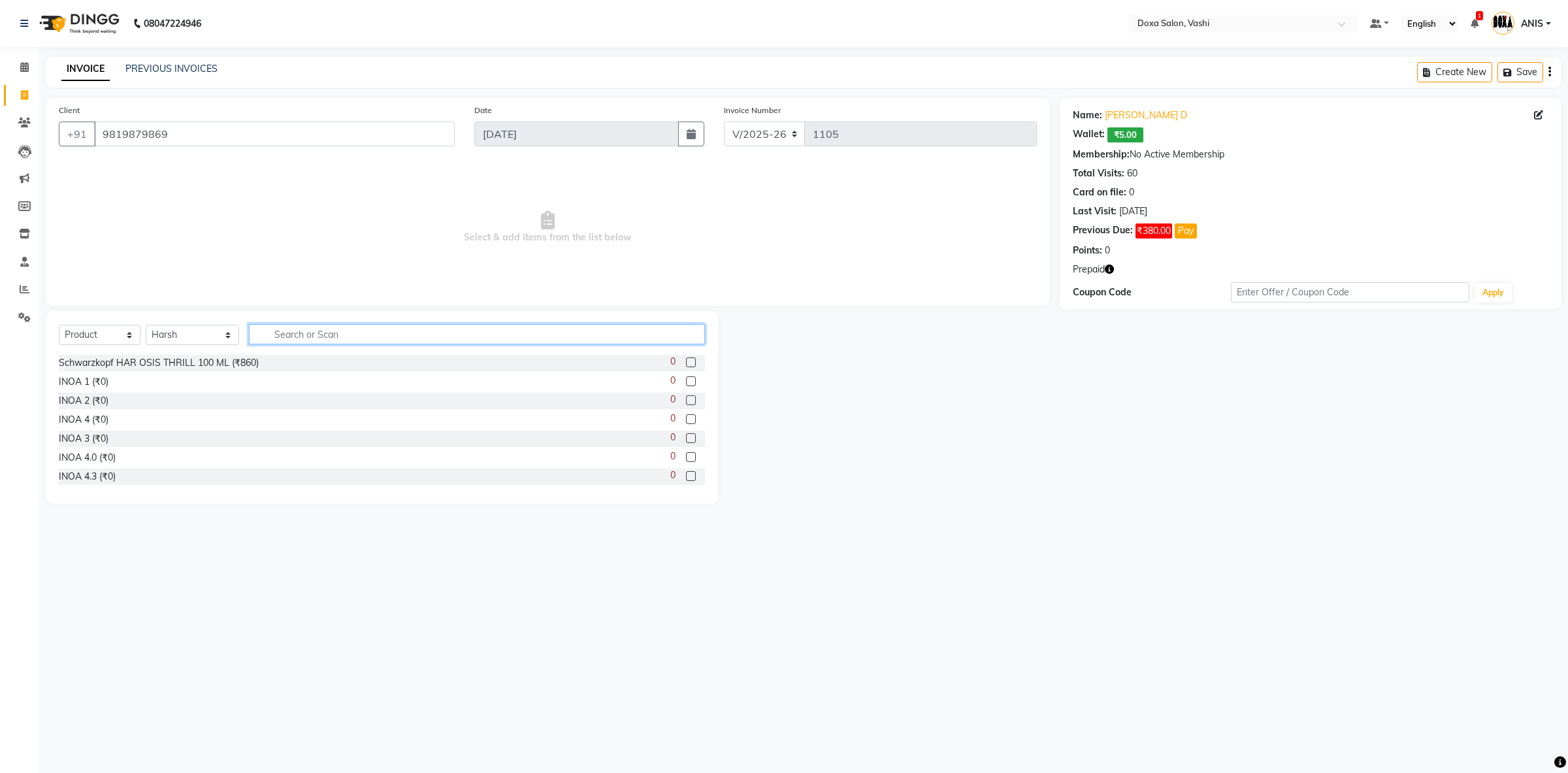
click at [281, 329] on input "text" at bounding box center [477, 334] width 456 height 20
type input "QUINOA"
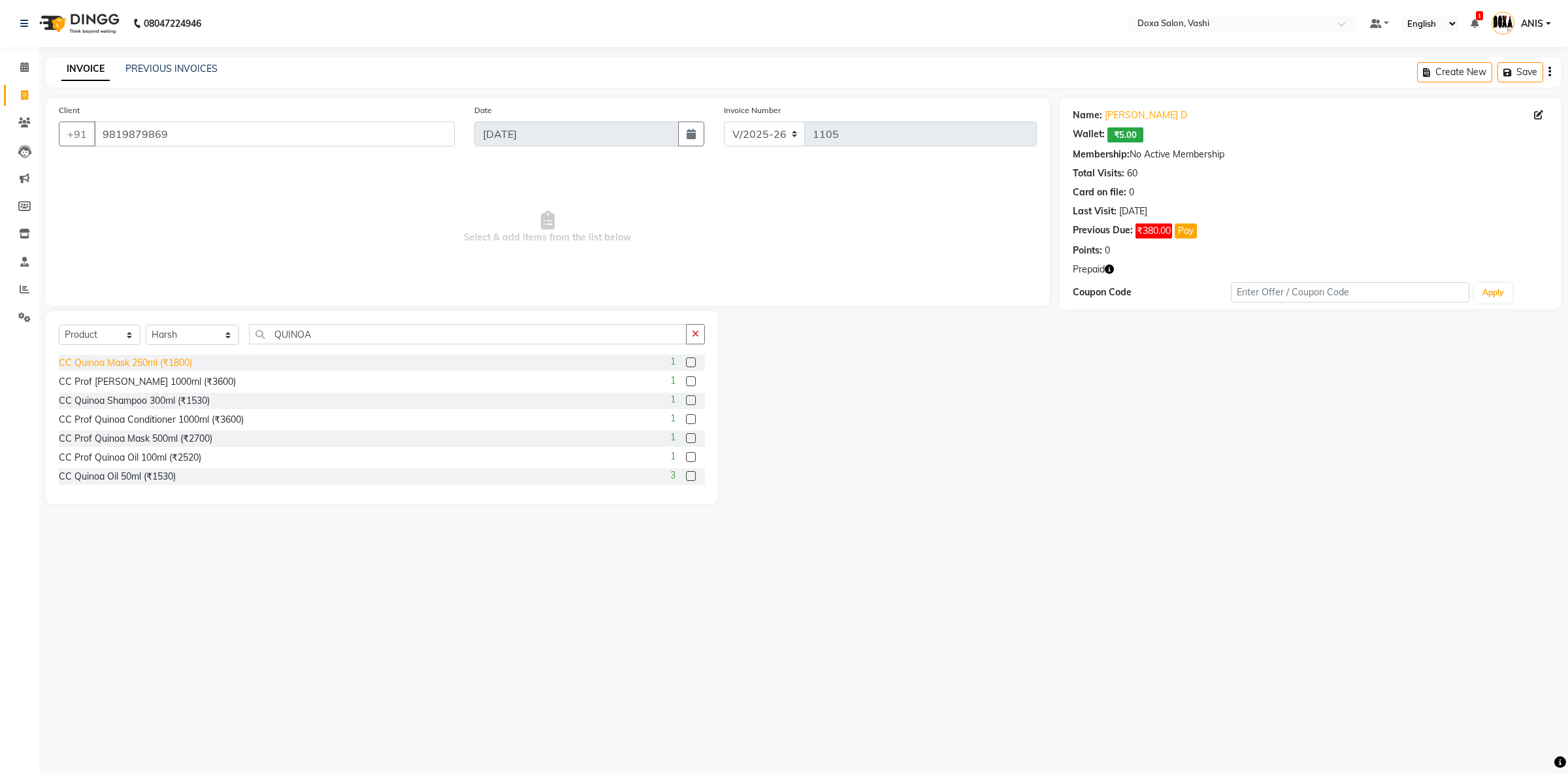
click at [157, 369] on div "CC Quinoa Mask 250ml (₹1800)" at bounding box center [126, 363] width 134 height 14
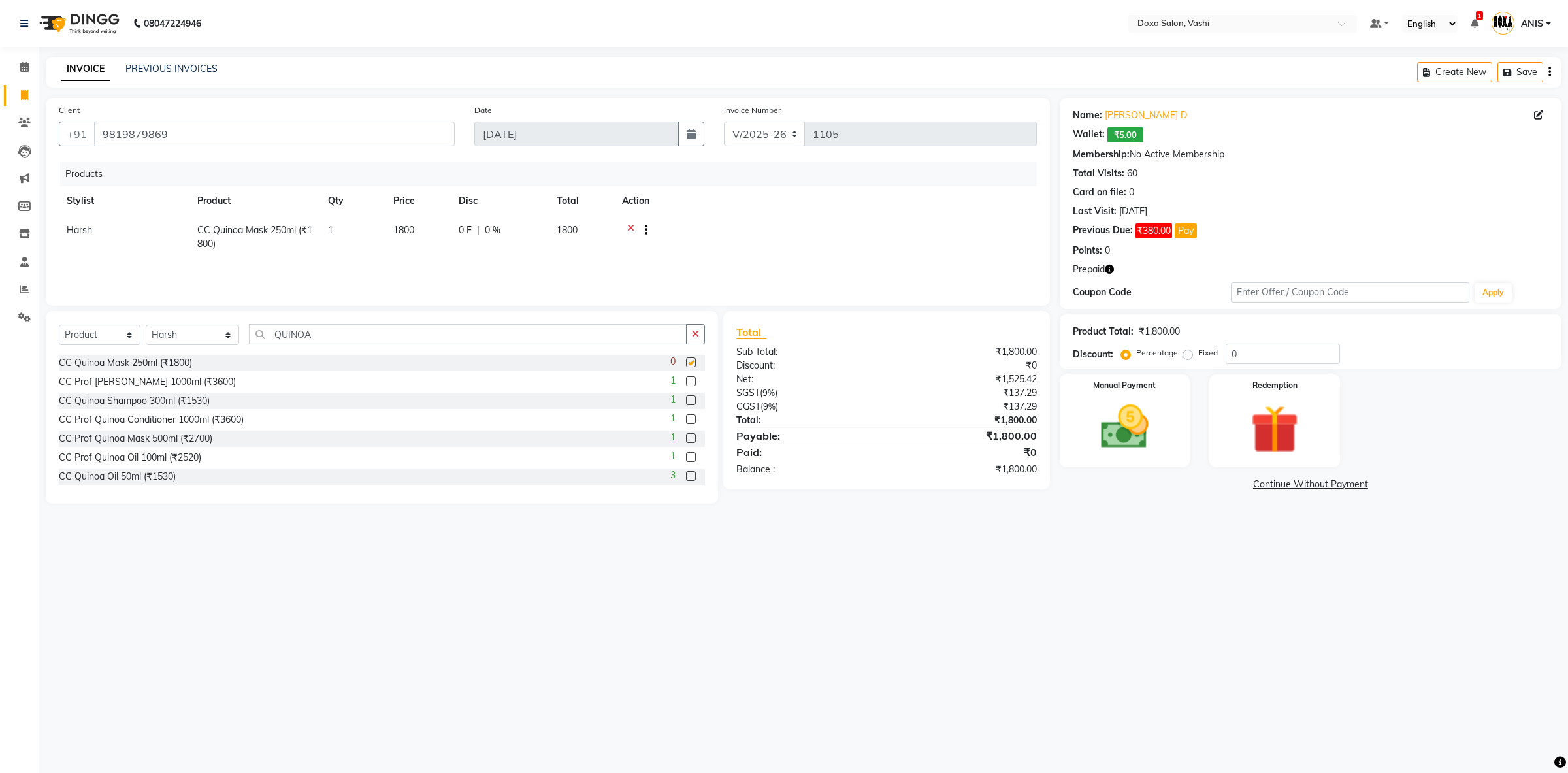
checkbox input "false"
drag, startPoint x: 317, startPoint y: 323, endPoint x: 280, endPoint y: 327, distance: 37.2
click at [280, 327] on div "Select Service Product Membership Package Voucher Prepaid Gift Card Select Styl…" at bounding box center [382, 407] width 673 height 193
drag, startPoint x: 323, startPoint y: 334, endPoint x: 81, endPoint y: 314, distance: 242.8
click at [249, 324] on input "QUINOA" at bounding box center [468, 334] width 438 height 20
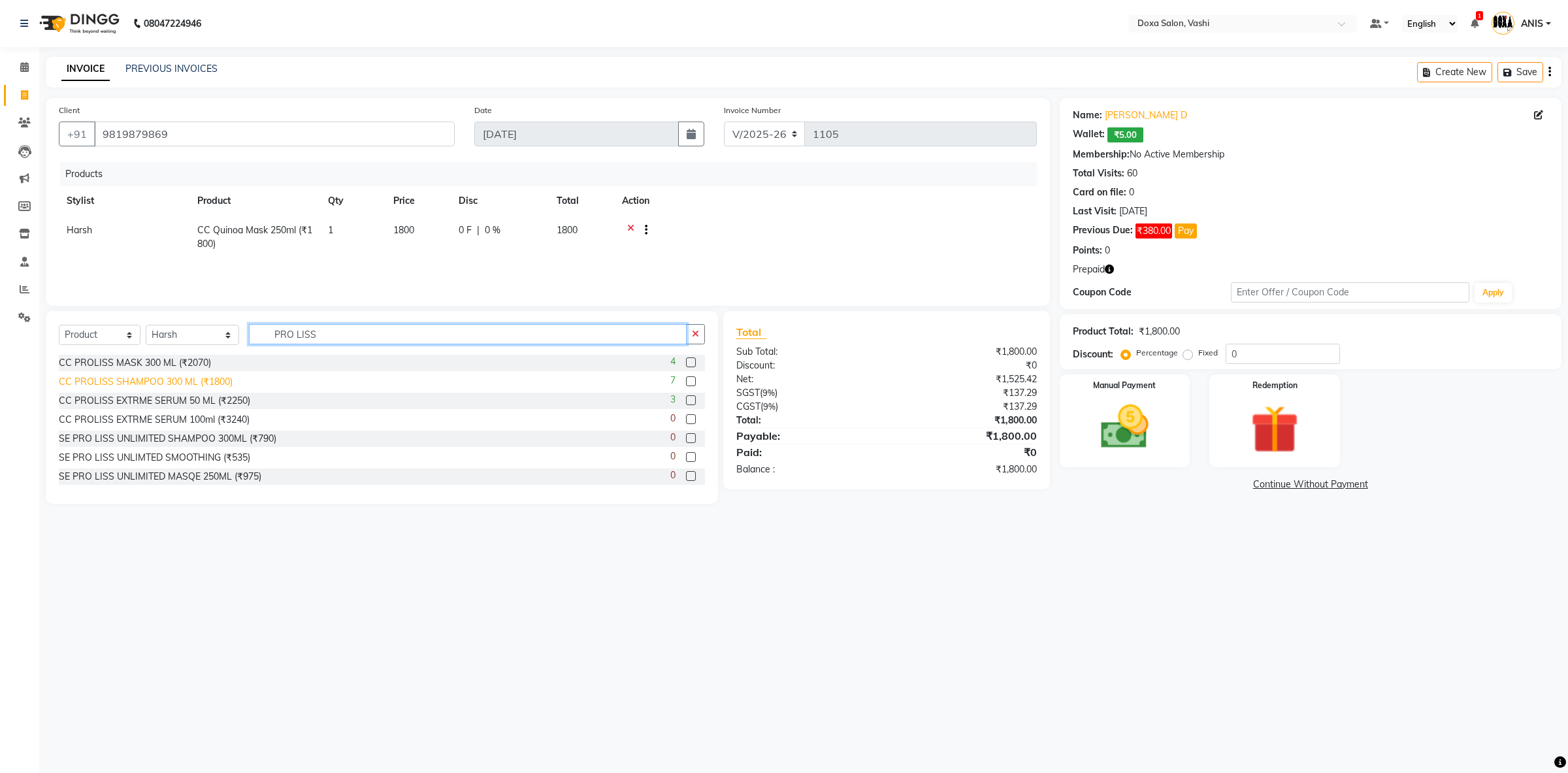
type input "PRO LISS"
click at [228, 381] on div "CC PROLISS SHAMPOO 300 ML (₹1800)" at bounding box center [146, 382] width 174 height 14
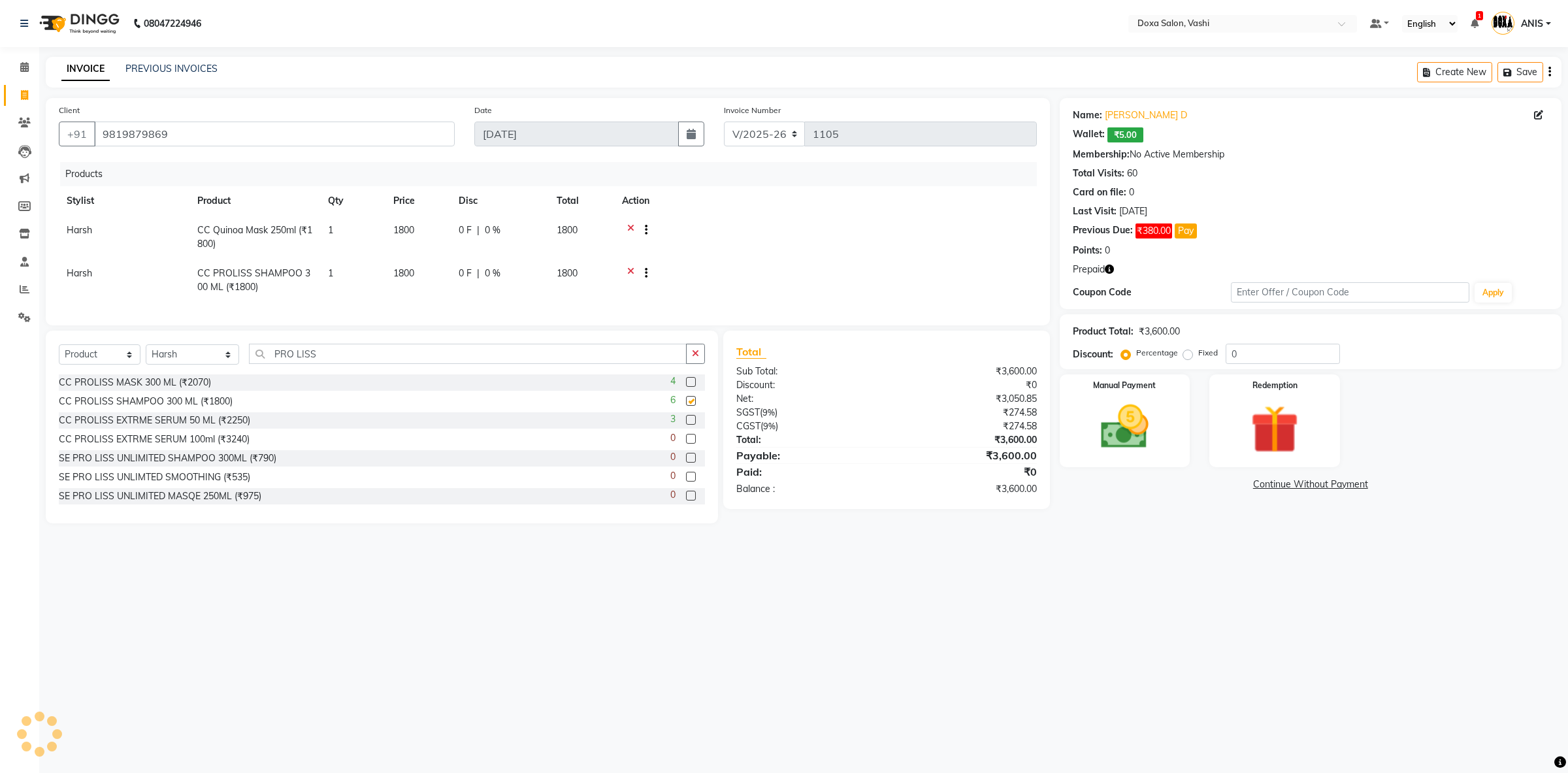
checkbox input "false"
drag, startPoint x: 321, startPoint y: 355, endPoint x: 142, endPoint y: 327, distance: 181.2
click at [249, 344] on input "PRO LISS" at bounding box center [468, 353] width 438 height 20
click at [192, 425] on div "CC PROLISS EXTRME SERUM 50 ML (₹2250)" at bounding box center [155, 420] width 192 height 14
checkbox input "false"
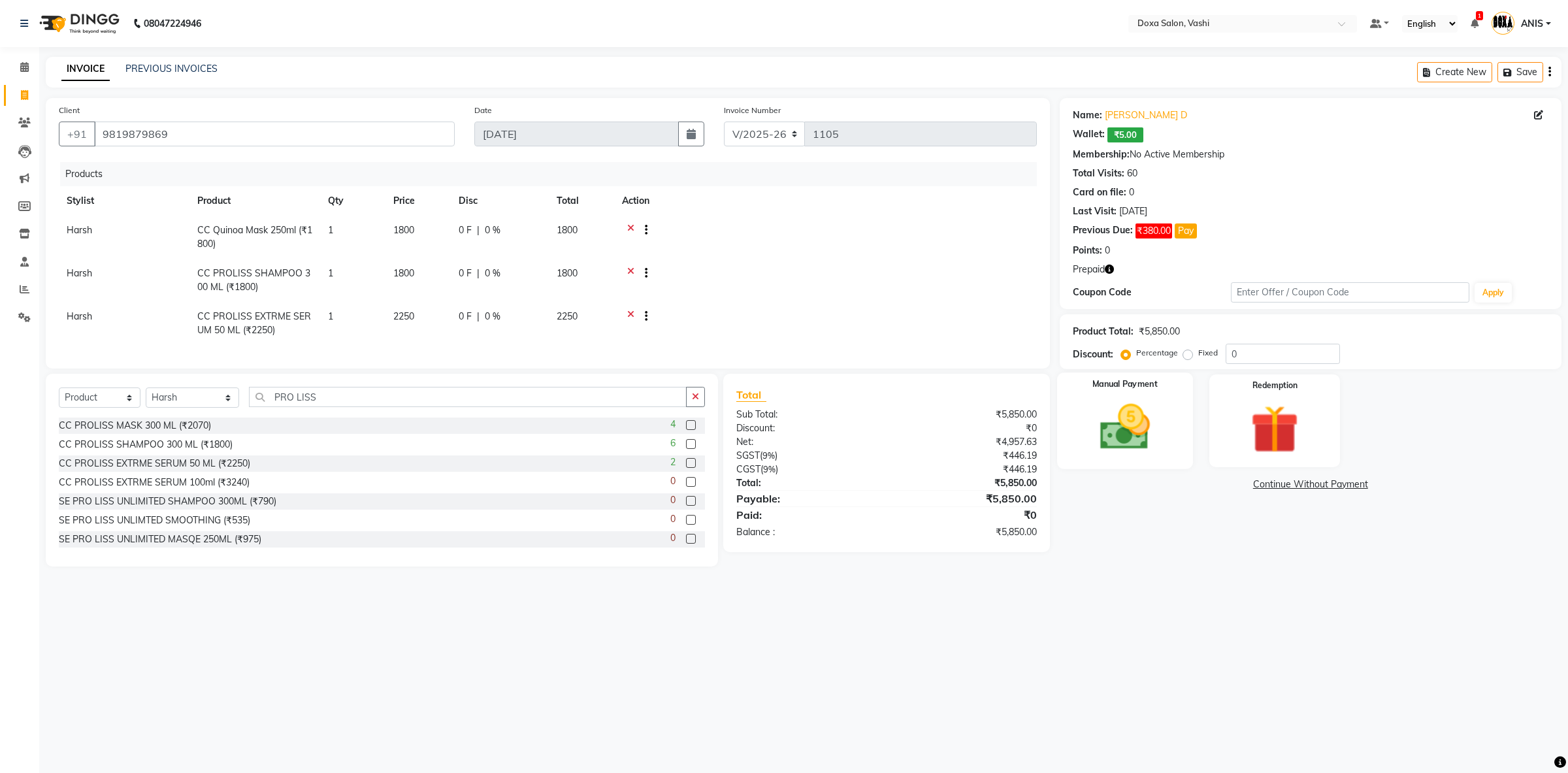
click at [1127, 395] on div "Manual Payment" at bounding box center [1125, 420] width 136 height 96
click at [1209, 484] on span "CASH" at bounding box center [1207, 485] width 28 height 15
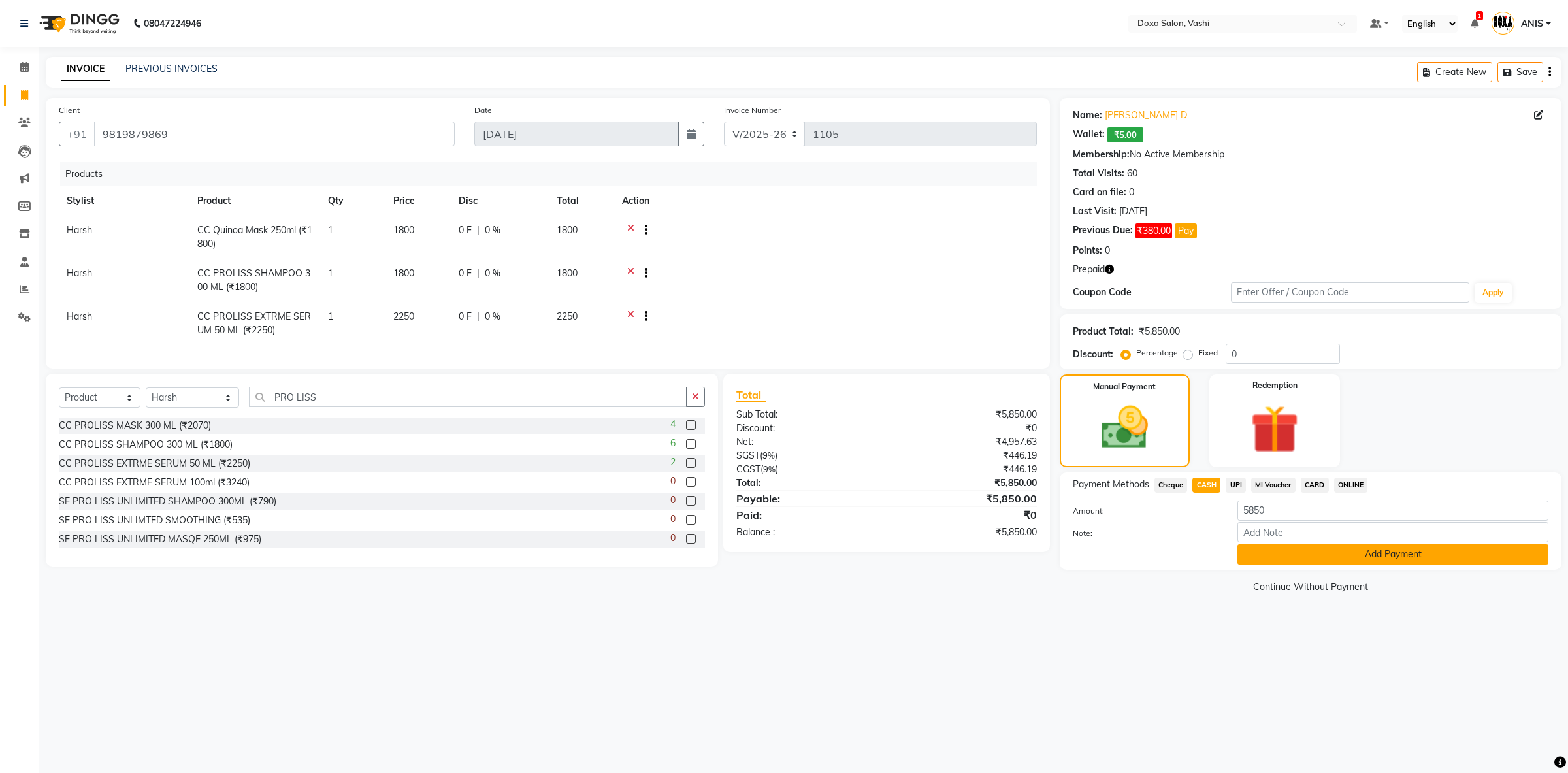
click at [1275, 549] on button "Add Payment" at bounding box center [1393, 554] width 311 height 20
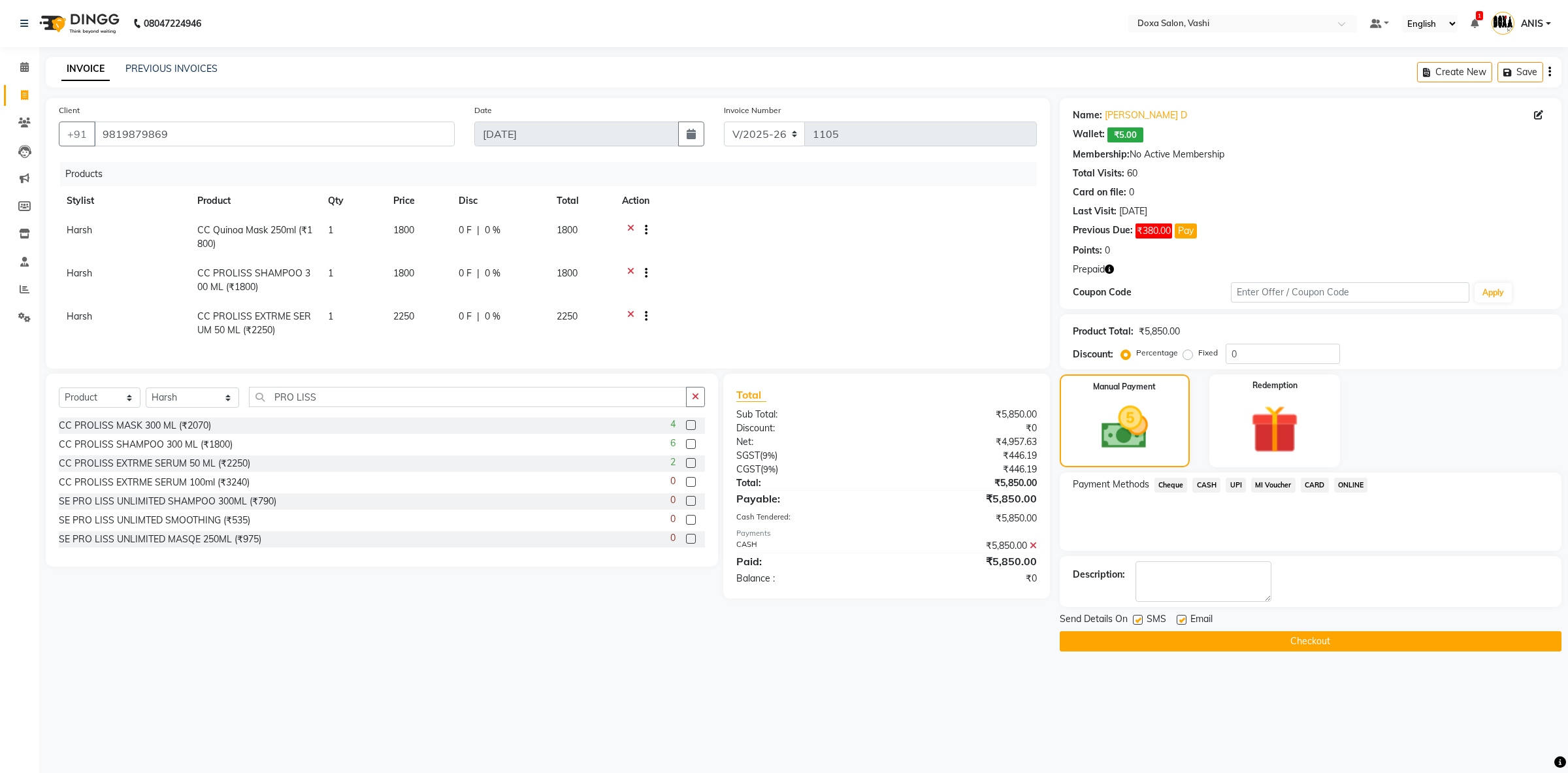
click at [1150, 640] on button "Checkout" at bounding box center [1311, 641] width 502 height 20
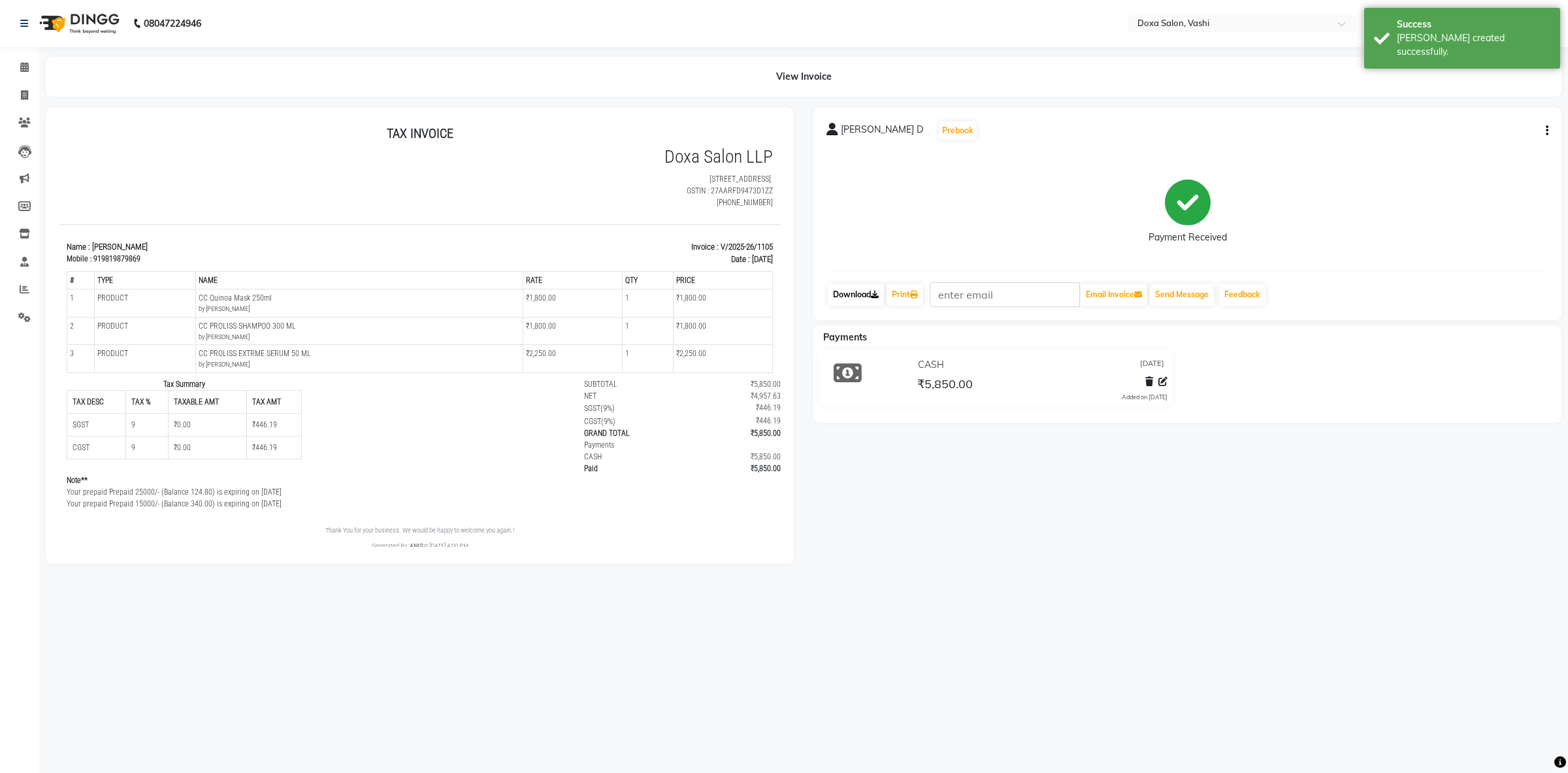
click at [858, 289] on link "Download" at bounding box center [856, 295] width 56 height 23
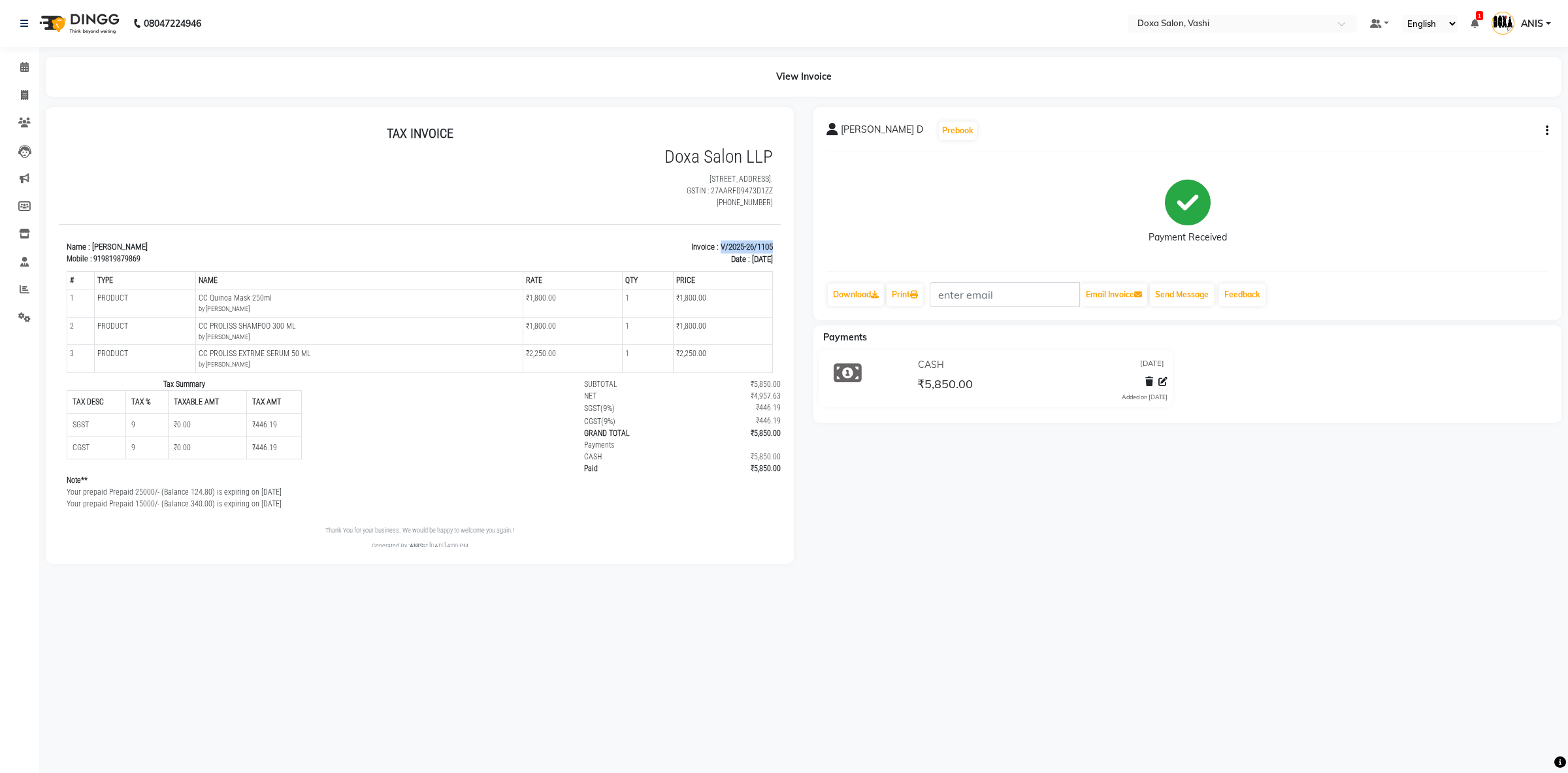
drag, startPoint x: 715, startPoint y: 245, endPoint x: 843, endPoint y: 369, distance: 178.2
click at [781, 246] on html "TAX INVOICE Doxa Salon LLP Shop No. 13-14, Sai Udyaan, Plot. 25, Sector 14, Vas…" at bounding box center [420, 338] width 722 height 437
copy p "V/2025-26/1105"
drag, startPoint x: 319, startPoint y: 356, endPoint x: 189, endPoint y: 353, distance: 130.0
click at [189, 353] on tr "3 PRODUCT PRODUCTS CC PROLISS EXTRME SERUM 50 ML by Harsh ₹2,250.00 1" at bounding box center [420, 359] width 706 height 28
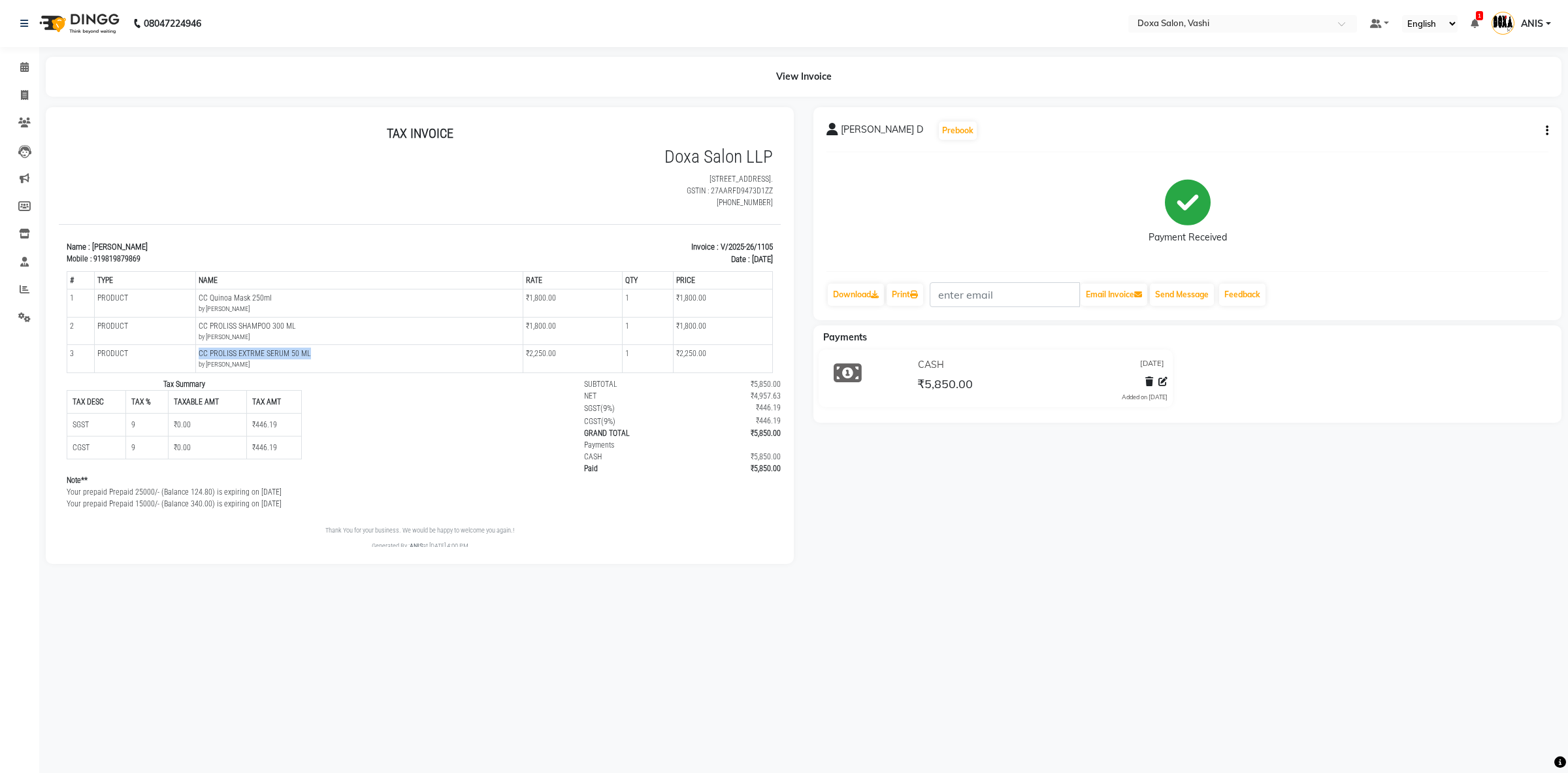
copy tr "PRODUCTS CC PROLISS EXTRME SERUM 50 ML"
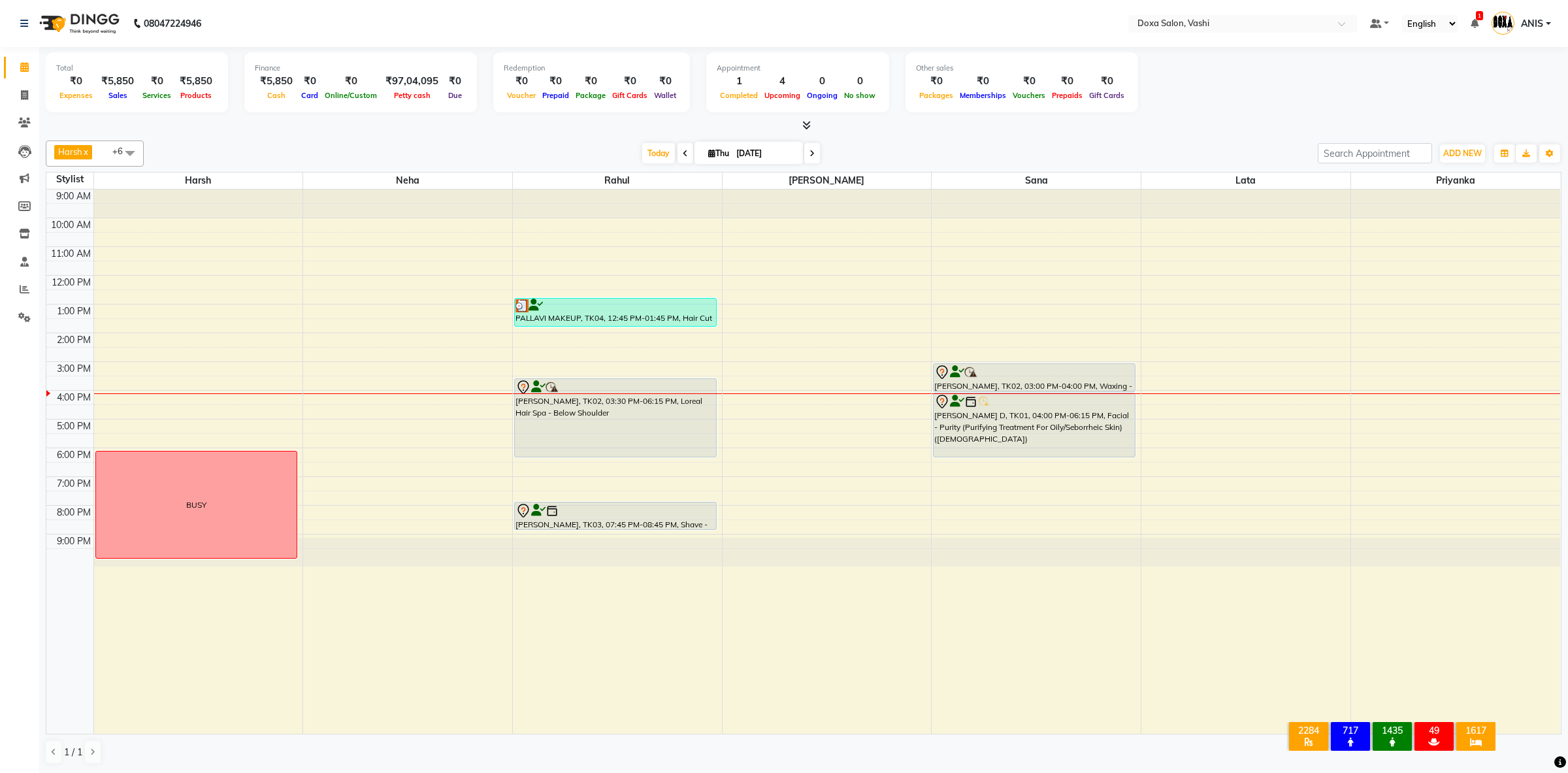
click at [726, 678] on div at bounding box center [827, 462] width 209 height 545
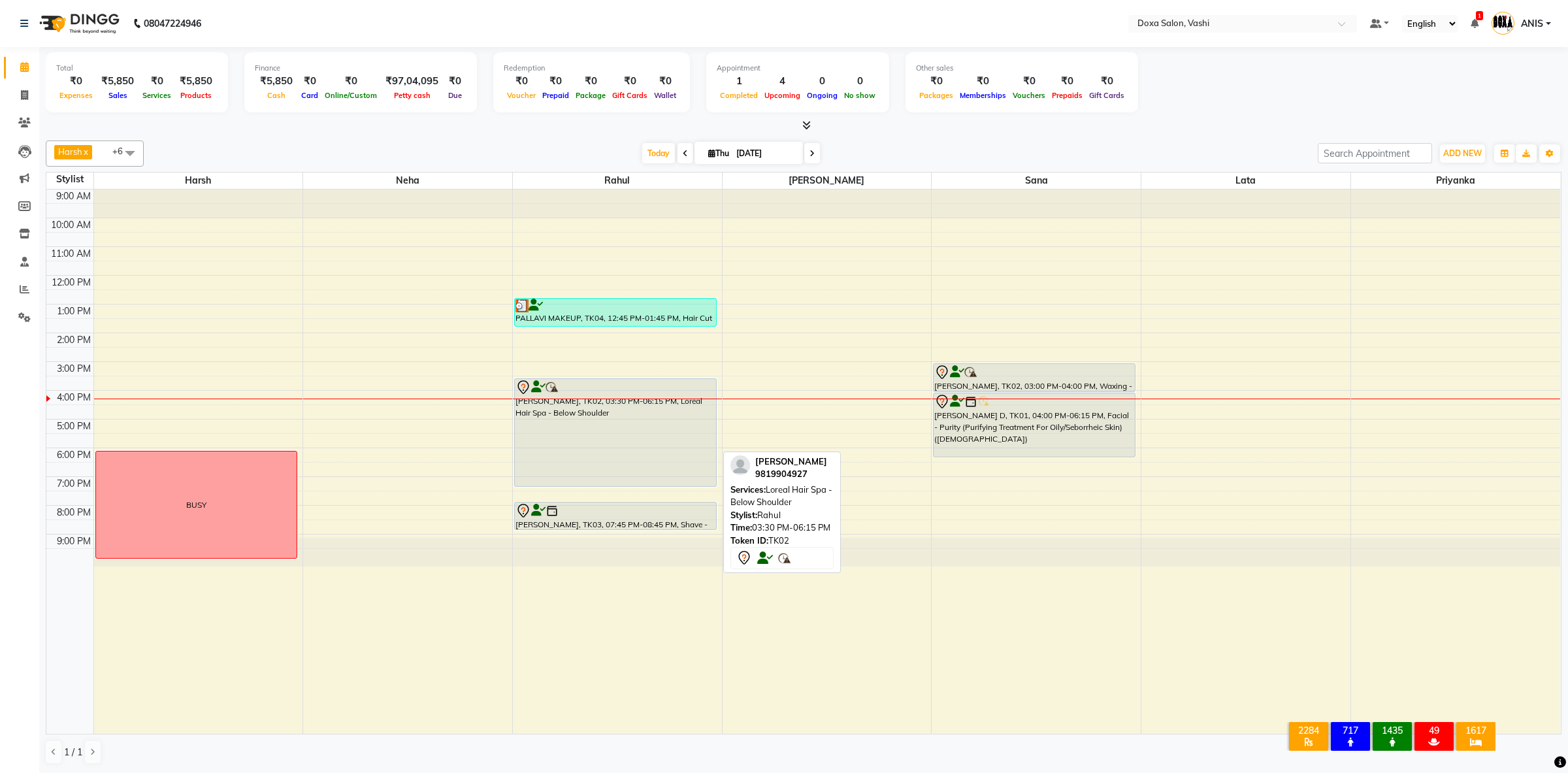
drag, startPoint x: 604, startPoint y: 457, endPoint x: 607, endPoint y: 481, distance: 24.2
click at [607, 481] on div "PALLAVI MAKEUP, TK04, 12:45 PM-01:45 PM, Hair Cut - Advance Stylist ([DEMOGRAPH…" at bounding box center [617, 462] width 209 height 545
click at [800, 634] on div at bounding box center [827, 462] width 209 height 545
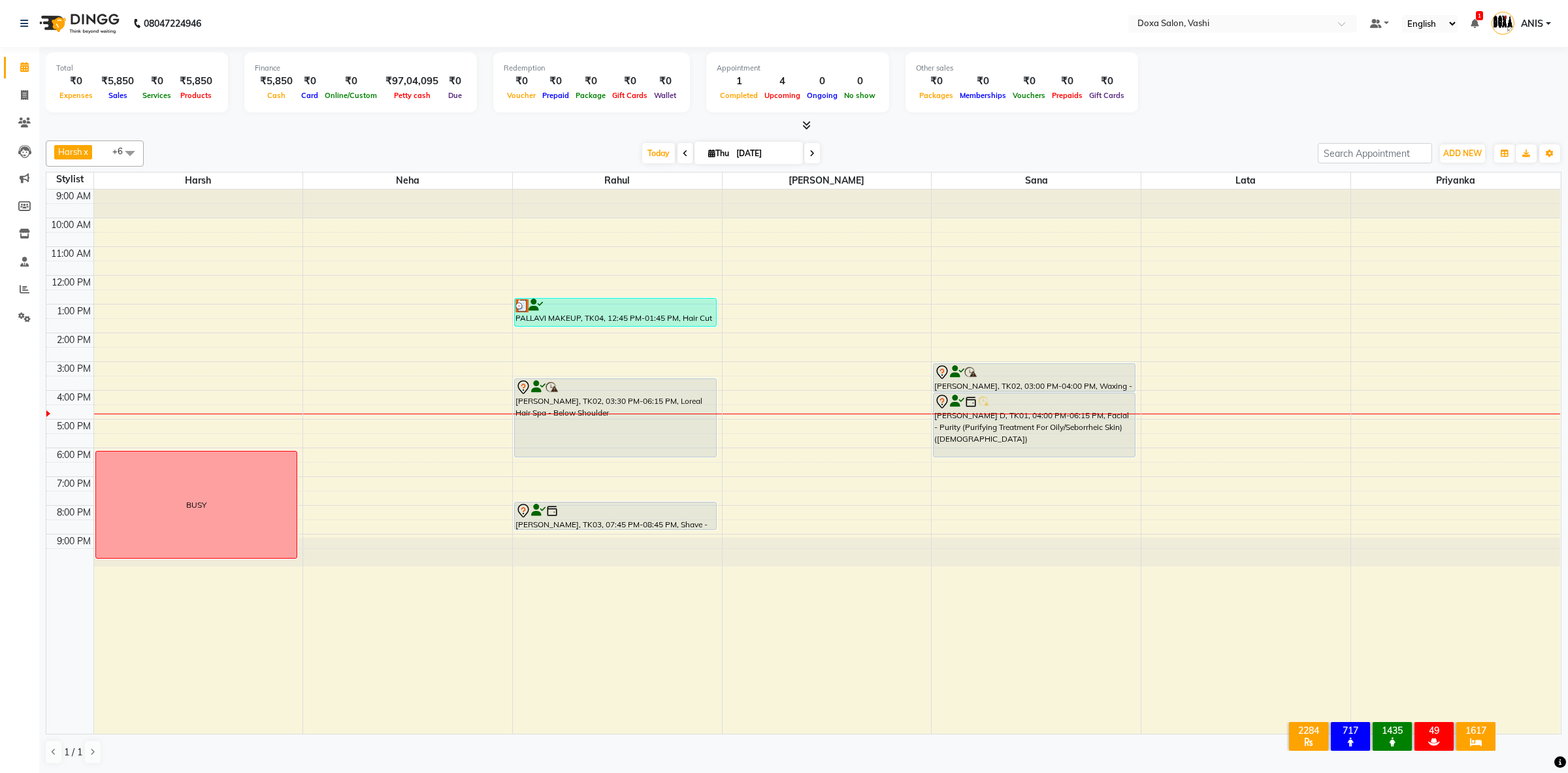
click at [810, 150] on span at bounding box center [813, 153] width 16 height 20
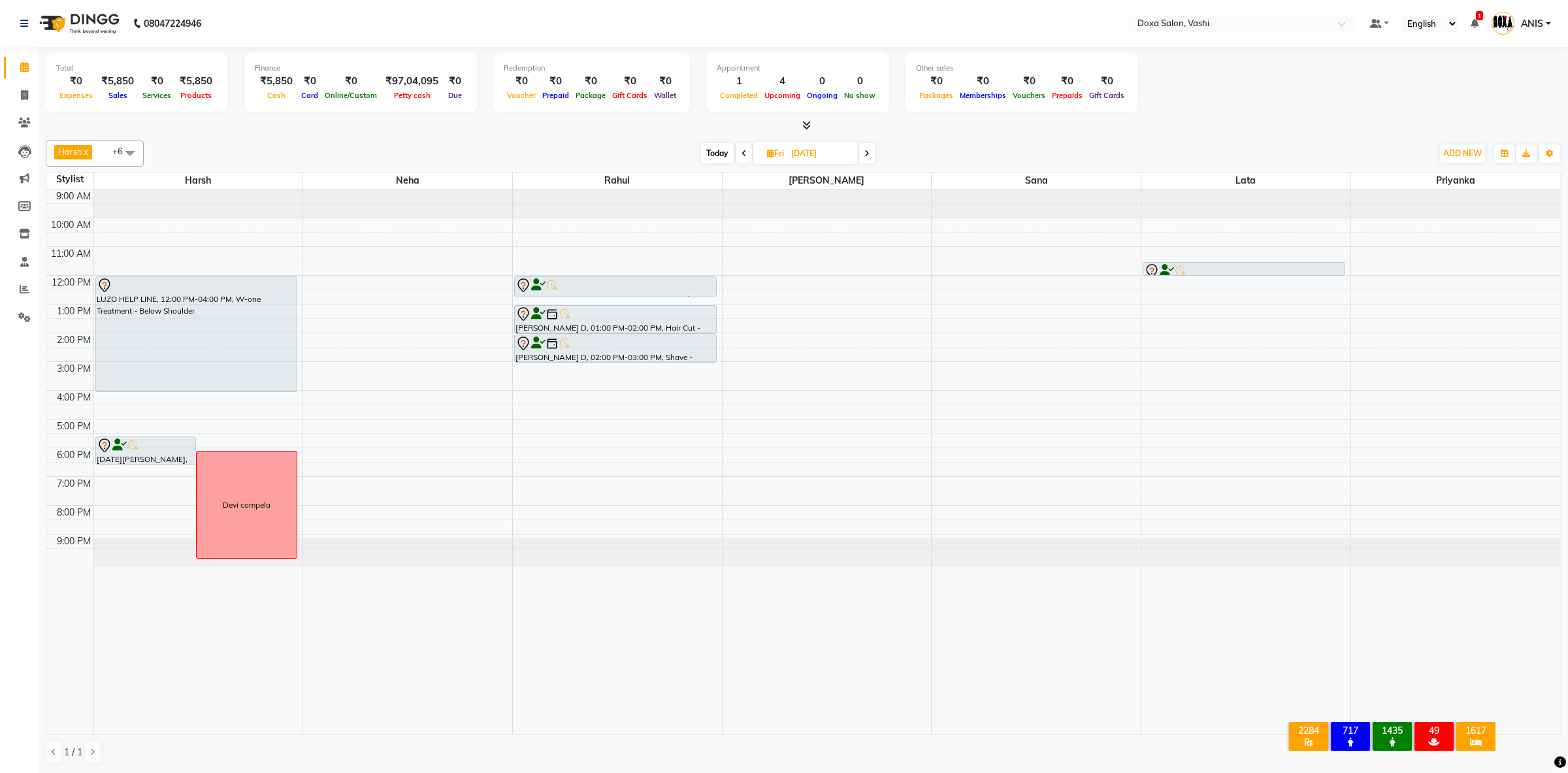
click at [707, 159] on span "Today" at bounding box center [718, 153] width 33 height 20
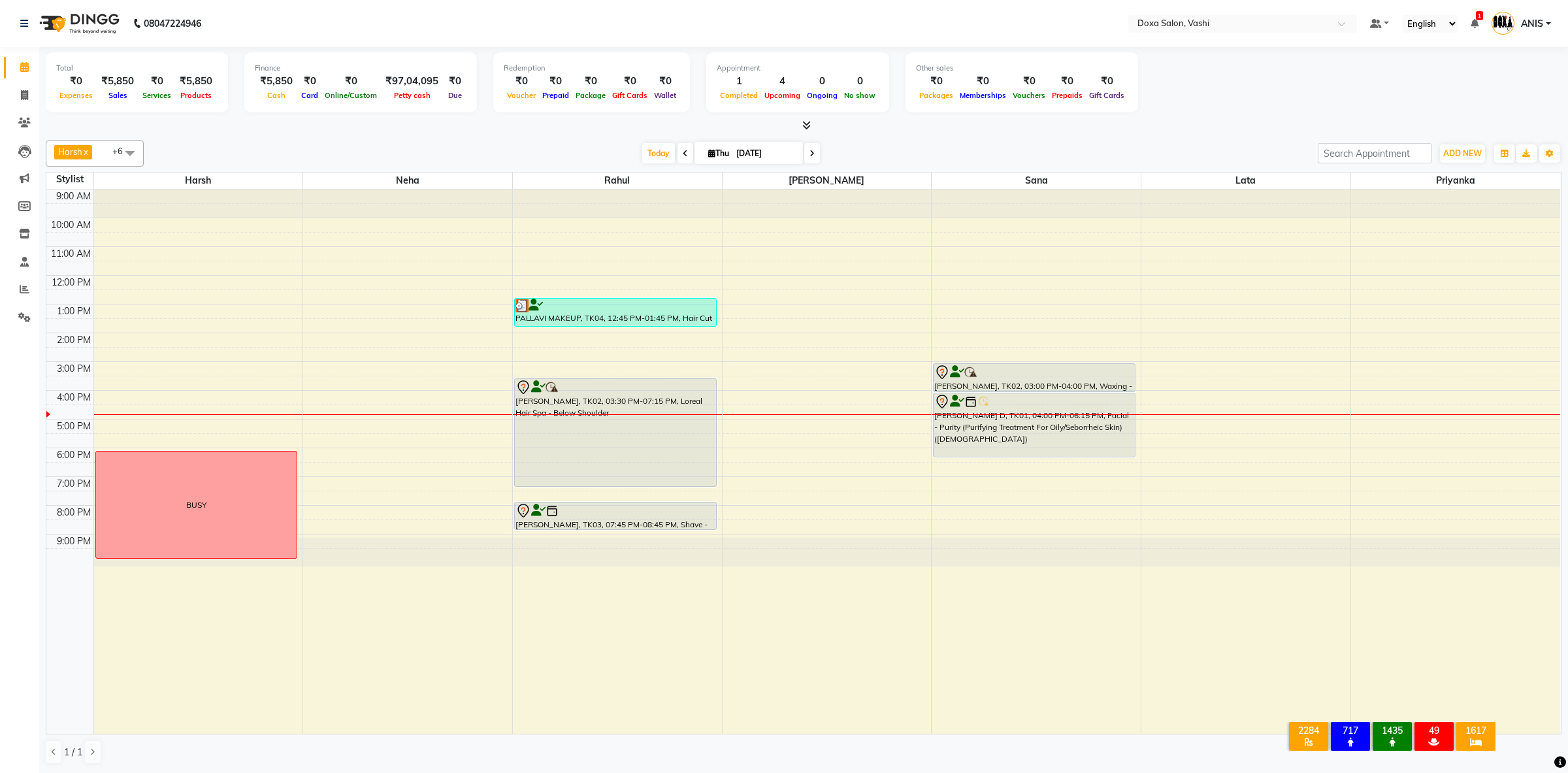
click at [810, 155] on icon at bounding box center [813, 153] width 5 height 8
type input "[DATE]"
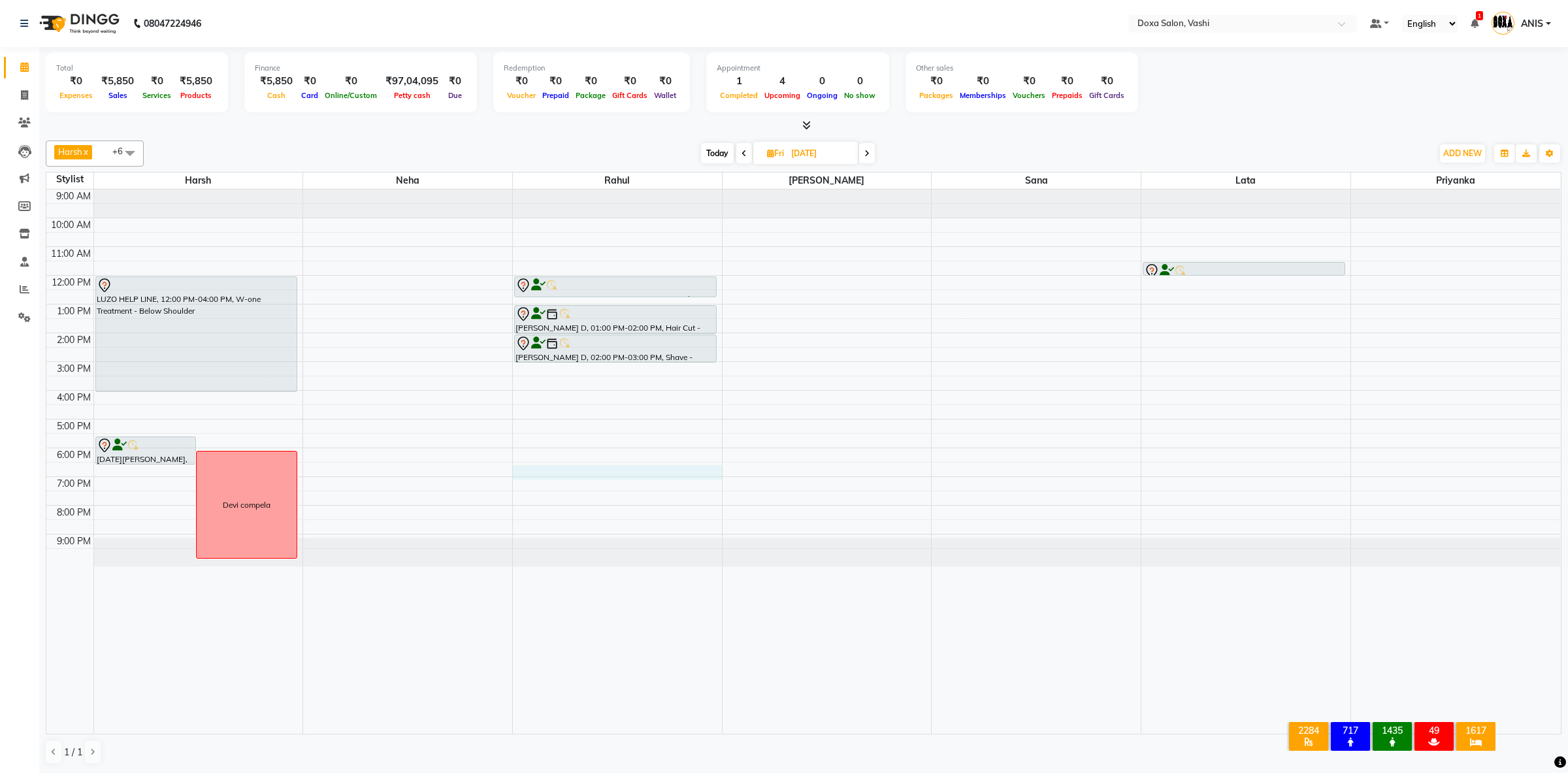
click at [529, 479] on div "9:00 AM 10:00 AM 11:00 AM 12:00 PM 1:00 PM 2:00 PM 3:00 PM 4:00 PM 5:00 PM 6:00…" at bounding box center [803, 462] width 1514 height 545
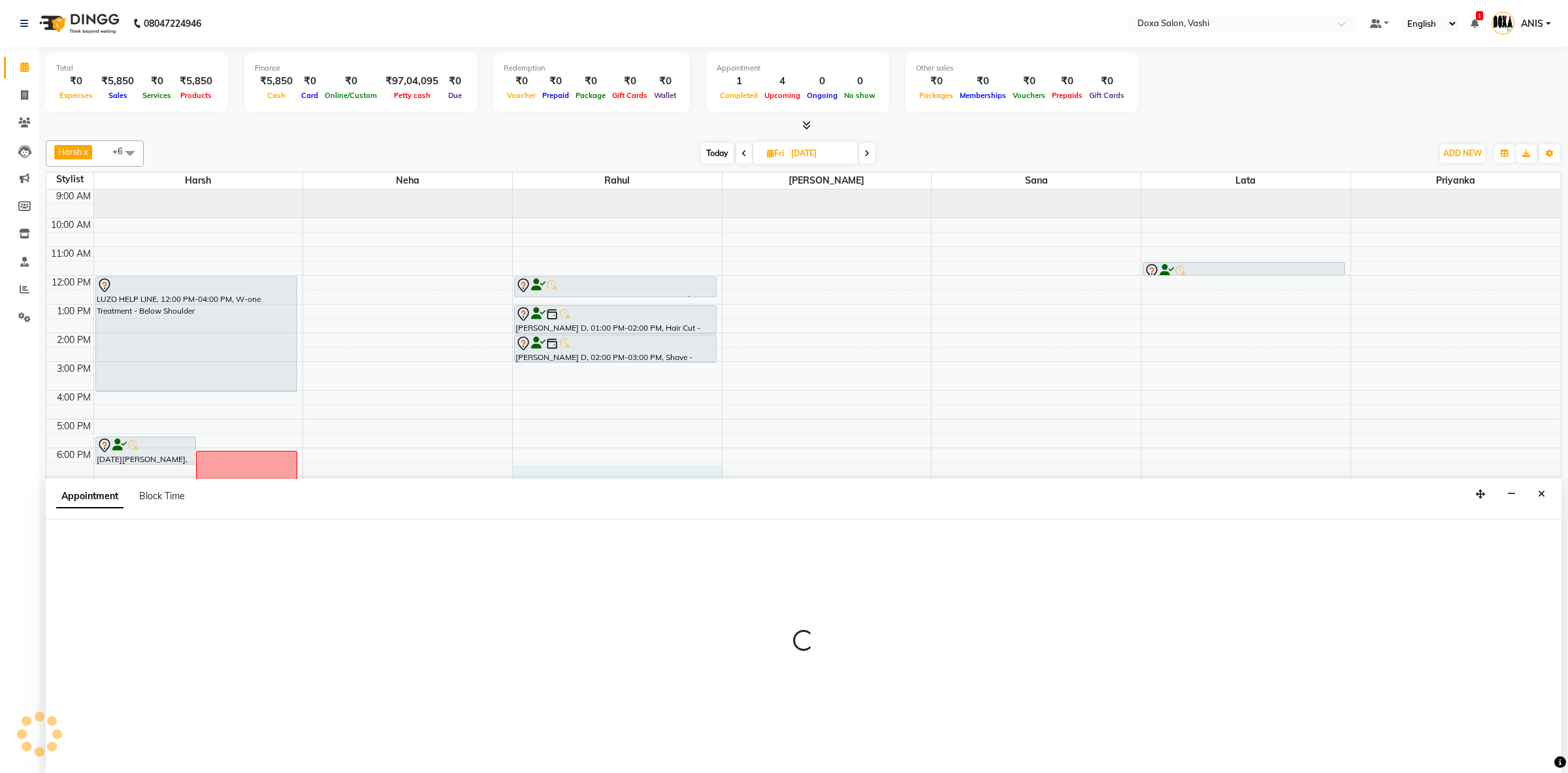
select select "11906"
select select "1110"
select select "tentative"
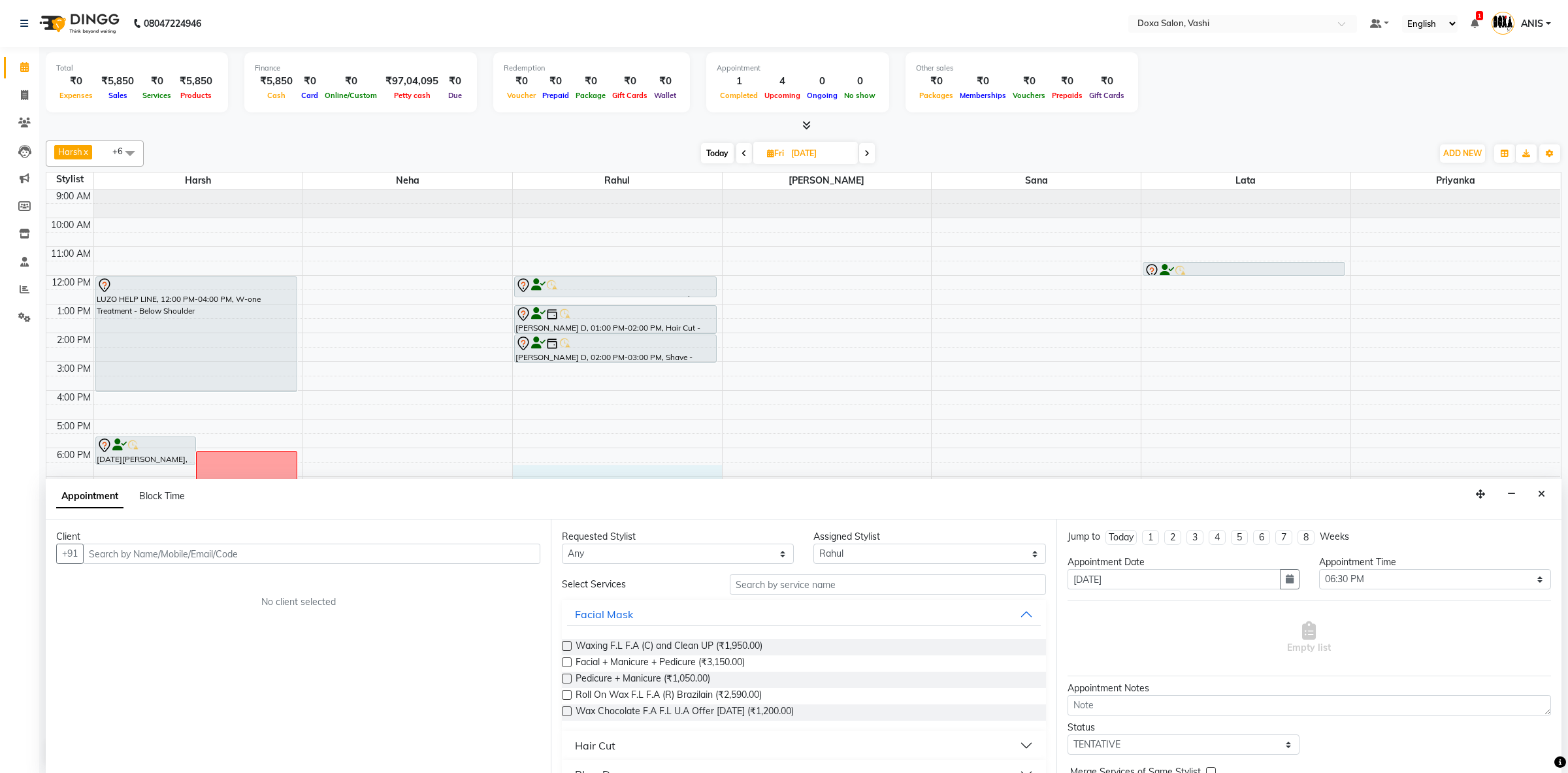
click at [458, 552] on input "text" at bounding box center [312, 553] width 458 height 20
click at [239, 600] on ngb-highlight "7259793317" at bounding box center [220, 602] width 65 height 13
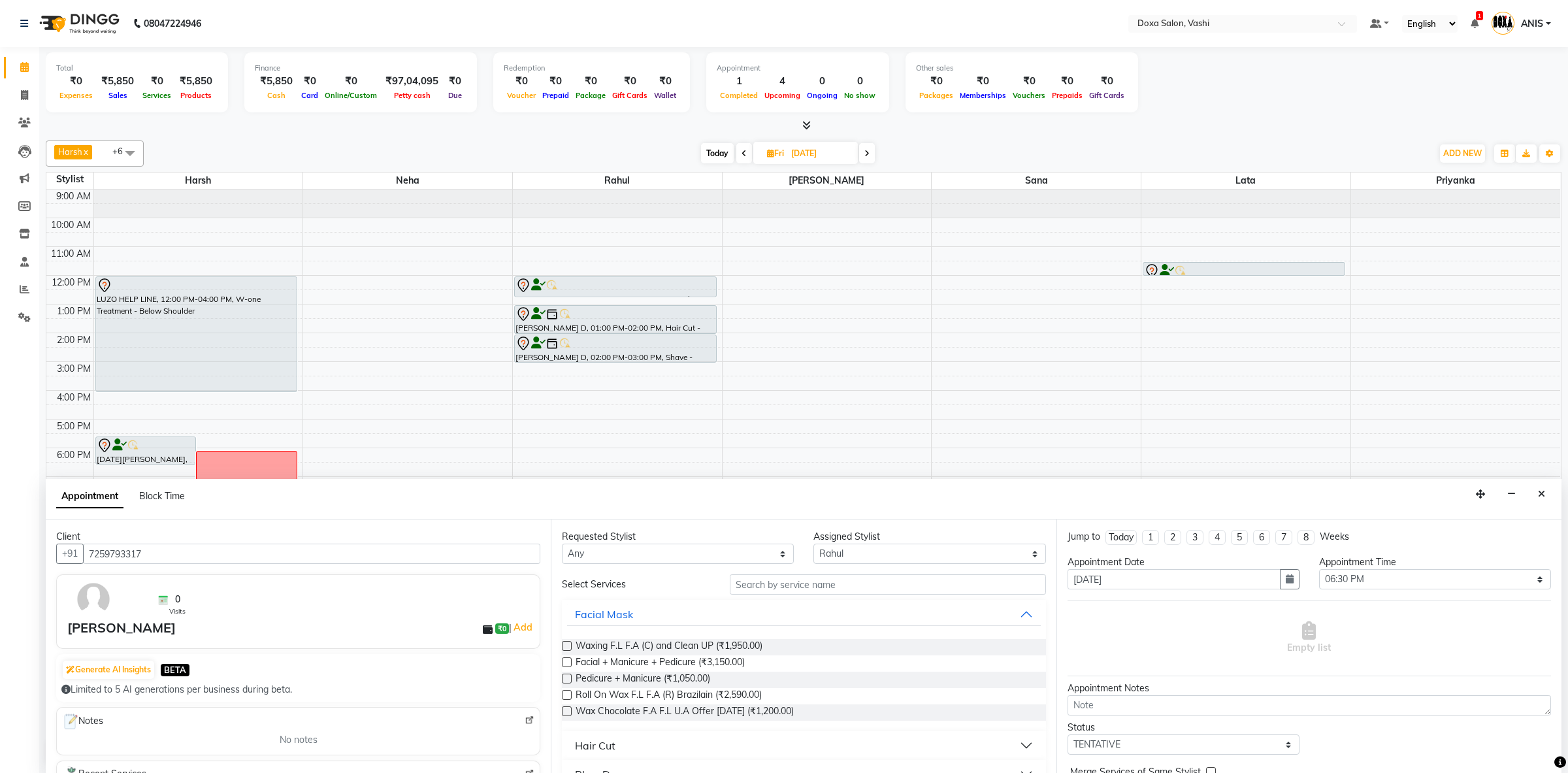
type input "7259793317"
click at [562, 544] on select "Any Faizan Harsh Lata Neha Niraj Prajwal Priyanka Rahul Sana" at bounding box center [677, 553] width 232 height 20
select select "11906"
click option "Rahul" at bounding box center [0, 0] width 0 height 0
click at [748, 585] on input "text" at bounding box center [888, 585] width 316 height 20
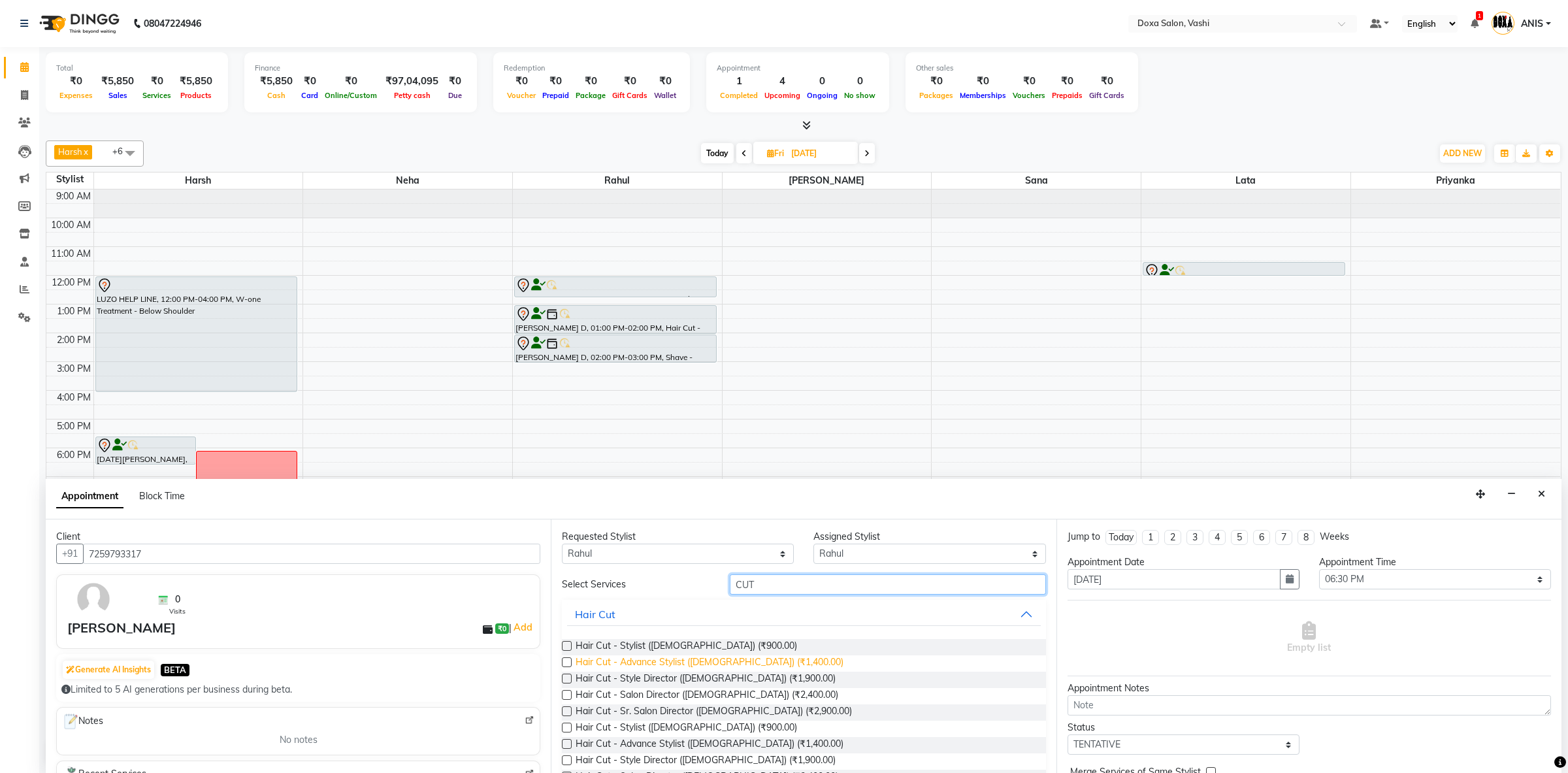
type input "CUT"
click at [661, 663] on span "Hair Cut - Advance Stylist ([DEMOGRAPHIC_DATA]) (₹1,400.00)" at bounding box center [709, 664] width 268 height 17
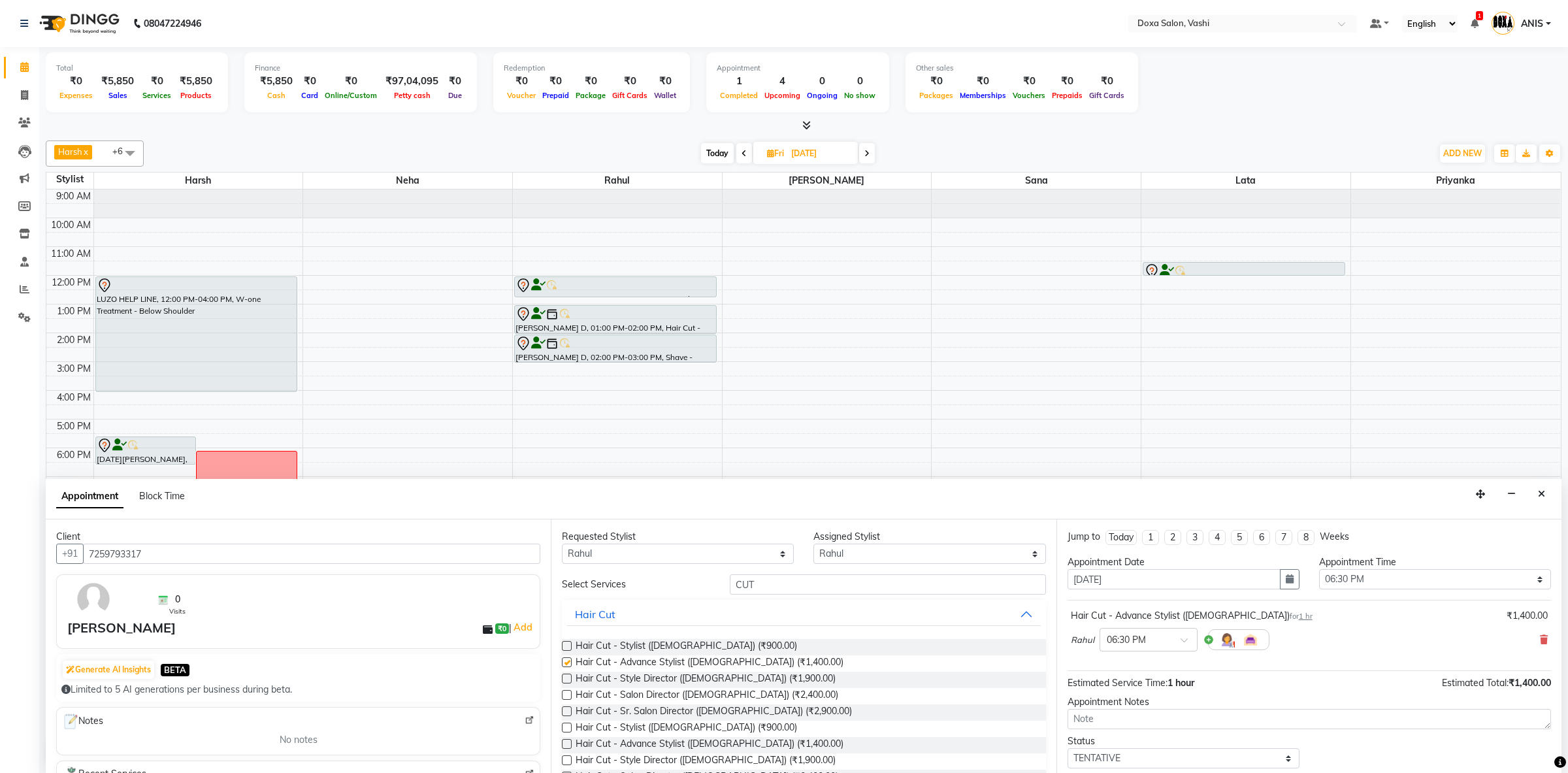
checkbox input "false"
click at [826, 579] on input "CUT" at bounding box center [888, 585] width 316 height 20
type input "C"
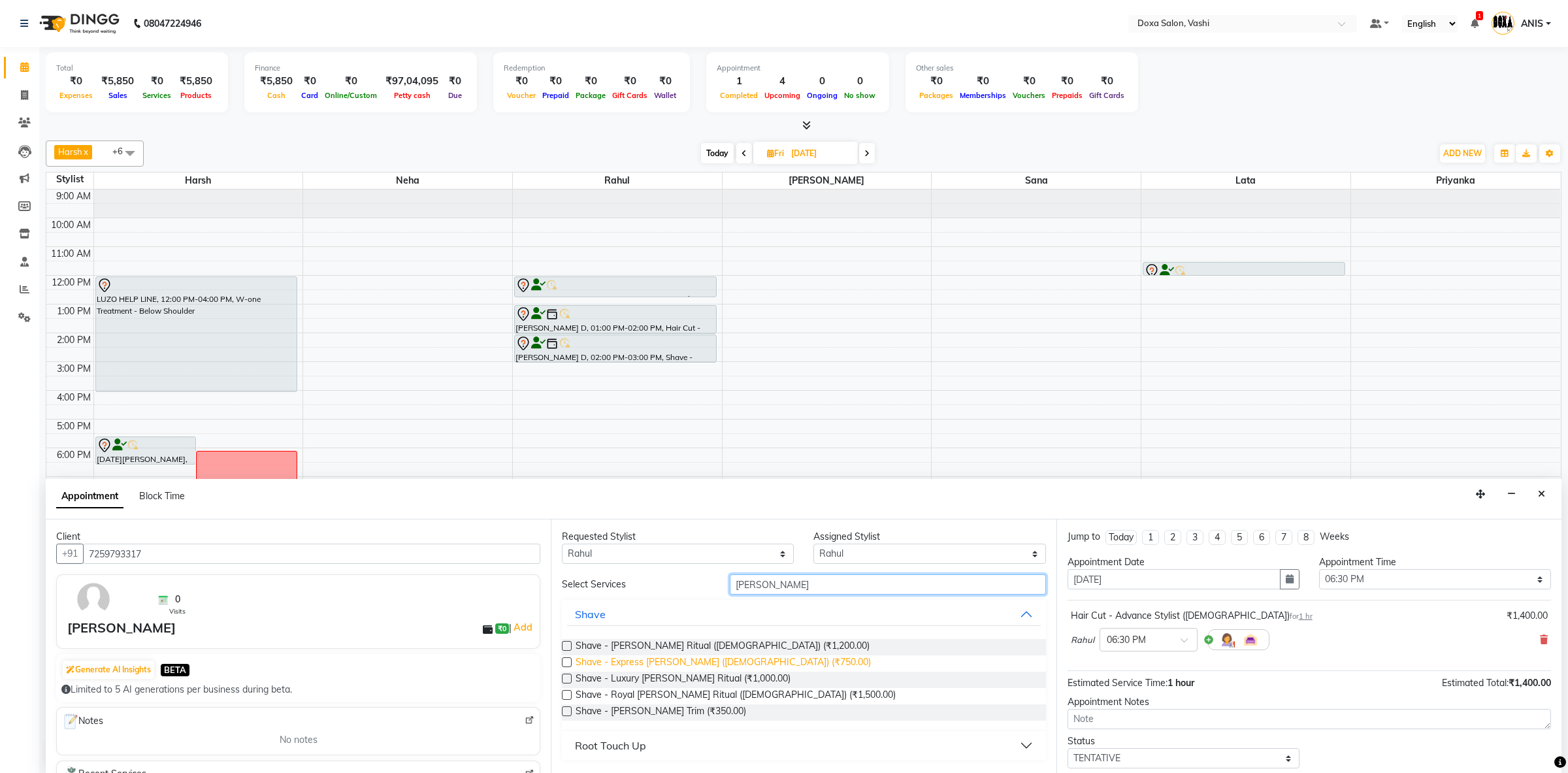
type input "BEARD"
click at [680, 666] on span "Shave - Express Beard (Male) (₹750.00)" at bounding box center [723, 664] width 295 height 17
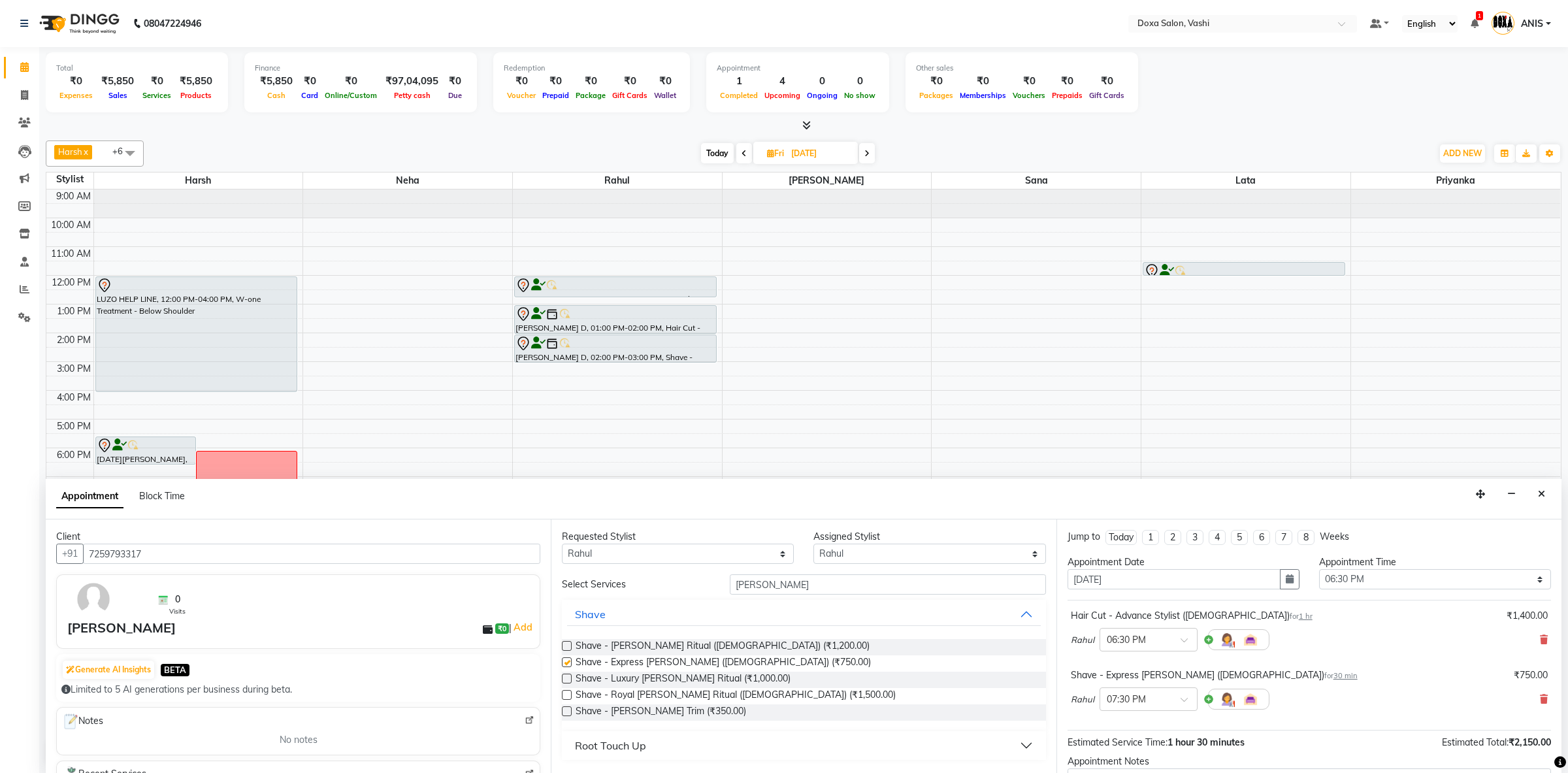
checkbox input "false"
click at [1188, 648] on span at bounding box center [1189, 644] width 16 height 14
click at [1139, 711] on div "07:00 PM" at bounding box center [1149, 709] width 96 height 24
click at [1191, 705] on span at bounding box center [1189, 704] width 16 height 14
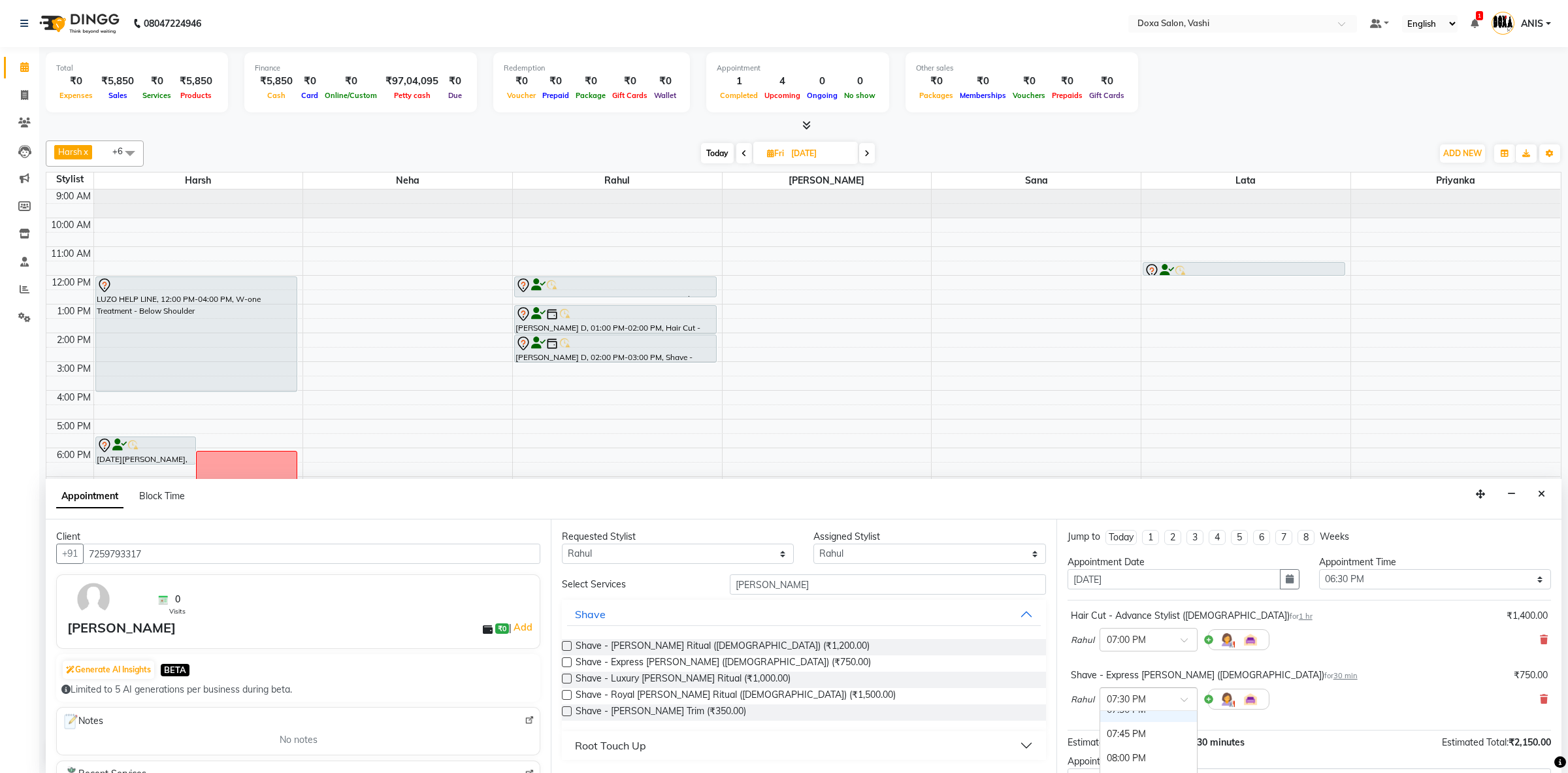
scroll to position [951, 0]
click at [1128, 755] on div "08:00 PM" at bounding box center [1149, 758] width 96 height 24
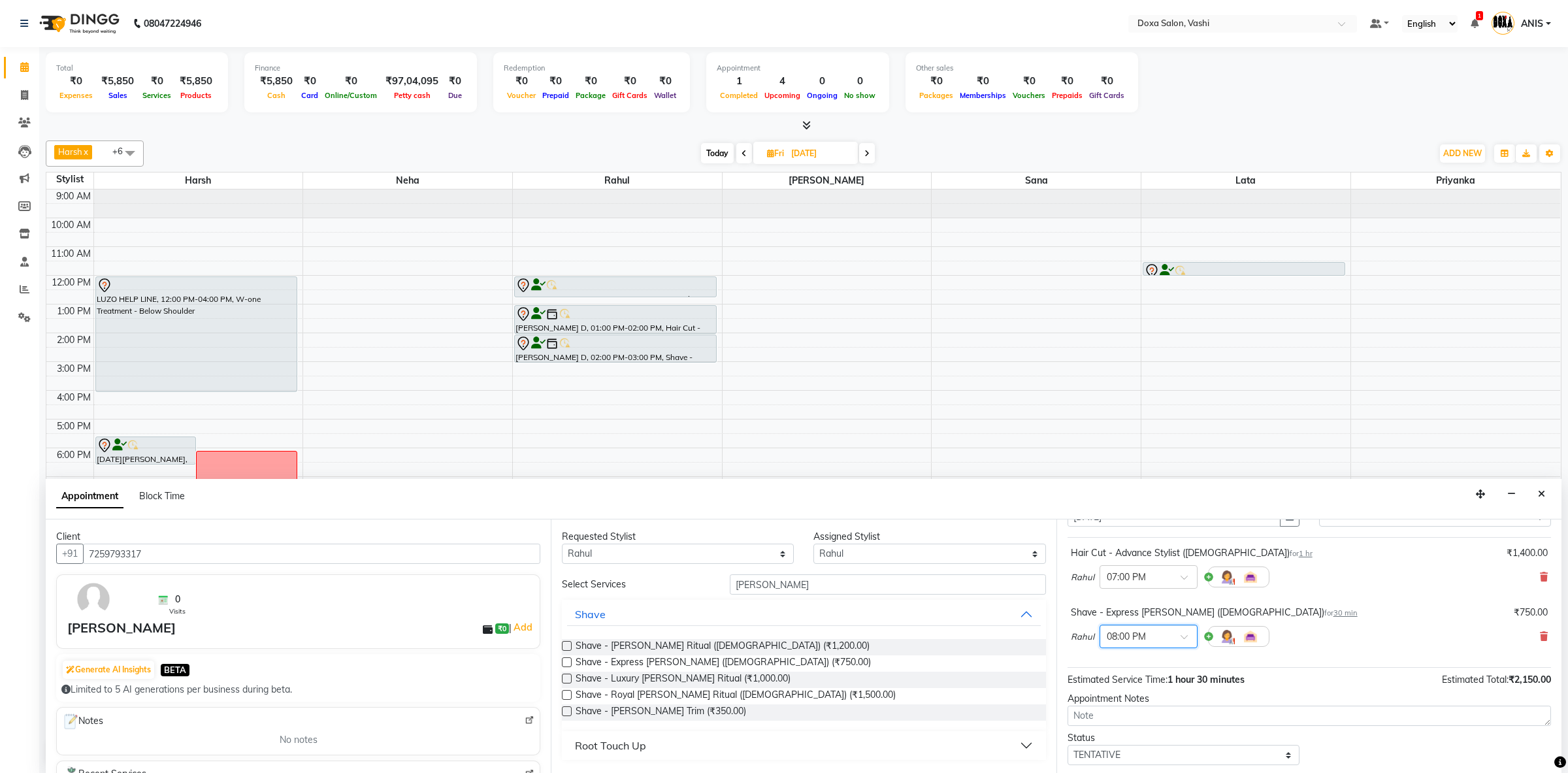
scroll to position [139, 0]
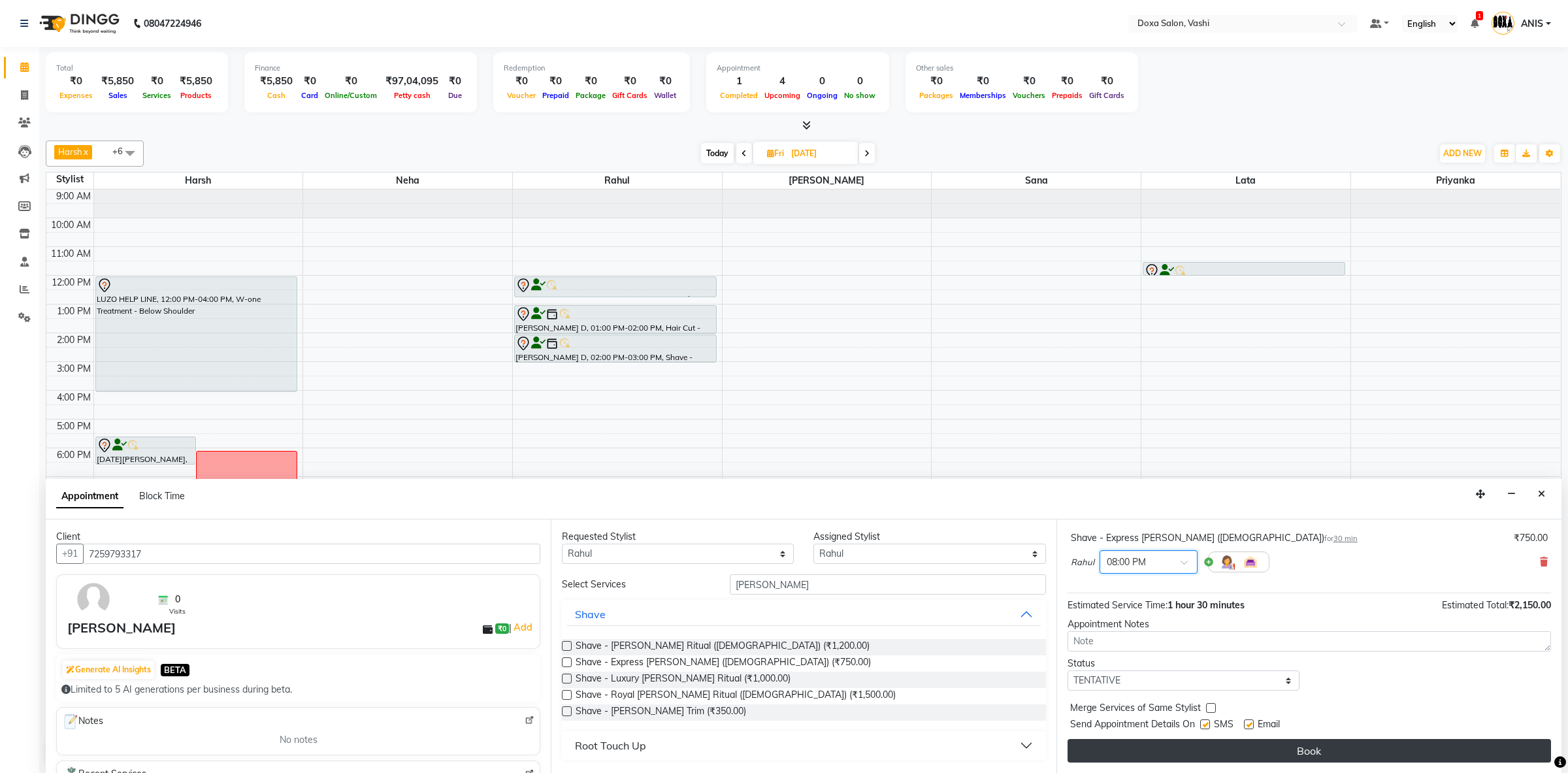
click button "Book"
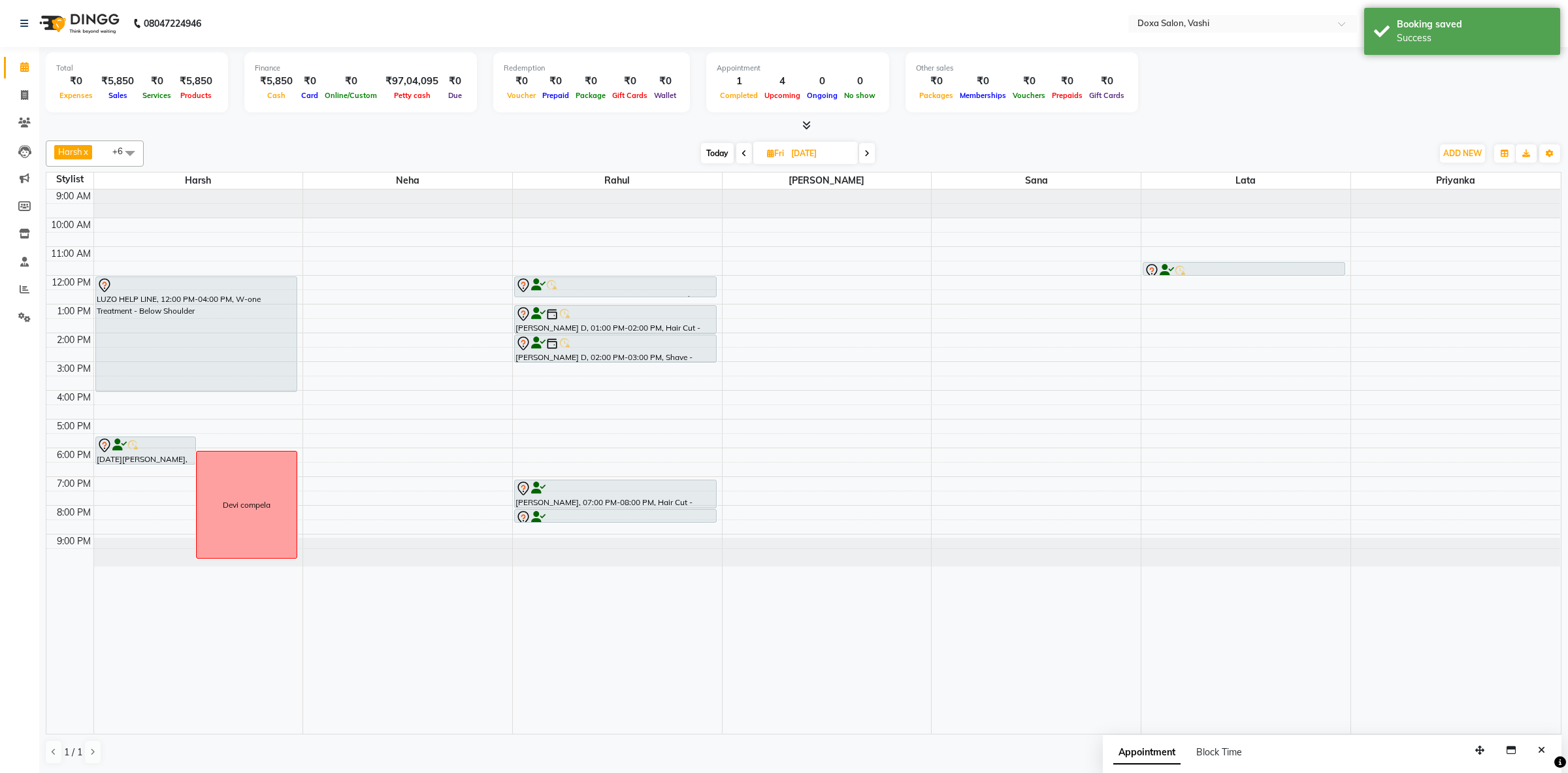
drag, startPoint x: 634, startPoint y: 522, endPoint x: 642, endPoint y: 523, distance: 8.1
click div "Raja Sen, 12:00 PM-12:45 PM, Shave - Beard Trim Smruti D, 01:00 PM-02:00 PM, Ha…"
click span "Today"
type input "[DATE]"
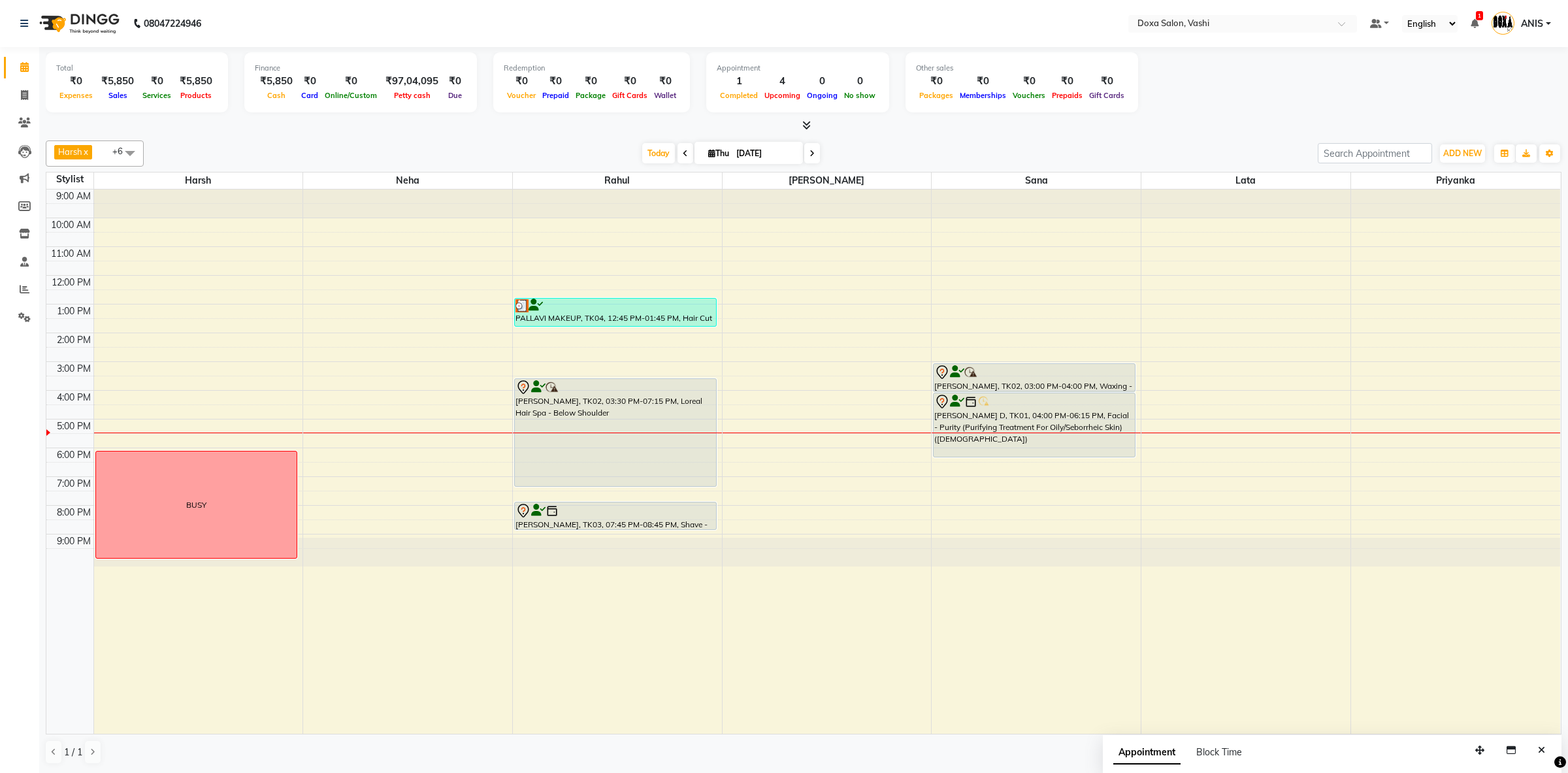
click li "Reports"
click icon
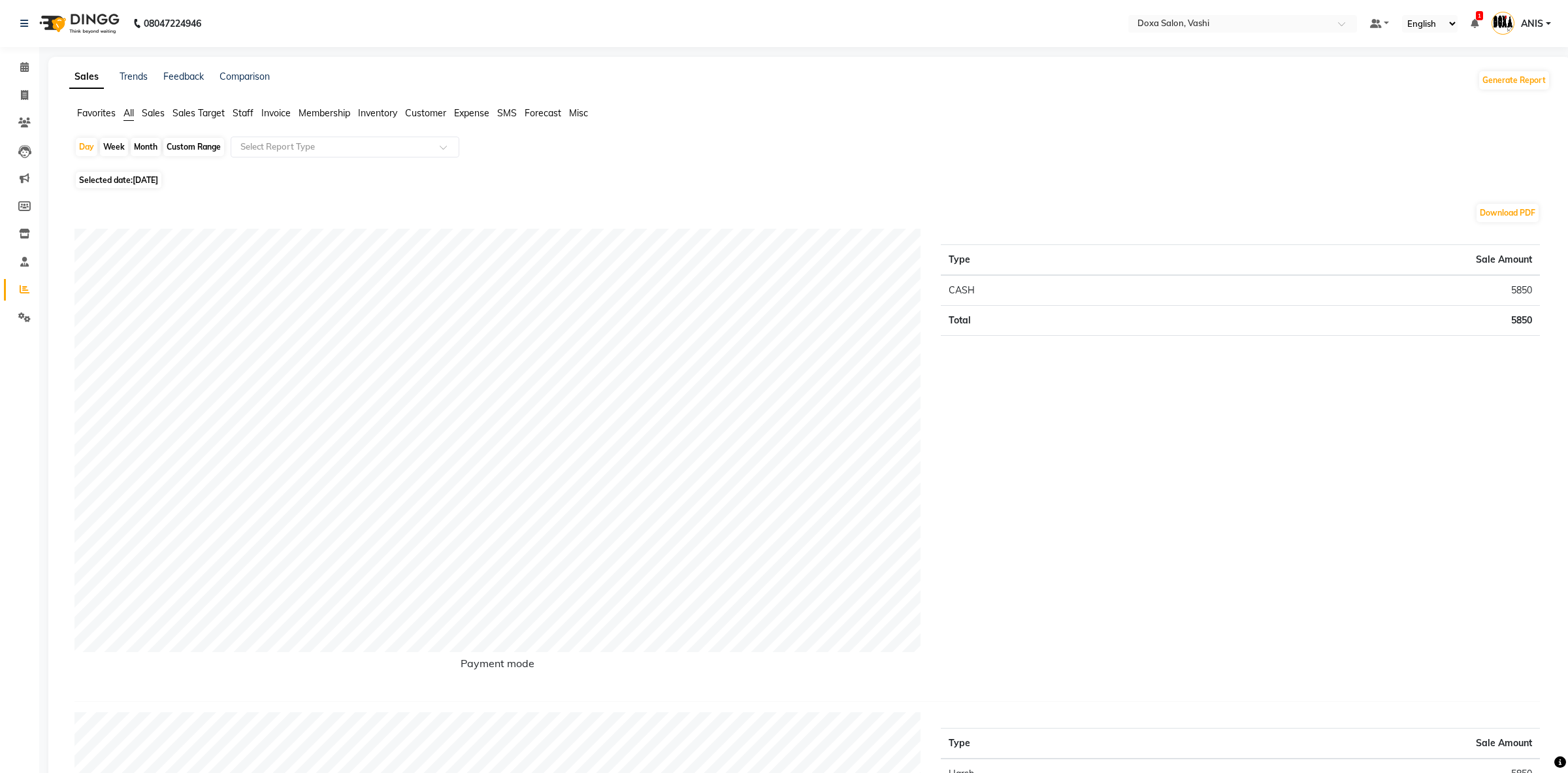
click div "Day Week Month Custom Range Select Report Type"
click div "Month"
select select "9"
select select "2025"
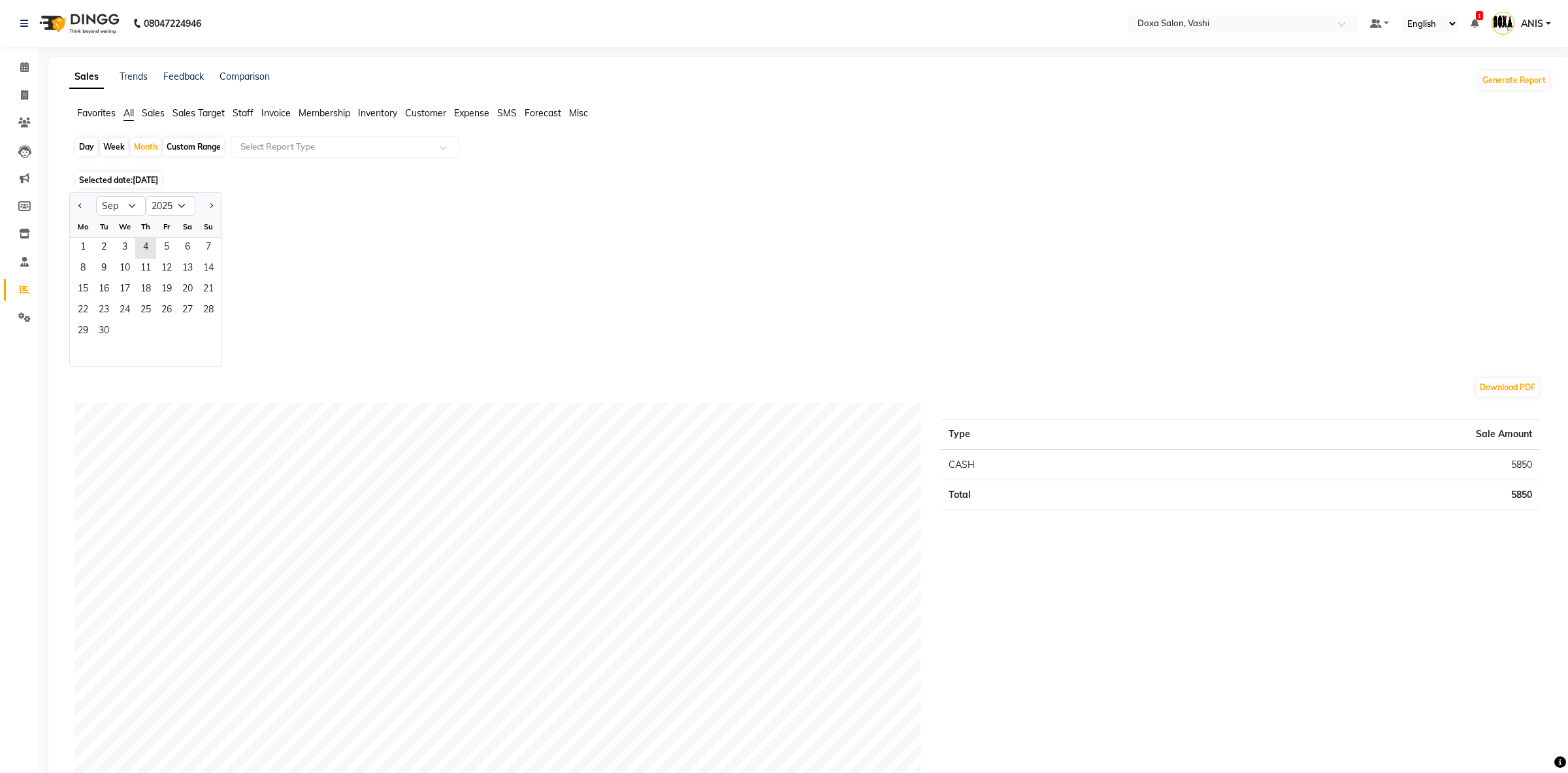
click div
click button "Previous month"
select select "8"
click span "1"
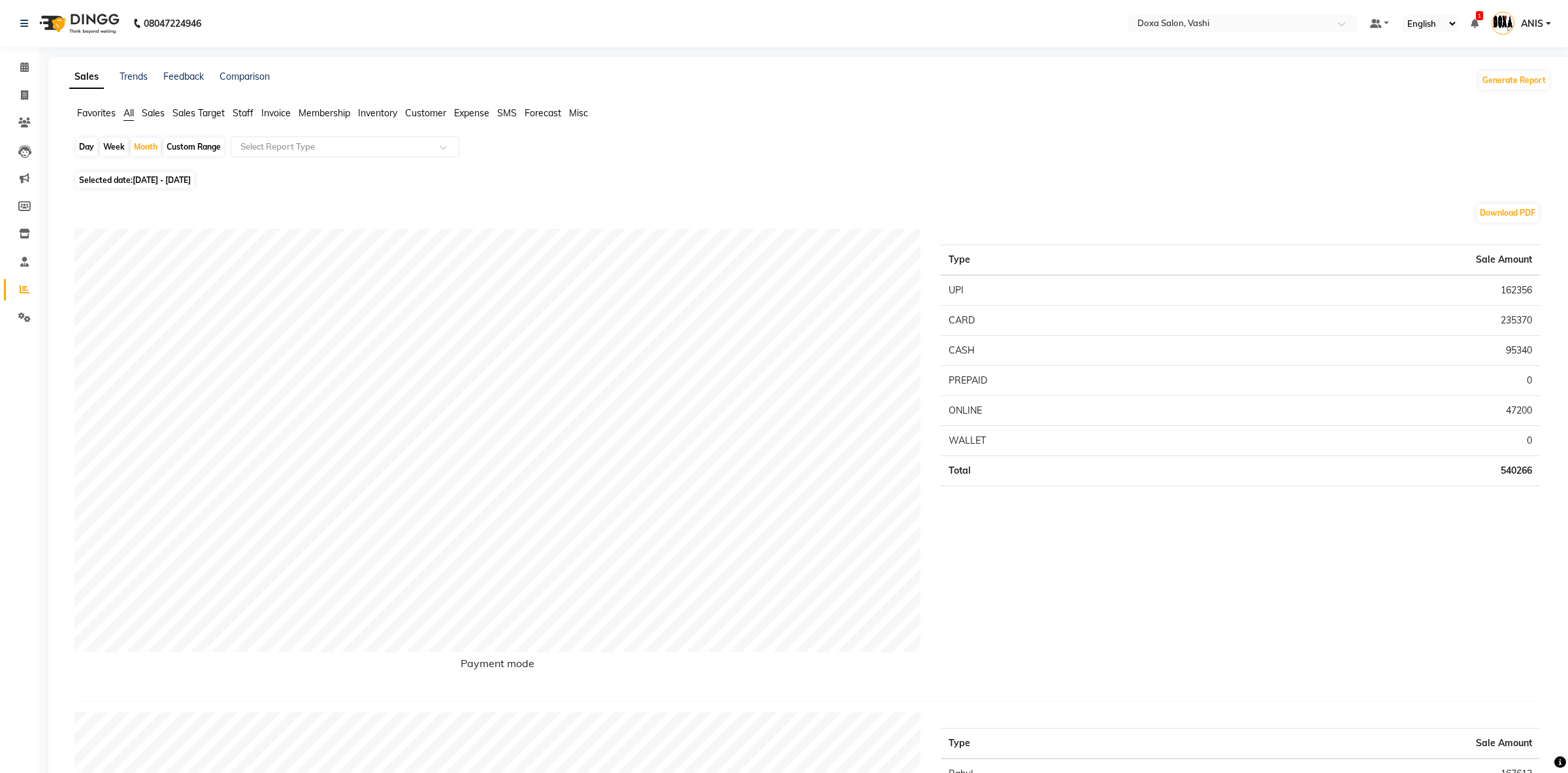
click span "Staff"
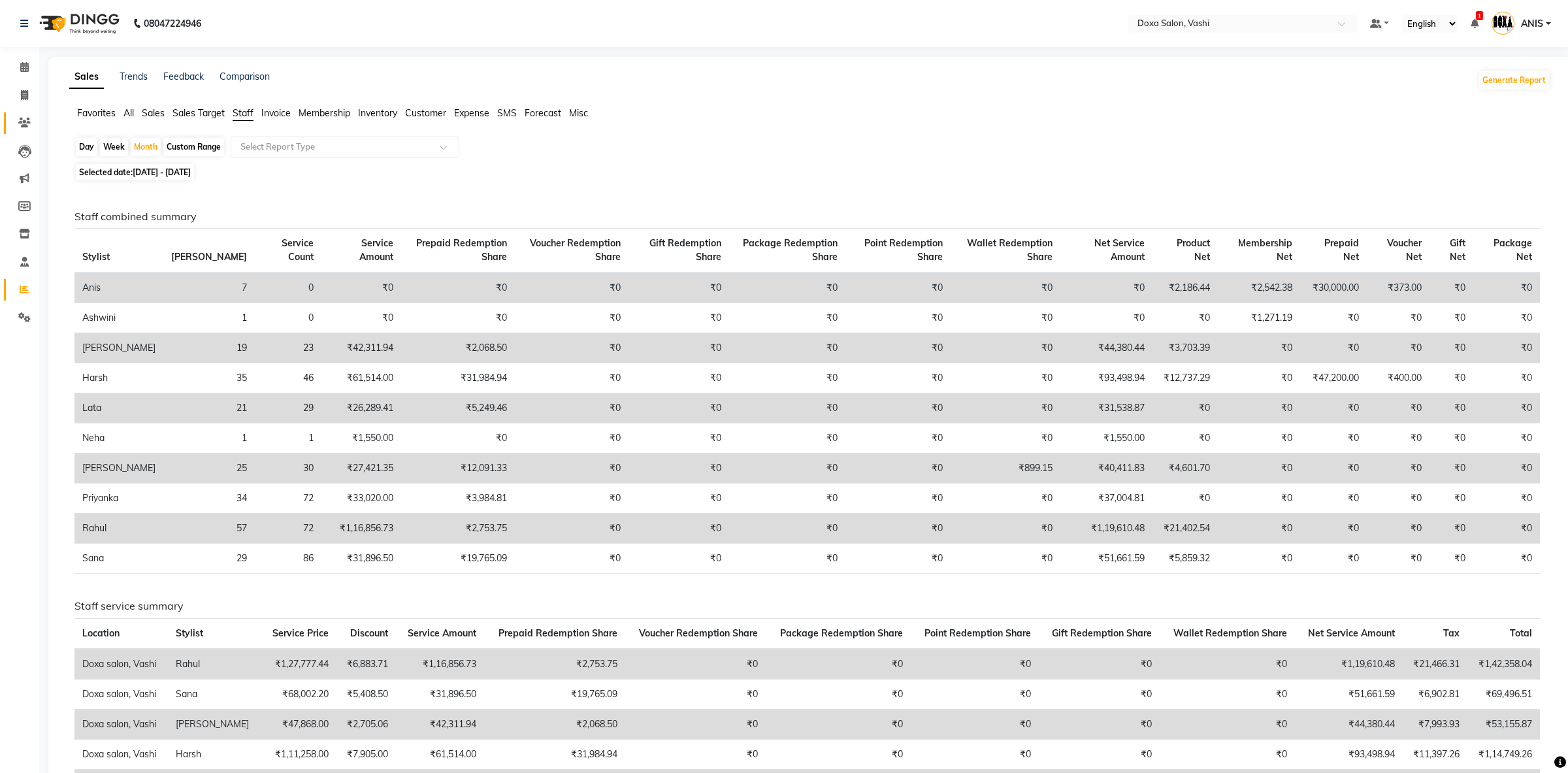
click link "Clients"
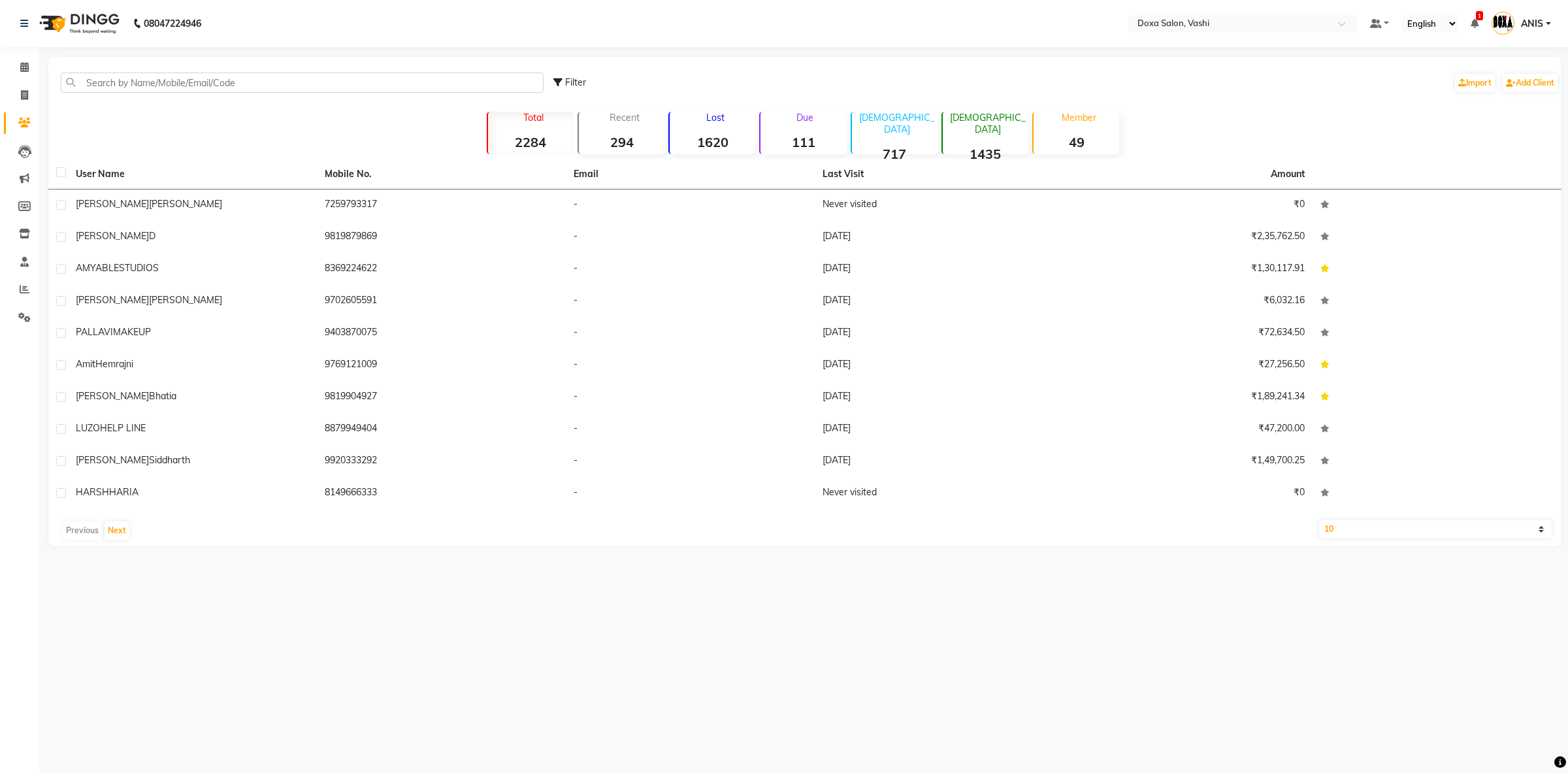
click div "Filter Import Add Client"
click input "text"
type input "N"
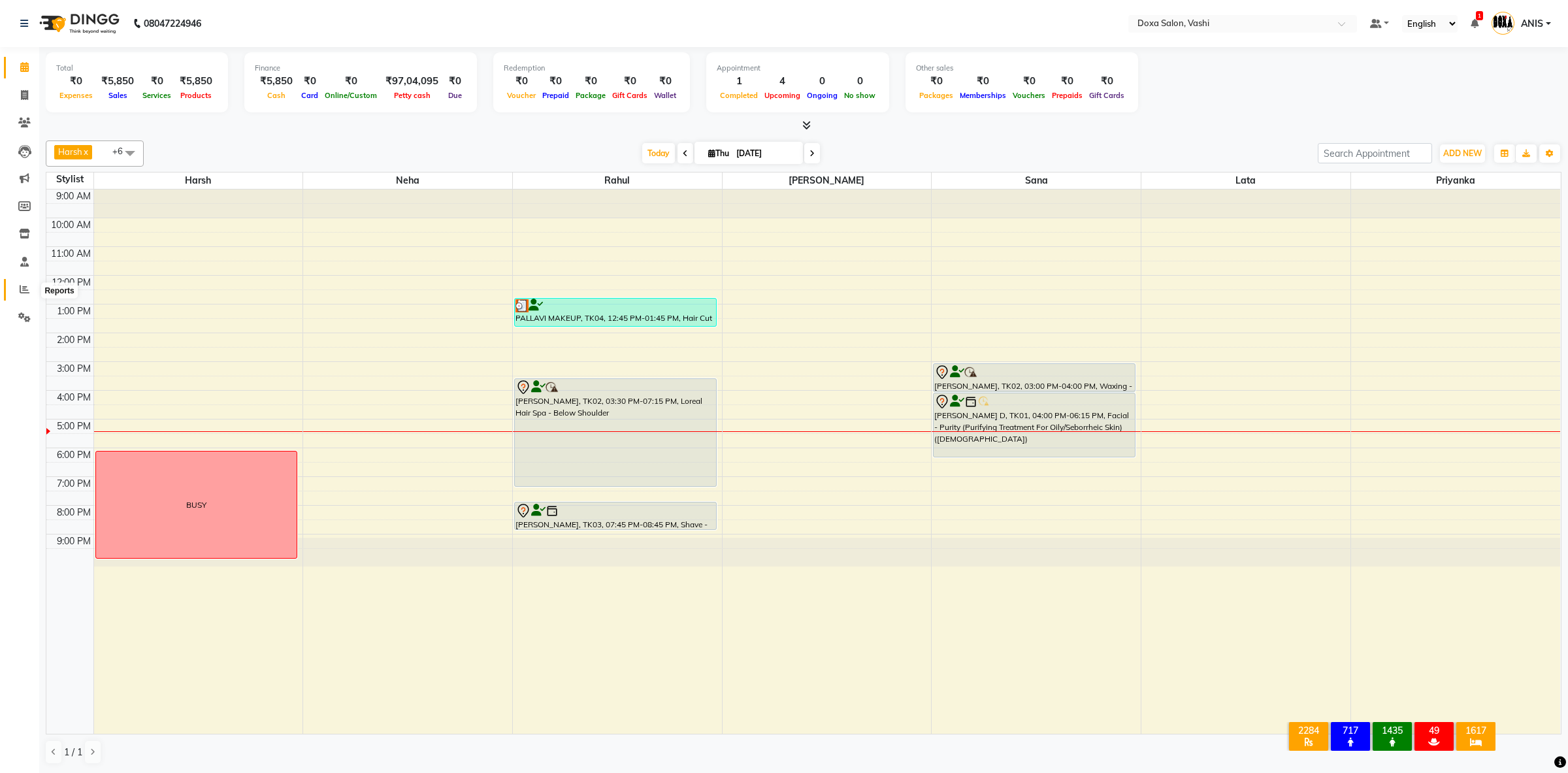
click at [30, 292] on span at bounding box center [24, 289] width 23 height 15
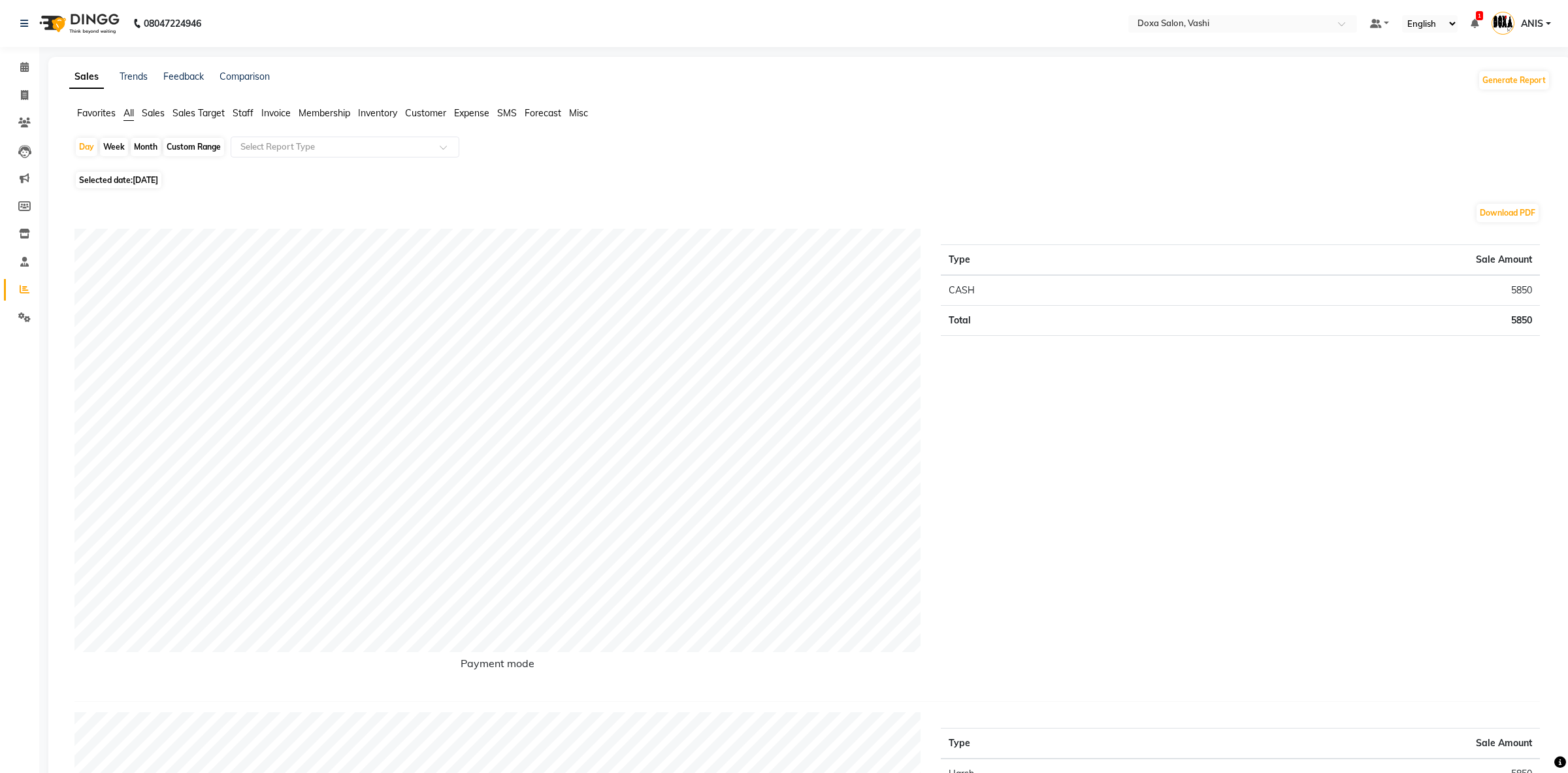
click at [242, 110] on span "Staff" at bounding box center [243, 113] width 21 height 12
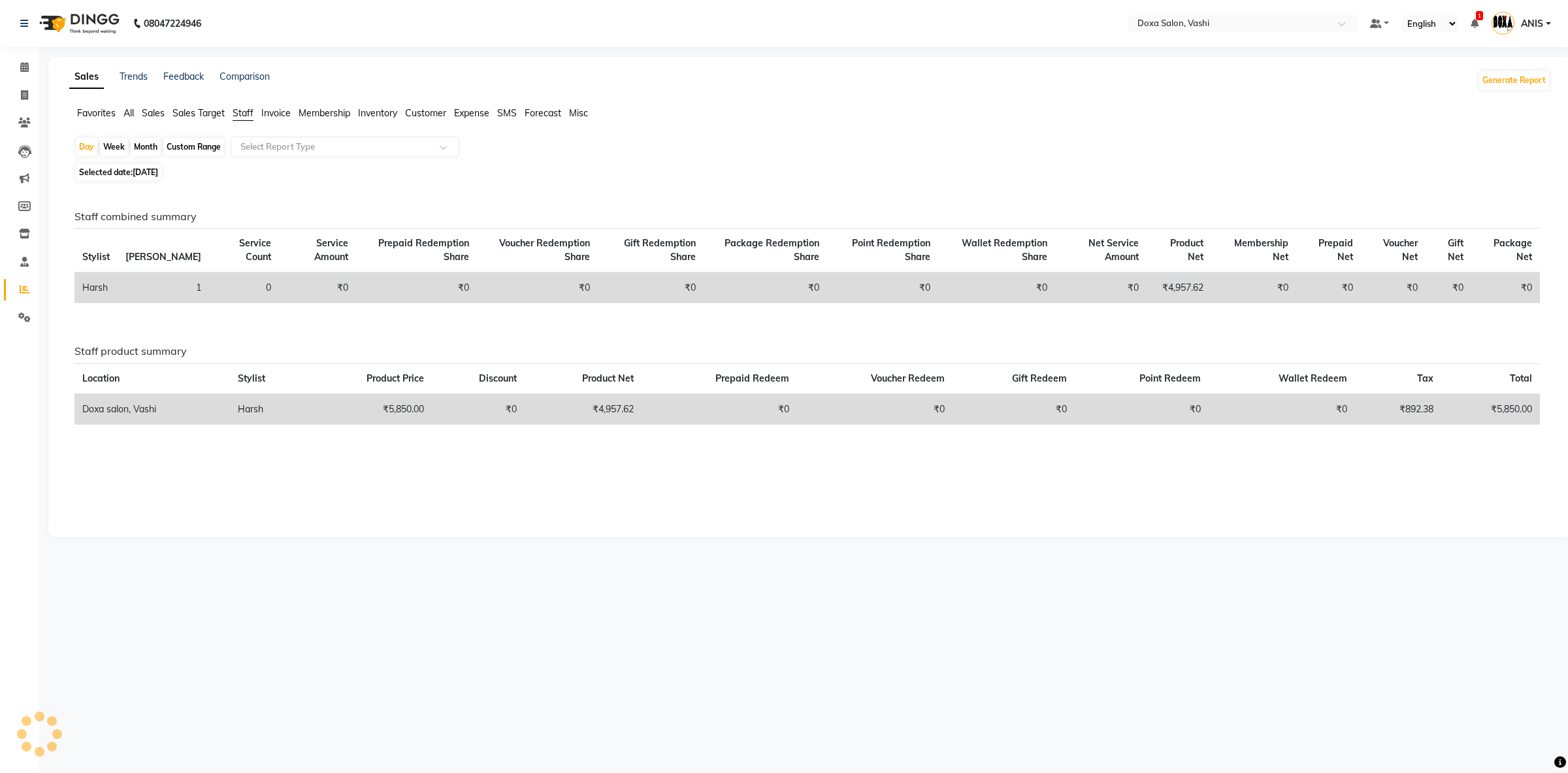
click at [143, 153] on div "Month" at bounding box center [146, 147] width 30 height 18
select select "9"
select select "2025"
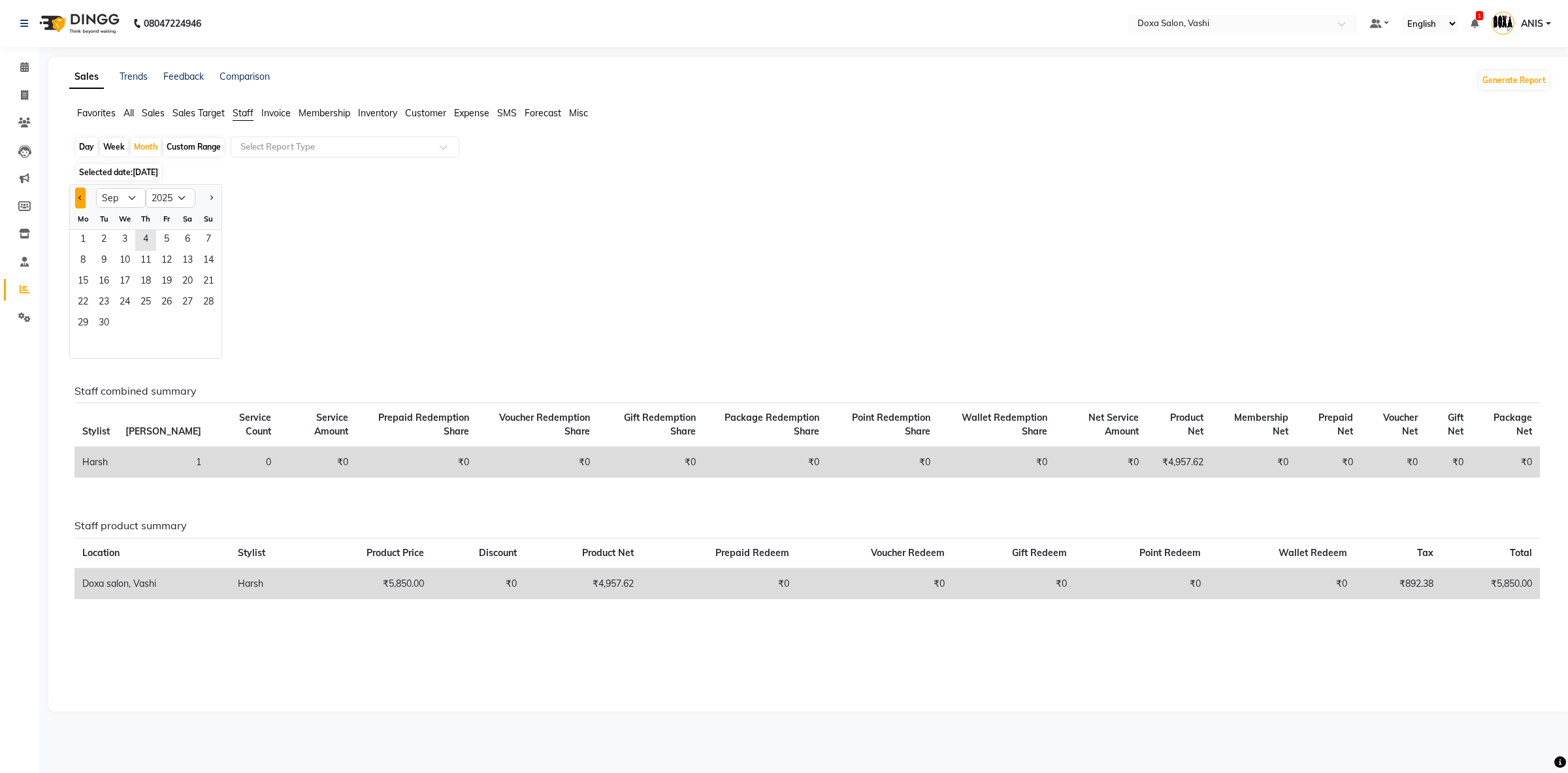
click at [77, 199] on button "Previous month" at bounding box center [81, 198] width 10 height 21
select select "8"
click at [163, 242] on span "1" at bounding box center [167, 241] width 21 height 21
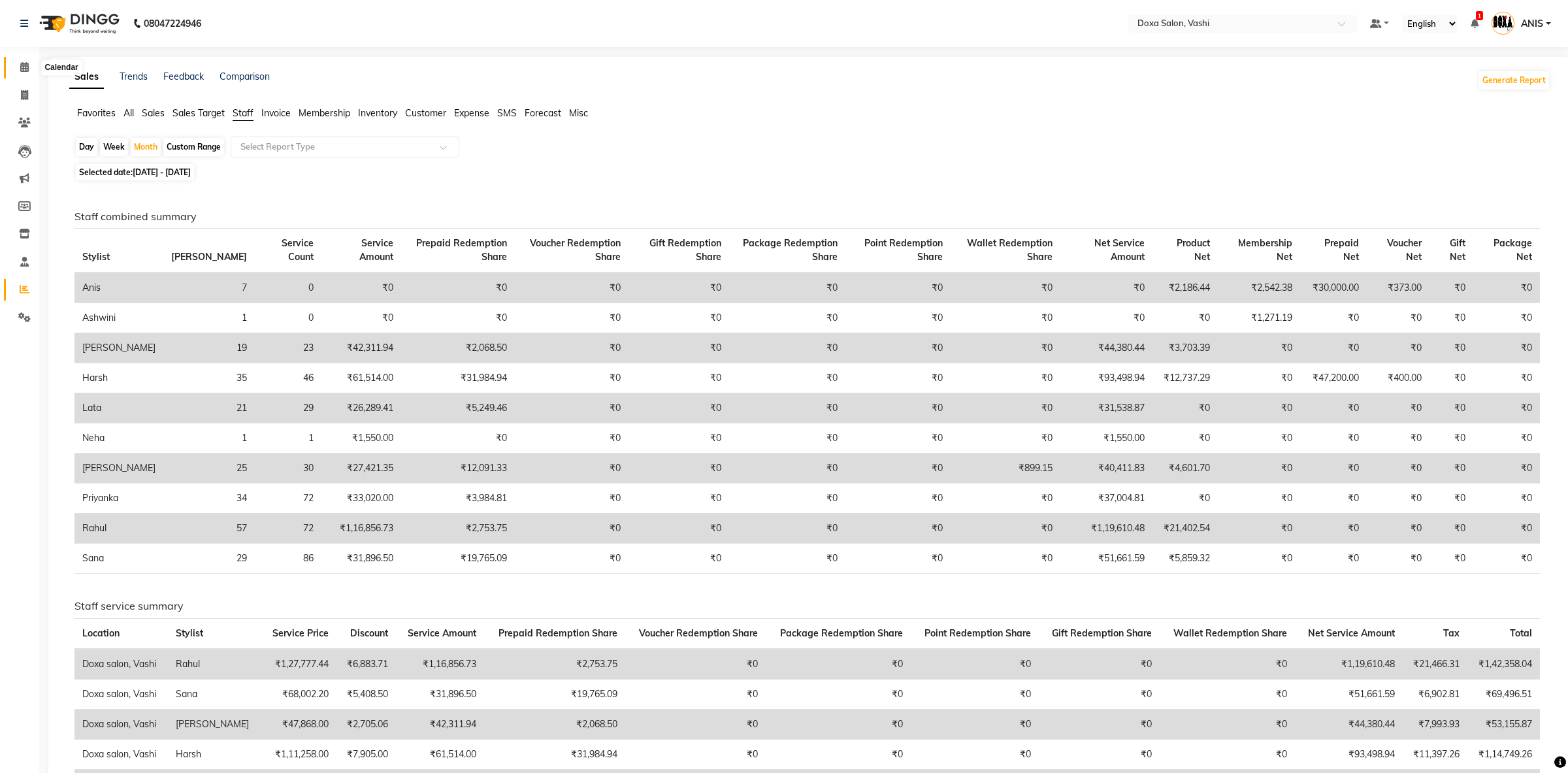
click at [25, 70] on icon at bounding box center [24, 67] width 9 height 10
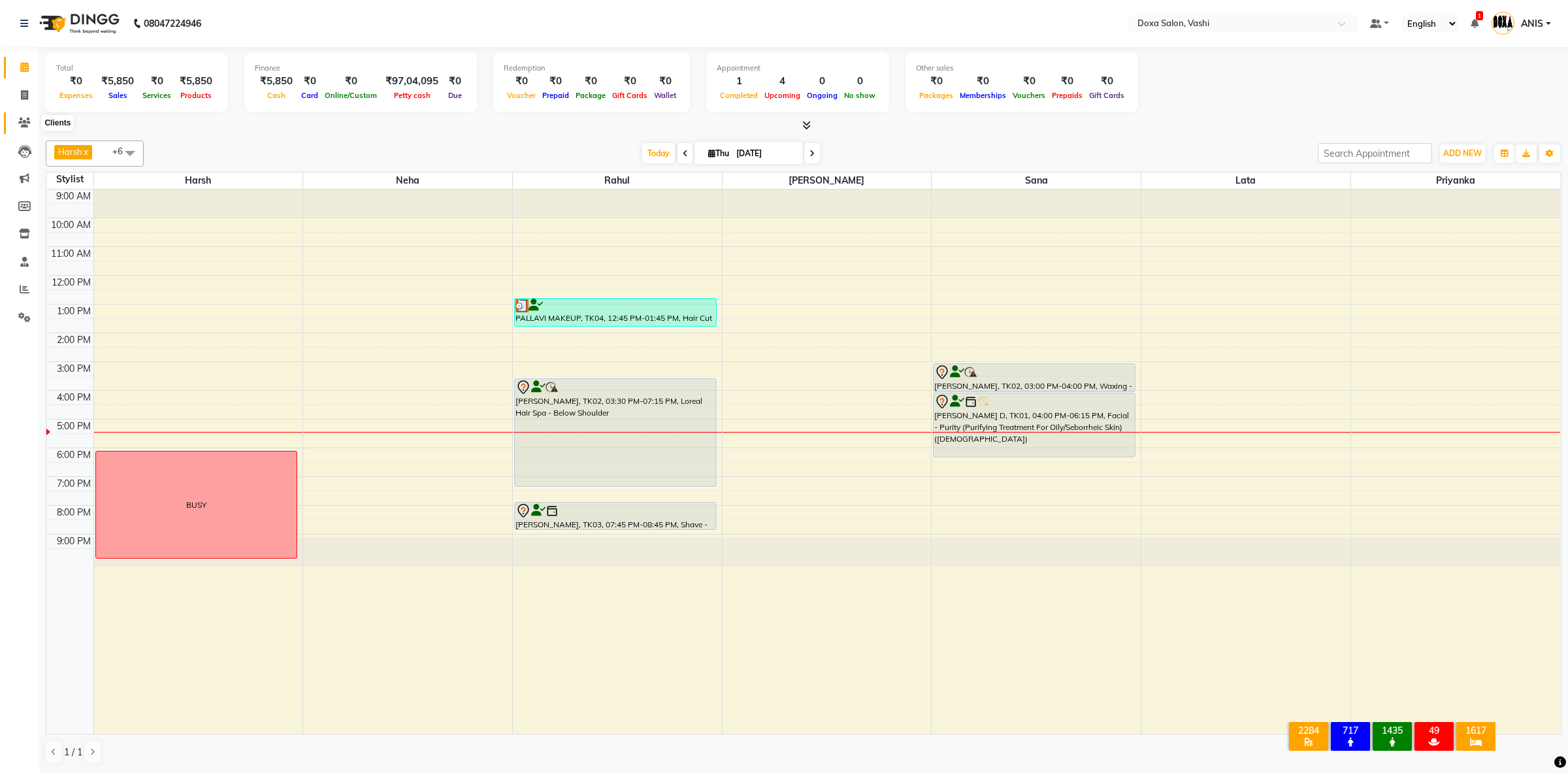
click at [20, 122] on icon at bounding box center [24, 122] width 12 height 10
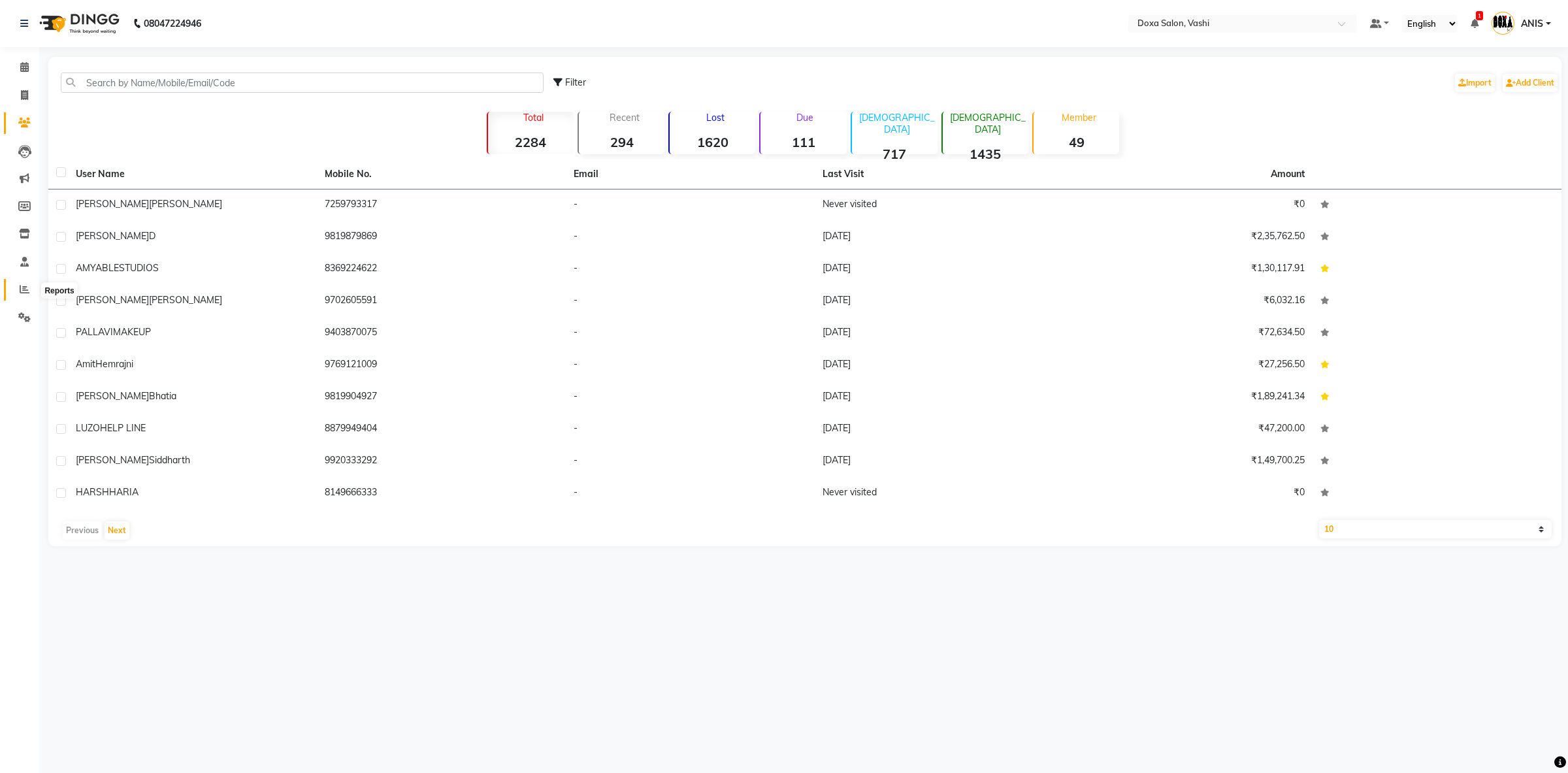
click at [20, 292] on icon at bounding box center [24, 288] width 10 height 10
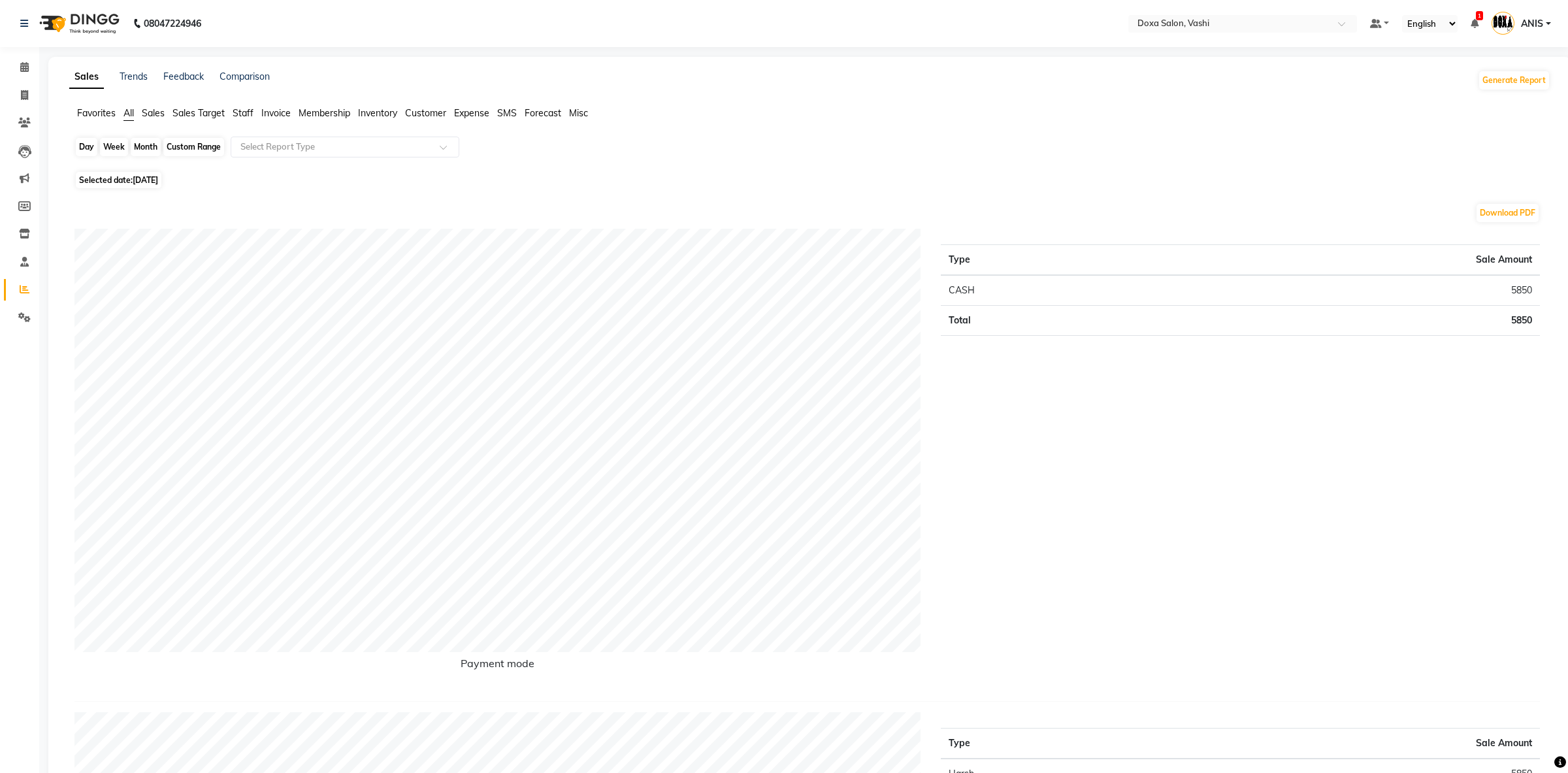
click at [90, 144] on div "Day" at bounding box center [86, 147] width 22 height 18
select select "9"
select select "2025"
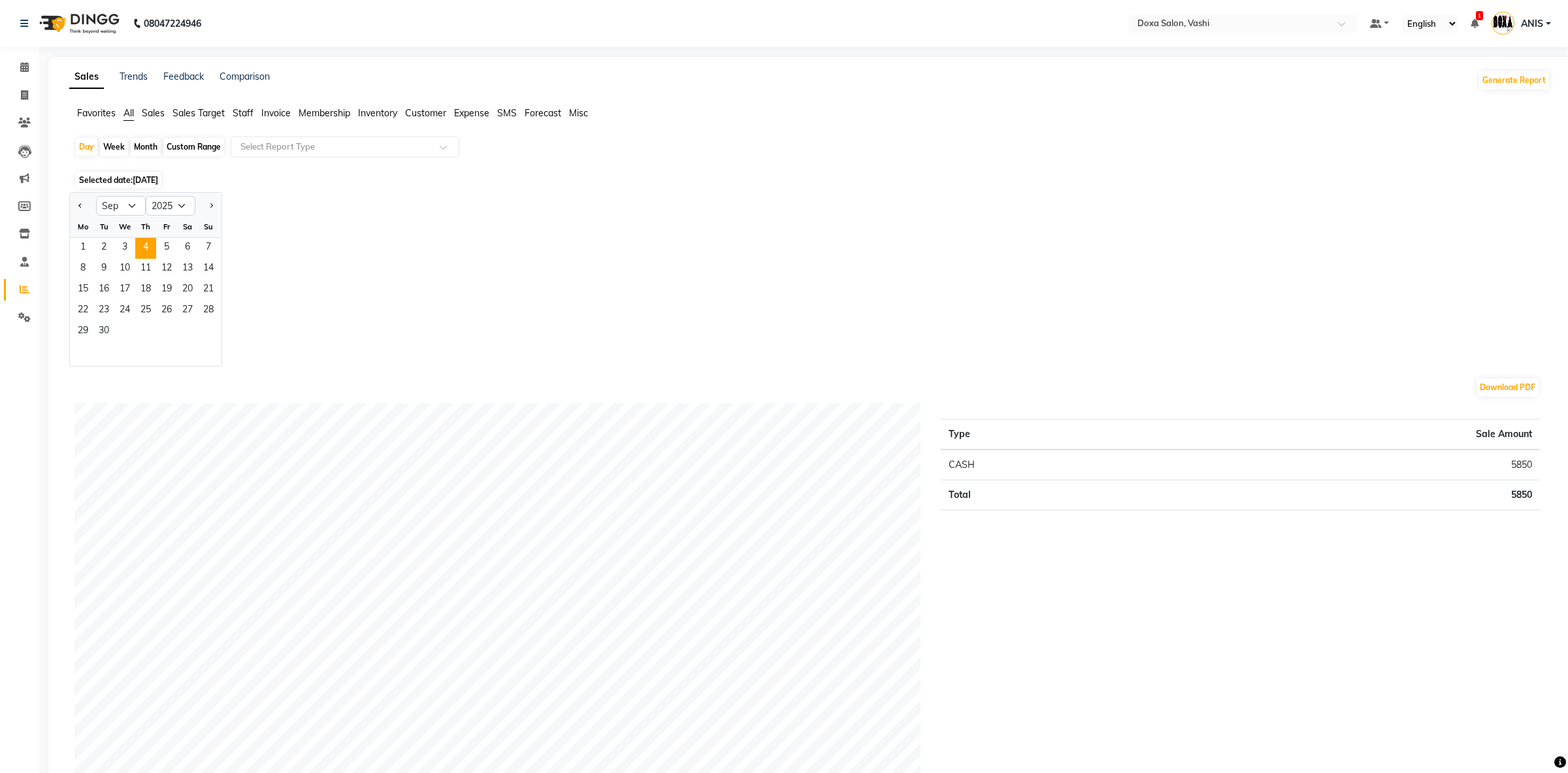
click at [70, 200] on div at bounding box center [83, 206] width 26 height 21
click at [91, 212] on div at bounding box center [83, 206] width 26 height 21
click at [78, 209] on button "Previous month" at bounding box center [81, 206] width 10 height 21
select select "8"
click at [134, 297] on span "13" at bounding box center [125, 290] width 21 height 21
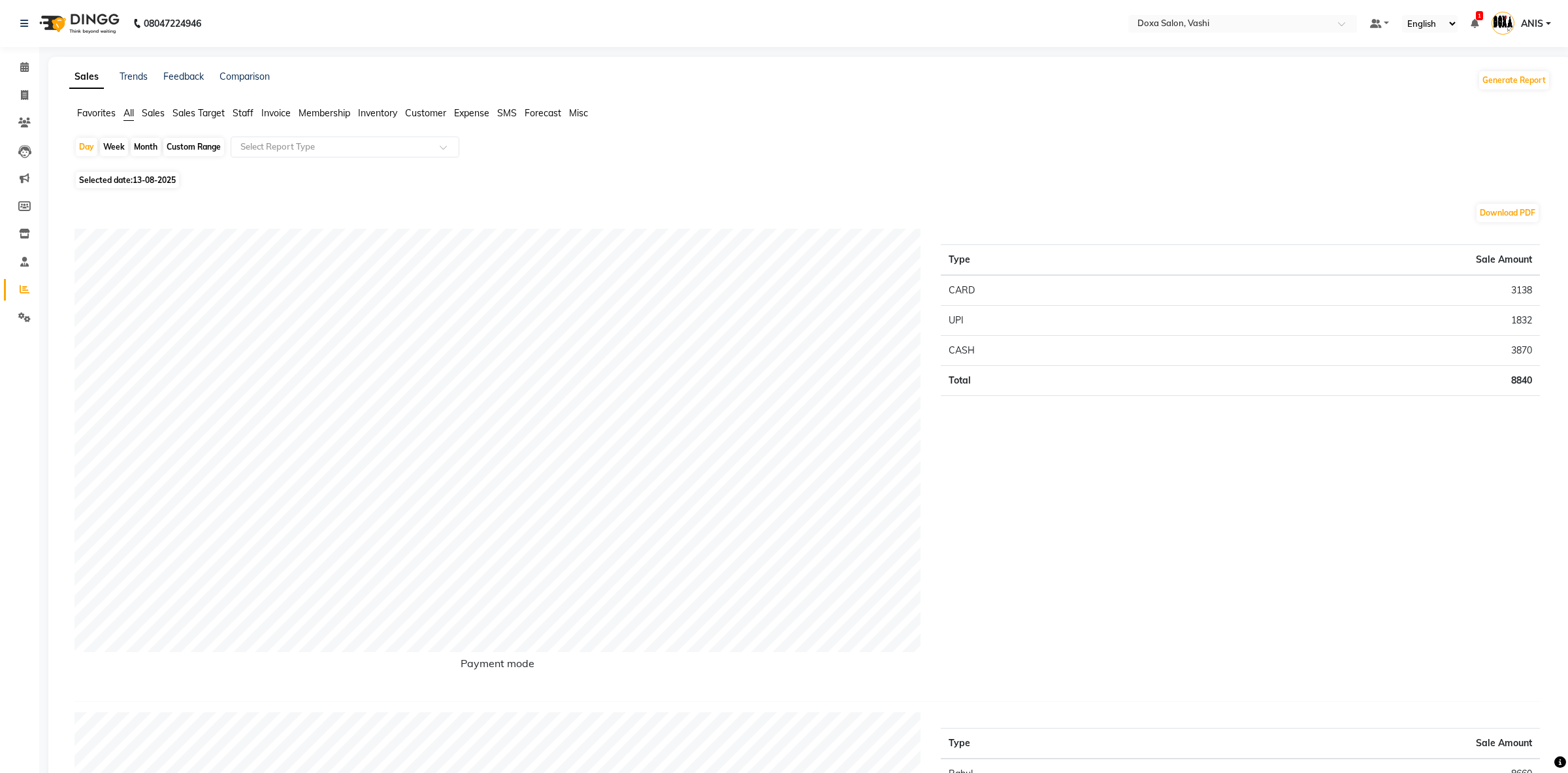
click at [254, 121] on ul "Favorites All Sales Sales Target Staff Invoice Membership Inventory Customer Ex…" at bounding box center [810, 114] width 1481 height 15
click at [254, 117] on span "Staff" at bounding box center [243, 113] width 21 height 12
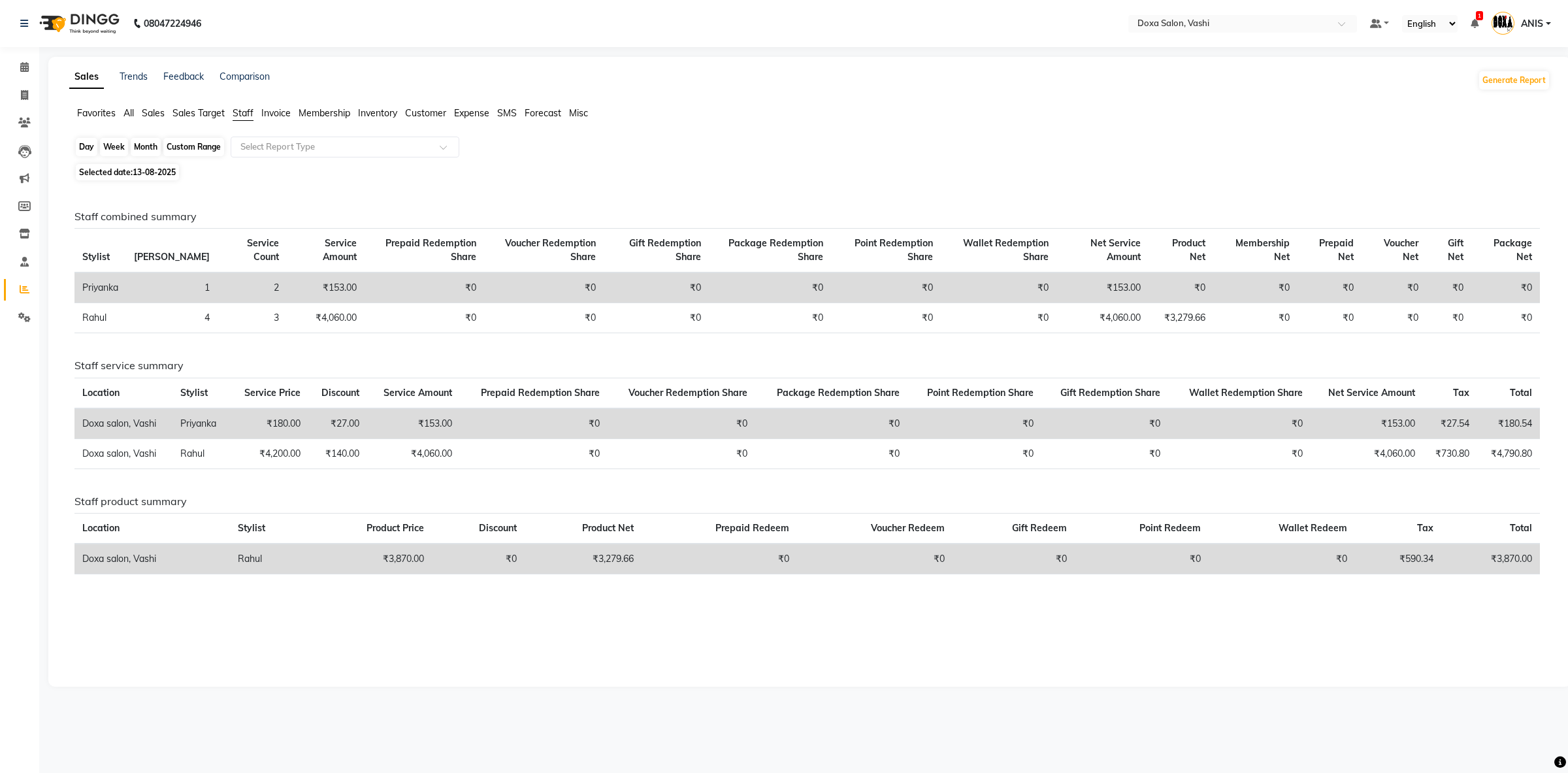
click at [85, 151] on div "Day" at bounding box center [86, 147] width 22 height 18
select select "8"
select select "2025"
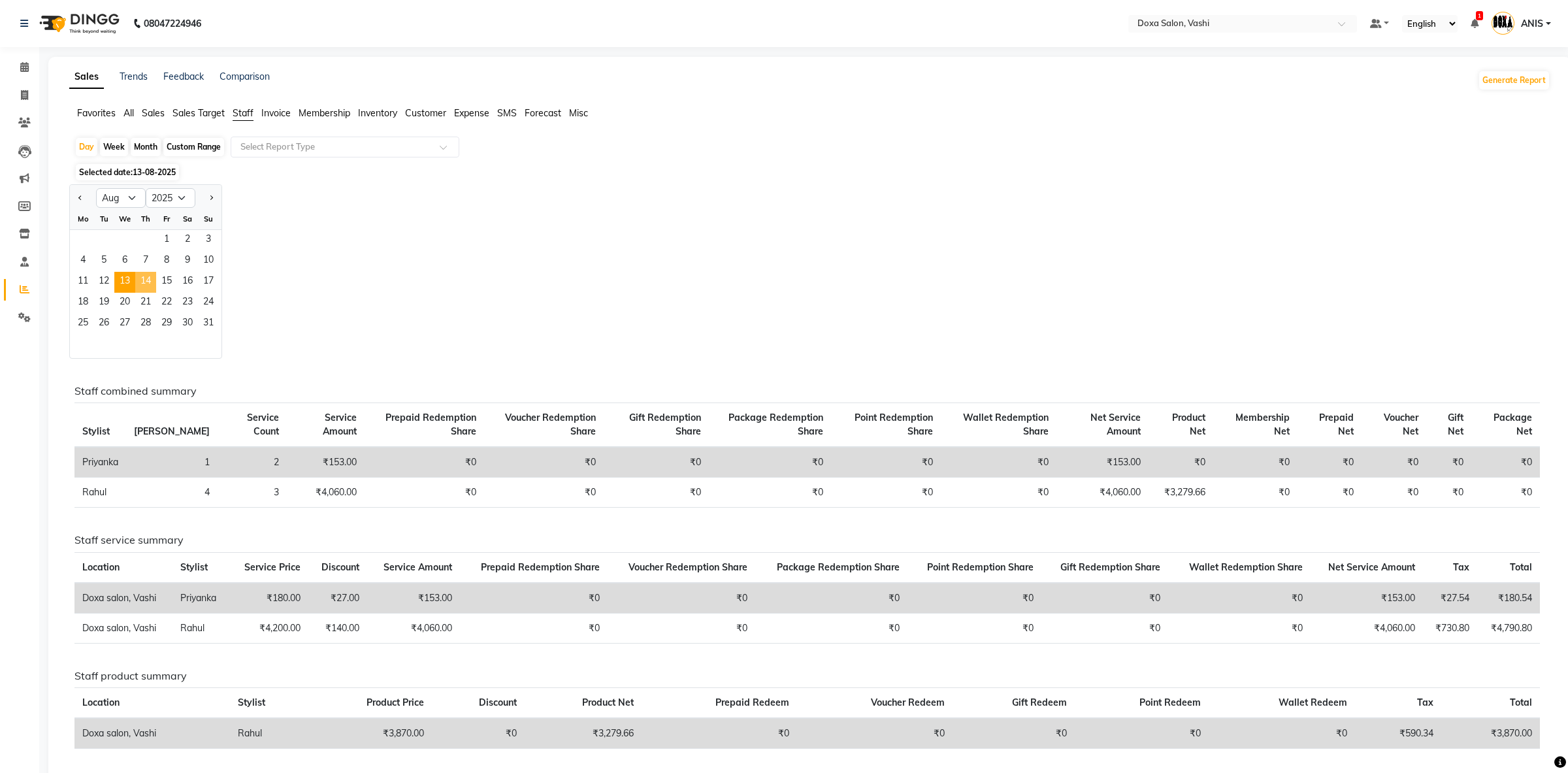
click at [138, 284] on span "14" at bounding box center [146, 282] width 21 height 21
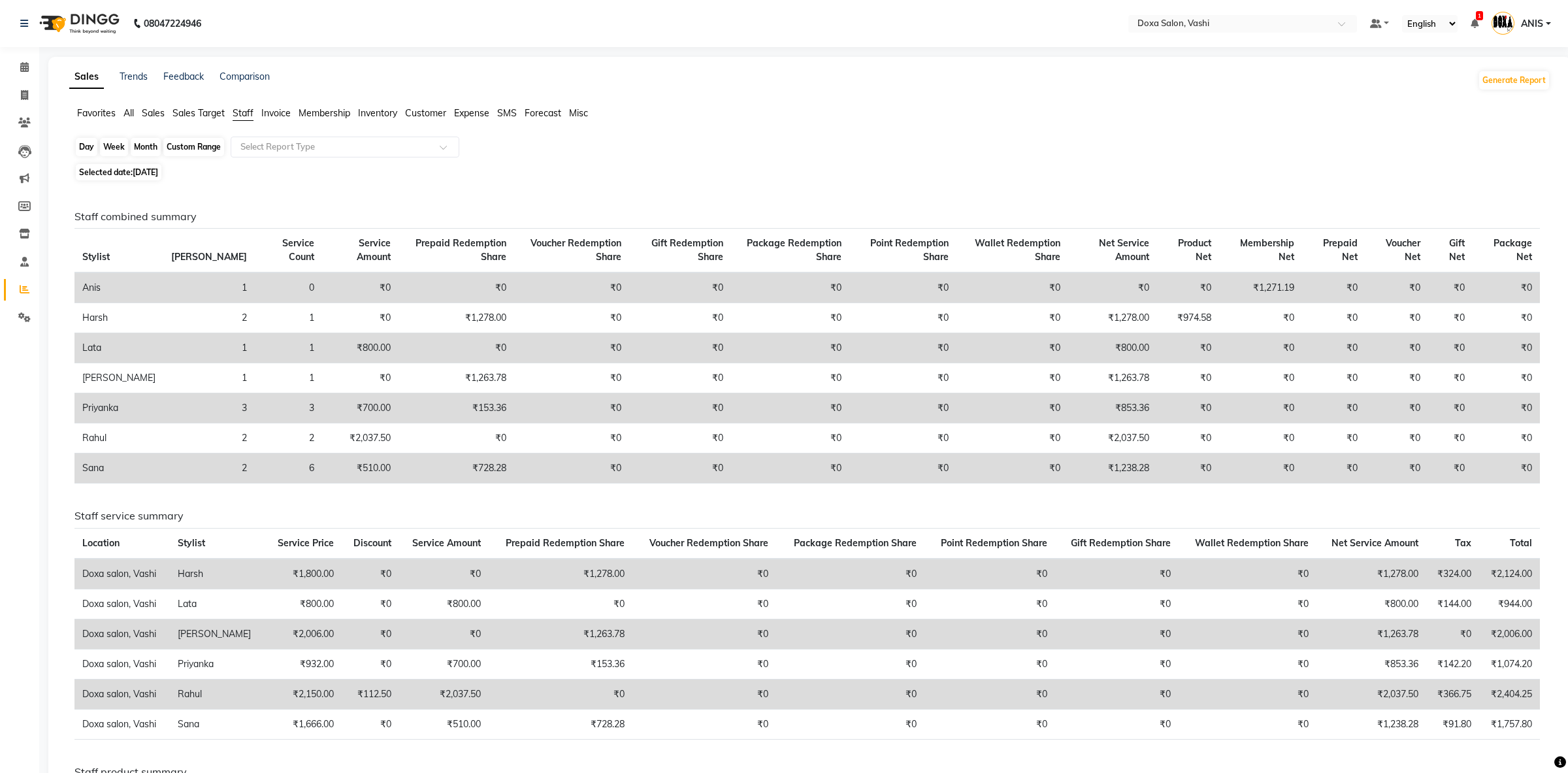
click at [92, 141] on div "Day" at bounding box center [86, 147] width 22 height 18
select select "8"
select select "2025"
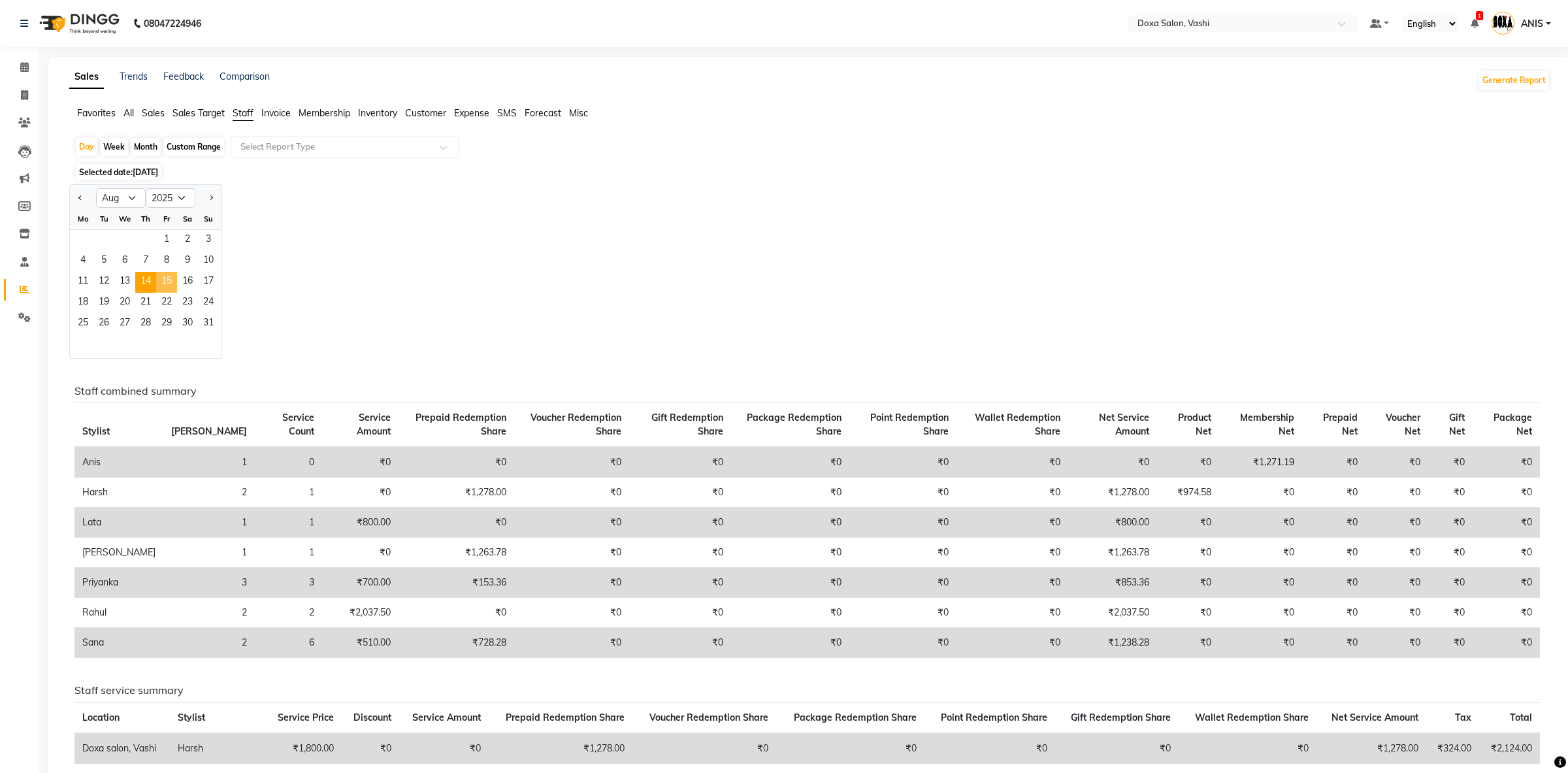
click at [164, 287] on span "15" at bounding box center [167, 282] width 21 height 21
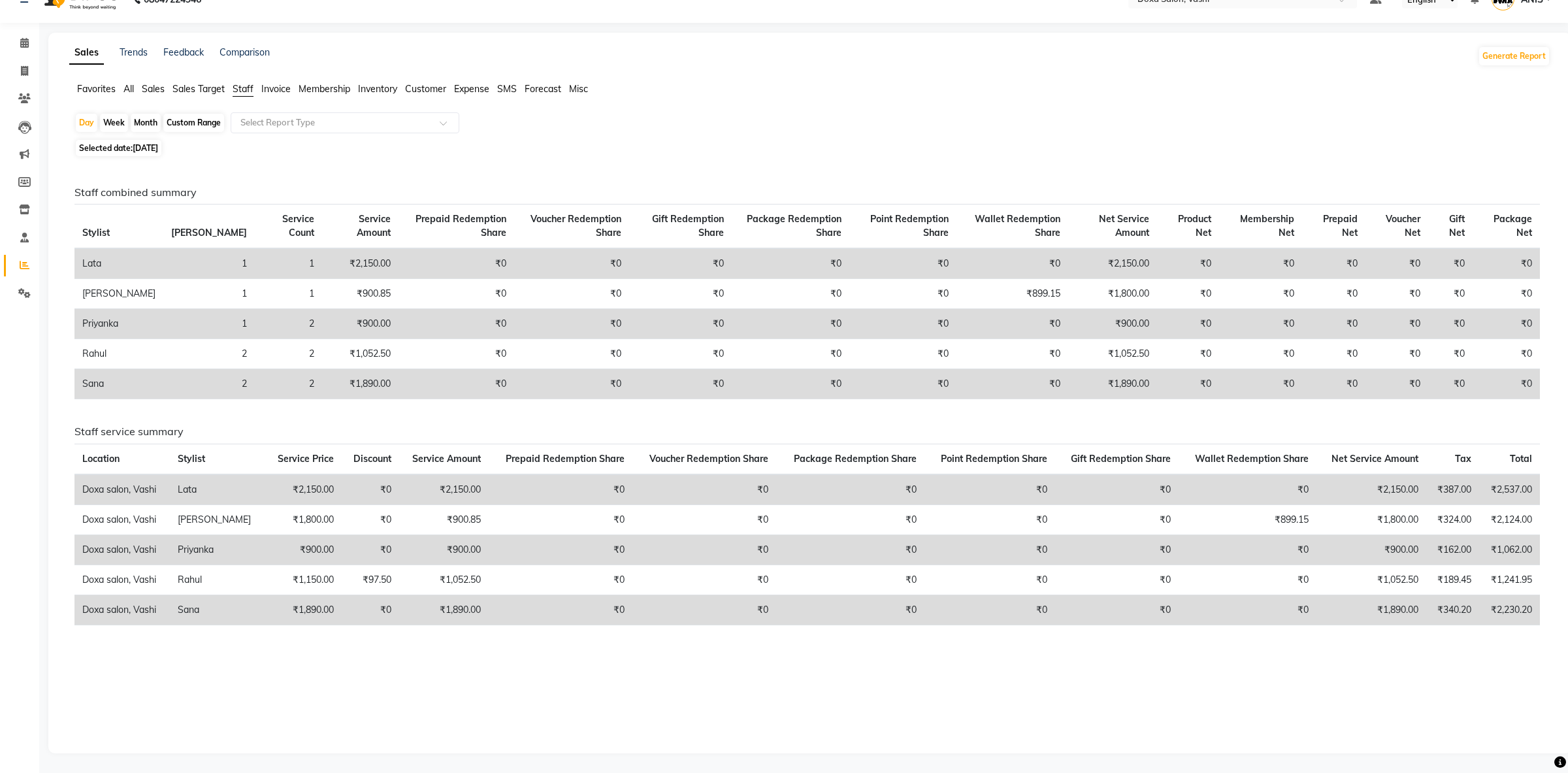
scroll to position [26, 0]
click at [81, 120] on div "Day" at bounding box center [86, 122] width 22 height 18
select select "8"
select select "2025"
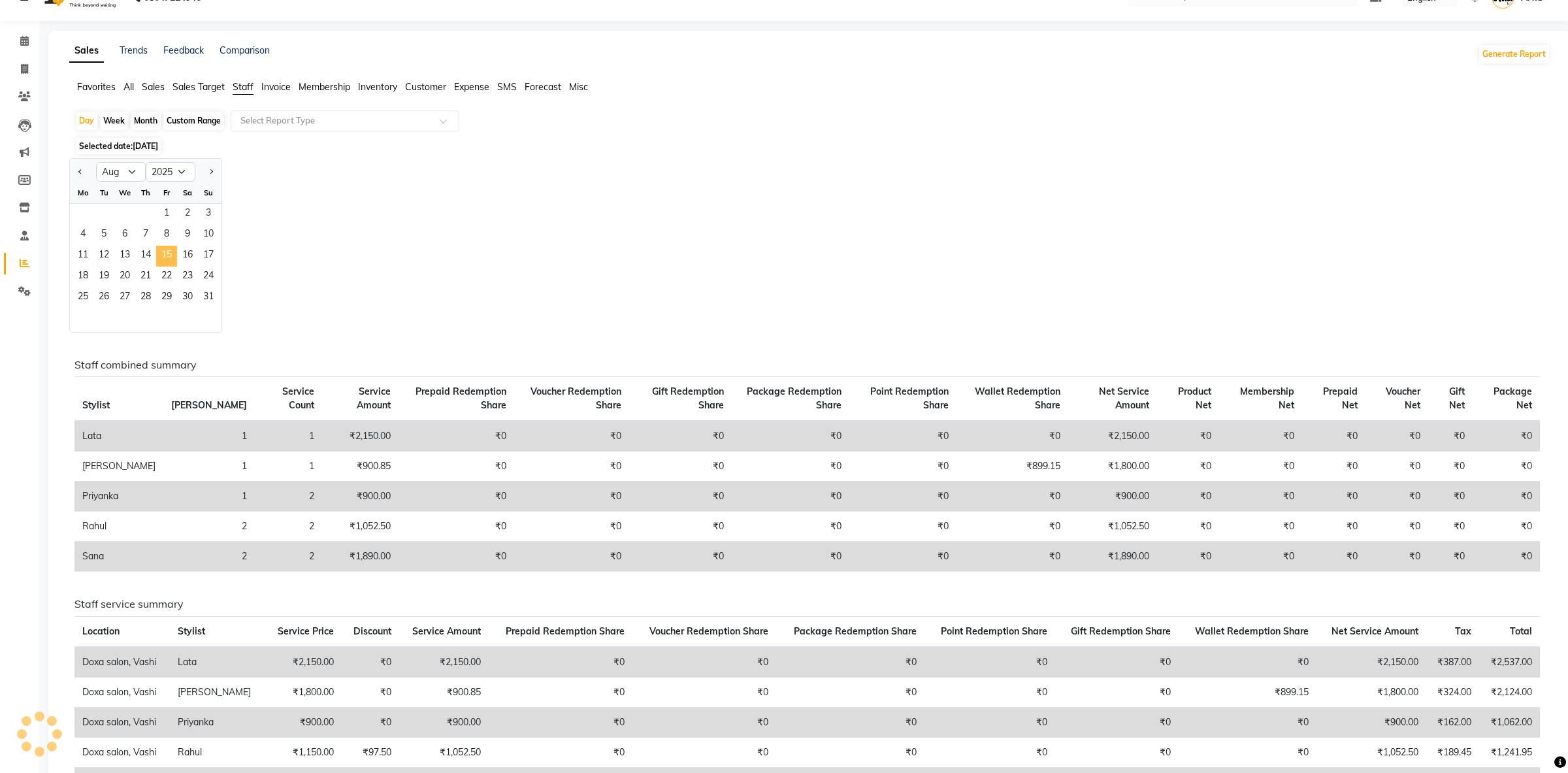
click at [157, 257] on span "15" at bounding box center [167, 256] width 21 height 21
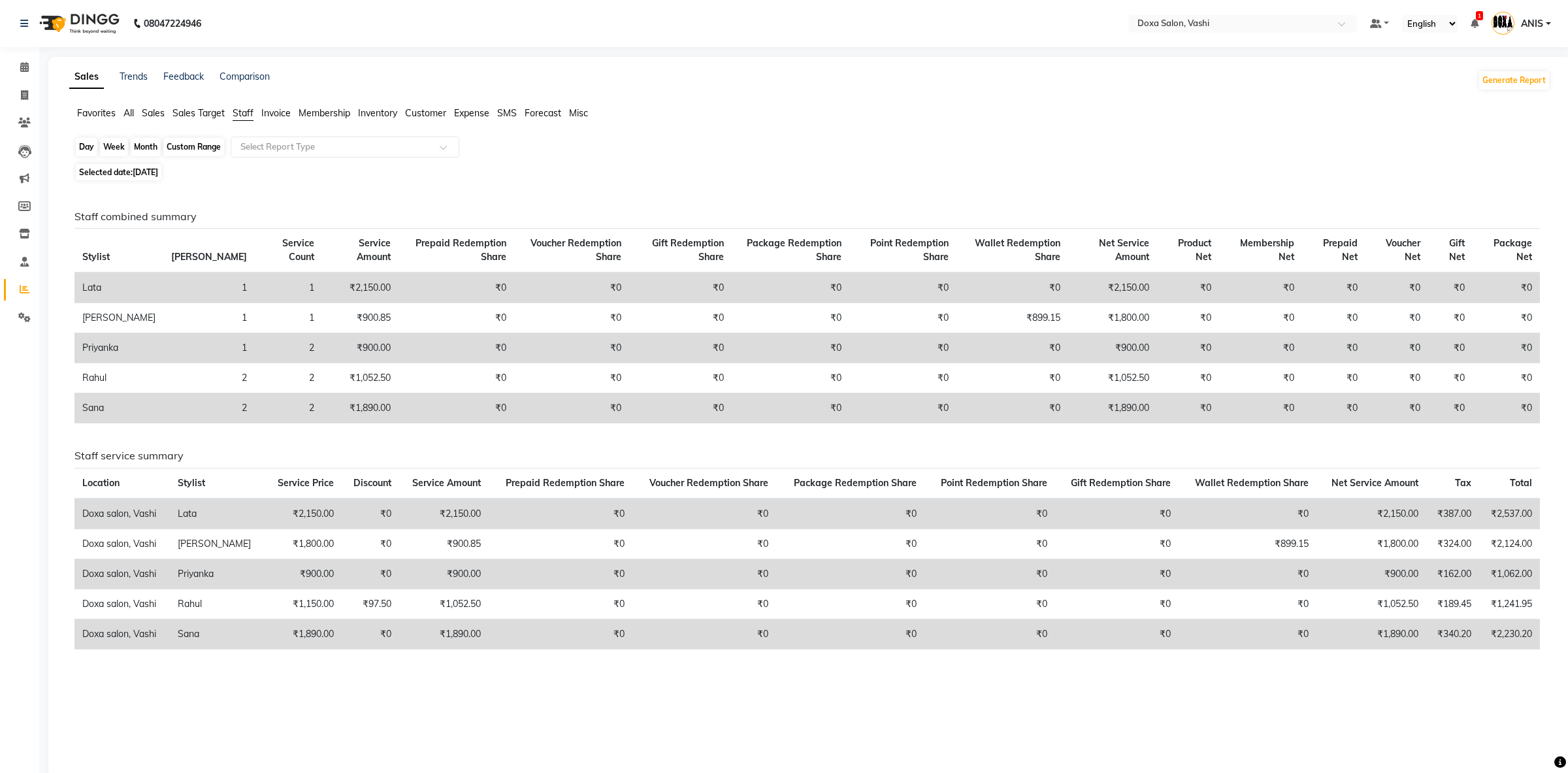
click at [95, 147] on div "Day" at bounding box center [86, 147] width 22 height 18
select select "8"
select select "2025"
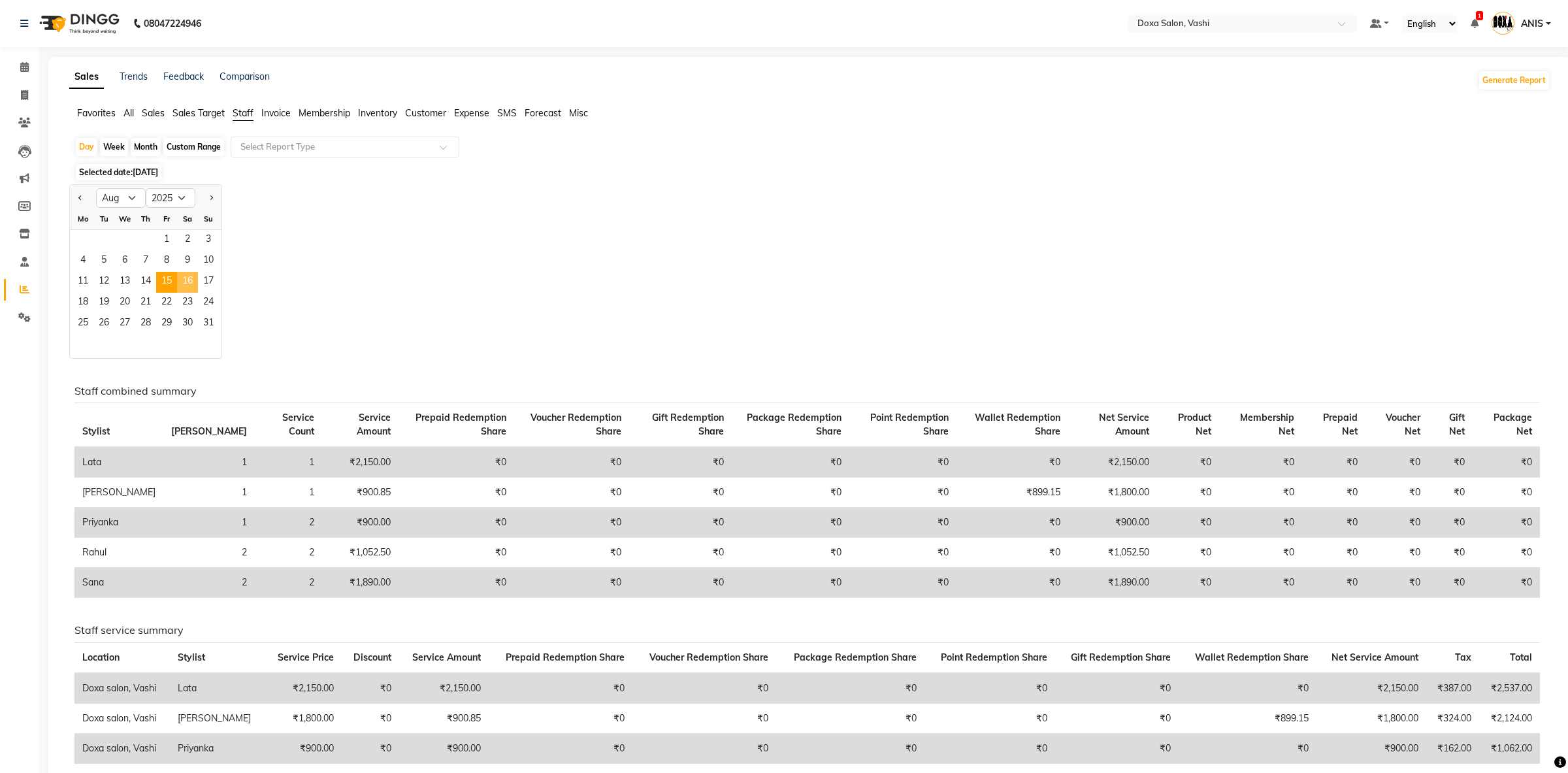
click at [189, 290] on span "16" at bounding box center [188, 282] width 21 height 21
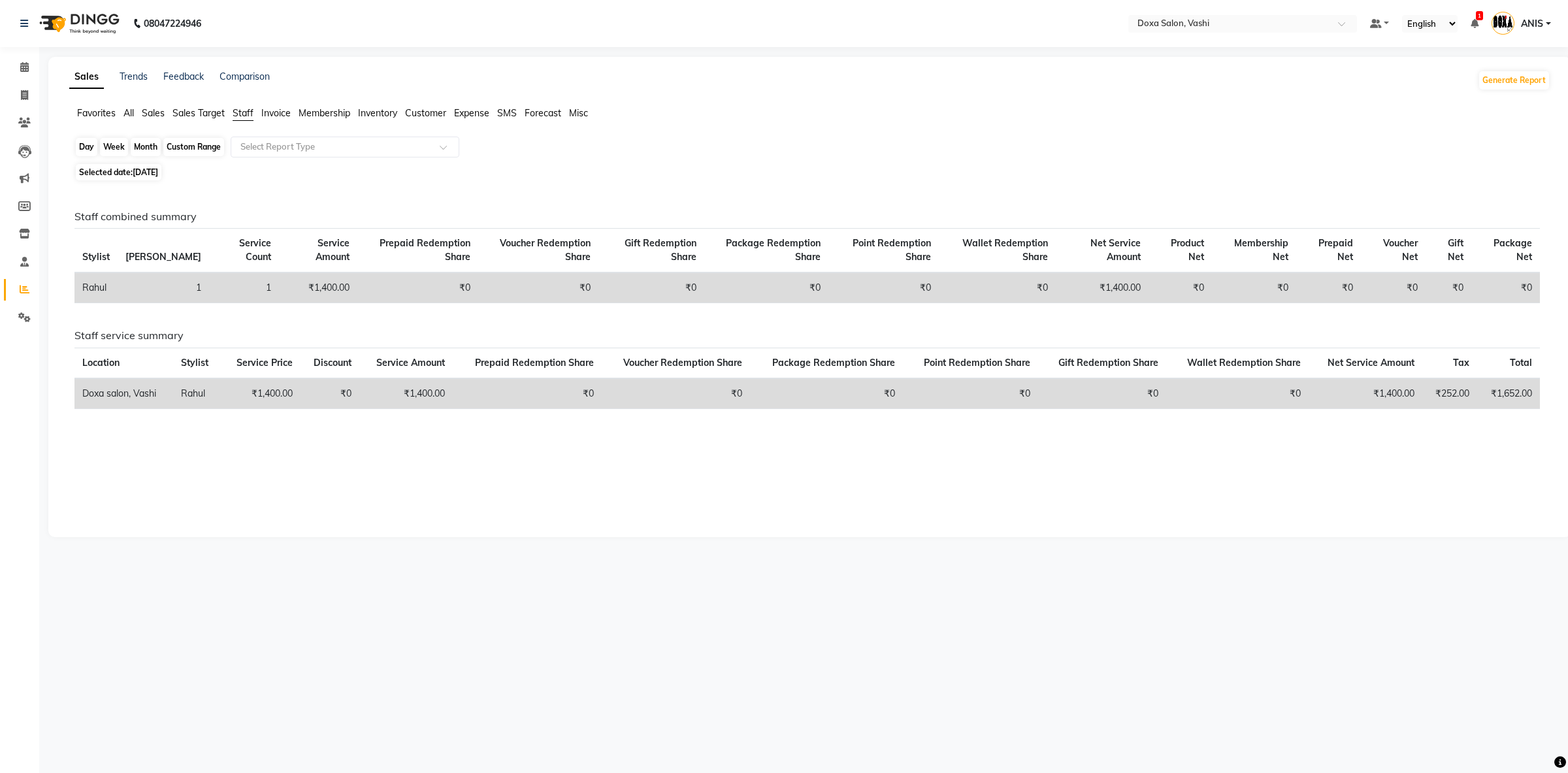
click at [91, 147] on div "Day" at bounding box center [86, 147] width 22 height 18
select select "8"
select select "2025"
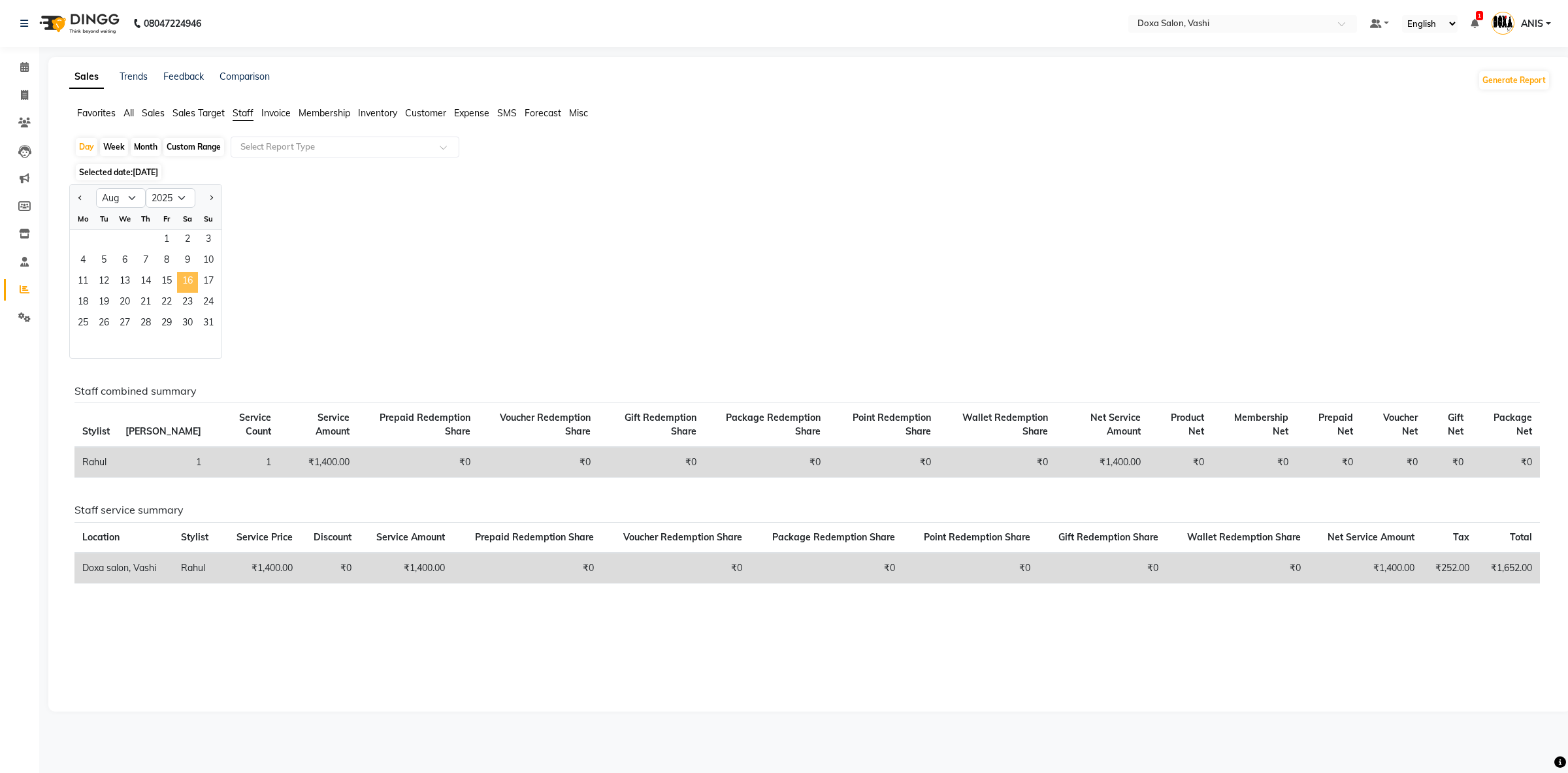
click at [192, 283] on span "16" at bounding box center [188, 282] width 21 height 21
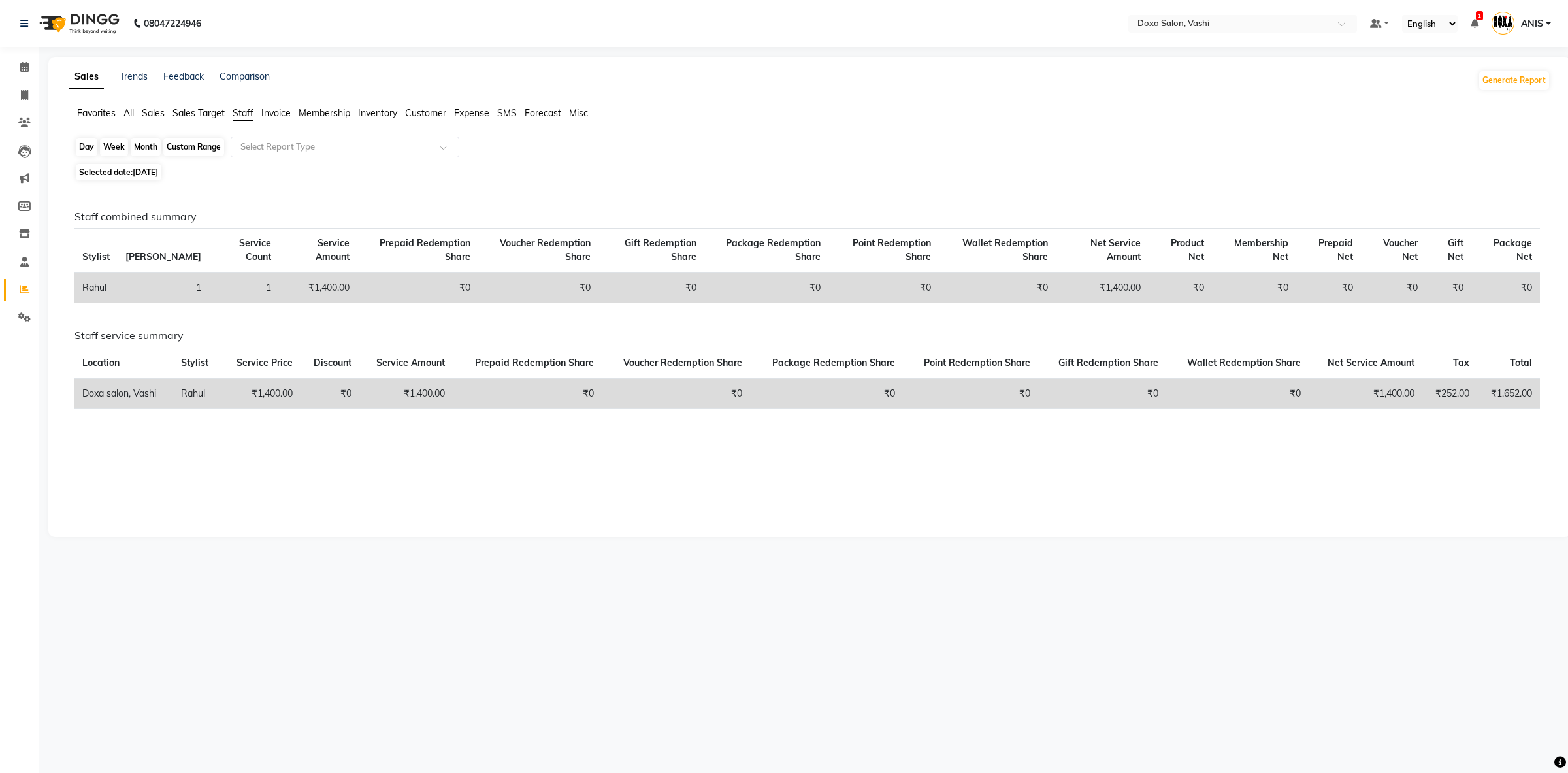
click at [91, 147] on div "Day" at bounding box center [86, 147] width 22 height 18
select select "8"
select select "2025"
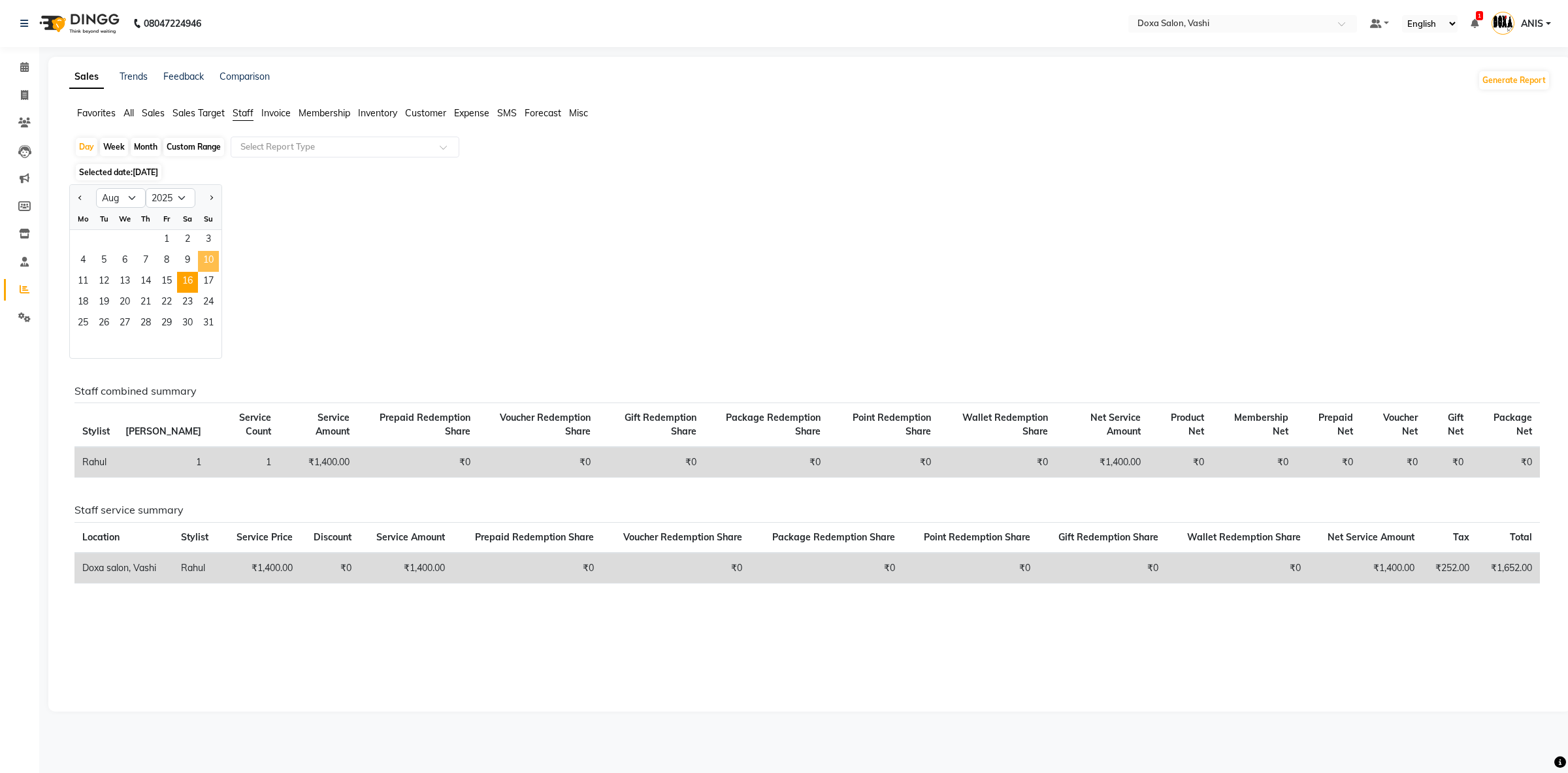
click at [208, 266] on span "10" at bounding box center [208, 261] width 21 height 21
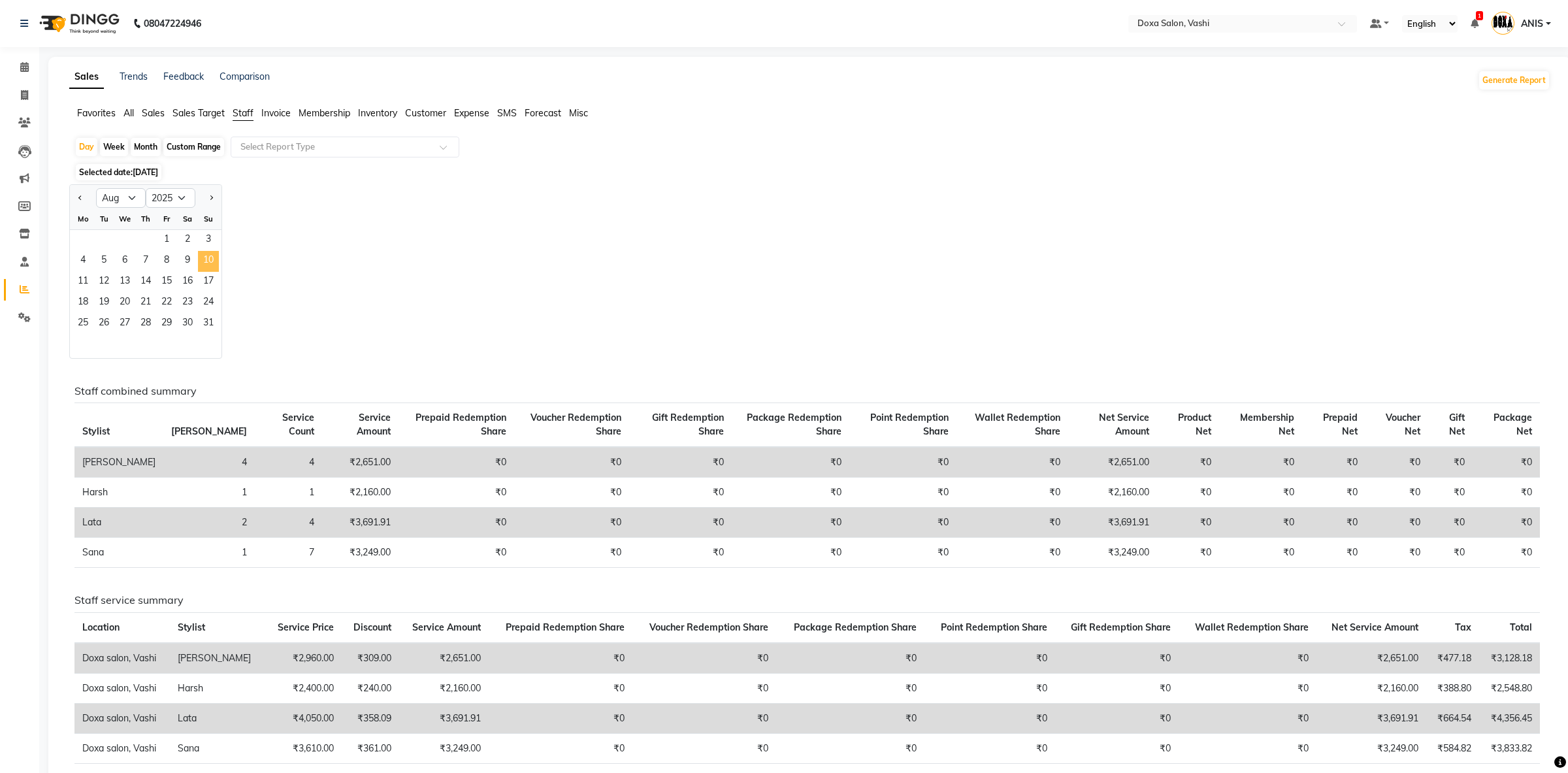
click at [208, 271] on span "10" at bounding box center [208, 261] width 21 height 21
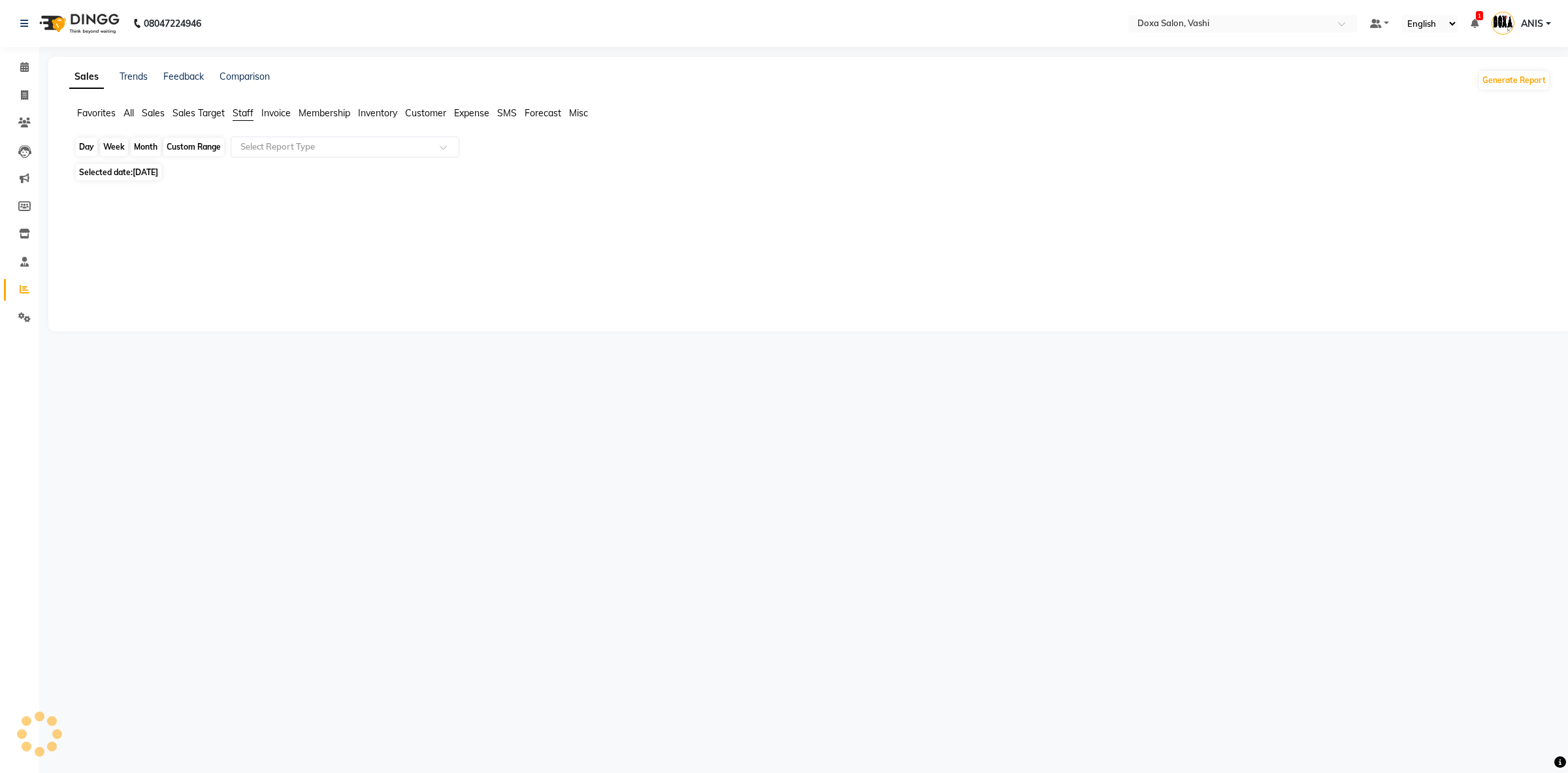
click at [87, 149] on div "Day" at bounding box center [86, 147] width 22 height 18
select select "8"
select select "2025"
click at [213, 283] on span "17" at bounding box center [208, 282] width 21 height 21
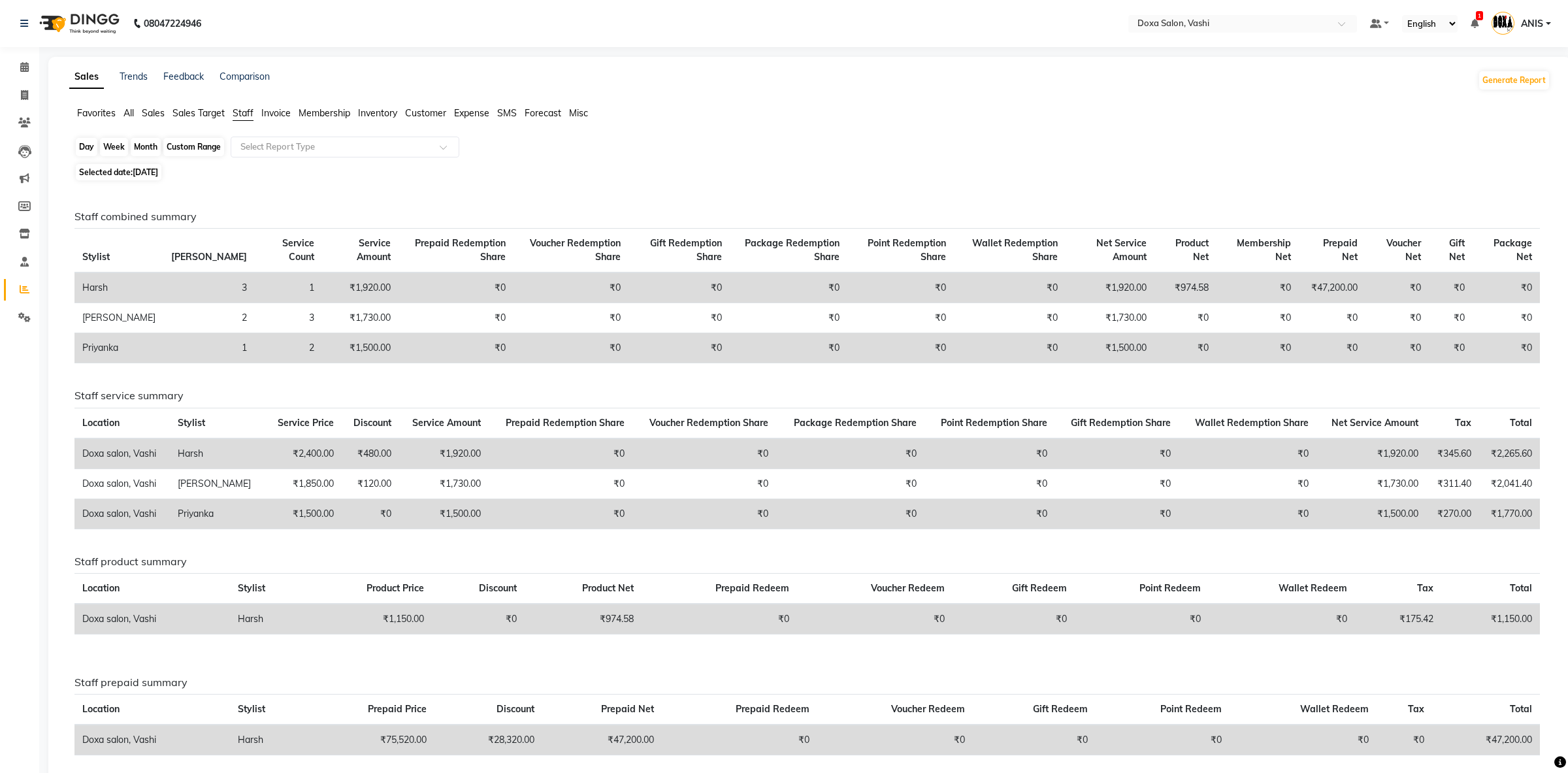
click at [89, 151] on div "Day" at bounding box center [86, 147] width 22 height 18
select select "8"
select select "2025"
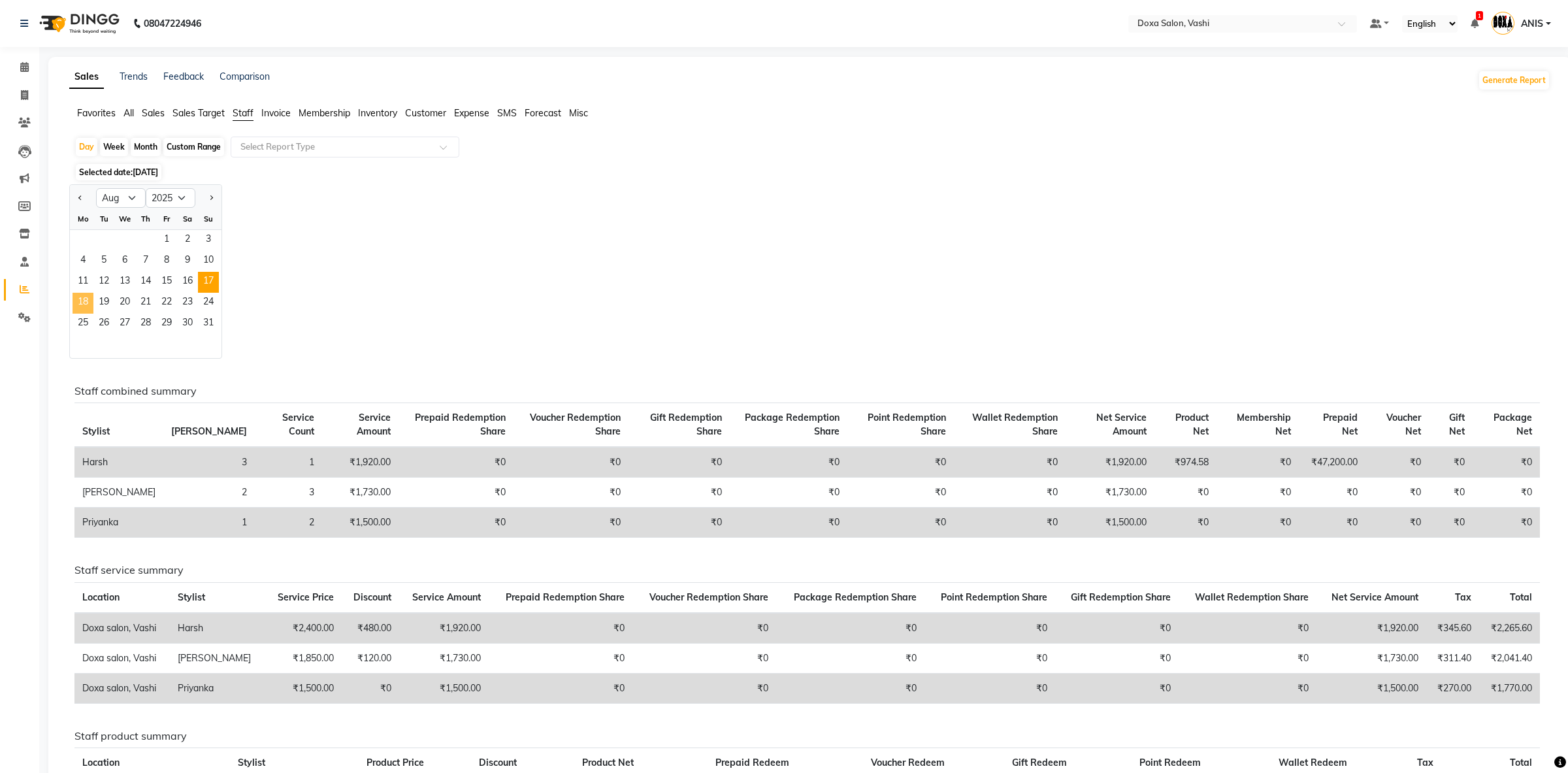
click at [82, 302] on span "18" at bounding box center [83, 303] width 21 height 21
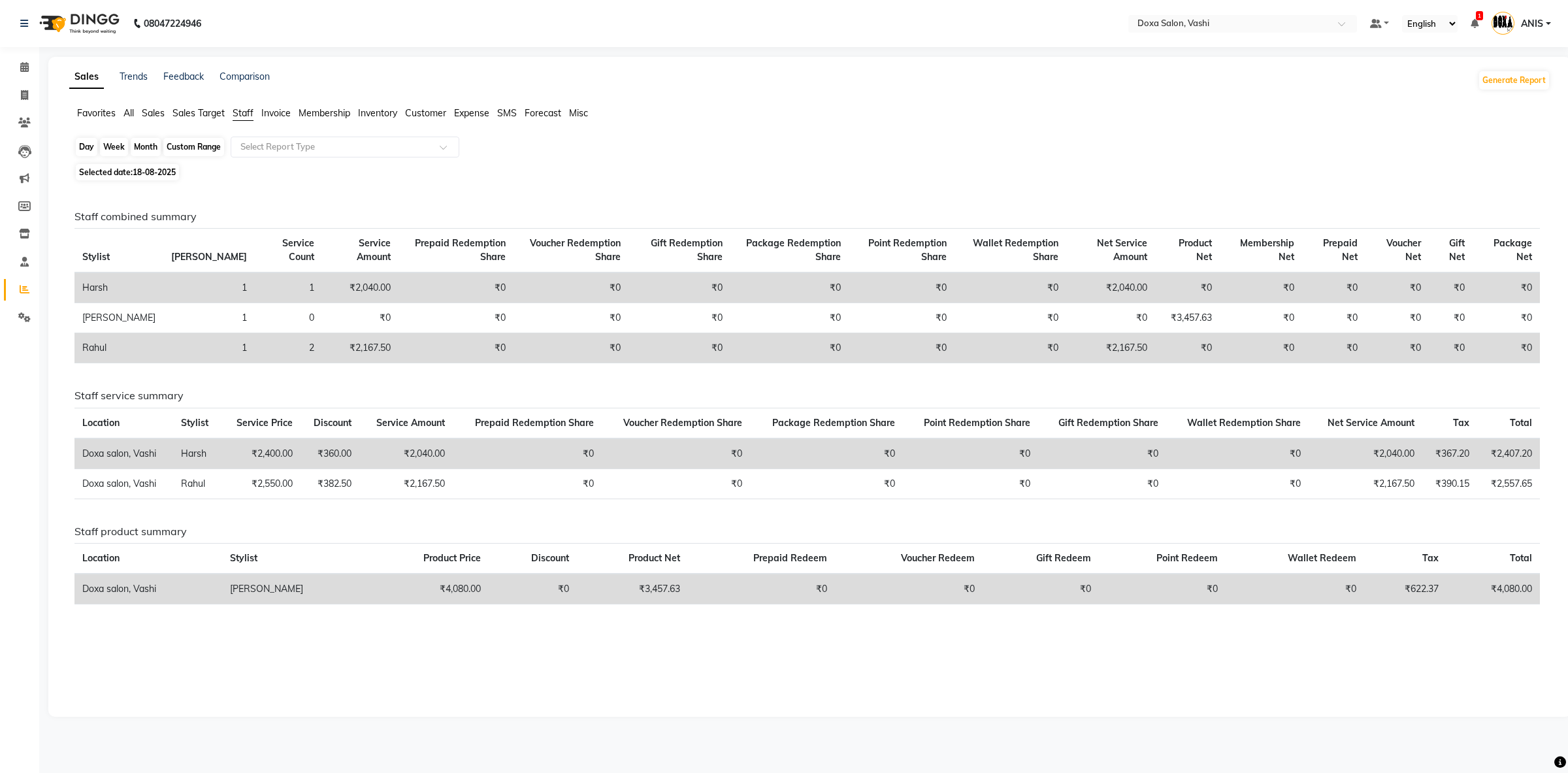
click at [94, 156] on div "Day" at bounding box center [86, 147] width 22 height 18
select select "8"
select select "2025"
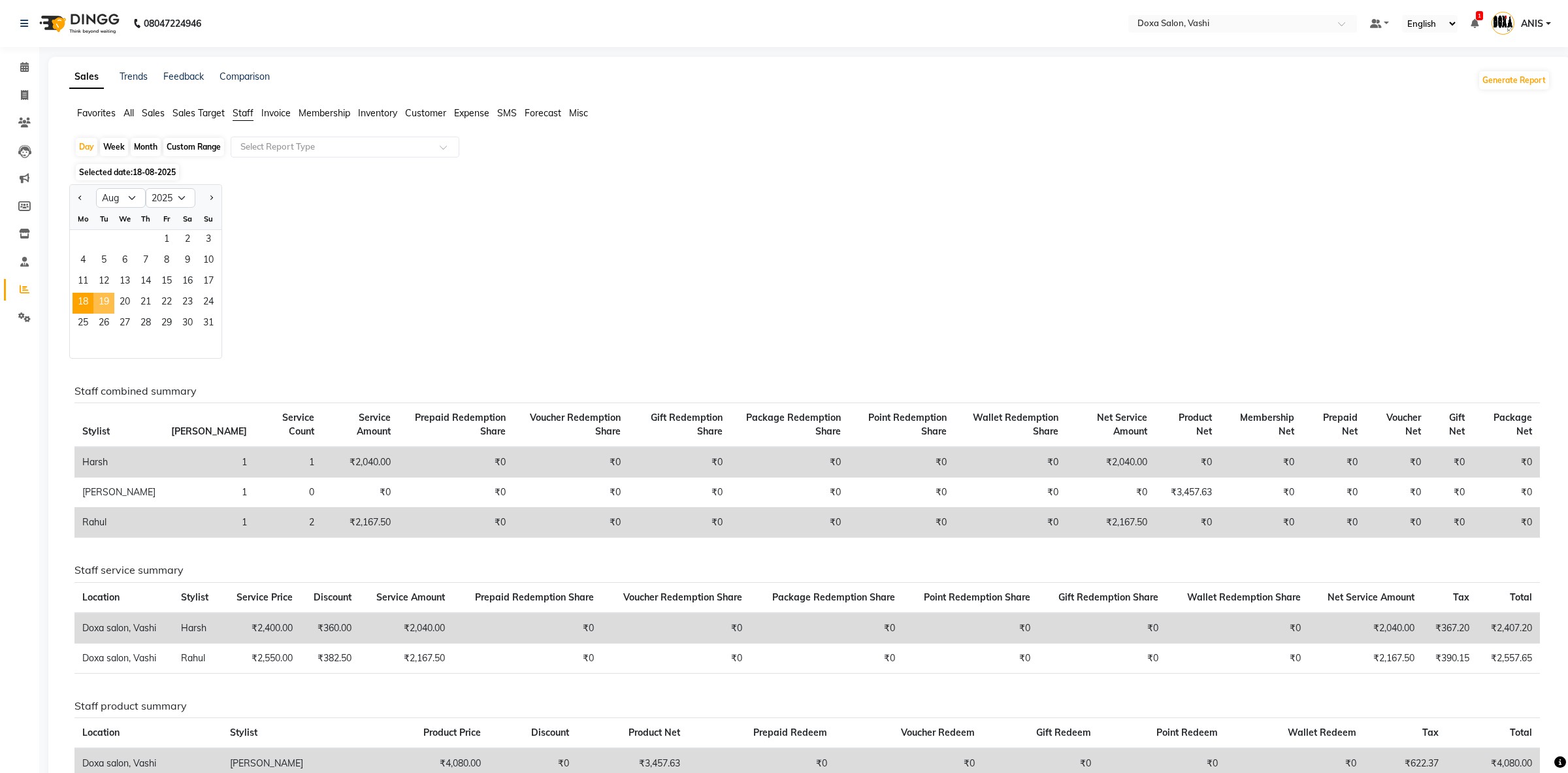
click at [107, 300] on span "19" at bounding box center [104, 303] width 21 height 21
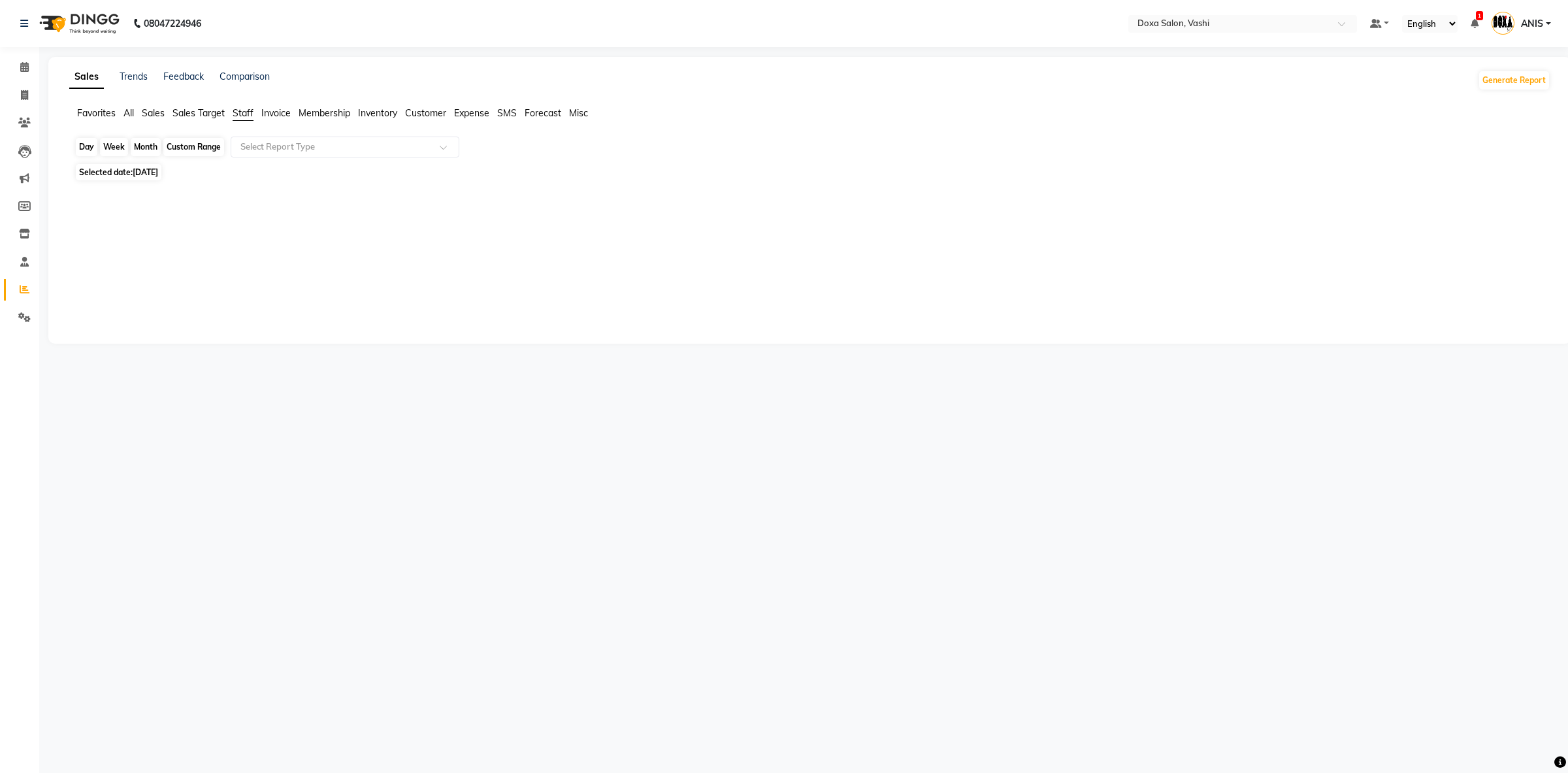
click at [96, 155] on div "Day" at bounding box center [86, 147] width 22 height 18
select select "8"
select select "2025"
click at [94, 153] on div "Day" at bounding box center [86, 147] width 22 height 18
click at [89, 155] on div "Day" at bounding box center [86, 147] width 22 height 18
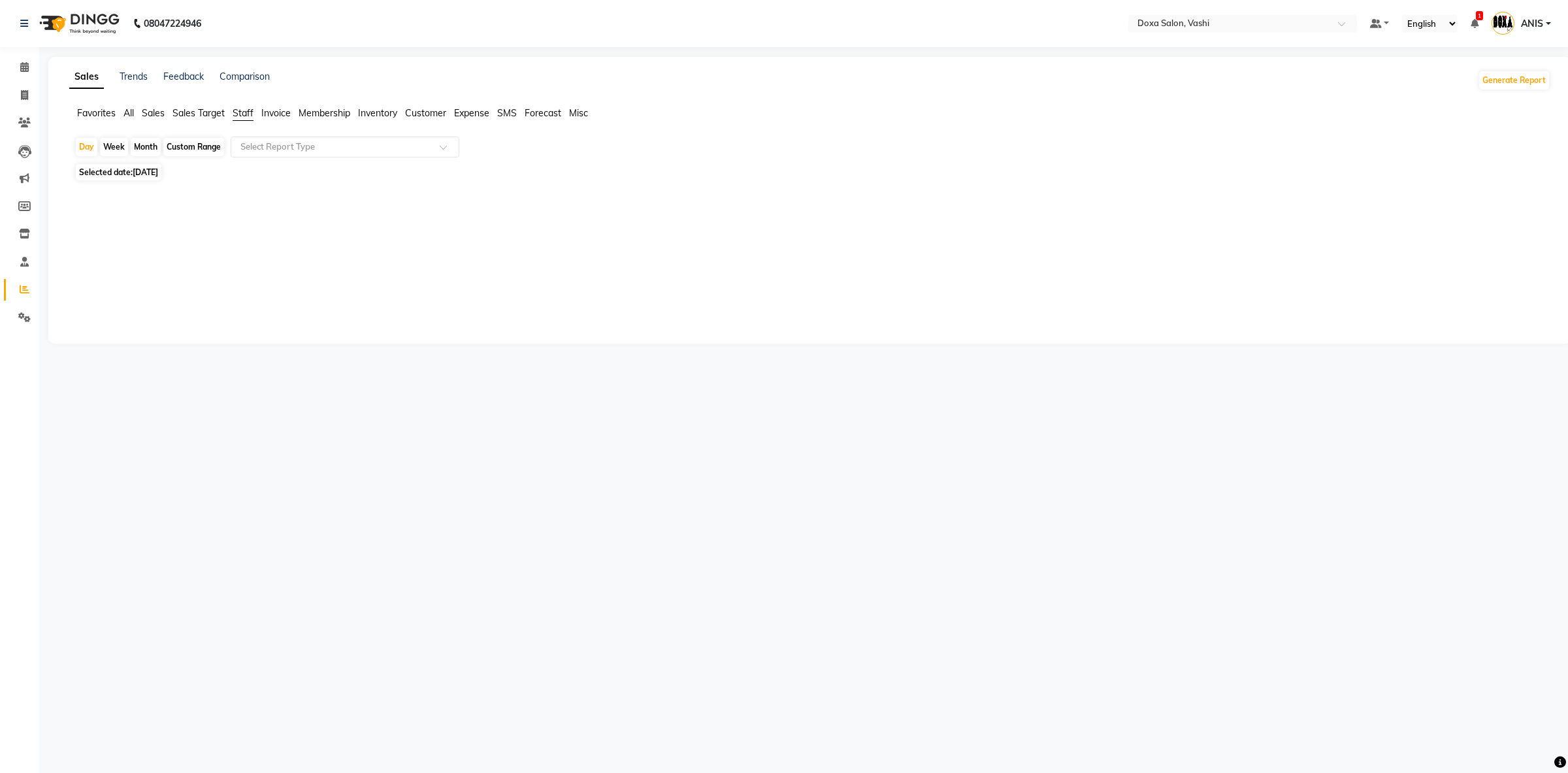
select select "8"
select select "2025"
click at [125, 313] on span "20" at bounding box center [125, 303] width 21 height 21
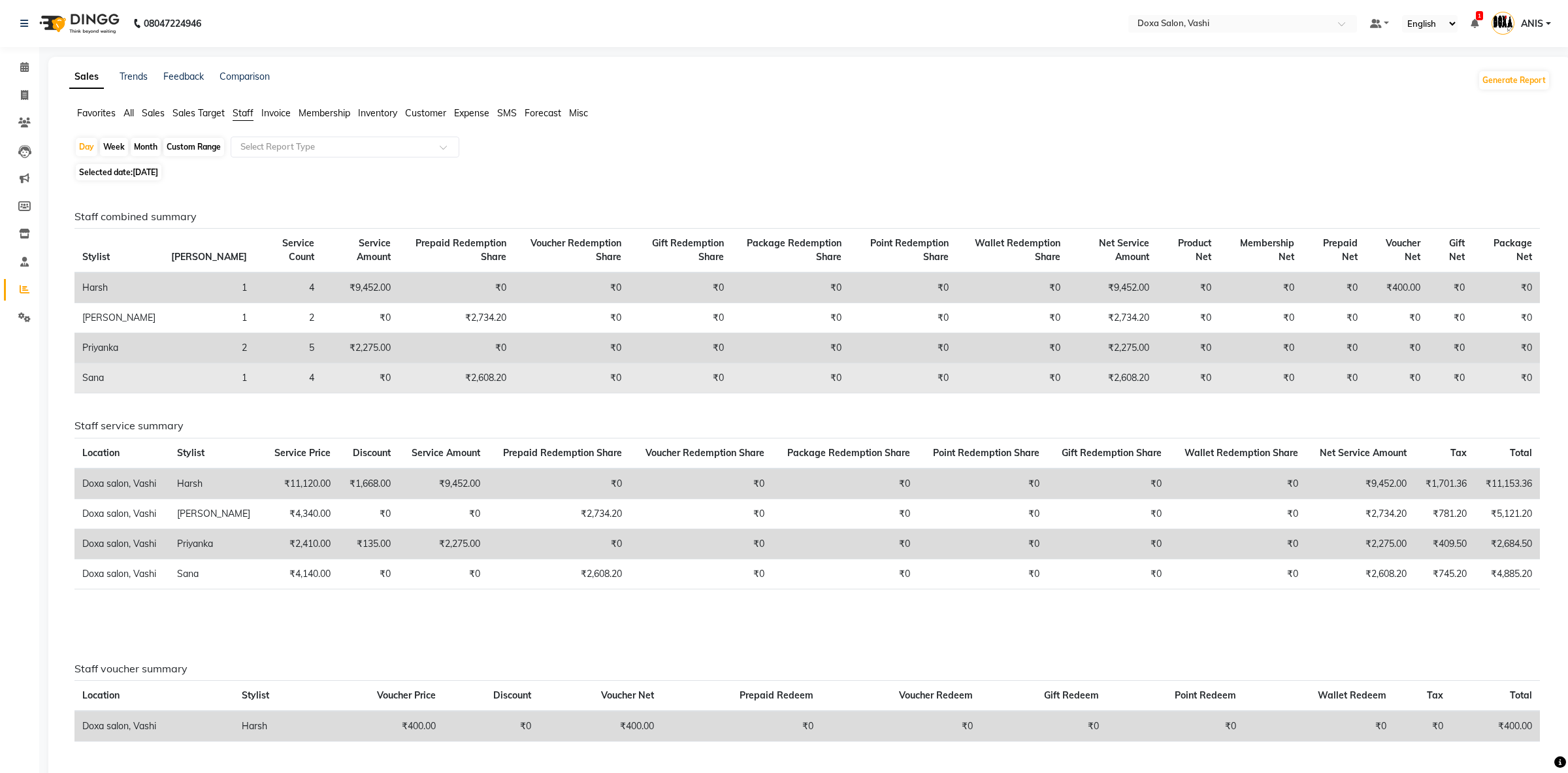
scroll to position [54, 0]
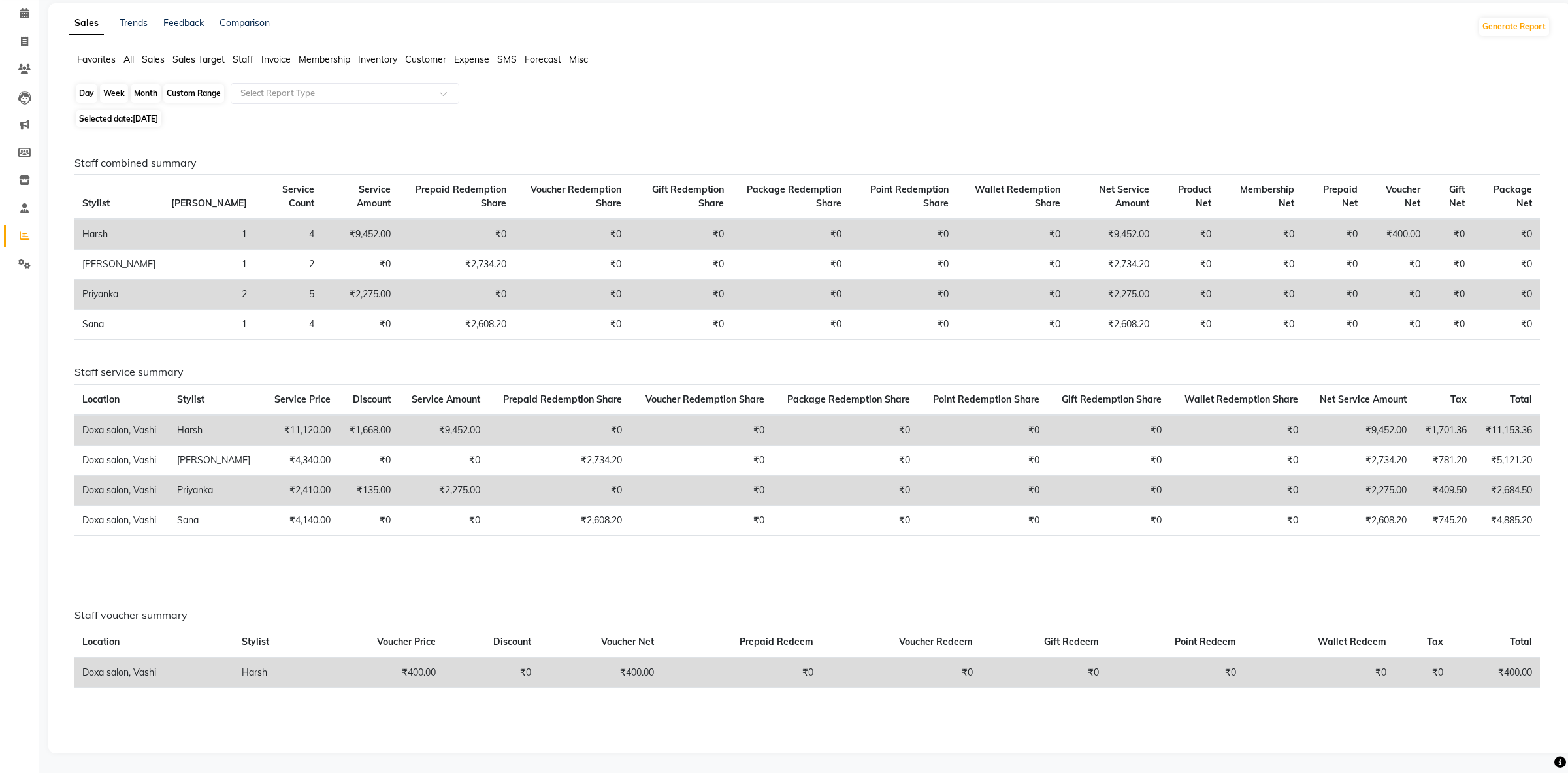
click at [94, 91] on div "Day" at bounding box center [86, 93] width 22 height 18
select select "8"
select select "2025"
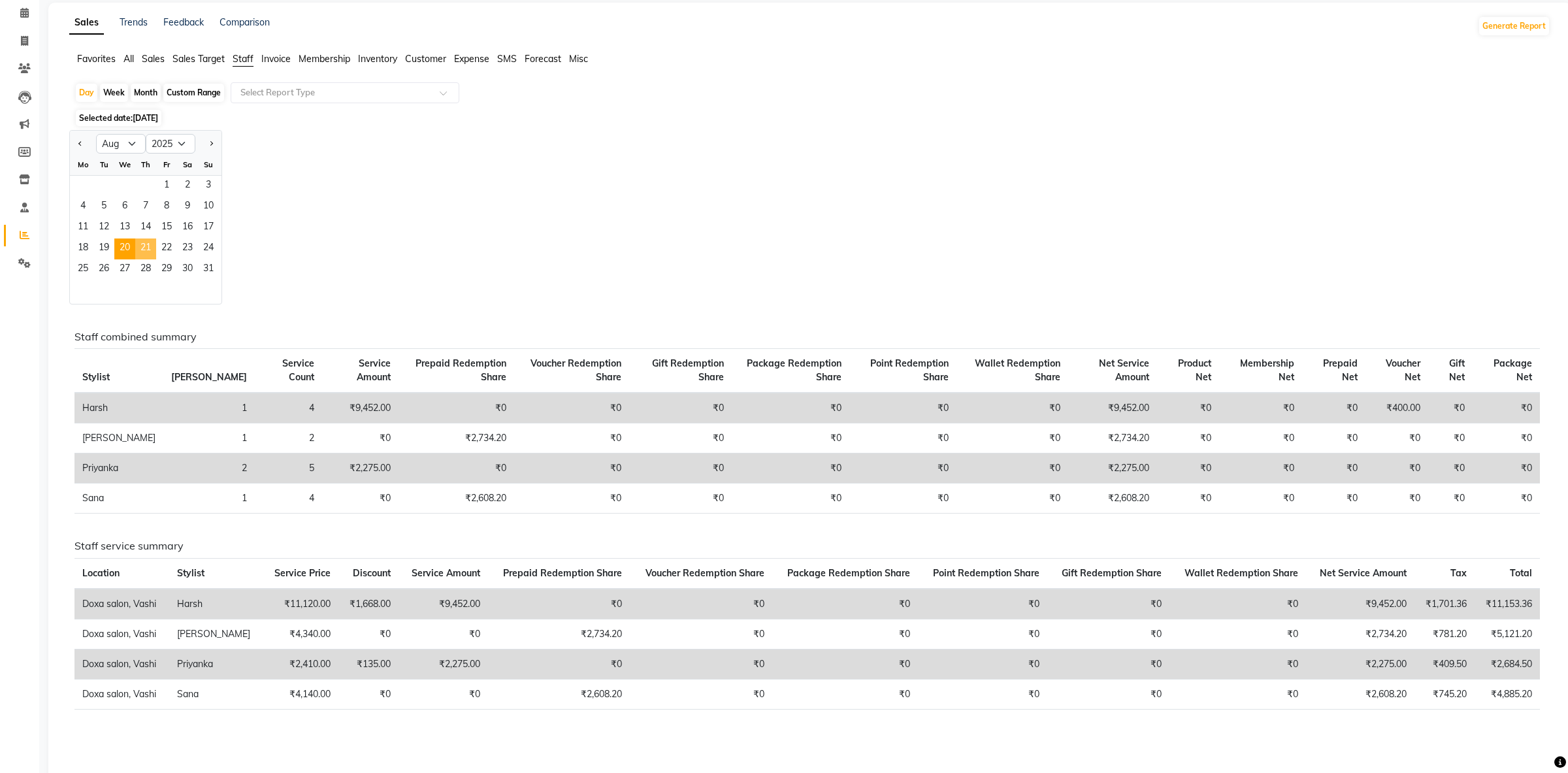
click at [139, 242] on span "21" at bounding box center [146, 249] width 21 height 21
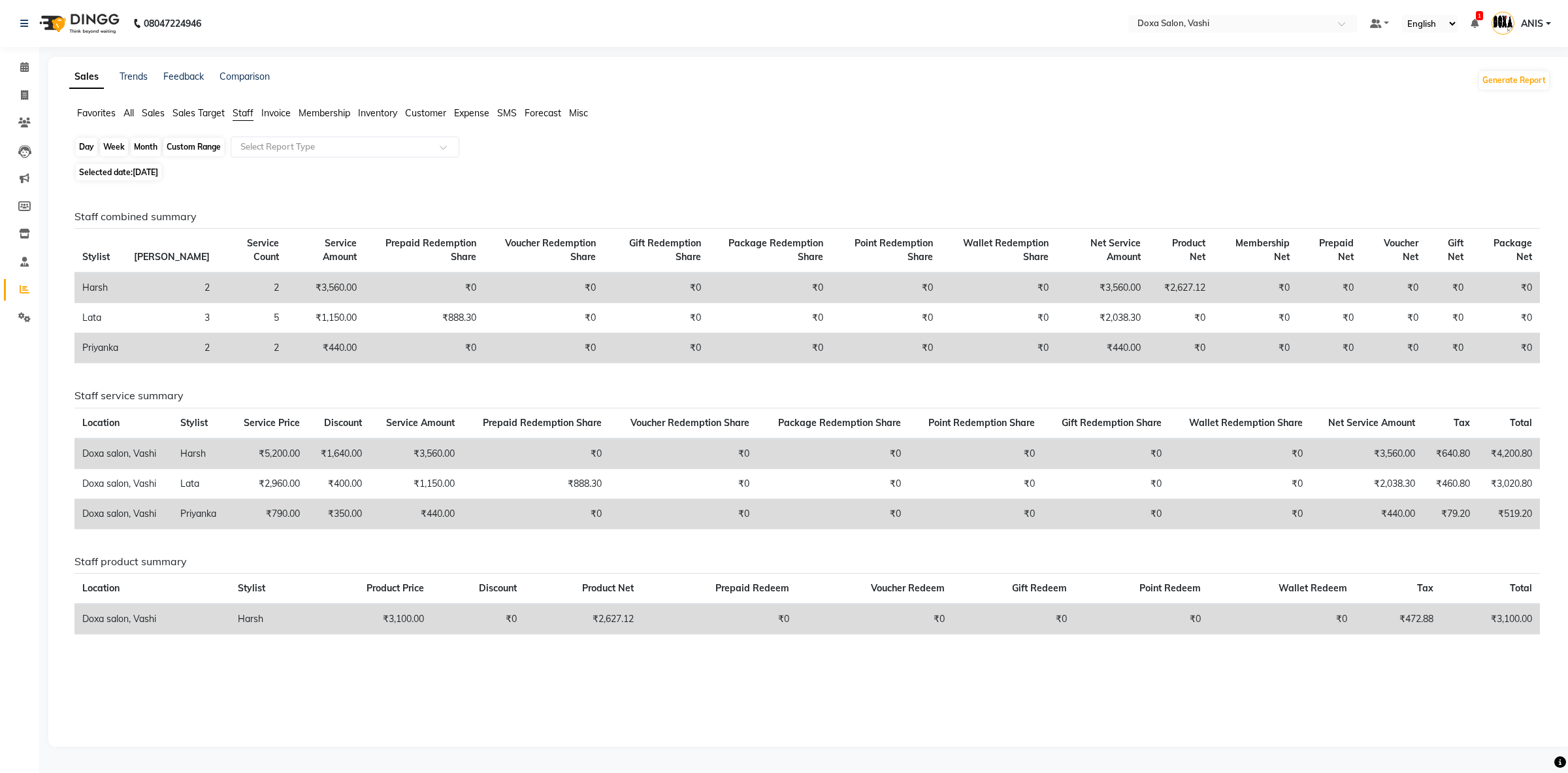
click at [87, 144] on div "Day" at bounding box center [86, 147] width 22 height 18
select select "8"
select select "2025"
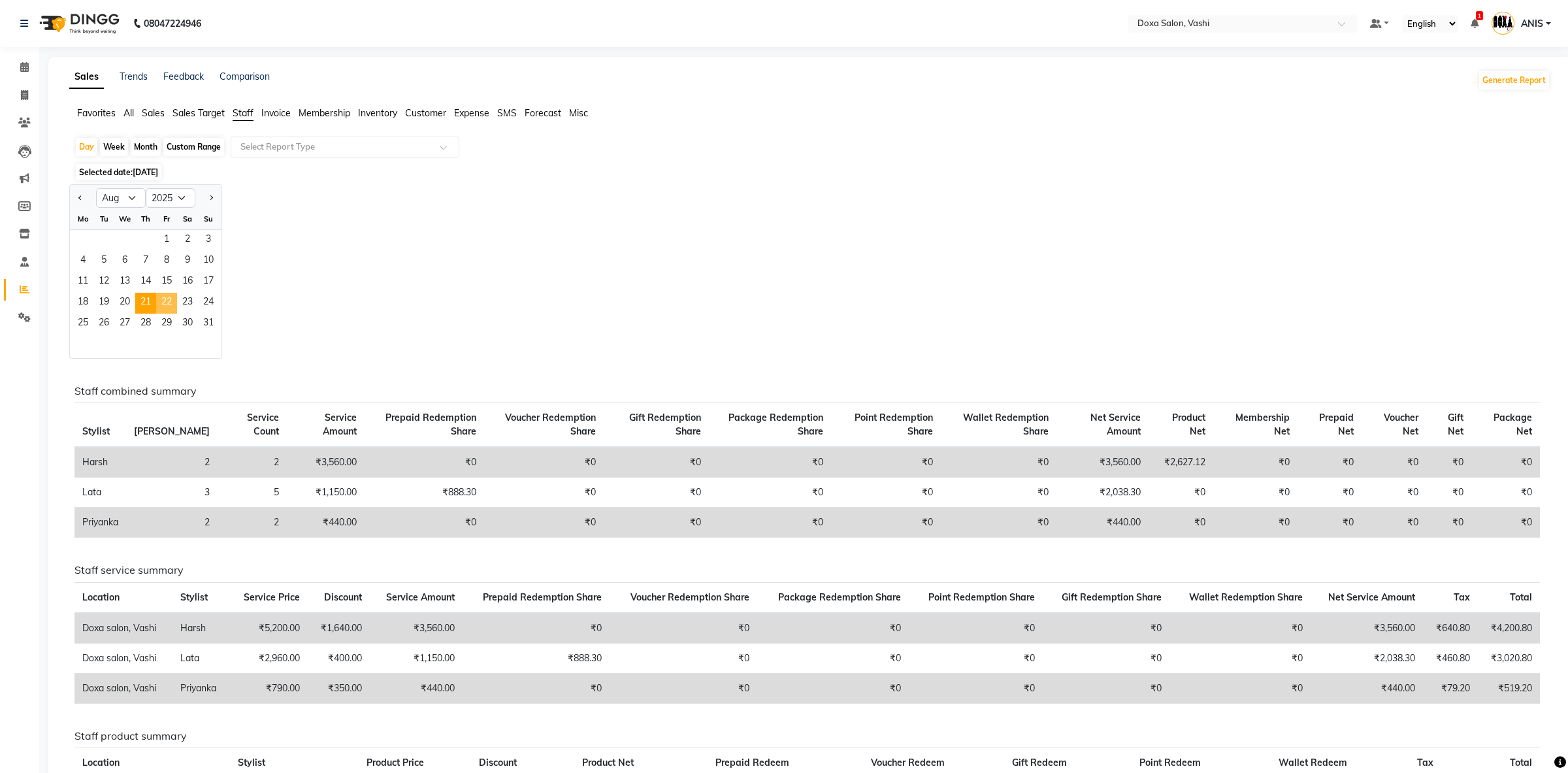
click at [175, 308] on span "22" at bounding box center [167, 303] width 21 height 21
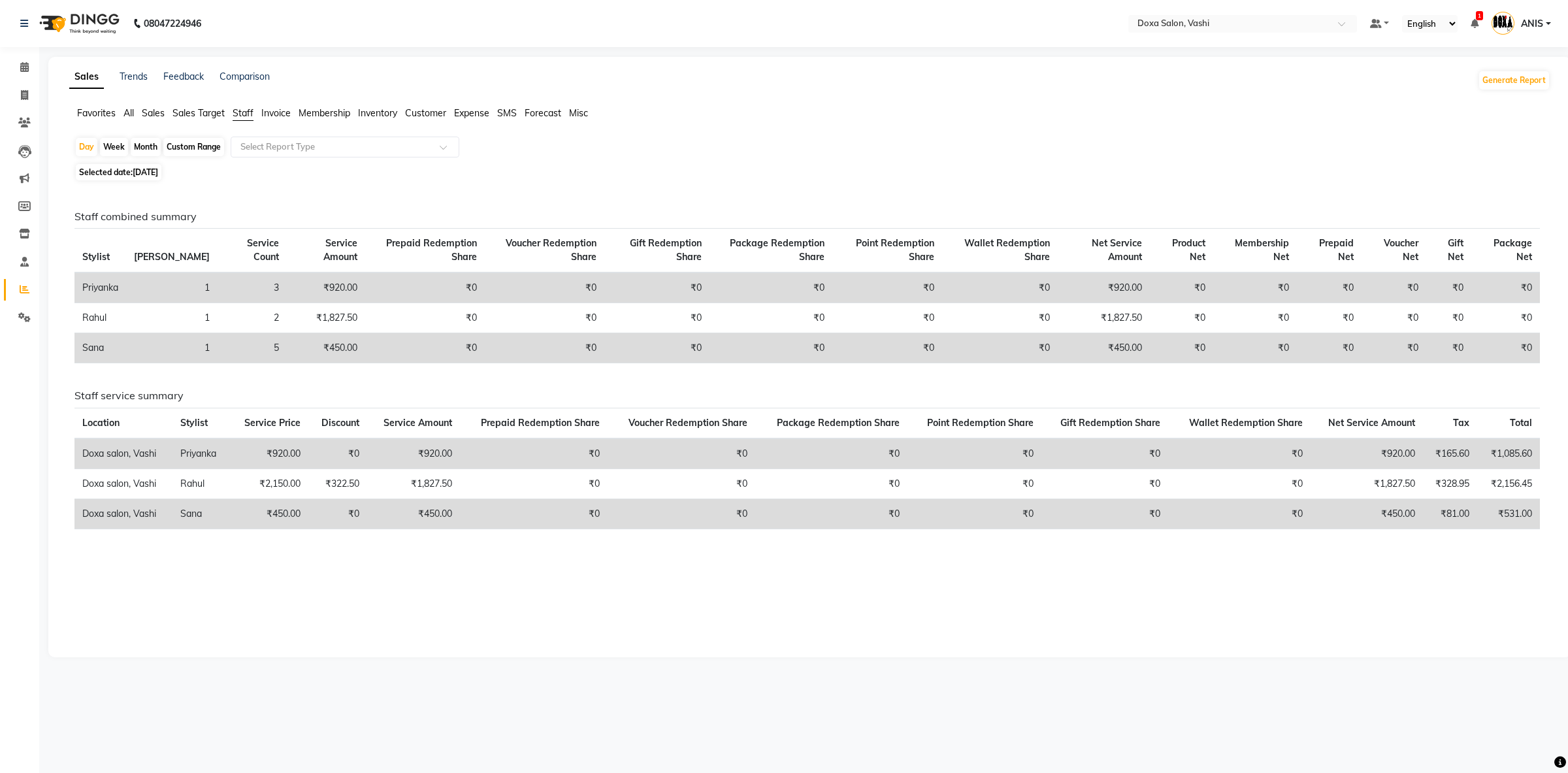
click at [135, 140] on div "Month" at bounding box center [146, 147] width 30 height 18
select select "8"
select select "2025"
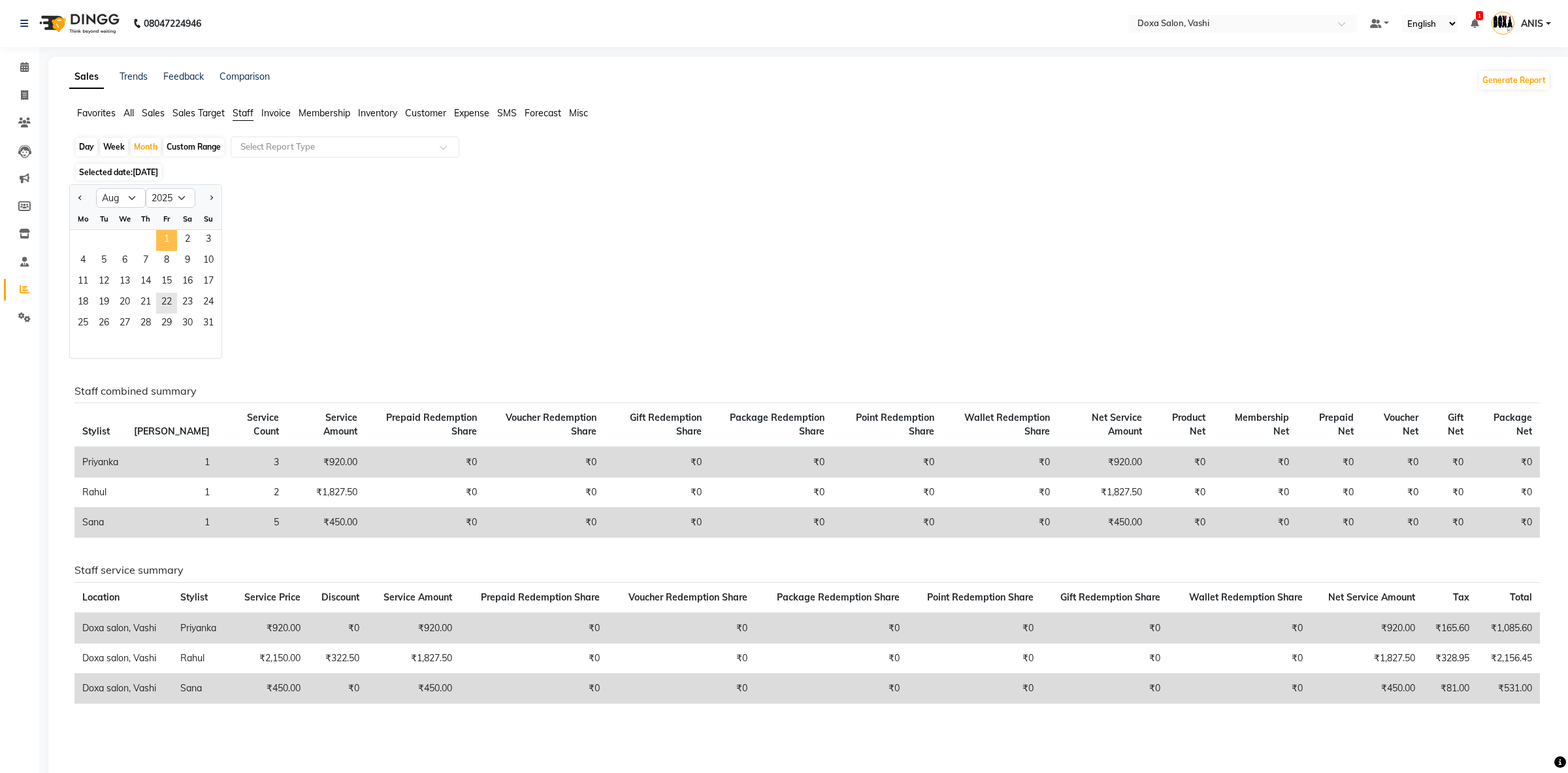
click at [170, 234] on span "1" at bounding box center [167, 241] width 21 height 21
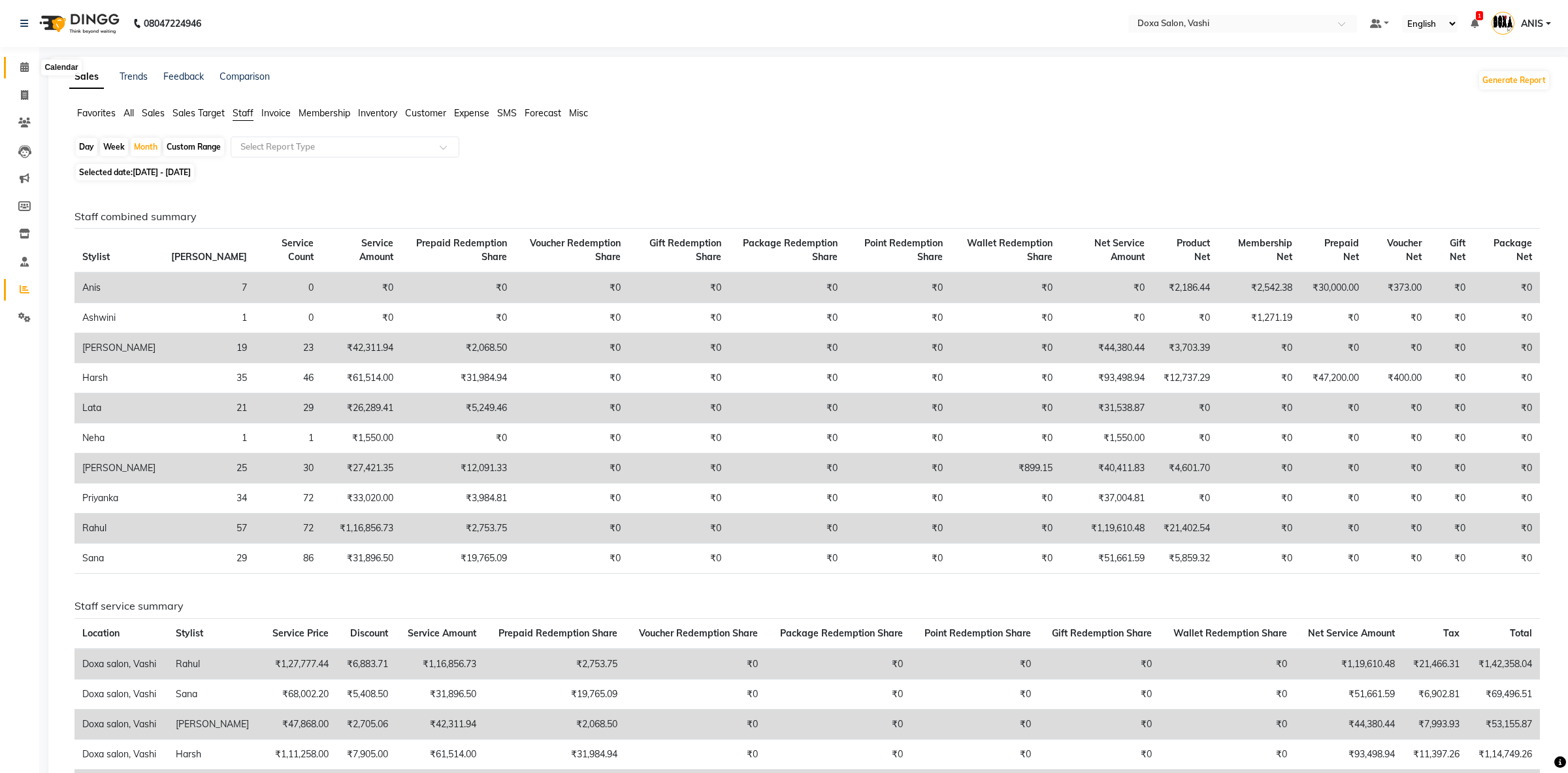
click at [30, 63] on span at bounding box center [24, 67] width 23 height 15
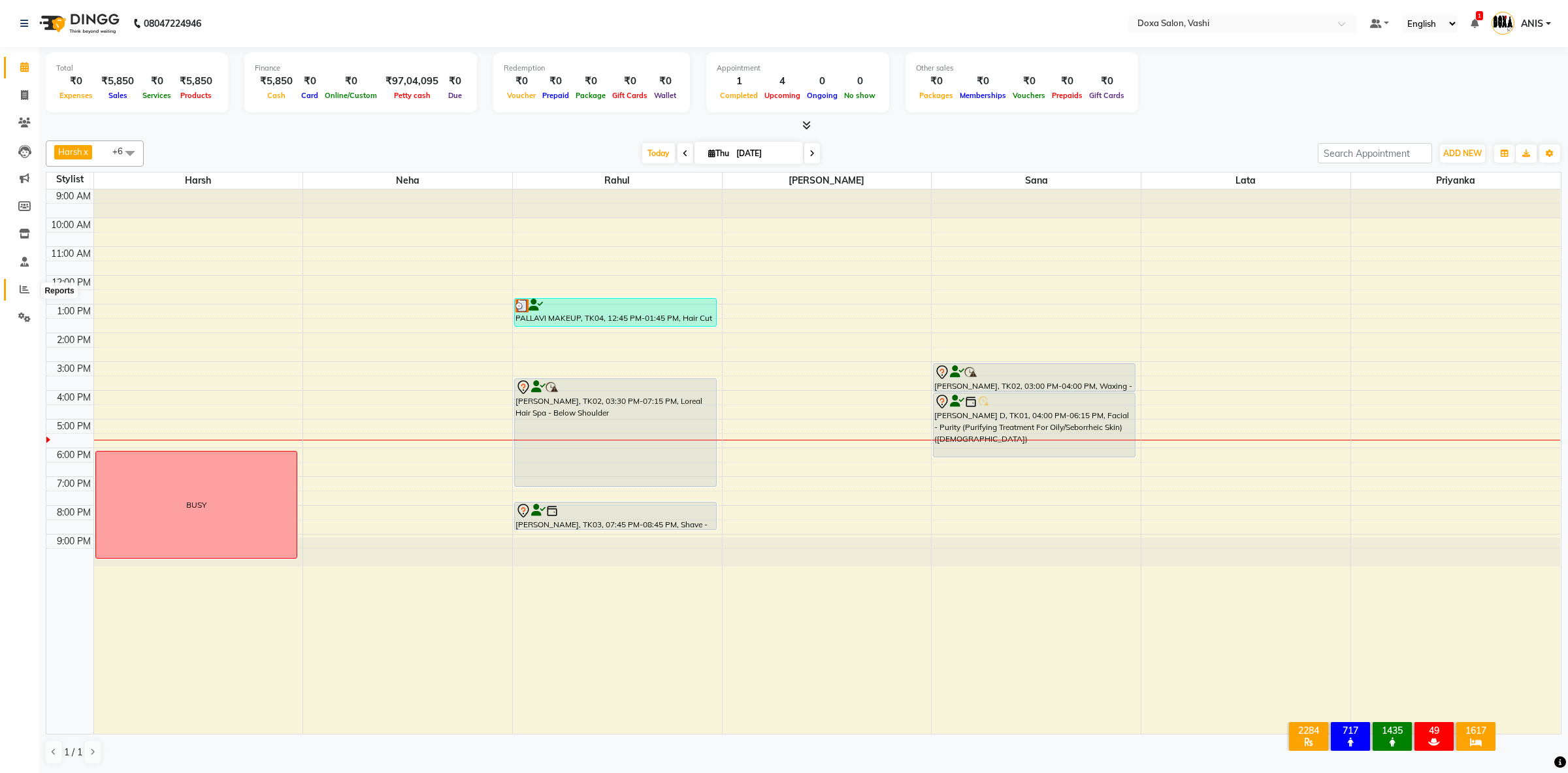
click at [19, 284] on span at bounding box center [24, 289] width 23 height 15
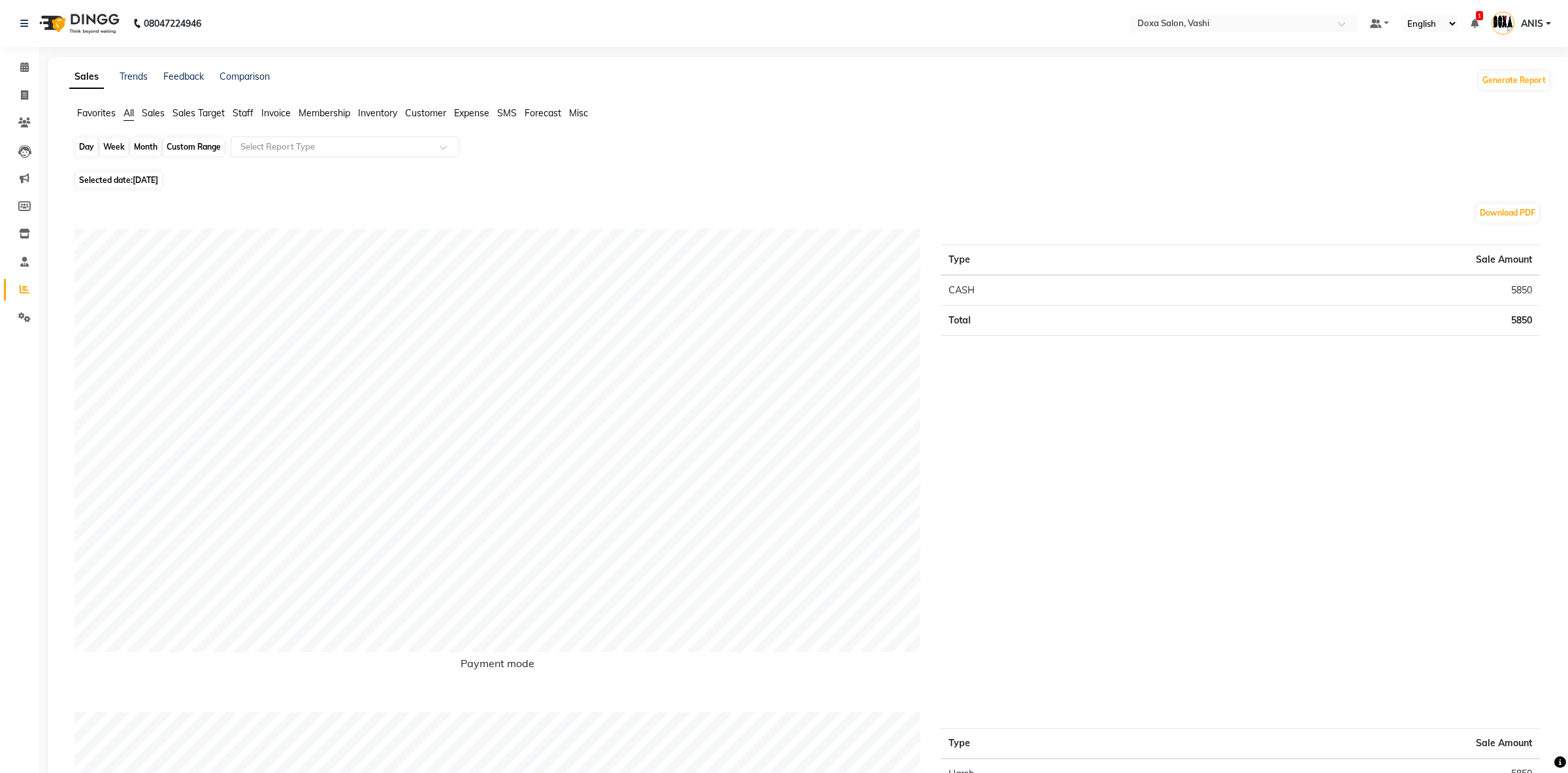
click at [96, 155] on div "Day" at bounding box center [86, 147] width 22 height 18
select select "9"
select select "2025"
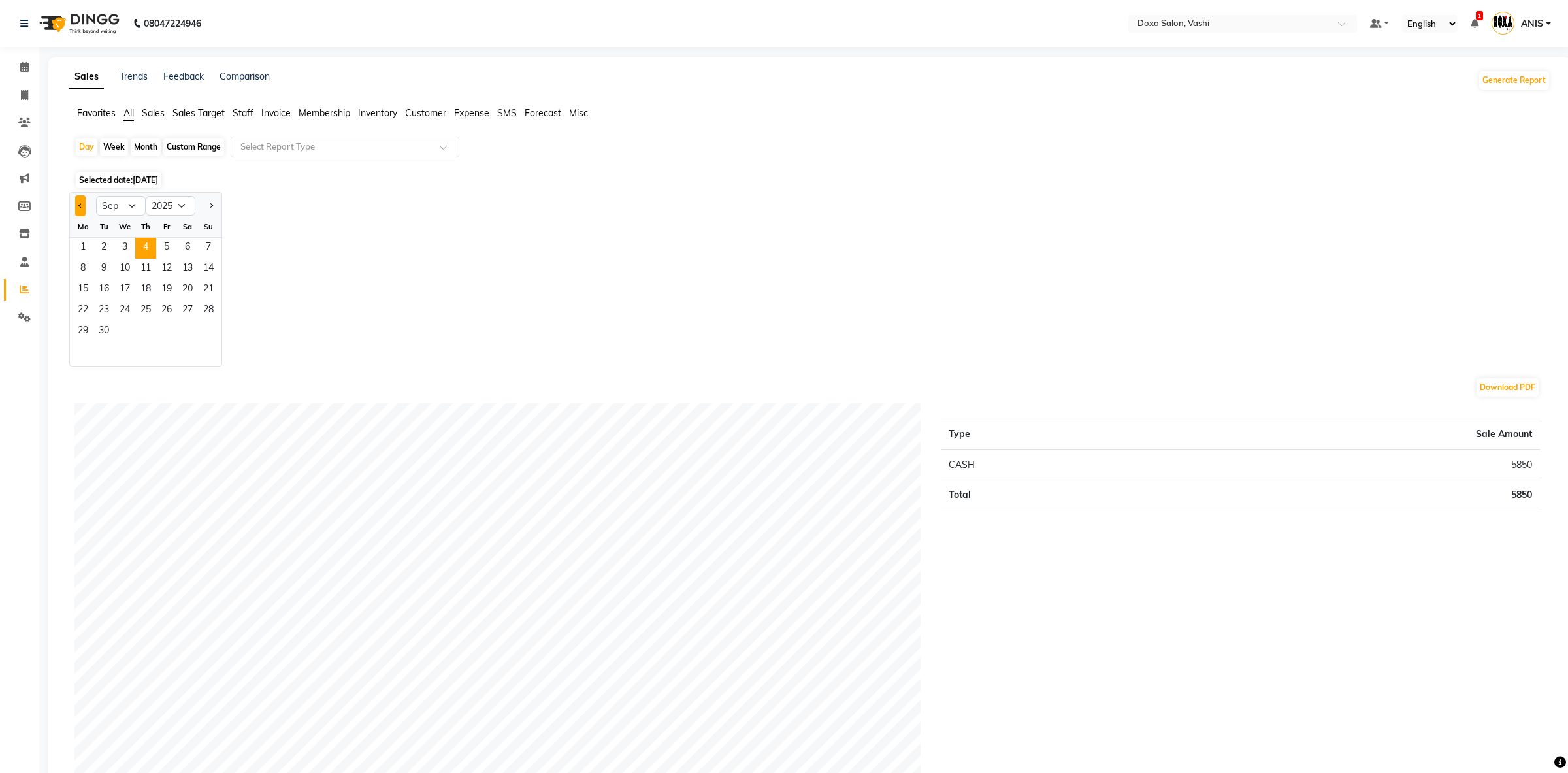
click at [81, 209] on button "Previous month" at bounding box center [81, 206] width 10 height 21
select select "8"
click at [180, 334] on span "30" at bounding box center [188, 332] width 21 height 21
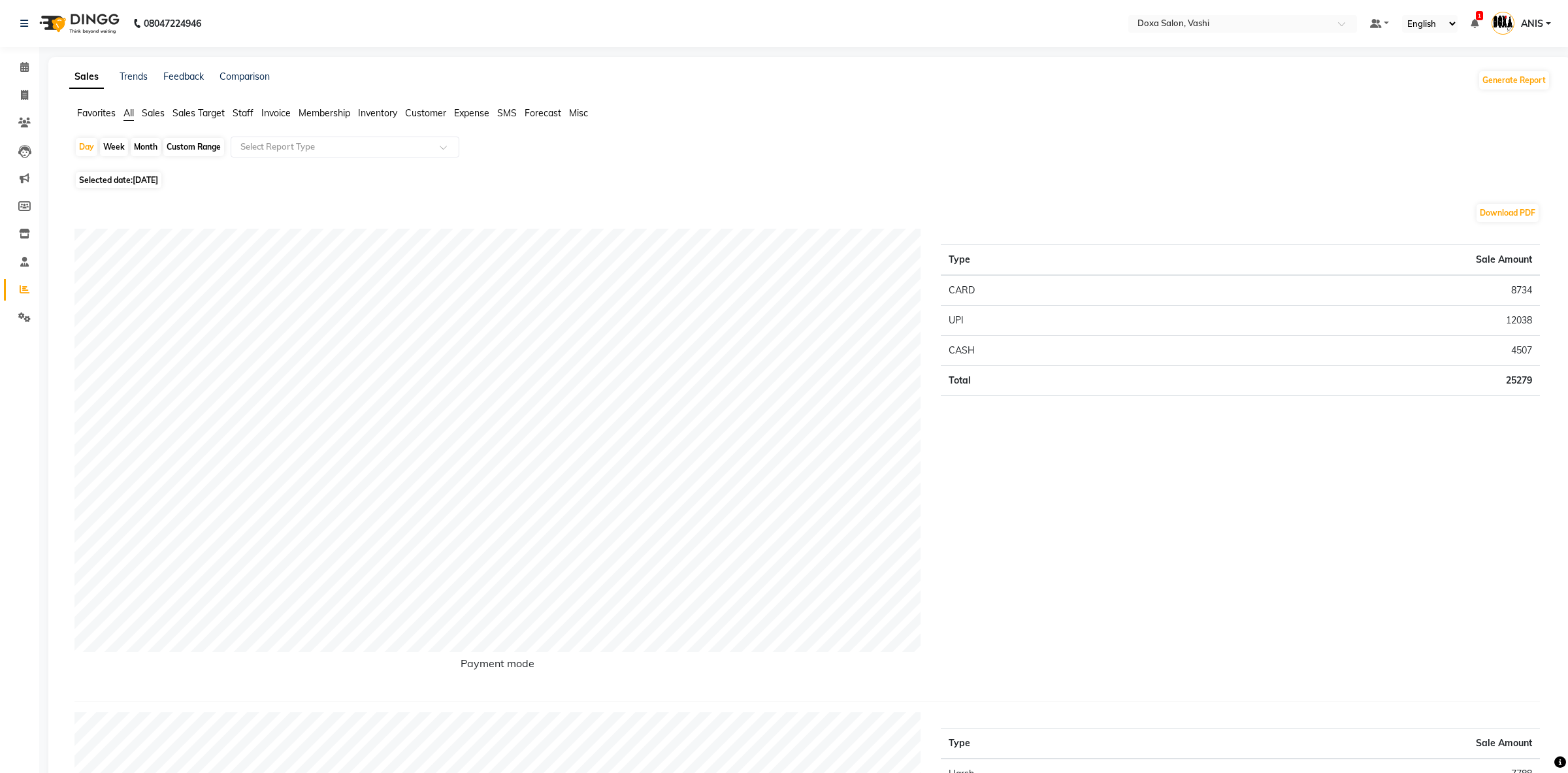
click at [234, 115] on ul "Favorites All Sales Sales Target Staff Invoice Membership Inventory Customer Ex…" at bounding box center [810, 114] width 1481 height 15
click at [240, 115] on span "Staff" at bounding box center [243, 113] width 21 height 12
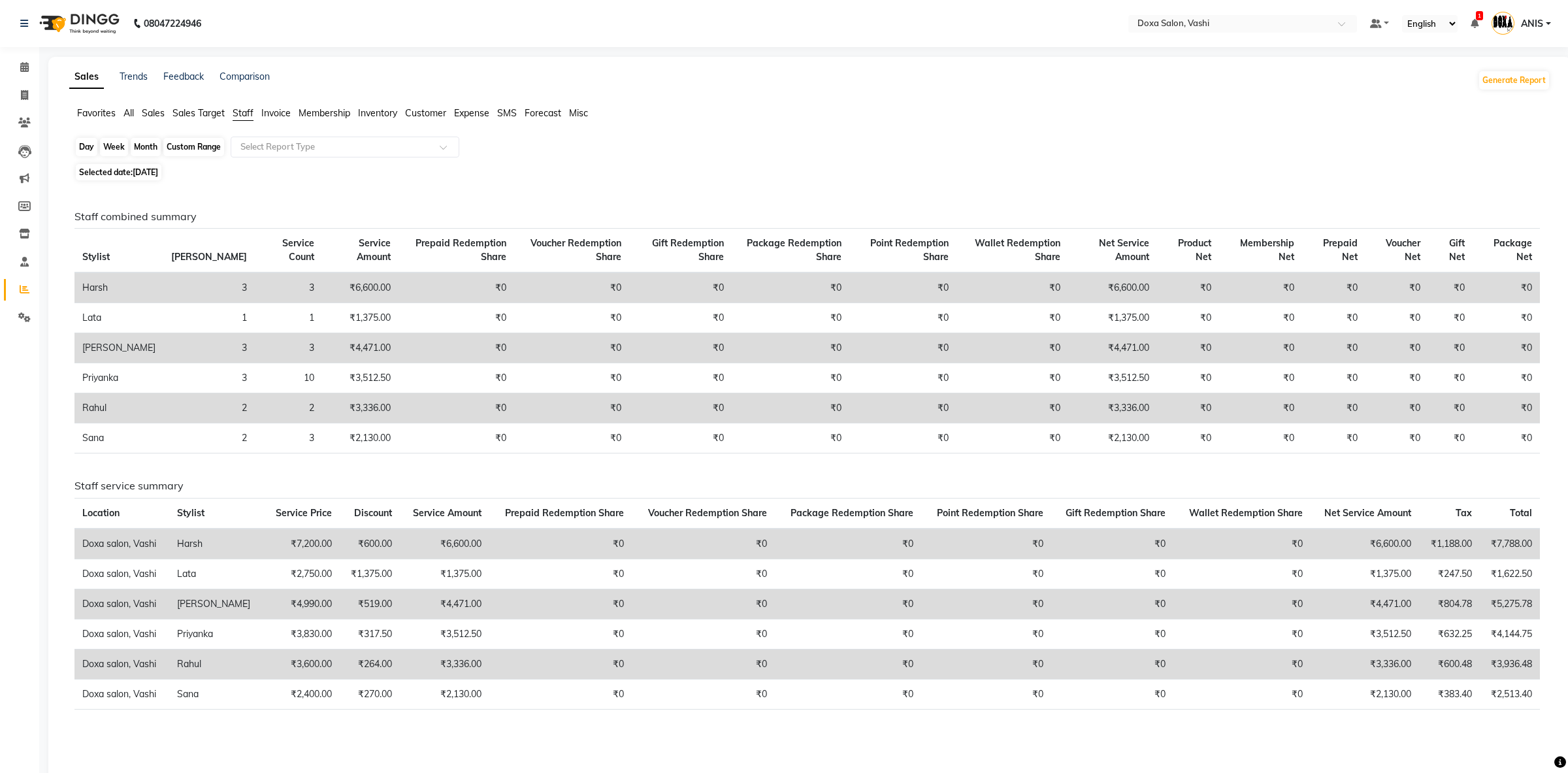
click at [83, 146] on div "Day" at bounding box center [86, 147] width 22 height 18
select select "8"
select select "2025"
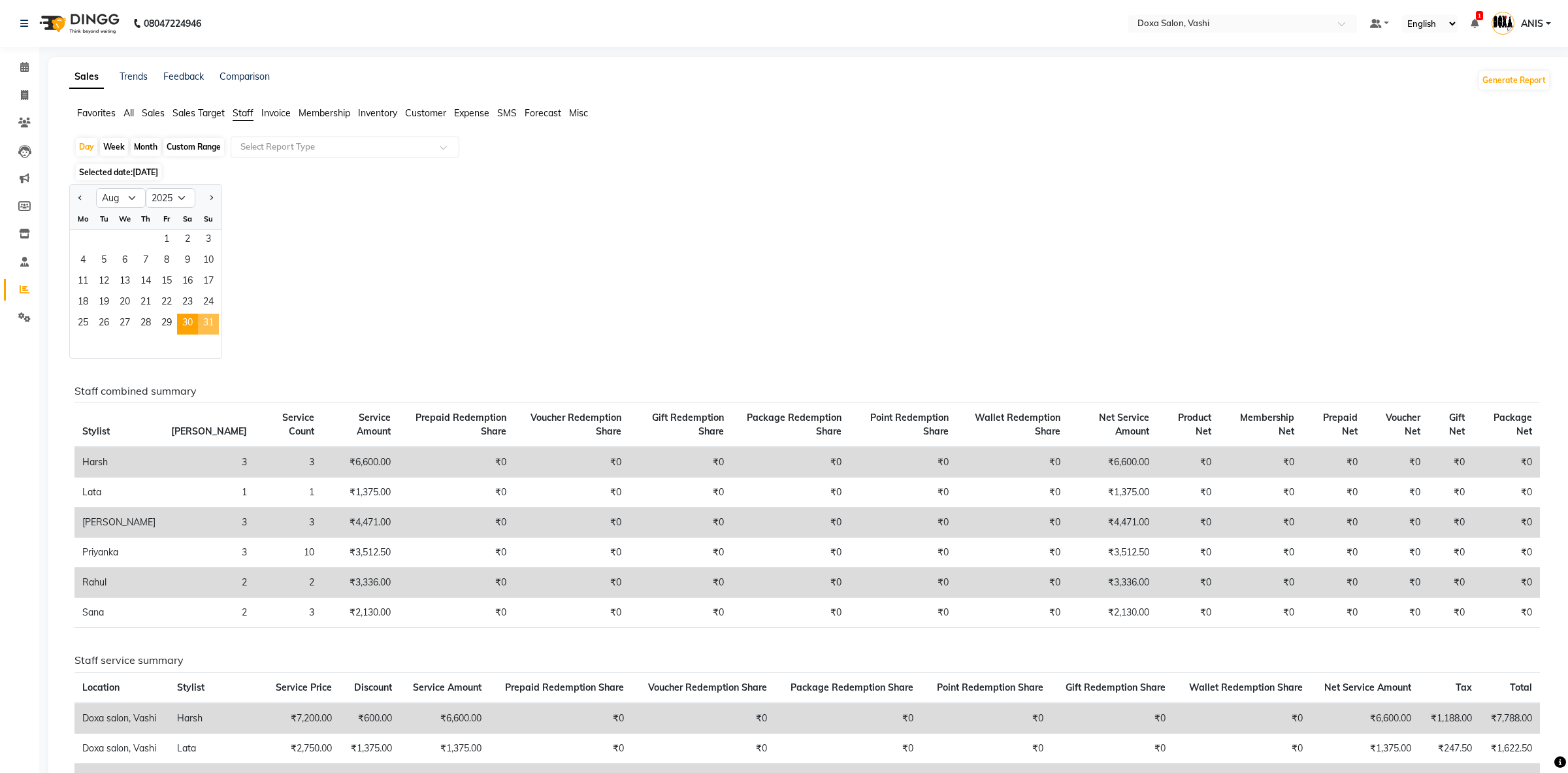
click at [211, 332] on span "31" at bounding box center [208, 324] width 21 height 21
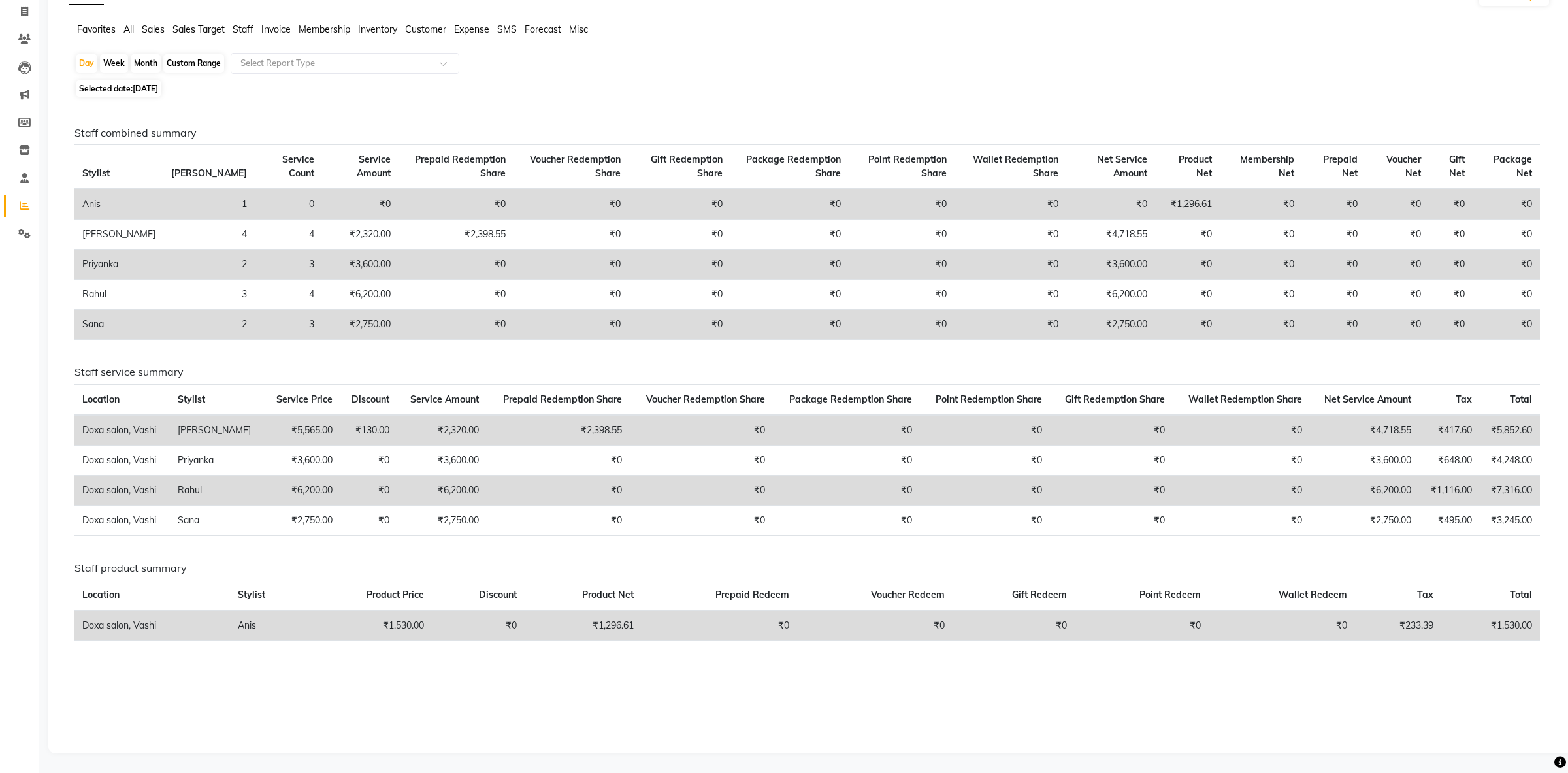
scroll to position [17, 0]
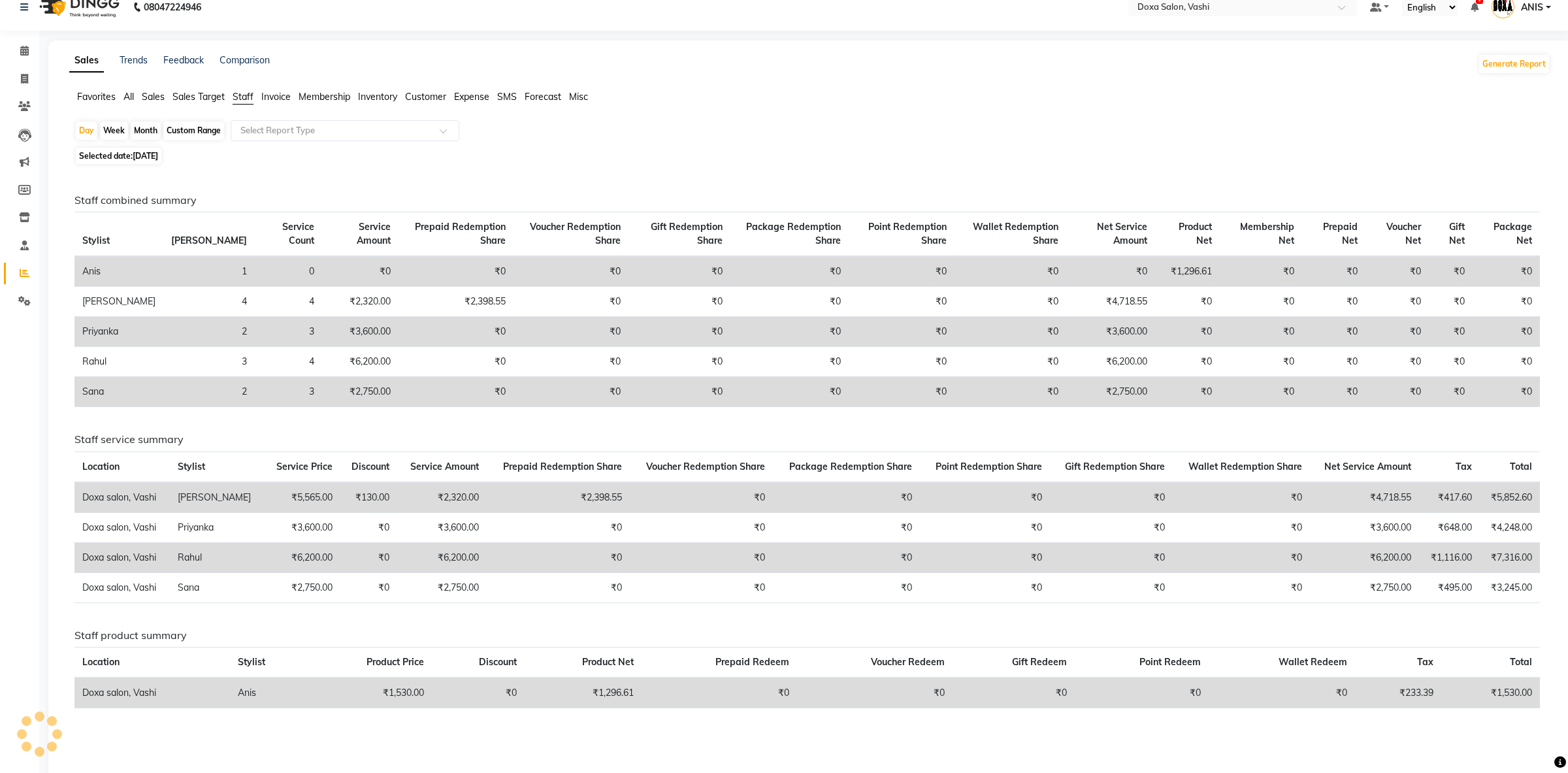
click at [155, 133] on div "Month" at bounding box center [146, 130] width 30 height 18
select select "8"
select select "2025"
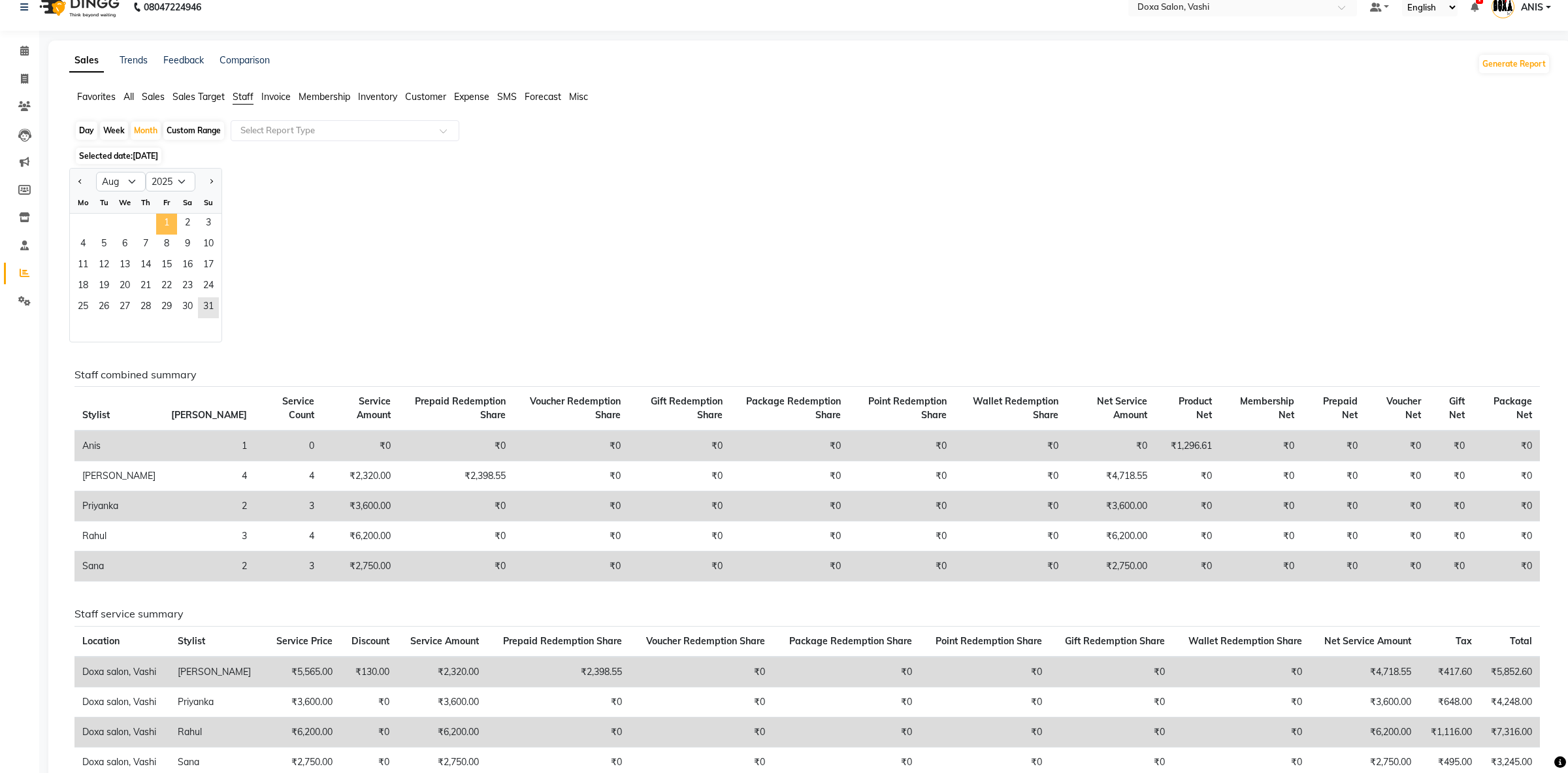
click at [164, 221] on span "1" at bounding box center [167, 224] width 21 height 21
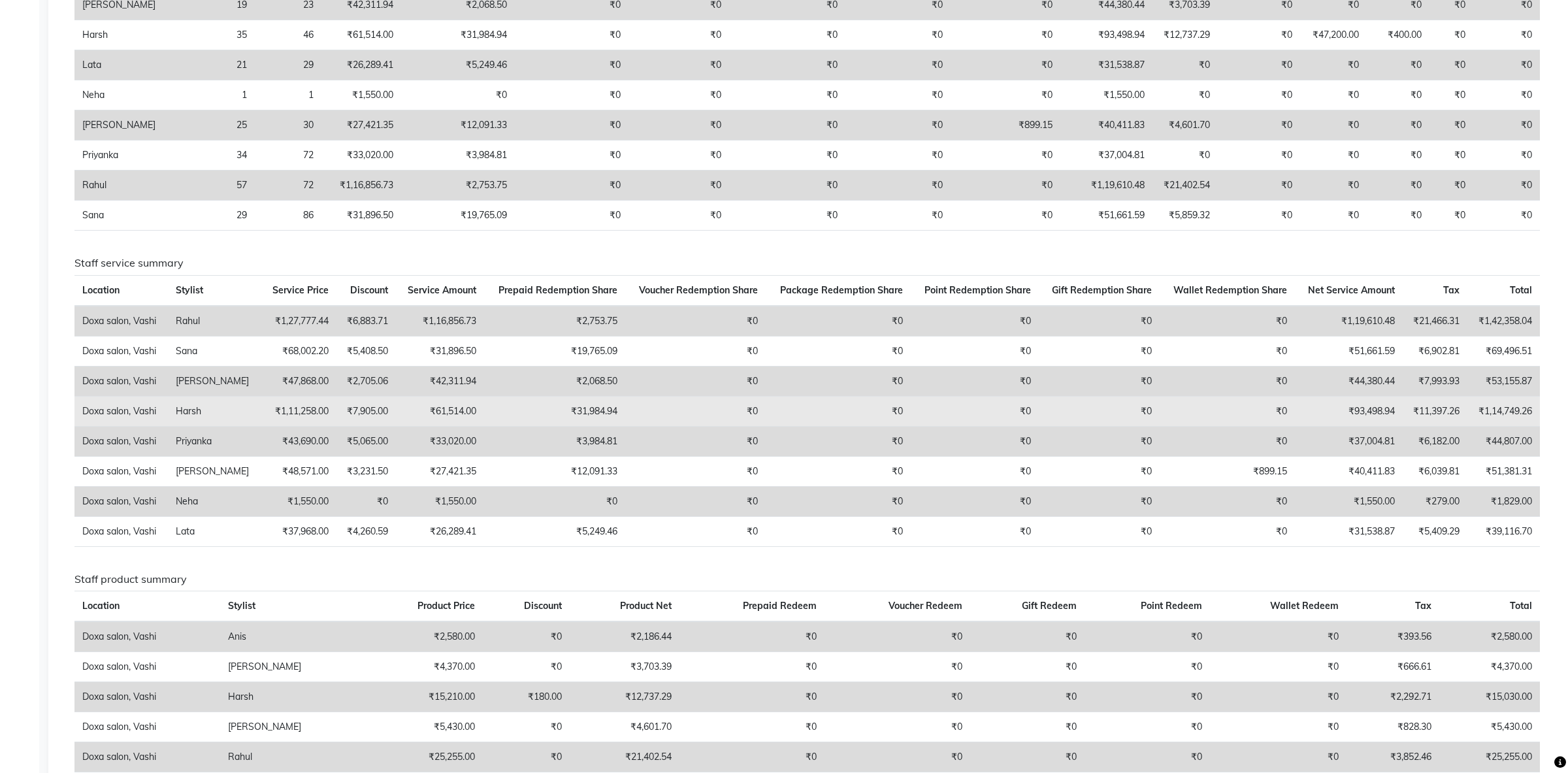
scroll to position [137, 0]
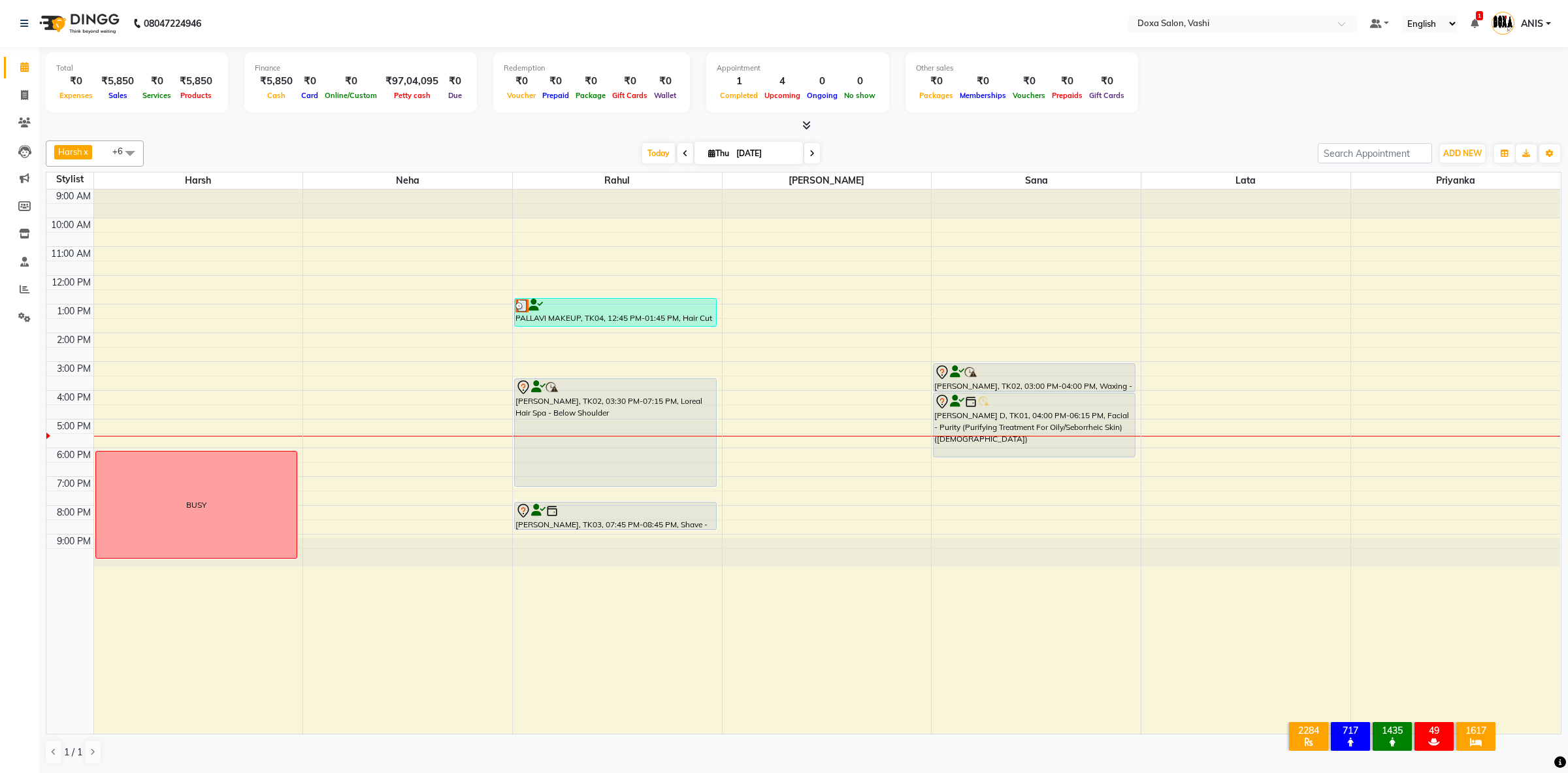
click at [809, 162] on span at bounding box center [813, 153] width 16 height 20
type input "[DATE]"
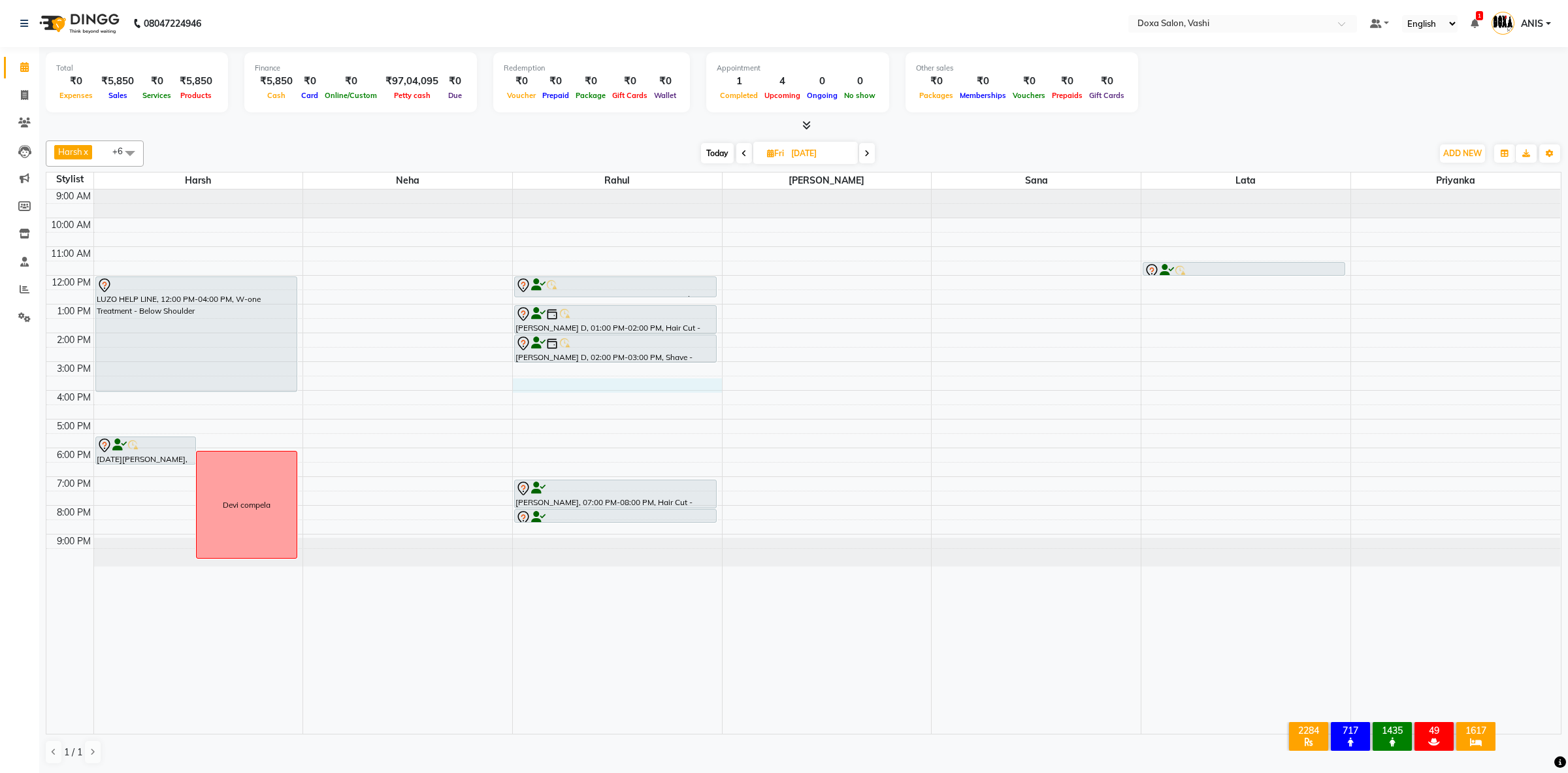
click at [541, 383] on div "9:00 AM 10:00 AM 11:00 AM 12:00 PM 1:00 PM 2:00 PM 3:00 PM 4:00 PM 5:00 PM 6:00…" at bounding box center [803, 462] width 1514 height 545
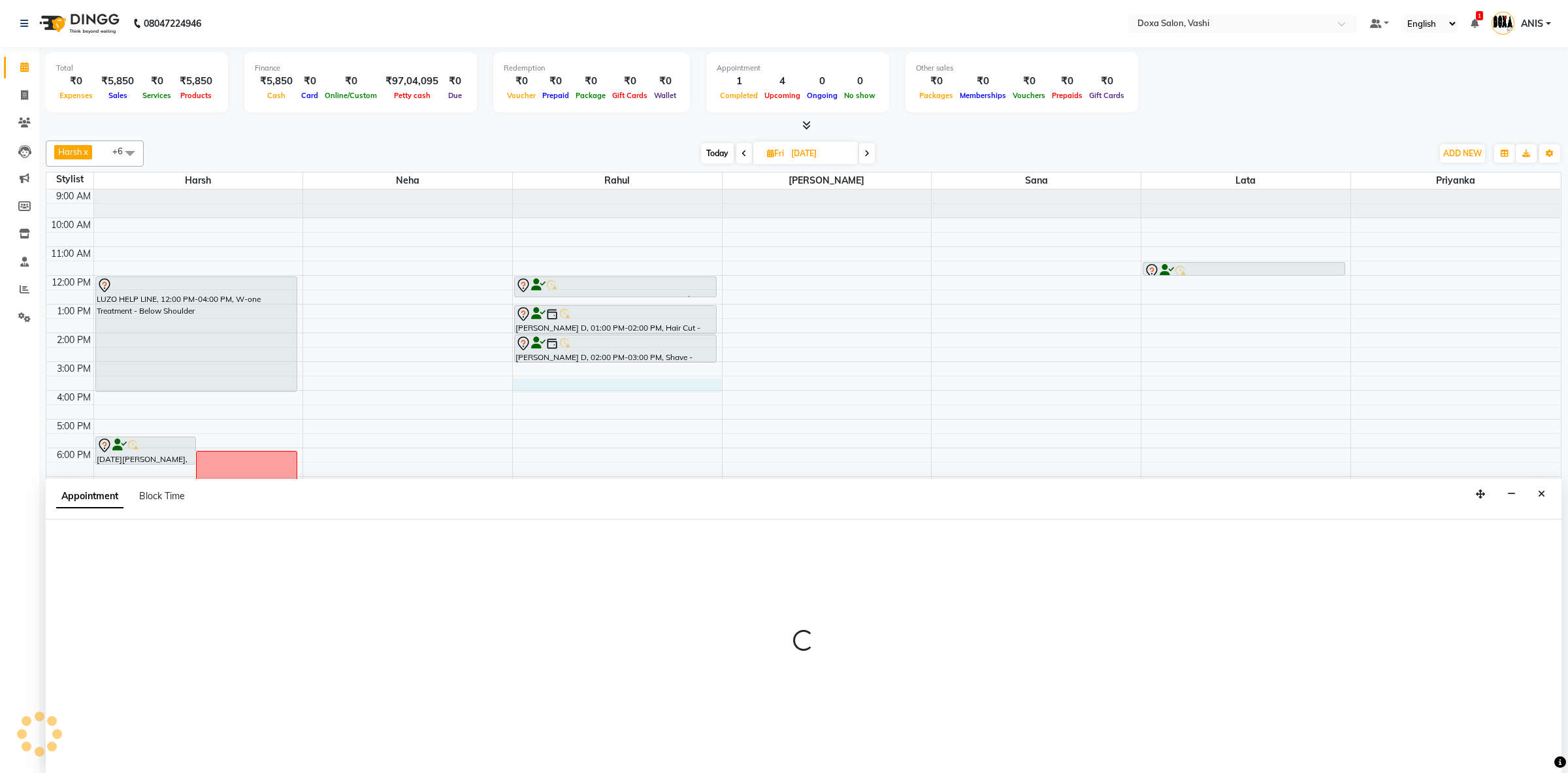
select select "11906"
select select "930"
select select "tentative"
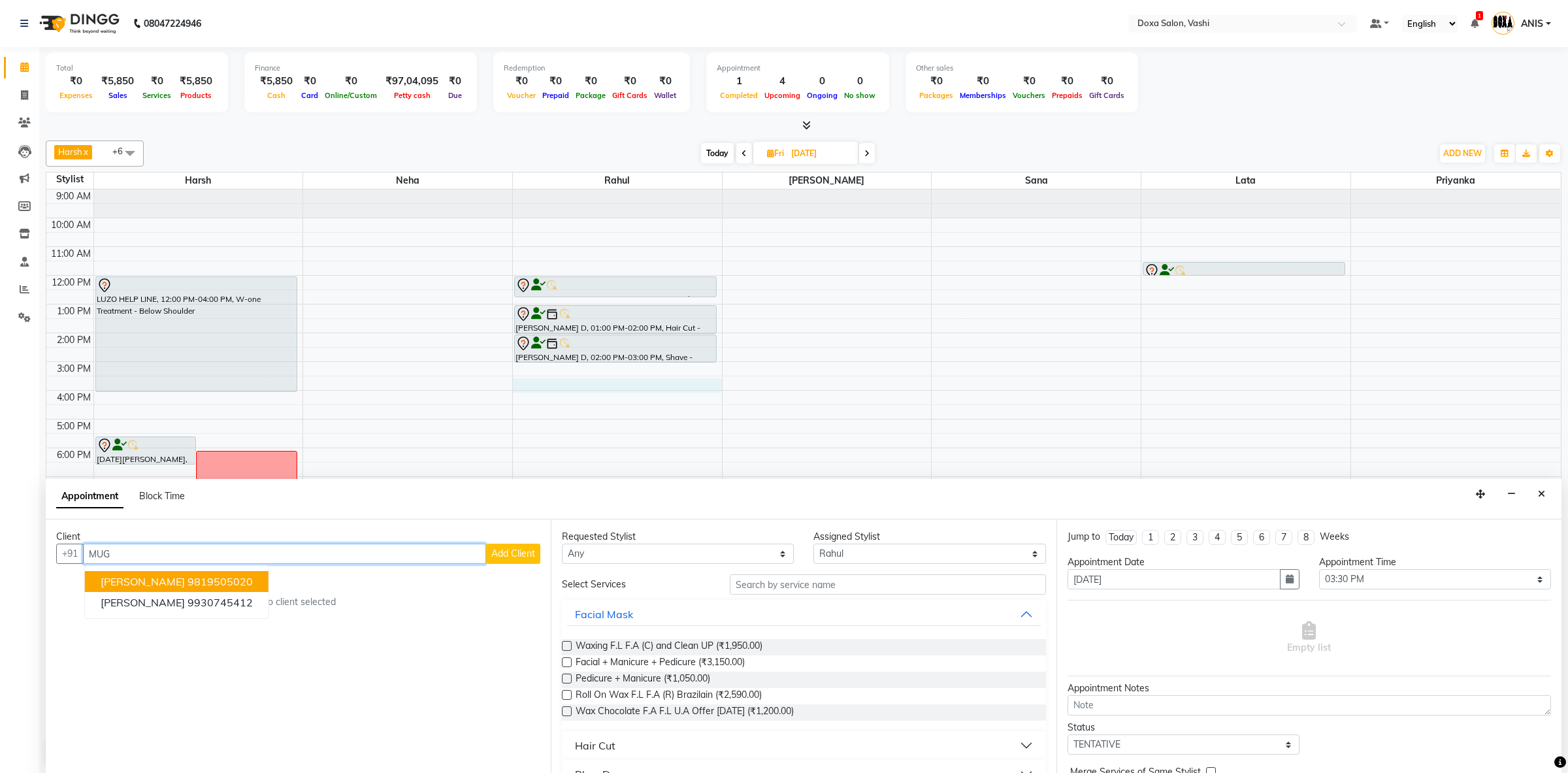
click at [265, 585] on button "[PERSON_NAME] 9819505020" at bounding box center [177, 582] width 184 height 21
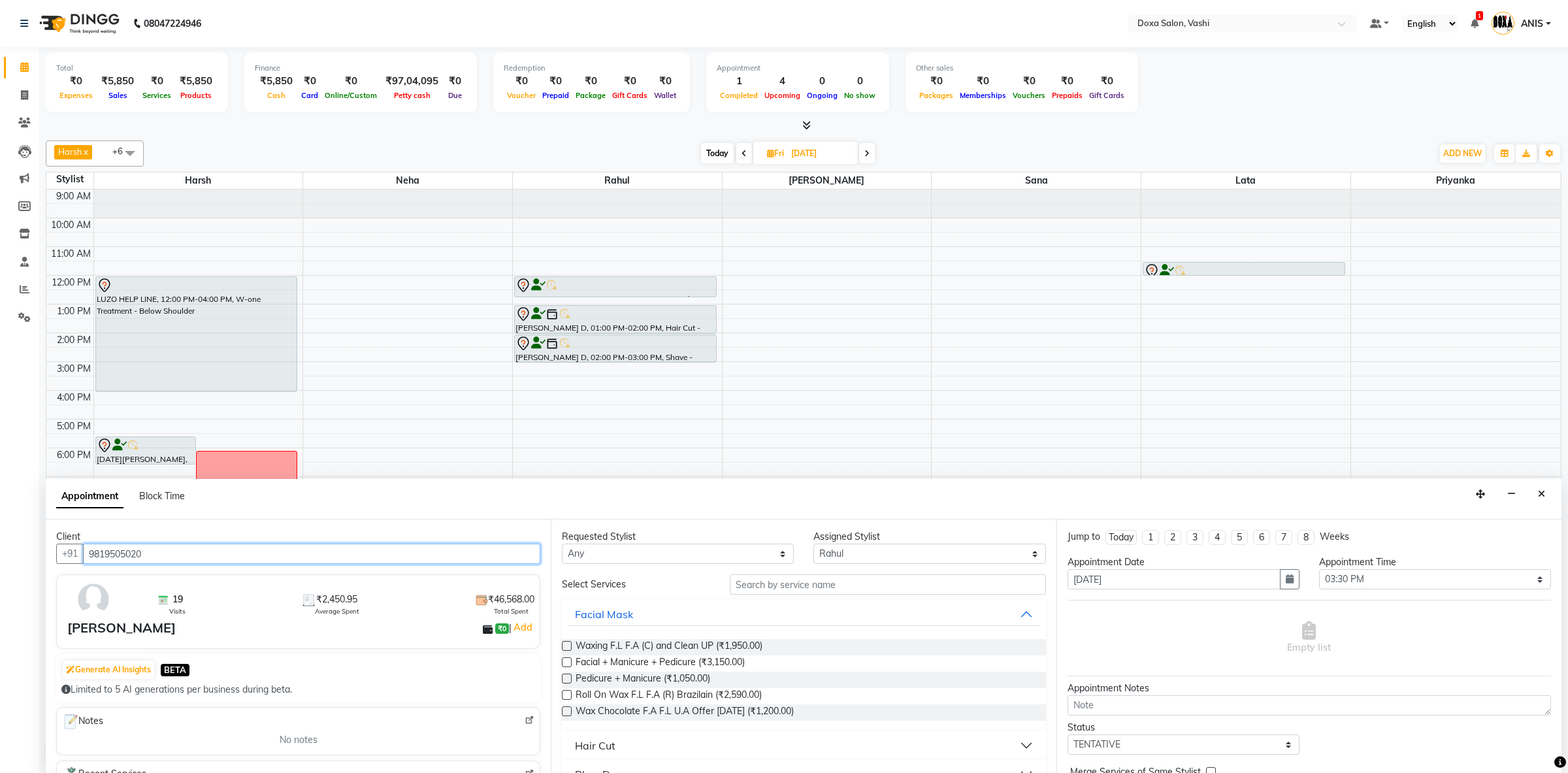
type input "9819505020"
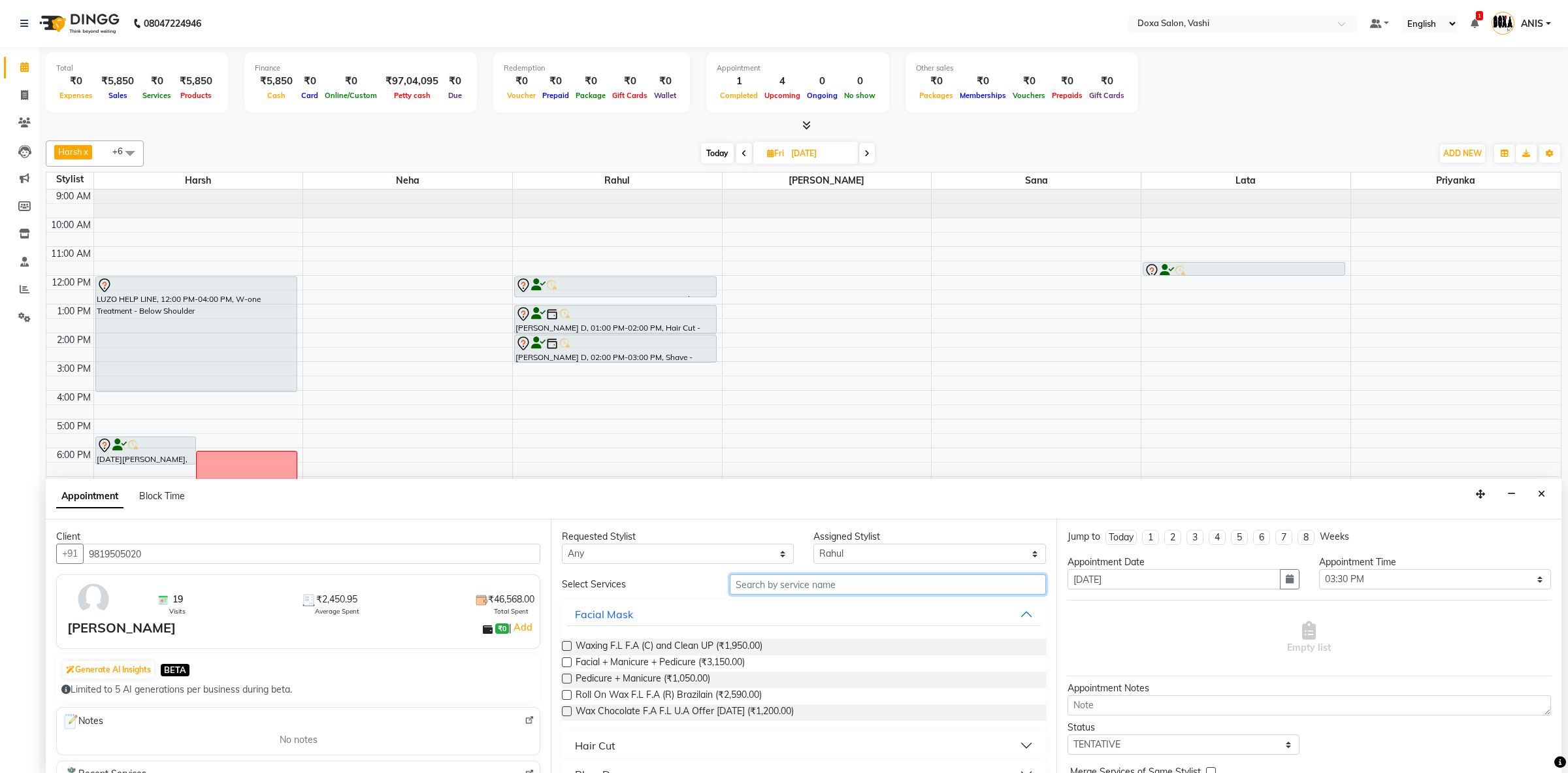
click at [787, 581] on input "text" at bounding box center [888, 585] width 316 height 20
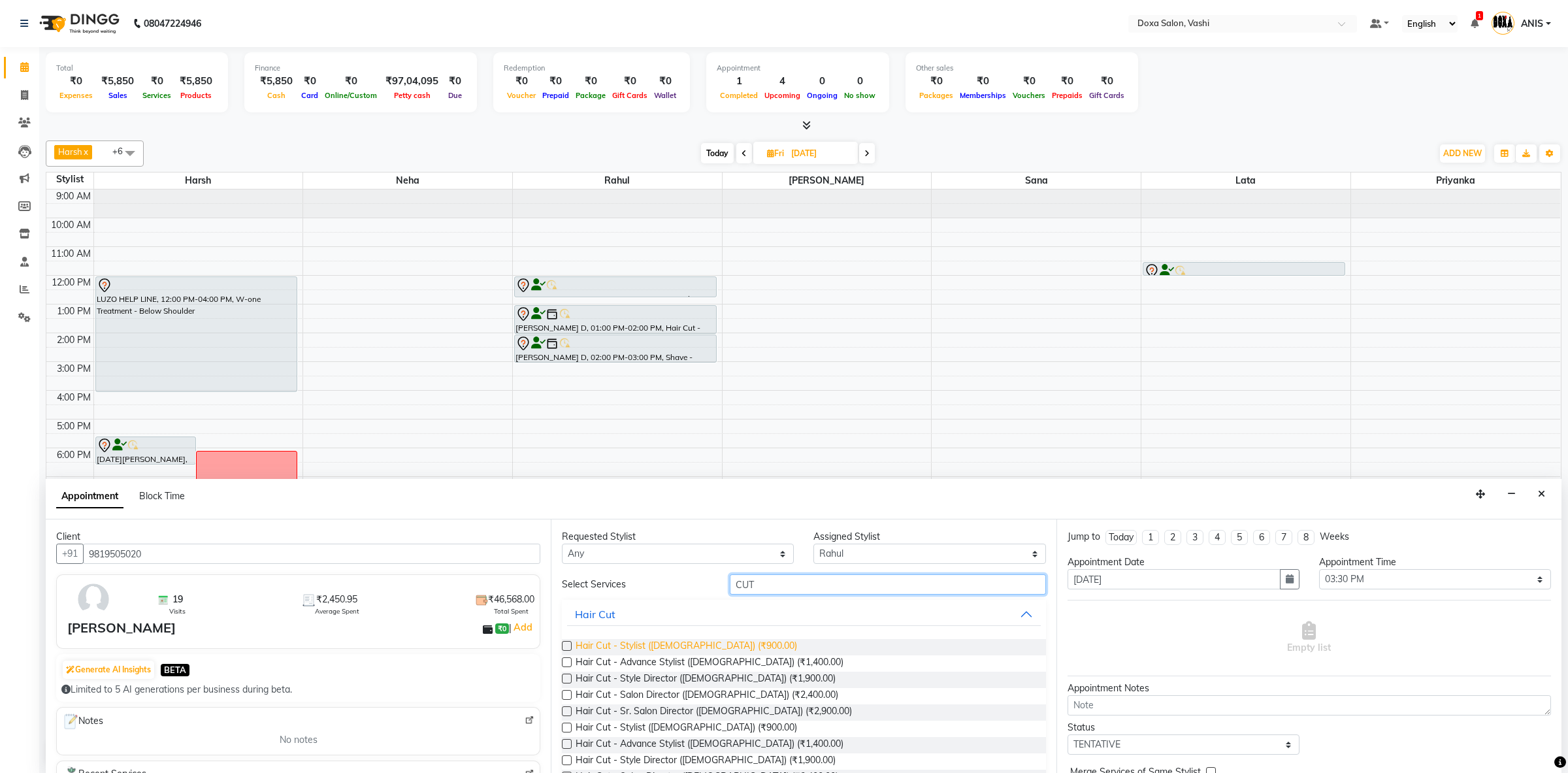
type input "CUT"
click at [646, 656] on span "Hair Cut - Stylist ([DEMOGRAPHIC_DATA]) (₹900.00)" at bounding box center [686, 647] width 221 height 17
checkbox input "false"
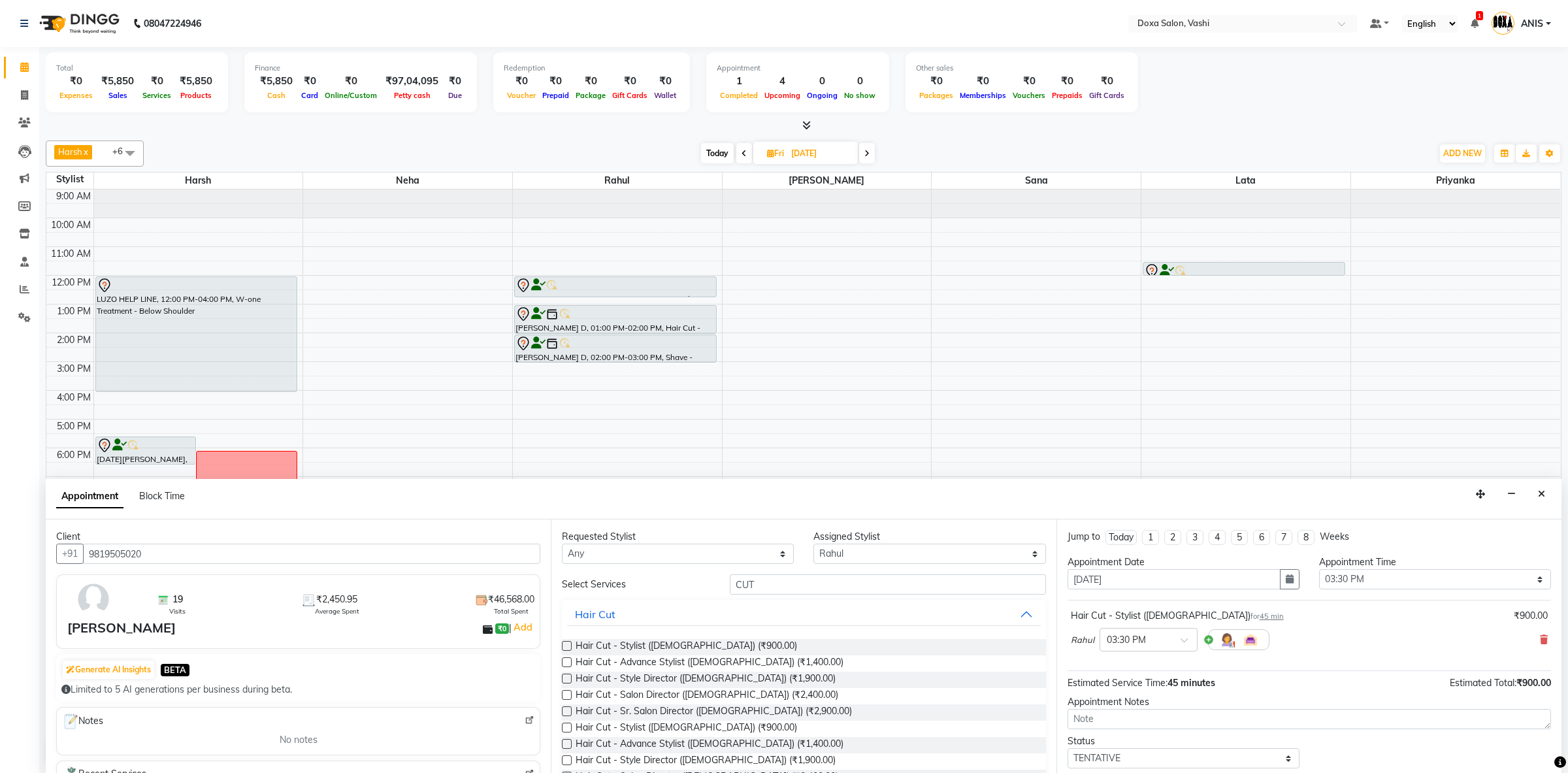
scroll to position [79, 0]
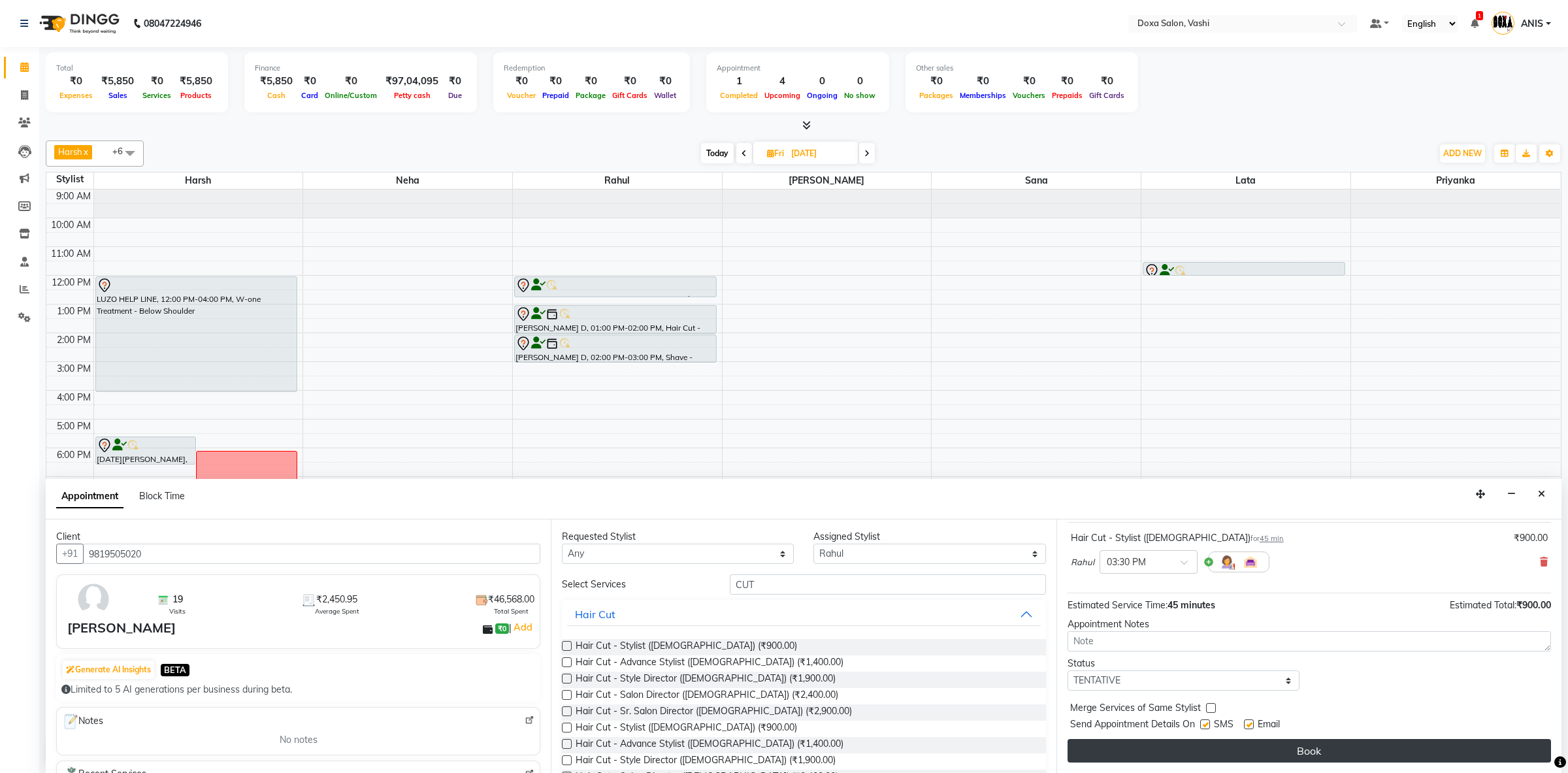
click at [1298, 750] on button "Book" at bounding box center [1309, 750] width 484 height 23
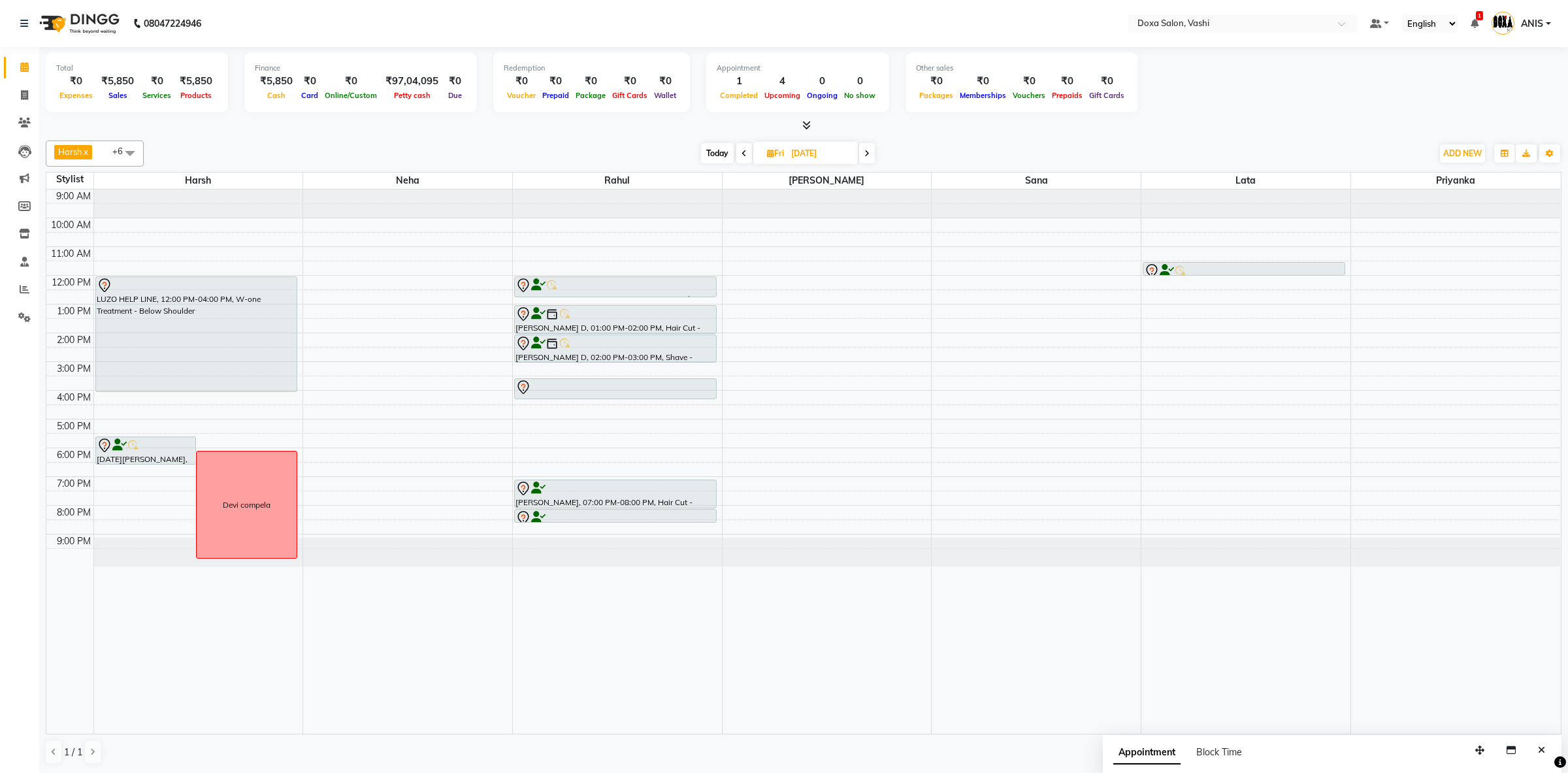
click at [702, 165] on div "Harsh x Neha x [PERSON_NAME] x Priyanka x Rahul x Sana x Lata x +6 Select All H…" at bounding box center [804, 154] width 1516 height 26
click at [702, 163] on div "Harsh x Neha x [PERSON_NAME] x Priyanka x Rahul x Sana x Lata x +6 Select All H…" at bounding box center [804, 154] width 1516 height 26
click at [719, 148] on span "Today" at bounding box center [718, 153] width 33 height 20
type input "[DATE]"
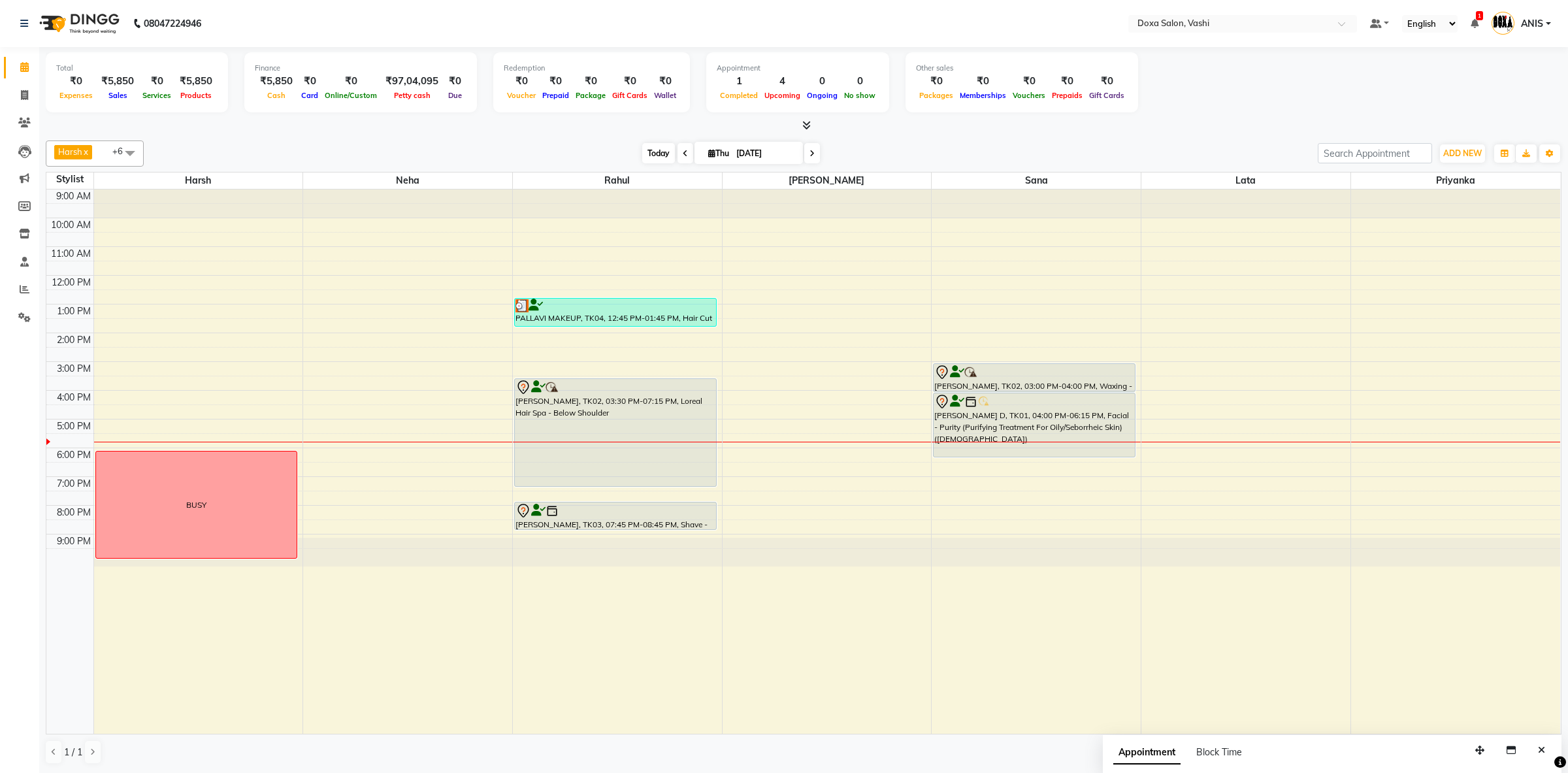
click at [649, 147] on span "Today" at bounding box center [659, 153] width 33 height 20
click at [642, 155] on span "Today" at bounding box center [659, 153] width 33 height 20
click at [652, 149] on span "Today" at bounding box center [659, 153] width 33 height 20
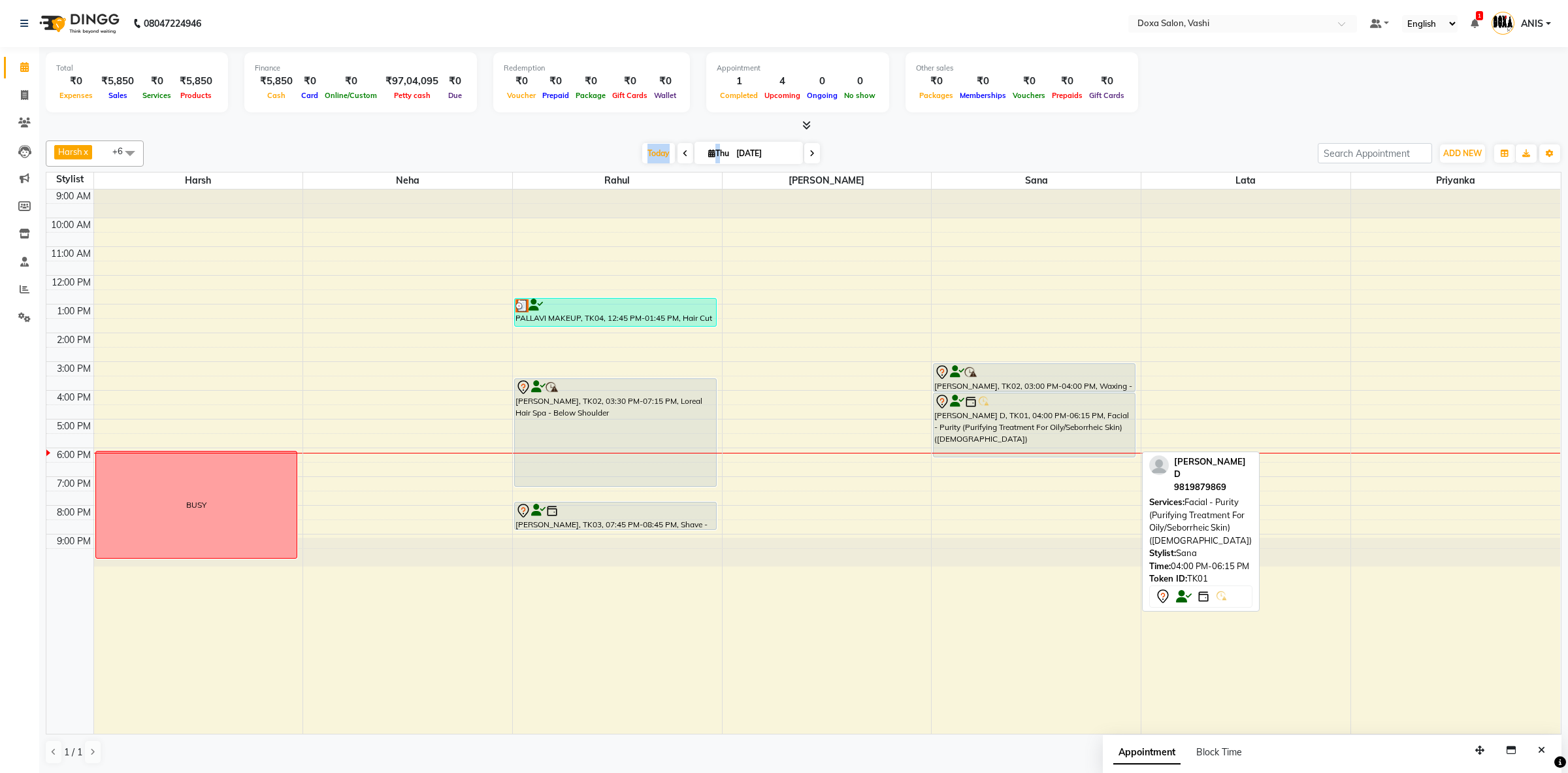
click at [1016, 444] on div "[PERSON_NAME] D, TK01, 04:00 PM-06:15 PM, Facial - Purity (Purifying Treatment …" at bounding box center [1035, 425] width 201 height 63
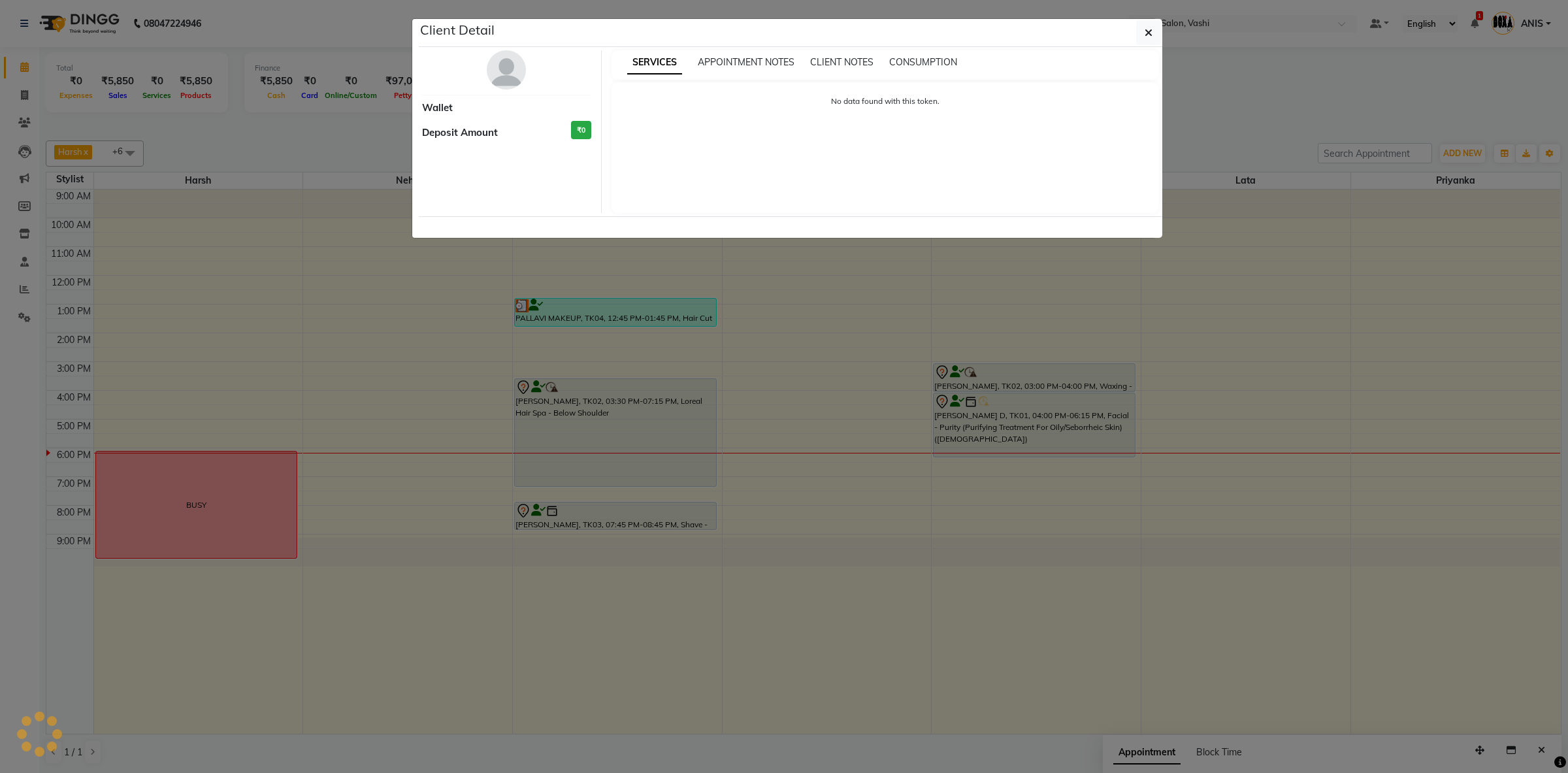
select select "7"
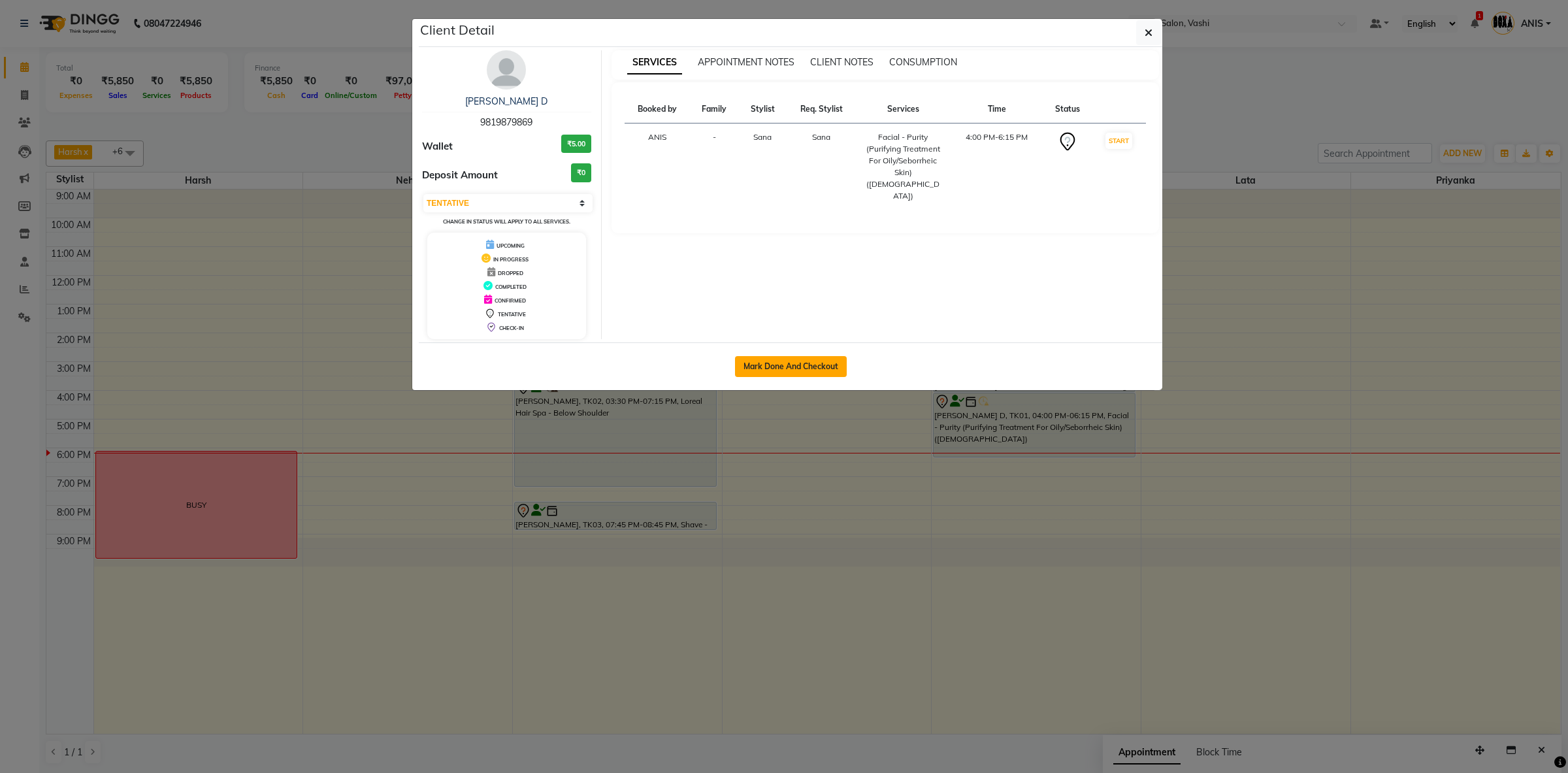
click at [778, 369] on button "Mark Done And Checkout" at bounding box center [791, 367] width 112 height 21
select select "416"
select select "service"
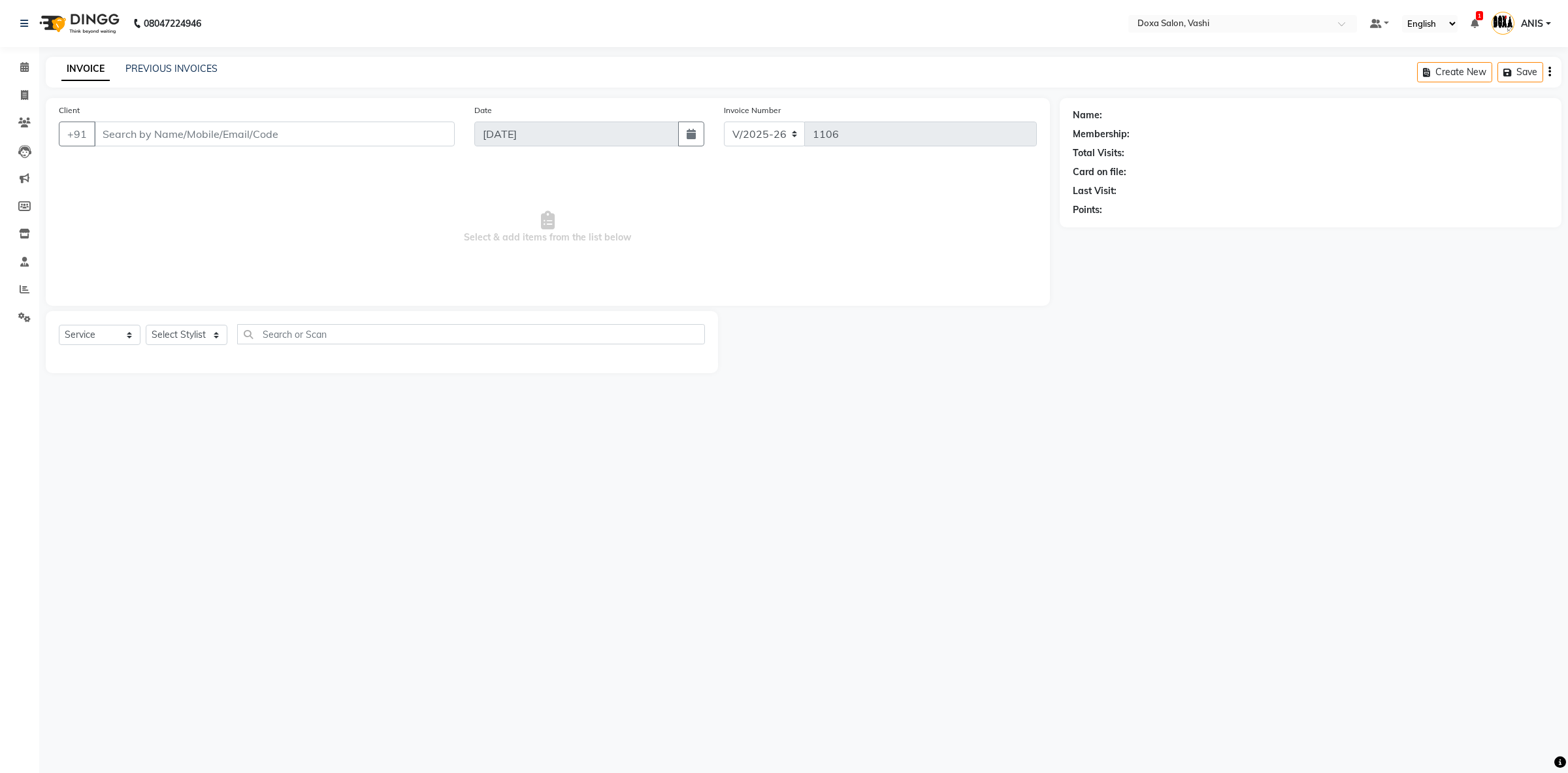
type input "9819879869"
select select "25278"
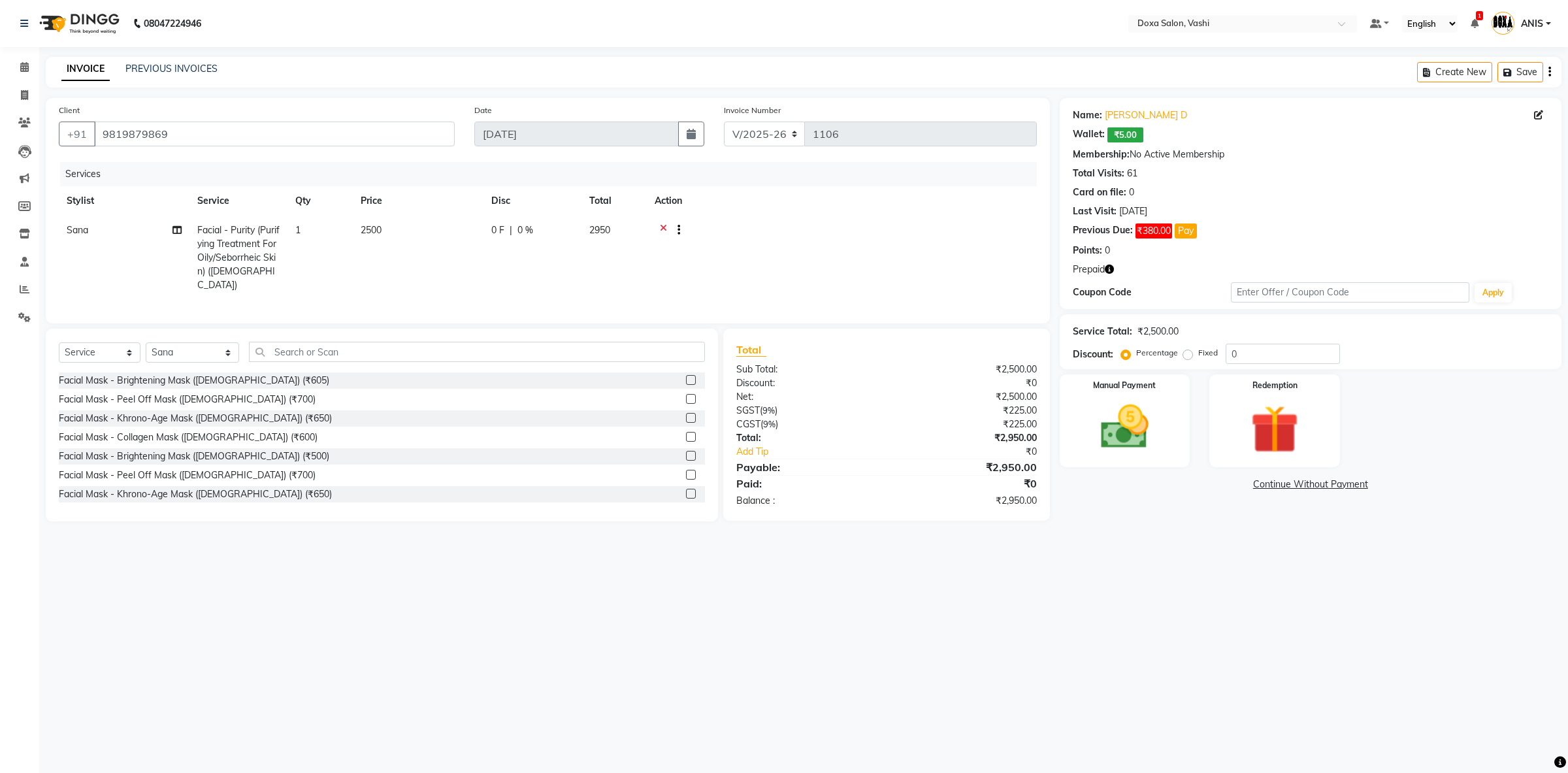
click at [1110, 274] on icon "button" at bounding box center [1110, 269] width 10 height 10
click at [664, 235] on icon at bounding box center [663, 231] width 7 height 17
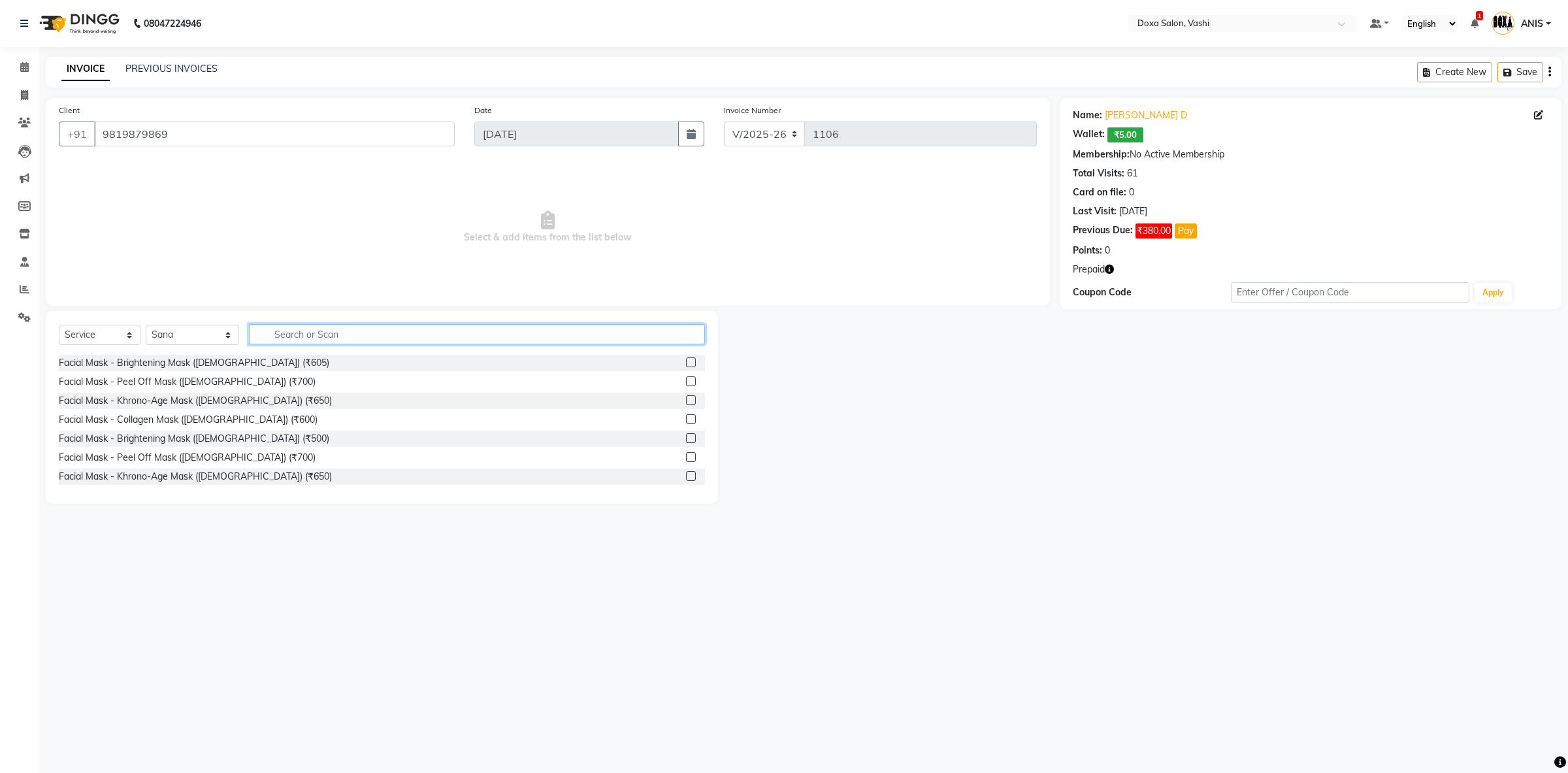
click at [396, 340] on input "text" at bounding box center [477, 334] width 456 height 20
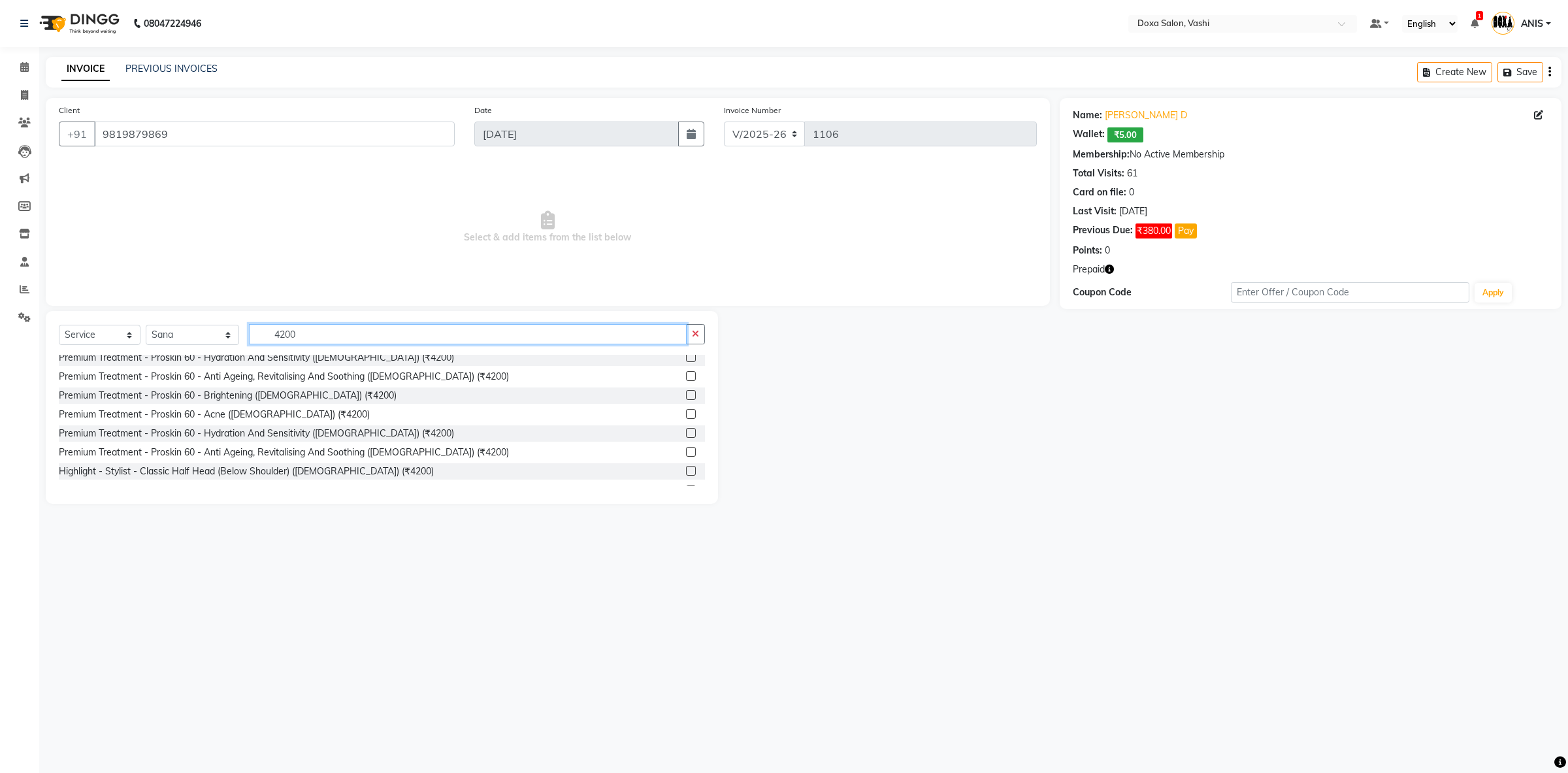
scroll to position [69, 0]
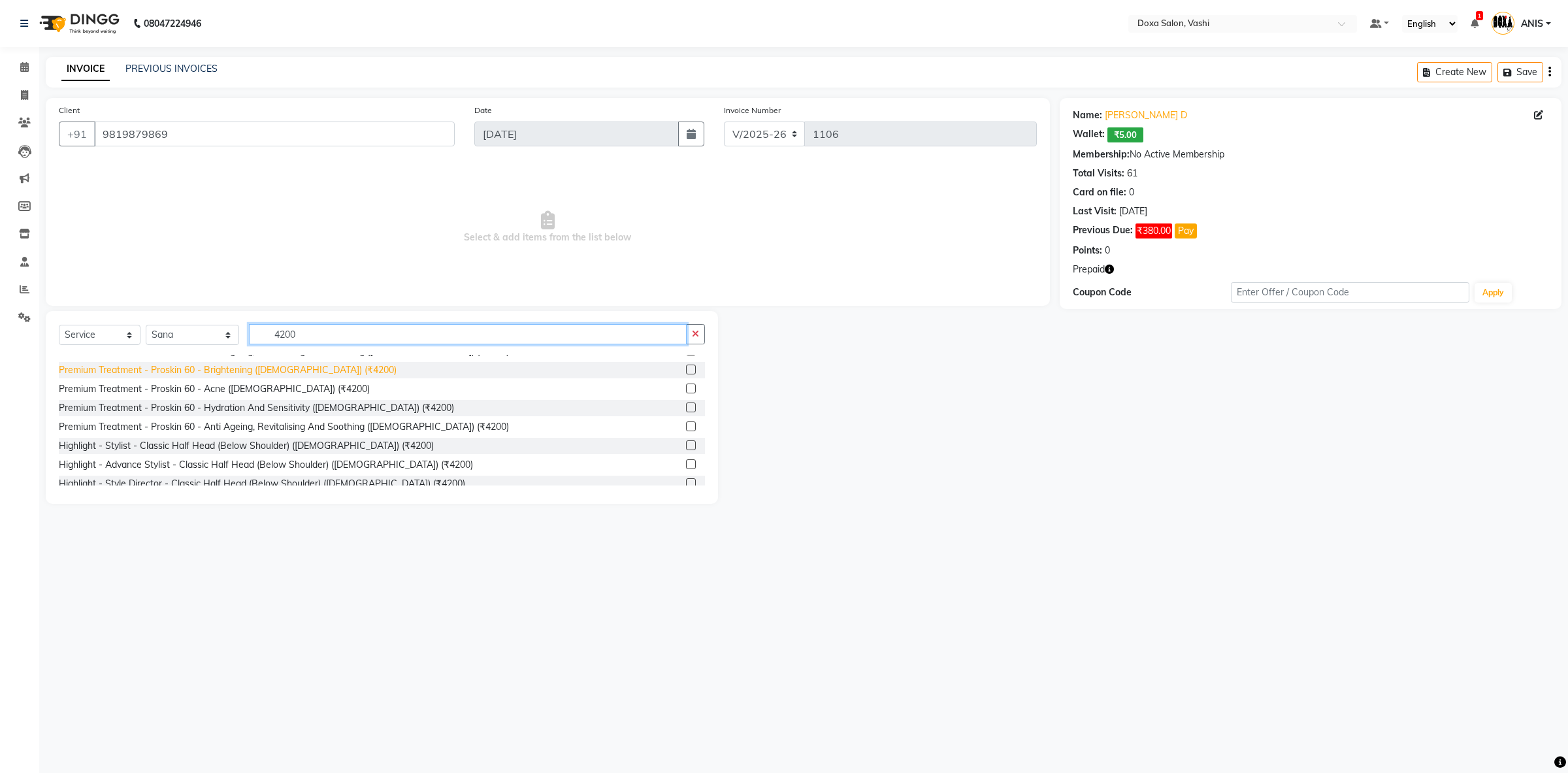
type input "4200"
click at [231, 375] on div "Premium Treatment - Proskin 60 - Brightening ([DEMOGRAPHIC_DATA]) (₹4200)" at bounding box center [227, 370] width 338 height 14
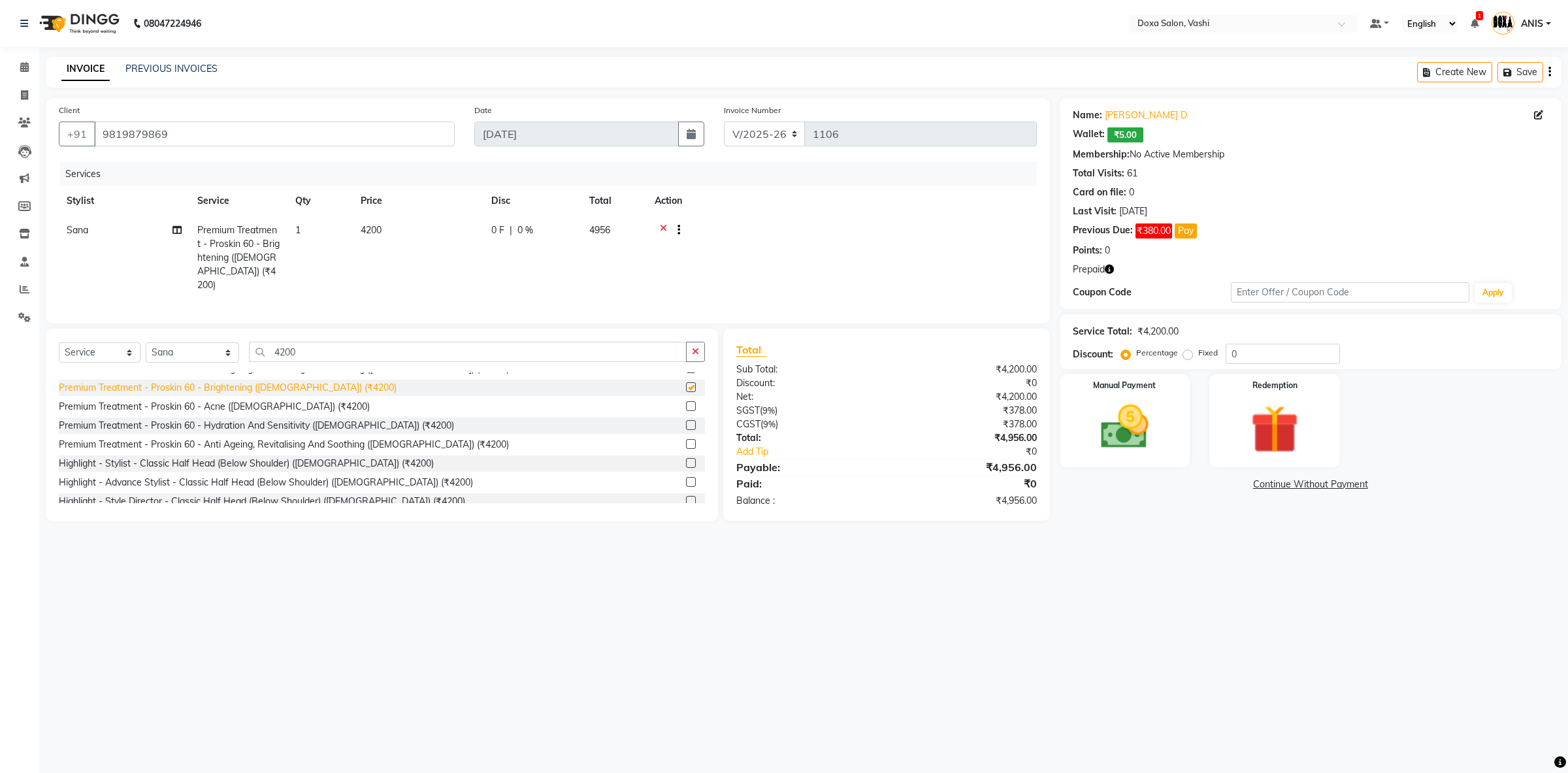
checkbox input "false"
click at [612, 342] on input "4200" at bounding box center [468, 352] width 438 height 20
type input "4"
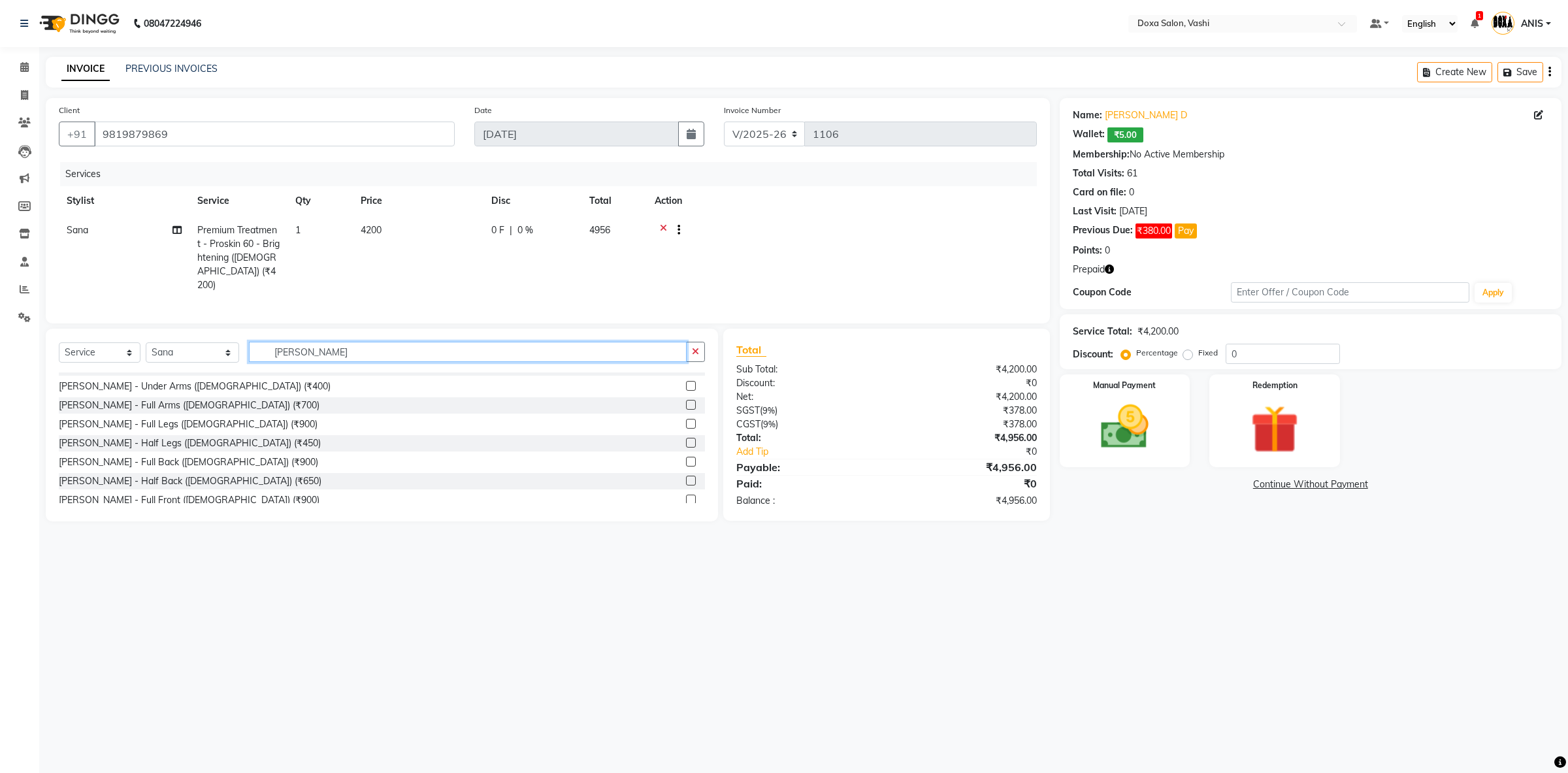
scroll to position [0, 0]
type input "[PERSON_NAME]"
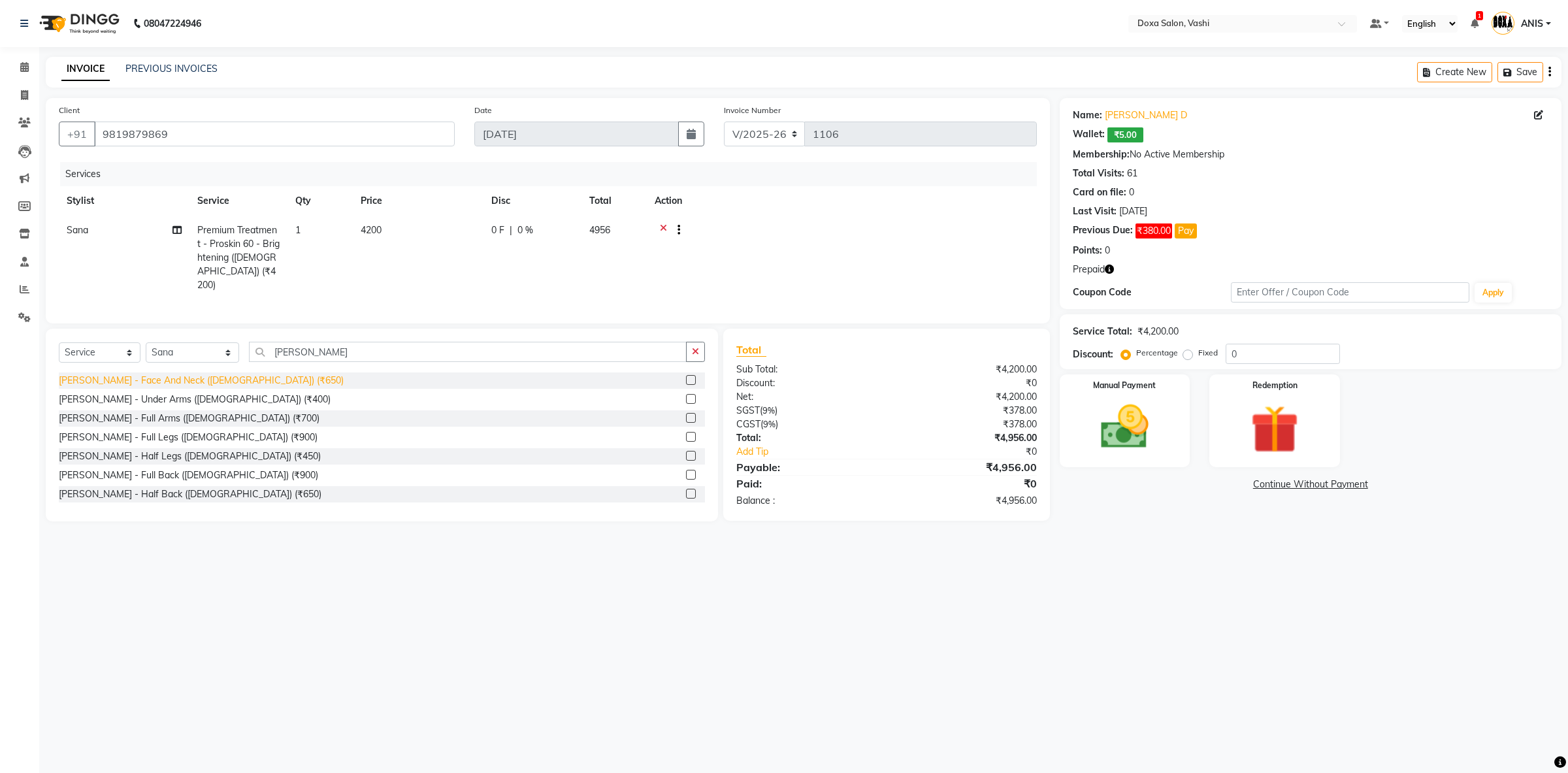
click at [213, 374] on div "[PERSON_NAME] - Face And Neck ([DEMOGRAPHIC_DATA]) (₹650)" at bounding box center [201, 381] width 285 height 14
checkbox input "false"
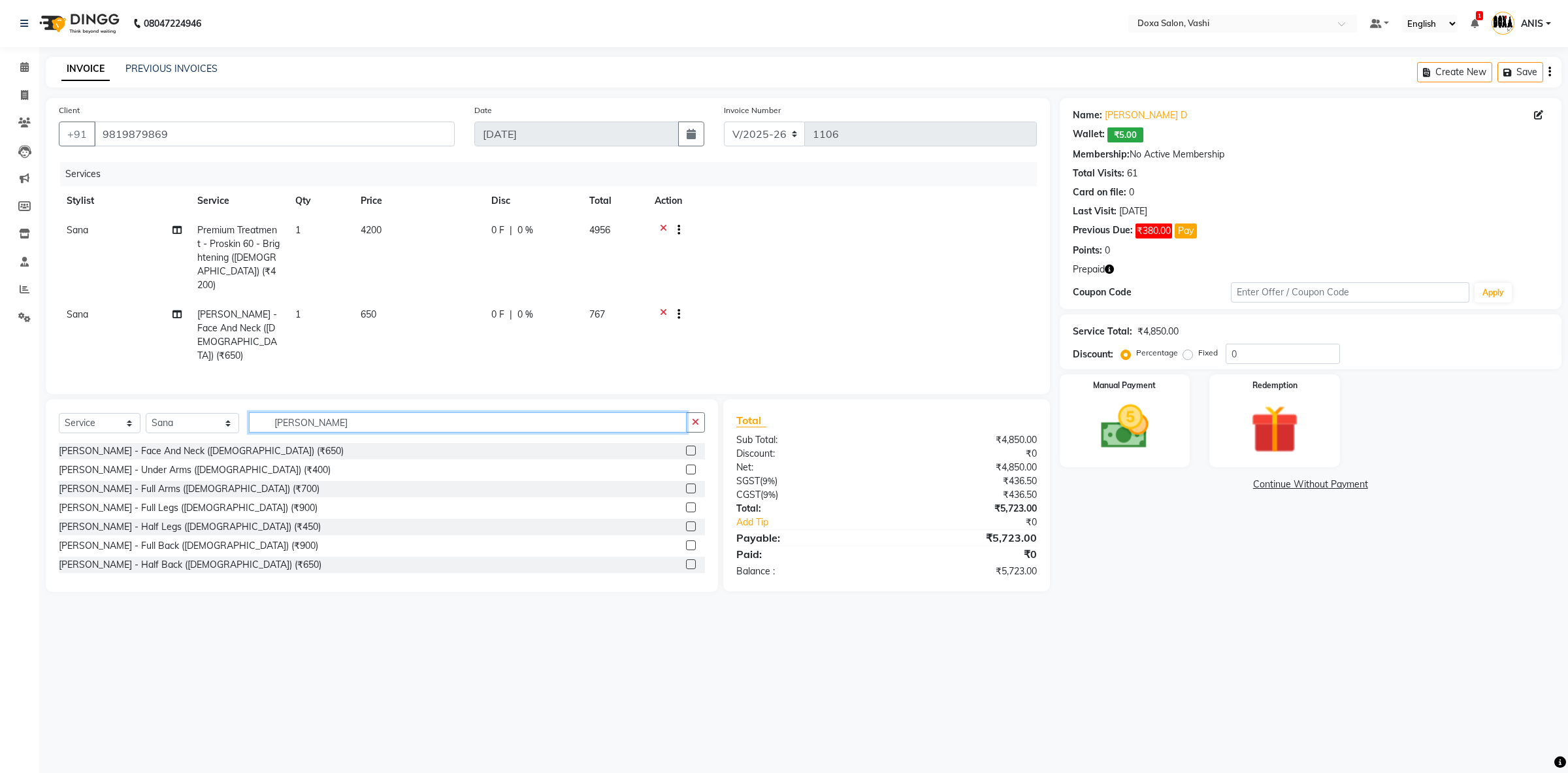
click at [301, 413] on input "[PERSON_NAME]" at bounding box center [468, 422] width 438 height 20
type input "D"
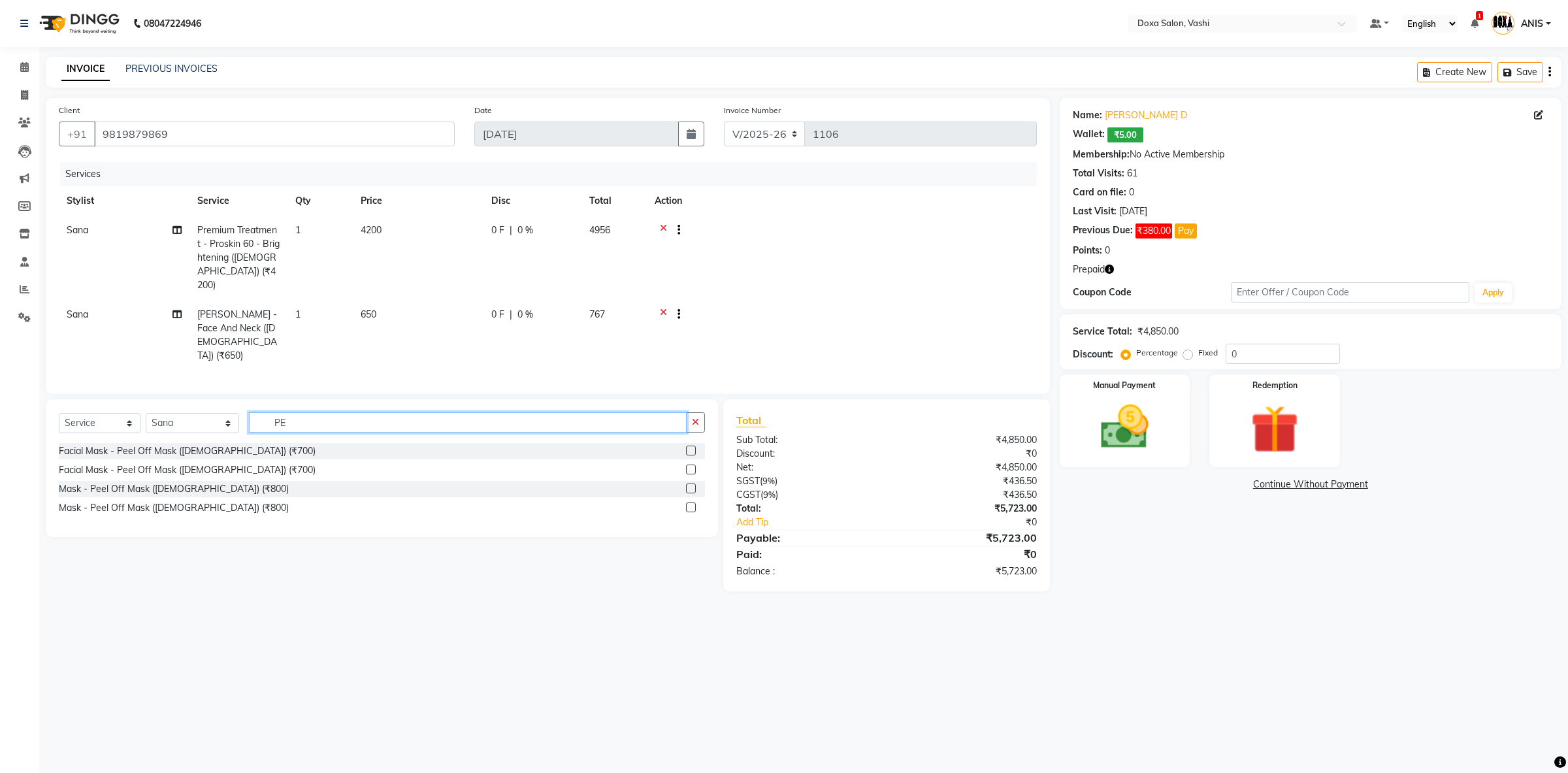
type input "P"
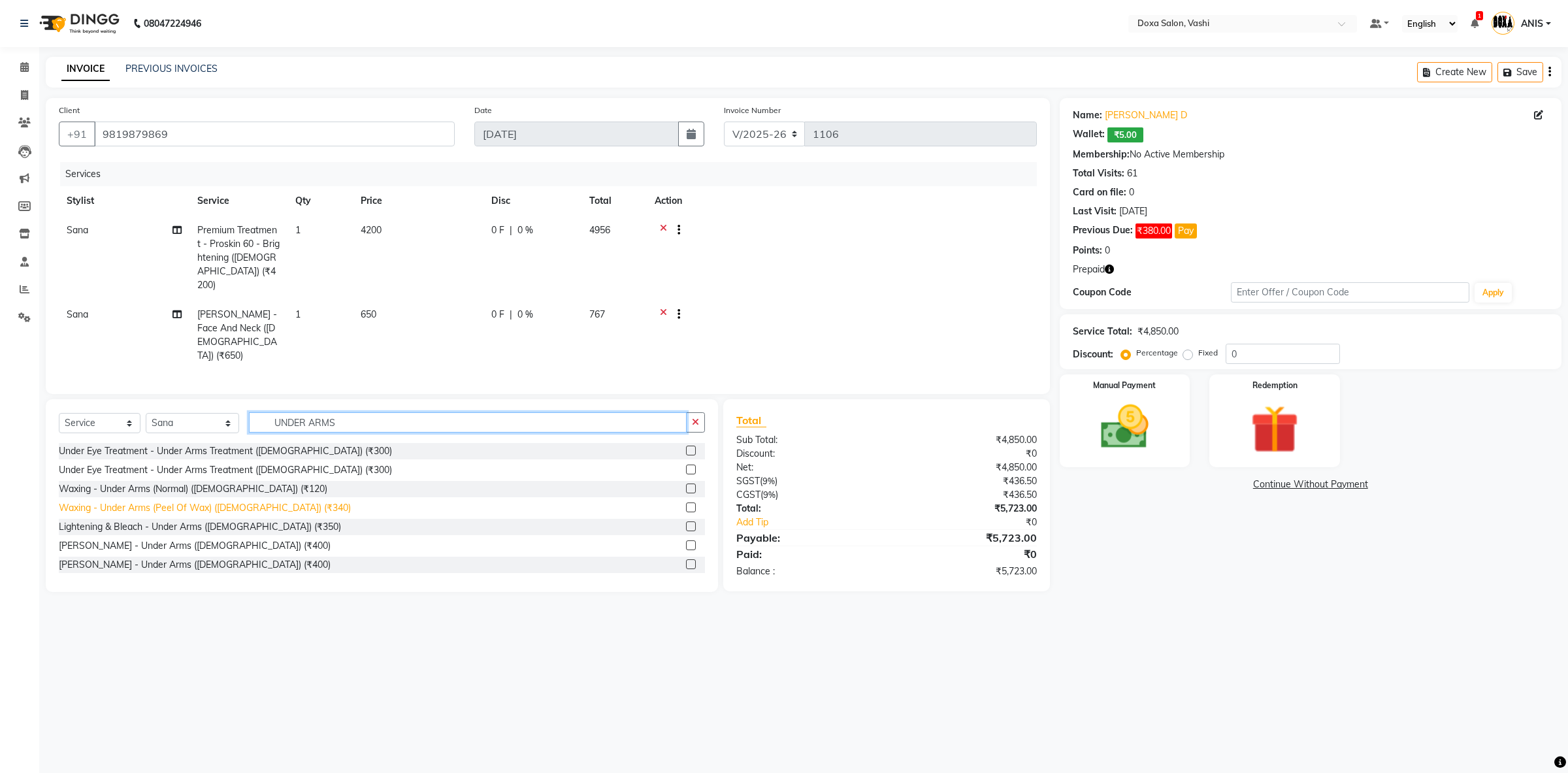
type input "UNDER ARMS"
click at [176, 501] on div "Waxing - Under Arms (Peel Of Wax) ([DEMOGRAPHIC_DATA]) (₹340)" at bounding box center [205, 508] width 292 height 14
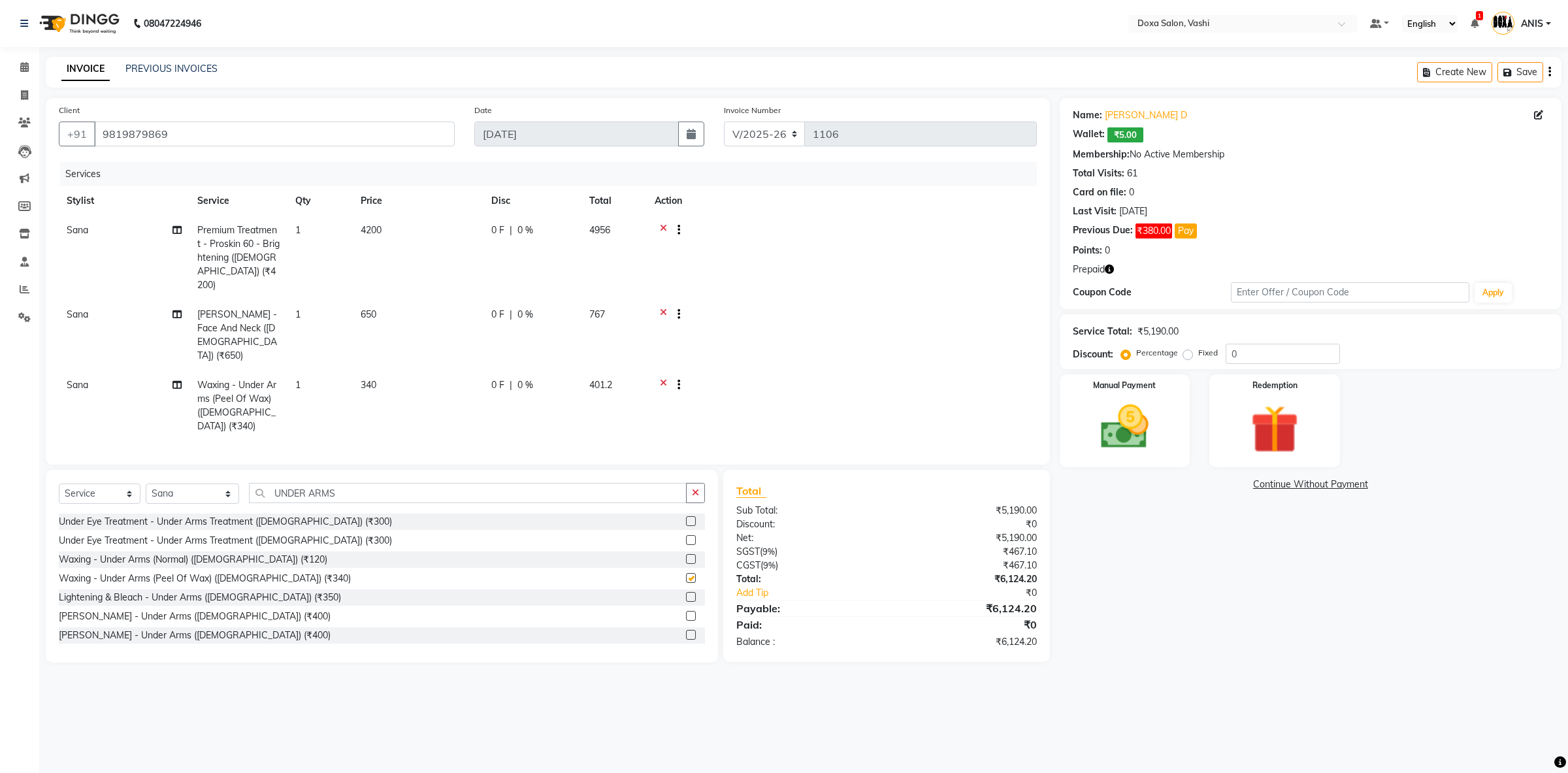
checkbox input "false"
drag, startPoint x: 352, startPoint y: 455, endPoint x: 109, endPoint y: 422, distance: 245.2
click at [249, 483] on input "UNDER ARMS" at bounding box center [468, 492] width 438 height 20
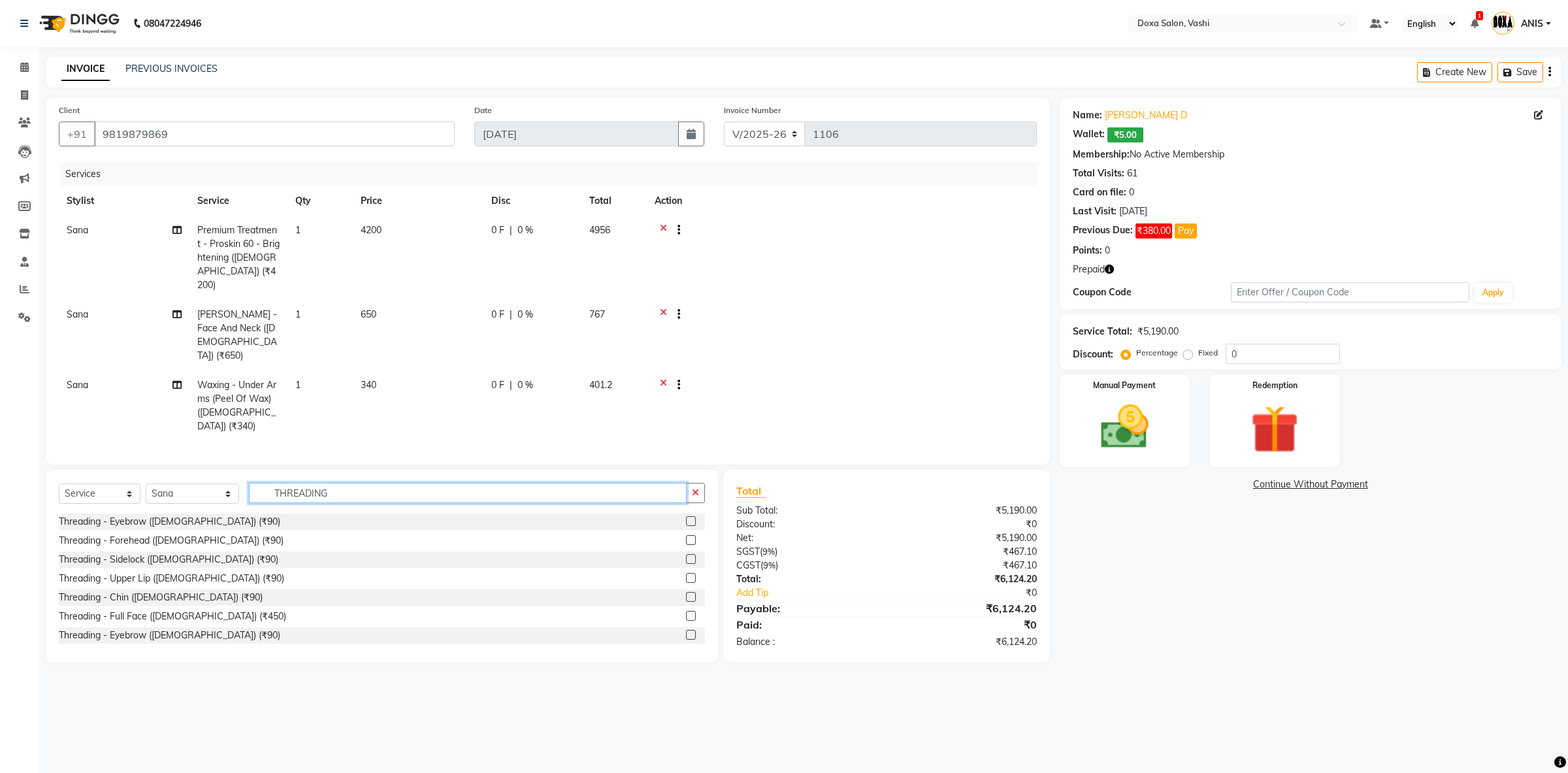
type input "THREADING"
click at [1068, 559] on div "Name: [PERSON_NAME]: ₹5.00 Membership: No Active Membership Total Visits: 61 Ca…" at bounding box center [1315, 380] width 511 height 565
click at [194, 515] on div "Threading - Eyebrow ([DEMOGRAPHIC_DATA]) (₹90)" at bounding box center [169, 522] width 221 height 14
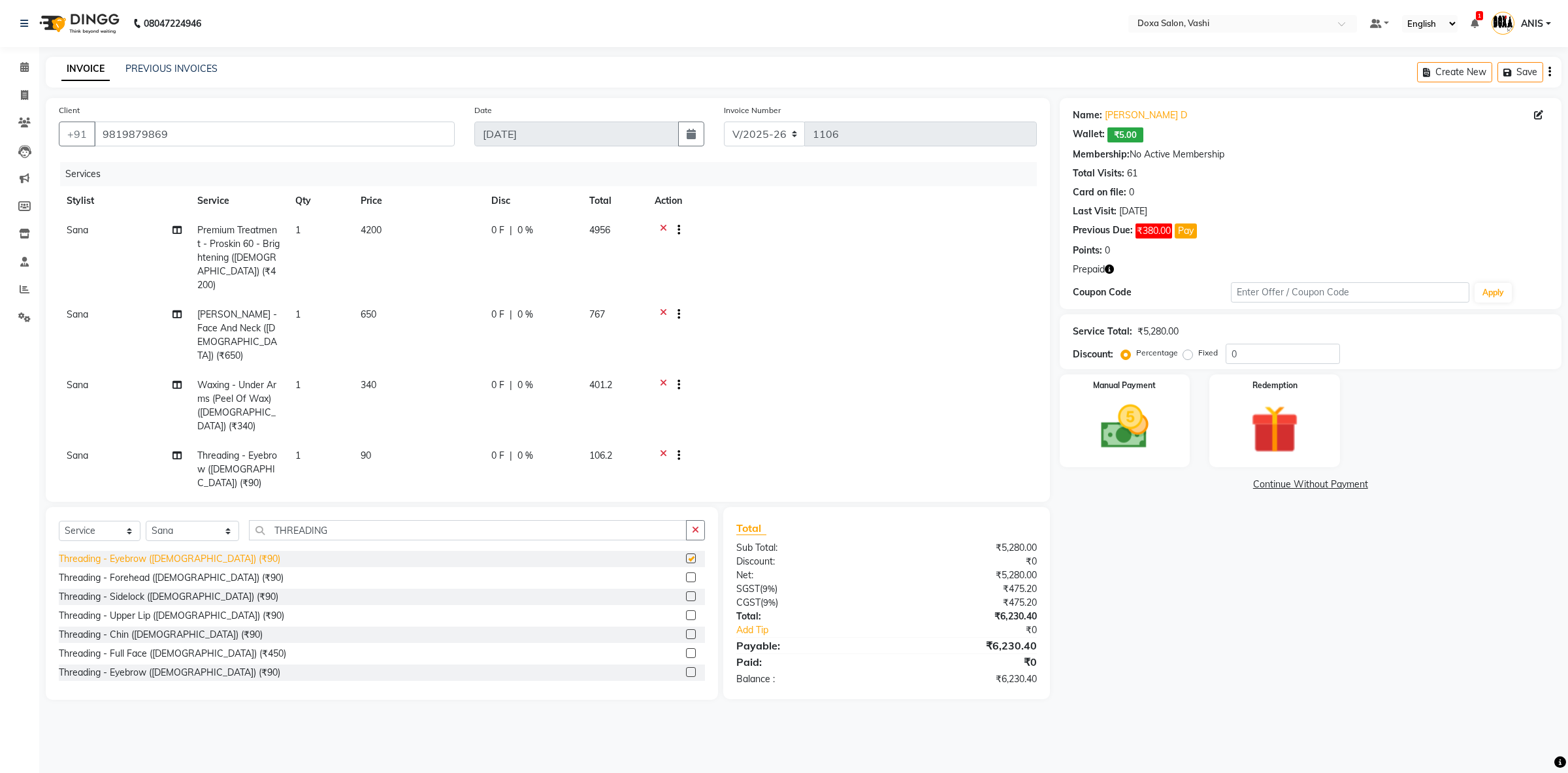
checkbox input "false"
click at [179, 609] on div "Threading - Upper Lip ([DEMOGRAPHIC_DATA]) (₹90)" at bounding box center [172, 616] width 226 height 14
checkbox input "false"
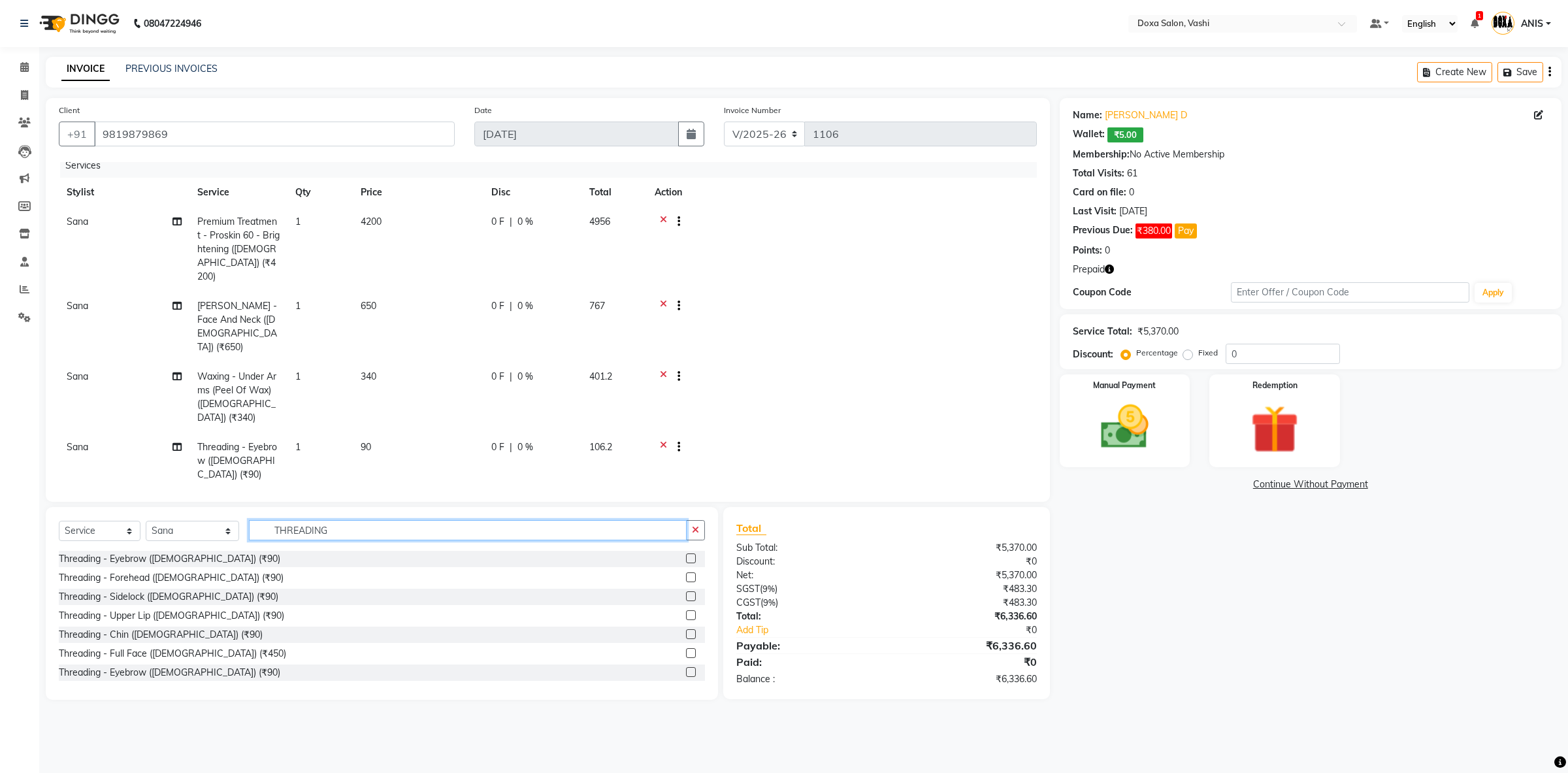
drag, startPoint x: 372, startPoint y: 535, endPoint x: 126, endPoint y: 530, distance: 246.1
click at [249, 529] on input "THREADING" at bounding box center [468, 530] width 438 height 20
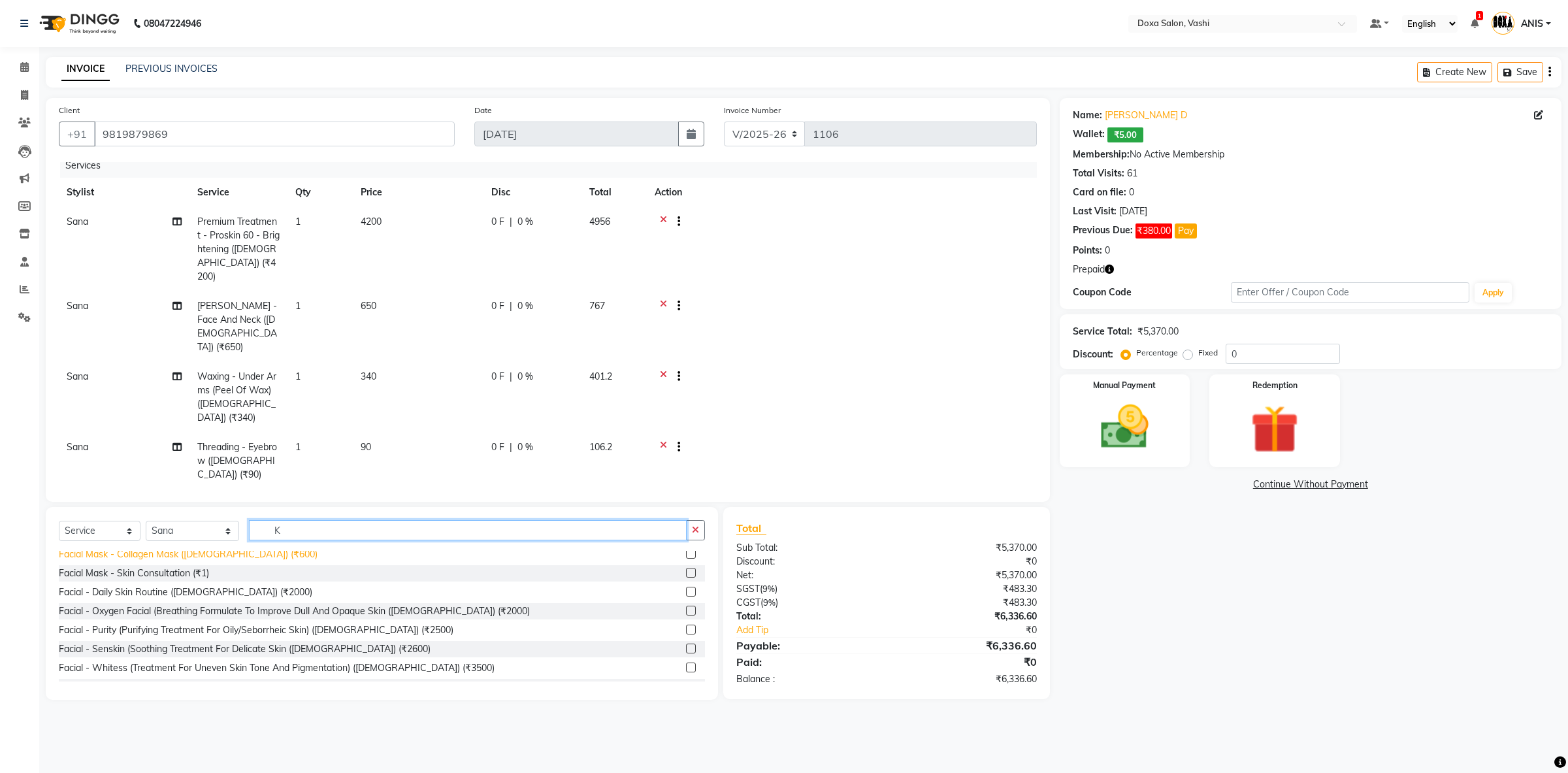
type input "K"
click at [213, 558] on div "Facial Mask - Collagen Mask ([DEMOGRAPHIC_DATA]) (₹600)" at bounding box center [188, 555] width 259 height 14
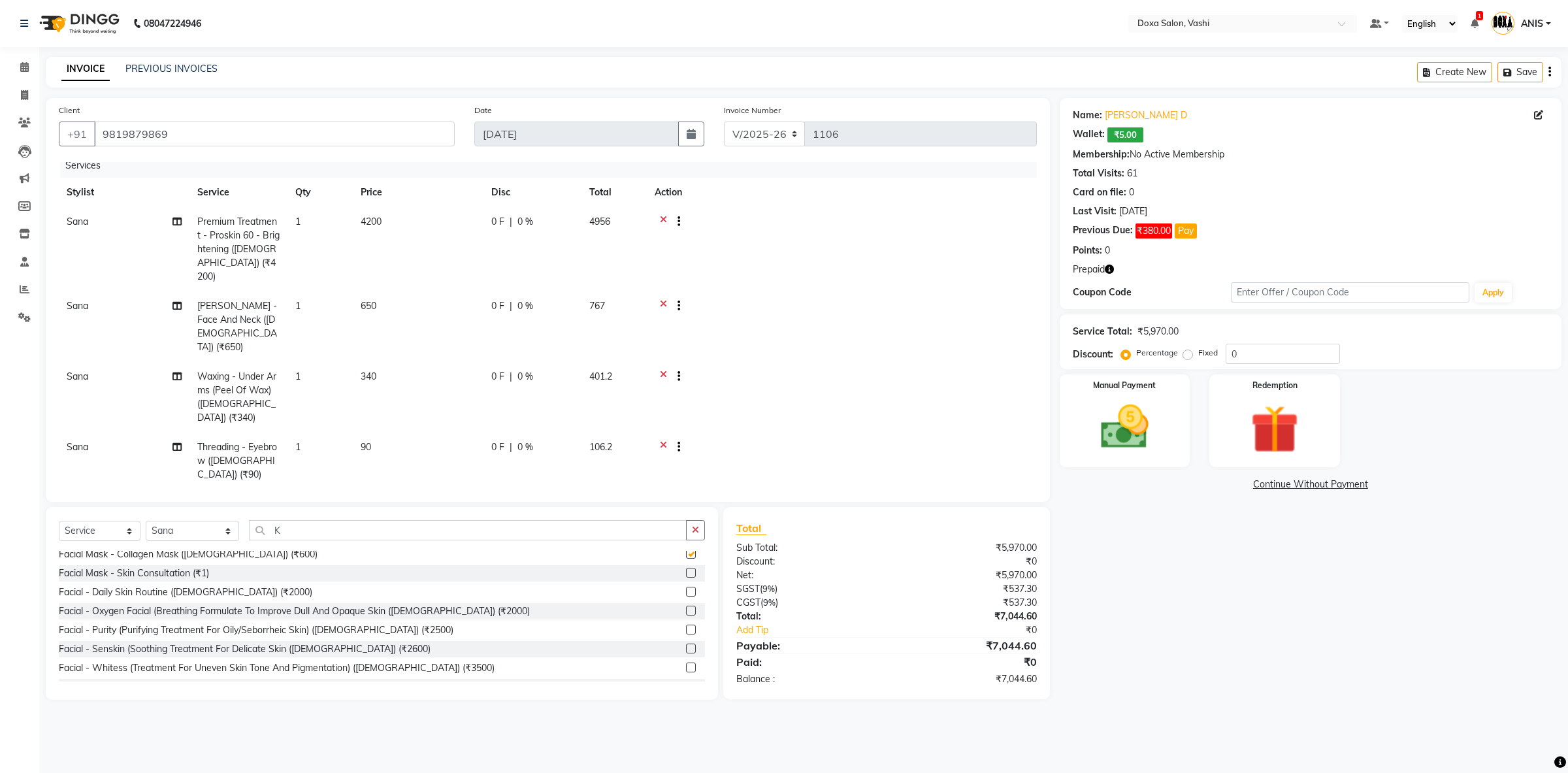
checkbox input "false"
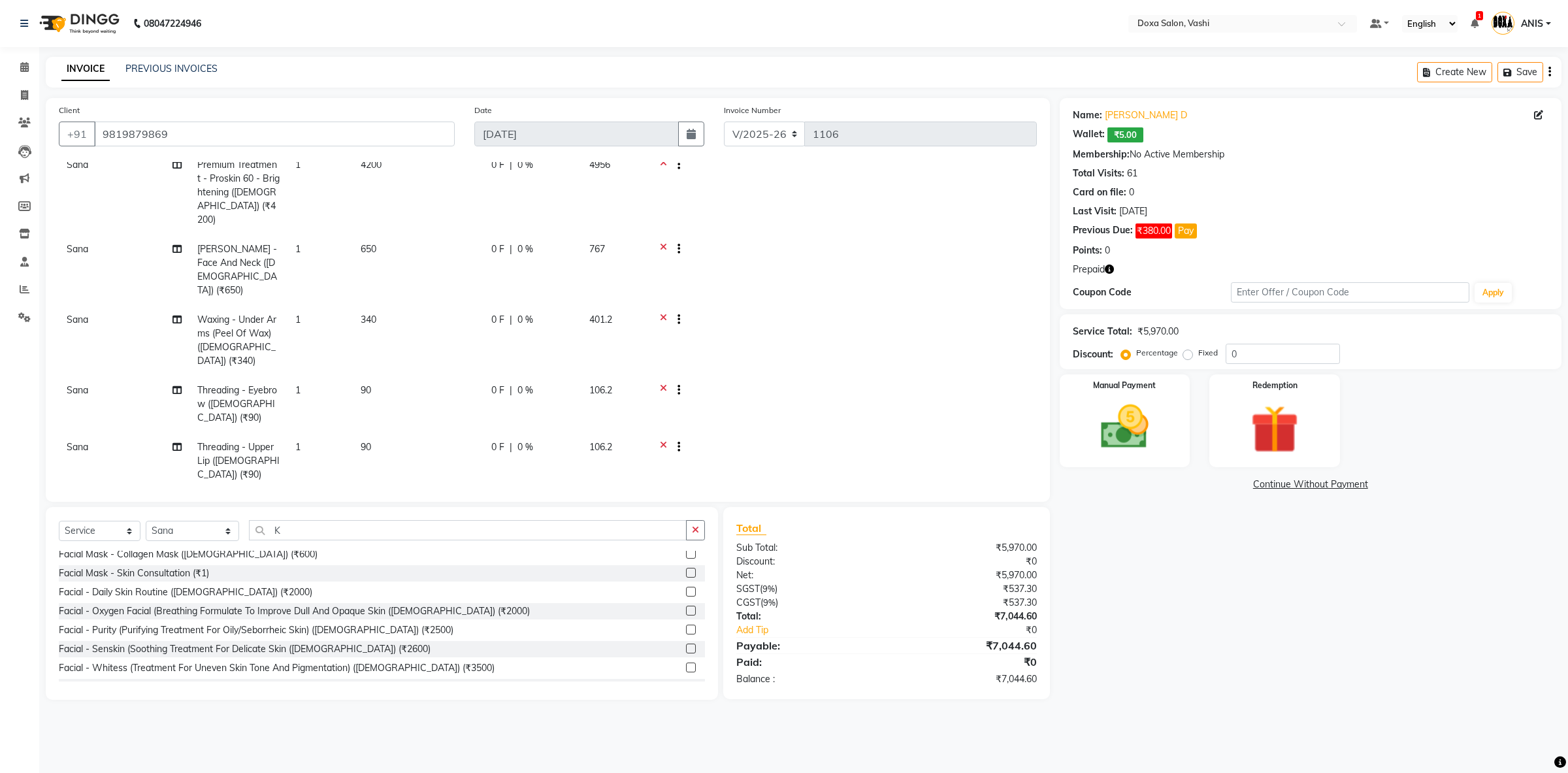
click at [666, 498] on icon at bounding box center [663, 505] width 7 height 17
